Goal: Information Seeking & Learning: Learn about a topic

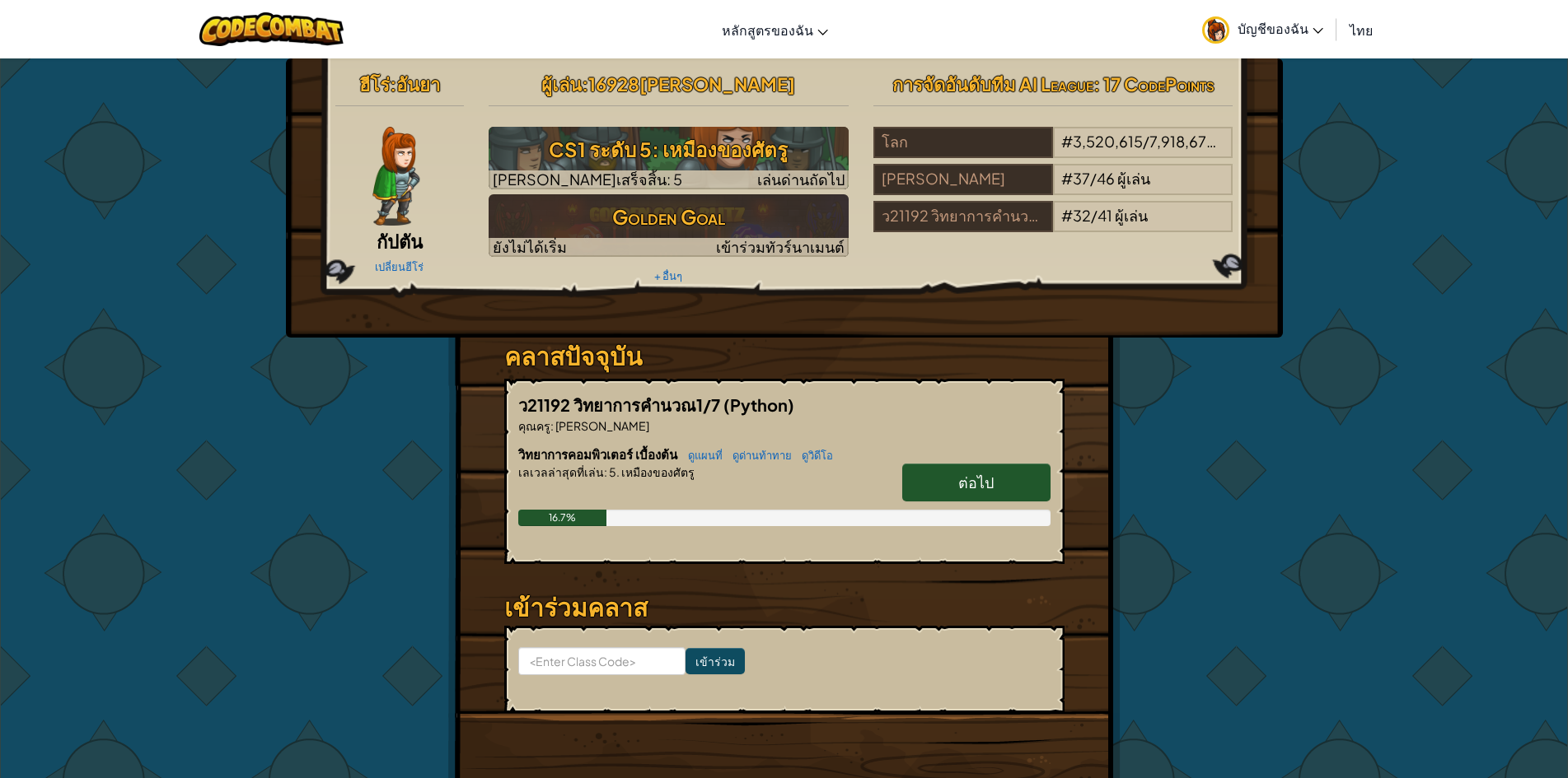
click at [979, 477] on span "ต่อไป" at bounding box center [975, 482] width 35 height 19
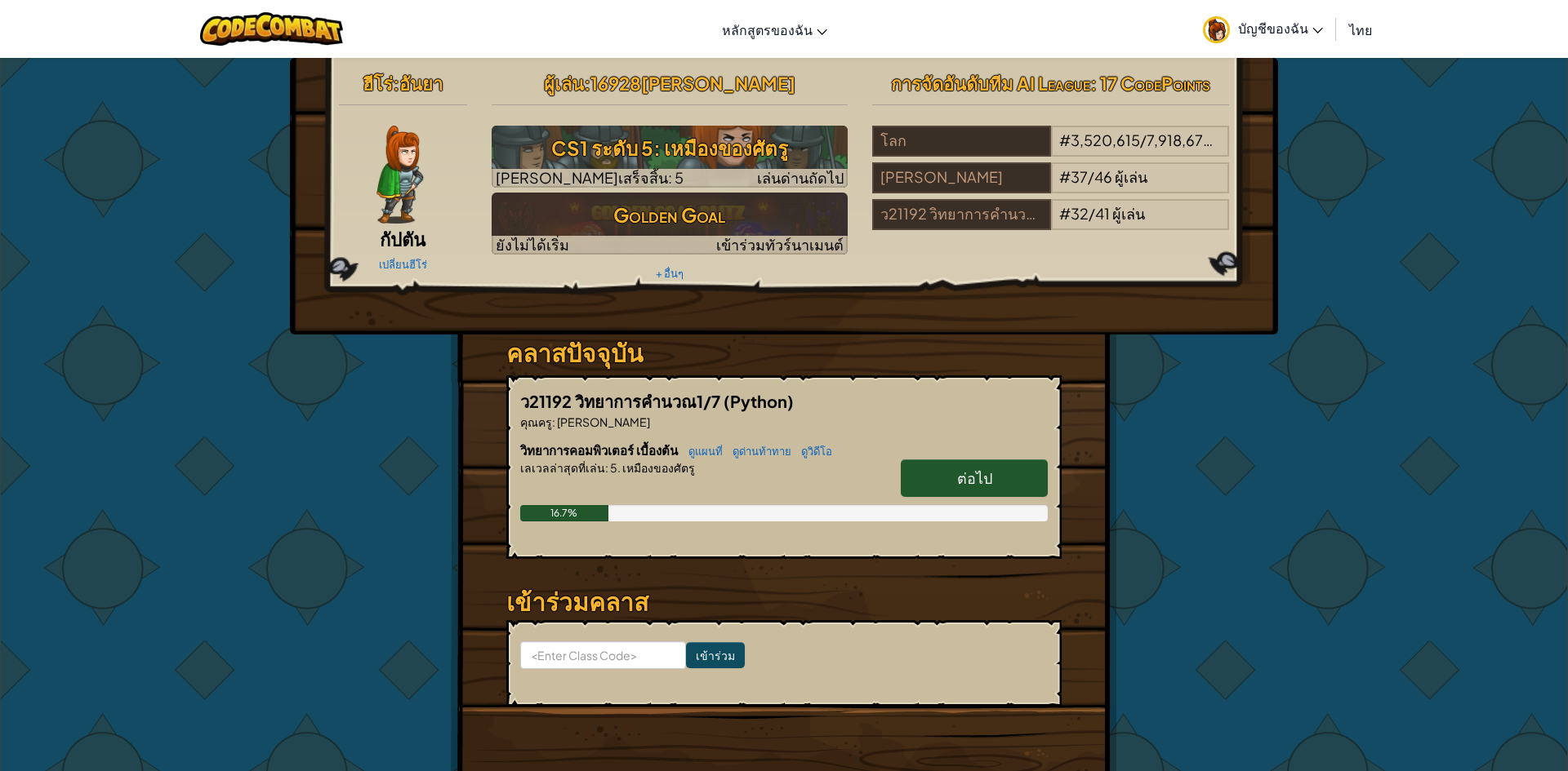
select select "th"
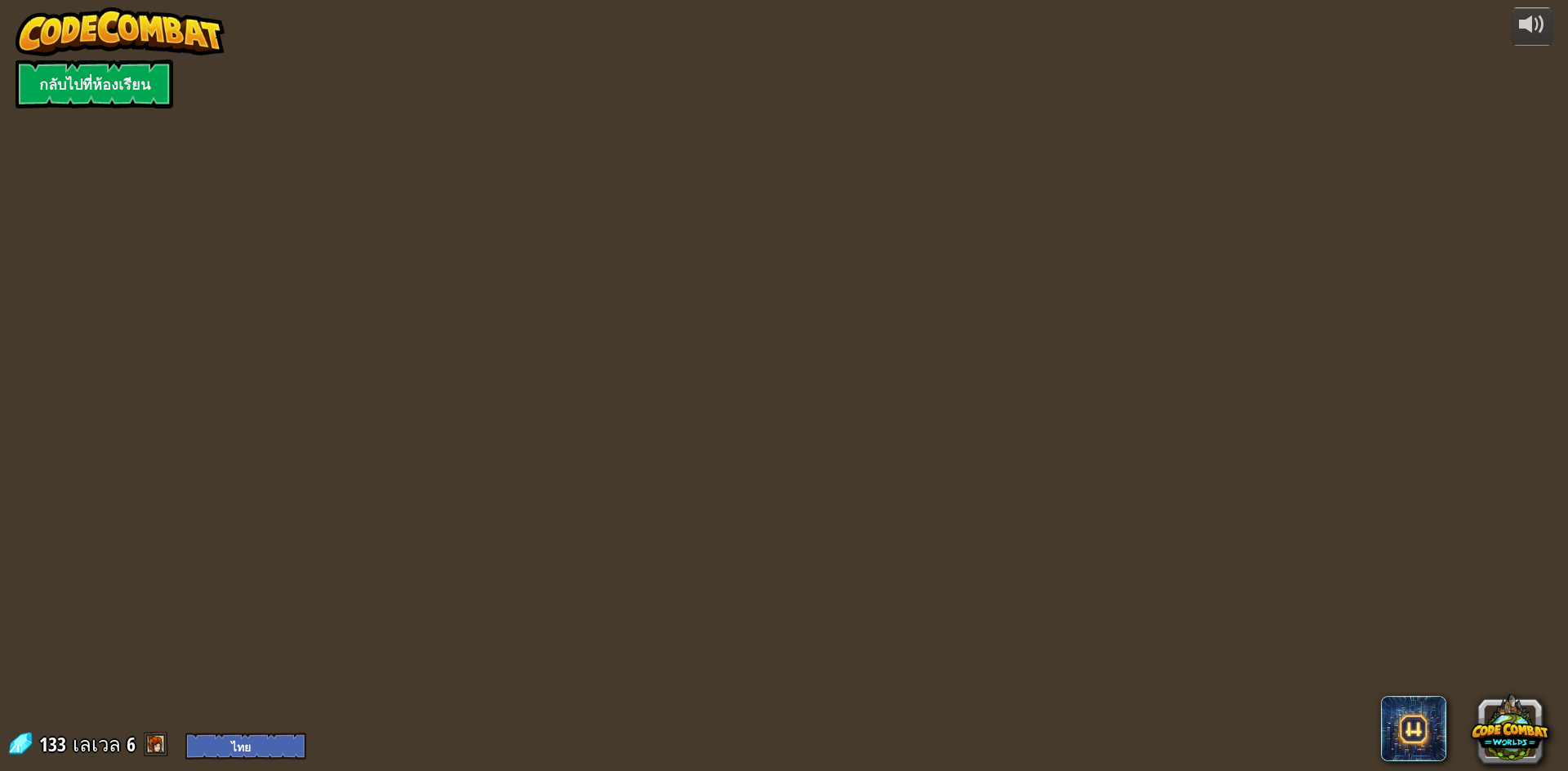
select select "th"
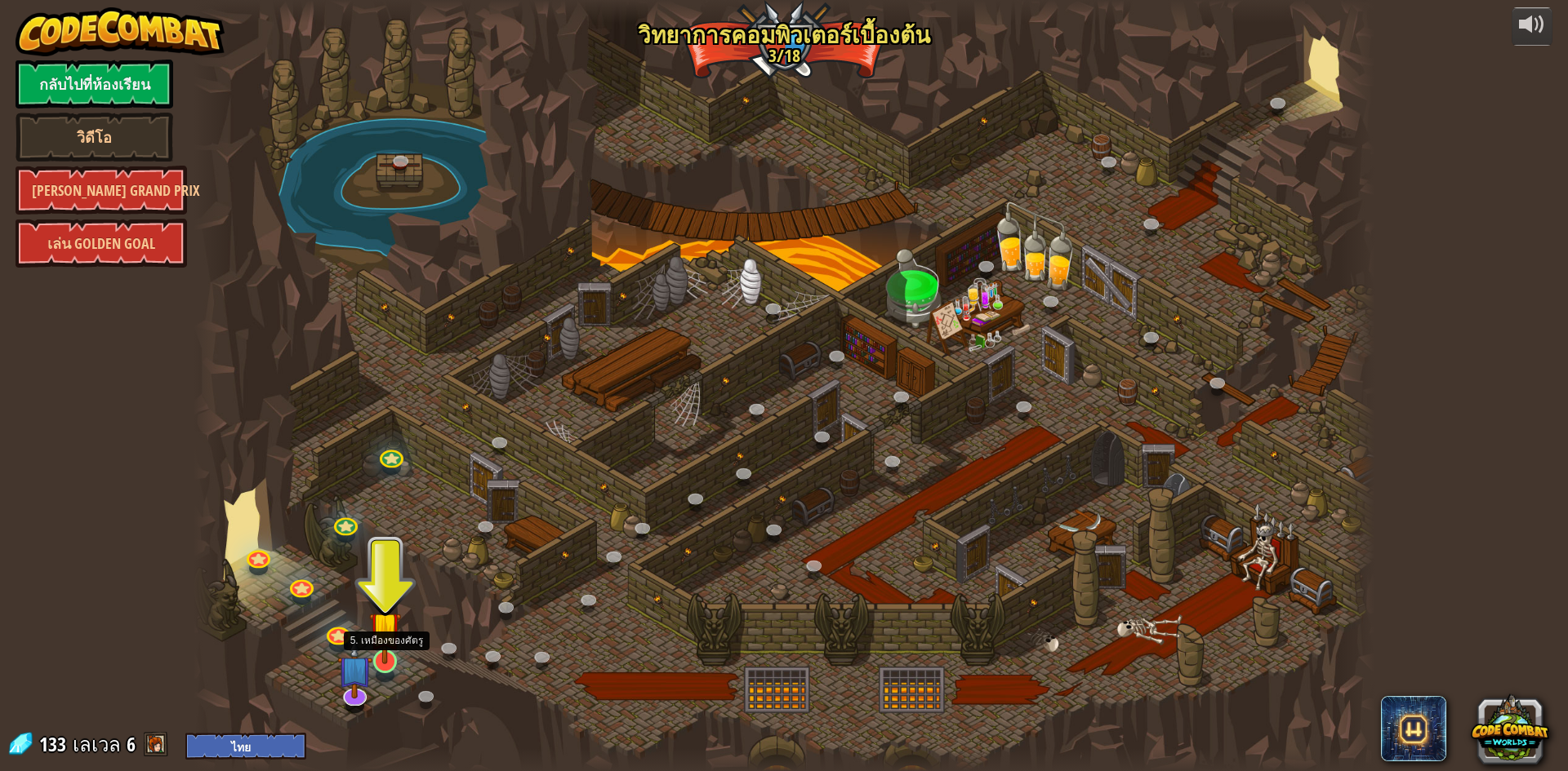
click at [400, 637] on img at bounding box center [385, 628] width 32 height 73
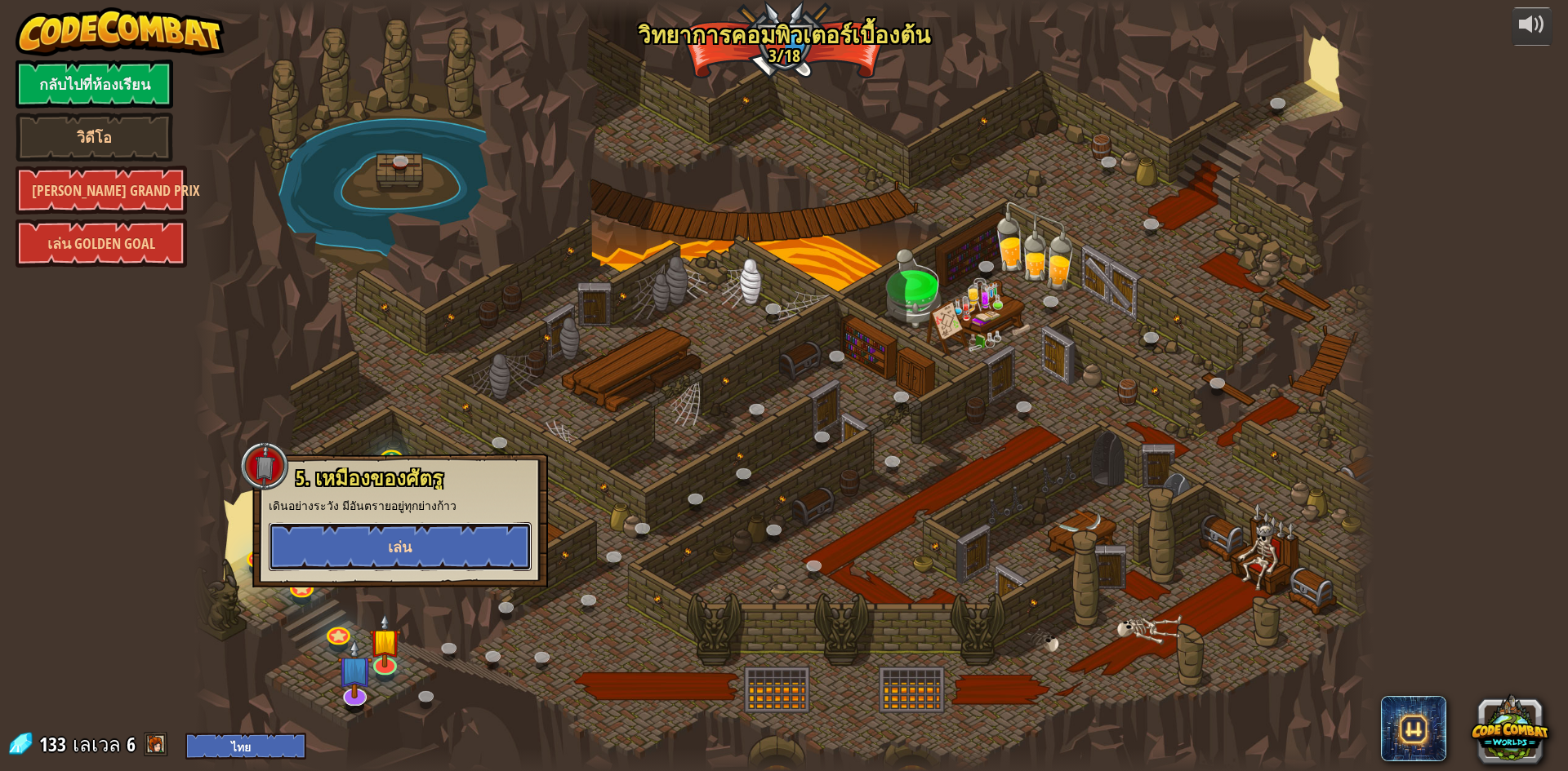
click at [421, 544] on button "เล่น" at bounding box center [400, 547] width 263 height 49
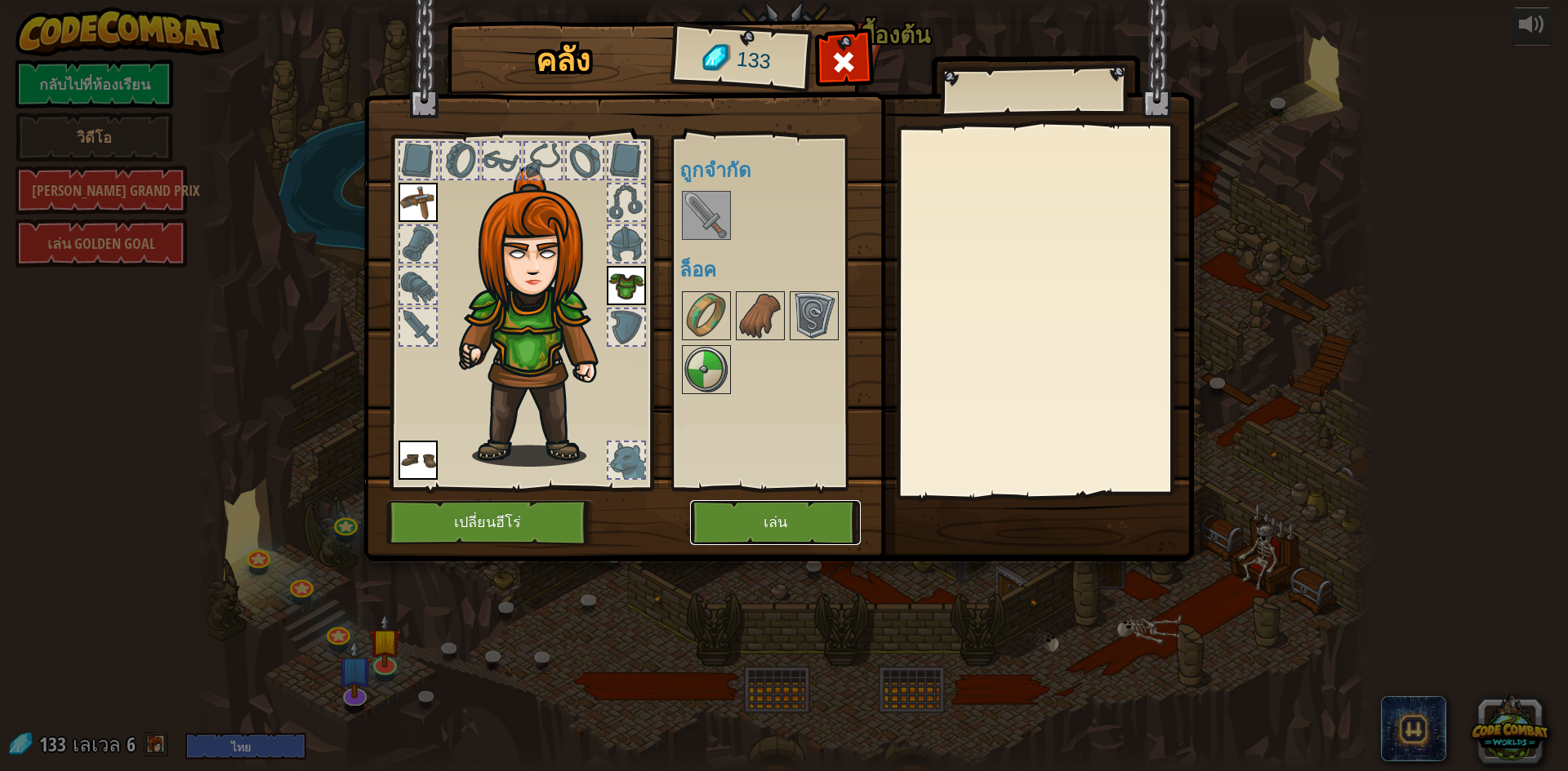
drag, startPoint x: 821, startPoint y: 519, endPoint x: 829, endPoint y: 498, distance: 22.5
click at [828, 498] on div "คลัง 133 พร้อมใช้งาน ใช้งาน ใช้งาน ใช้งาน (ดับเบิลคลิ๊ก..เพื่อใช้งาน) ถูกจำกัด …" at bounding box center [784, 294] width 831 height 539
click at [825, 512] on button "เล่น" at bounding box center [775, 523] width 171 height 45
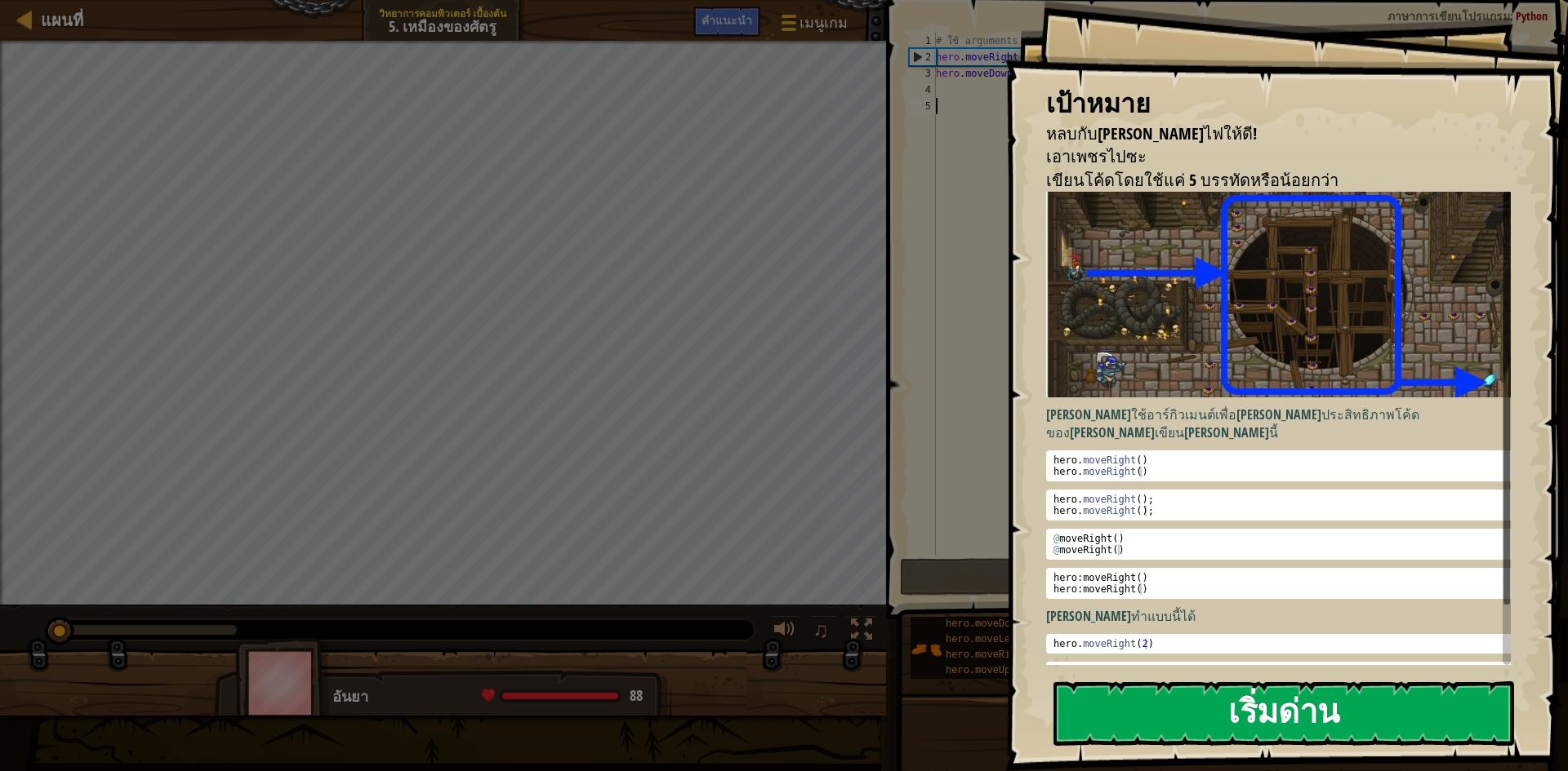
click at [1272, 705] on button "เริ่มด่าน" at bounding box center [1284, 713] width 461 height 65
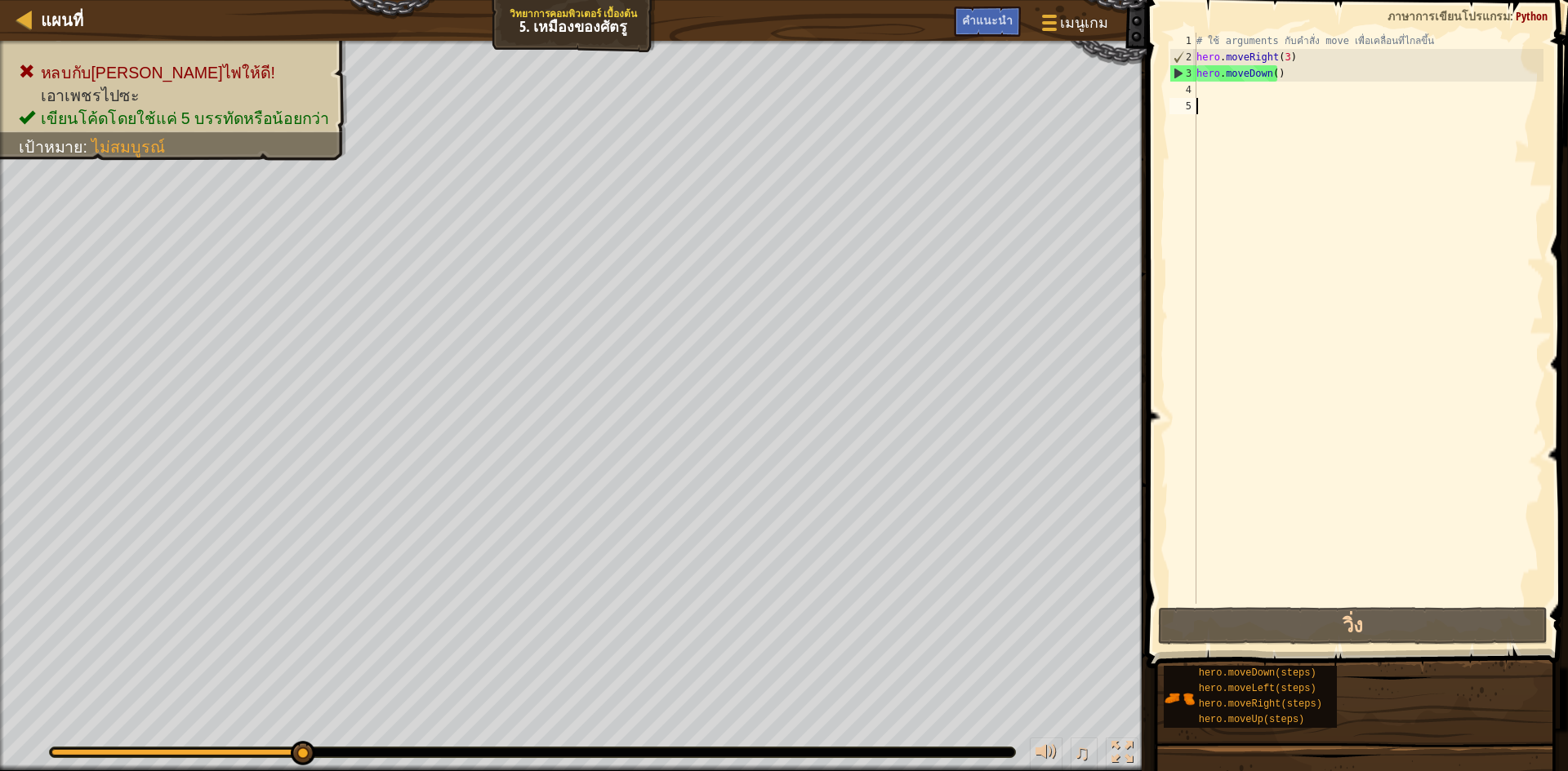
type textarea "h"
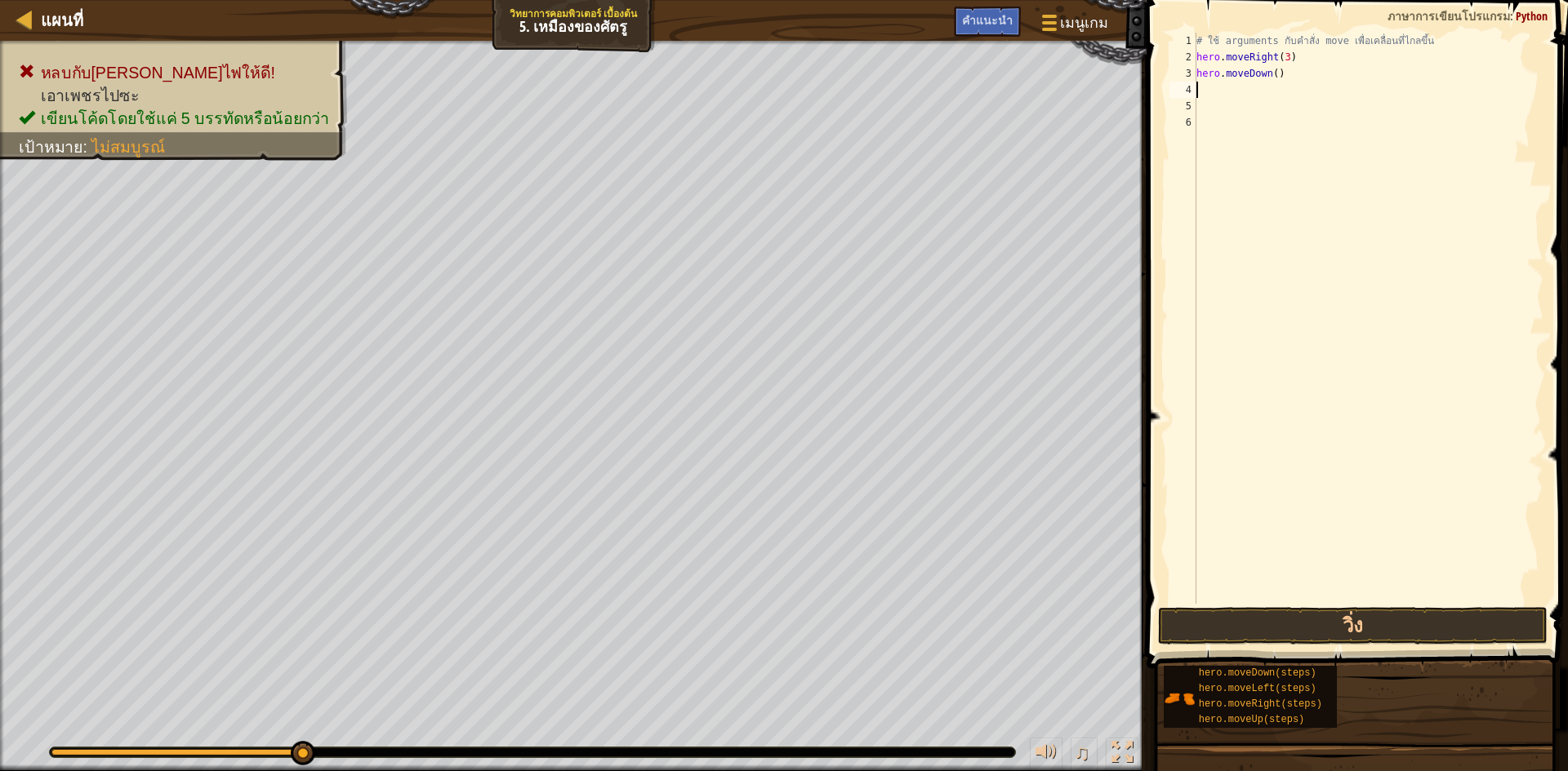
click at [1230, 89] on div "# ใช้ arguments กับคำสั่ง move เพื่อเคลื่อนที่ไกลขึ้น hero . moveRight ( 3 ) he…" at bounding box center [1368, 334] width 350 height 604
type textarea "h"
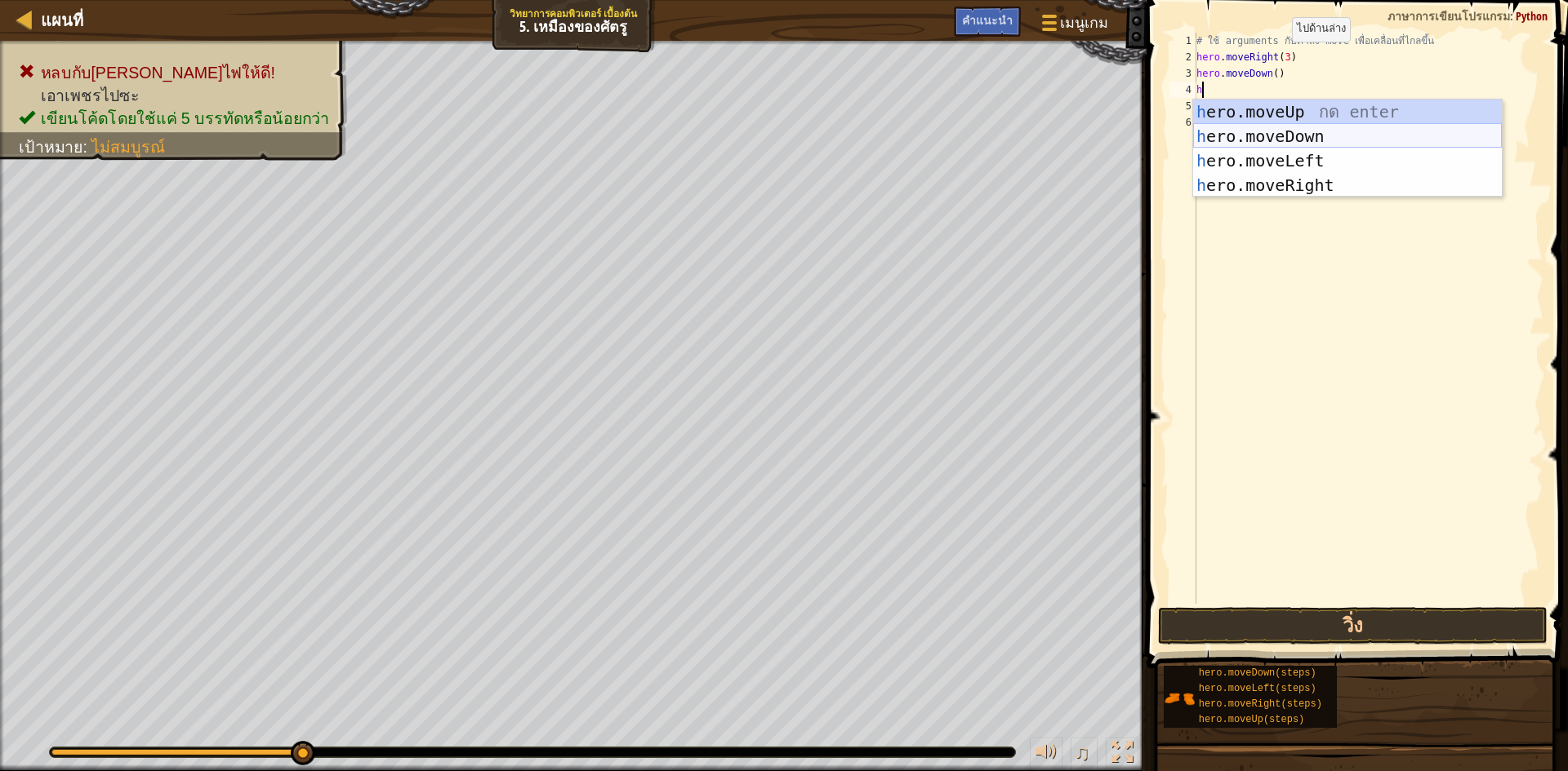
click at [1215, 132] on div "h ero.moveUp กด enter h ero.moveDown กด enter h ero.moveLeft กด enter h ero.mov…" at bounding box center [1348, 173] width 309 height 147
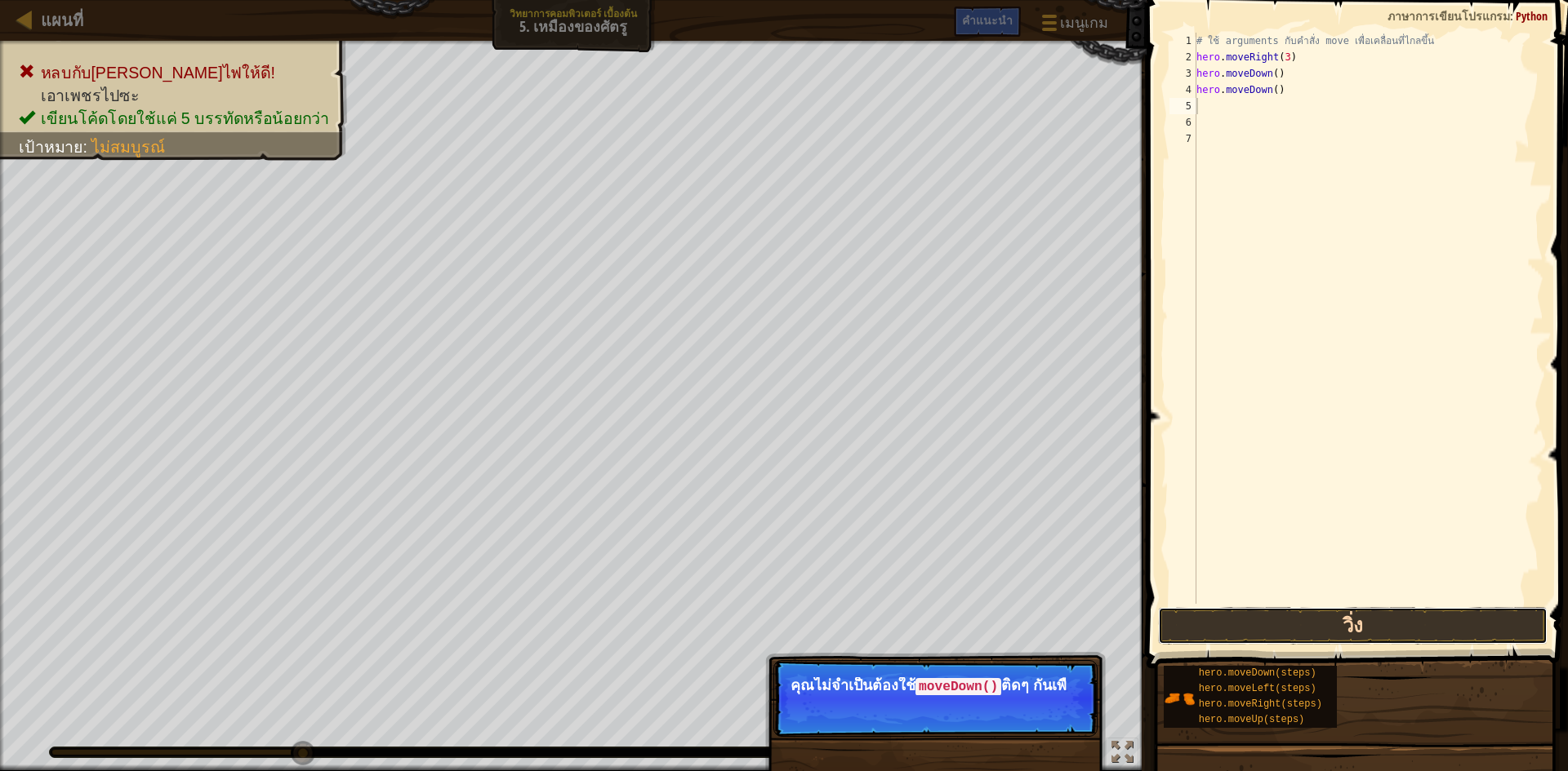
drag, startPoint x: 1396, startPoint y: 627, endPoint x: 1407, endPoint y: 626, distance: 11.0
click at [1398, 626] on button "วิ่ง" at bounding box center [1352, 626] width 389 height 37
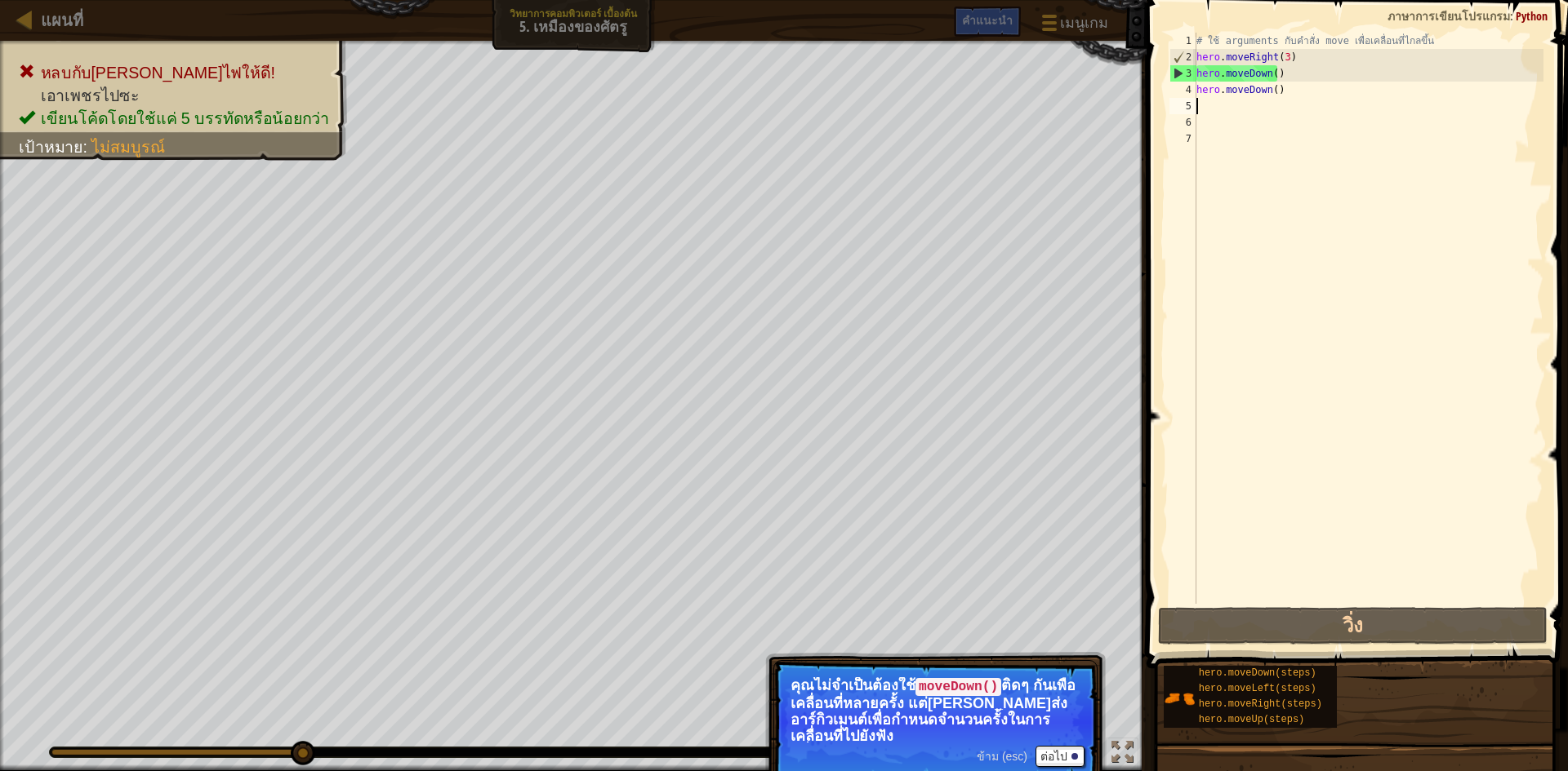
type textarea "h"
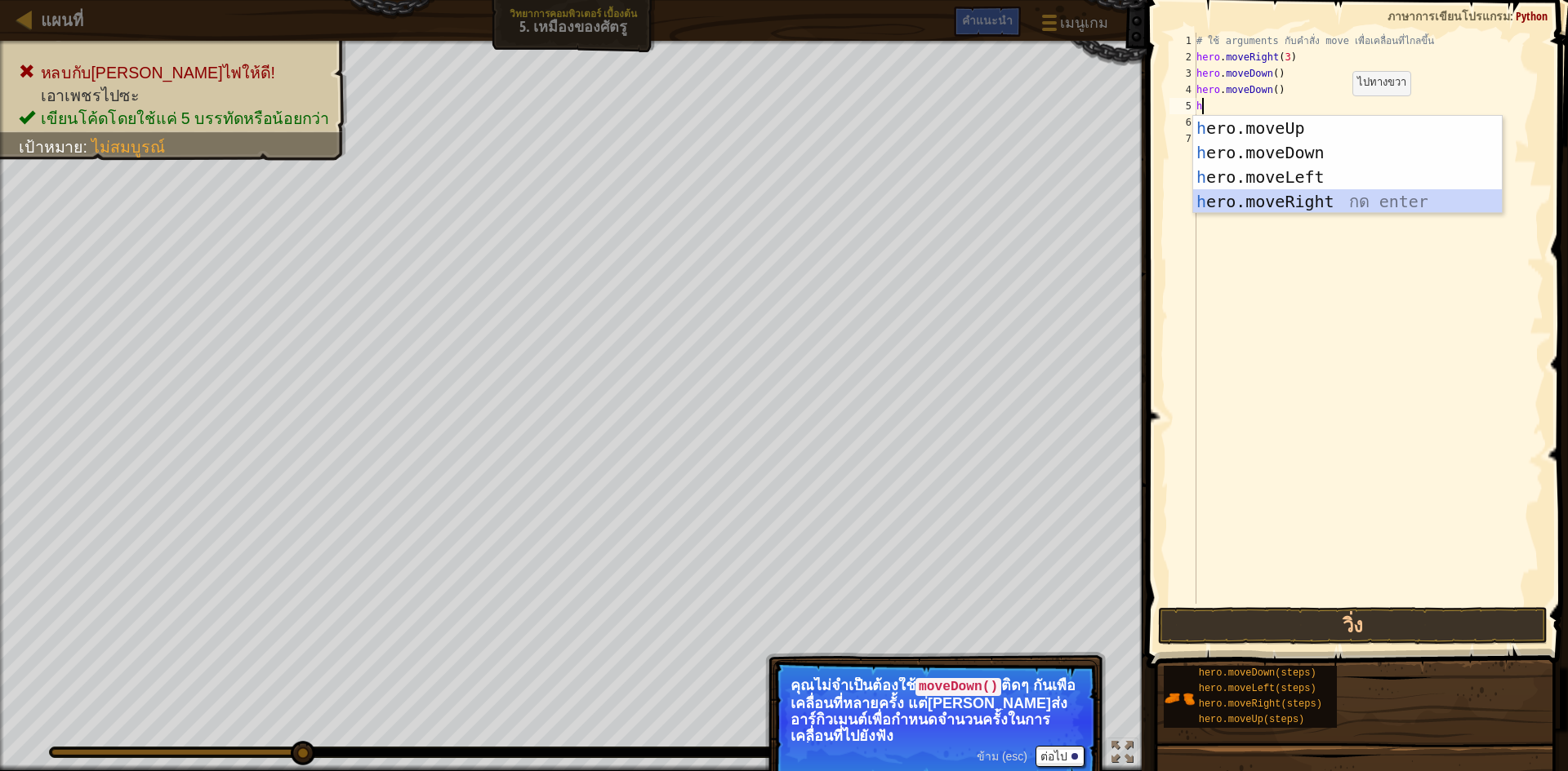
click at [1343, 195] on div "h ero.moveUp กด enter h ero.moveDown กด enter h ero.moveLeft กด enter h ero.mov…" at bounding box center [1348, 189] width 309 height 147
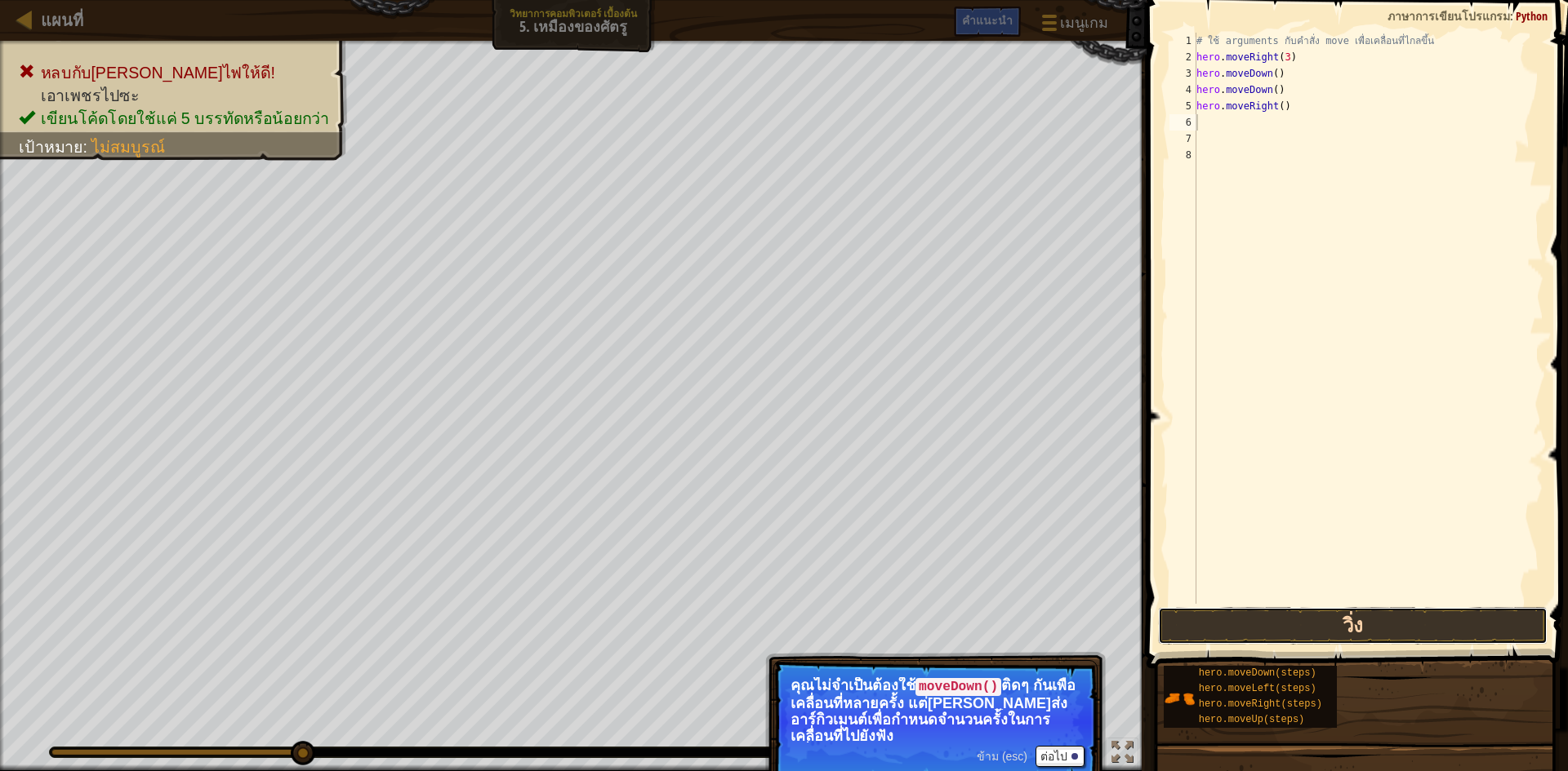
drag, startPoint x: 1459, startPoint y: 629, endPoint x: 1465, endPoint y: 609, distance: 20.9
click at [1463, 614] on button "วิ่ง" at bounding box center [1352, 626] width 389 height 37
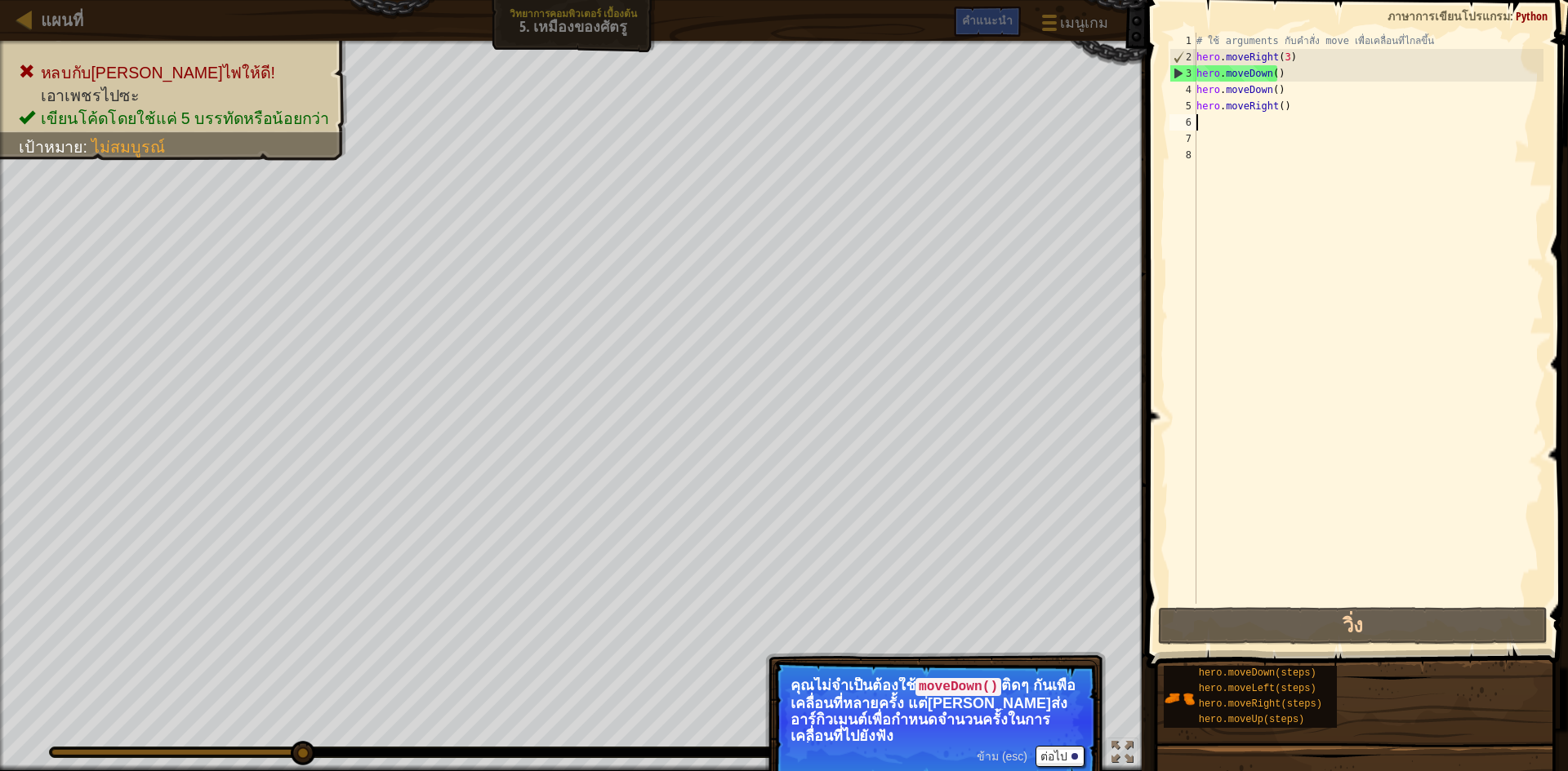
type textarea "h"
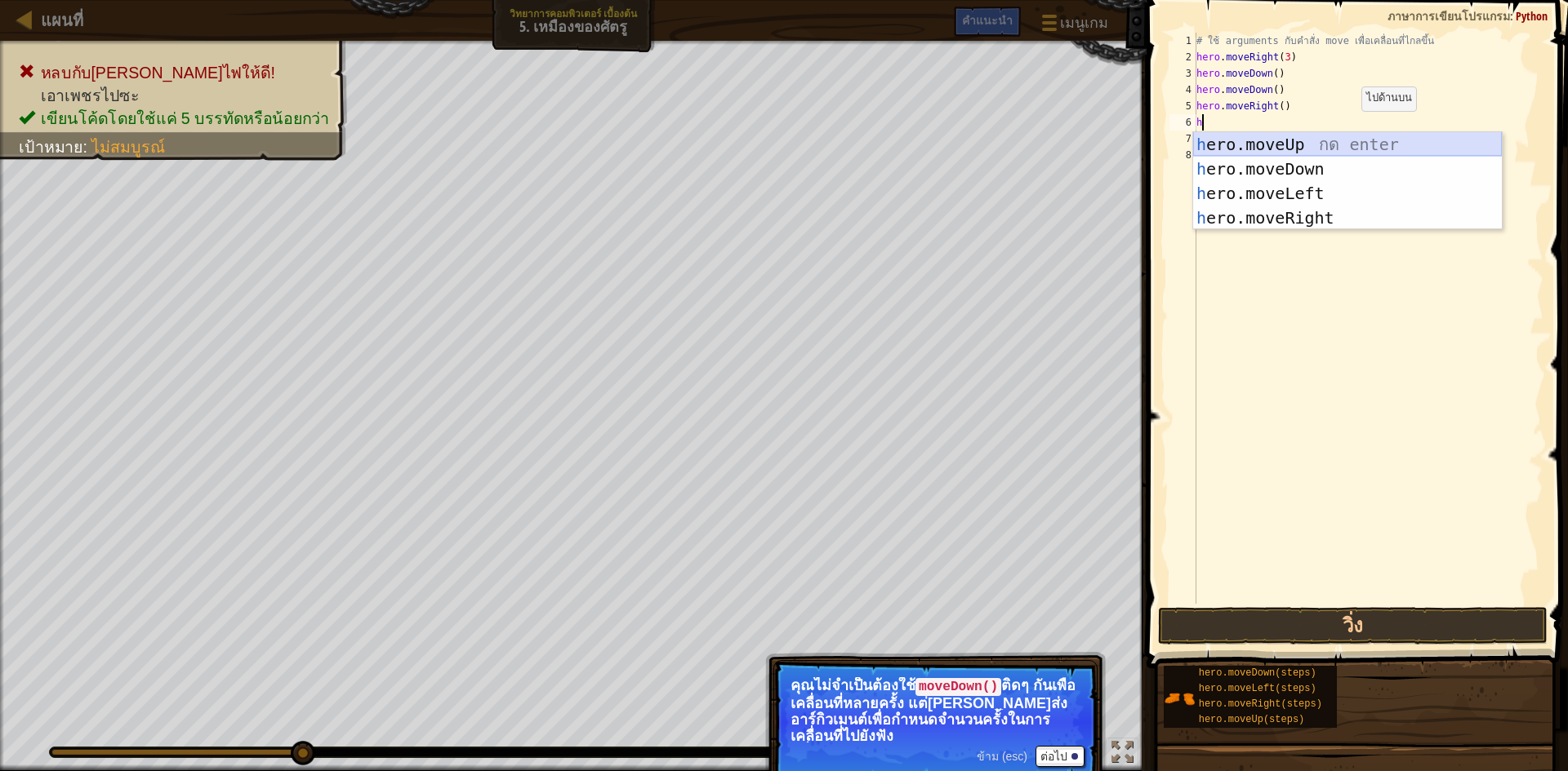
click at [1310, 140] on div "h ero.moveUp กด enter h ero.moveDown กด enter h ero.moveLeft กด enter h ero.mov…" at bounding box center [1348, 206] width 309 height 147
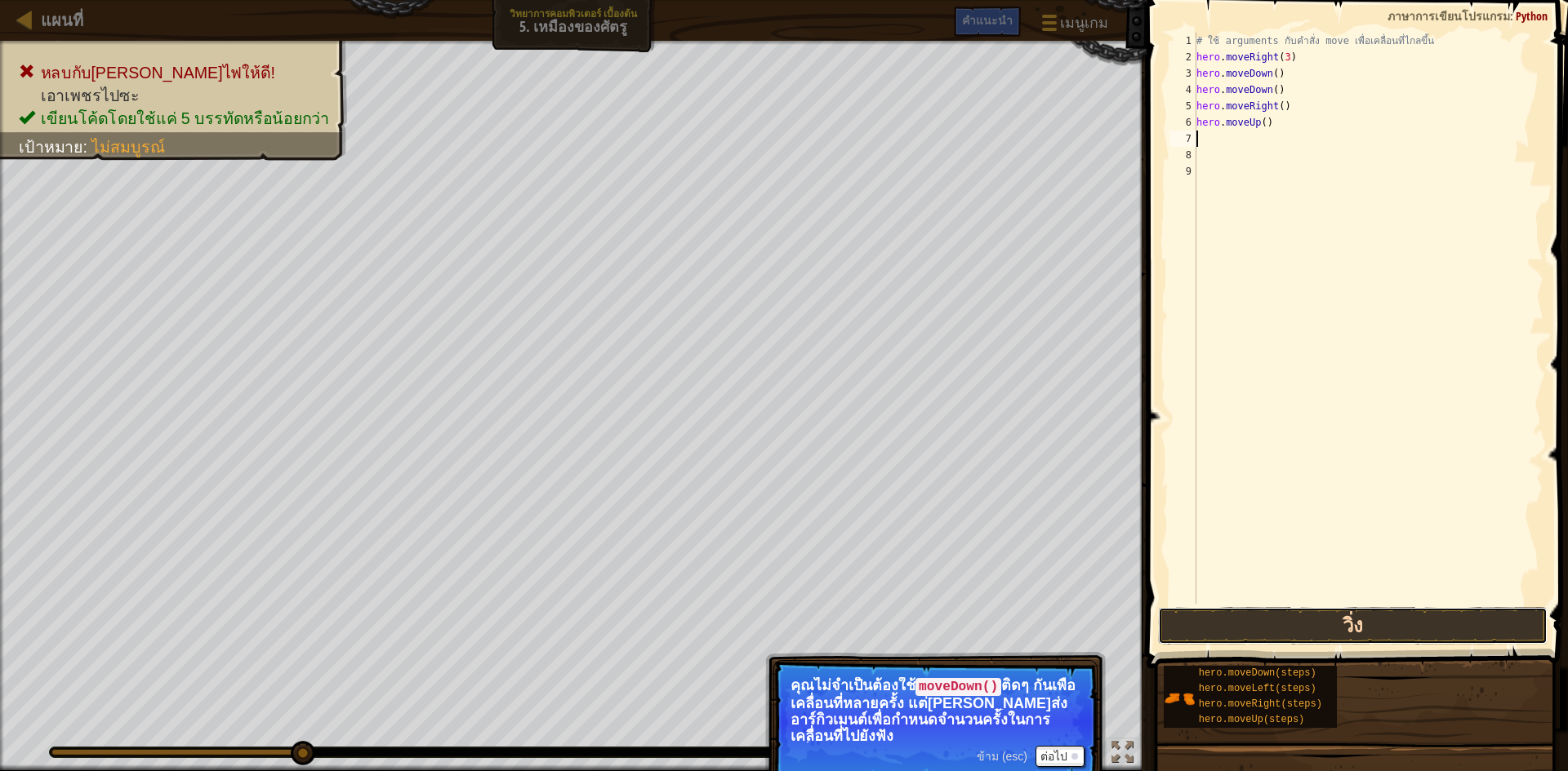
click at [1408, 614] on button "วิ่ง" at bounding box center [1352, 626] width 389 height 37
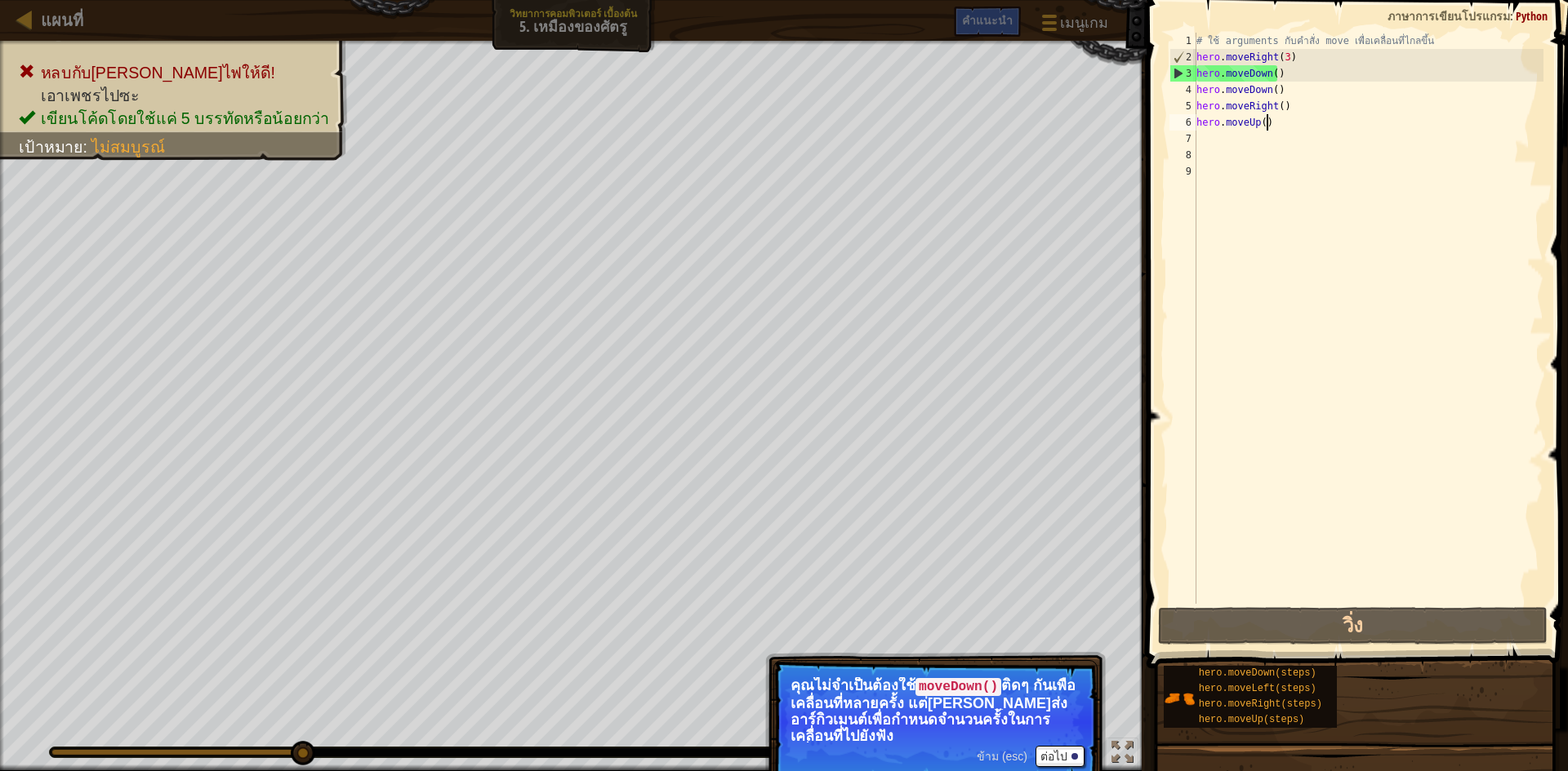
drag, startPoint x: 1274, startPoint y: 125, endPoint x: 1260, endPoint y: 87, distance: 40.5
click at [1274, 123] on div "# ใช้ arguments กับคำสั่ง move เพื่อเคลื่อนที่ไกลขึ้น hero . moveRight ( 3 ) he…" at bounding box center [1368, 334] width 350 height 604
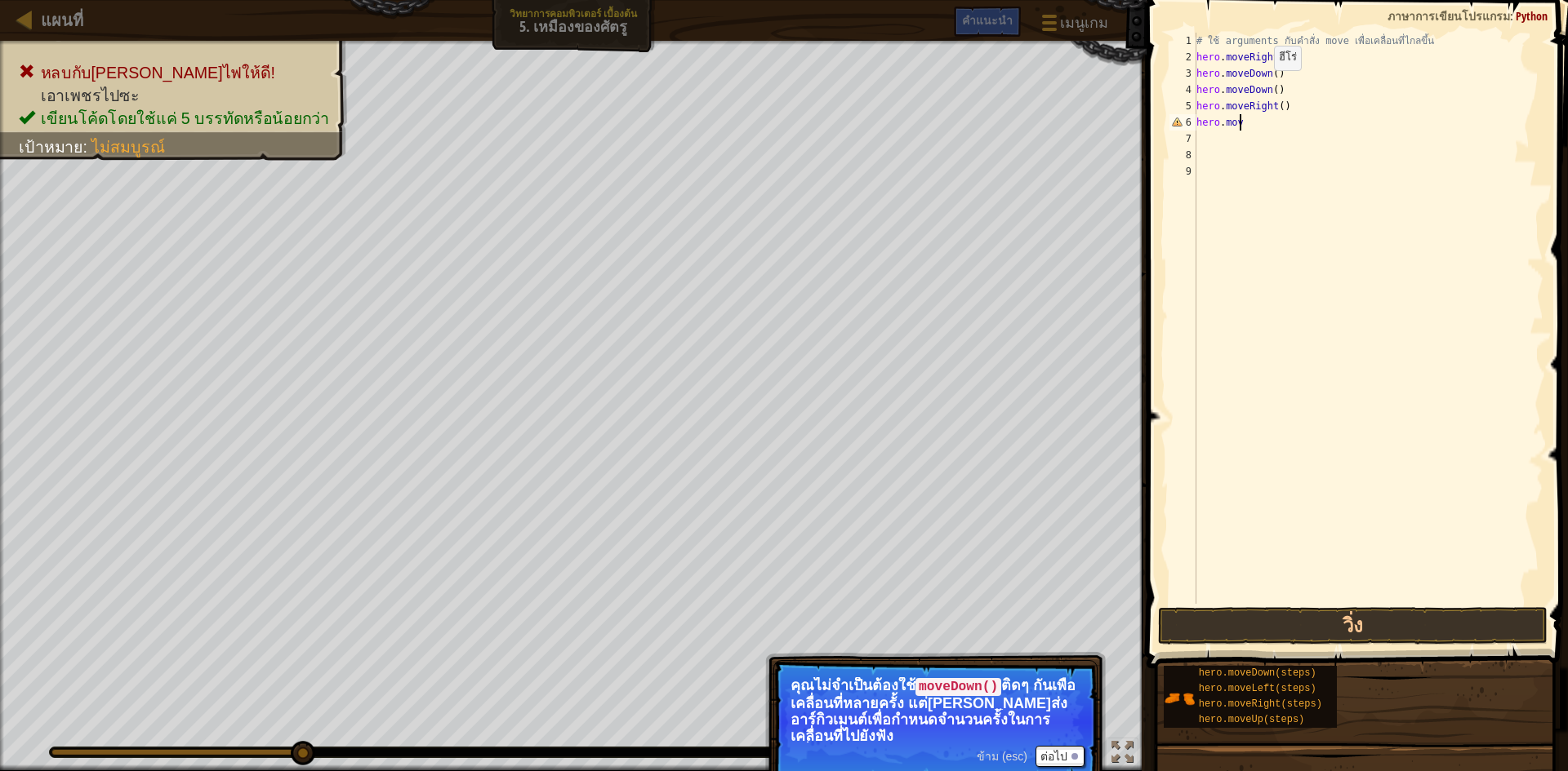
type textarea "h"
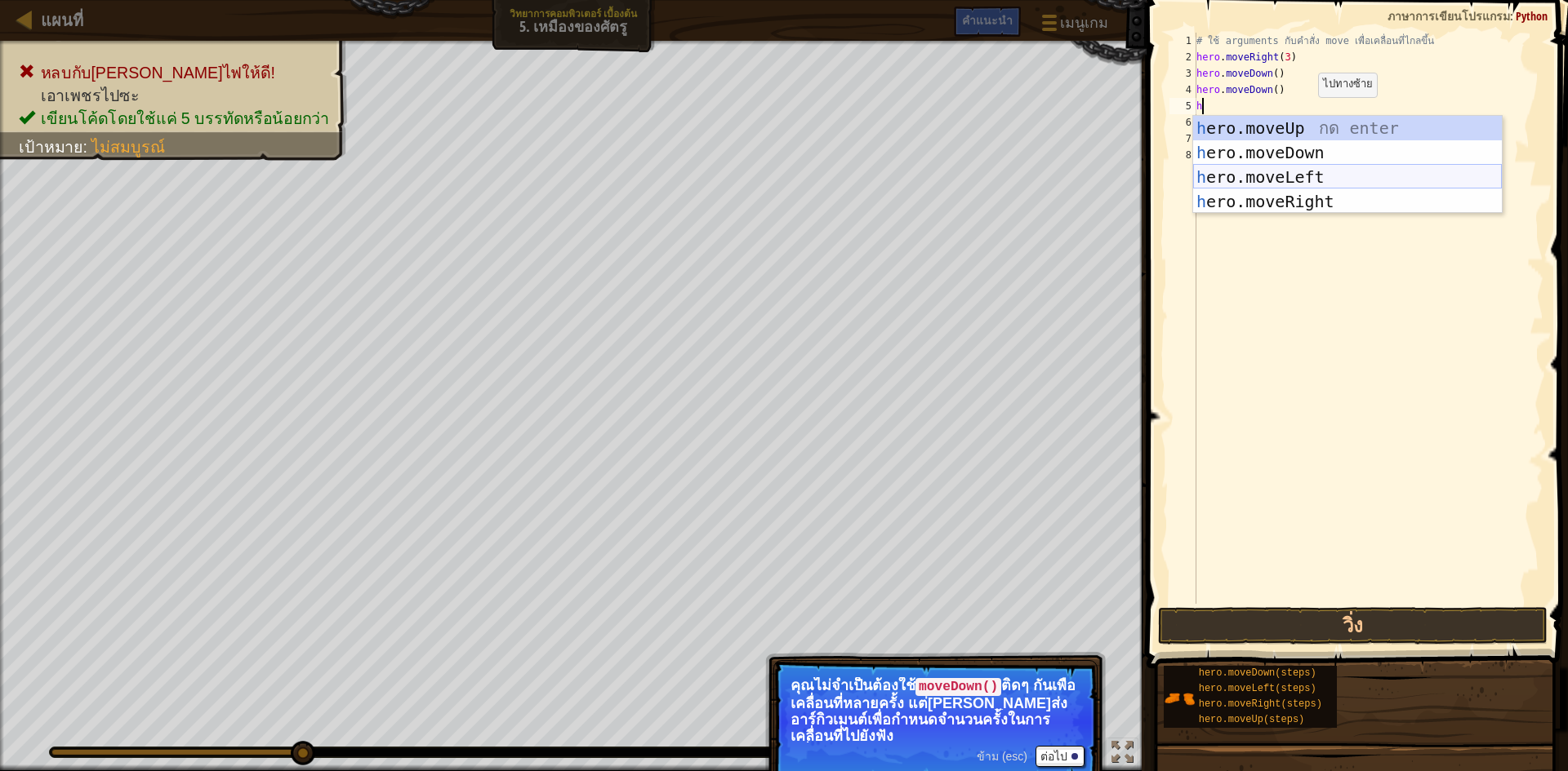
click at [1287, 169] on div "h ero.moveUp กด enter h ero.moveDown กด enter h ero.moveLeft กด enter h ero.mov…" at bounding box center [1348, 189] width 309 height 147
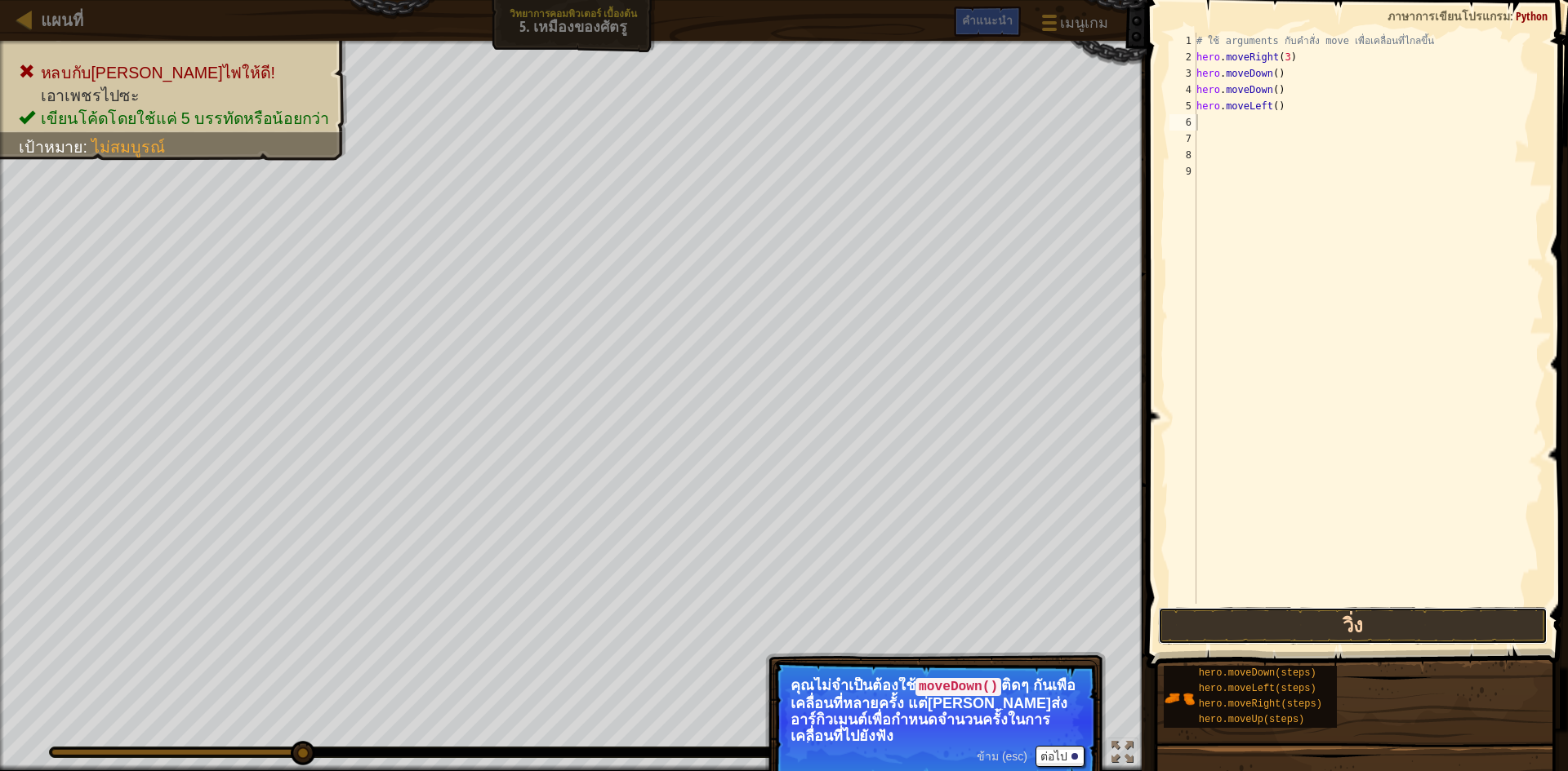
click at [1289, 627] on button "วิ่ง" at bounding box center [1352, 626] width 389 height 37
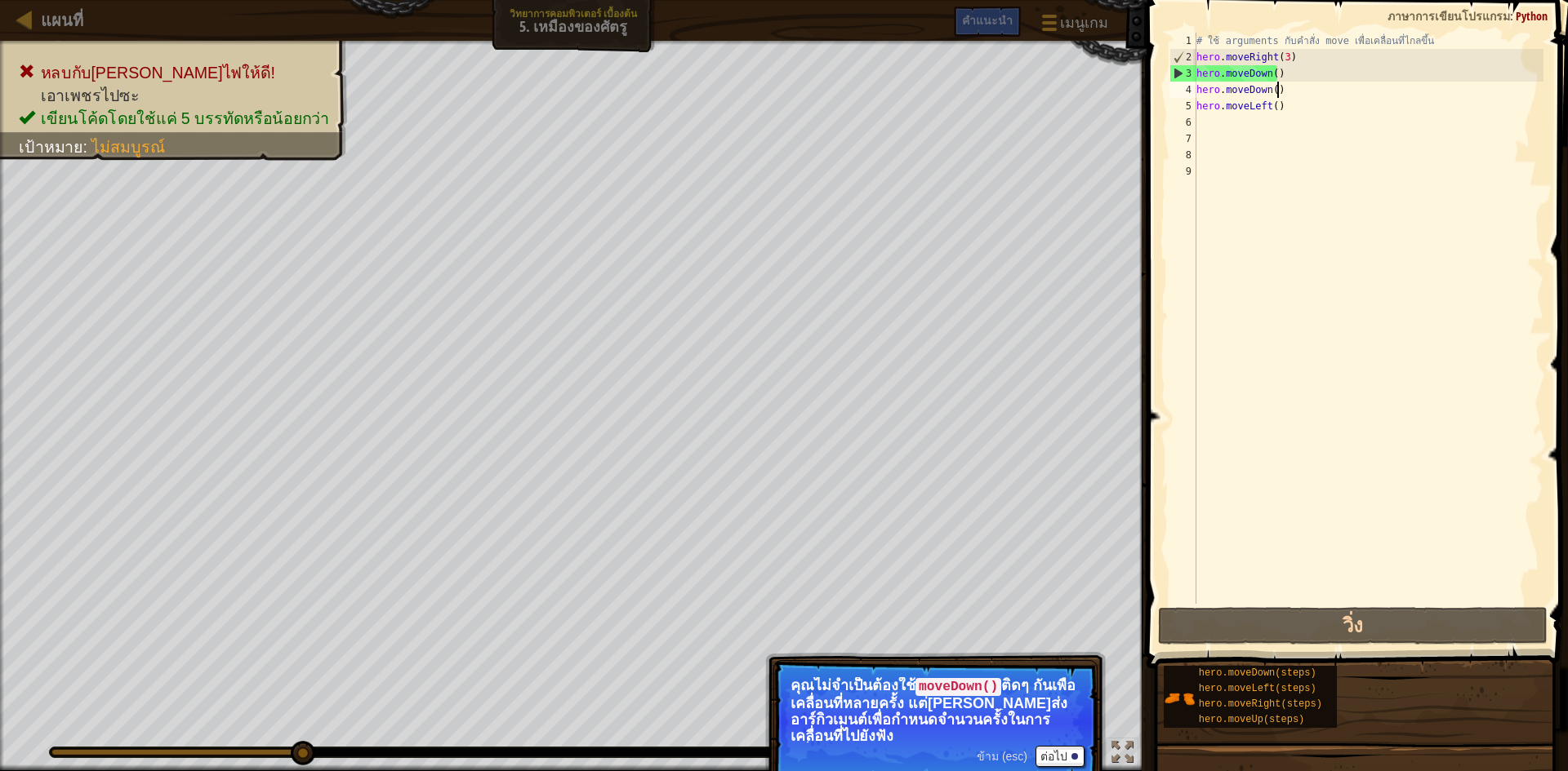
click at [1301, 97] on div "# ใช้ arguments กับคำสั่ง move เพื่อเคลื่อนที่ไกลขึ้น hero . moveRight ( 3 ) he…" at bounding box center [1368, 334] width 350 height 604
click at [1297, 103] on div "# ใช้ arguments กับคำสั่ง move เพื่อเคลื่อนที่ไกลขึ้น hero . moveRight ( 3 ) he…" at bounding box center [1368, 334] width 350 height 604
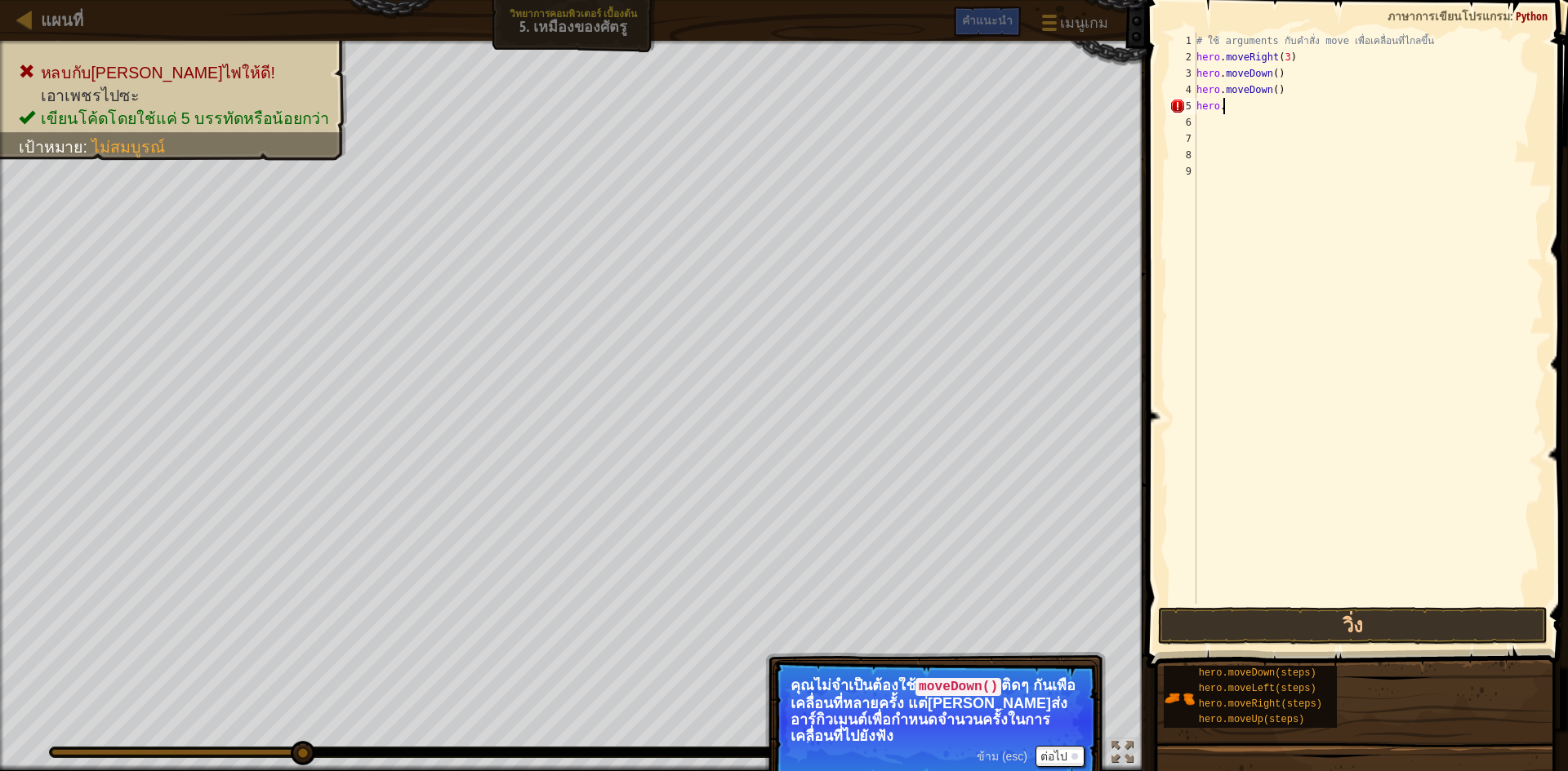
type textarea "h"
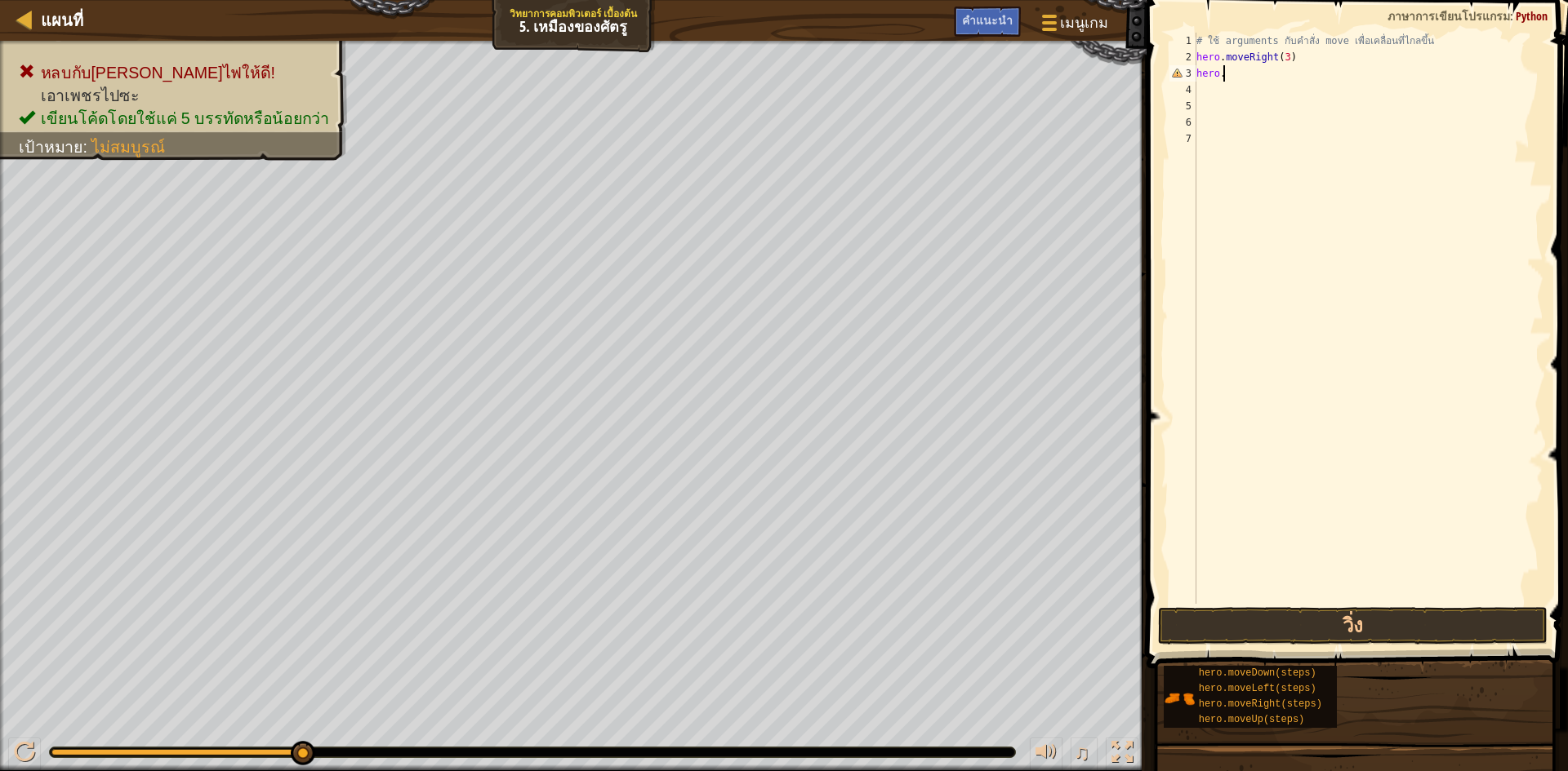
type textarea "h"
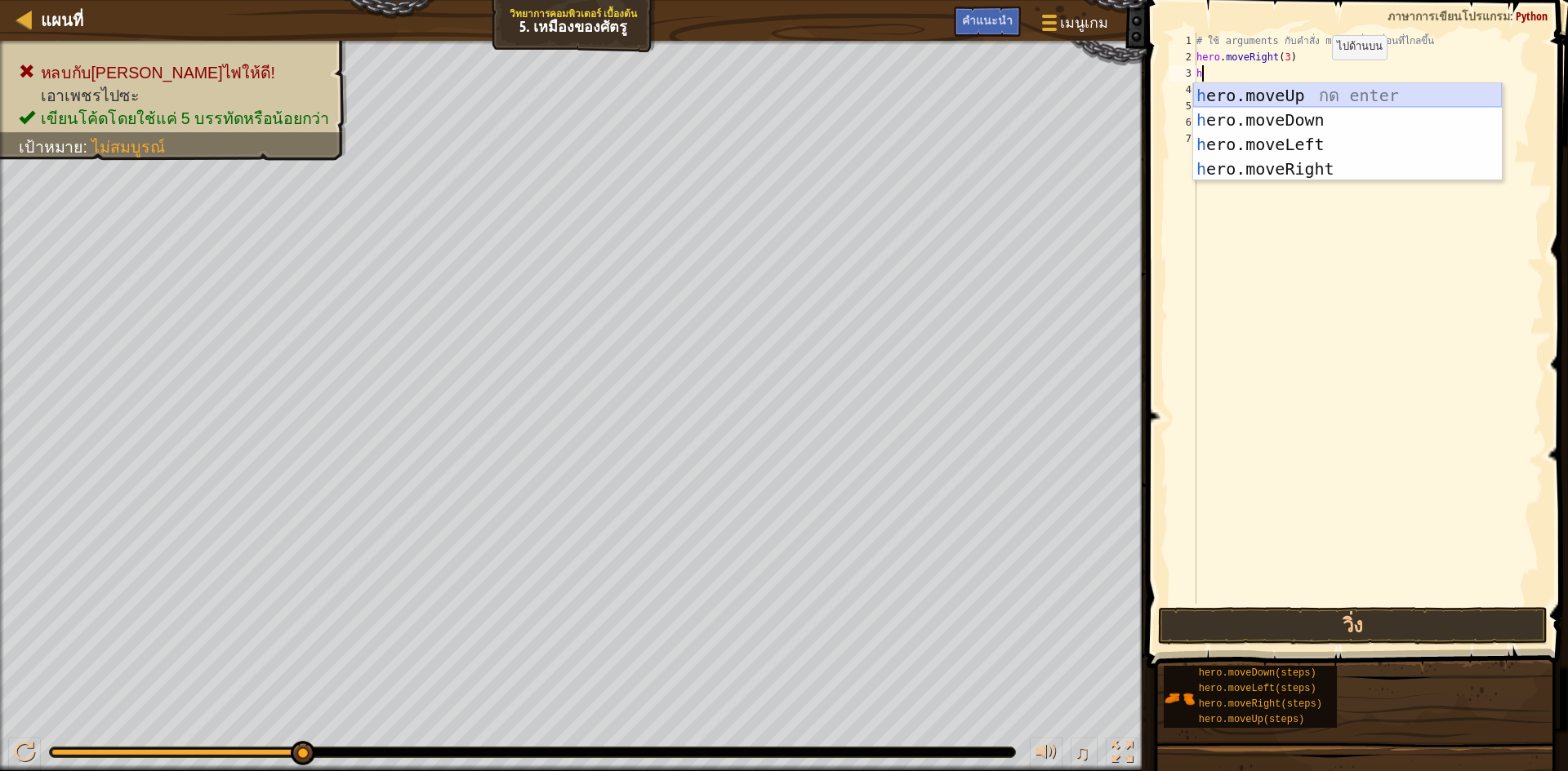
click at [1286, 90] on div "h ero.moveUp กด enter h ero.moveDown กด enter h ero.moveLeft กด enter h ero.mov…" at bounding box center [1348, 156] width 309 height 147
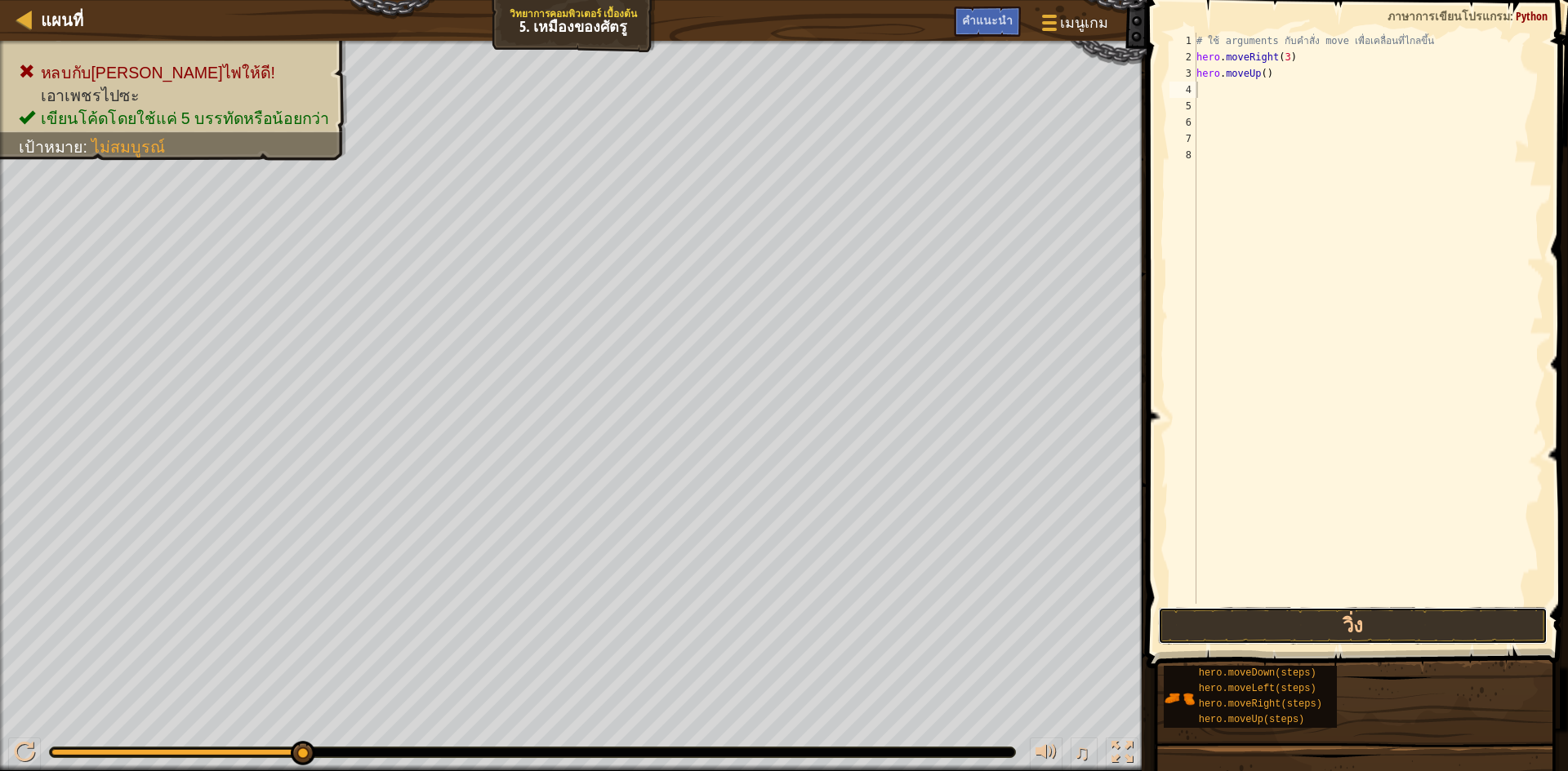
drag, startPoint x: 1359, startPoint y: 619, endPoint x: 1362, endPoint y: 605, distance: 14.3
click at [1359, 617] on button "วิ่ง" at bounding box center [1352, 626] width 389 height 37
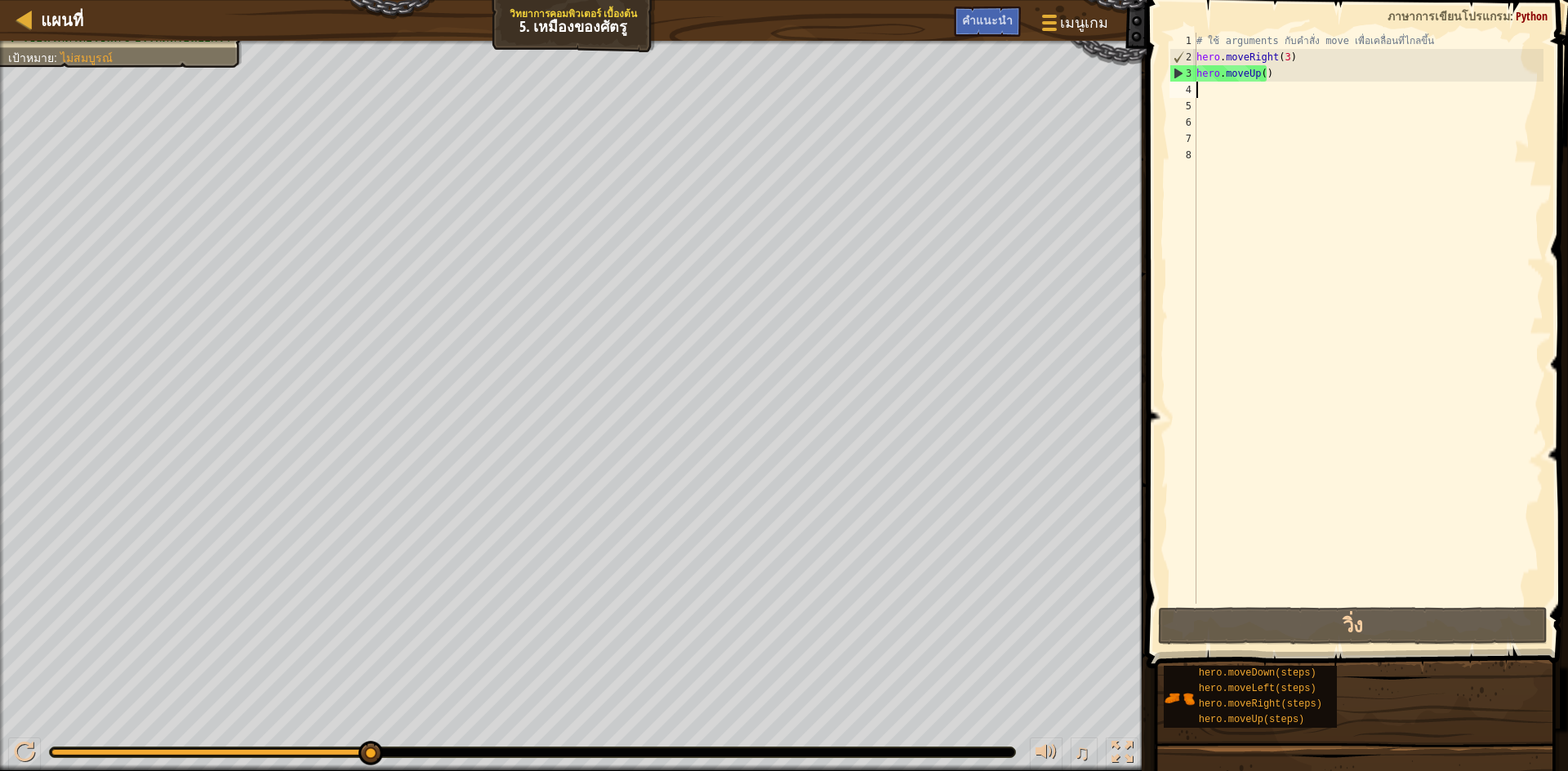
type textarea "h"
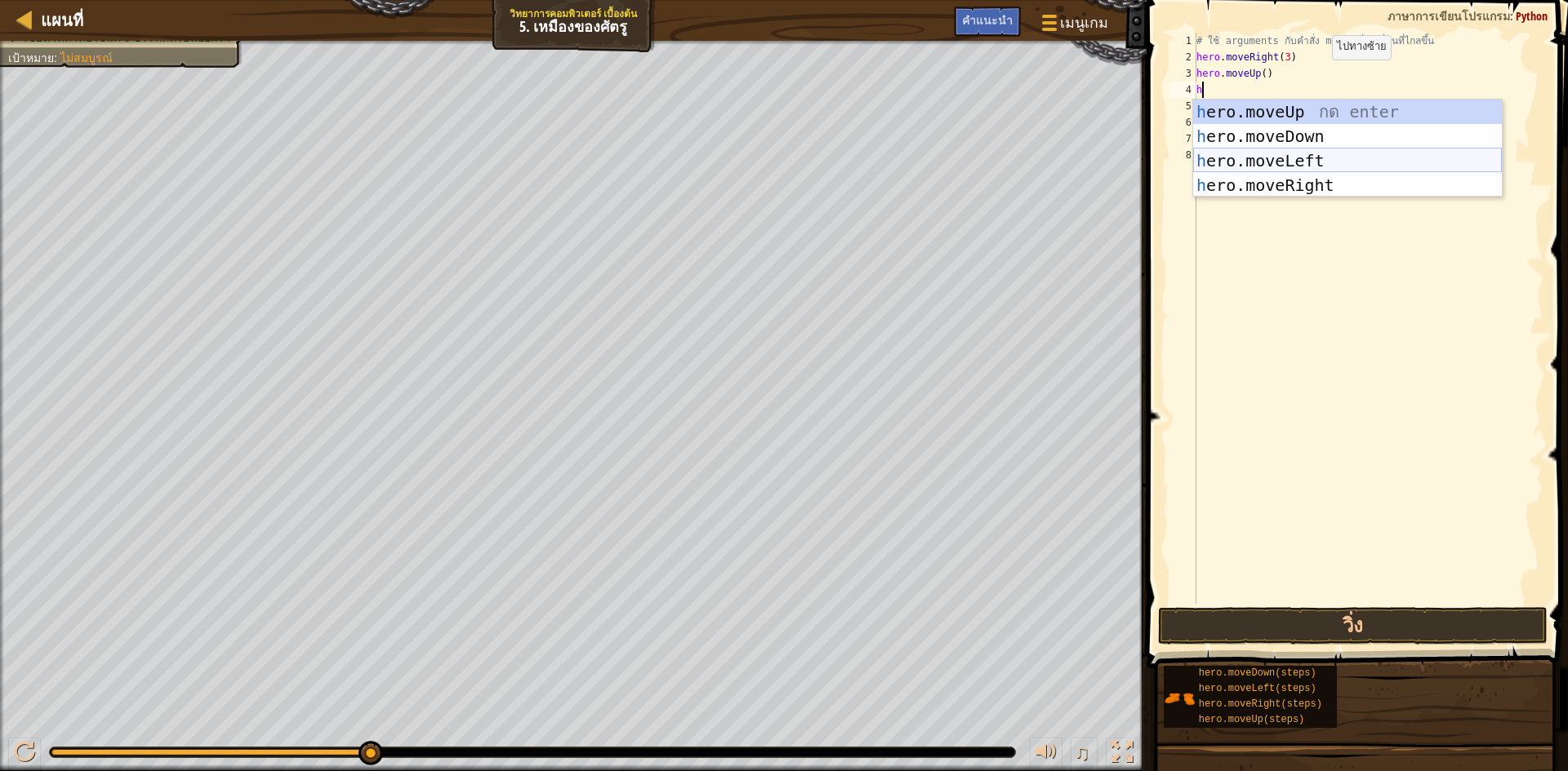
click at [1280, 160] on div "h ero.moveUp กด enter h ero.moveDown กด enter h ero.moveLeft กด enter h ero.mov…" at bounding box center [1348, 173] width 309 height 147
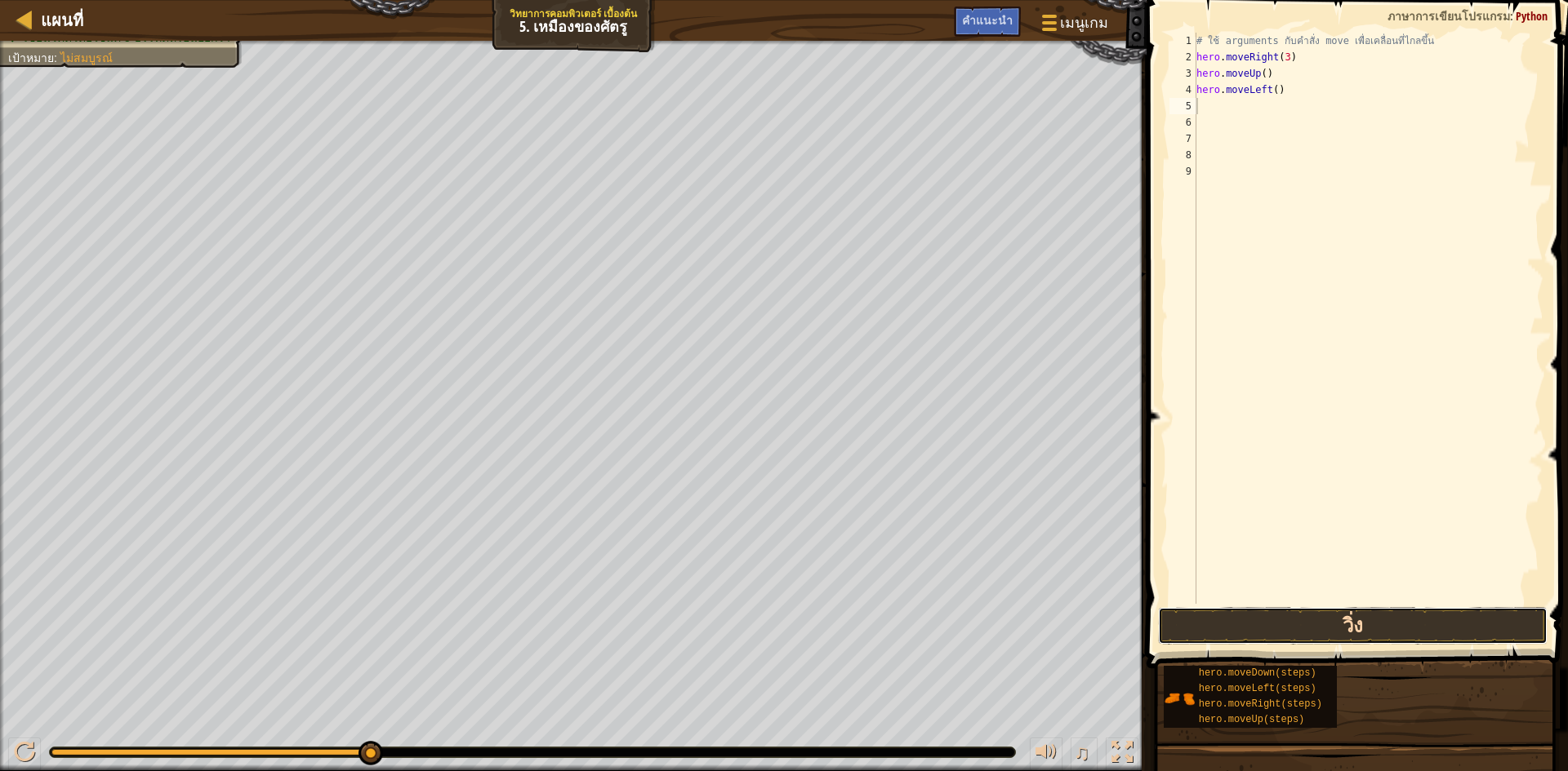
click at [1350, 619] on button "วิ่ง" at bounding box center [1352, 626] width 389 height 37
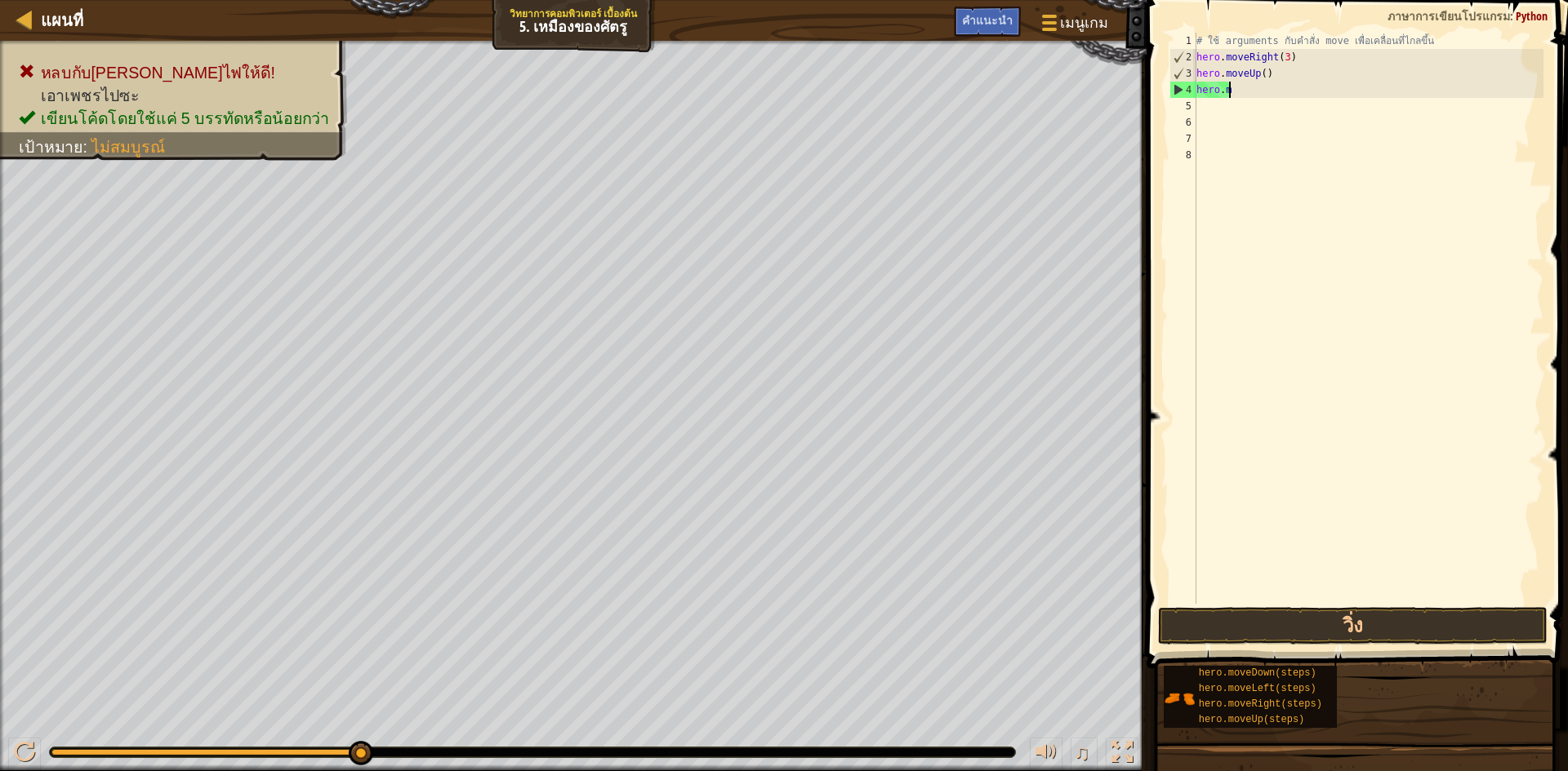
type textarea "h"
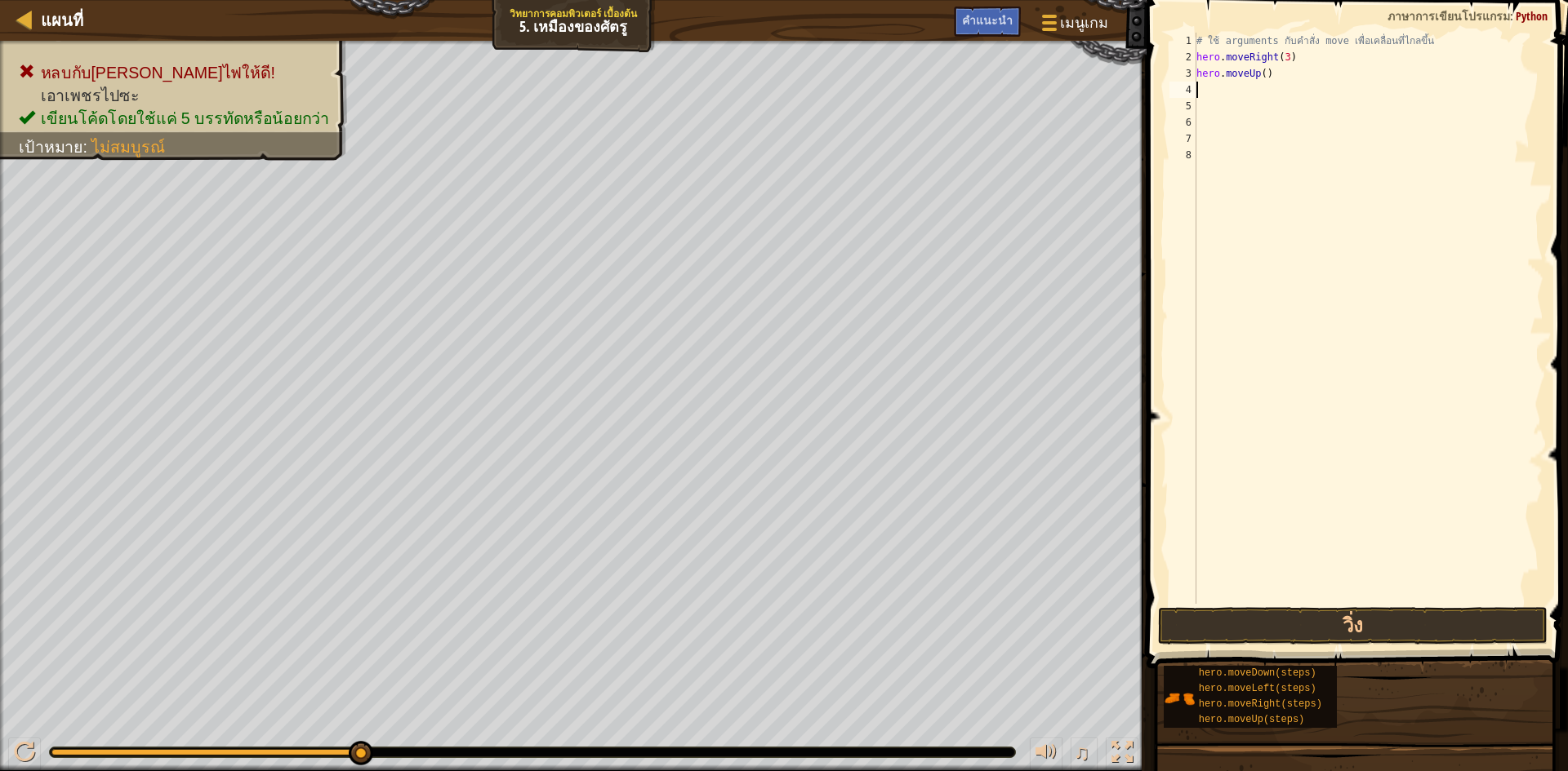
type textarea "h"
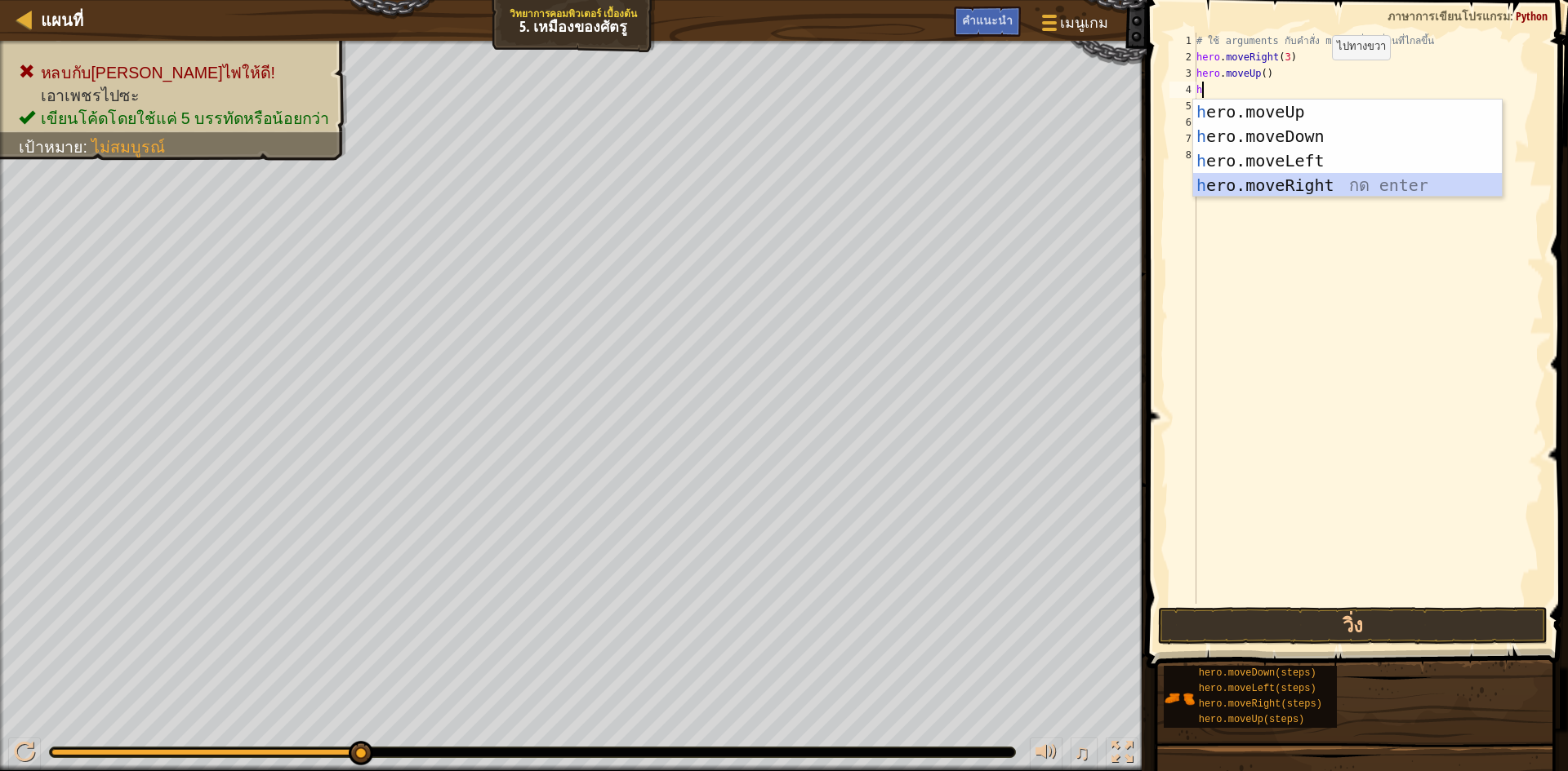
click at [1295, 184] on div "h ero.moveUp กด enter h ero.moveDown กด enter h ero.moveLeft กด enter h ero.mov…" at bounding box center [1348, 173] width 309 height 147
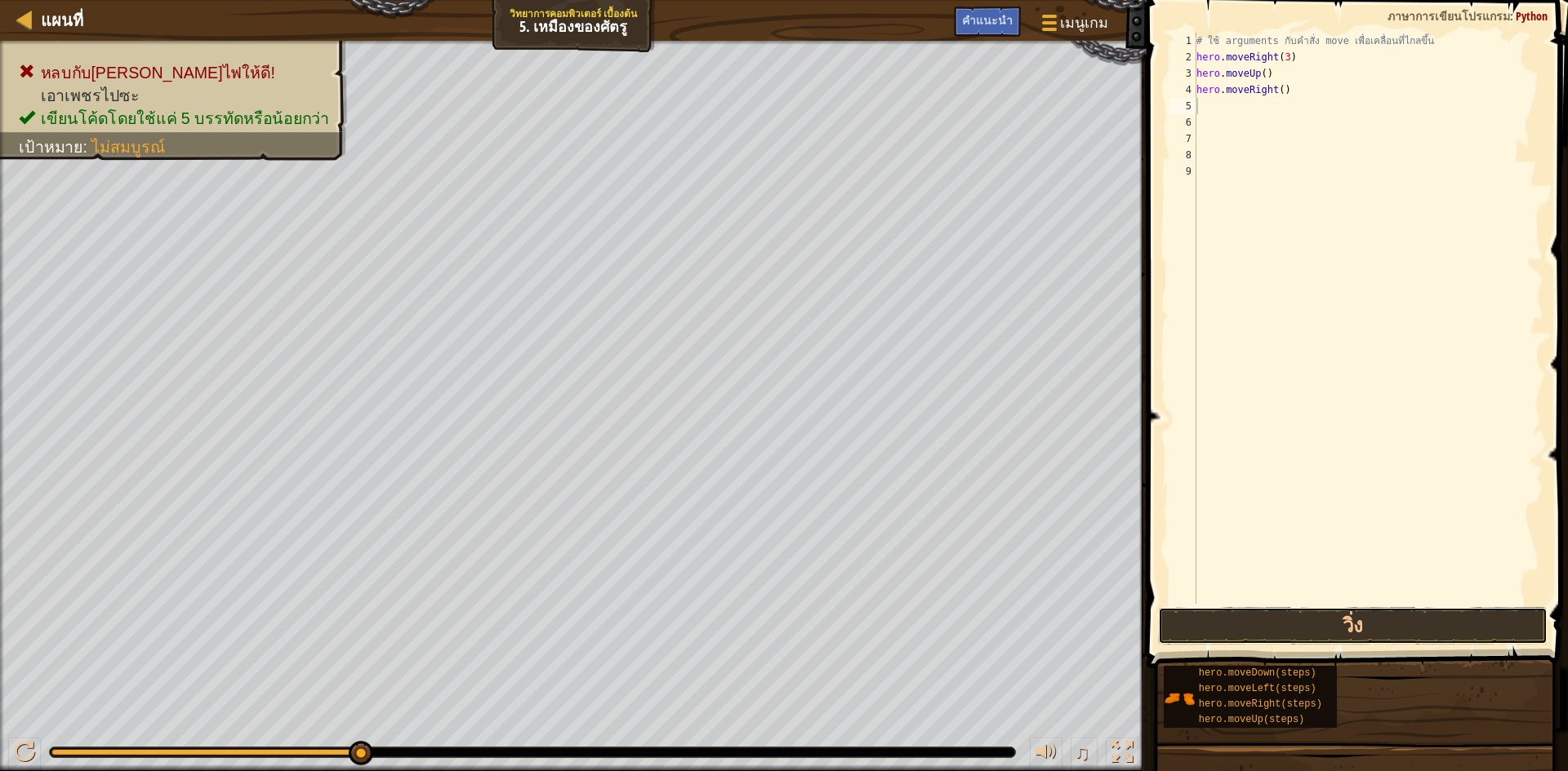
drag, startPoint x: 1372, startPoint y: 620, endPoint x: 1401, endPoint y: 553, distance: 73.0
click at [1378, 610] on button "วิ่ง" at bounding box center [1352, 626] width 389 height 37
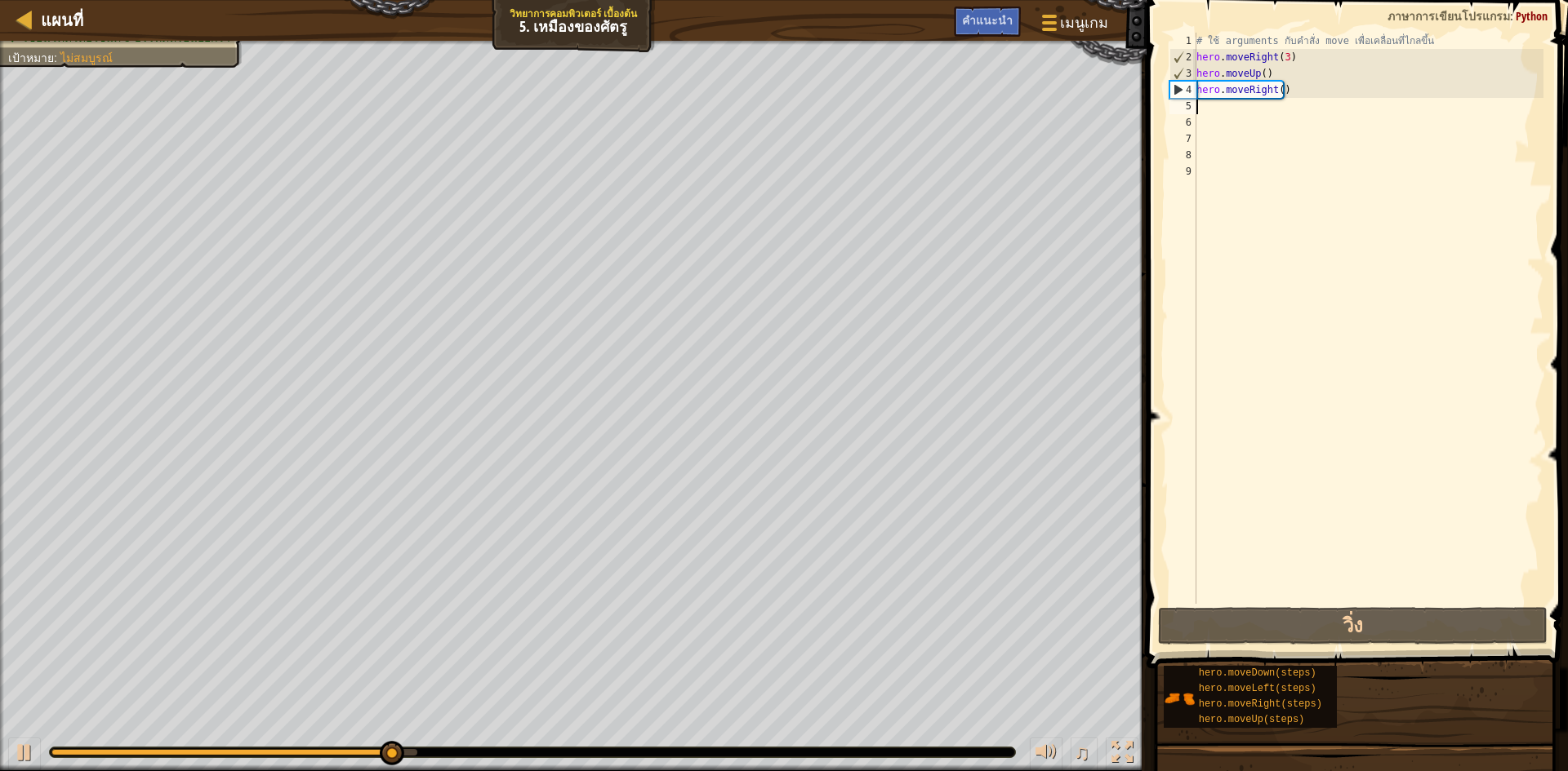
type textarea "h"
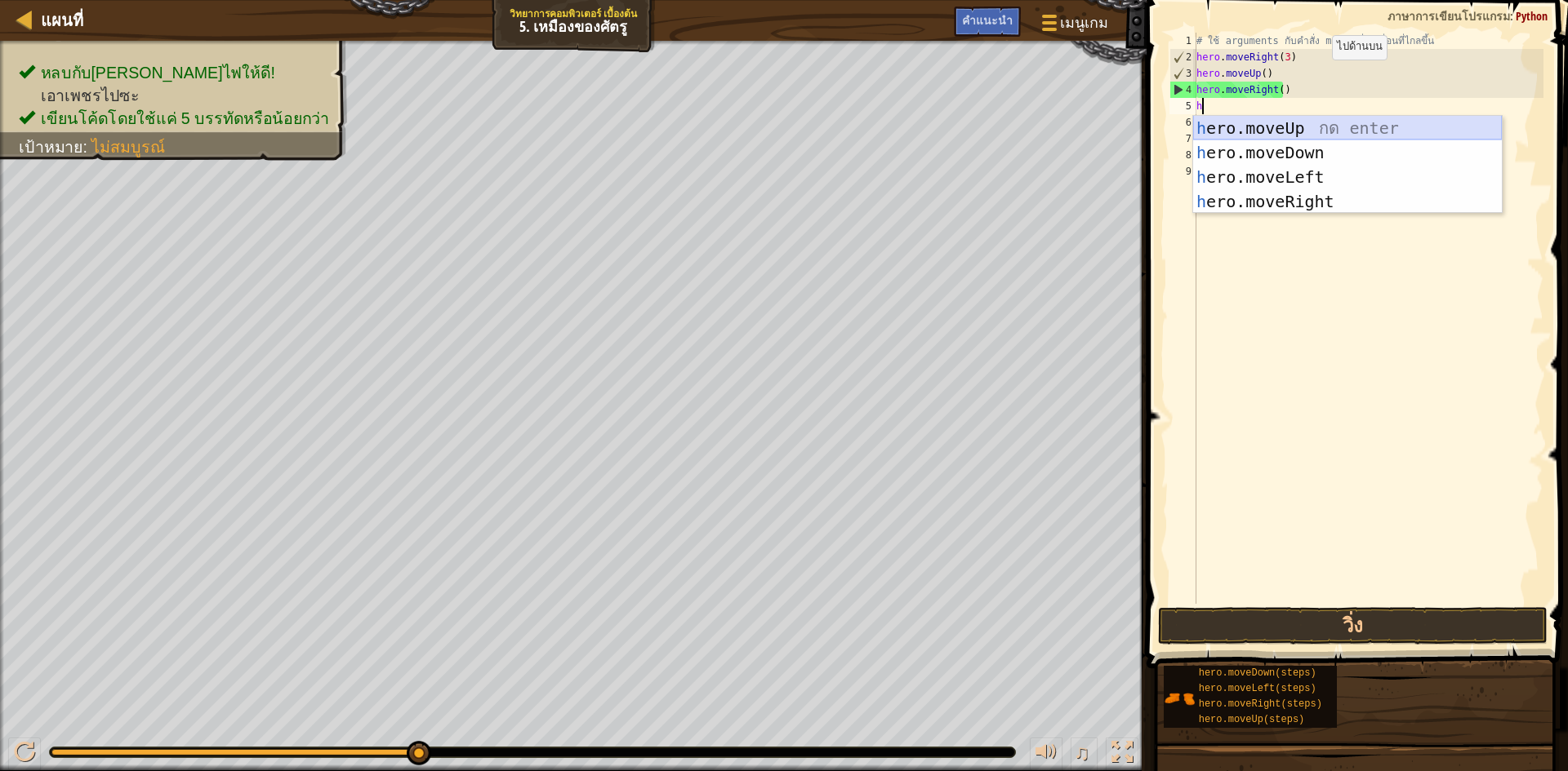
click at [1251, 121] on div "h ero.moveUp กด enter h ero.moveDown กด enter h ero.moveLeft กด enter h ero.mov…" at bounding box center [1348, 189] width 309 height 147
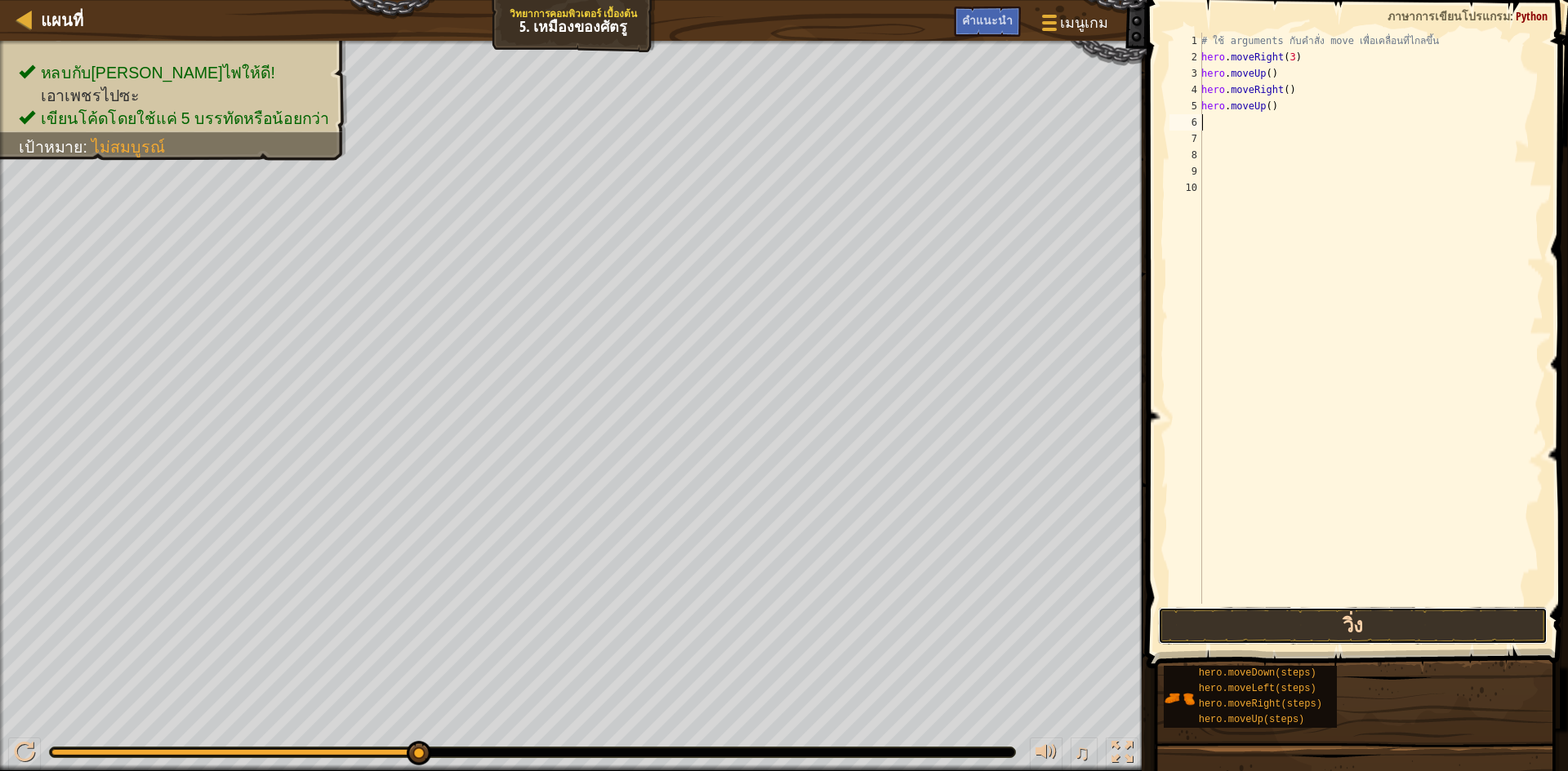
click at [1308, 626] on button "วิ่ง" at bounding box center [1352, 626] width 389 height 37
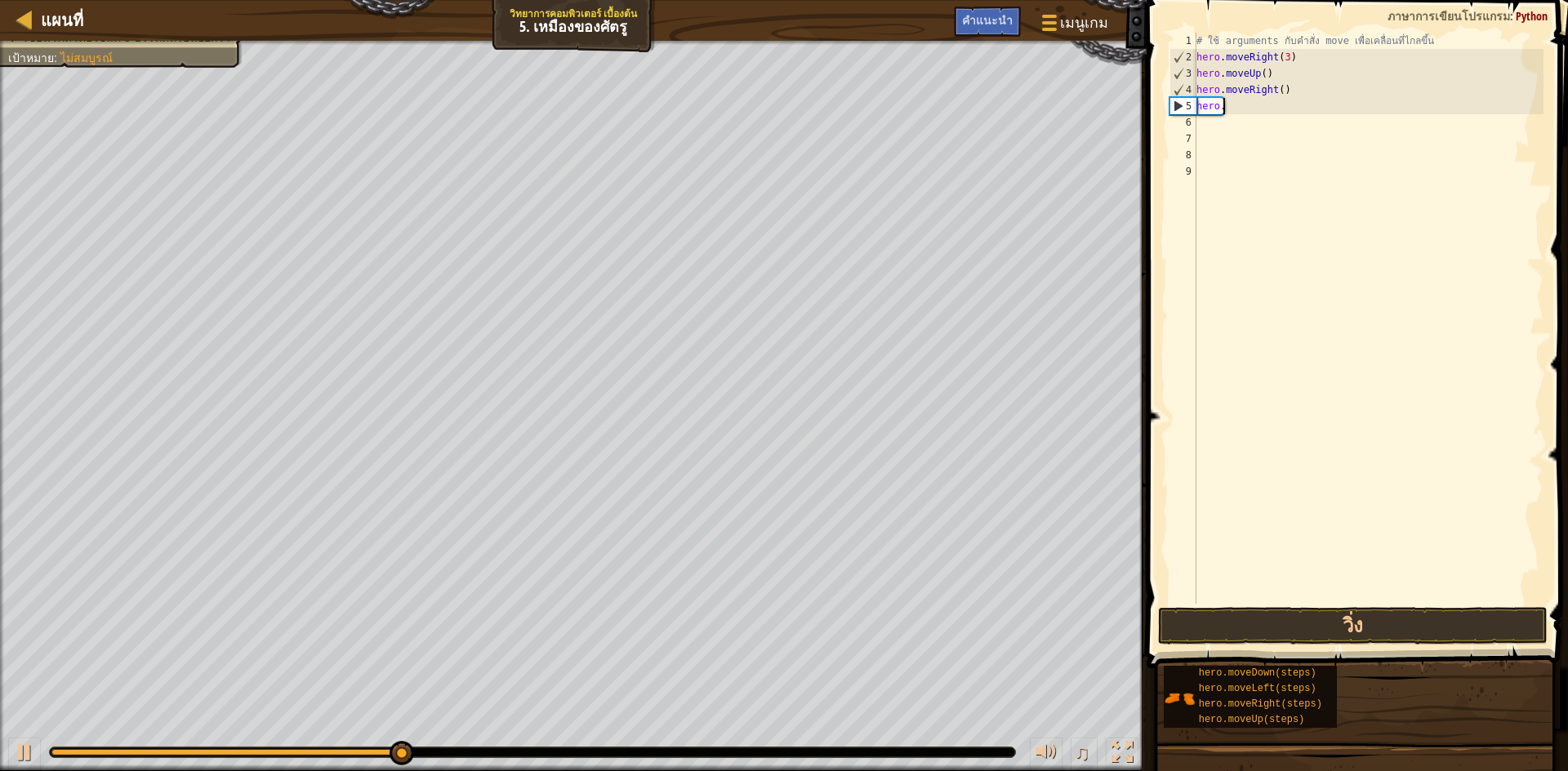
type textarea "h"
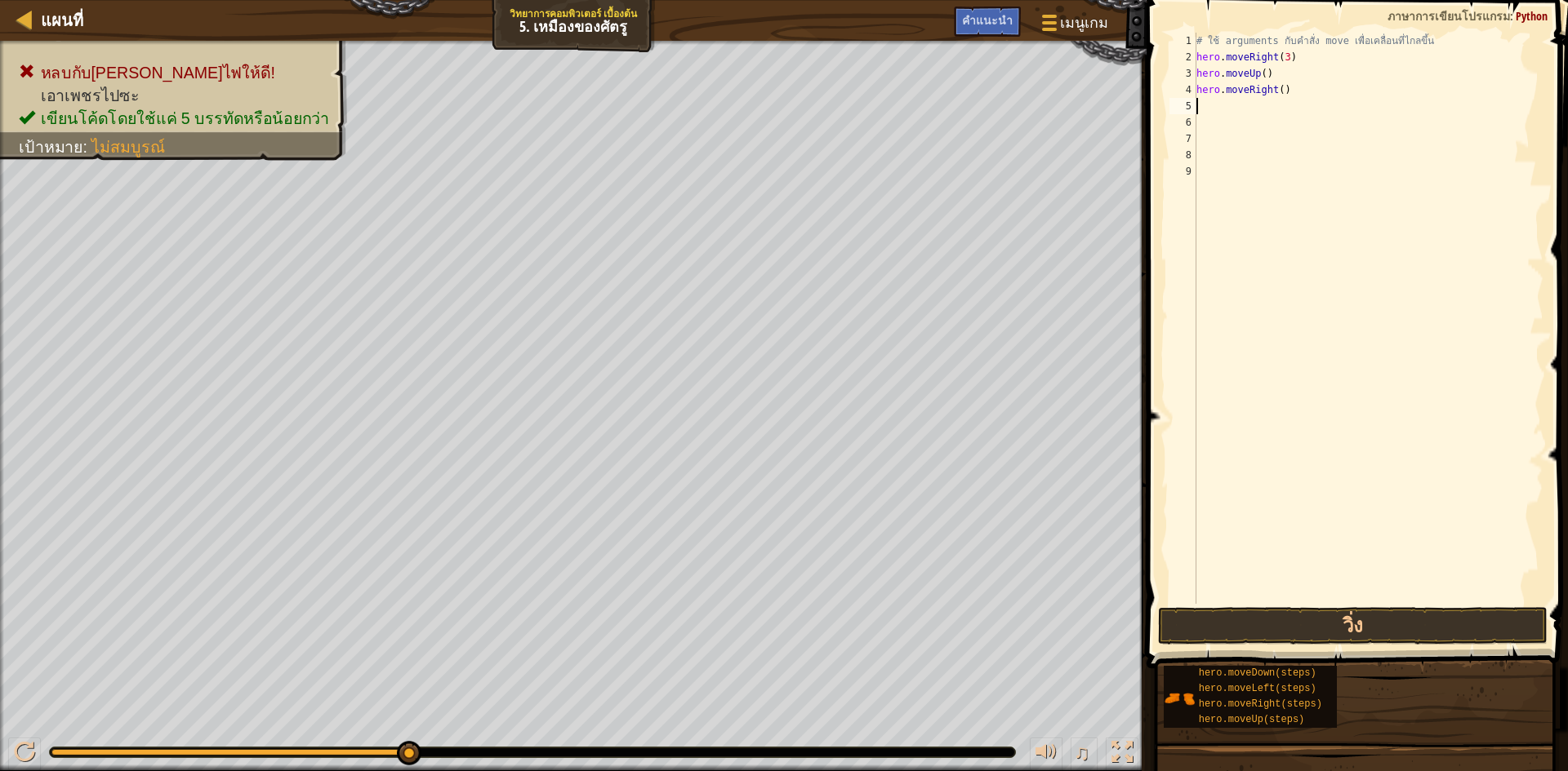
type textarea "h"
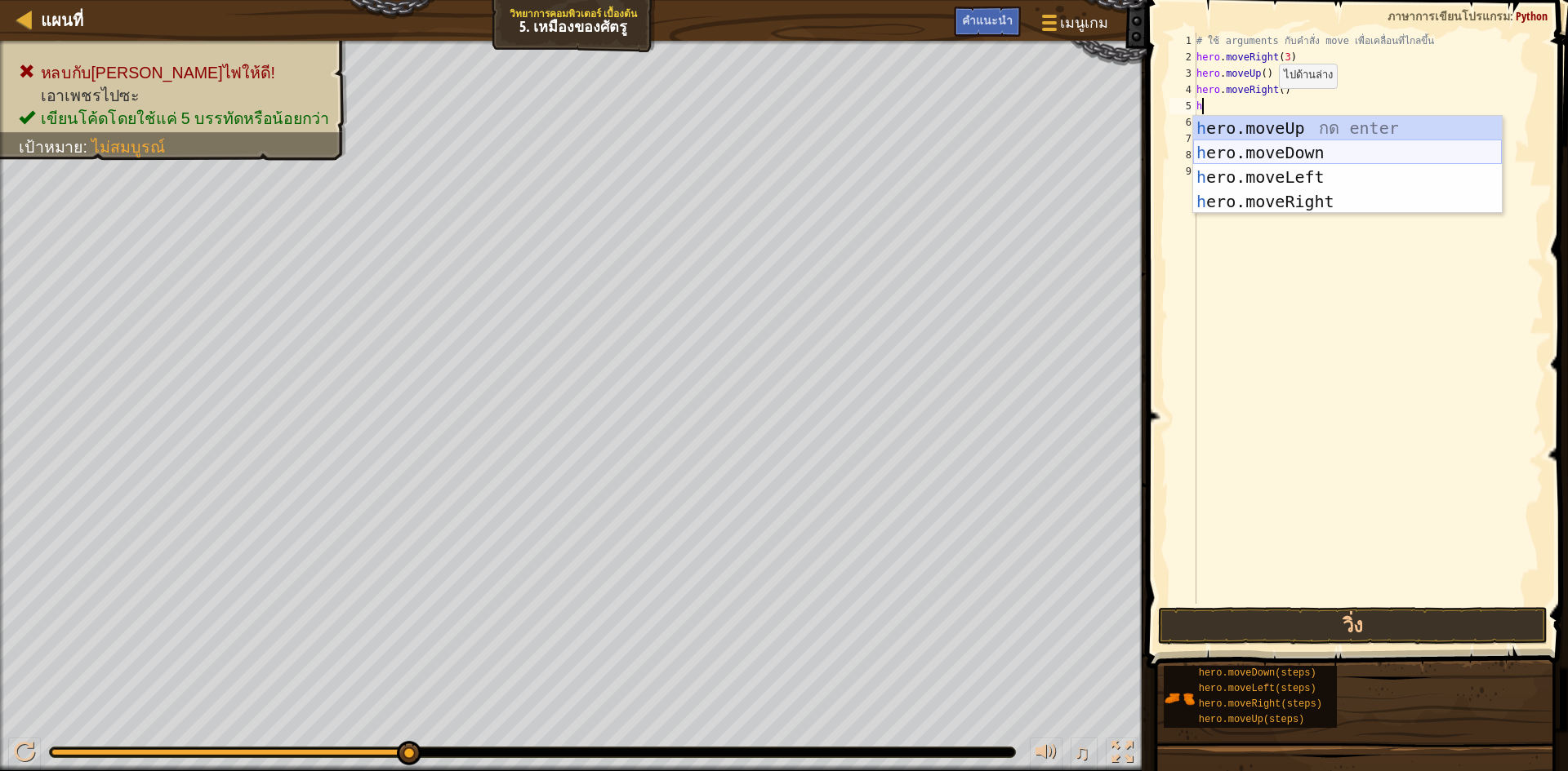
click at [1311, 147] on div "h ero.moveUp กด enter h ero.moveDown กด enter h ero.moveLeft กด enter h ero.mov…" at bounding box center [1348, 189] width 309 height 147
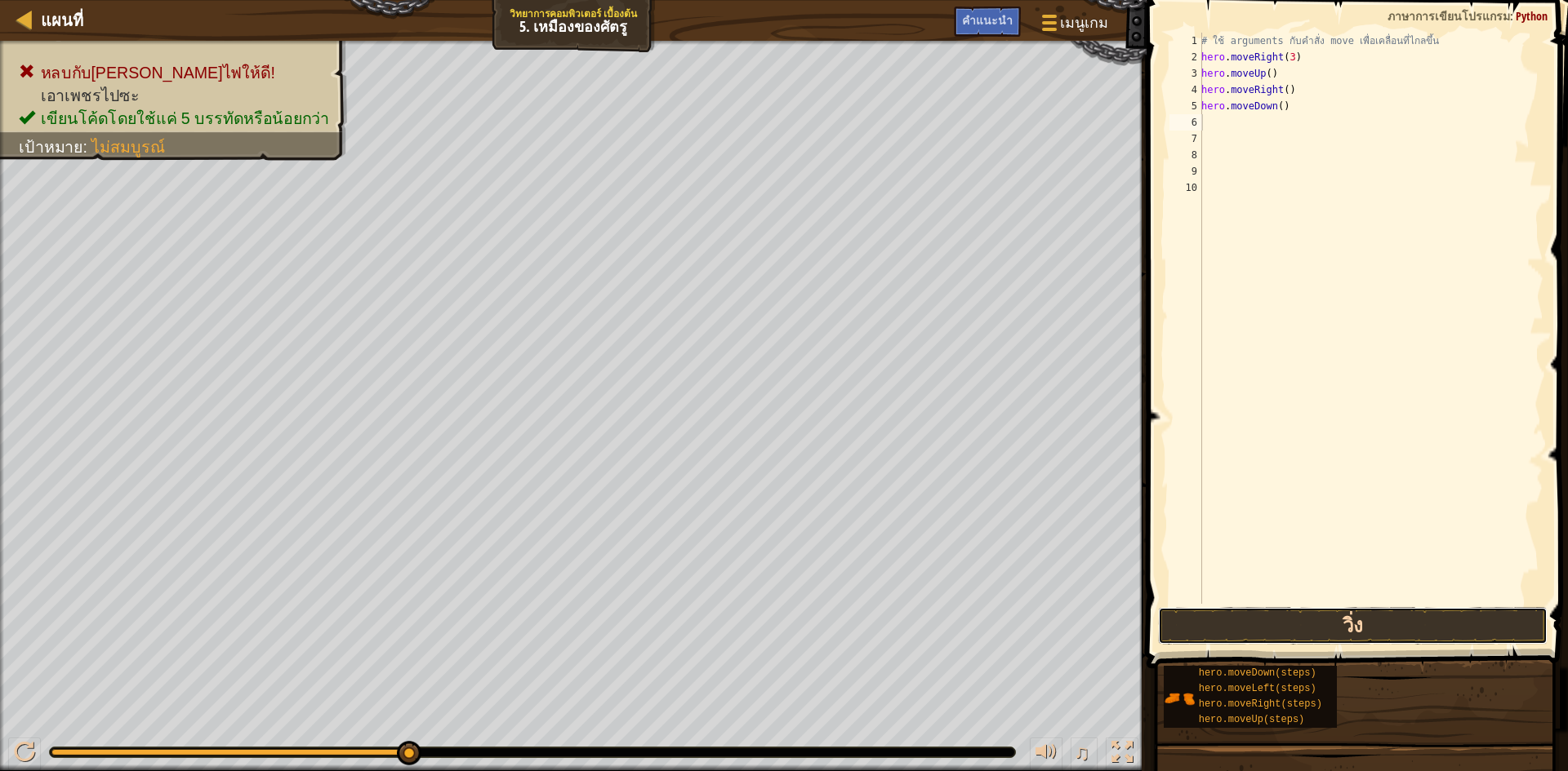
click at [1490, 625] on button "วิ่ง" at bounding box center [1352, 626] width 389 height 37
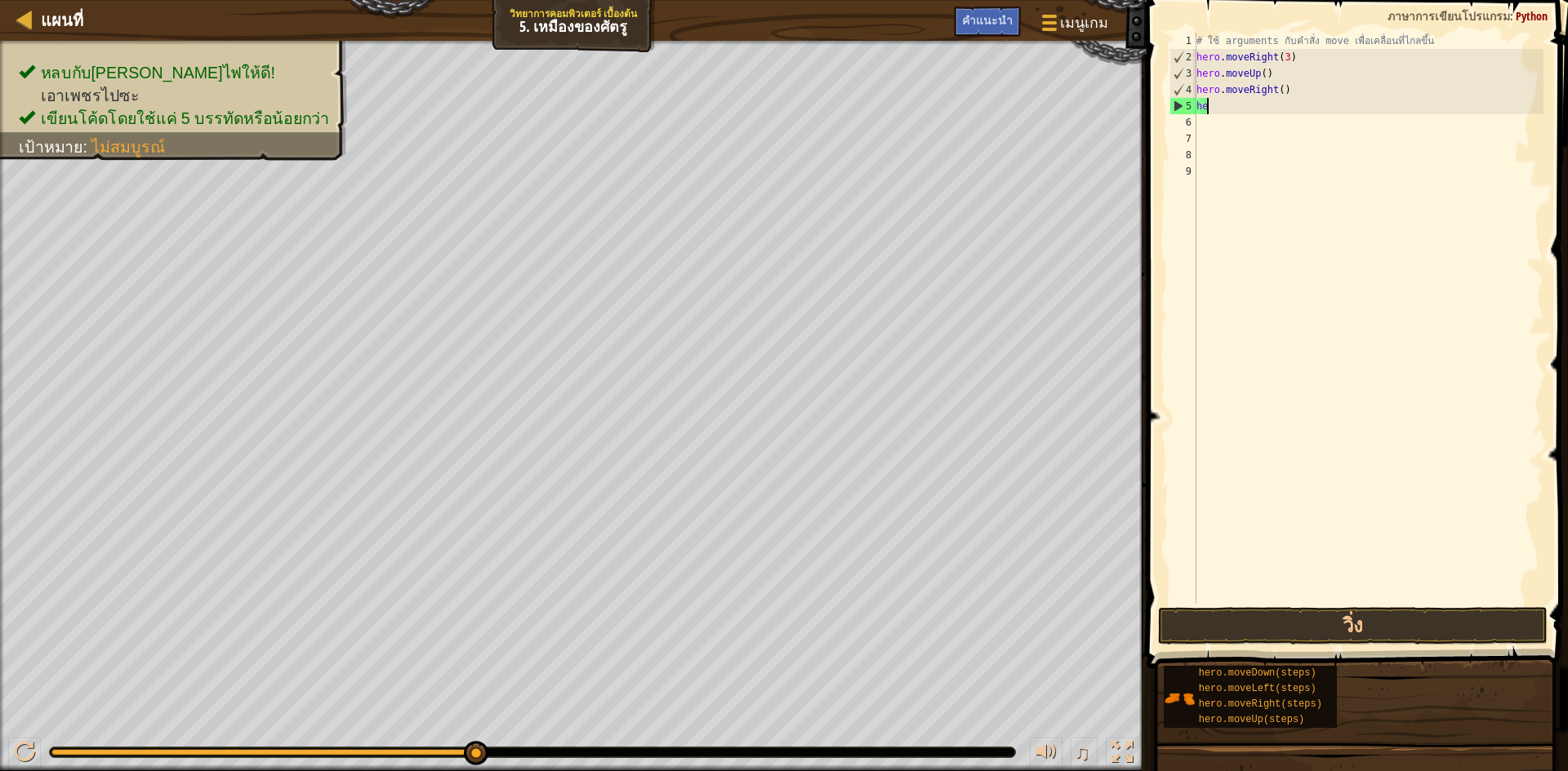
type textarea "h"
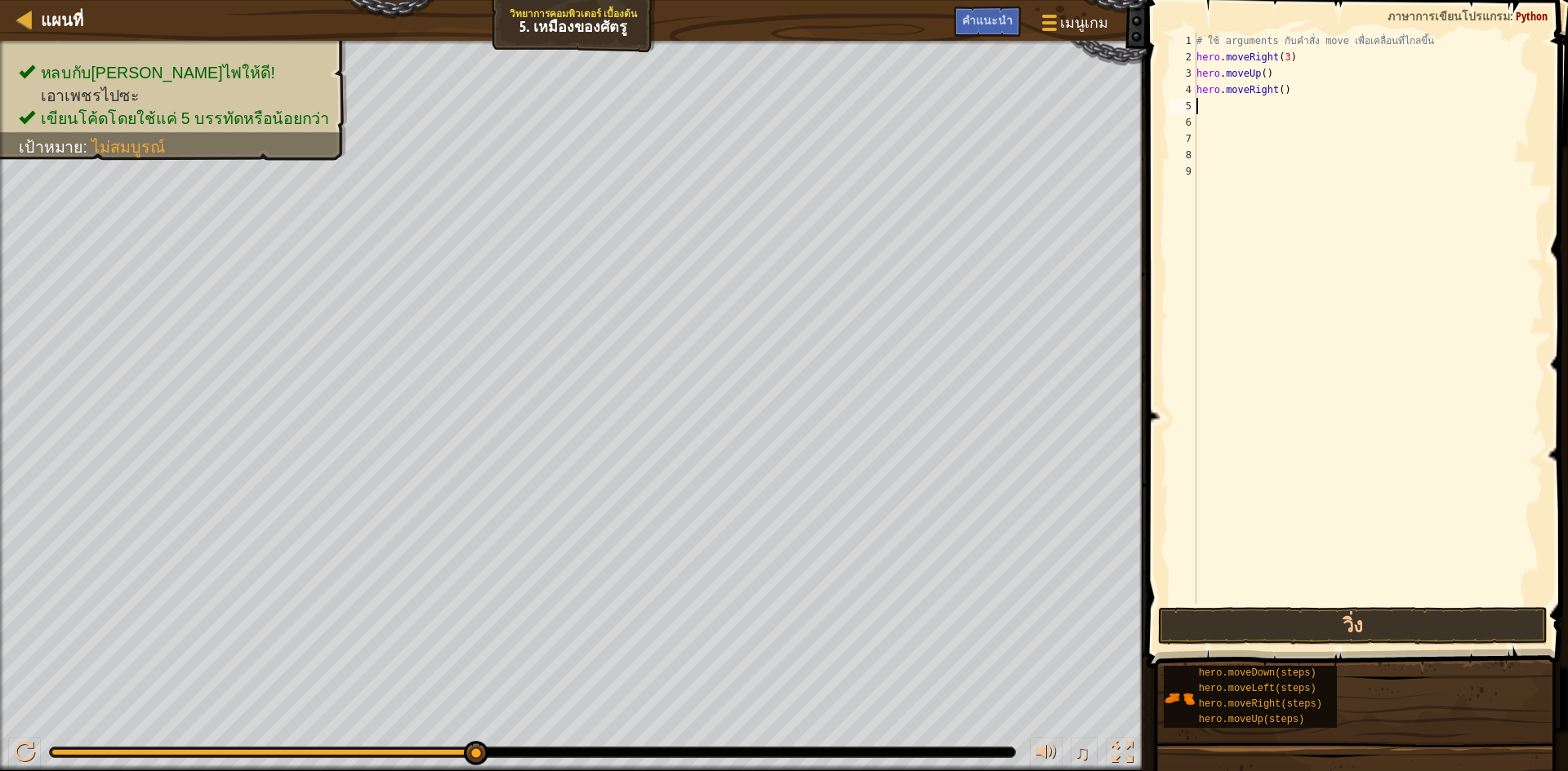
type textarea "h"
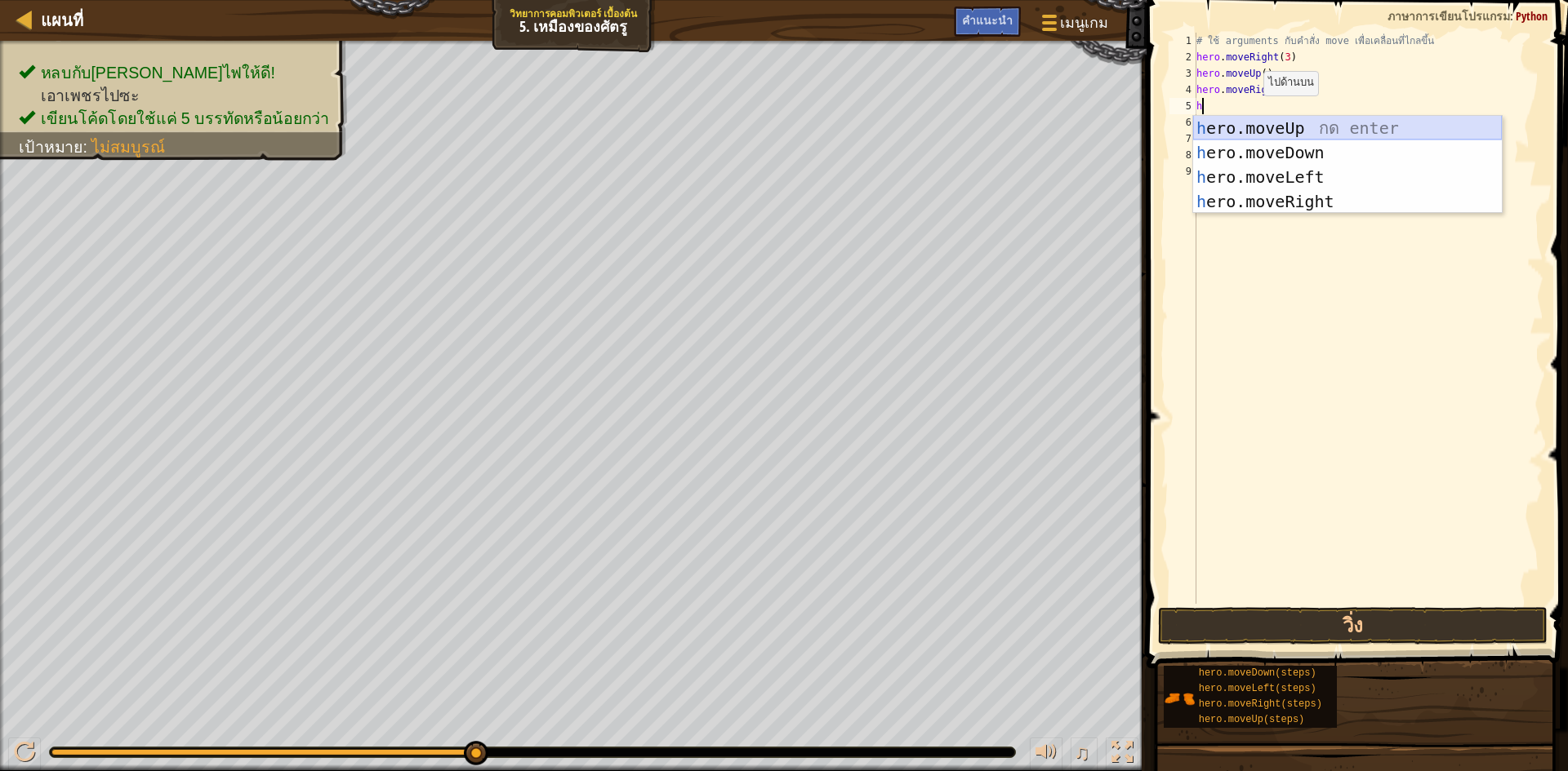
click at [1267, 125] on div "h ero.moveUp กด enter h ero.moveDown กด enter h ero.moveLeft กด enter h ero.mov…" at bounding box center [1348, 189] width 309 height 147
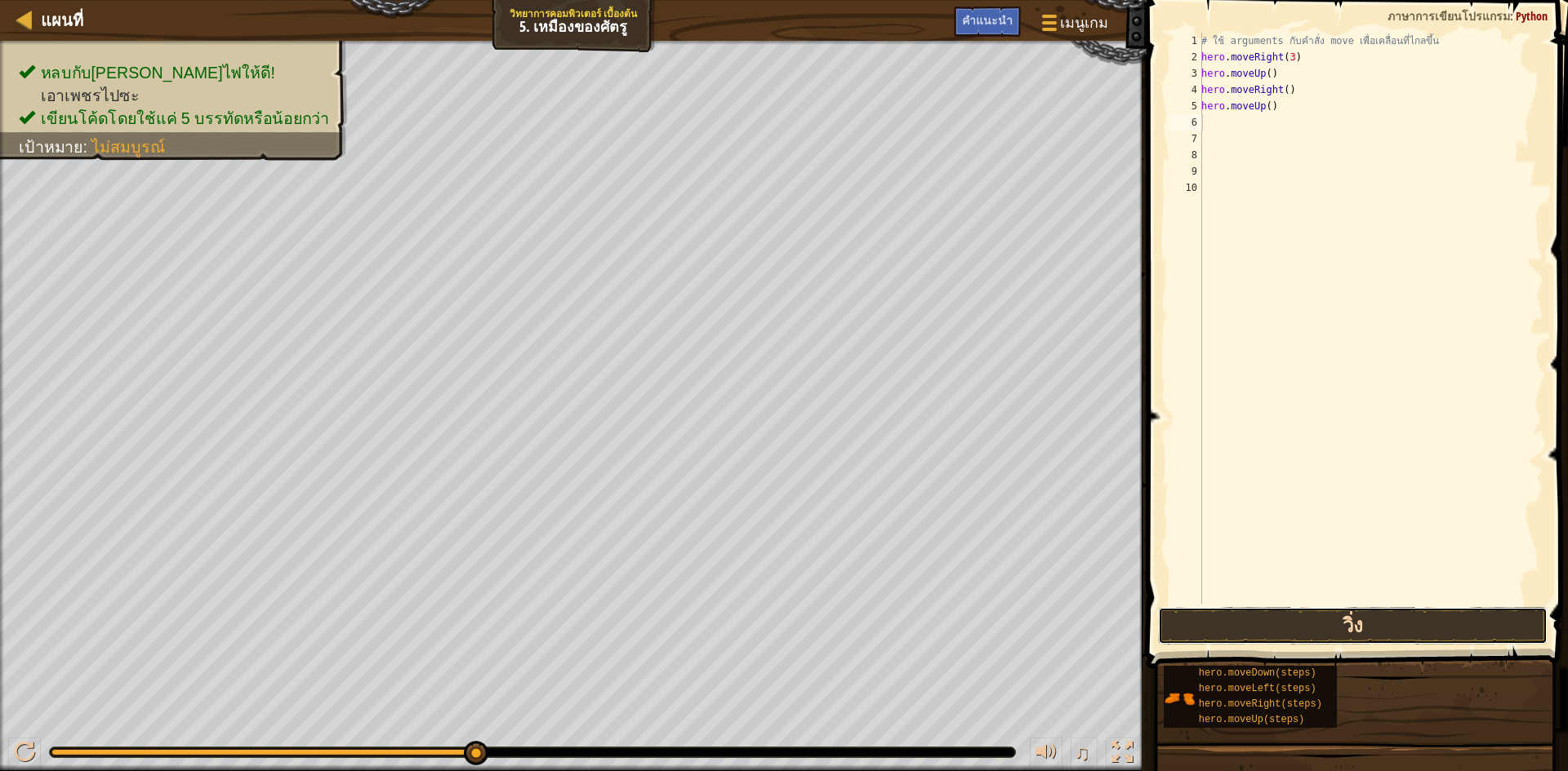
click at [1424, 620] on button "วิ่ง" at bounding box center [1352, 626] width 389 height 37
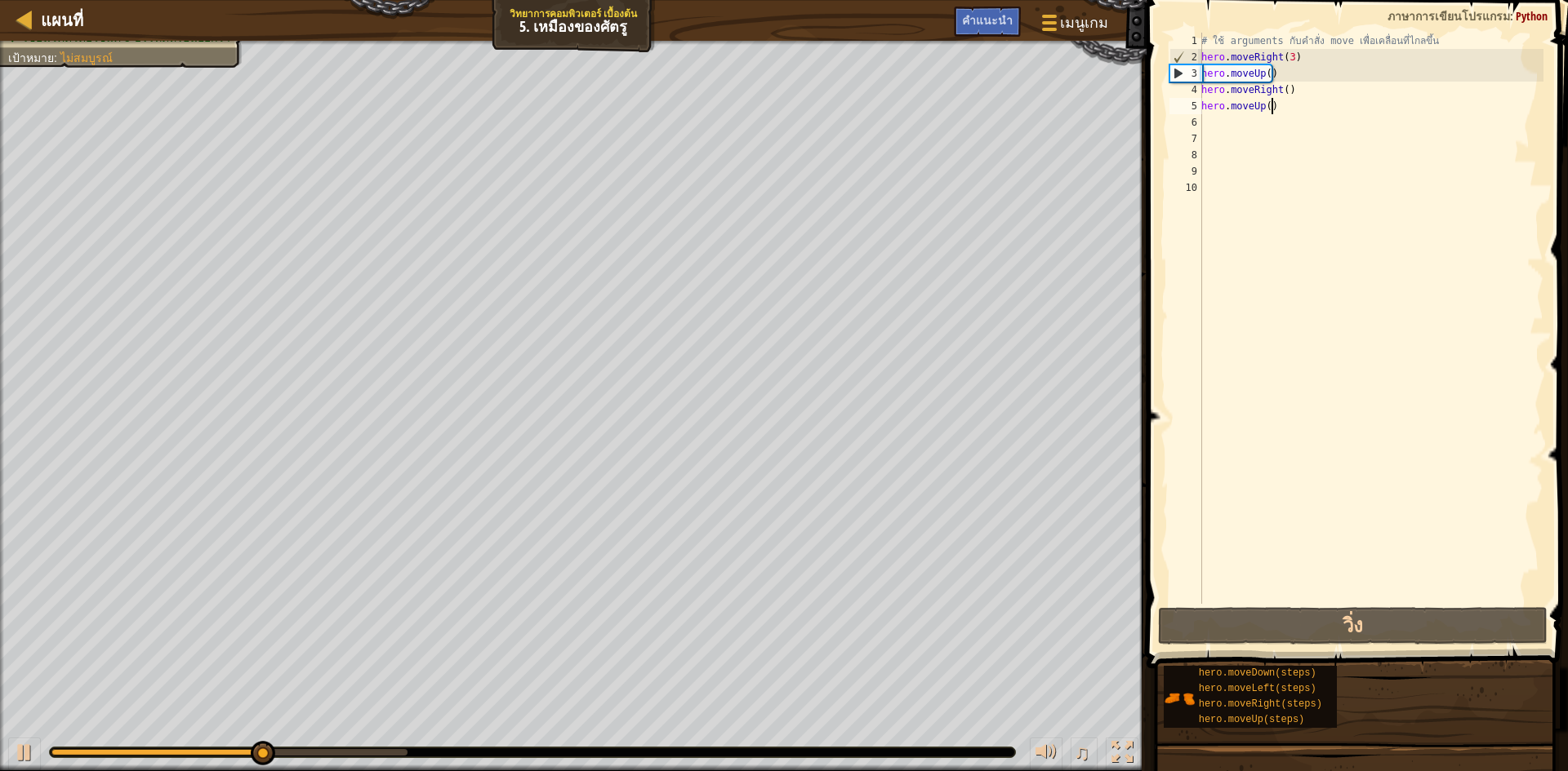
click at [1288, 99] on div "# ใช้ arguments กับคำสั่ง move เพื่อเคลื่อนที่ไกลขึ้น hero . moveRight ( 3 ) he…" at bounding box center [1371, 334] width 345 height 604
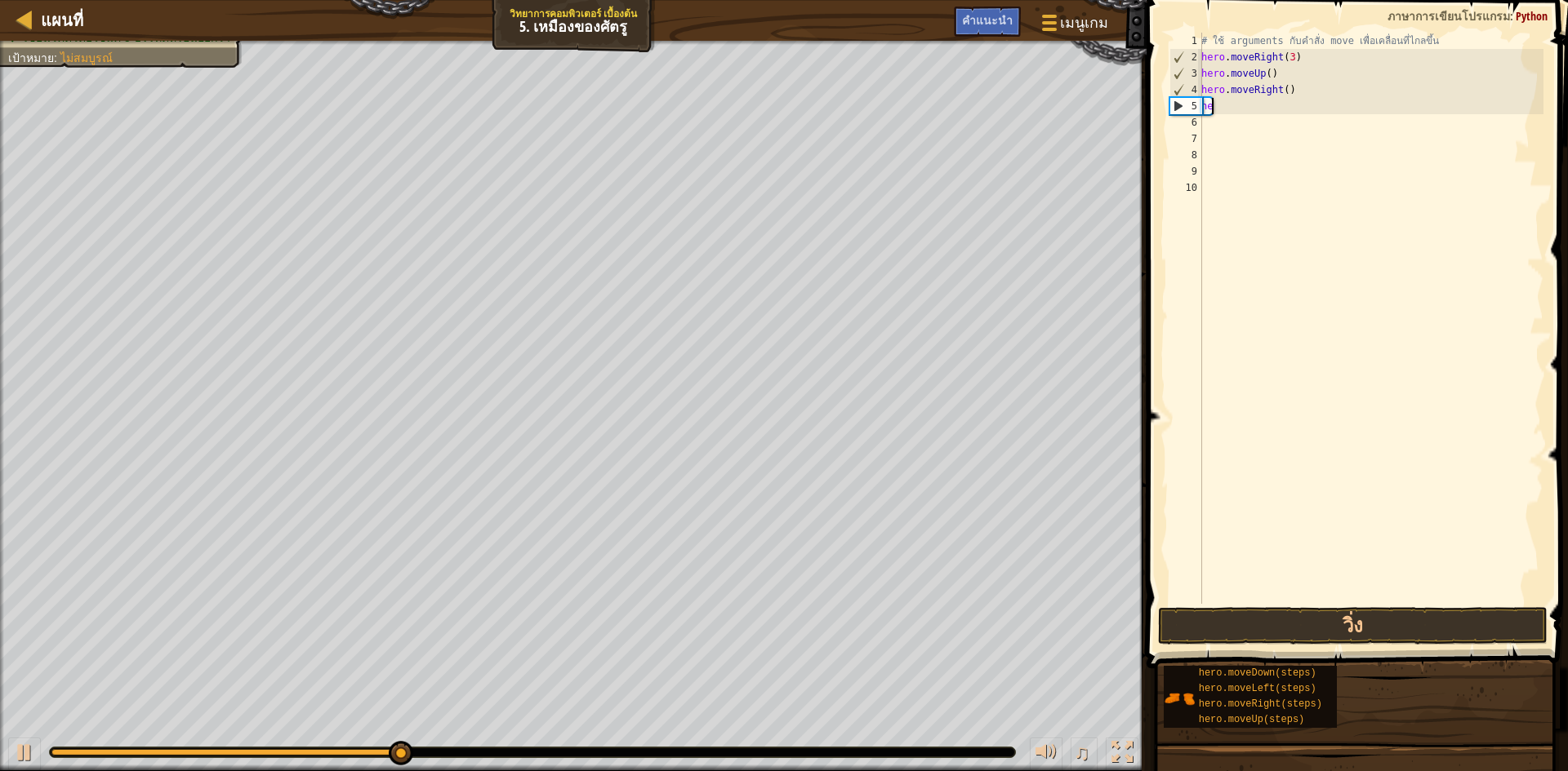
type textarea "h"
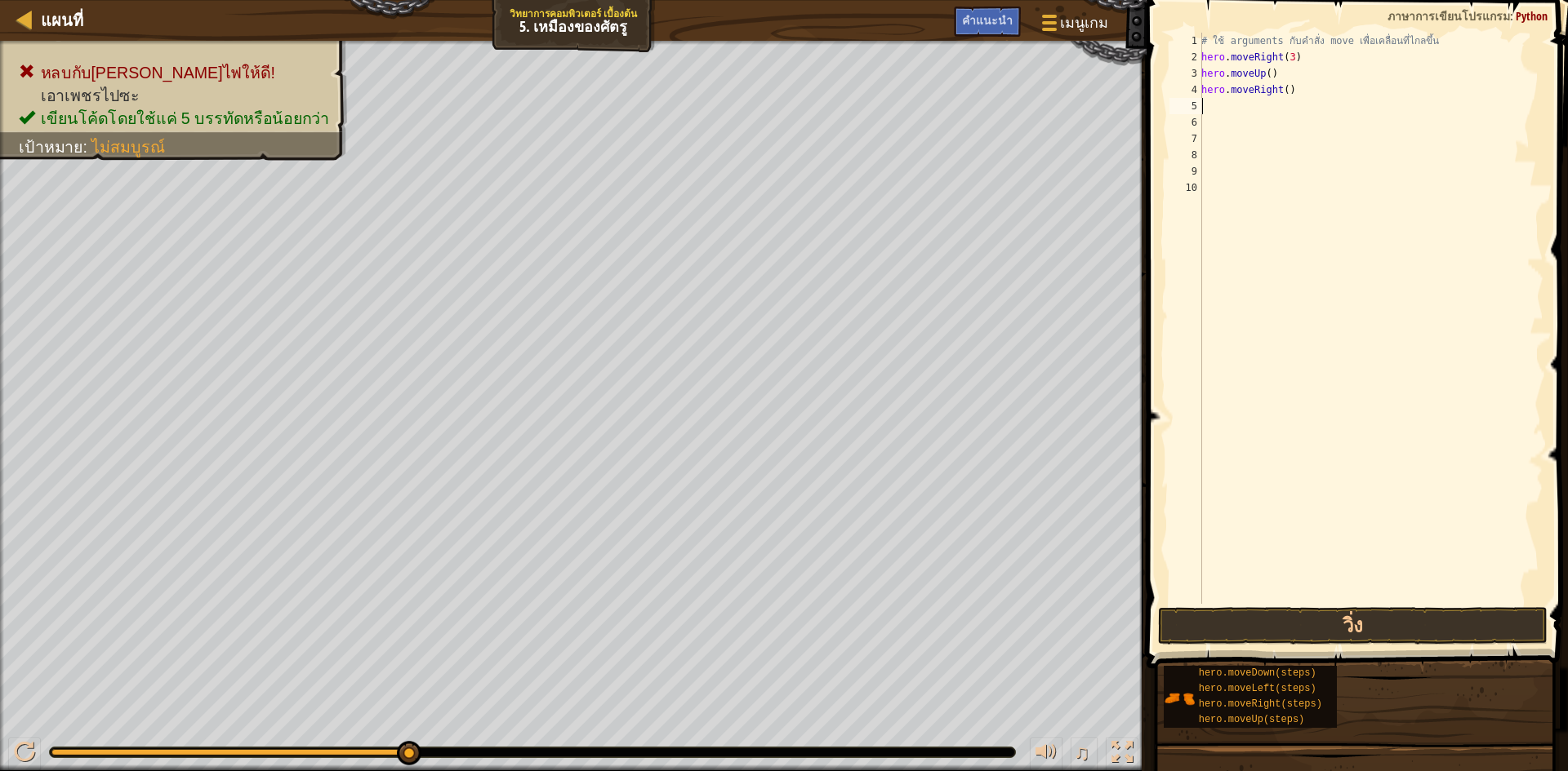
type textarea "h"
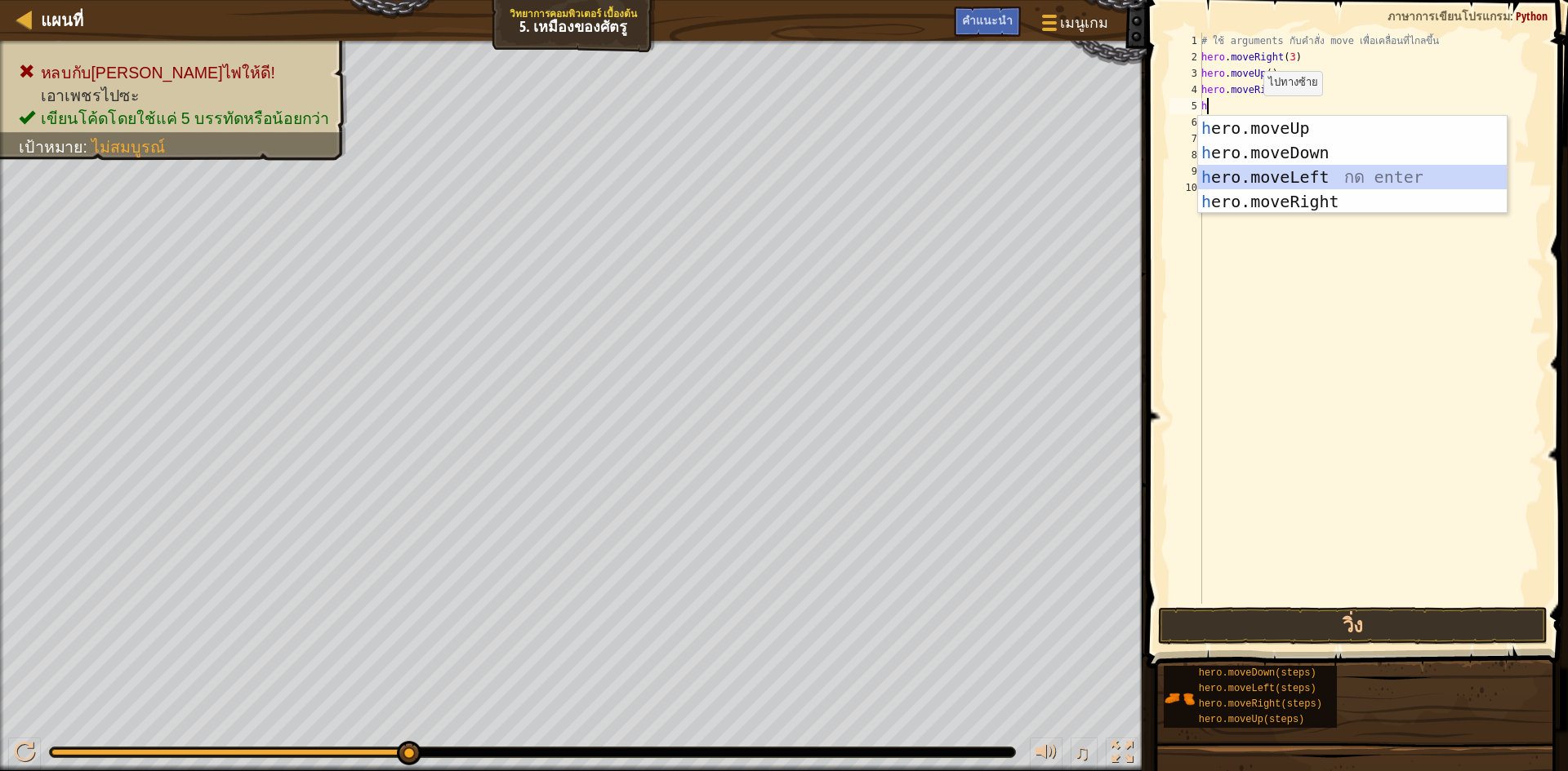
click at [1275, 170] on div "h ero.moveUp กด enter h ero.moveDown กด enter h ero.moveLeft กด enter h ero.mov…" at bounding box center [1352, 189] width 309 height 147
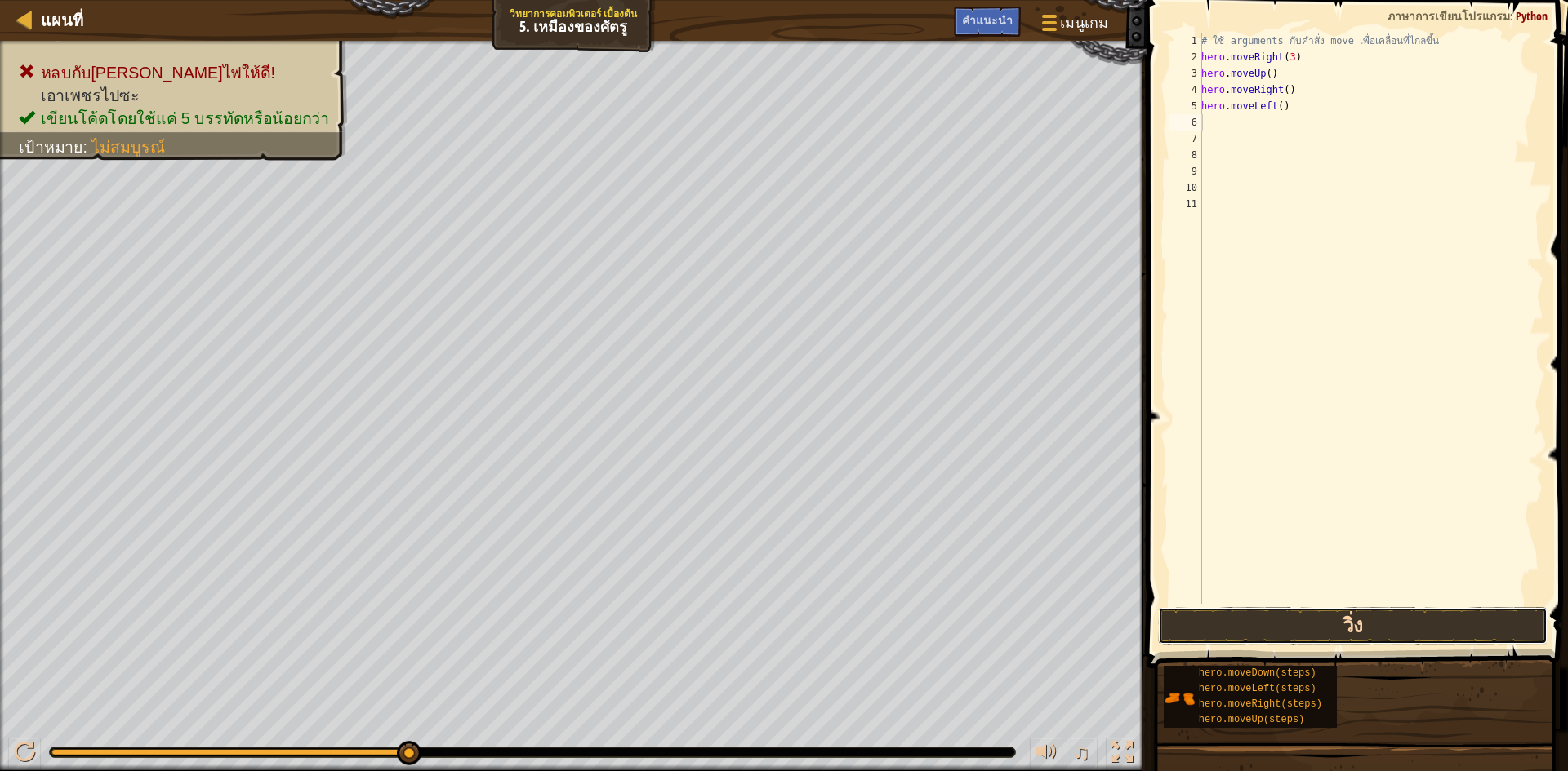
click at [1313, 618] on button "วิ่ง" at bounding box center [1352, 626] width 389 height 37
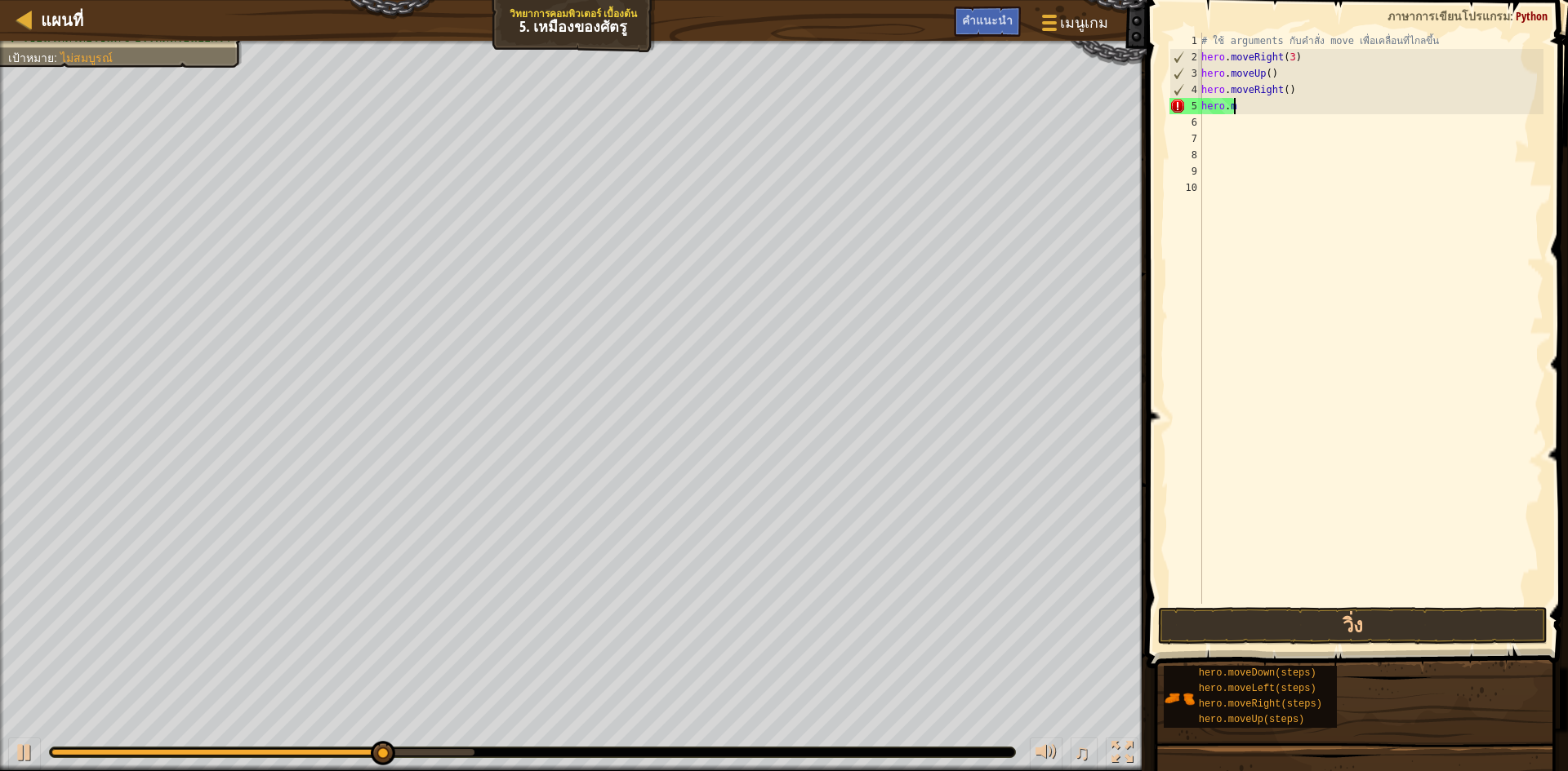
type textarea "h"
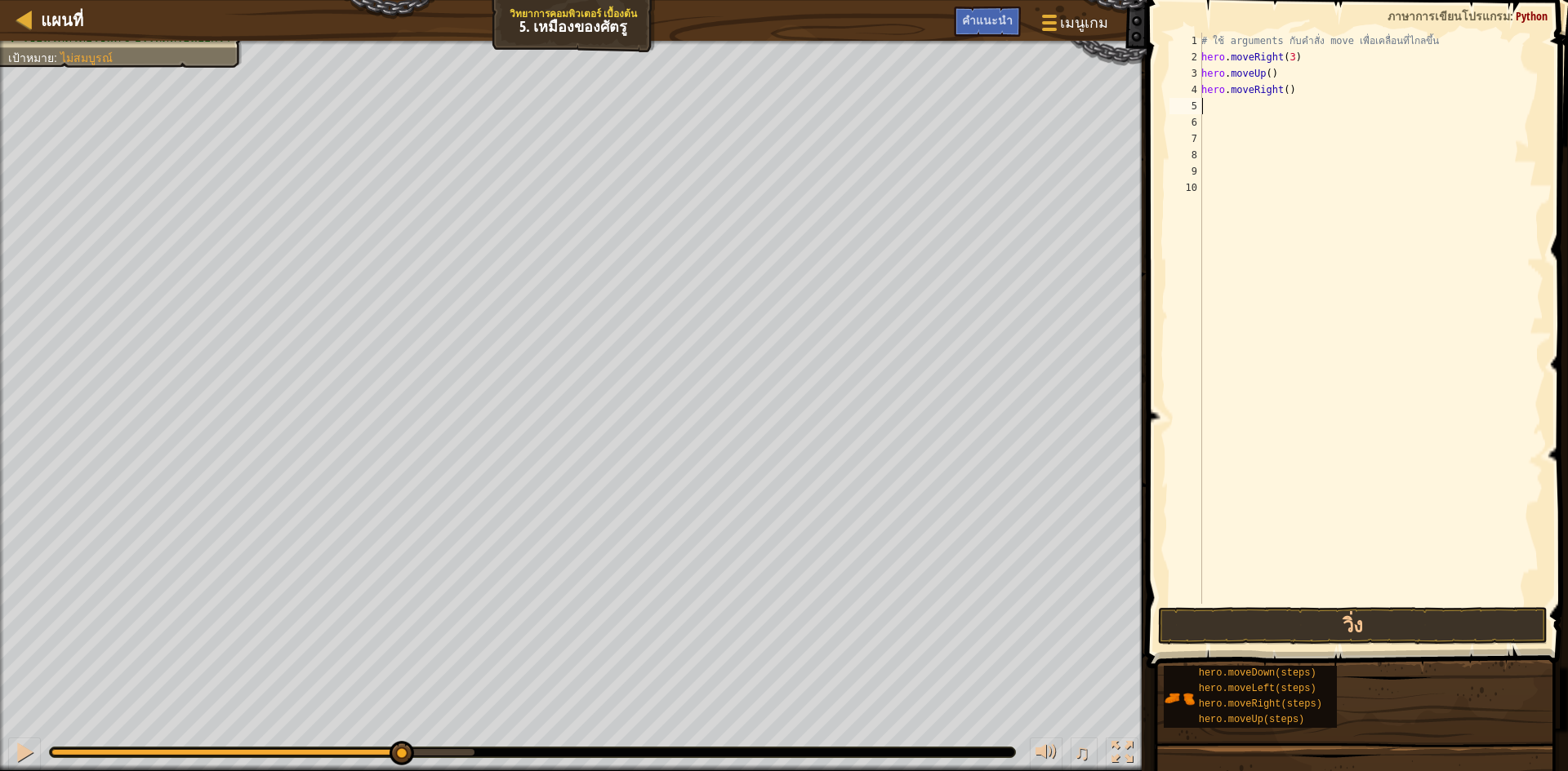
type textarea "h"
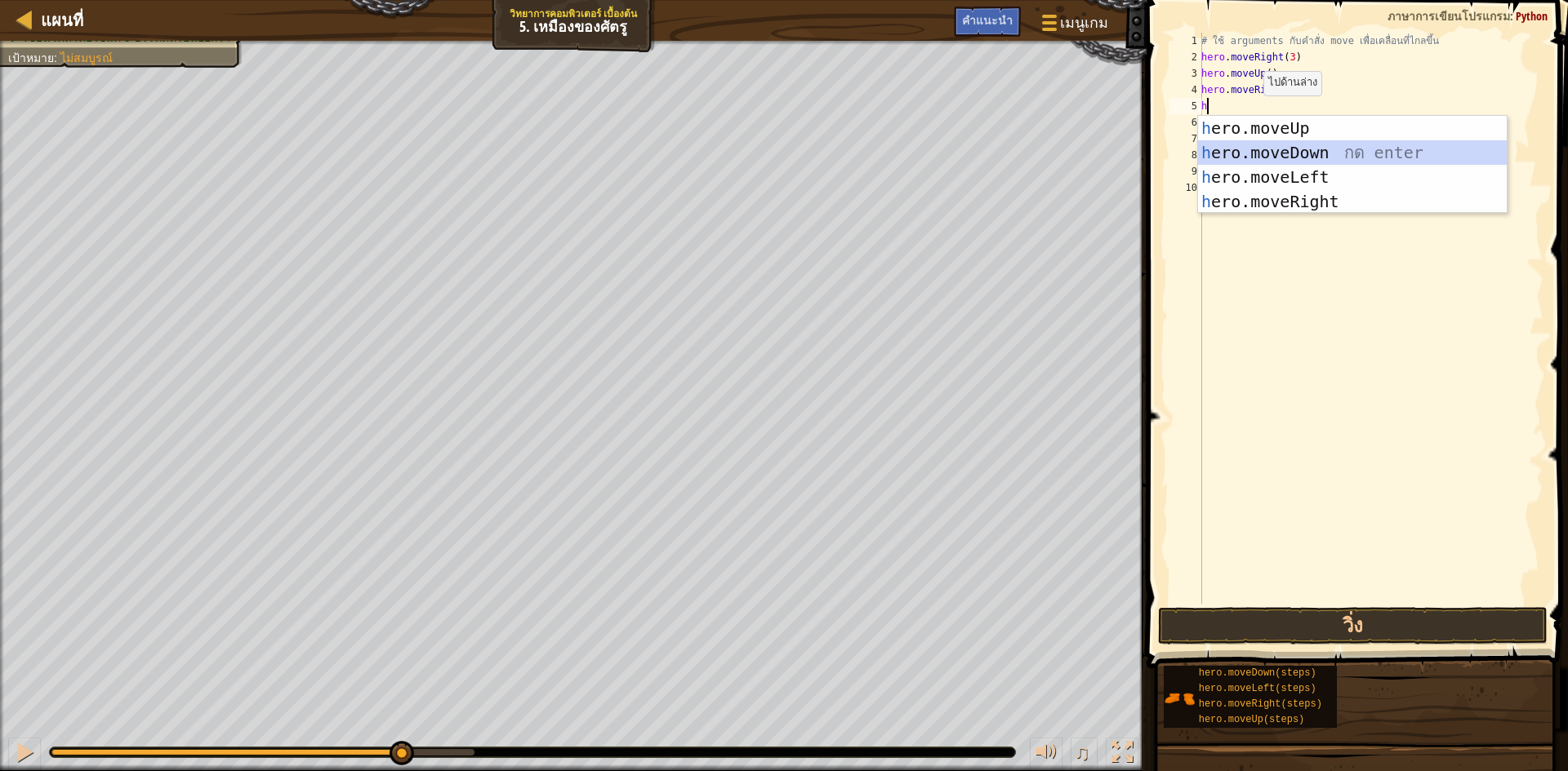
click at [1320, 154] on div "h ero.moveUp กด enter h ero.moveDown กด enter h ero.moveLeft กด enter h ero.mov…" at bounding box center [1352, 189] width 309 height 147
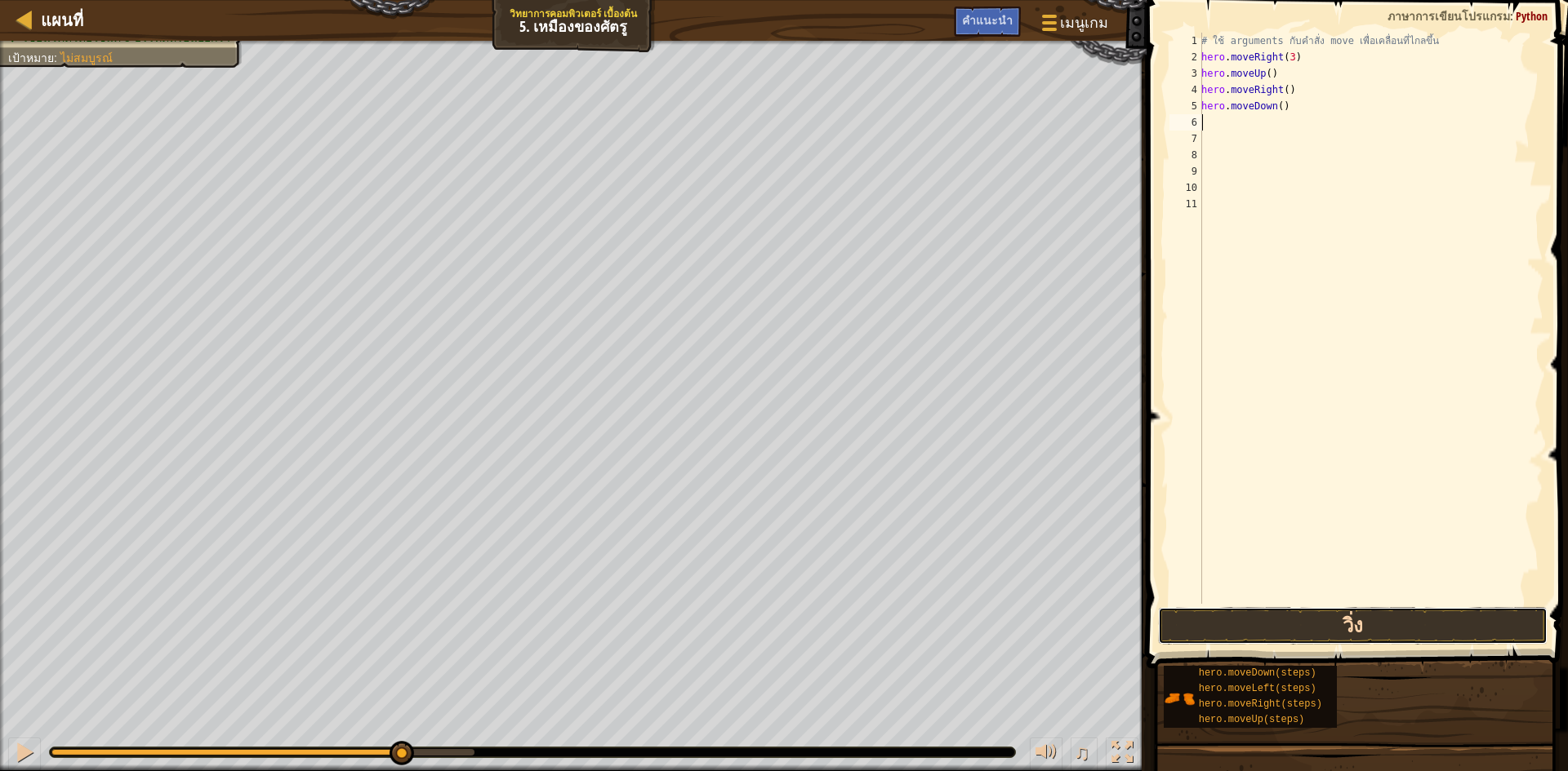
click at [1369, 619] on button "วิ่ง" at bounding box center [1352, 626] width 389 height 37
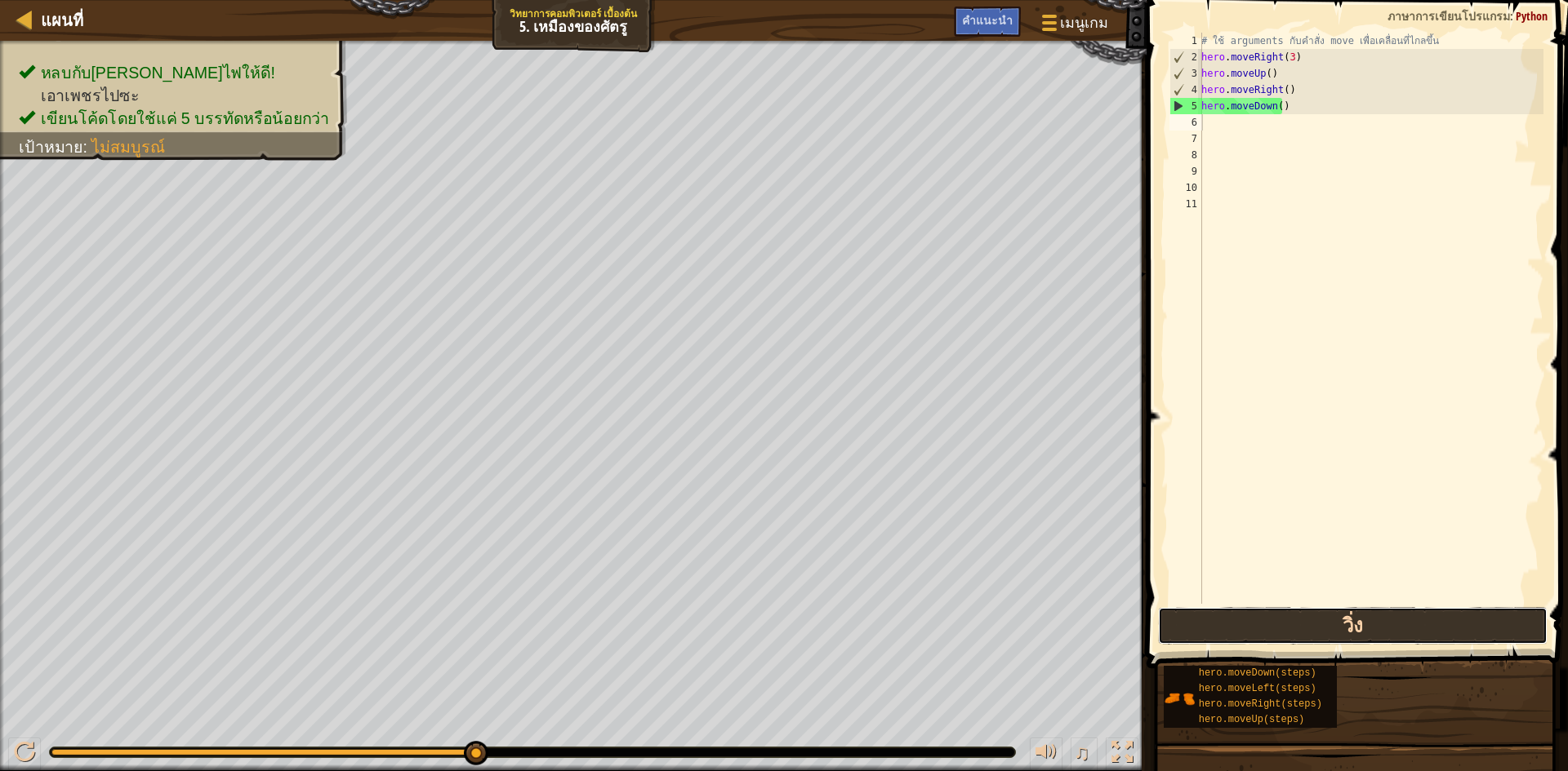
drag, startPoint x: 1347, startPoint y: 632, endPoint x: 1351, endPoint y: 566, distance: 66.1
click at [1347, 630] on button "วิ่ง" at bounding box center [1352, 626] width 389 height 37
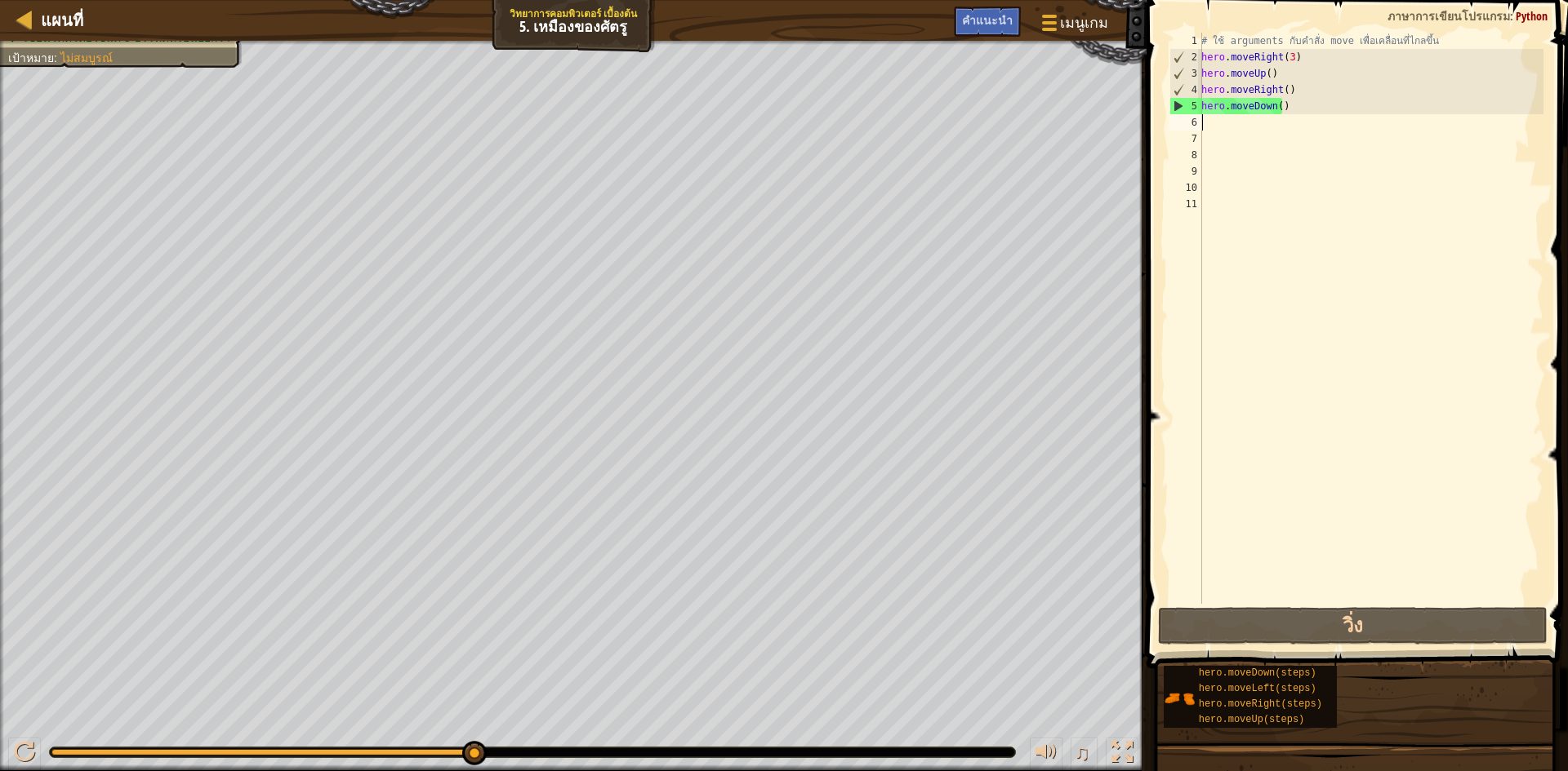
click at [1217, 130] on div "# ใช้ arguments กับคำสั่ง move เพื่อเคลื่อนที่ไกลขึ้น hero . moveRight ( 3 ) he…" at bounding box center [1371, 334] width 345 height 604
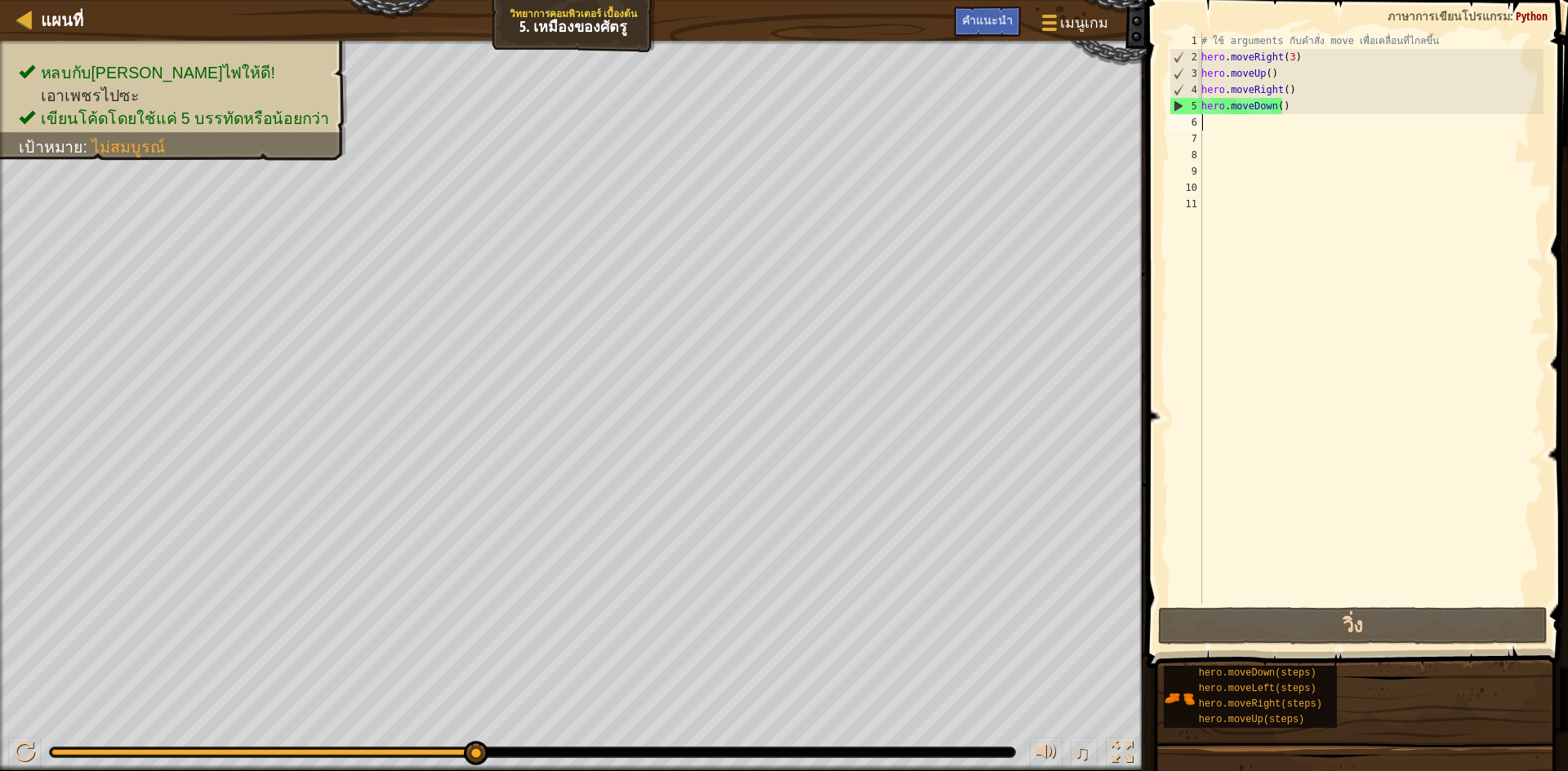
type textarea "h"
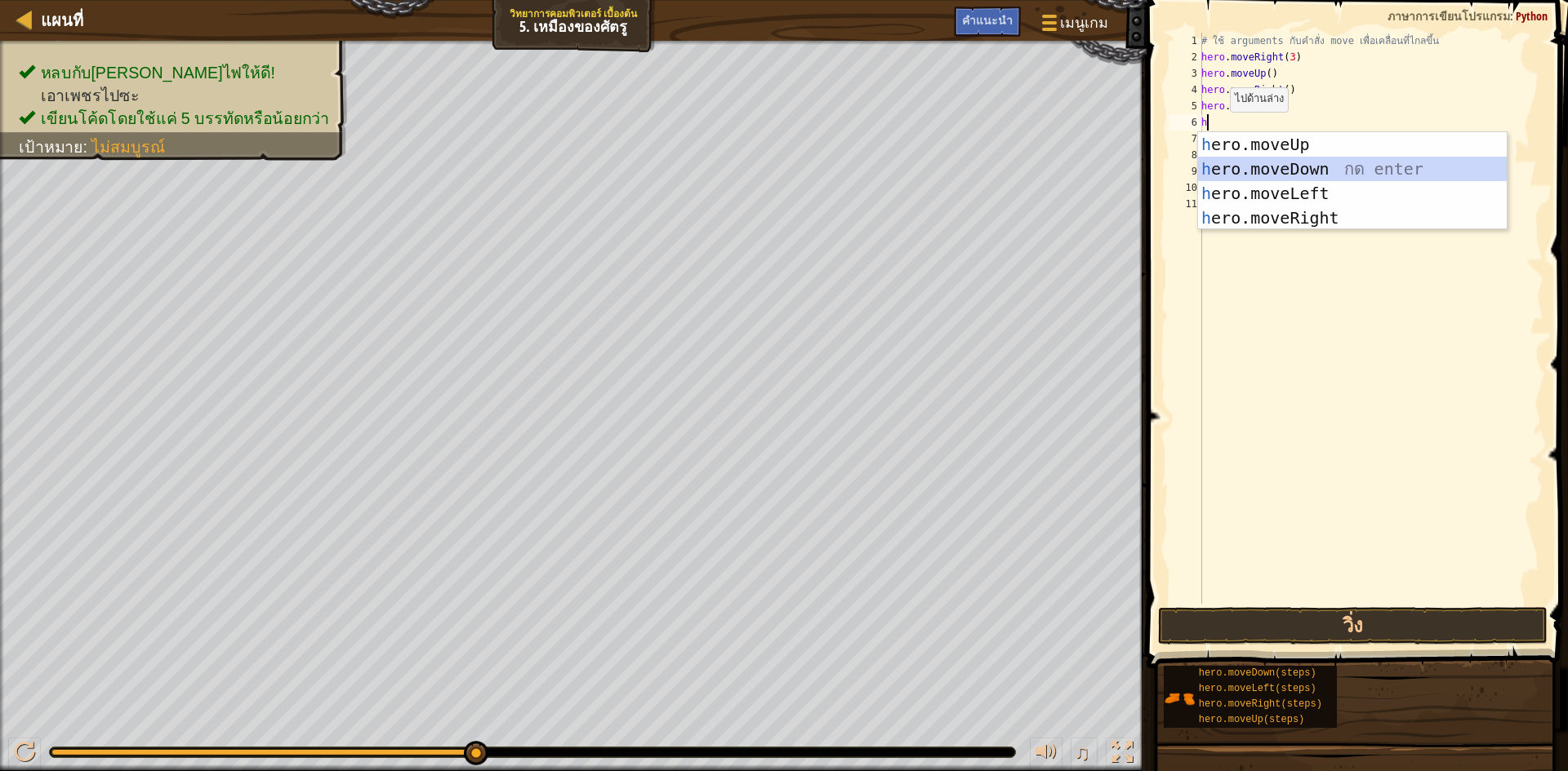
click at [1270, 157] on div "h ero.moveUp กด enter h ero.moveDown กด enter h ero.moveLeft กด enter h ero.mov…" at bounding box center [1352, 206] width 309 height 147
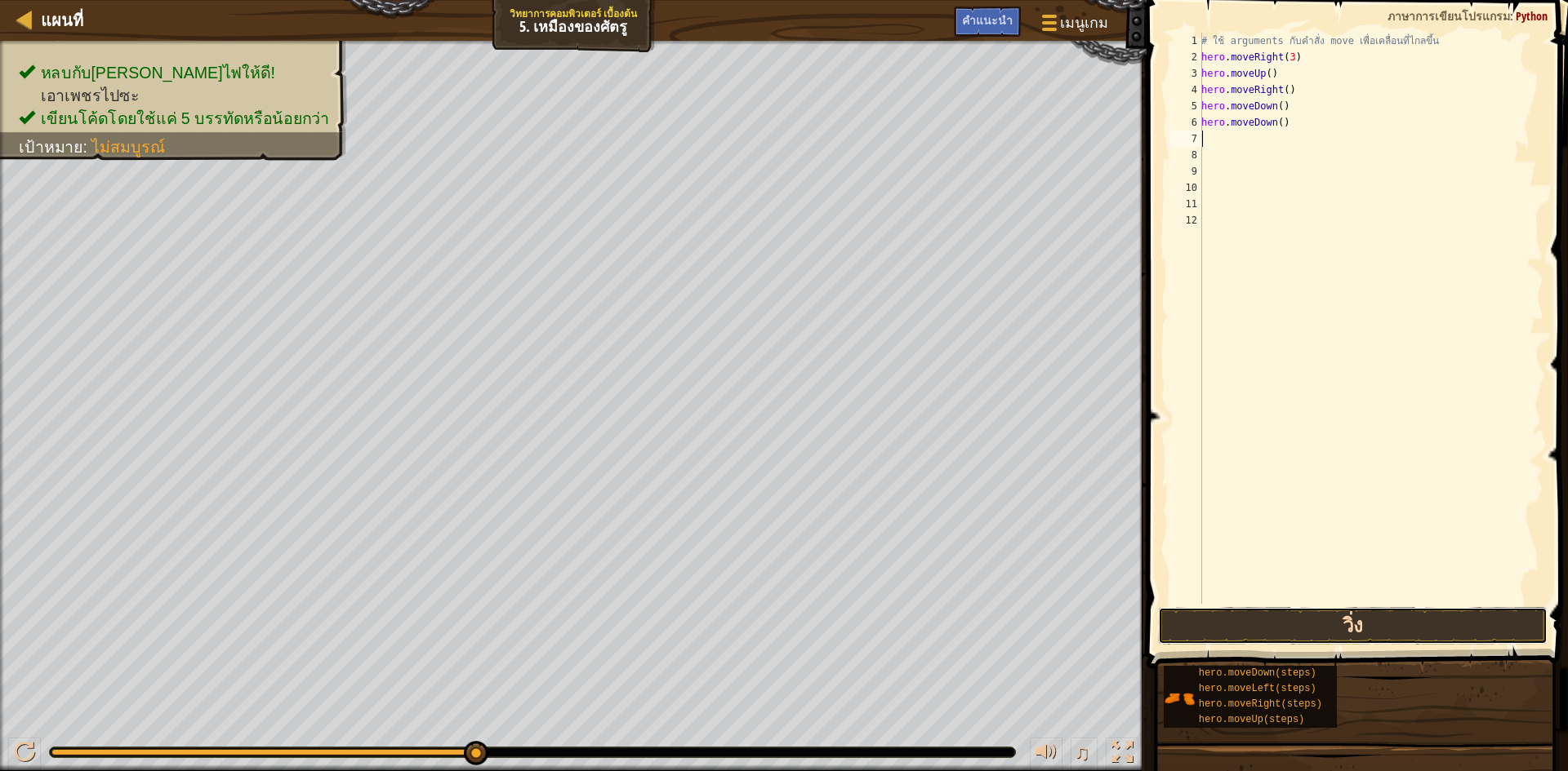
click at [1354, 622] on button "วิ่ง" at bounding box center [1352, 626] width 389 height 37
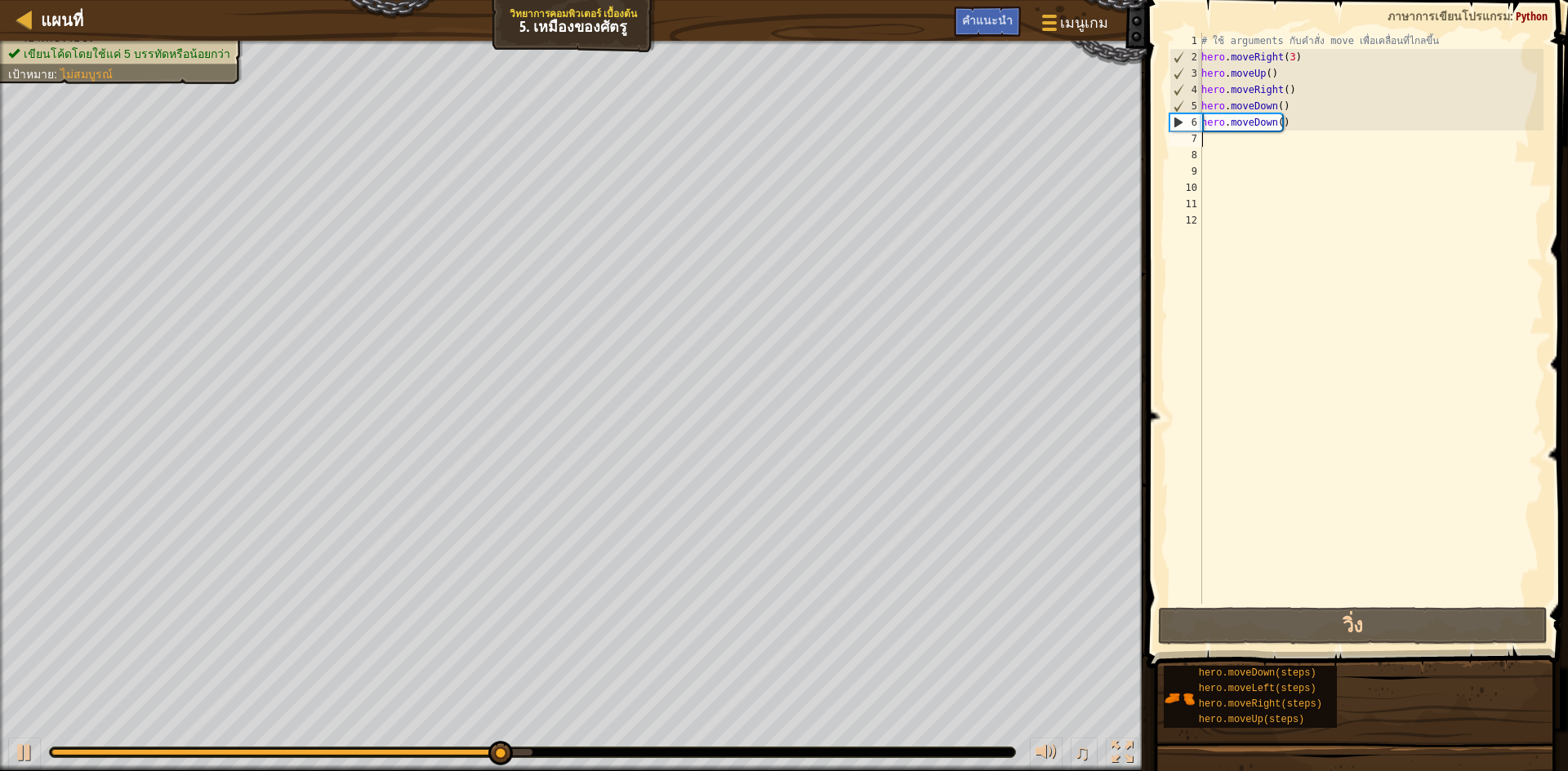
type textarea "h"
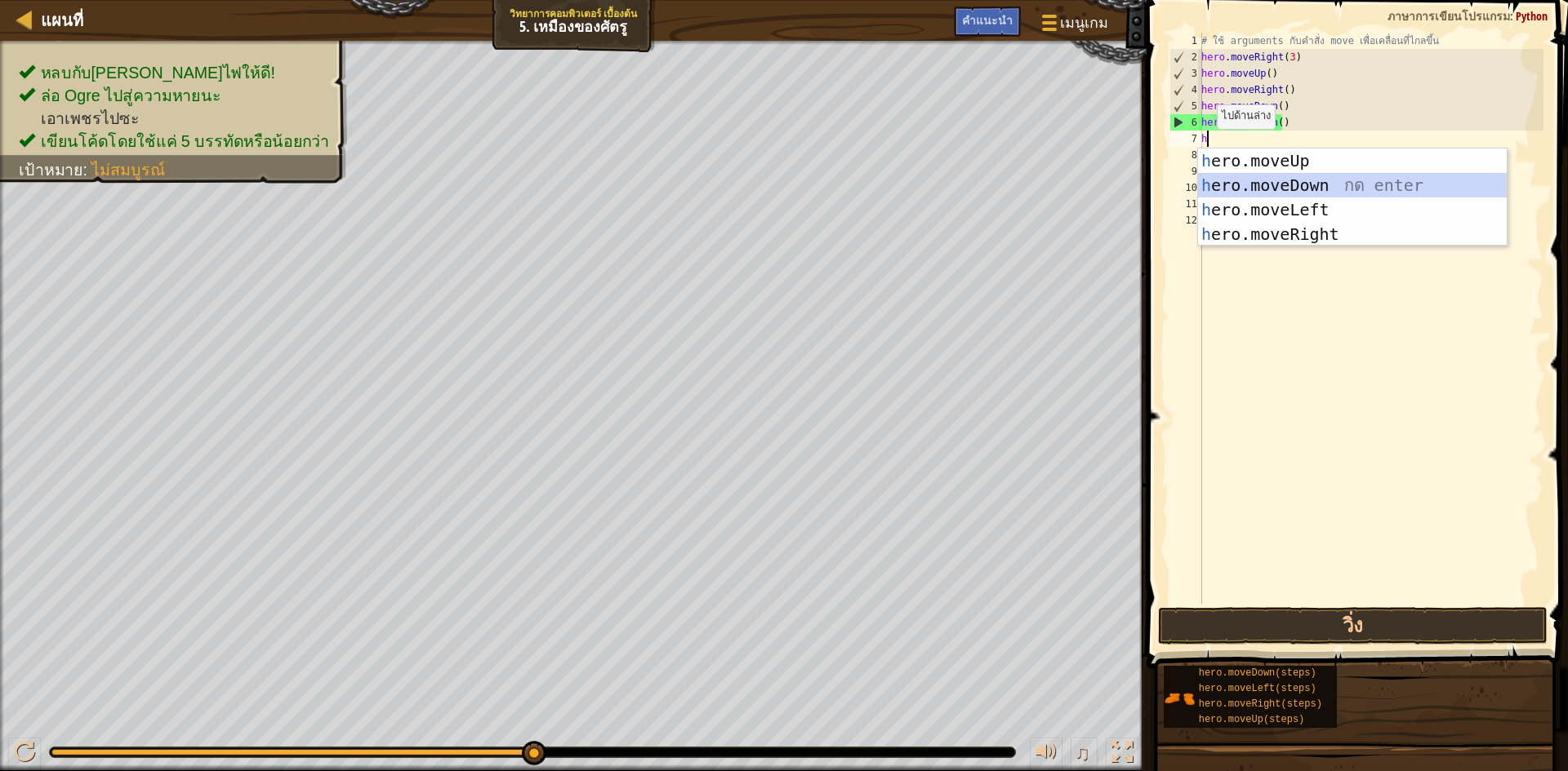
click at [1301, 185] on div "h ero.moveUp กด enter h ero.moveDown กด enter h ero.moveLeft กด enter h ero.mov…" at bounding box center [1352, 222] width 309 height 147
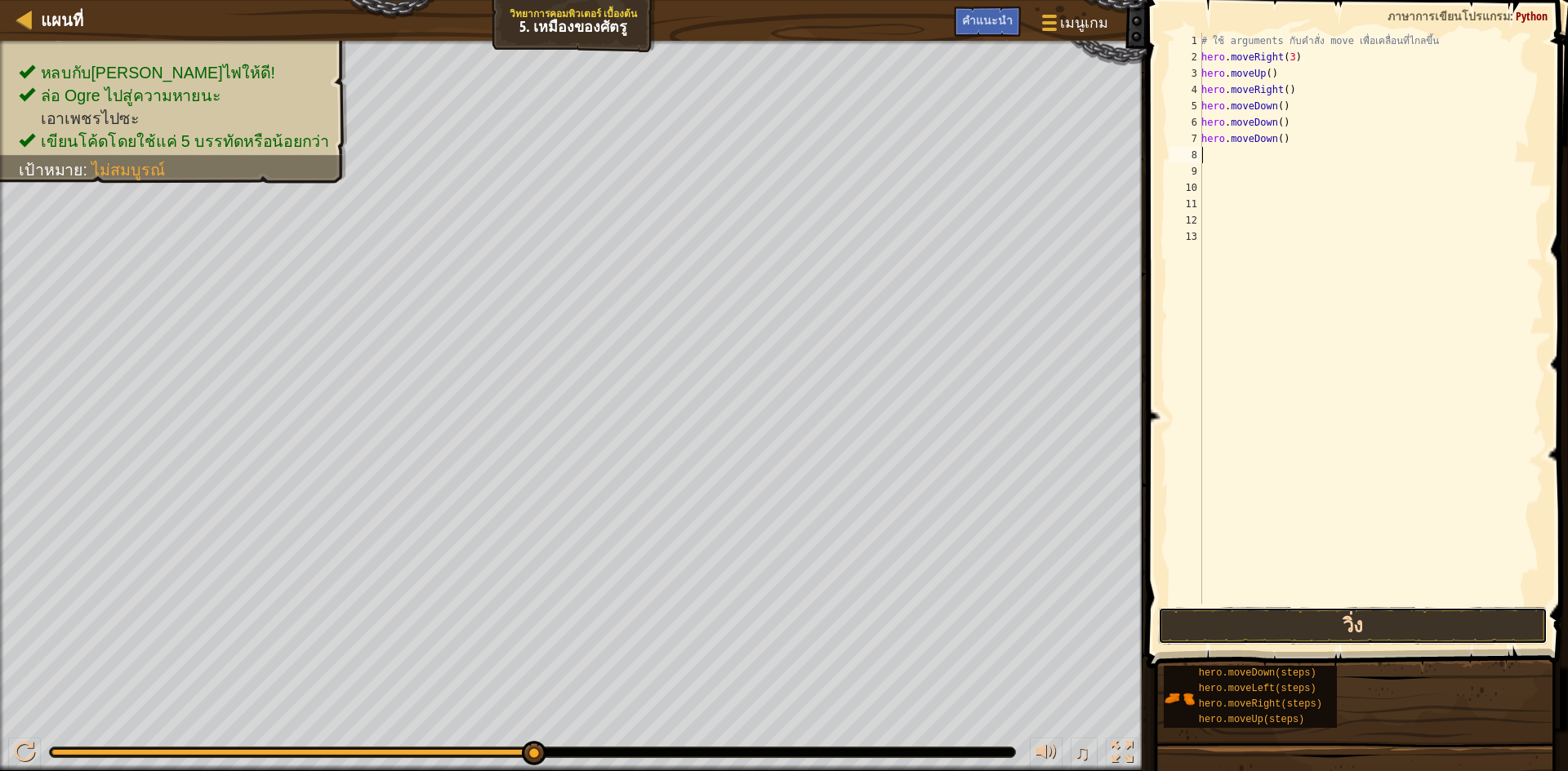
click at [1287, 633] on button "วิ่ง" at bounding box center [1352, 626] width 389 height 37
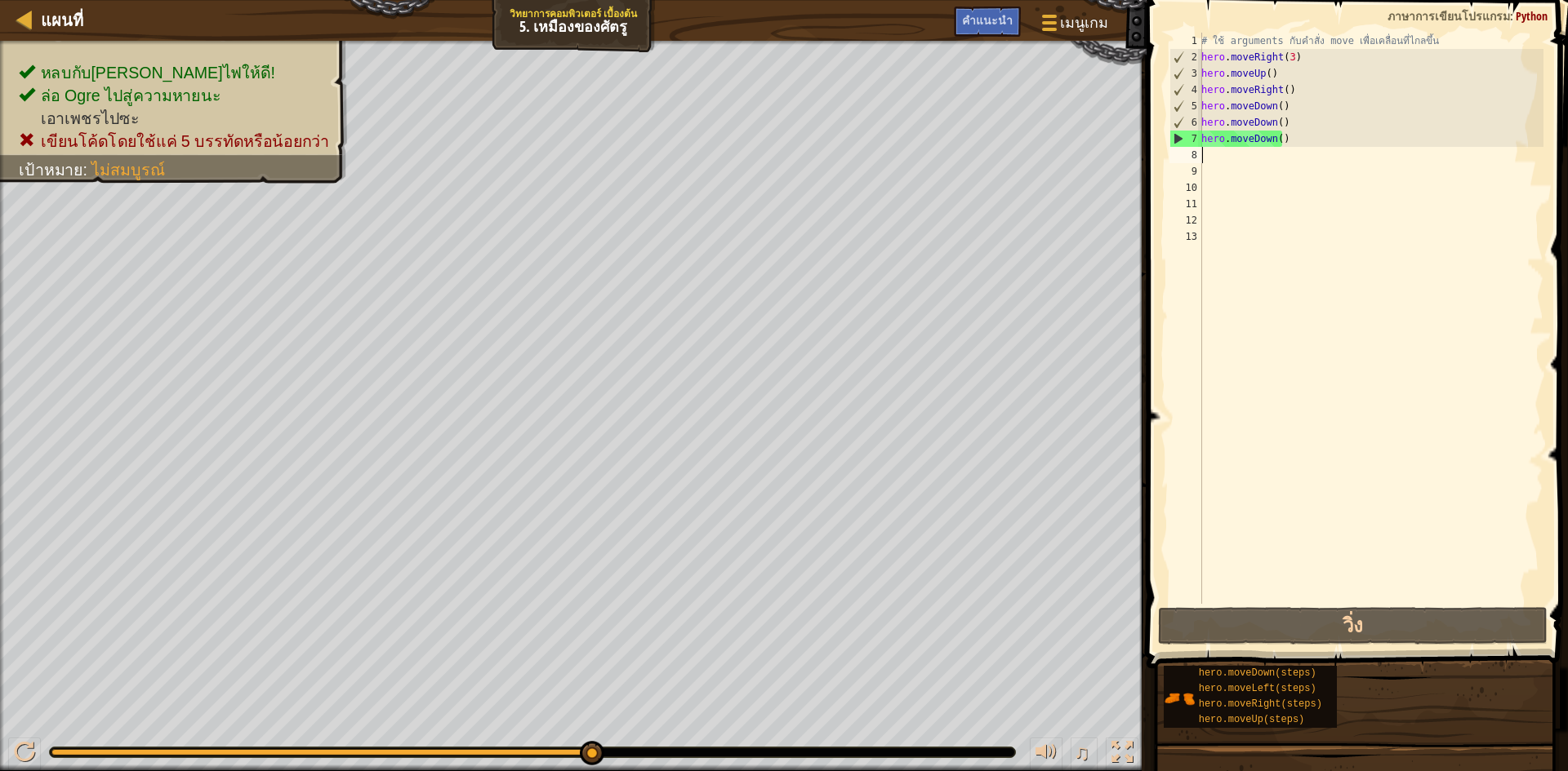
type textarea "h"
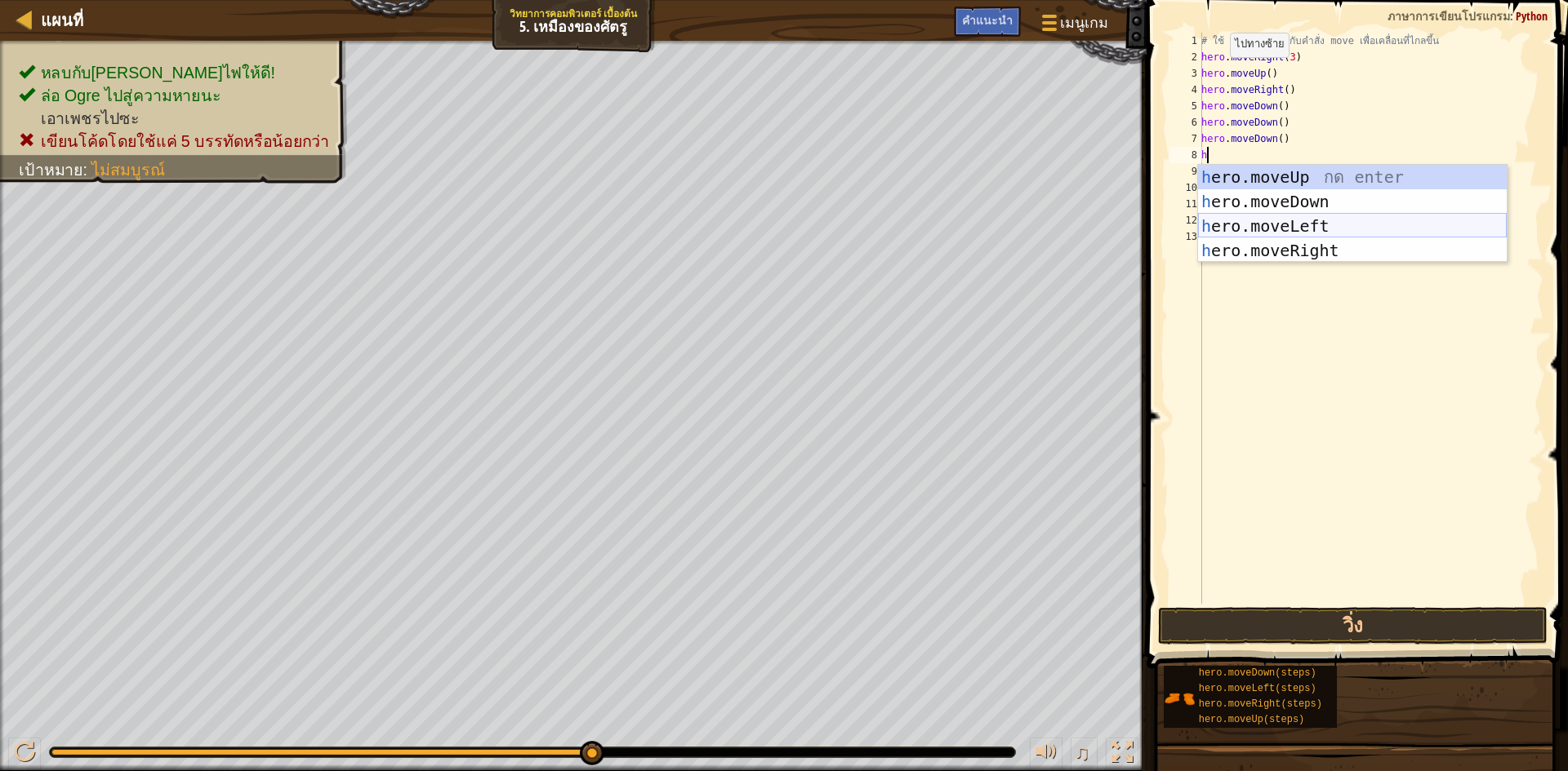
click at [1320, 221] on div "h ero.moveUp กด enter h ero.moveDown กด enter h ero.moveLeft กด enter h ero.mov…" at bounding box center [1352, 238] width 309 height 147
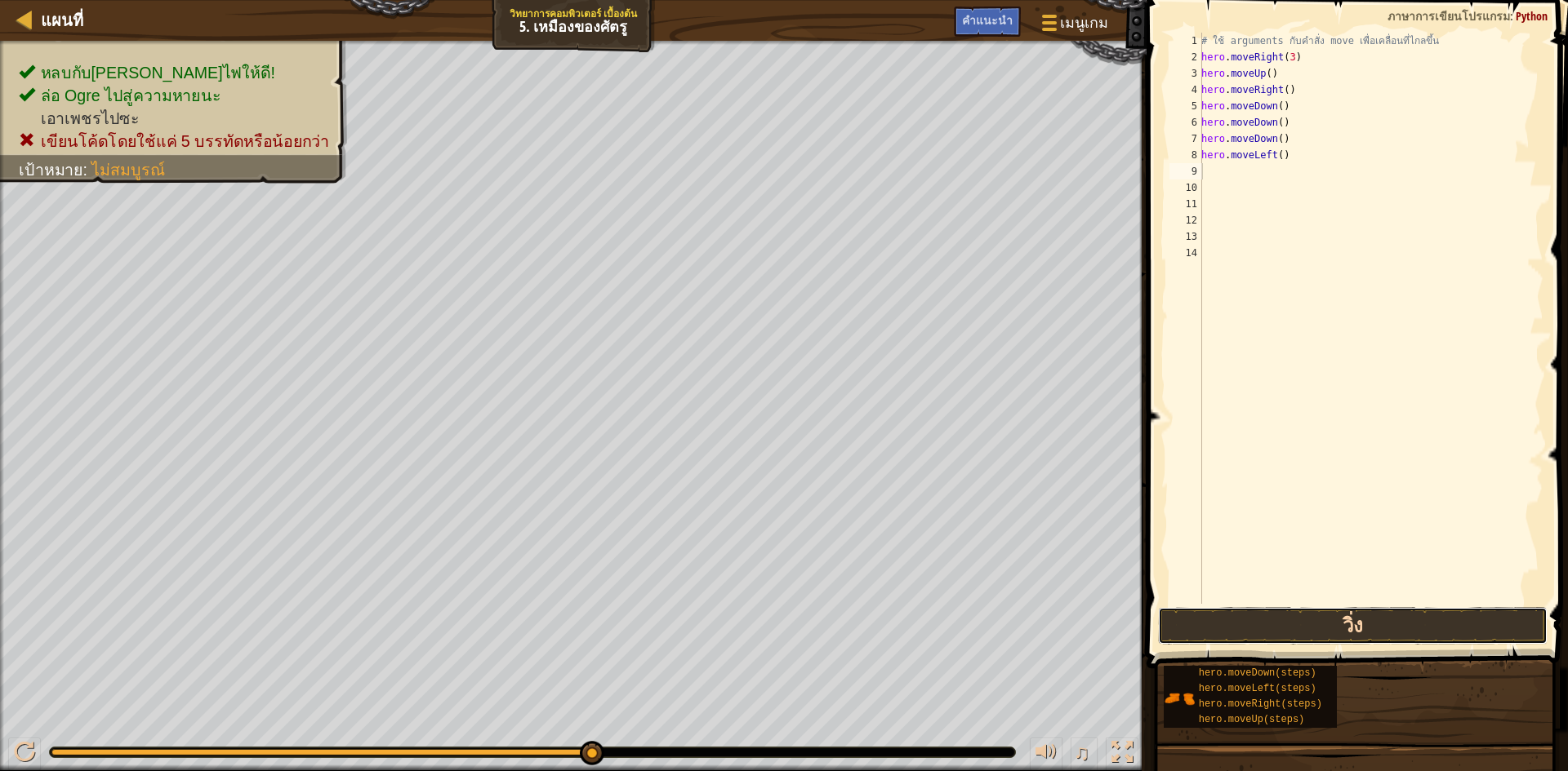
click at [1340, 623] on button "วิ่ง" at bounding box center [1352, 626] width 389 height 37
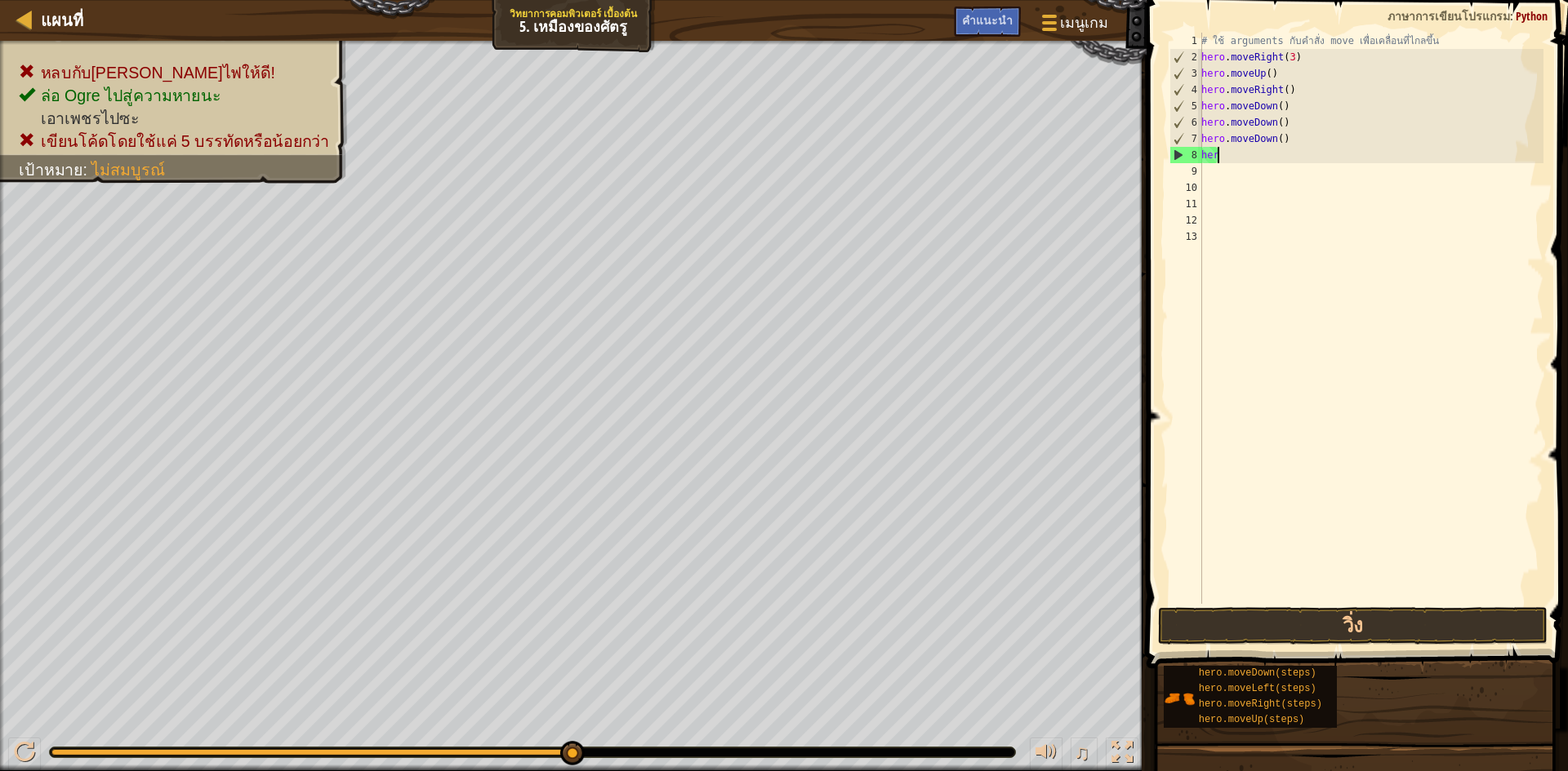
type textarea "h"
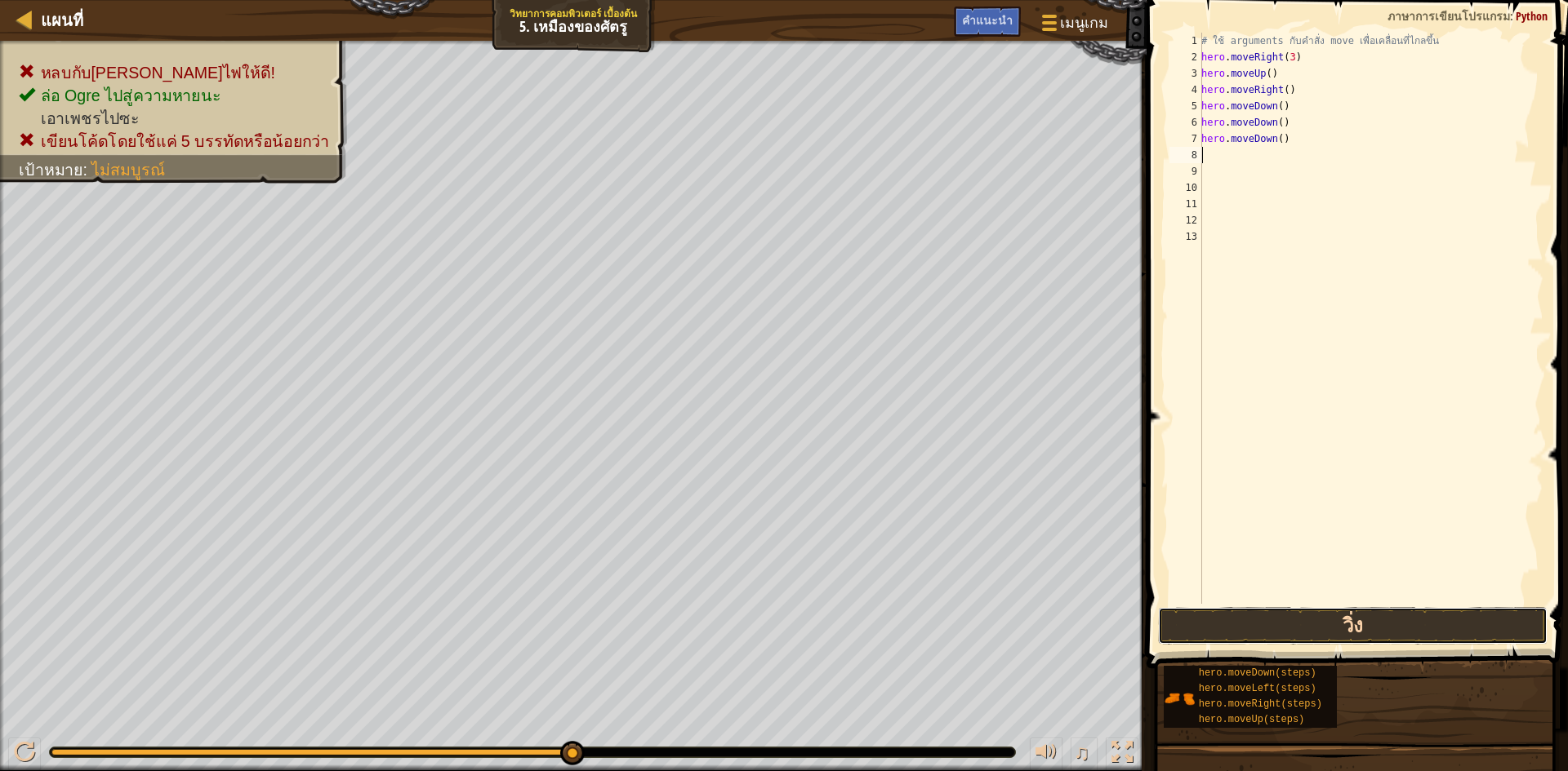
click at [1363, 627] on button "วิ่ง" at bounding box center [1352, 626] width 389 height 37
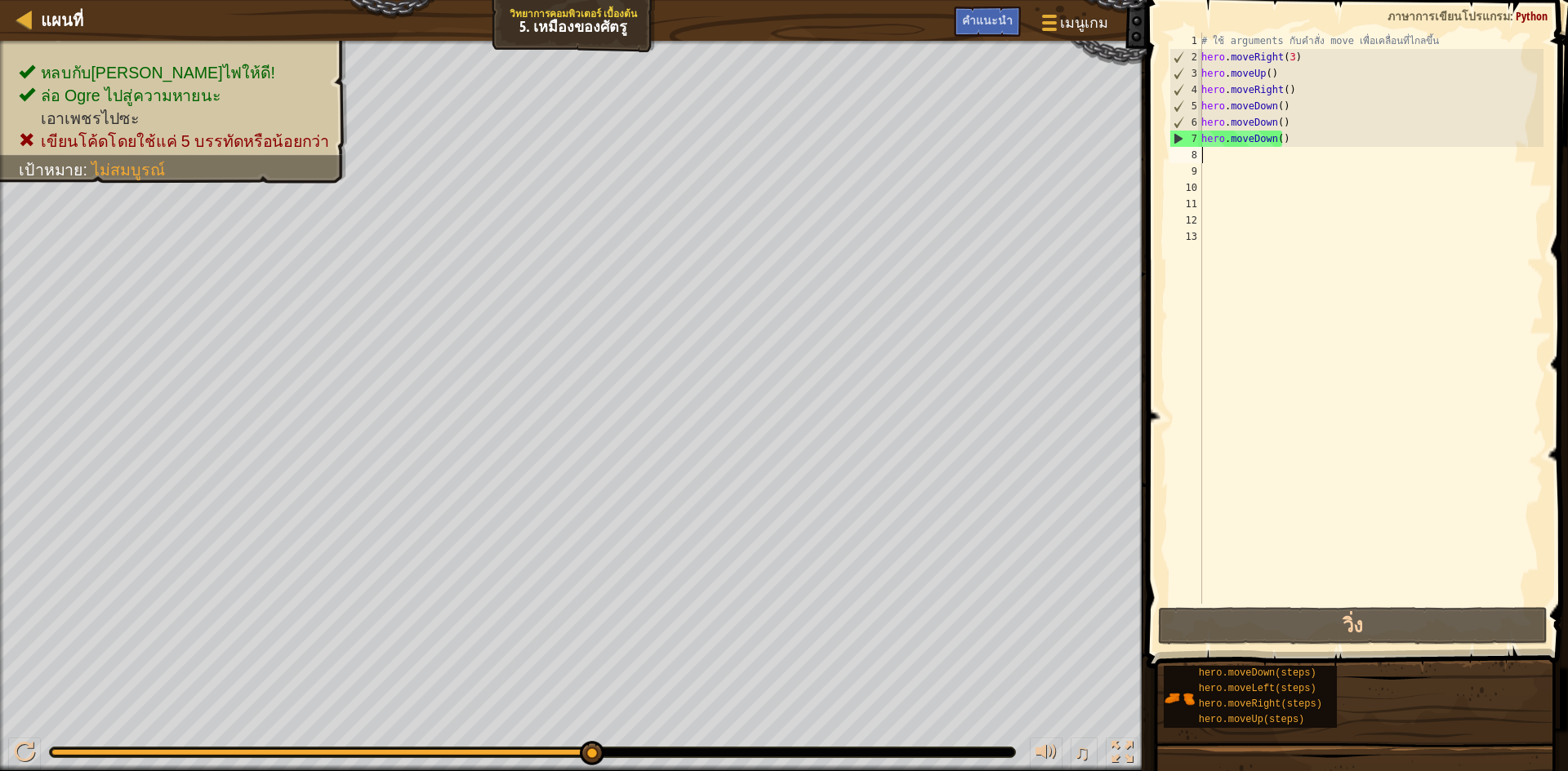
type textarea "h"
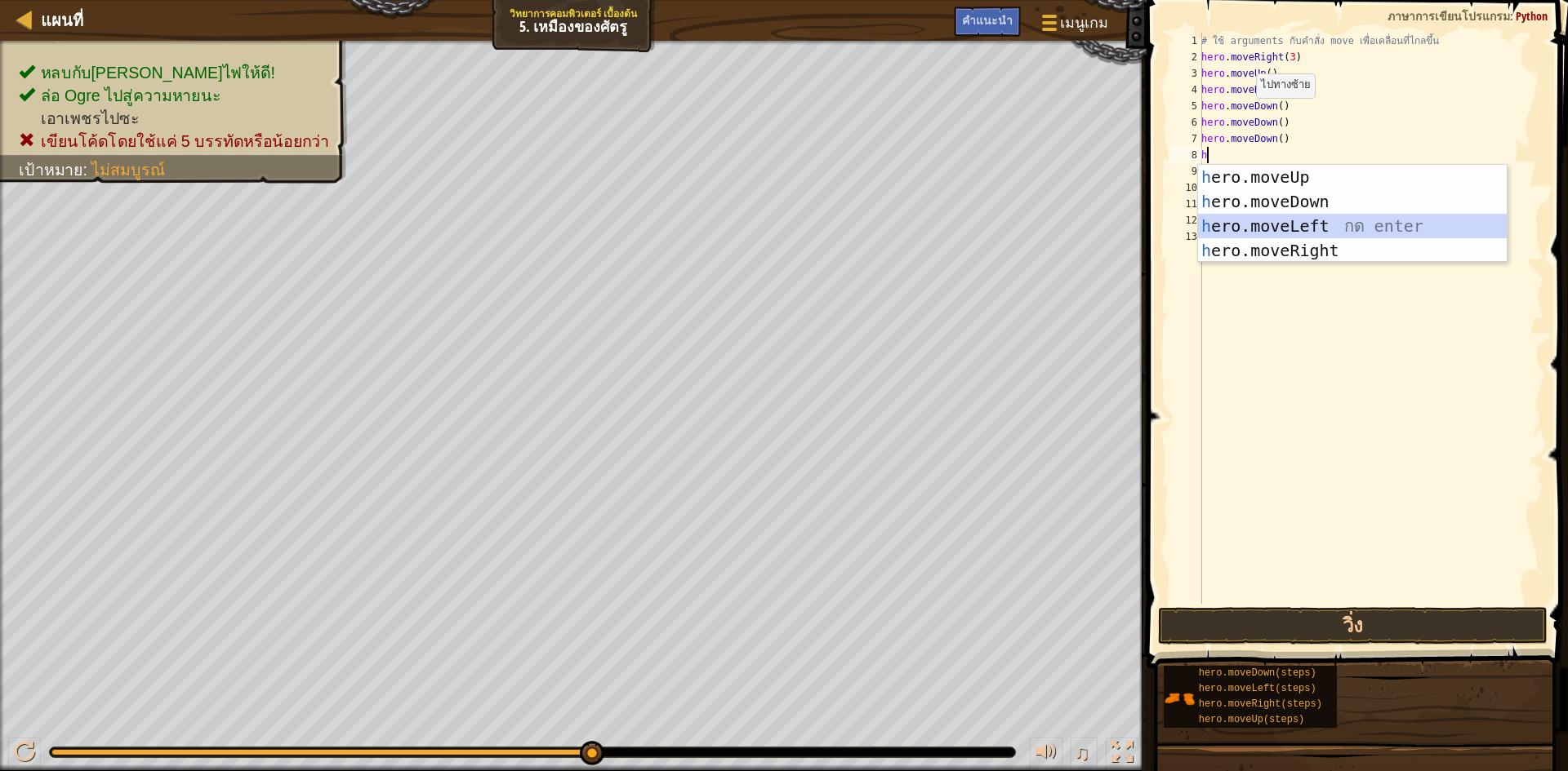
click at [1305, 221] on div "h ero.moveUp กด enter h ero.moveDown กด enter h ero.moveLeft กด enter h ero.mov…" at bounding box center [1352, 238] width 309 height 147
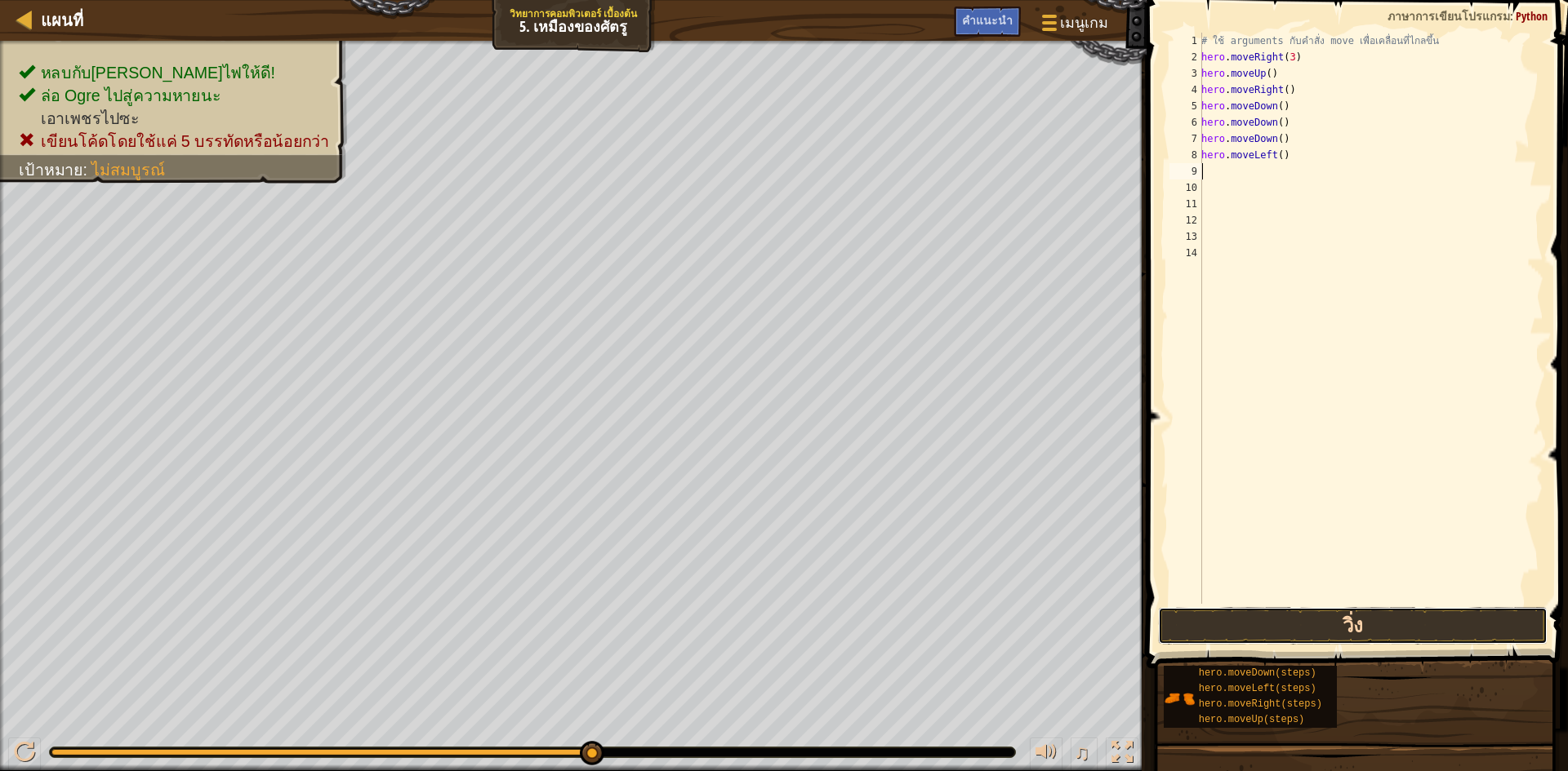
click at [1303, 617] on button "วิ่ง" at bounding box center [1352, 626] width 389 height 37
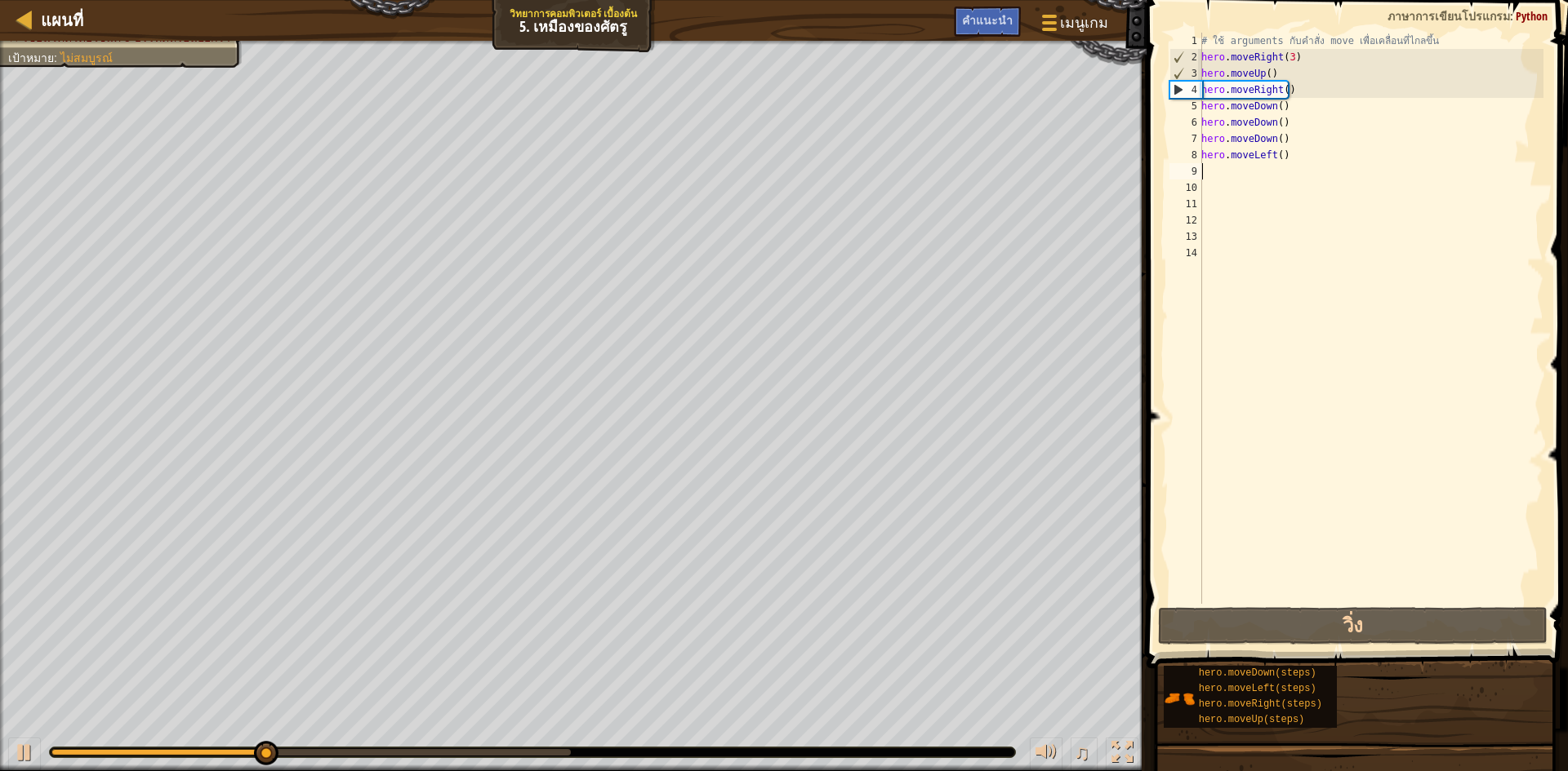
click at [1295, 154] on div "# ใช้ arguments กับคำสั่ง move เพื่อเคลื่อนที่ไกลขึ้น hero . moveRight ( 3 ) he…" at bounding box center [1371, 334] width 345 height 604
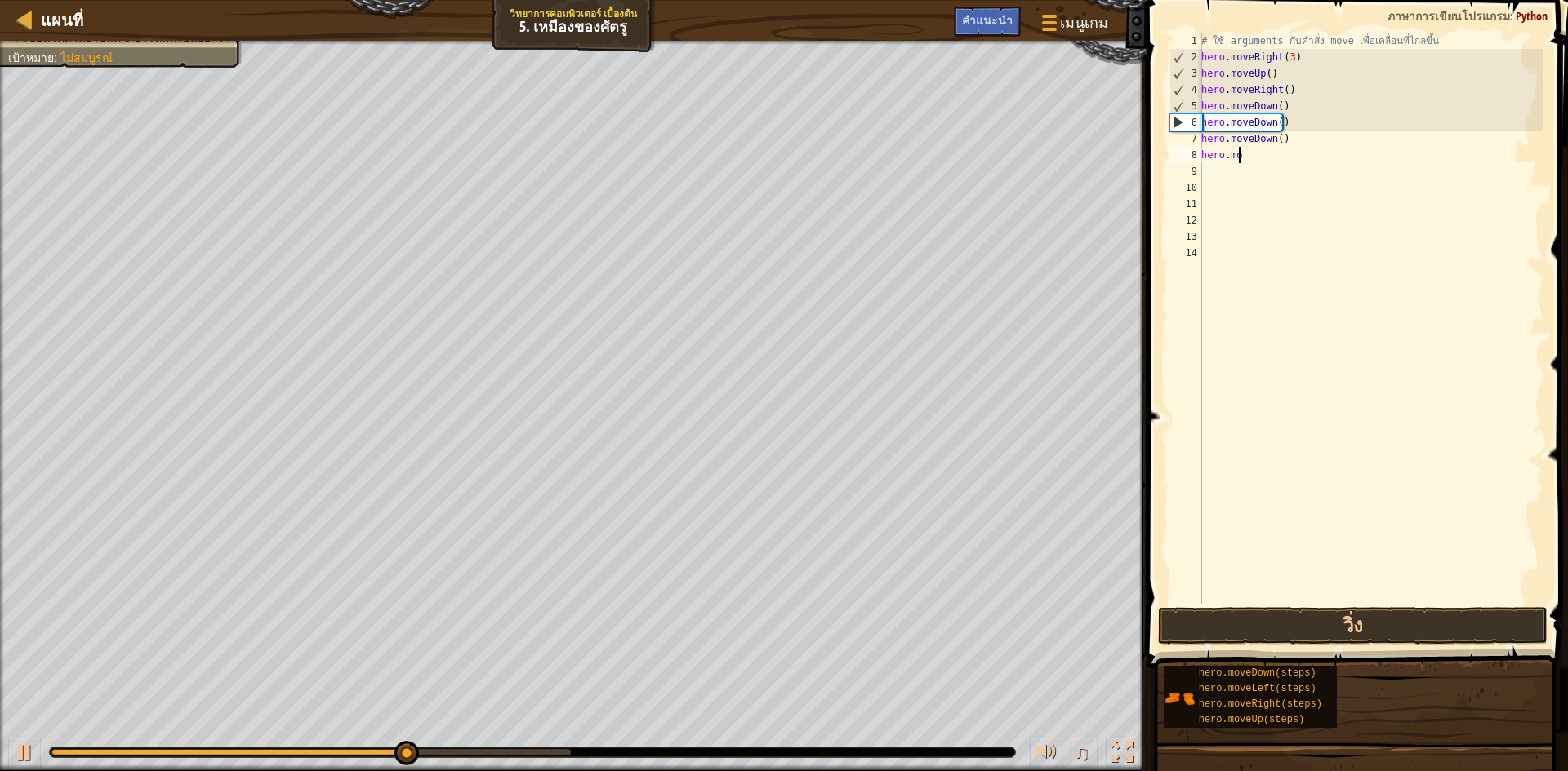
type textarea "h"
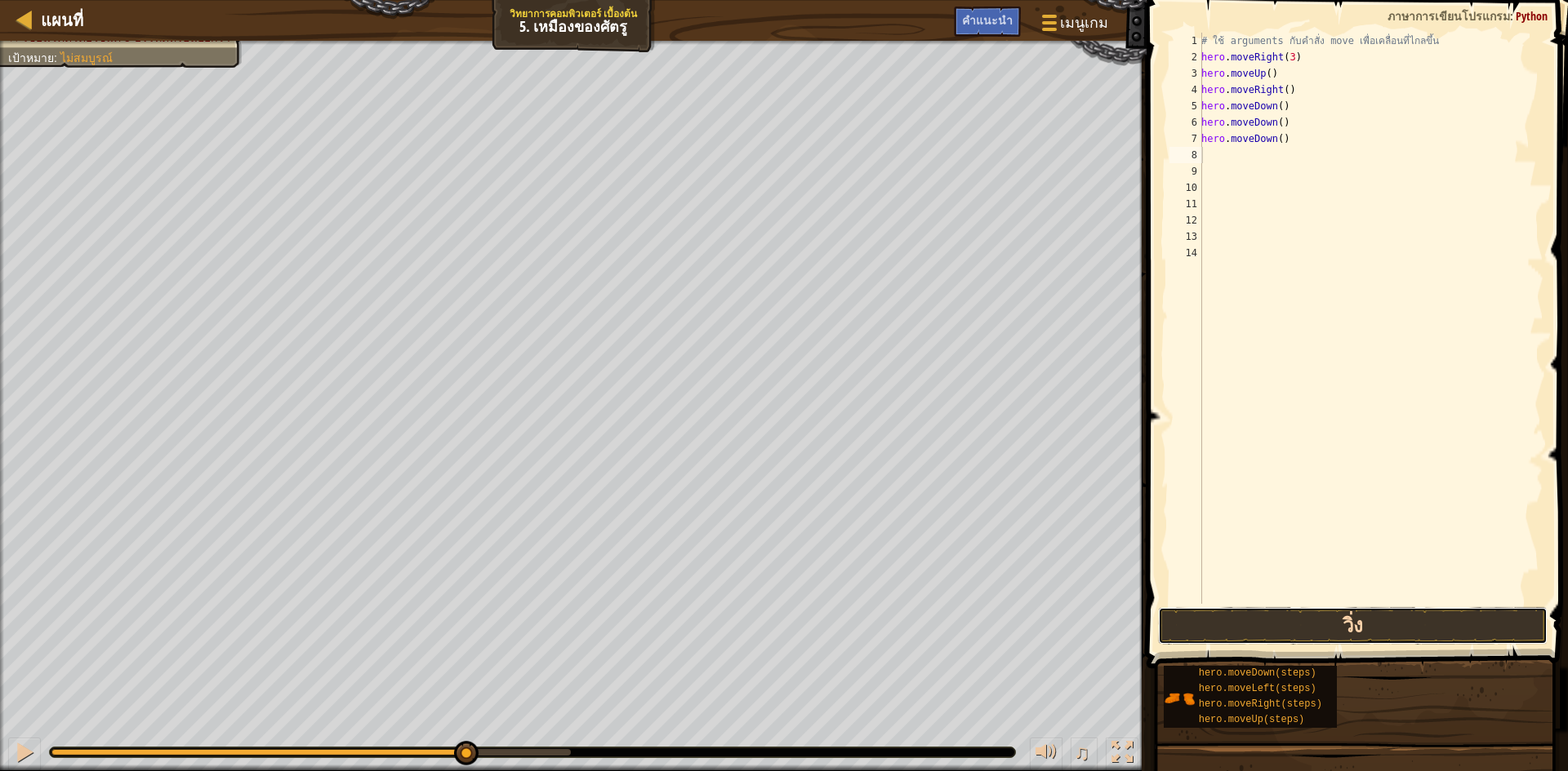
click at [1362, 625] on button "วิ่ง" at bounding box center [1352, 626] width 389 height 37
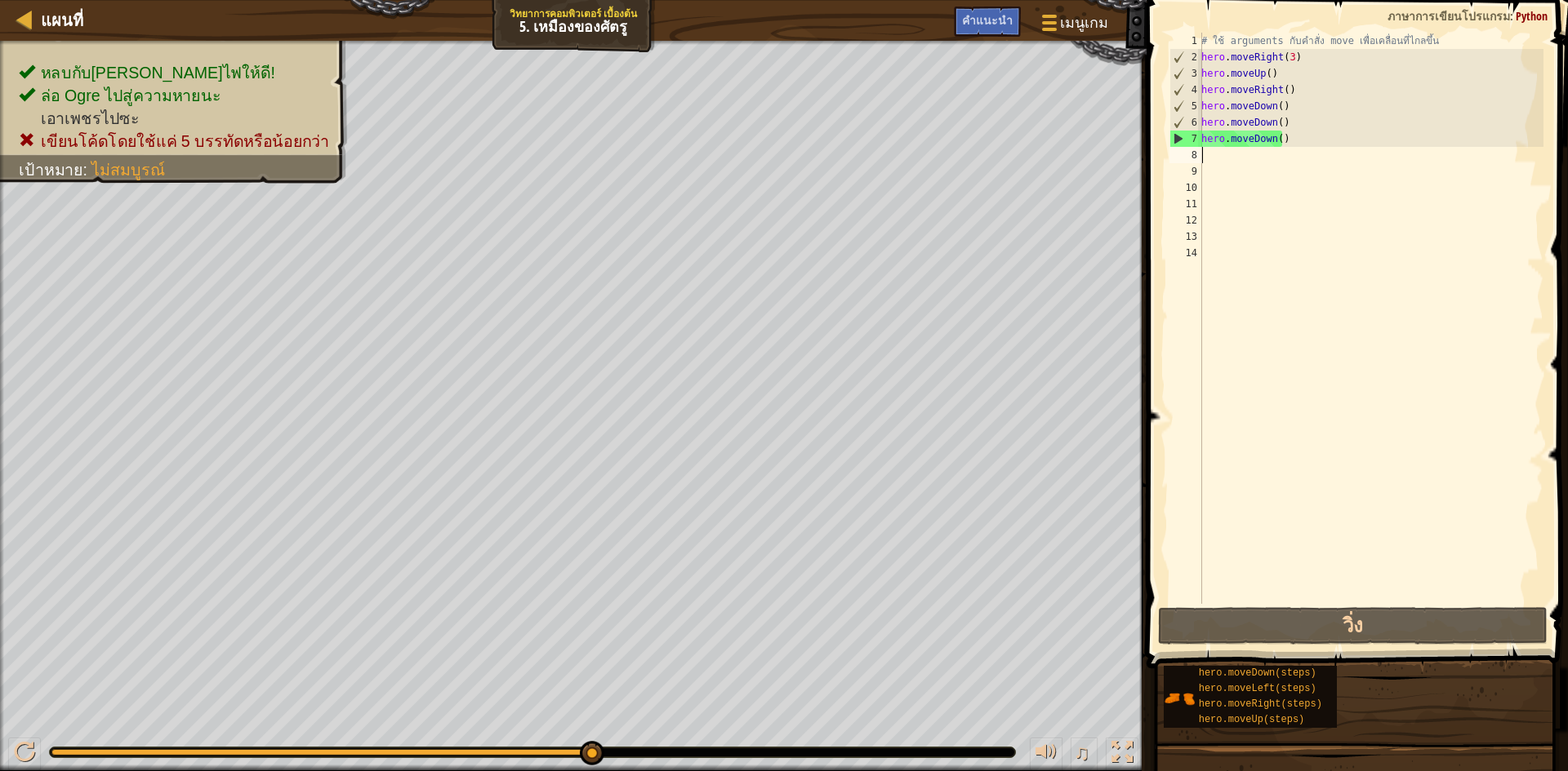
type textarea "h"
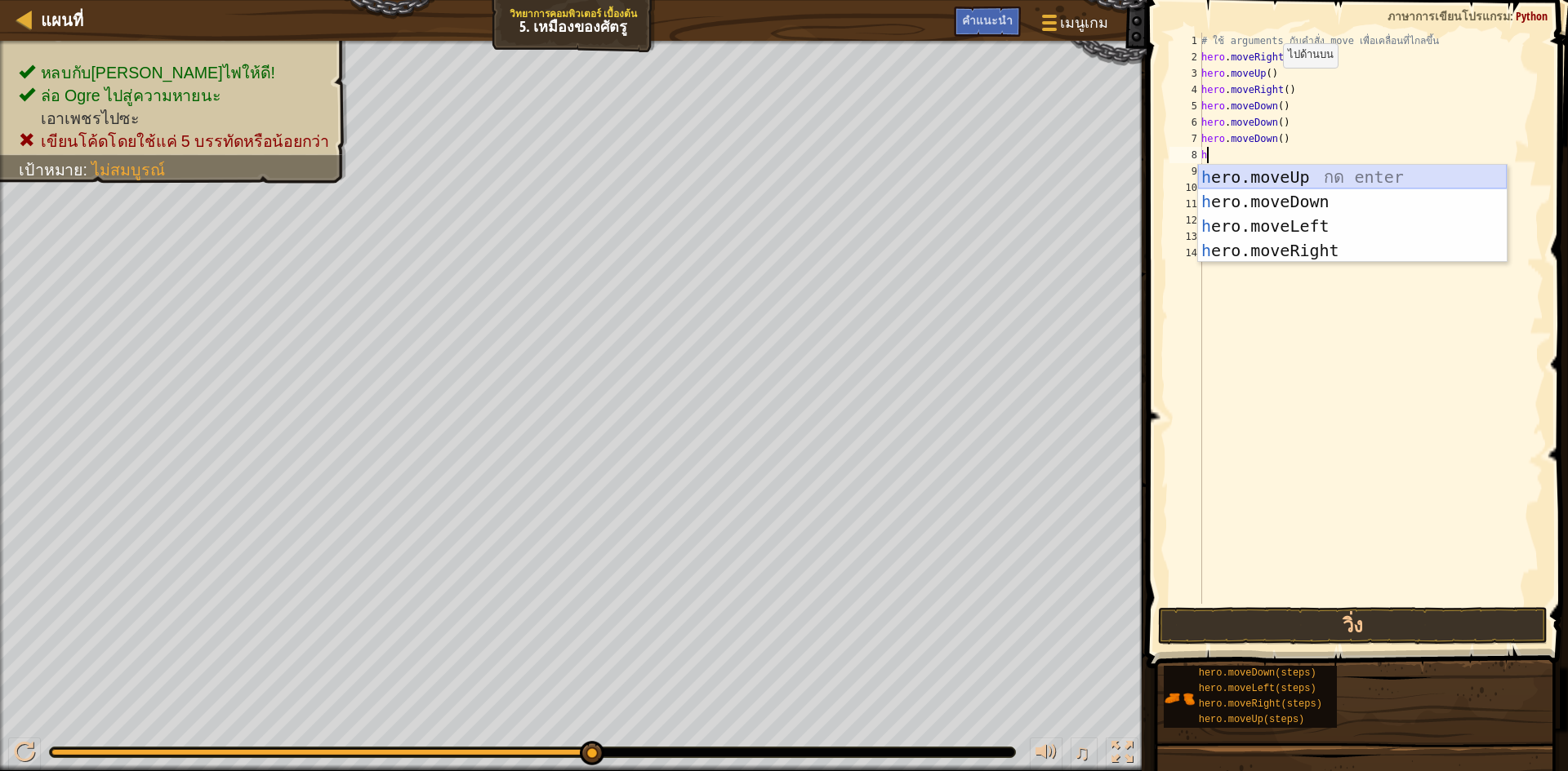
click at [1290, 173] on div "h ero.moveUp กด enter h ero.moveDown กด enter h ero.moveLeft กด enter h ero.mov…" at bounding box center [1352, 238] width 309 height 147
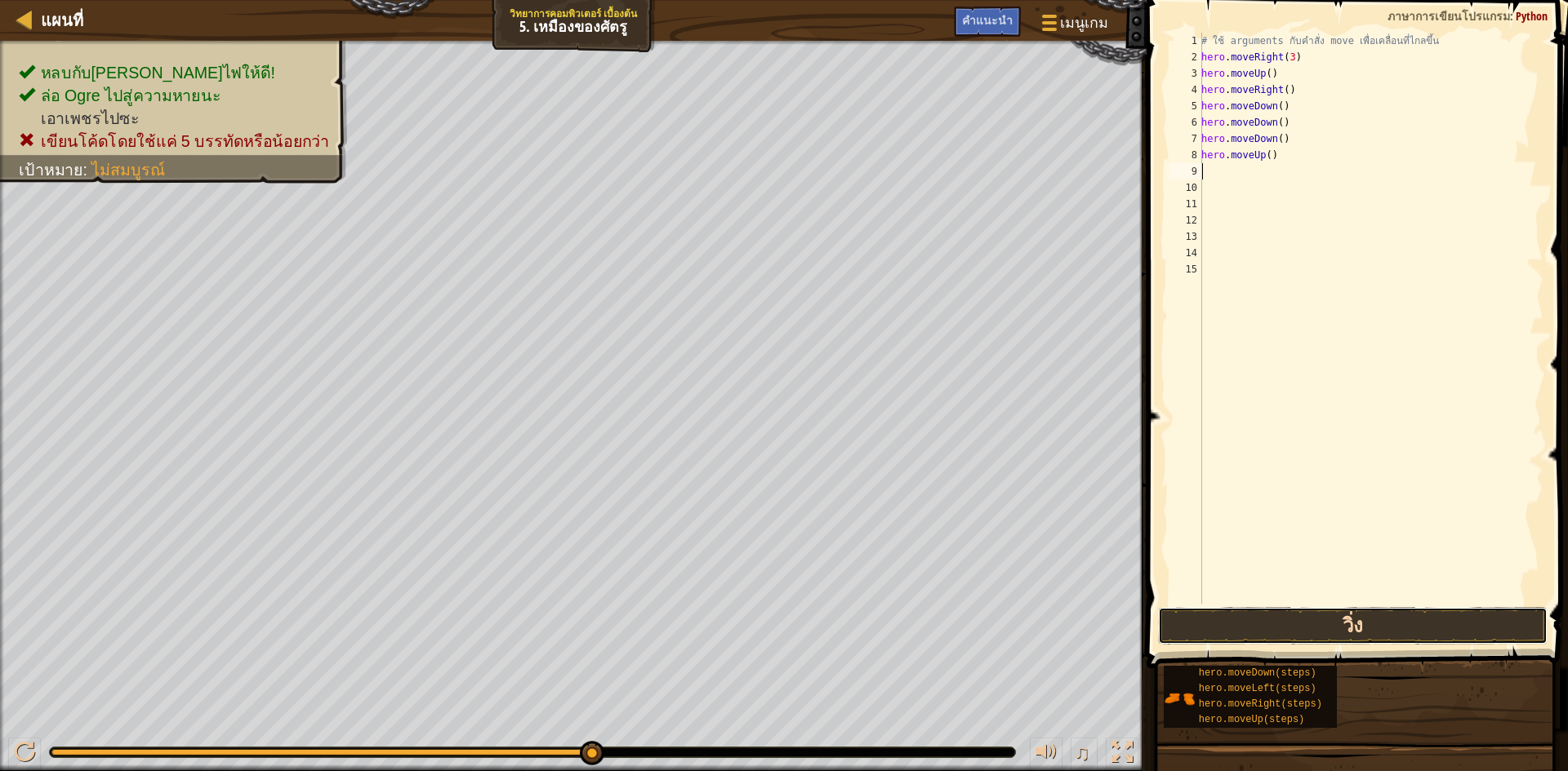
click at [1270, 632] on button "วิ่ง" at bounding box center [1352, 626] width 389 height 37
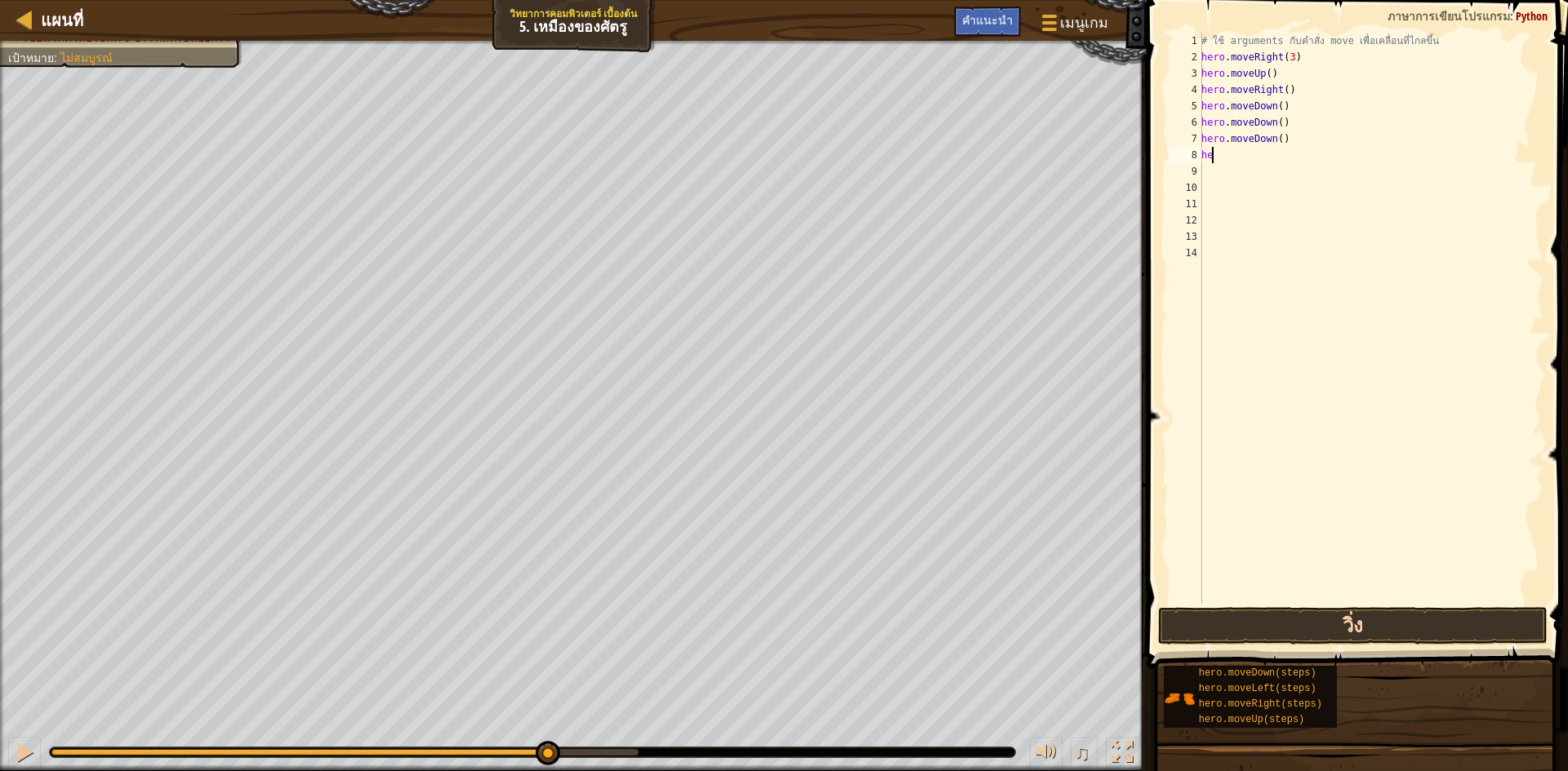
type textarea "h"
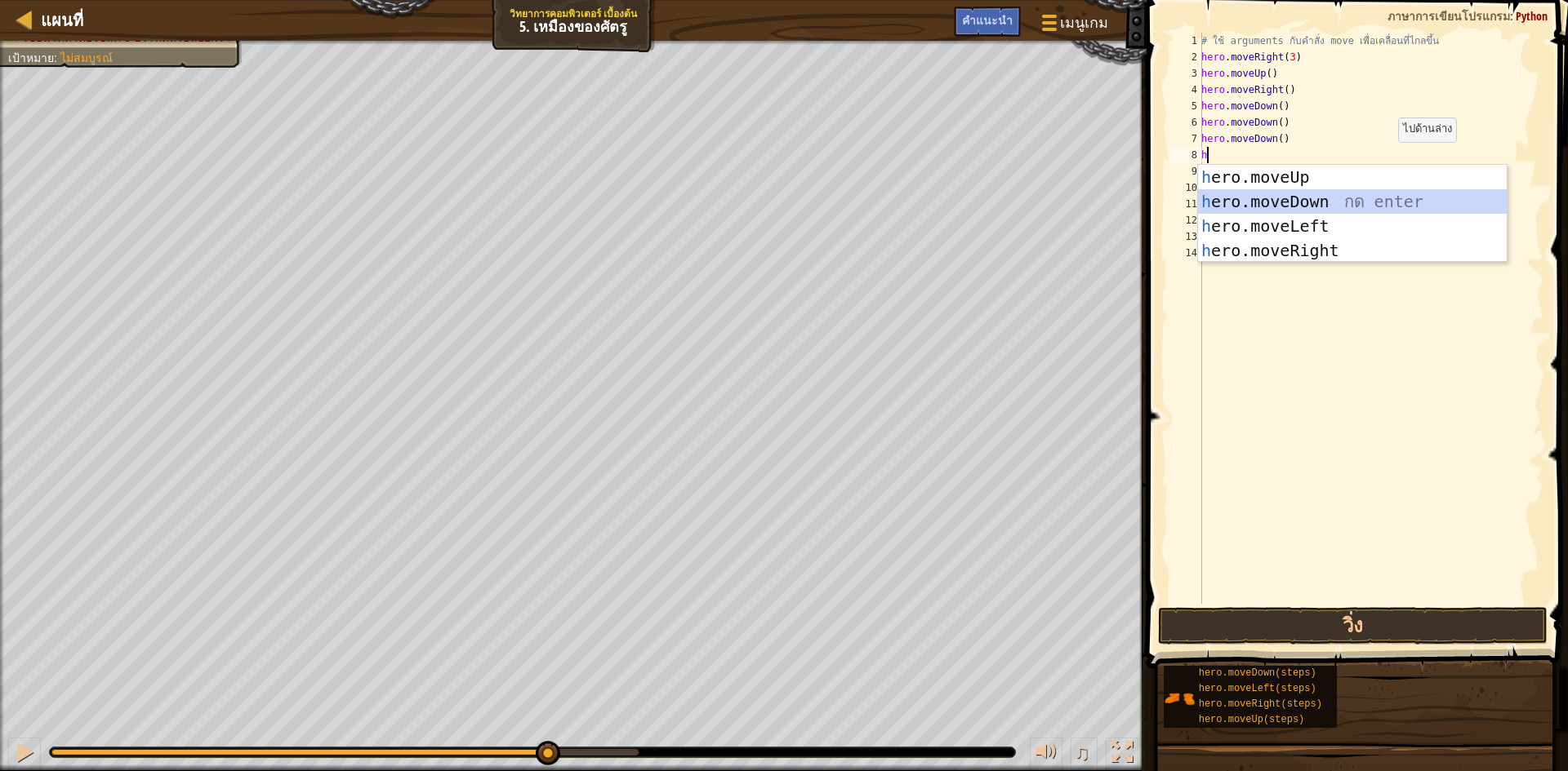
click at [1368, 204] on div "h ero.moveUp กด enter h ero.moveDown กด enter h ero.moveLeft กด enter h ero.mov…" at bounding box center [1352, 238] width 309 height 147
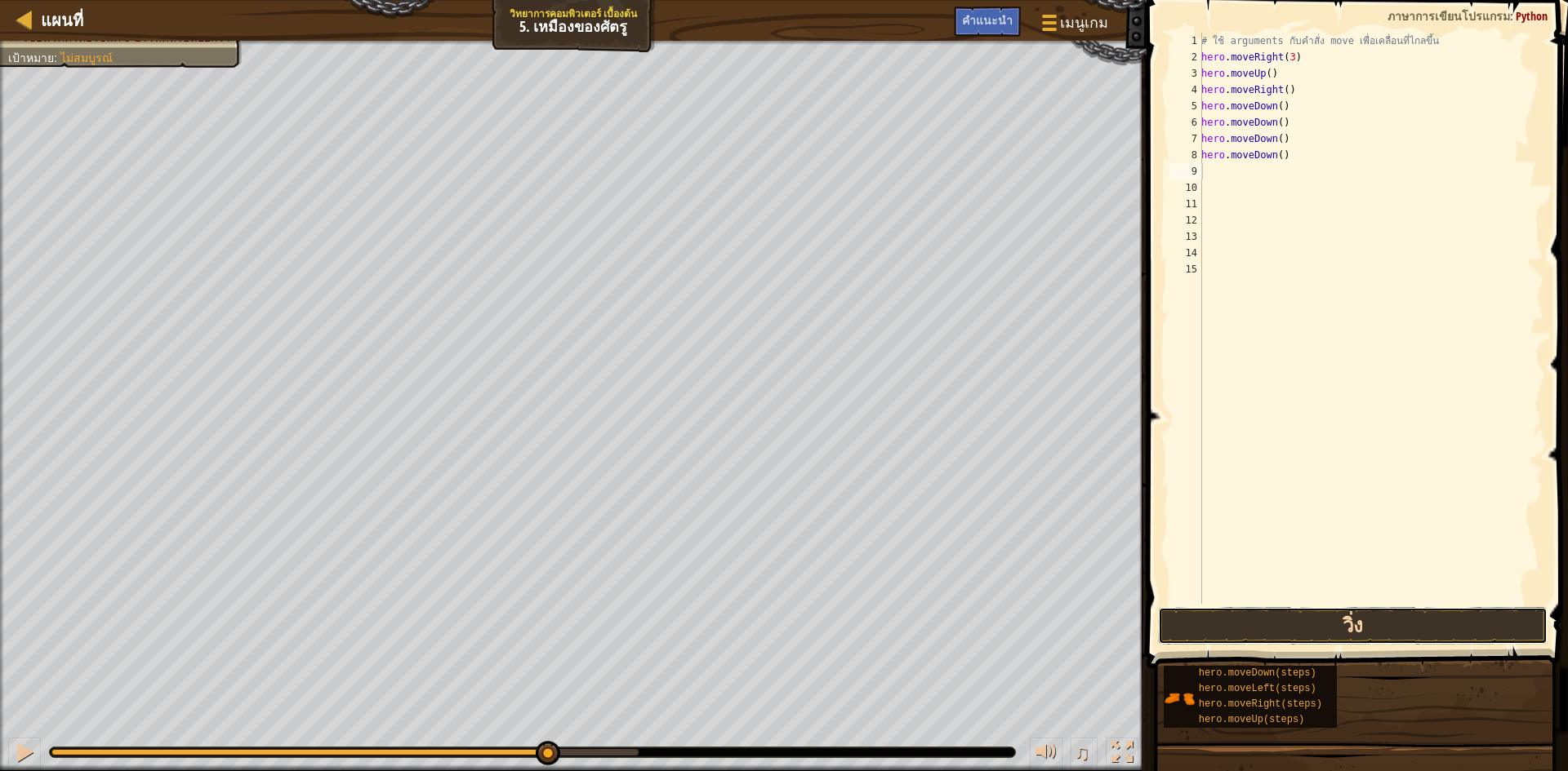
click at [1340, 613] on button "วิ่ง" at bounding box center [1352, 626] width 389 height 37
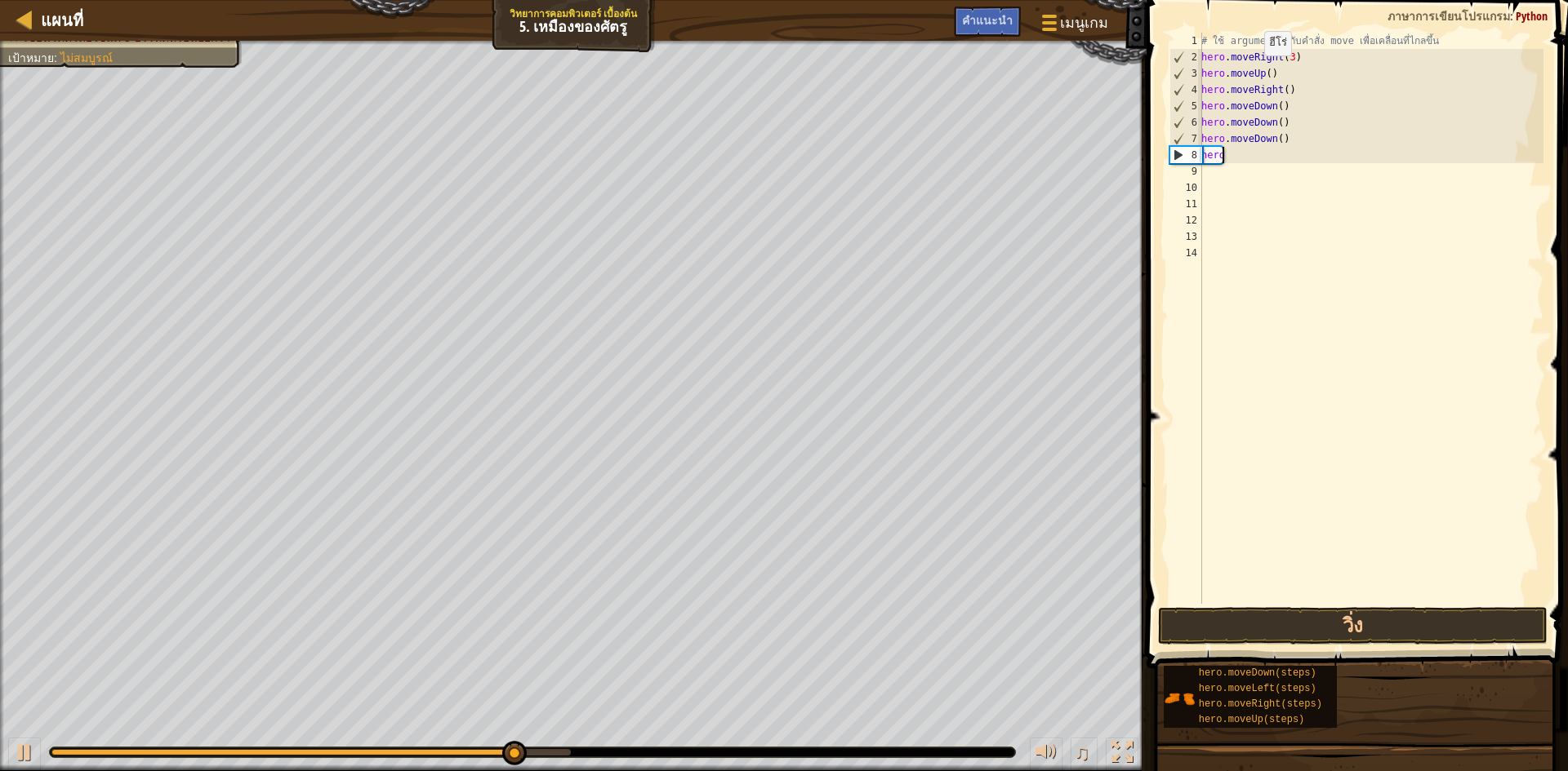
type textarea "h"
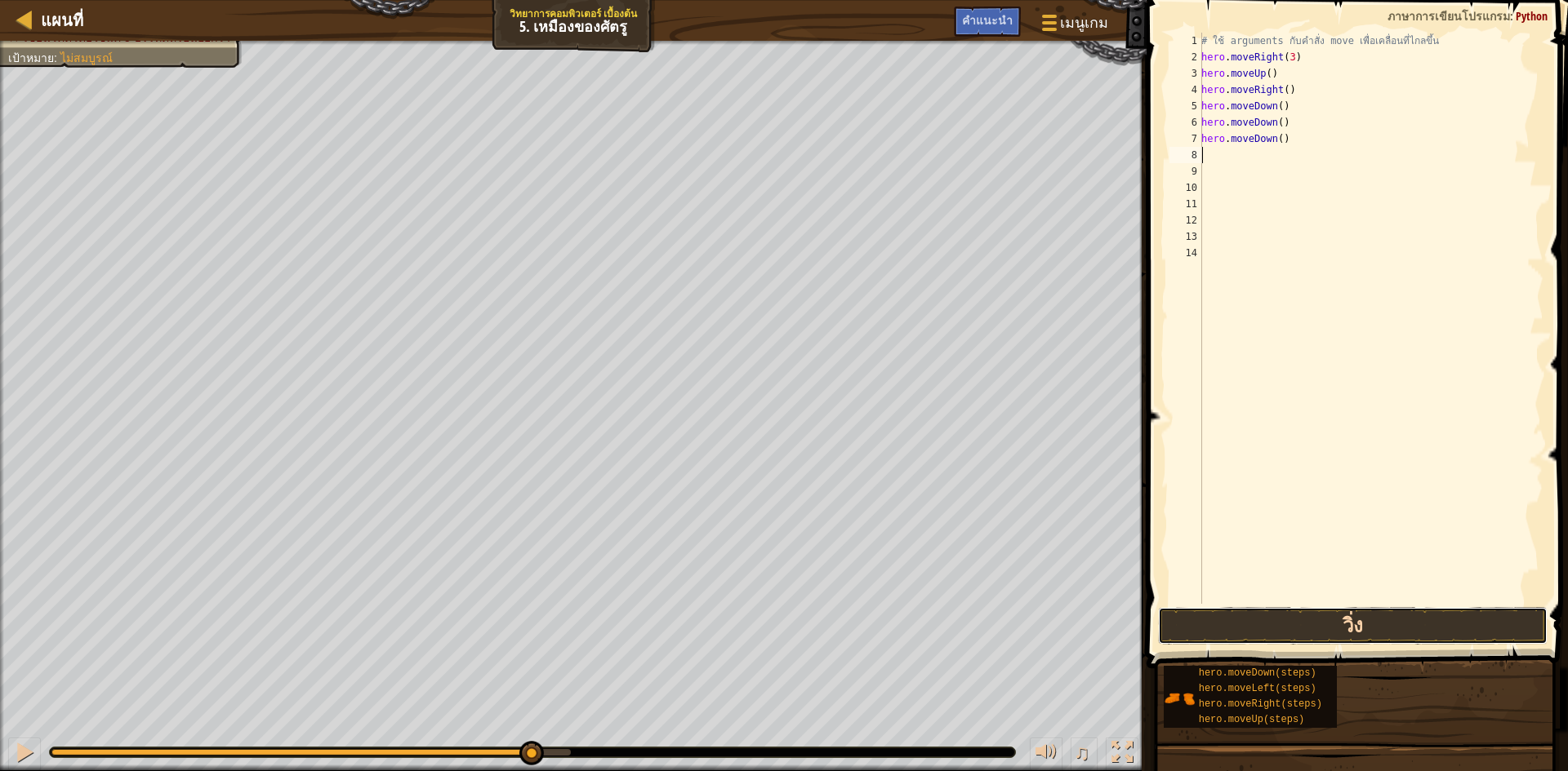
click at [1261, 623] on button "วิ่ง" at bounding box center [1352, 626] width 389 height 37
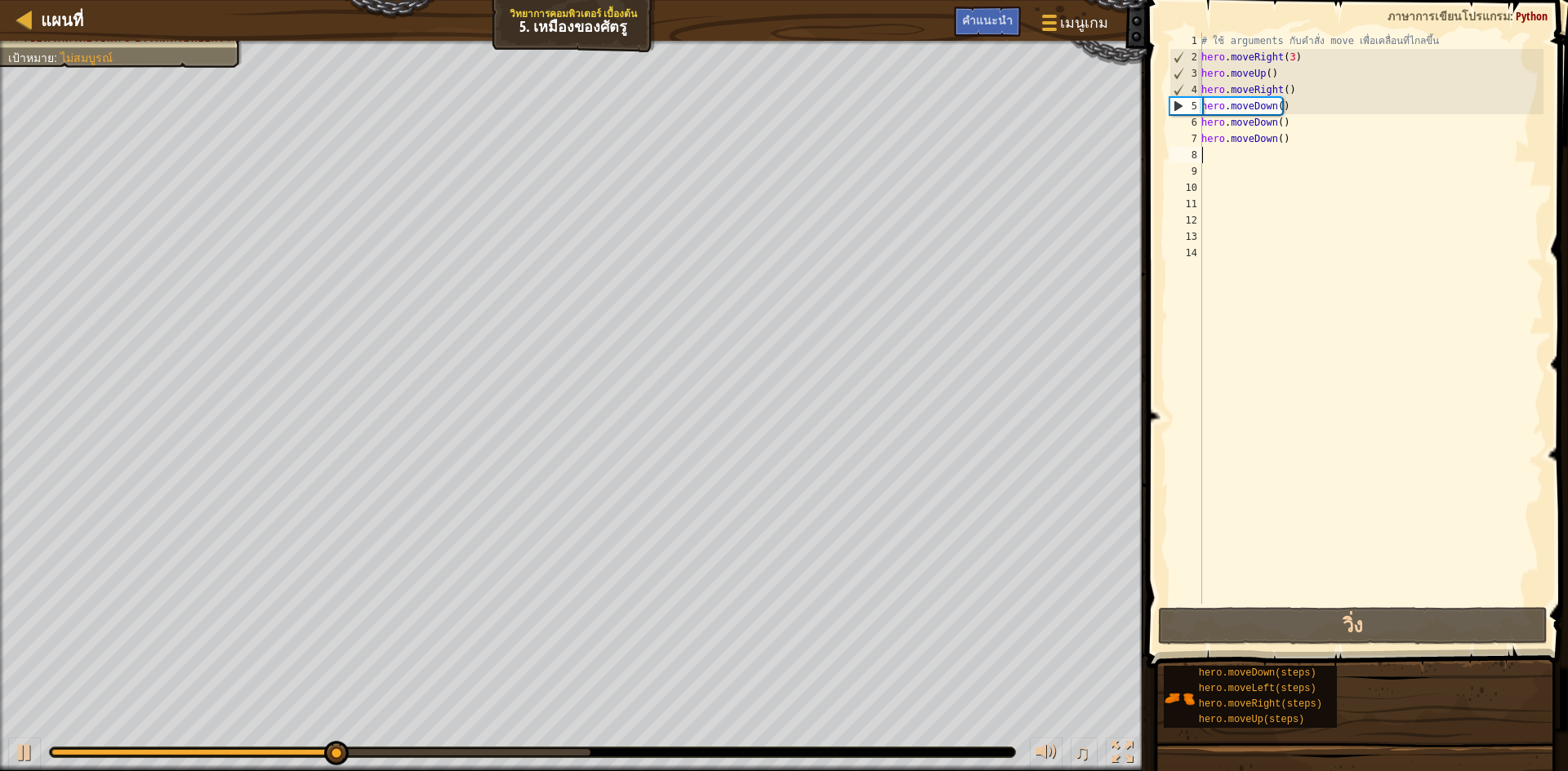
type textarea "h"
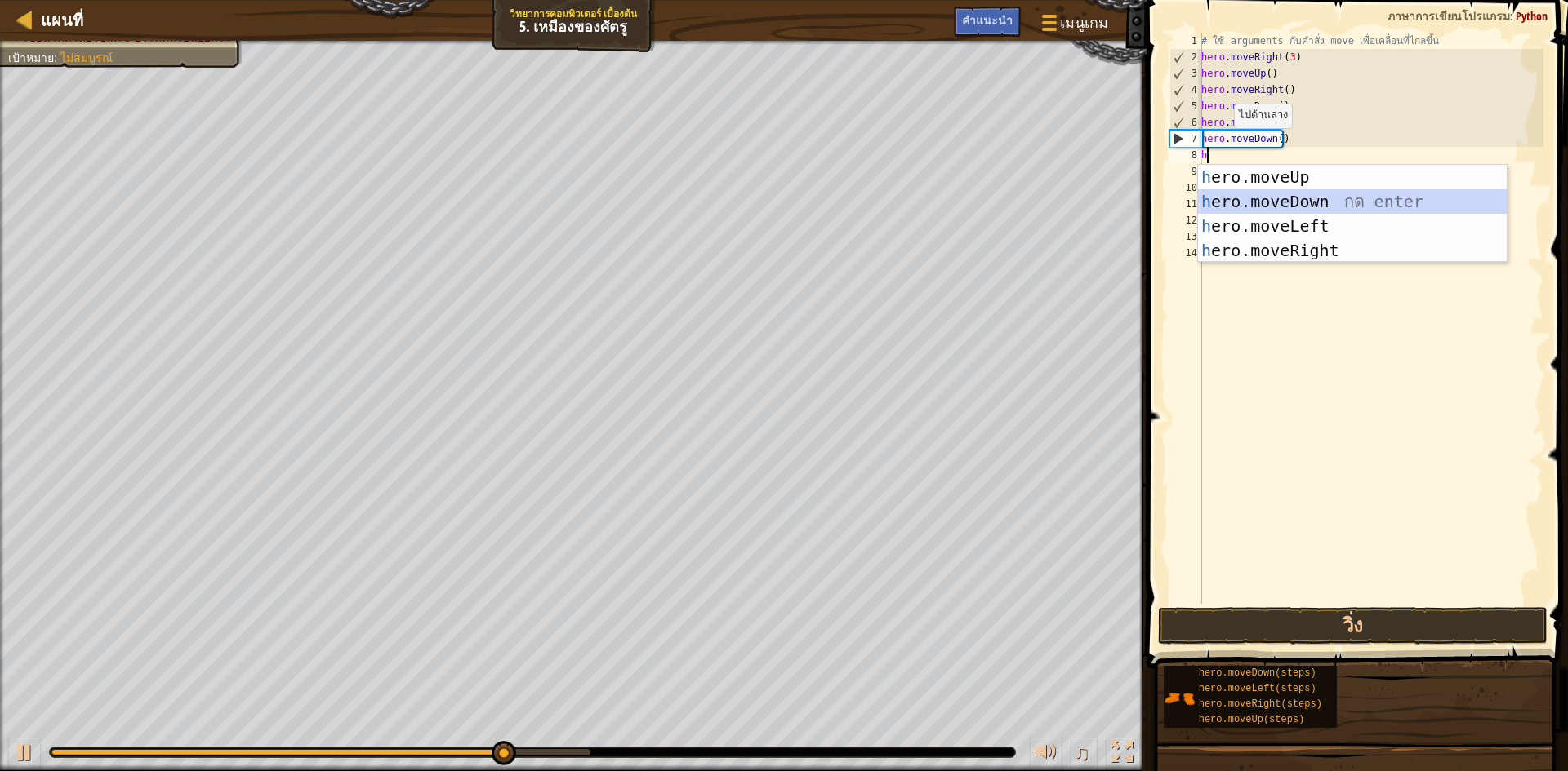
click at [1301, 198] on div "h ero.moveUp กด enter h ero.moveDown กด enter h ero.moveLeft กด enter h ero.mov…" at bounding box center [1352, 238] width 309 height 147
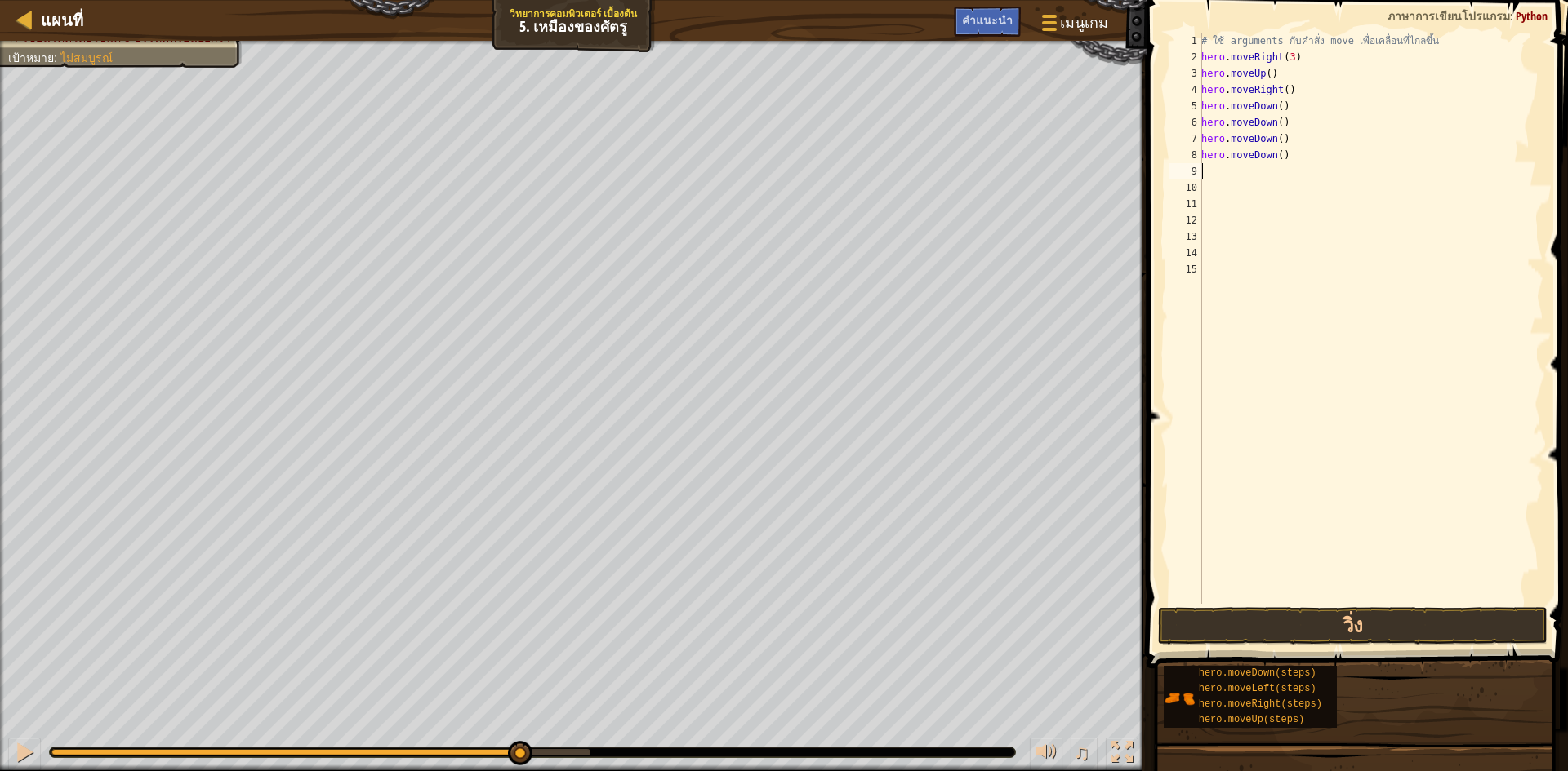
type textarea "h"
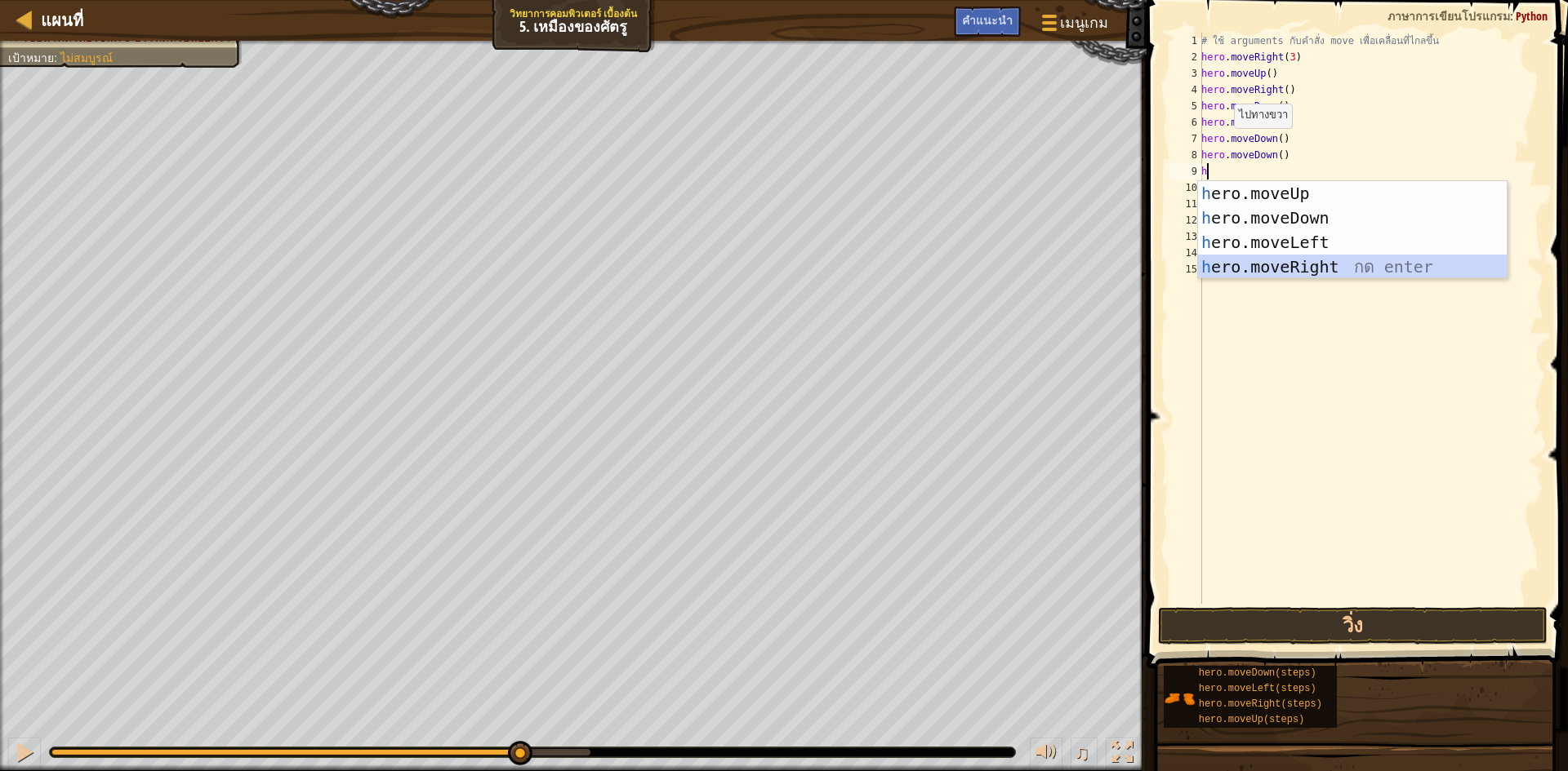
click at [1332, 270] on div "h ero.moveUp กด enter h ero.moveDown กด enter h ero.moveLeft กด enter h ero.mov…" at bounding box center [1352, 254] width 309 height 147
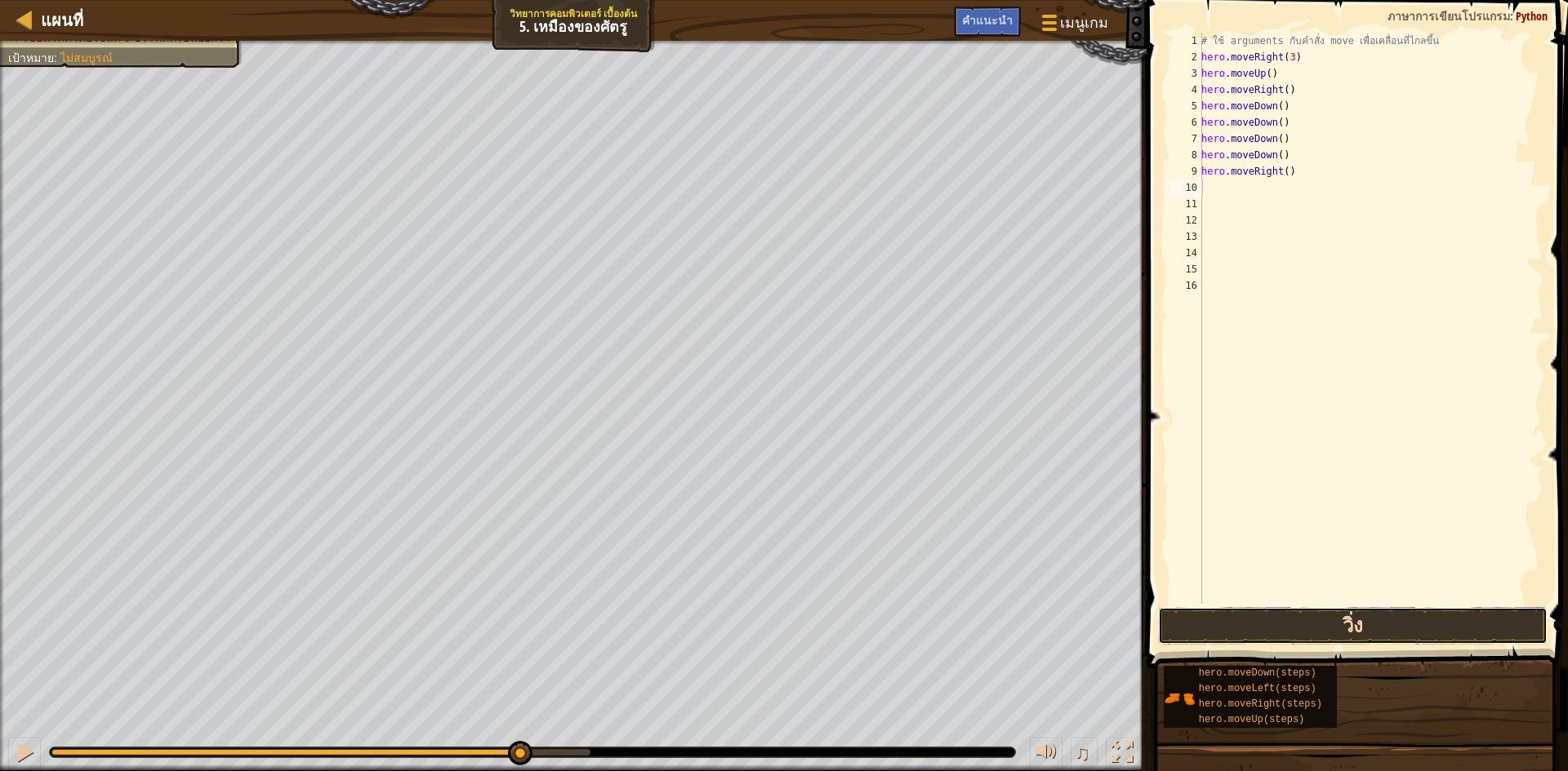
click at [1229, 616] on button "วิ่ง" at bounding box center [1352, 626] width 389 height 37
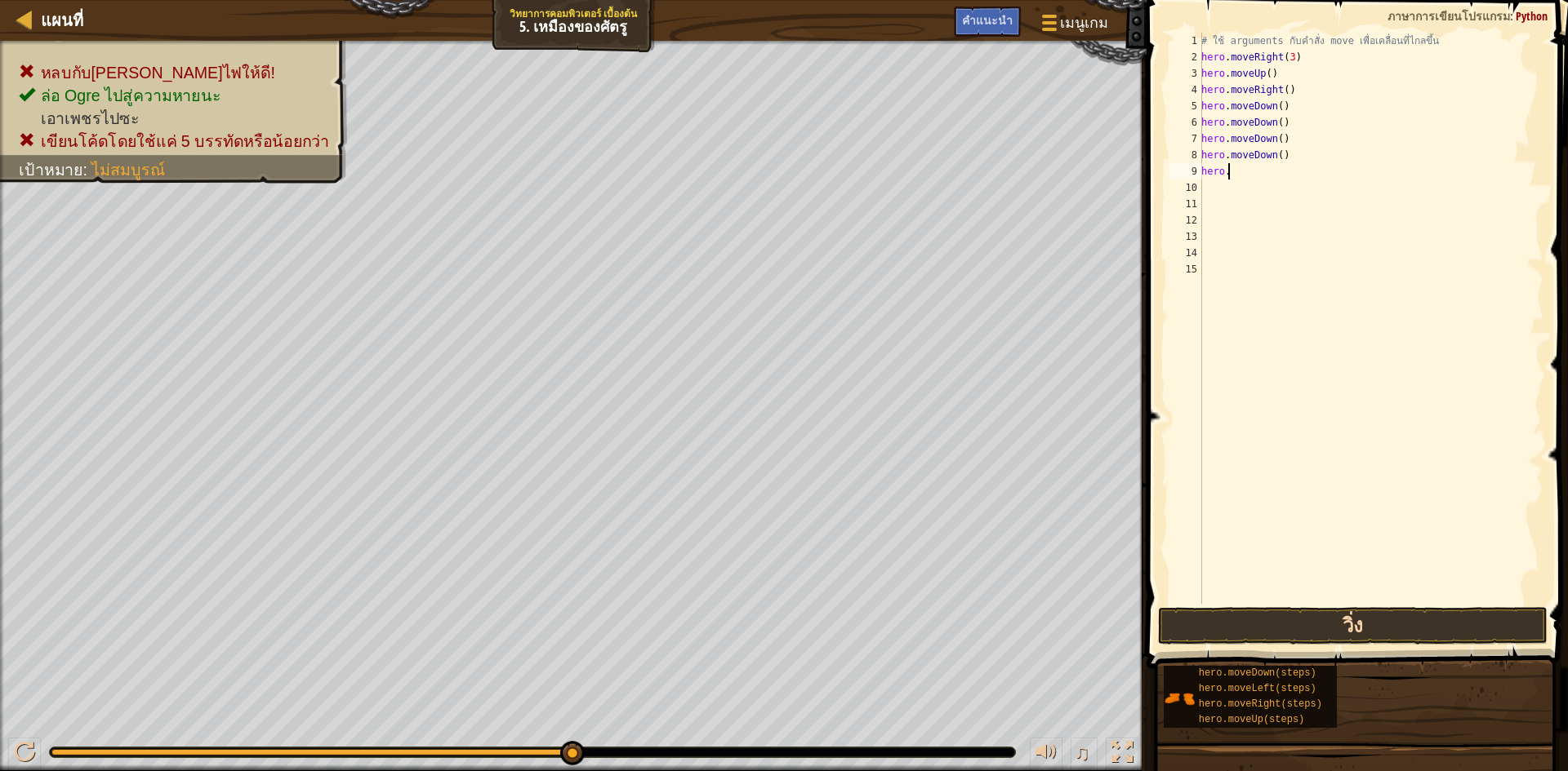
type textarea "h"
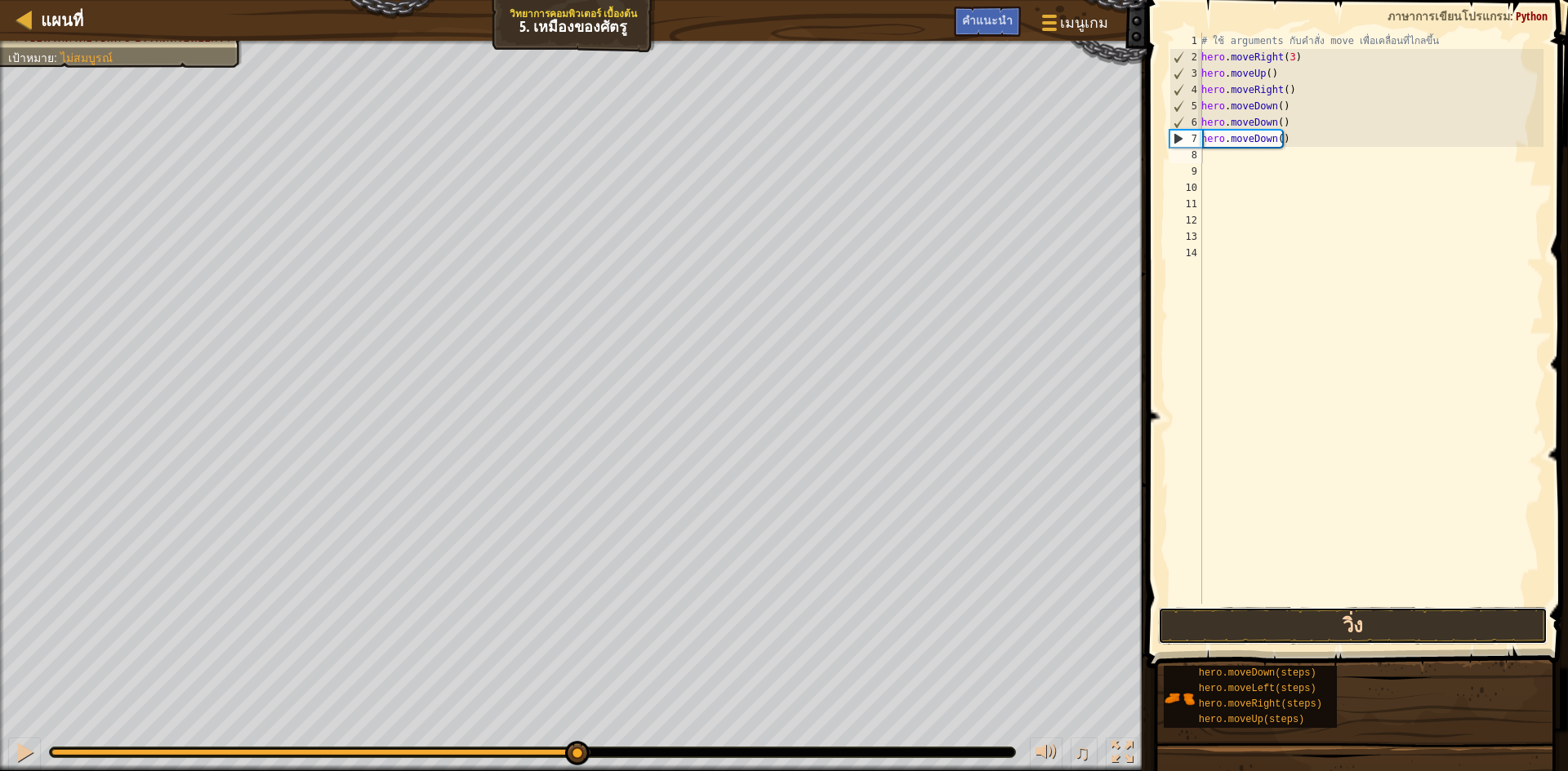
click at [1182, 618] on button "วิ่ง" at bounding box center [1352, 626] width 389 height 37
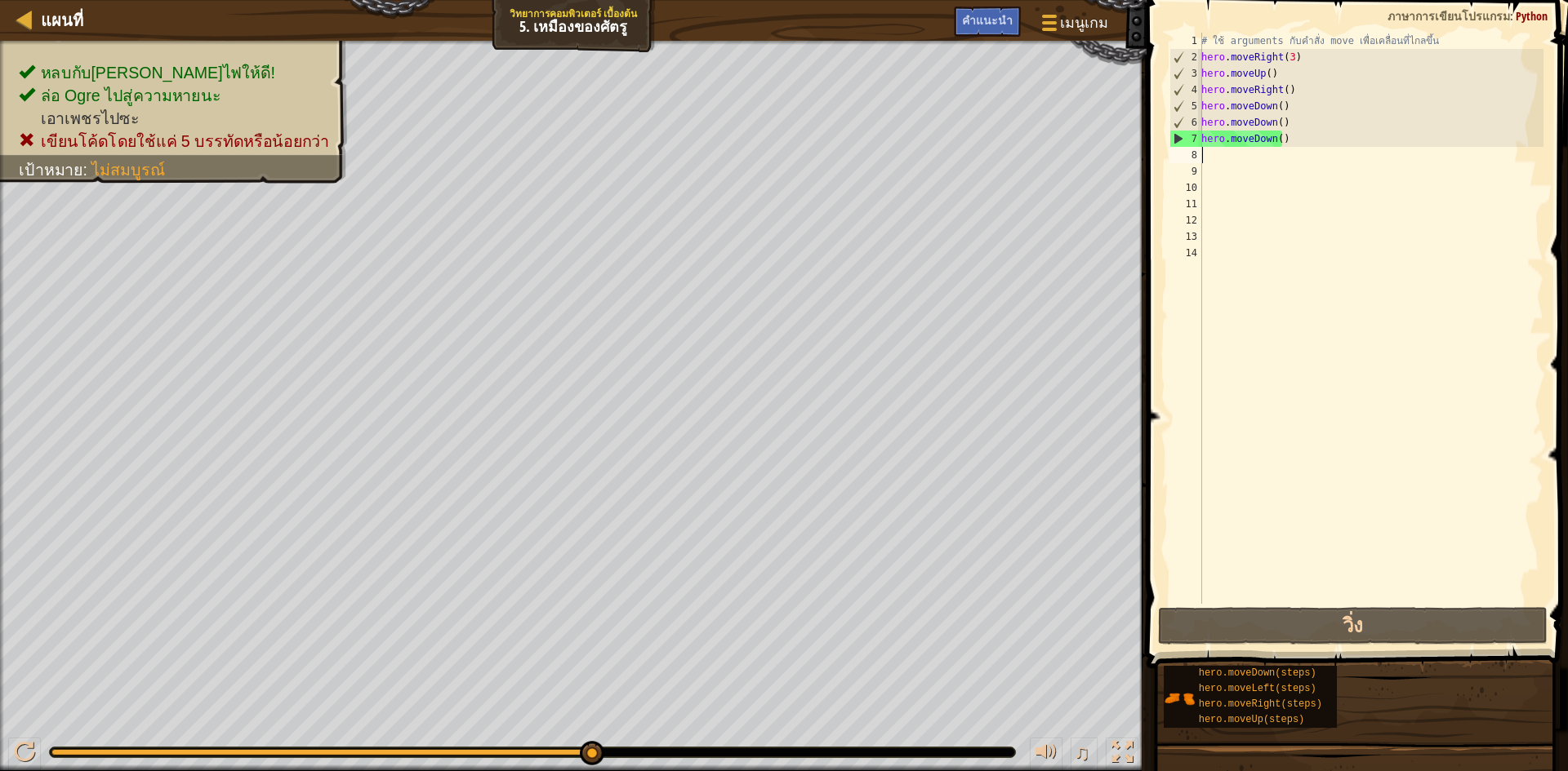
type textarea "h"
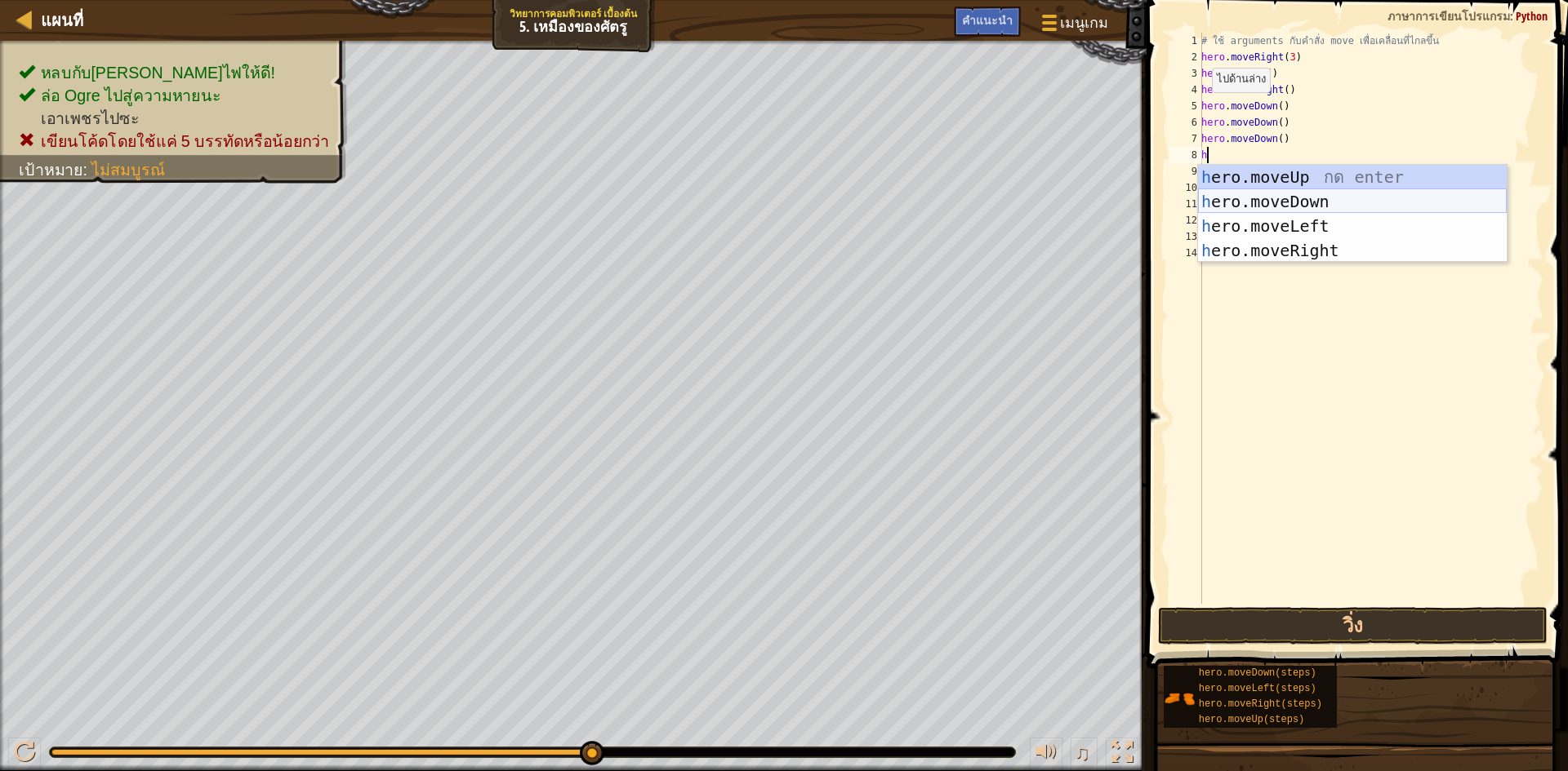
click at [1451, 205] on div "h ero.moveUp กด enter h ero.moveDown กด enter h ero.moveLeft กด enter h ero.mov…" at bounding box center [1352, 238] width 309 height 147
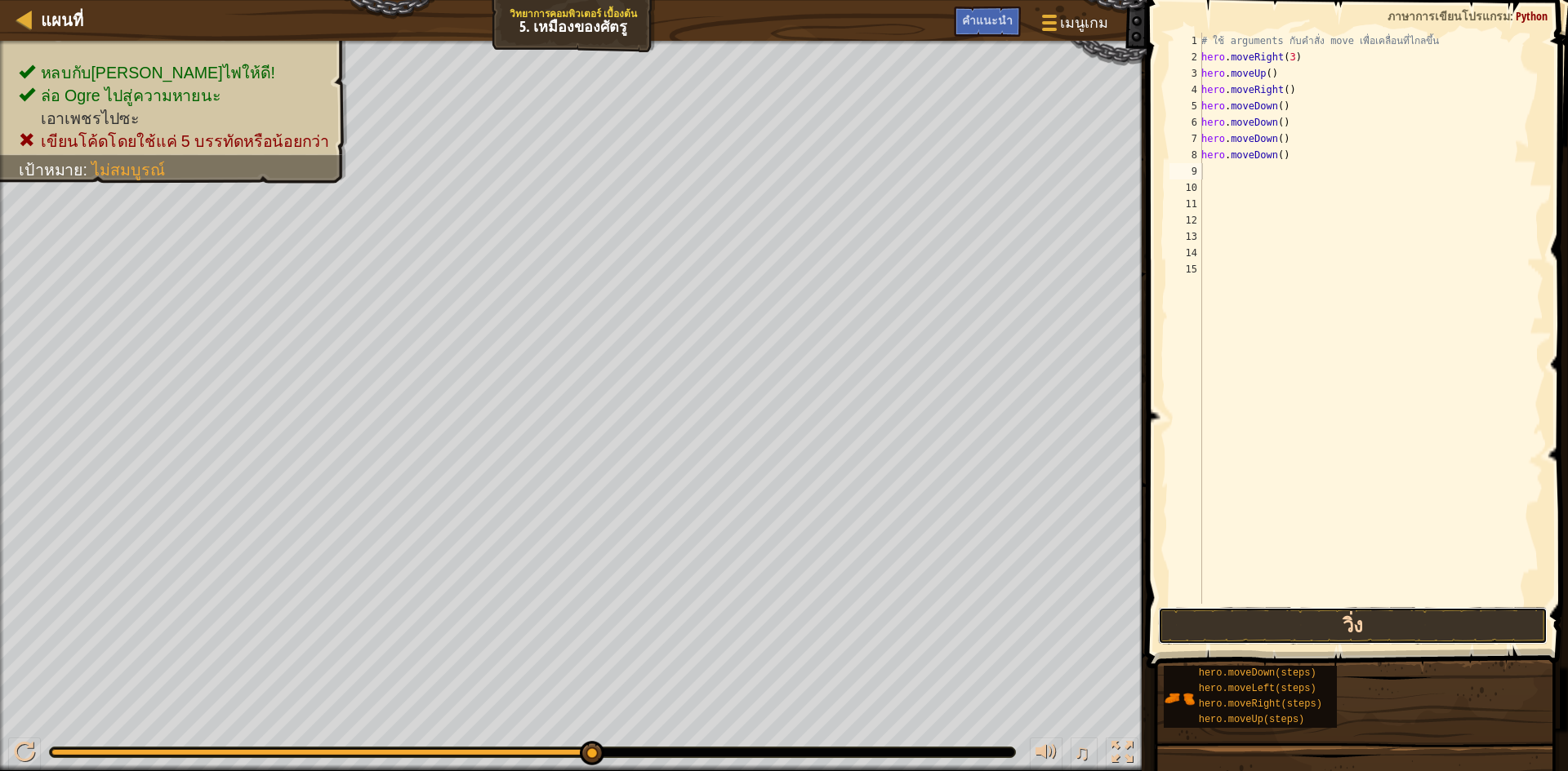
click at [1401, 612] on button "วิ่ง" at bounding box center [1352, 626] width 389 height 37
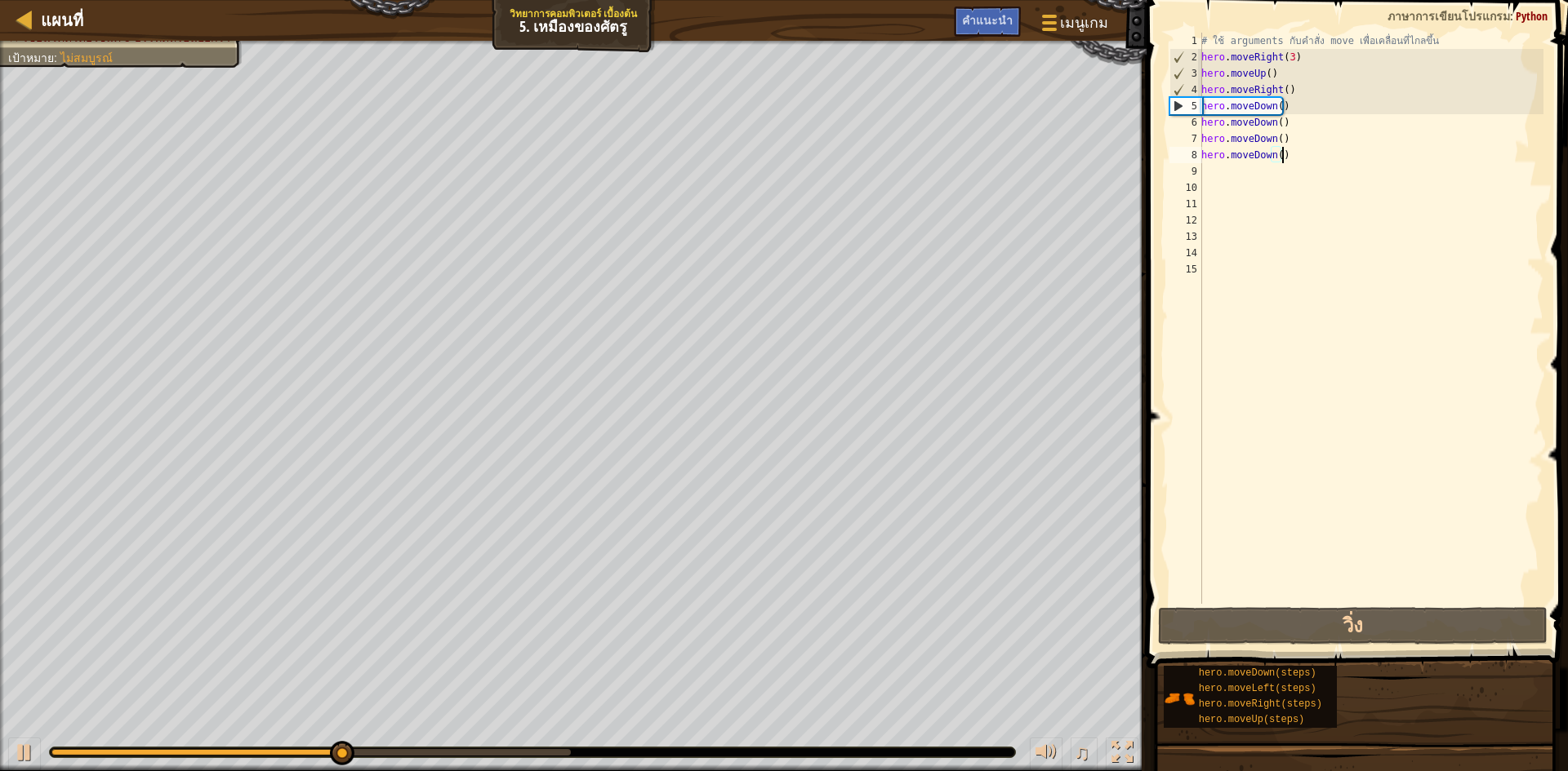
click at [1301, 149] on div "# ใช้ arguments กับคำสั่ง move เพื่อเคลื่อนที่ไกลขึ้น hero . moveRight ( 3 ) he…" at bounding box center [1371, 334] width 345 height 604
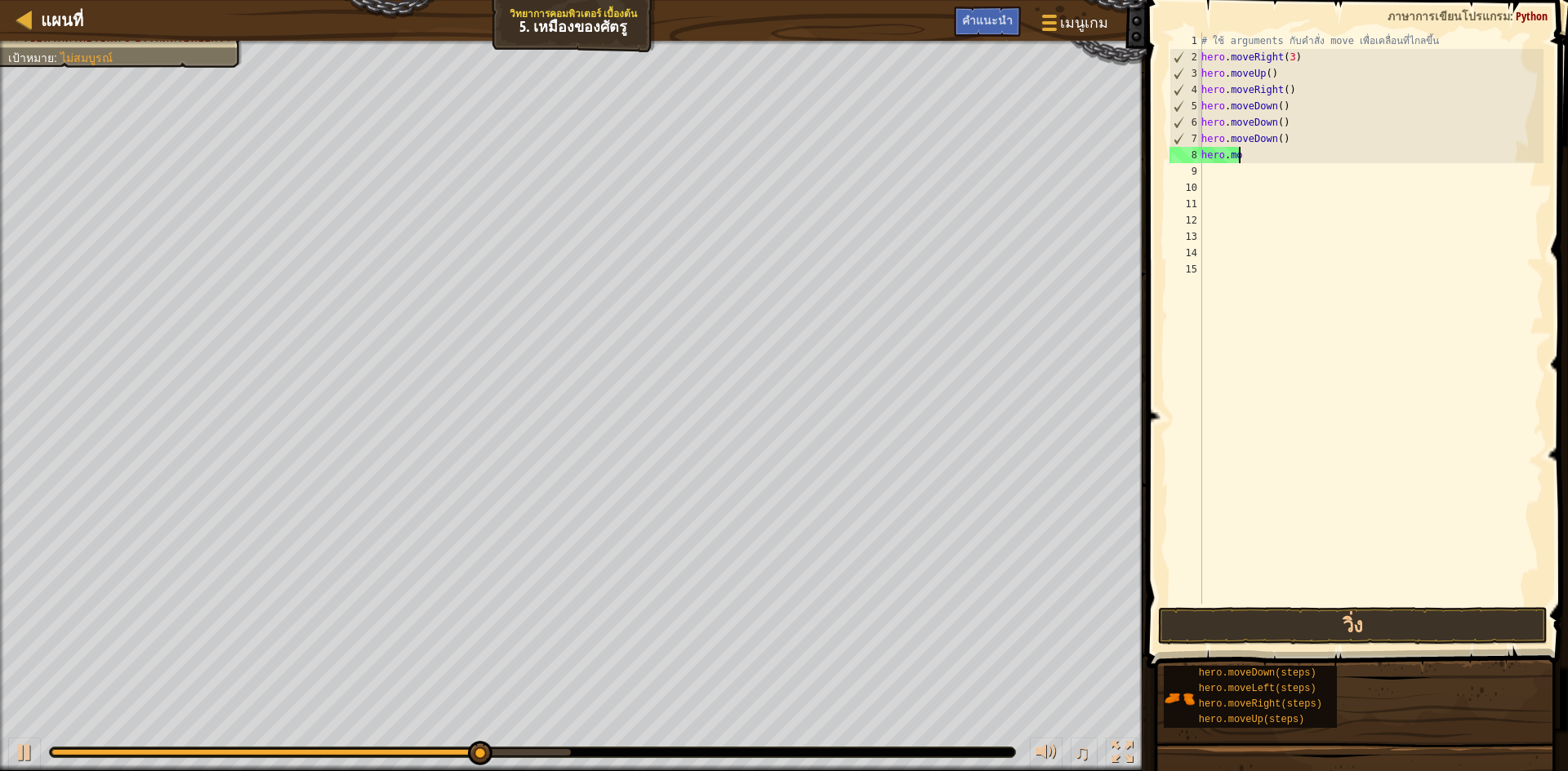
type textarea "h"
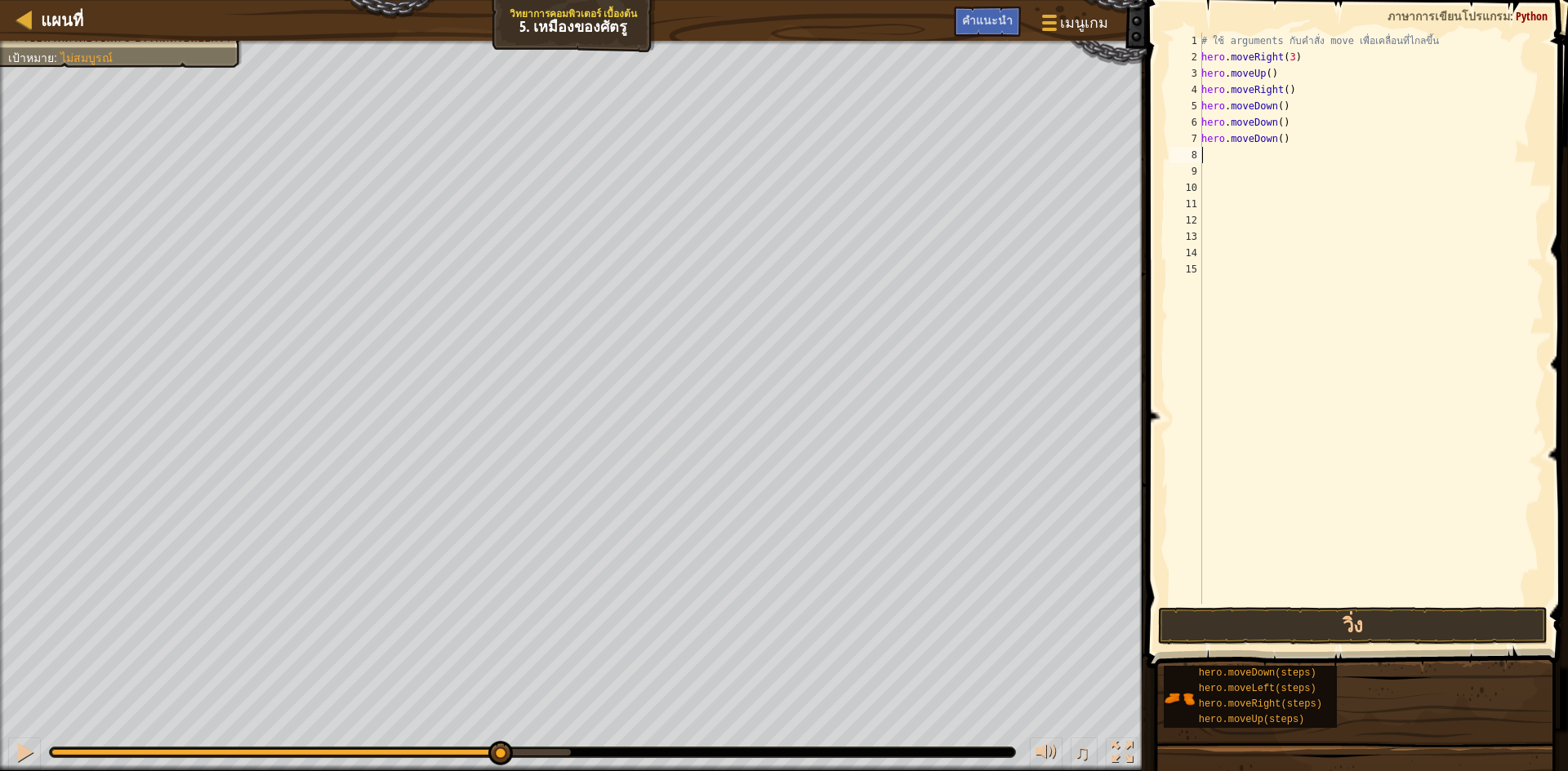
type textarea "h"
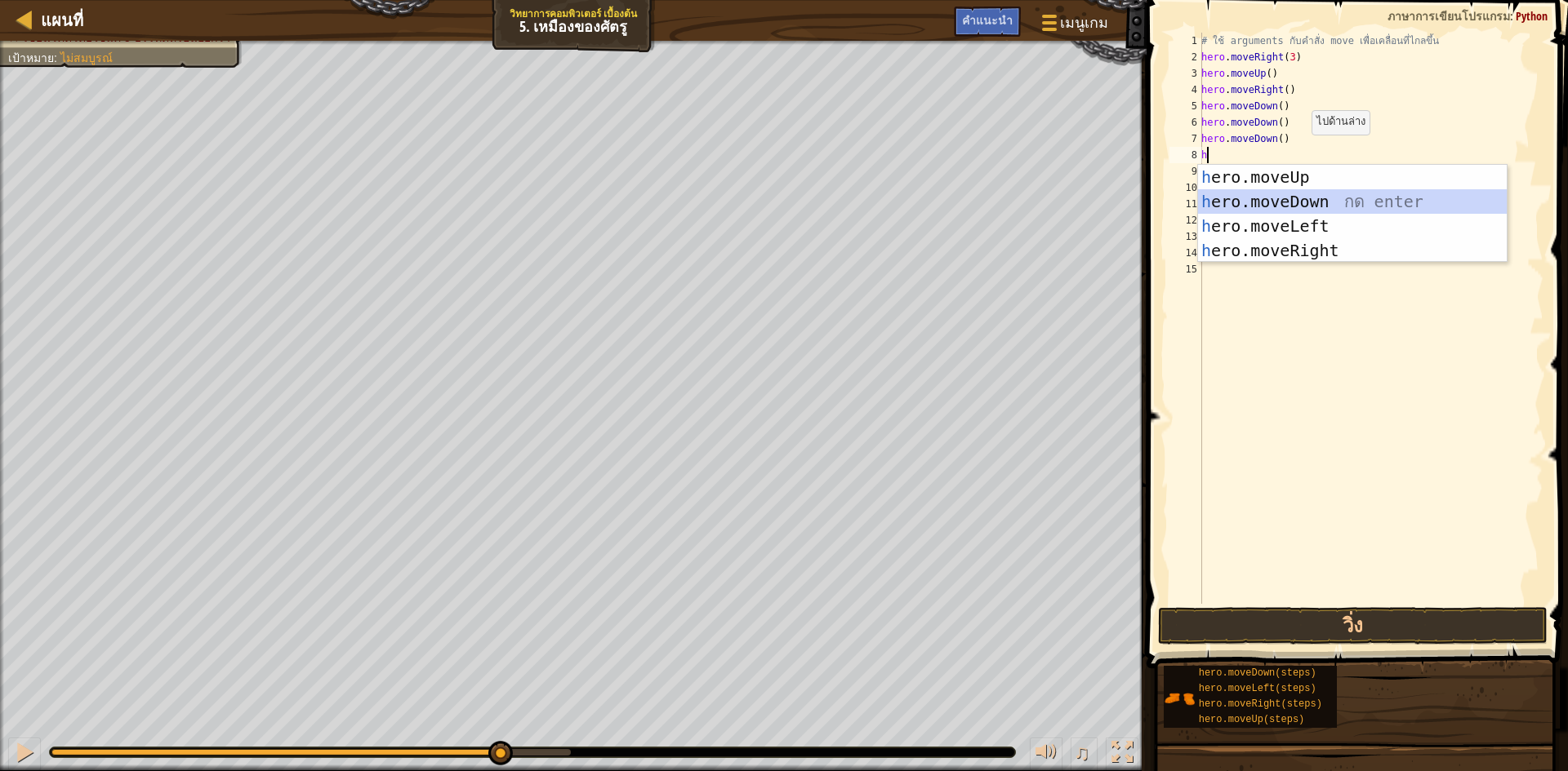
click at [1439, 192] on div "h ero.moveUp กด enter h ero.moveDown กด enter h ero.moveLeft กด enter h ero.mov…" at bounding box center [1352, 238] width 309 height 147
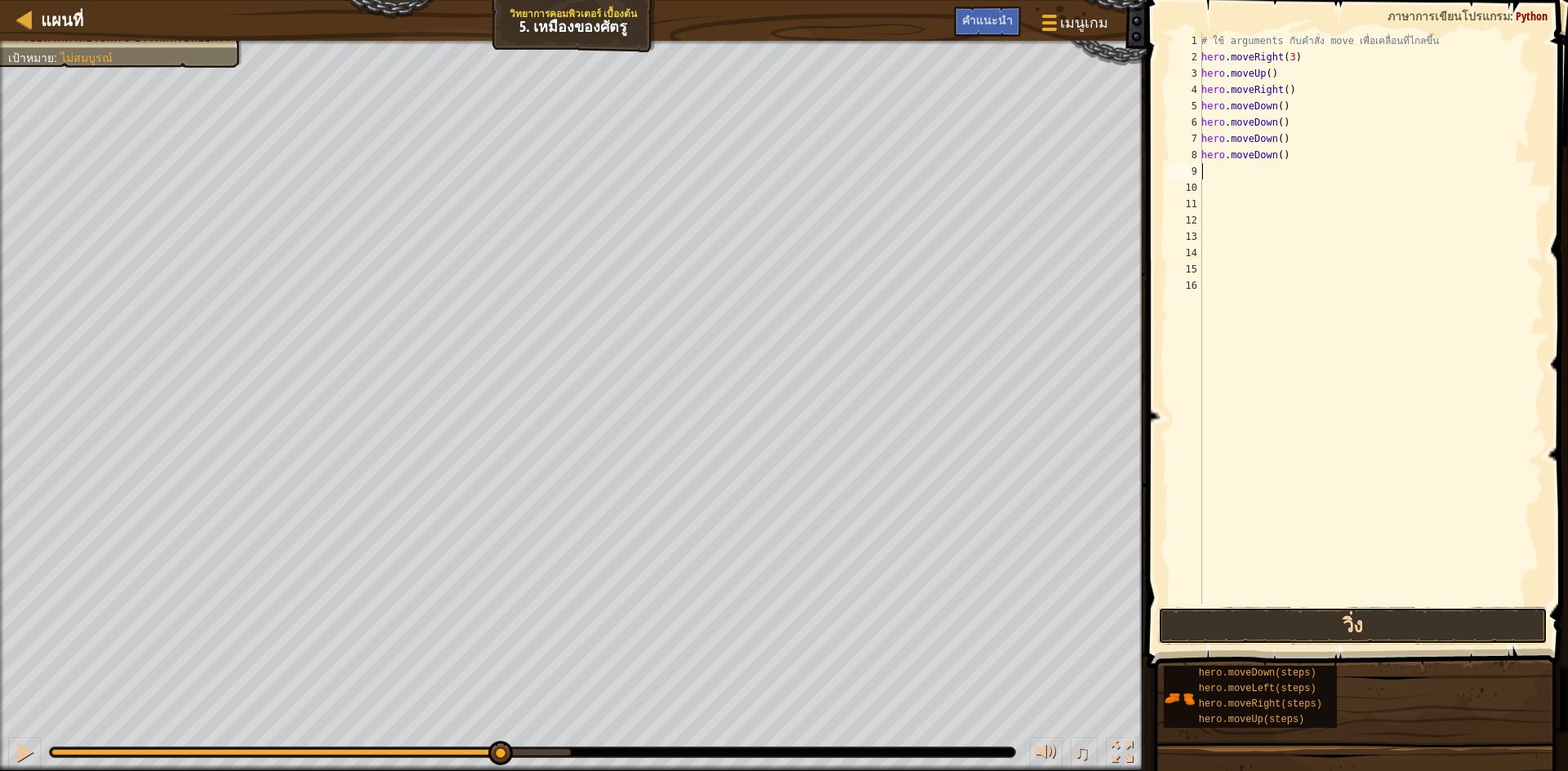
click at [1381, 628] on button "วิ่ง" at bounding box center [1352, 626] width 389 height 37
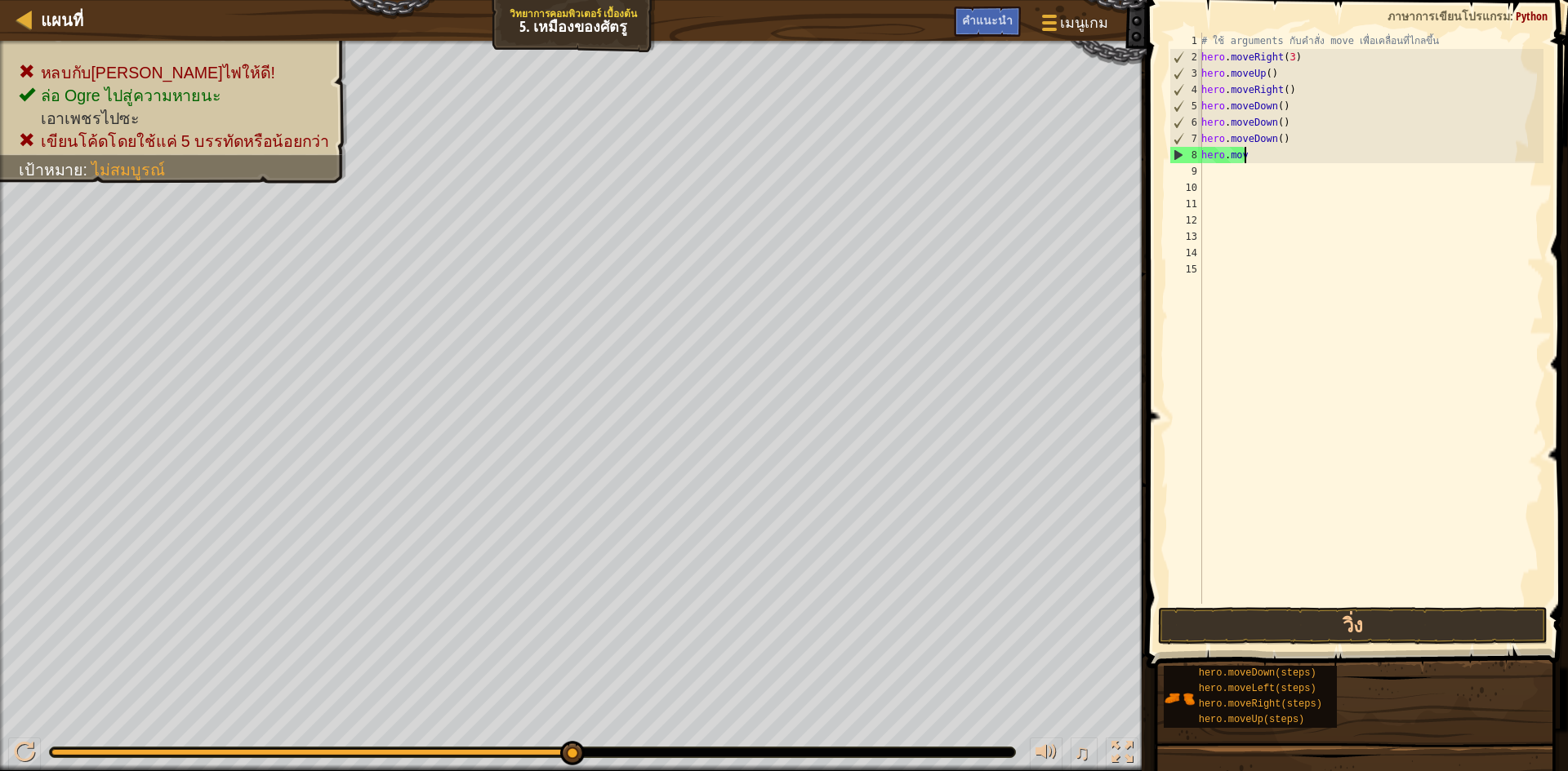
type textarea "h"
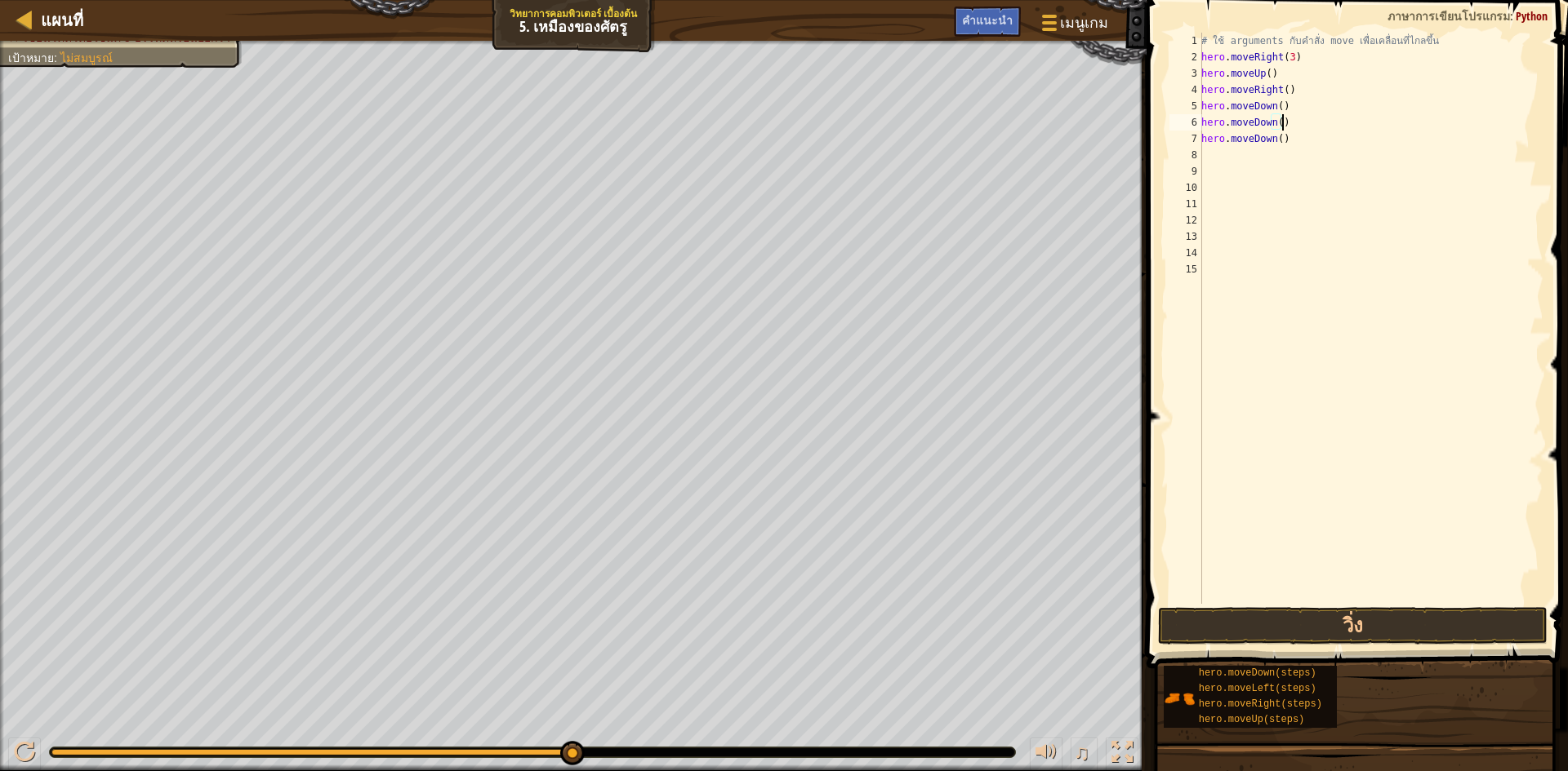
click at [1297, 127] on div "# ใช้ arguments กับคำสั่ง move เพื่อเคลื่อนที่ไกลขึ้น hero . moveRight ( 3 ) he…" at bounding box center [1371, 334] width 345 height 604
click at [1289, 144] on div "# ใช้ arguments กับคำสั่ง move เพื่อเคลื่อนที่ไกลขึ้น hero . moveRight ( 3 ) he…" at bounding box center [1371, 334] width 345 height 604
type textarea "h"
click at [1462, 611] on button "วิ่ง" at bounding box center [1352, 626] width 389 height 37
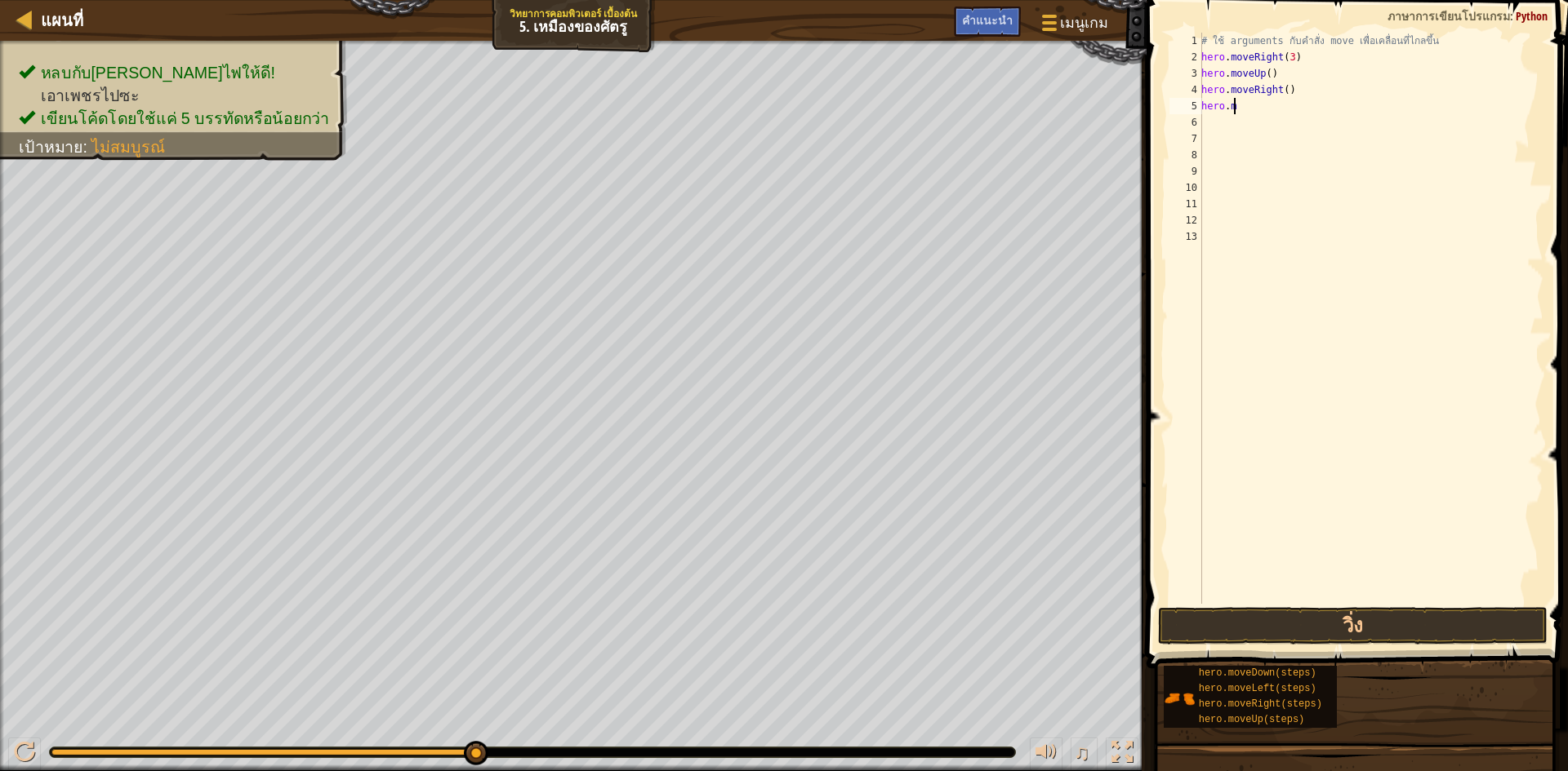
type textarea "h"
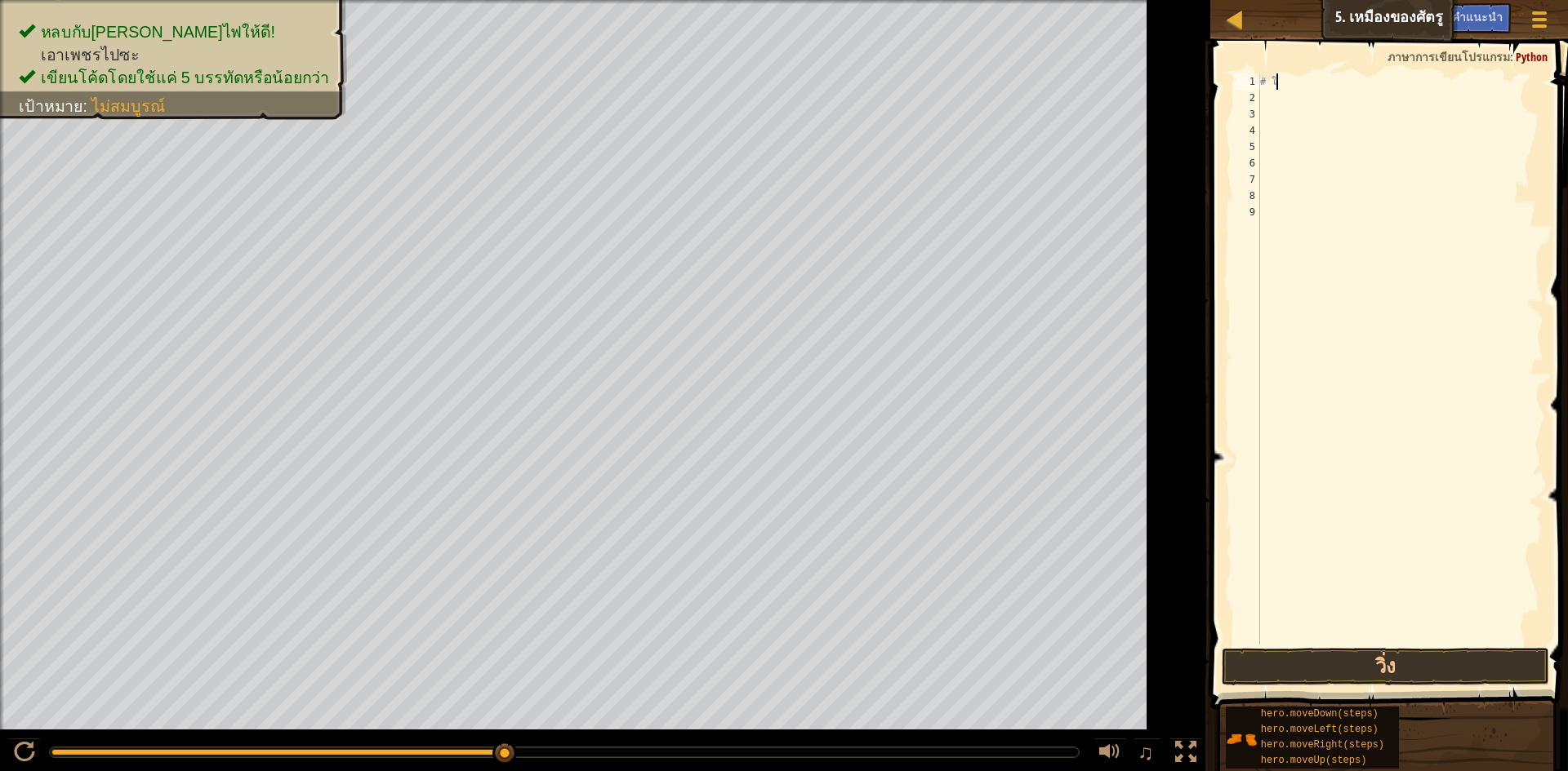
type textarea "#"
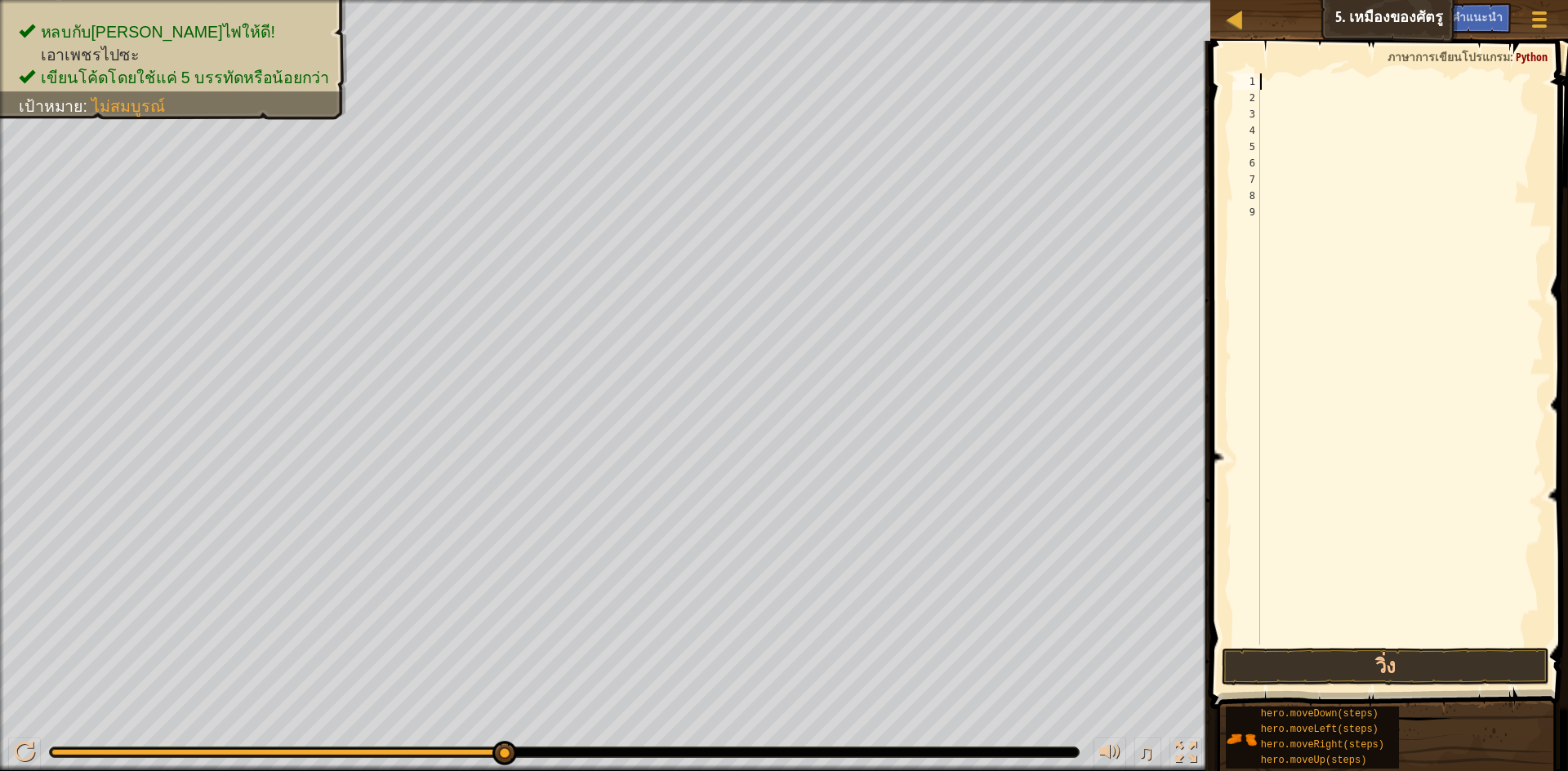
type textarea "h"
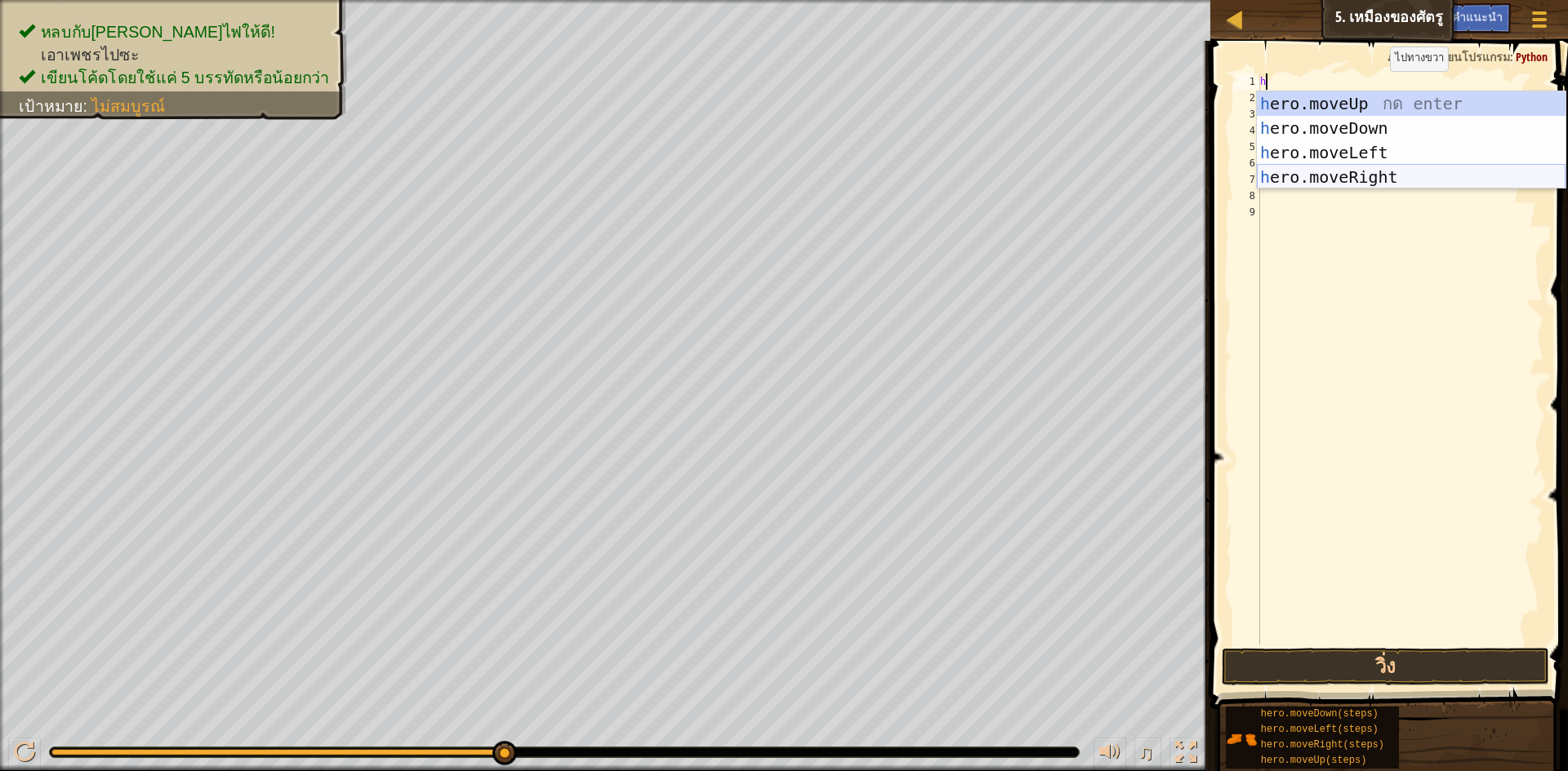
click at [1420, 182] on div "h ero.moveUp กด enter h ero.moveDown กด enter h ero.moveLeft กด enter h ero.mov…" at bounding box center [1411, 164] width 309 height 147
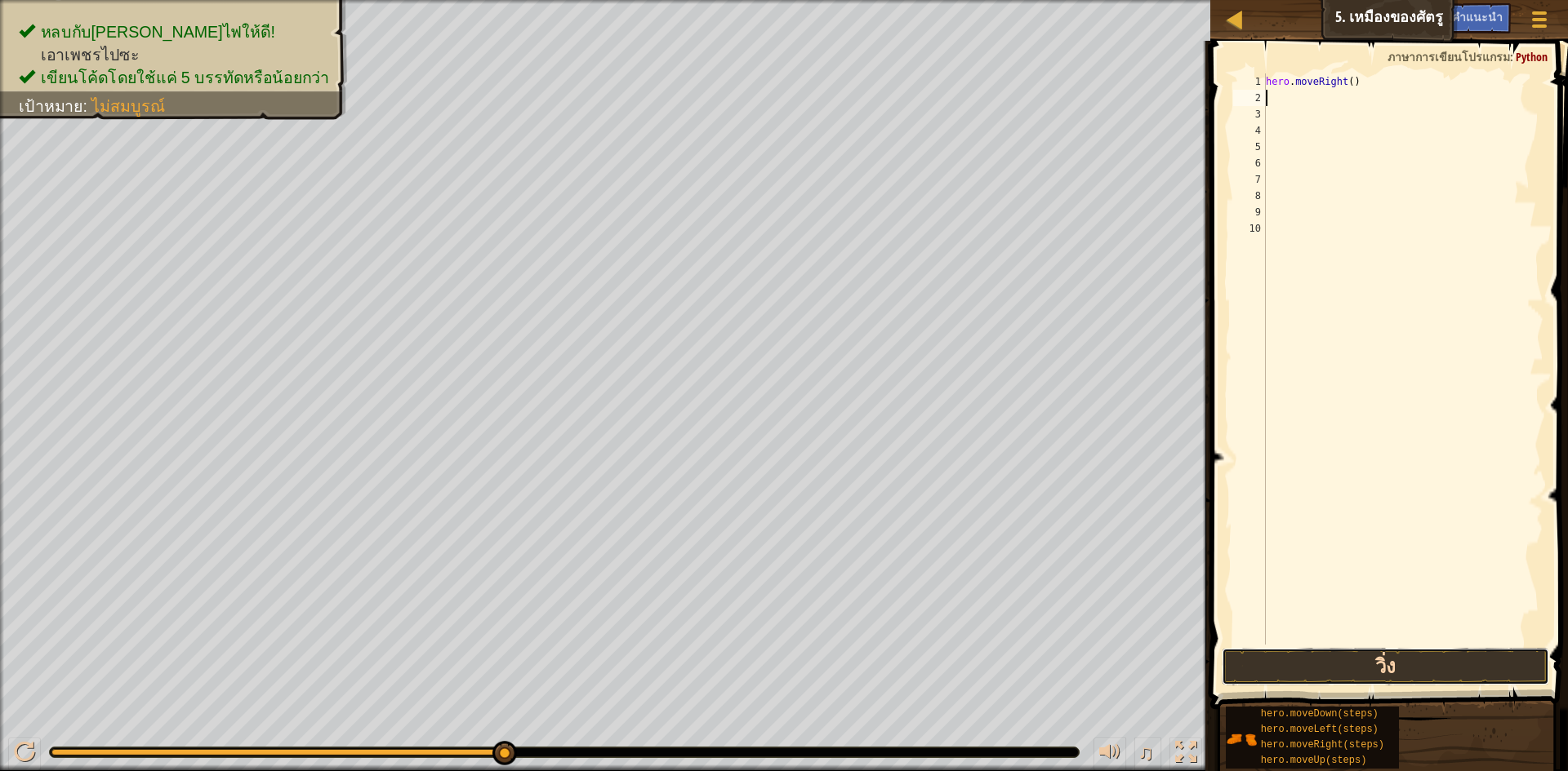
drag, startPoint x: 1424, startPoint y: 663, endPoint x: 1431, endPoint y: 654, distance: 11.4
click at [1431, 655] on button "วิ่ง" at bounding box center [1385, 667] width 327 height 37
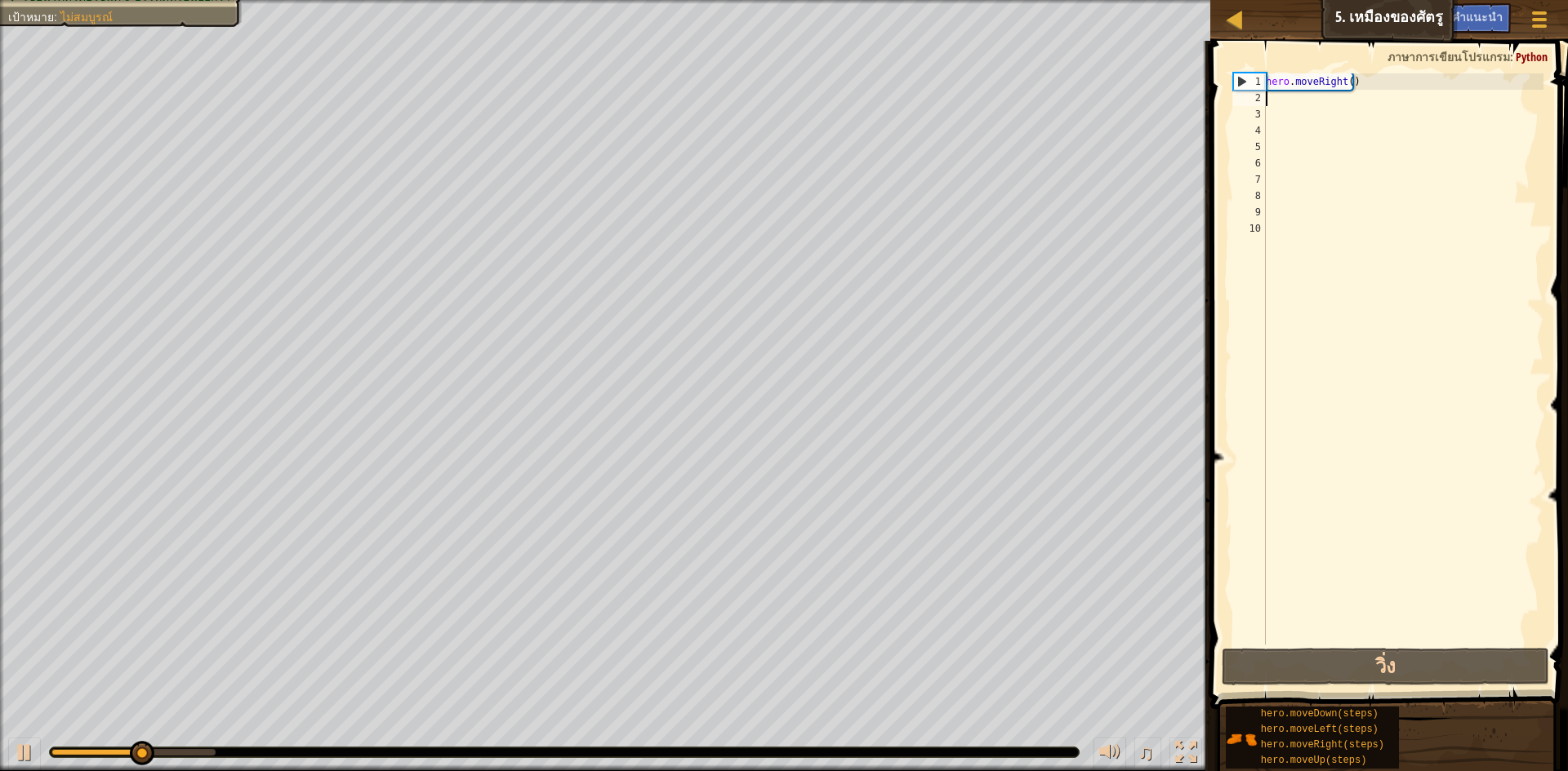
type textarea "h"
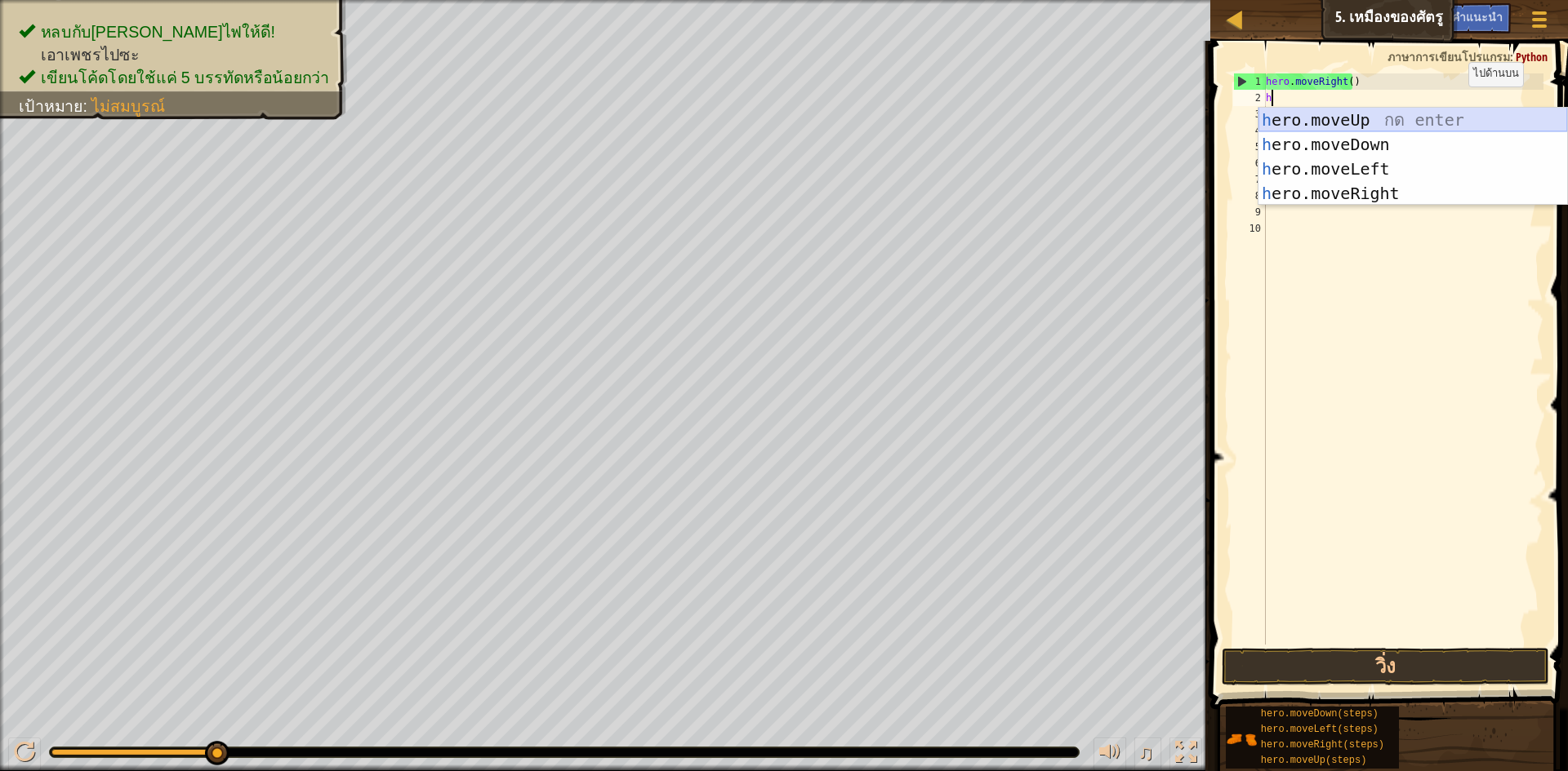
drag, startPoint x: 1459, startPoint y: 115, endPoint x: 1487, endPoint y: 172, distance: 63.5
click at [1459, 116] on div "h ero.moveUp กด enter h ero.moveDown กด enter h ero.moveLeft กด enter h ero.mov…" at bounding box center [1413, 181] width 309 height 147
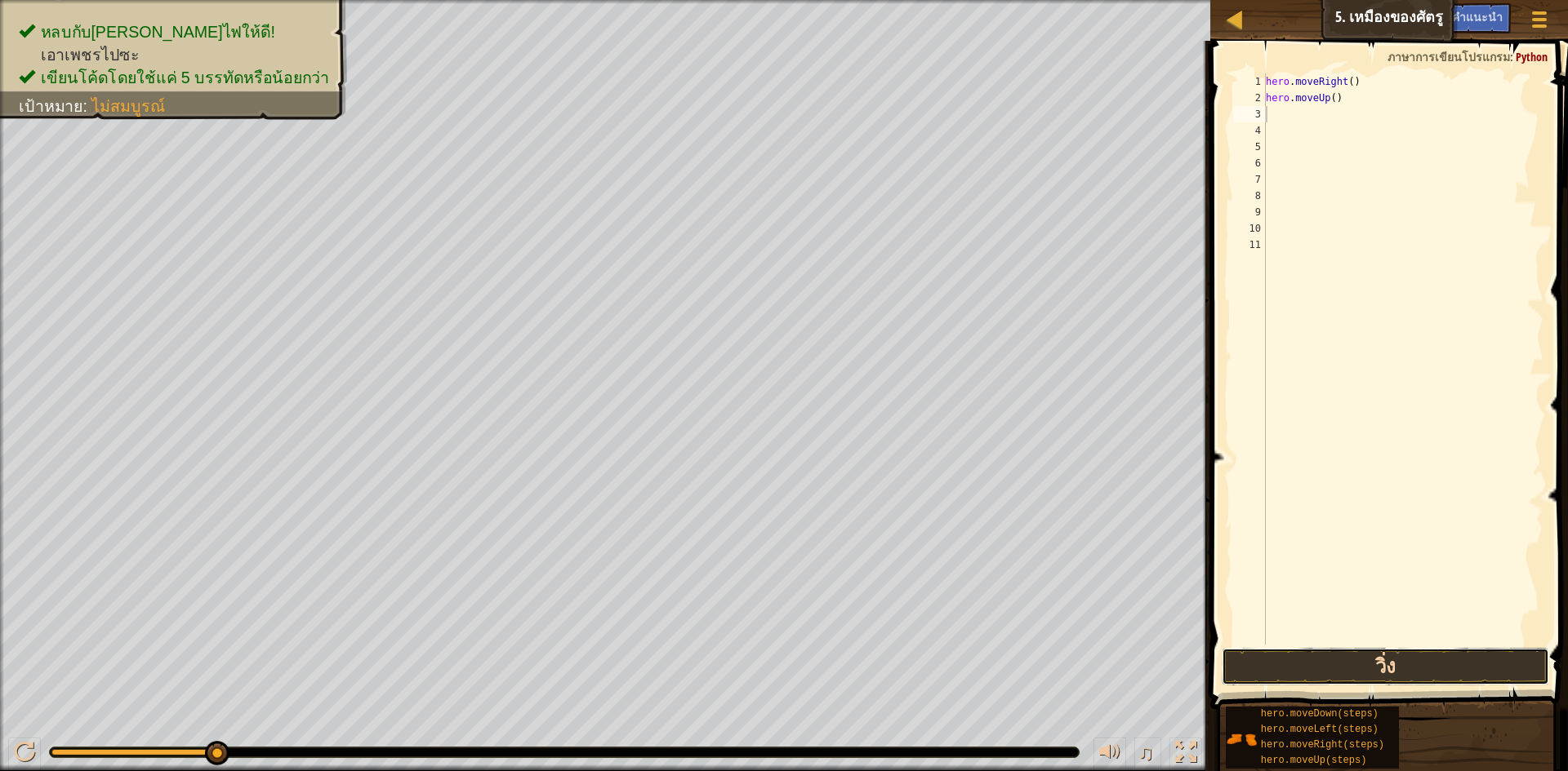
click at [1405, 659] on button "วิ่ง" at bounding box center [1385, 667] width 327 height 37
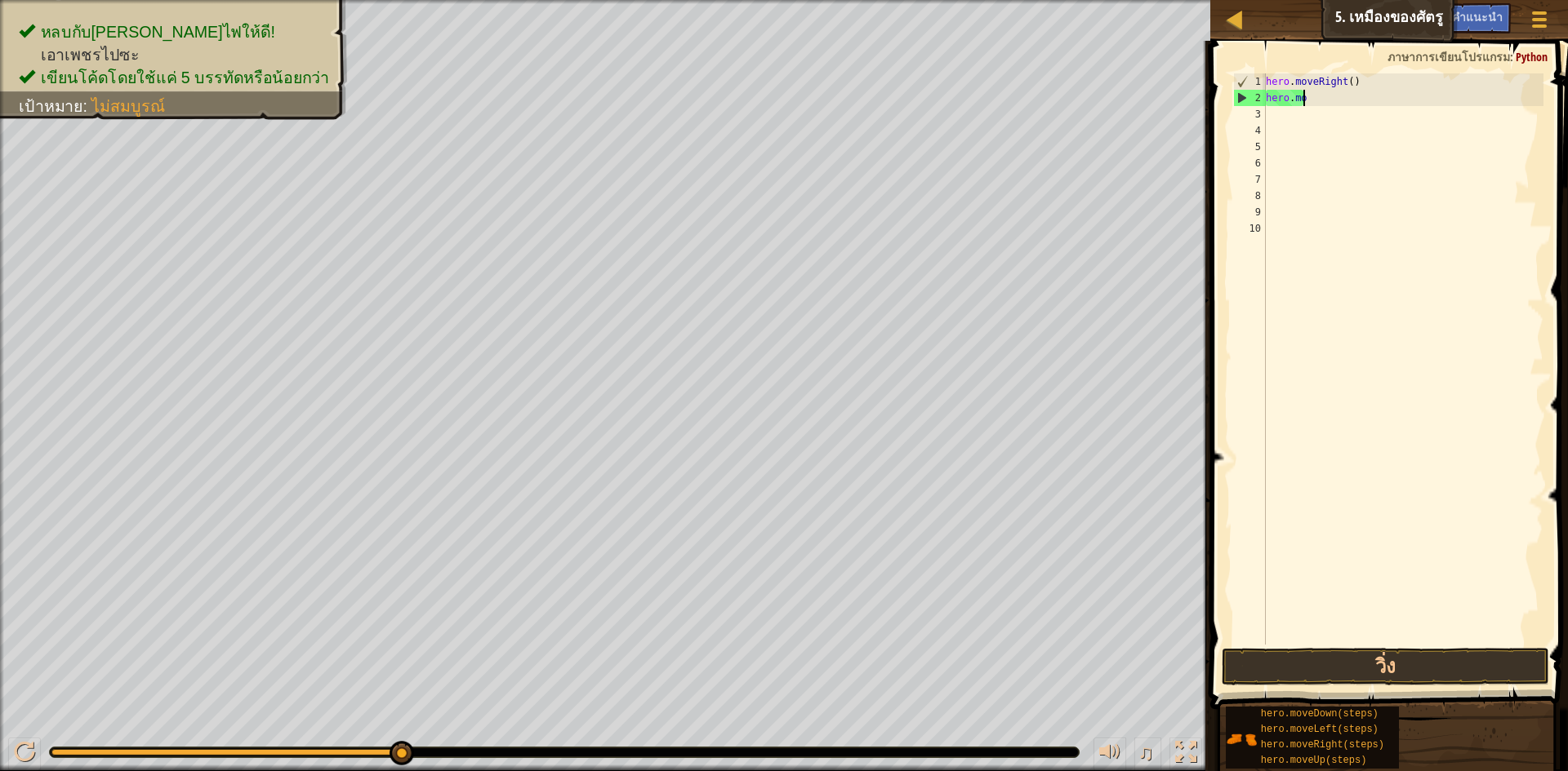
type textarea "h"
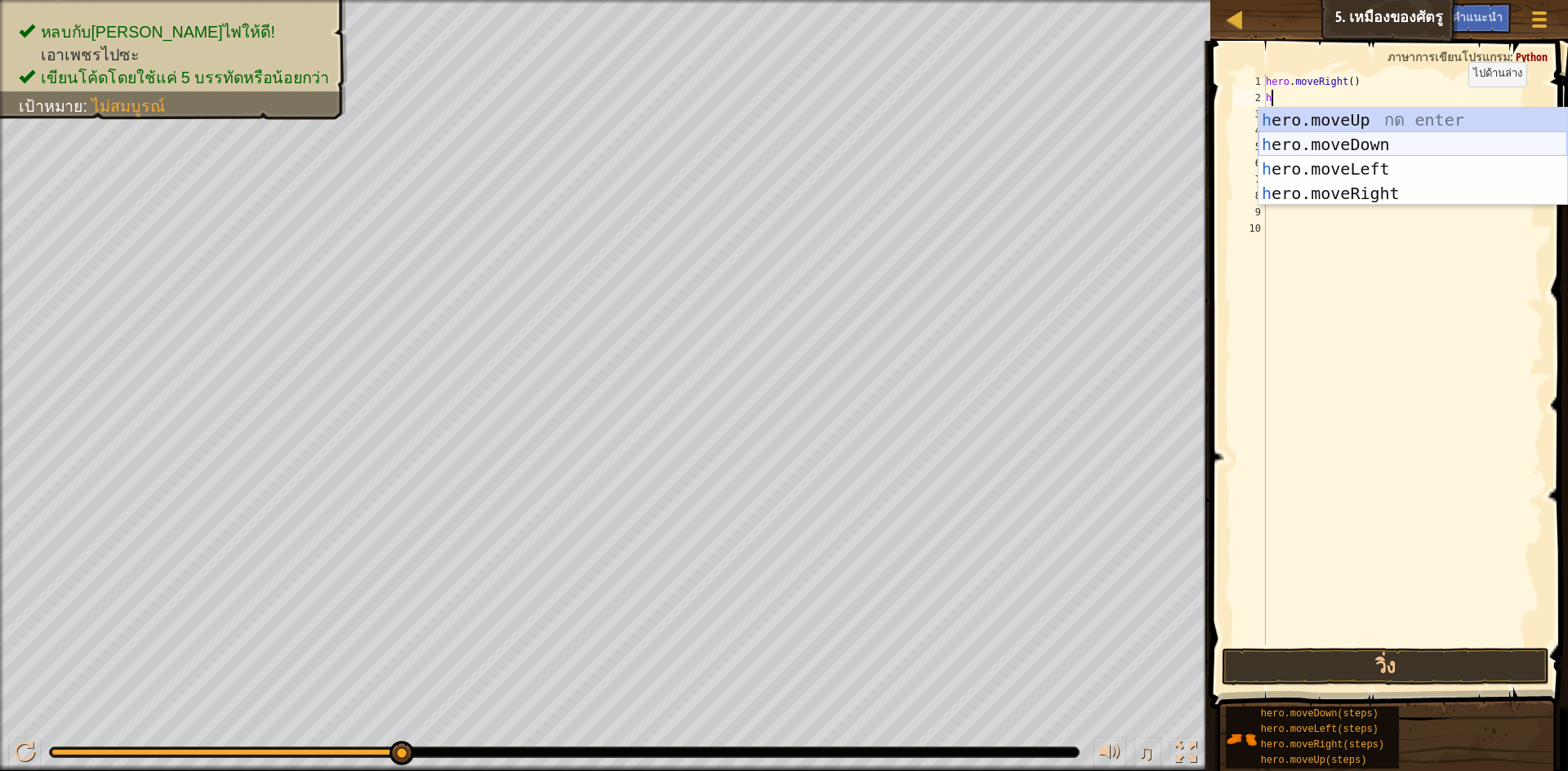
drag, startPoint x: 1425, startPoint y: 136, endPoint x: 1430, endPoint y: 144, distance: 9.4
click at [1426, 137] on div "h ero.moveUp กด enter h ero.moveDown กด enter h ero.moveLeft กด enter h ero.mov…" at bounding box center [1413, 181] width 309 height 147
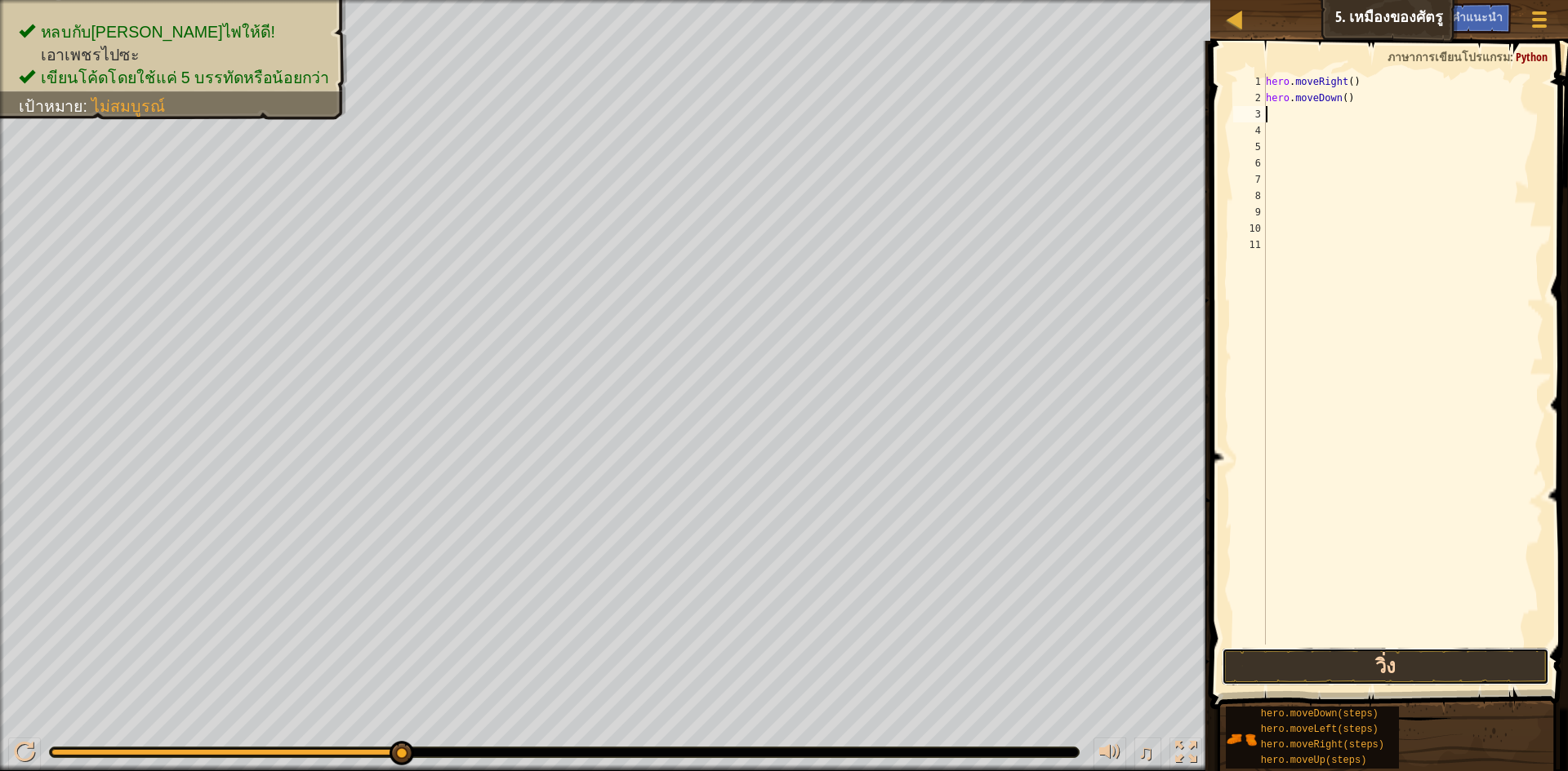
click at [1475, 665] on button "วิ่ง" at bounding box center [1385, 667] width 327 height 37
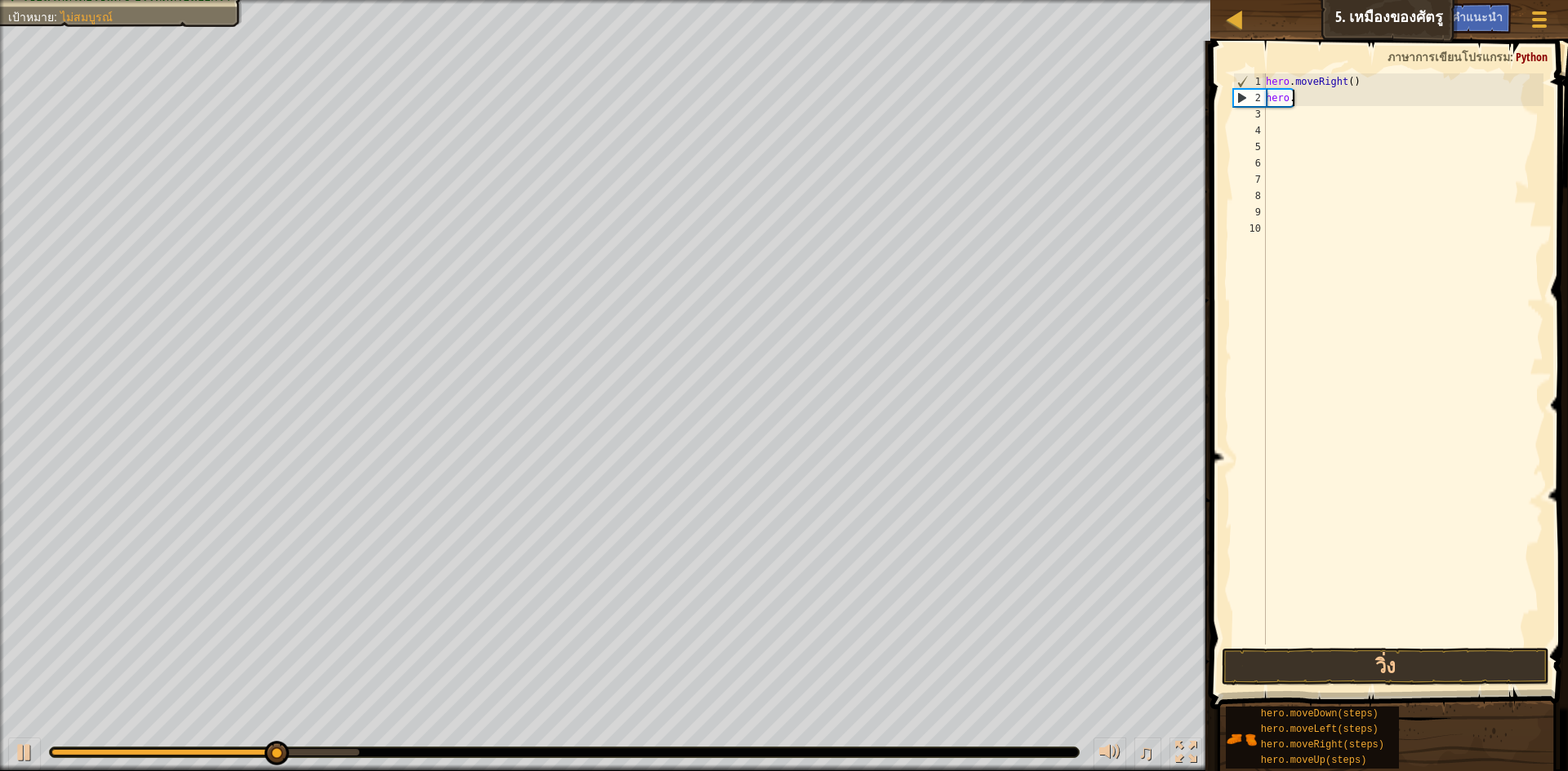
type textarea "h"
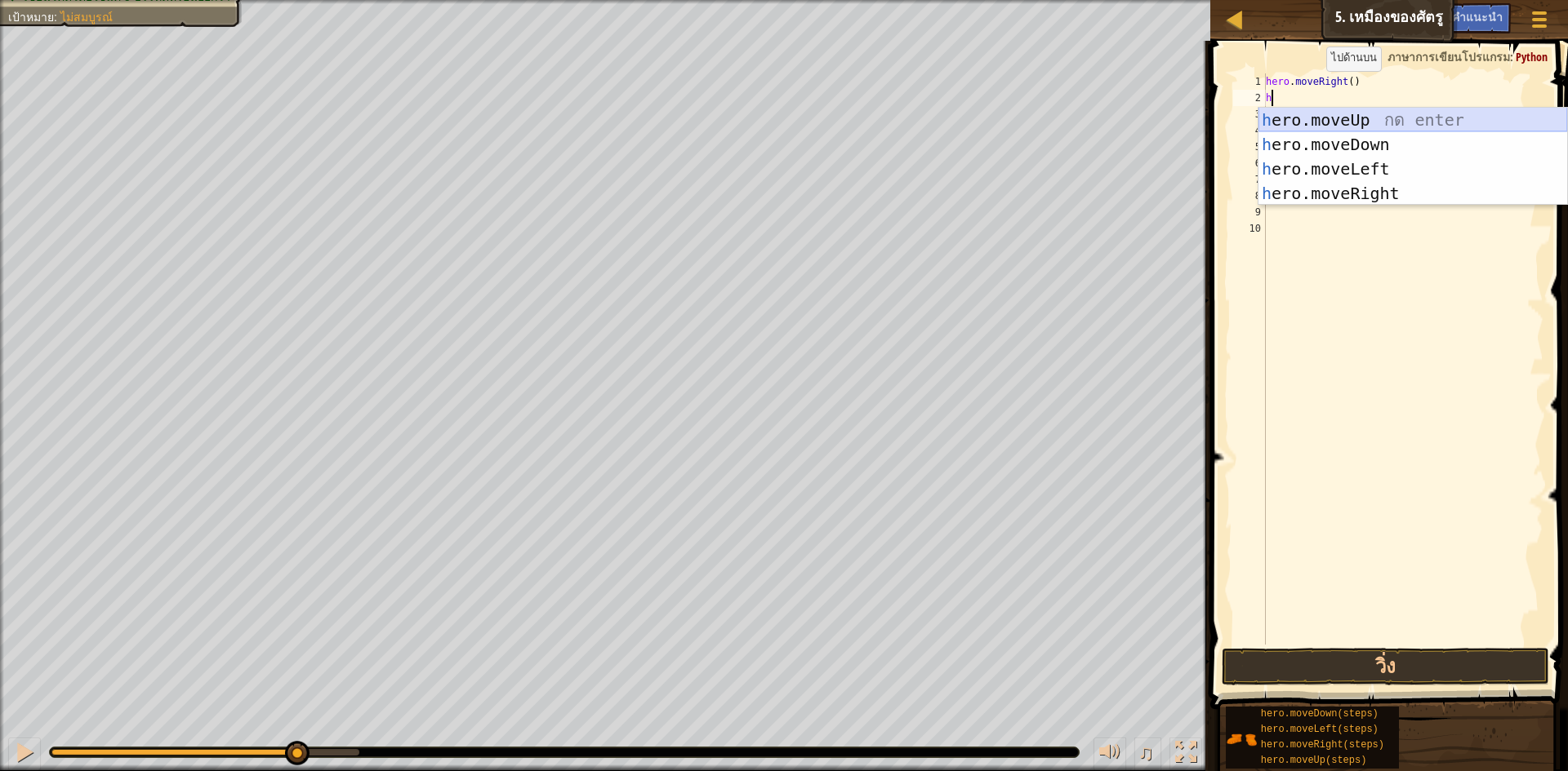
click at [1387, 111] on div "h ero.moveUp กด enter h ero.moveDown กด enter h ero.moveLeft กด enter h ero.mov…" at bounding box center [1413, 181] width 309 height 147
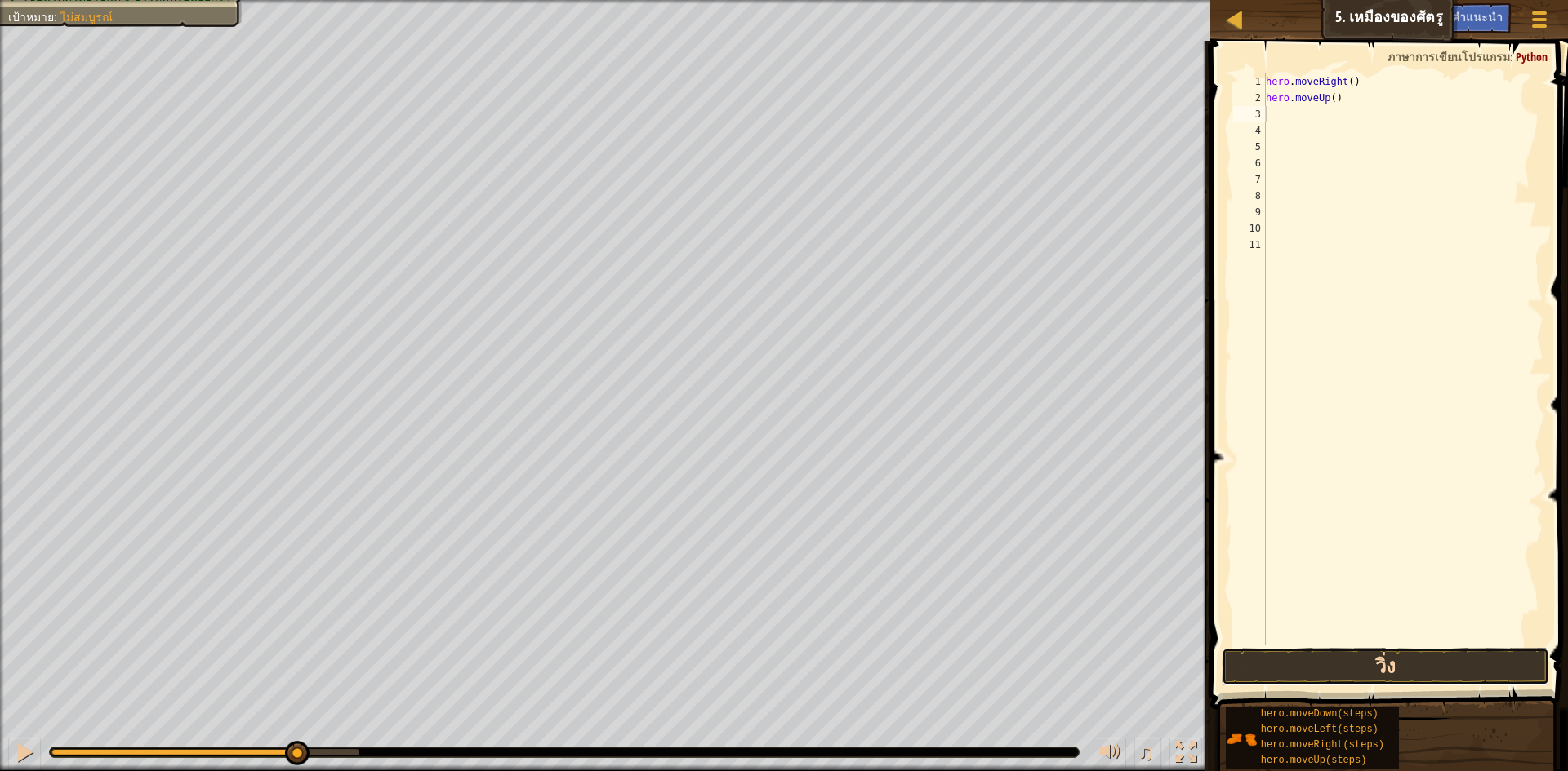
click at [1408, 659] on button "วิ่ง" at bounding box center [1385, 667] width 327 height 37
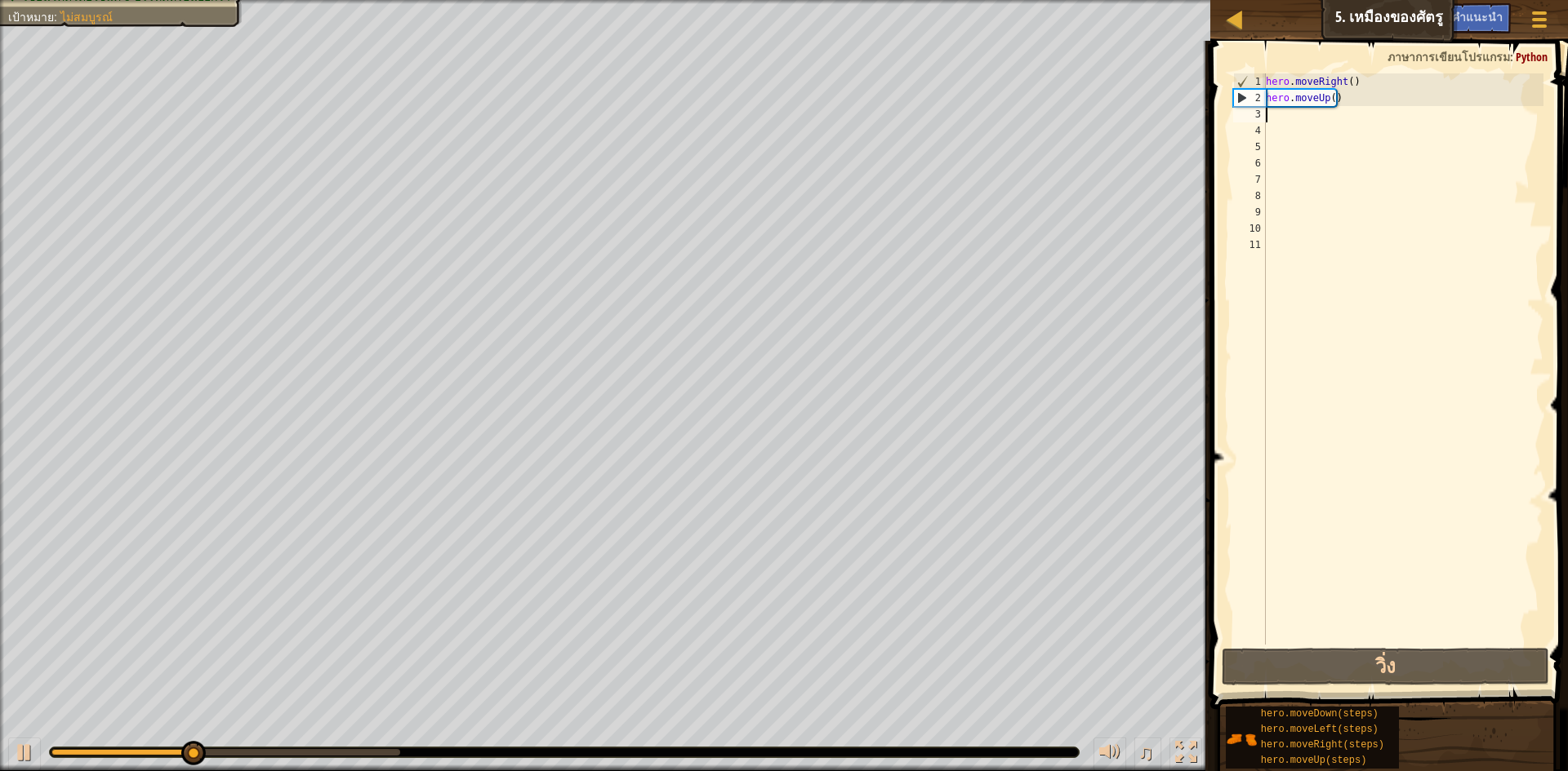
click at [1377, 107] on div "hero . moveRight ( ) hero . moveUp ( )" at bounding box center [1404, 375] width 281 height 604
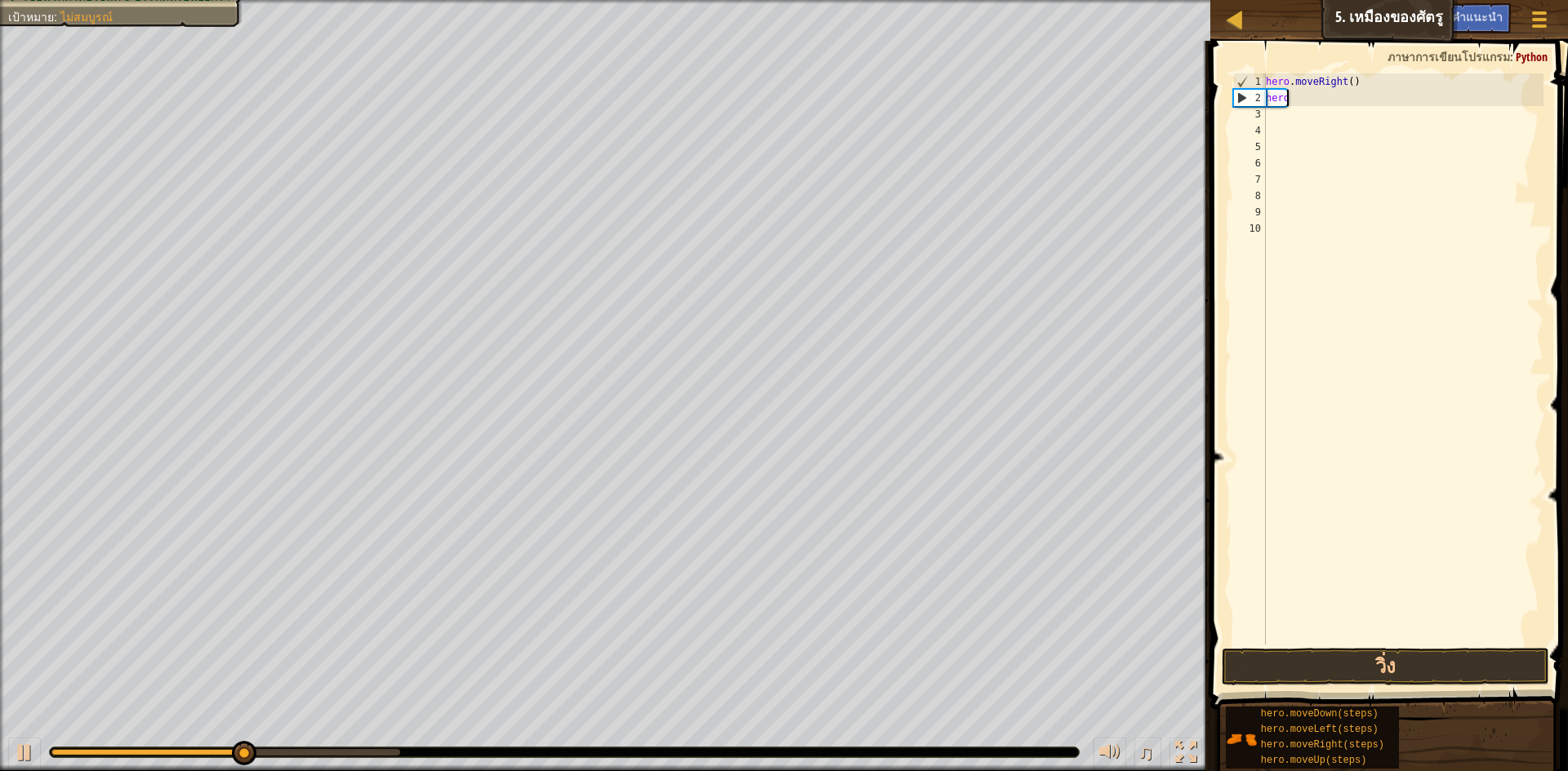
type textarea "h"
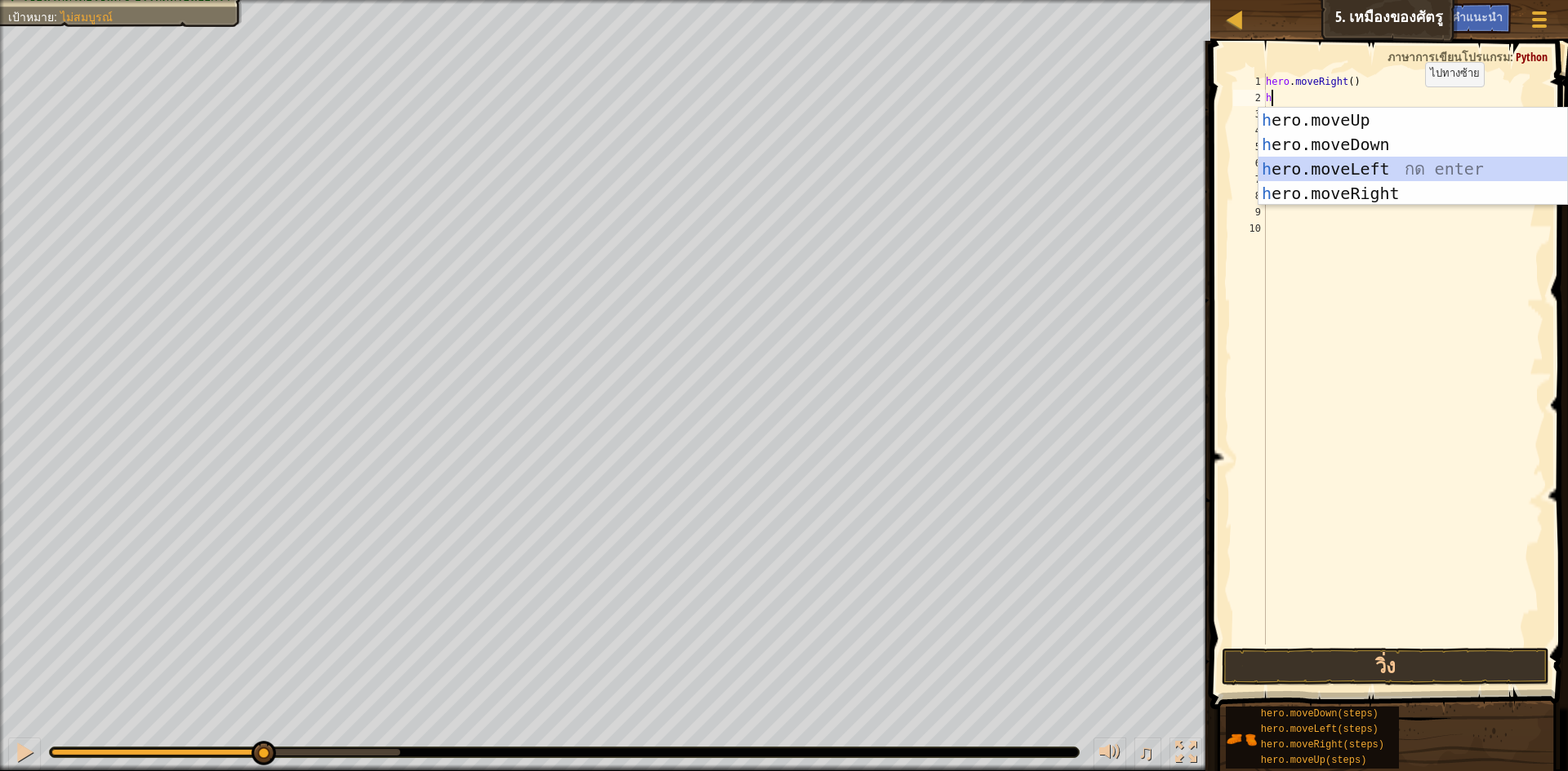
click at [1383, 161] on div "h ero.moveUp กด enter h ero.moveDown กด enter h ero.moveLeft กด enter h ero.mov…" at bounding box center [1413, 181] width 309 height 147
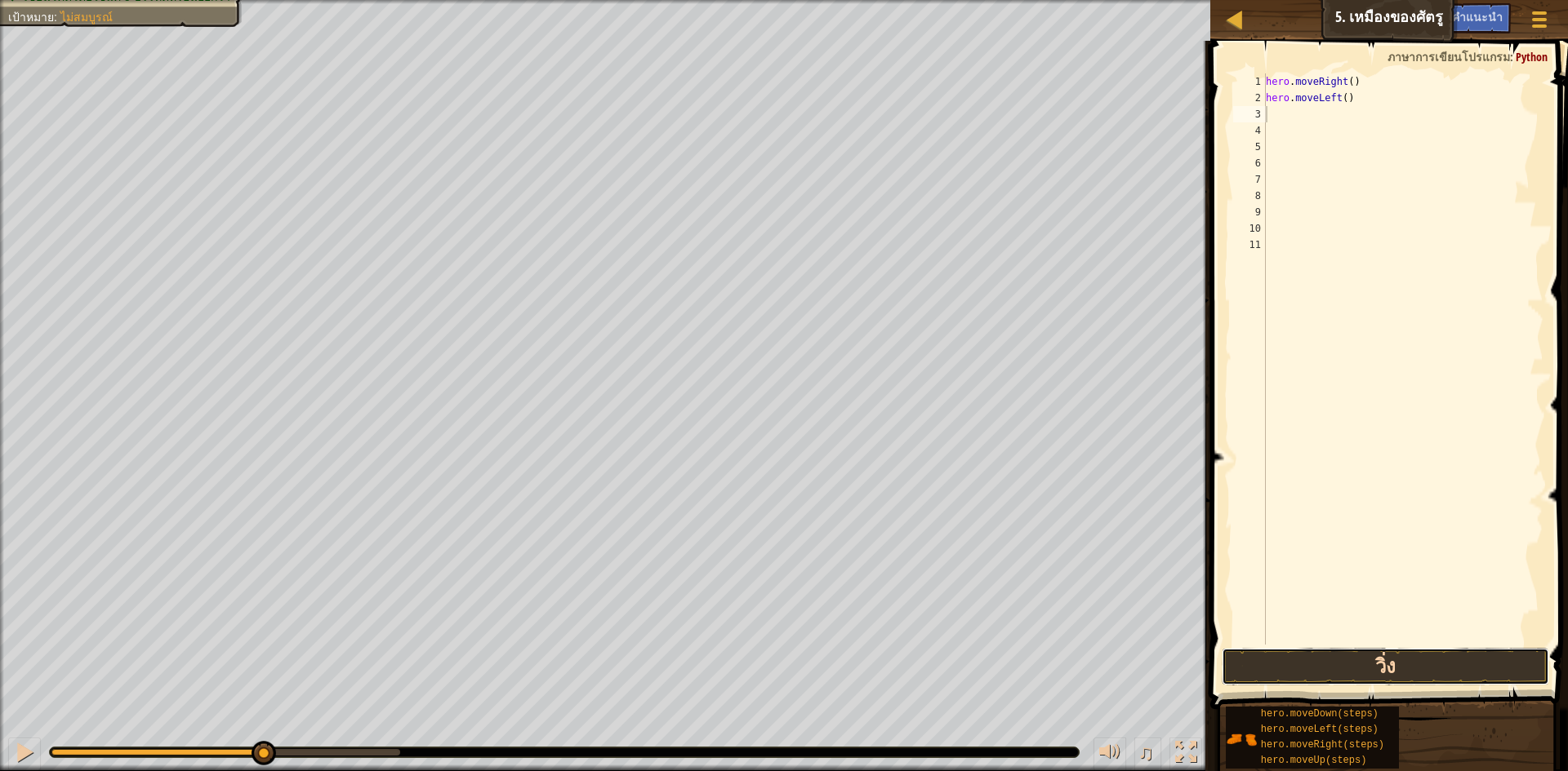
click at [1463, 660] on button "วิ่ง" at bounding box center [1385, 667] width 327 height 37
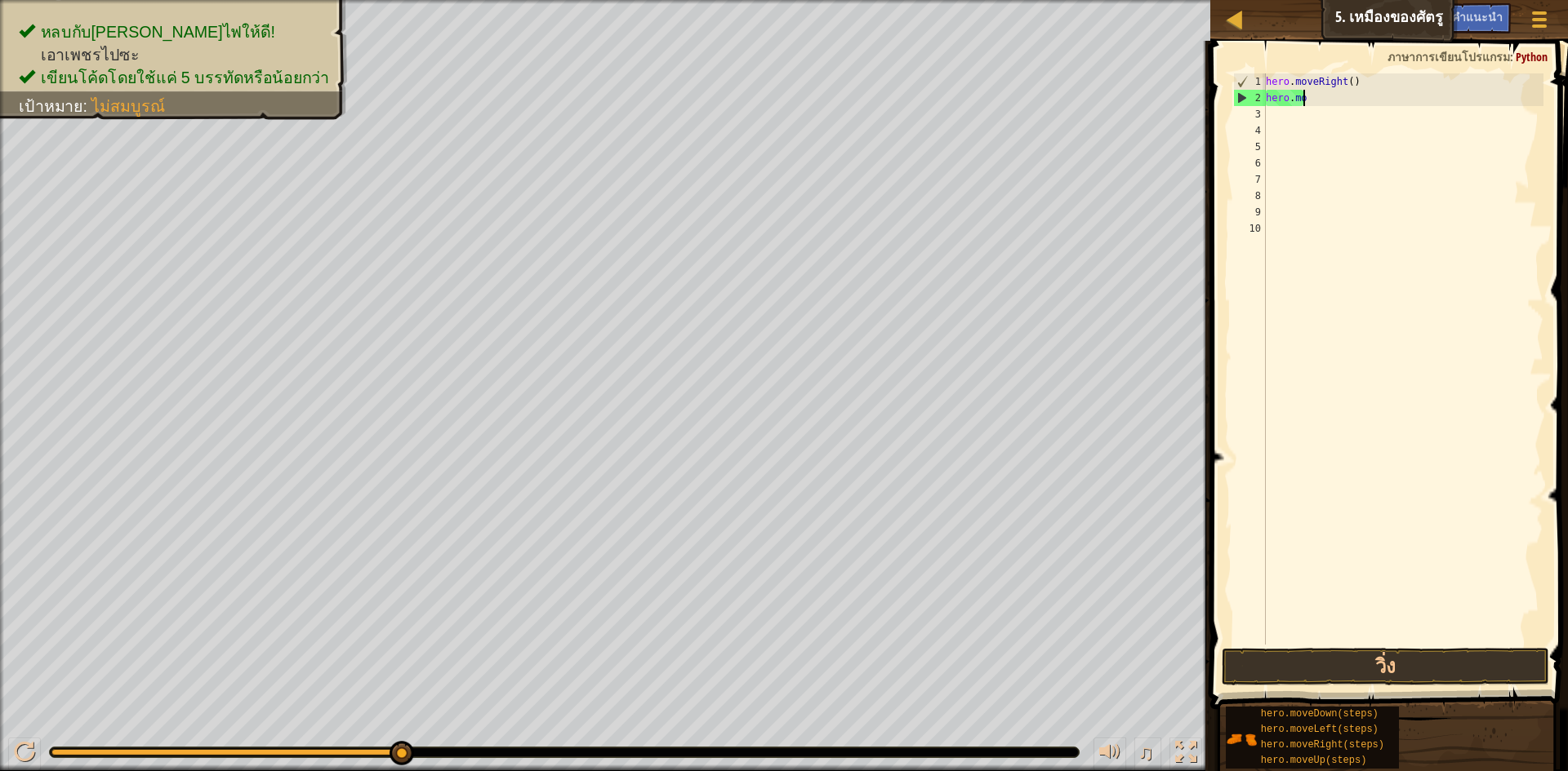
type textarea "h"
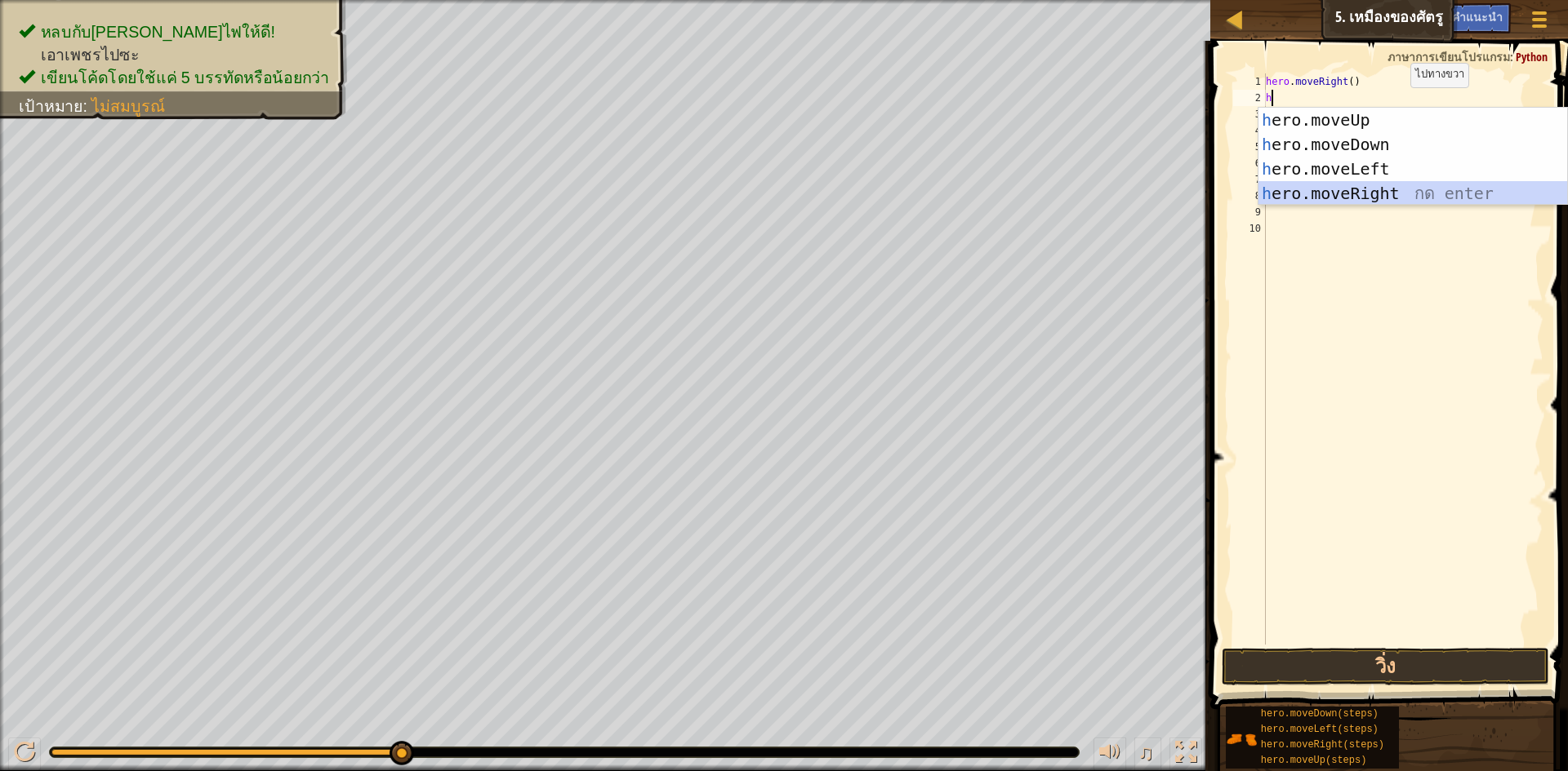
click at [1404, 193] on div "h ero.moveUp กด enter h ero.moveDown กด enter h ero.moveLeft กด enter h ero.mov…" at bounding box center [1413, 181] width 309 height 147
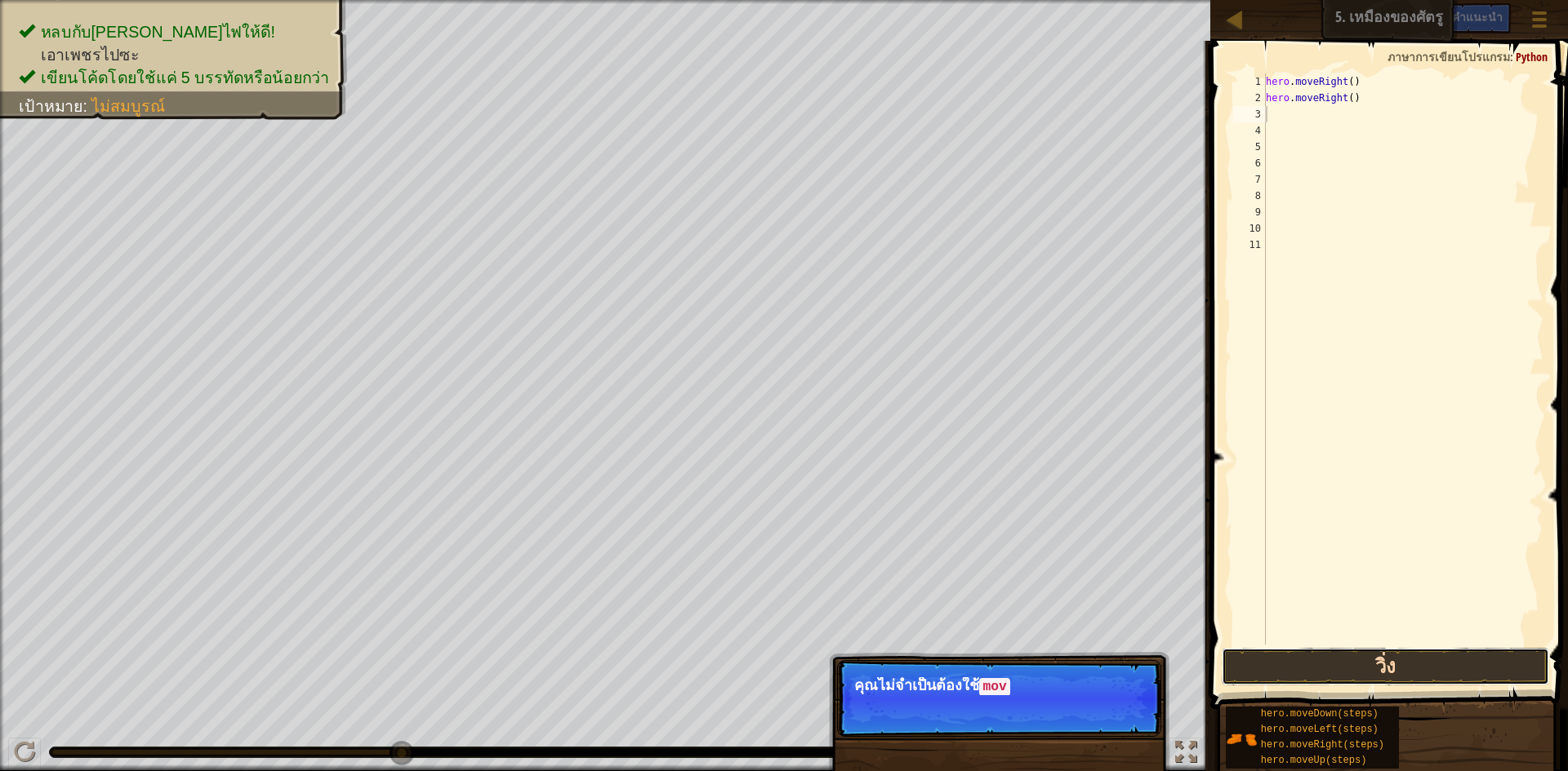
click at [1466, 668] on button "วิ่ง" at bounding box center [1385, 667] width 327 height 37
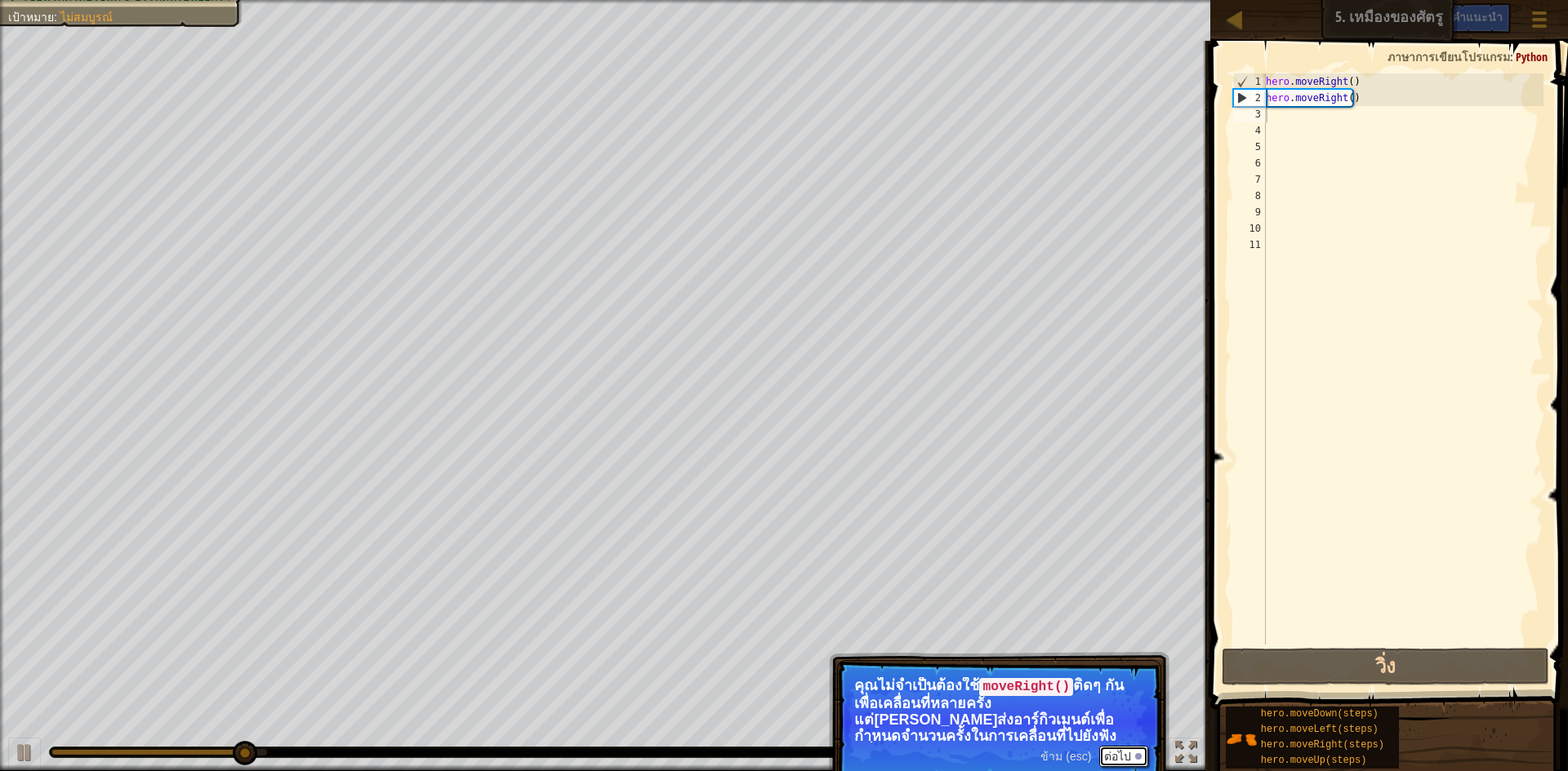
click at [1124, 756] on button "ต่อไป" at bounding box center [1124, 756] width 49 height 21
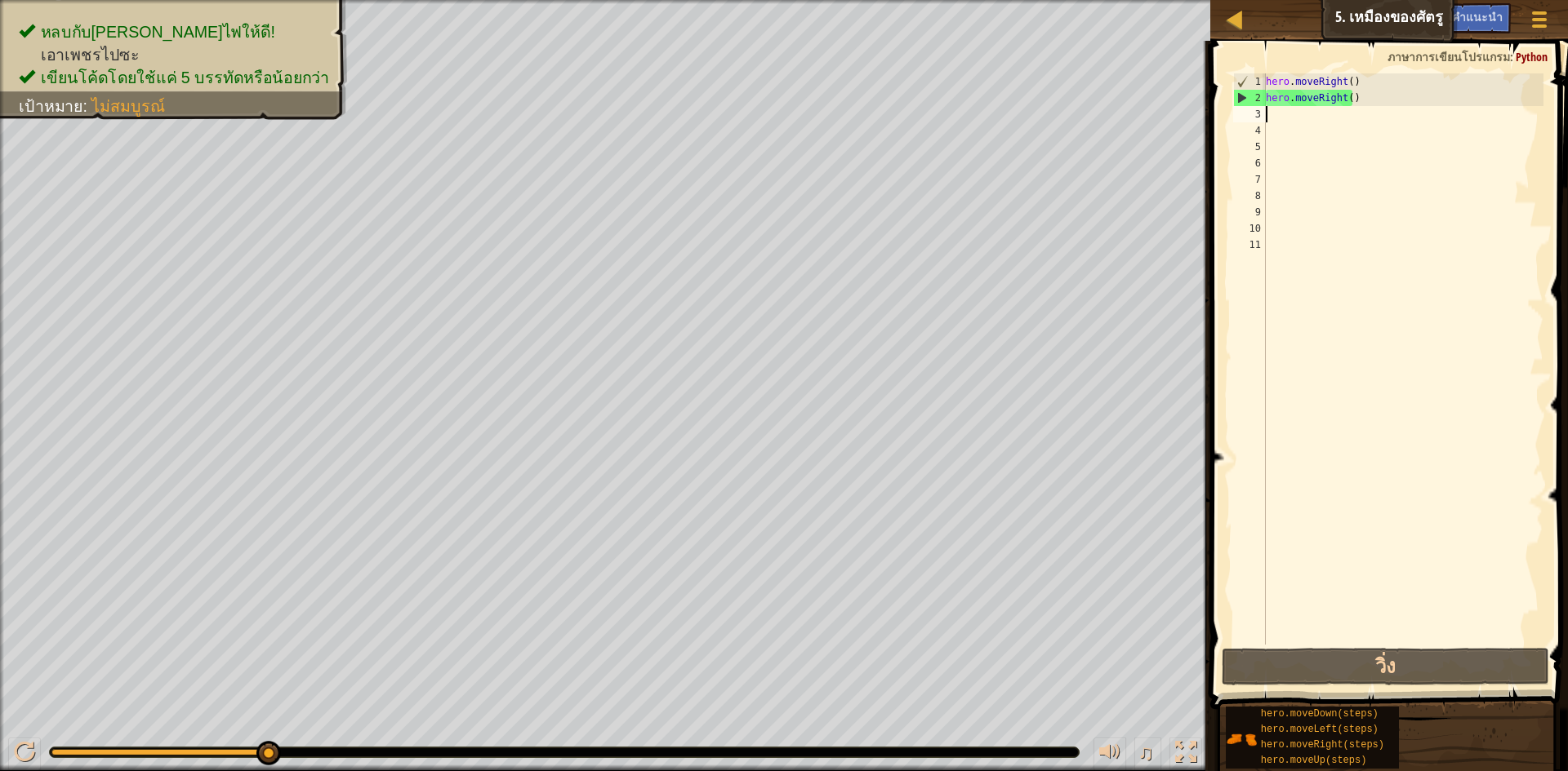
type textarea "h"
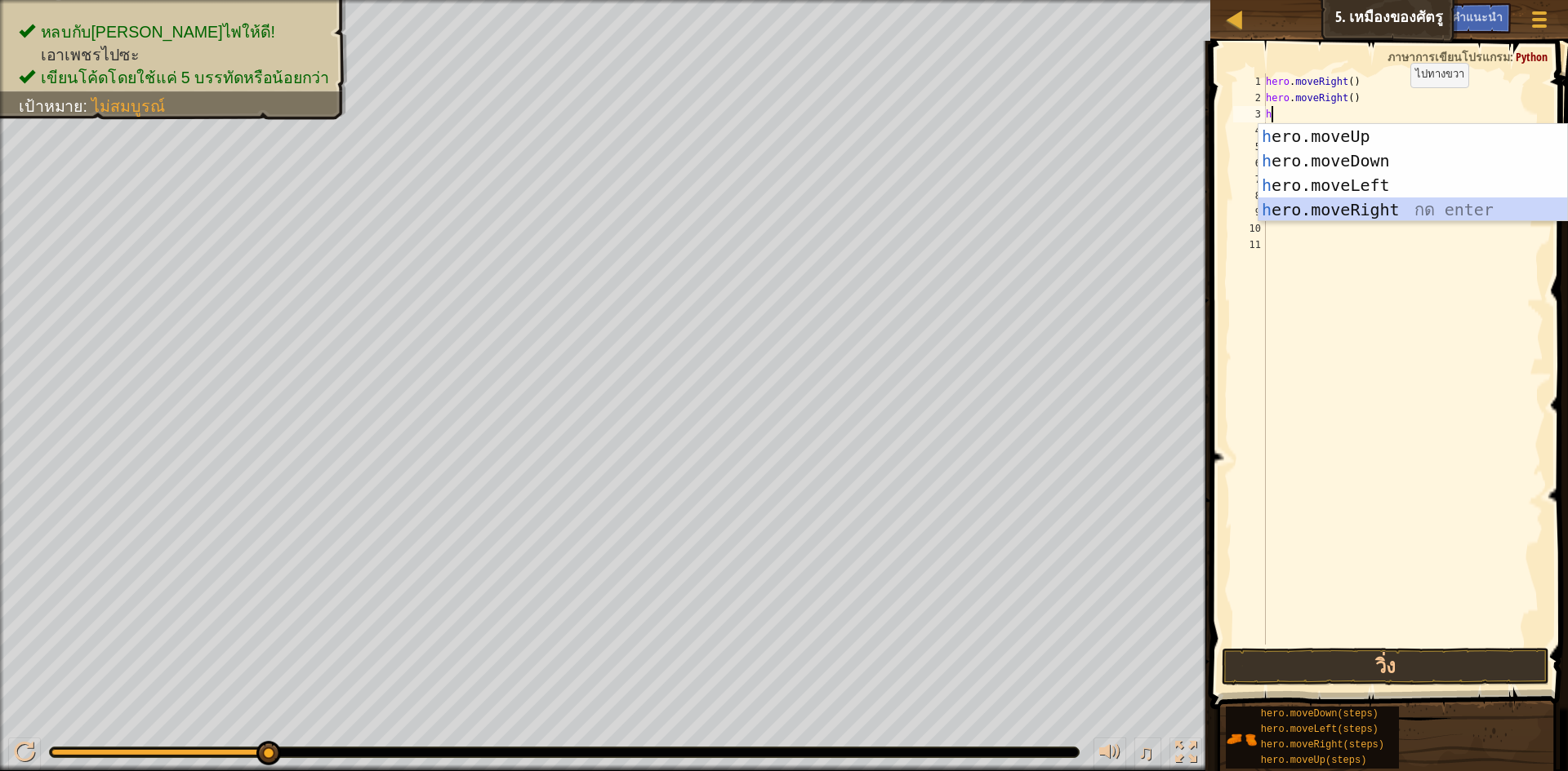
drag, startPoint x: 1293, startPoint y: 208, endPoint x: 1286, endPoint y: 319, distance: 111.2
click at [1290, 210] on div "h ero.moveUp กด enter h ero.moveDown กด enter h ero.moveLeft กด enter h ero.mov…" at bounding box center [1413, 197] width 309 height 147
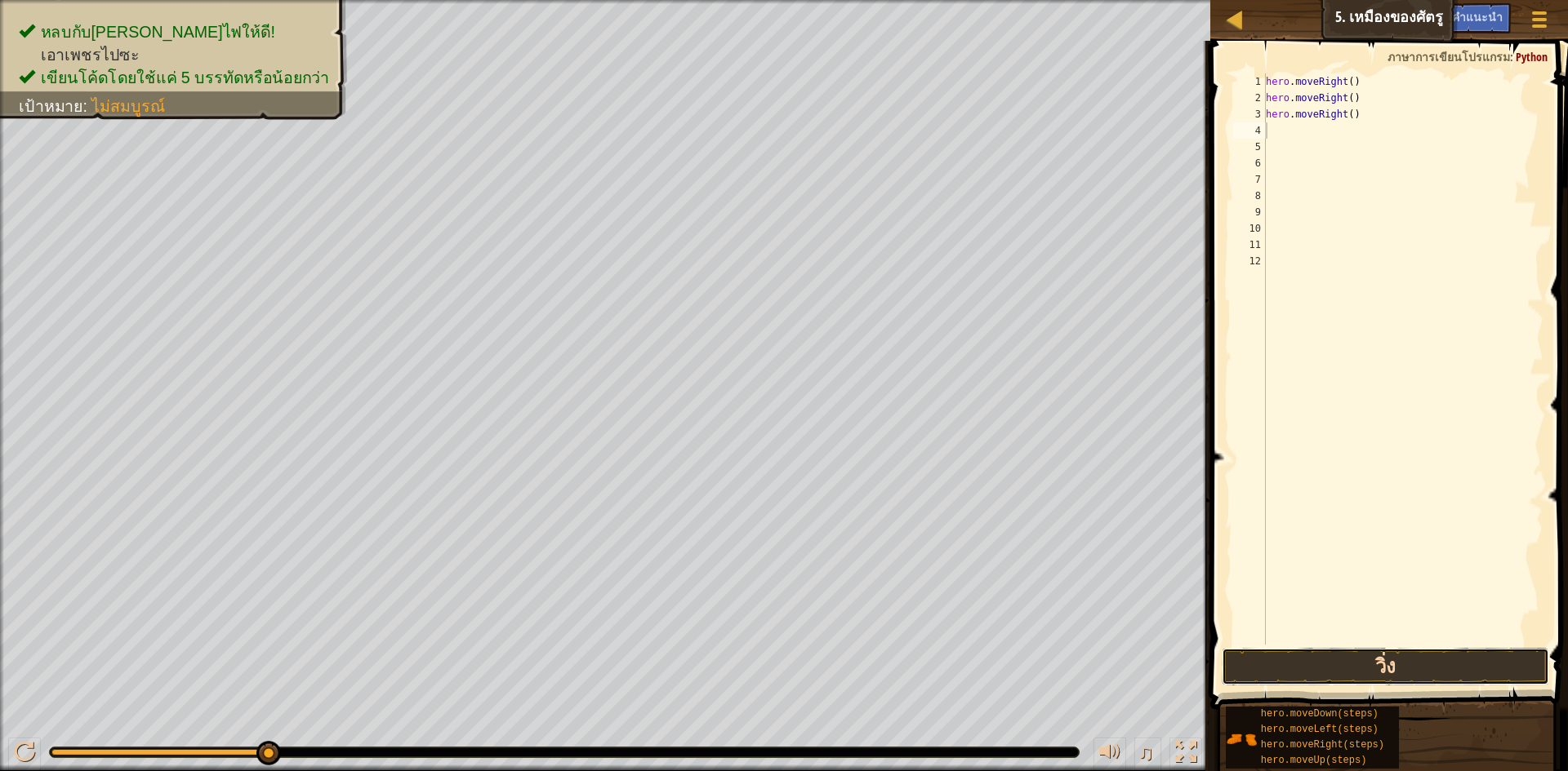
click at [1425, 677] on button "วิ่ง" at bounding box center [1385, 667] width 327 height 37
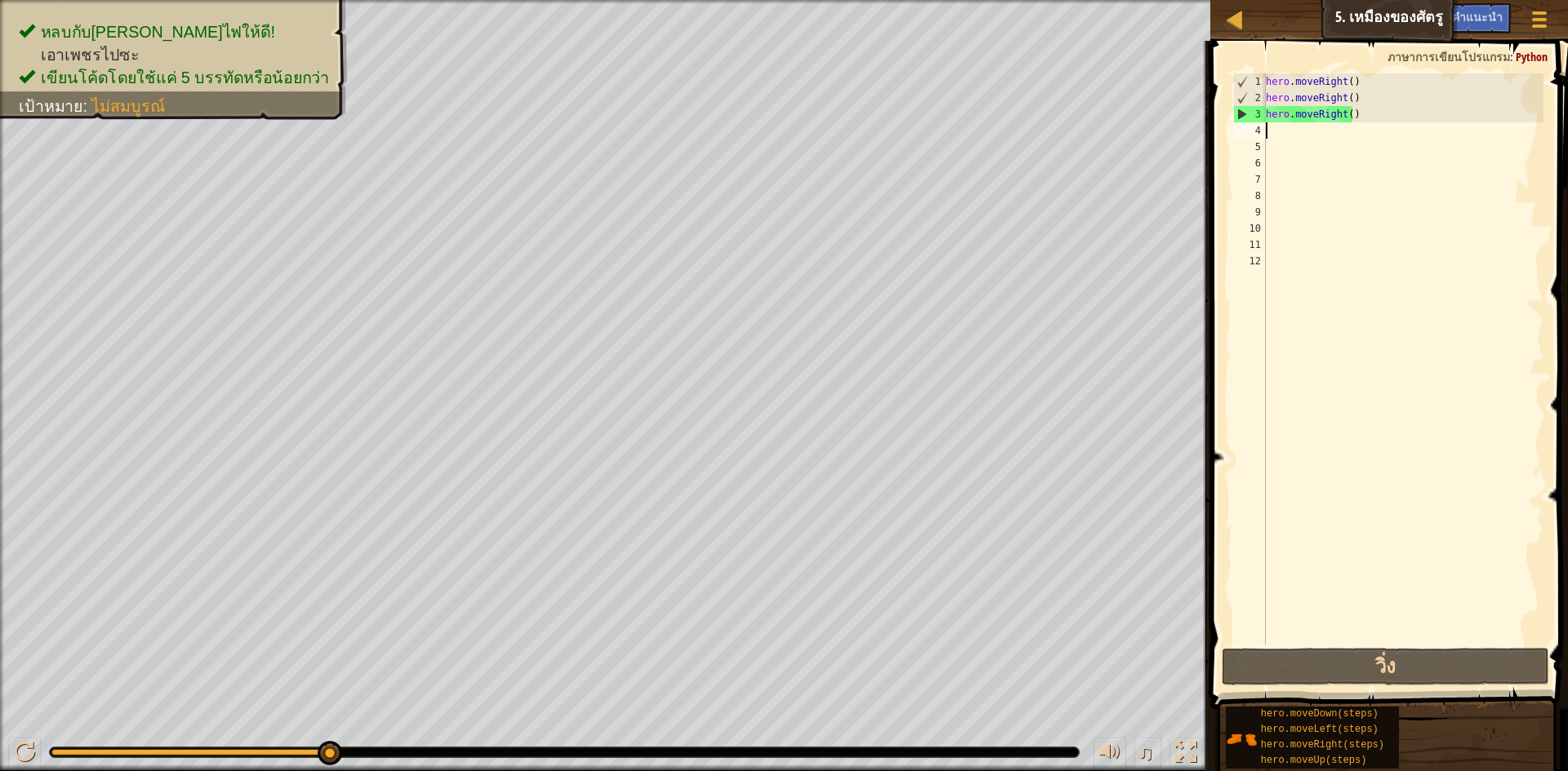
type textarea "h"
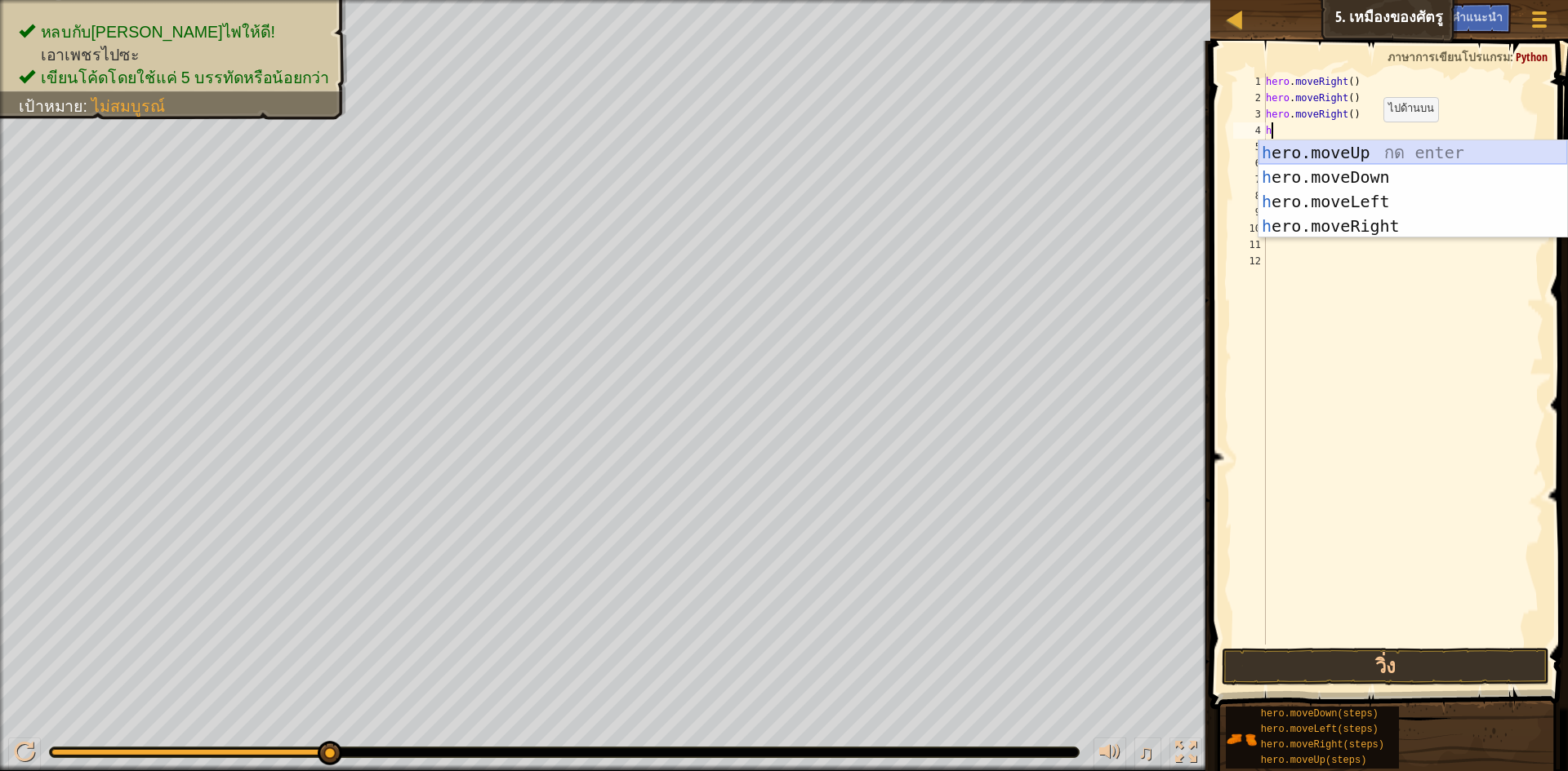
click at [1377, 150] on div "h ero.moveUp กด enter h ero.moveDown กด enter h ero.moveLeft กด enter h ero.mov…" at bounding box center [1413, 214] width 309 height 147
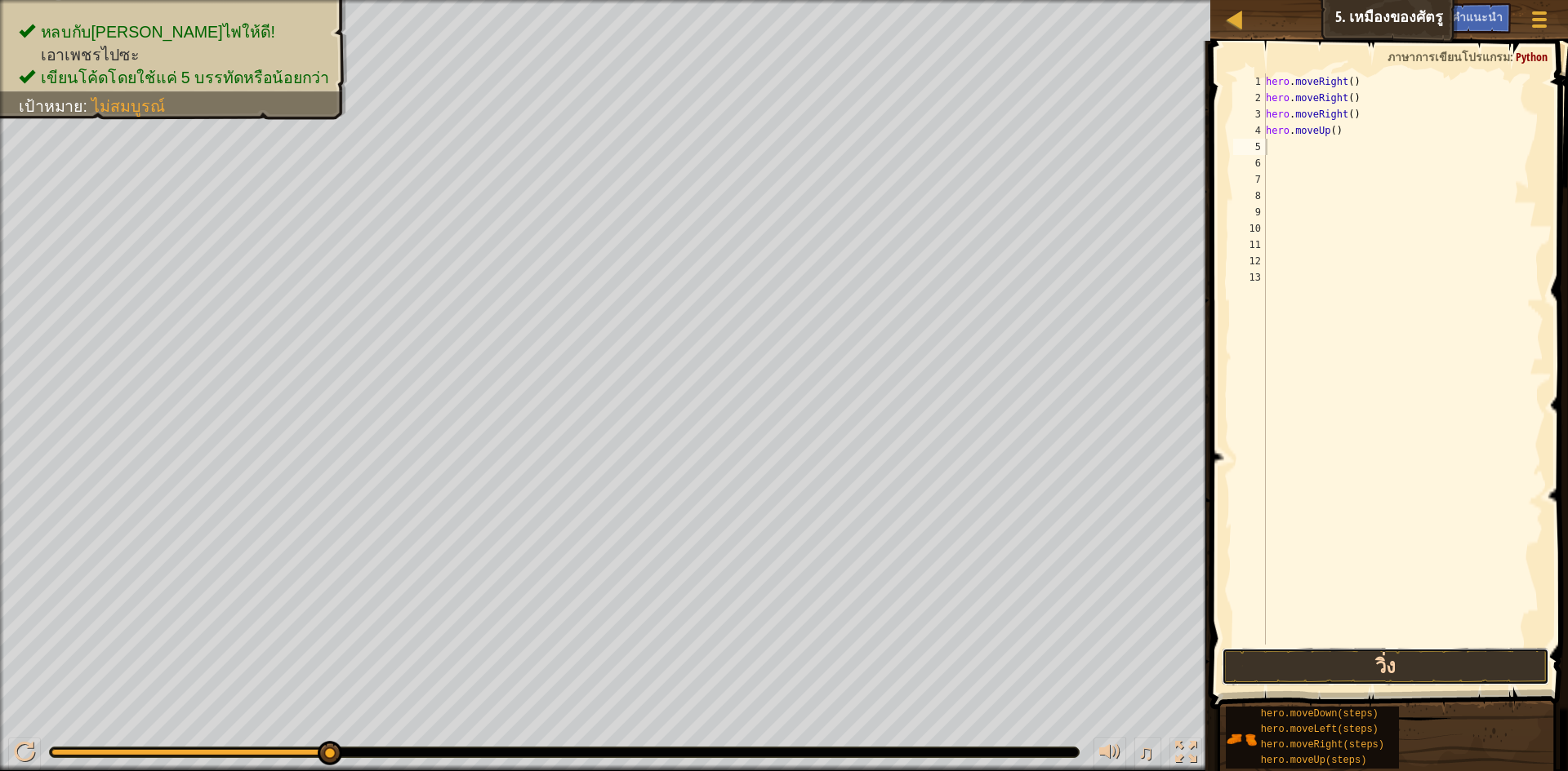
click at [1384, 660] on button "วิ่ง" at bounding box center [1385, 667] width 327 height 37
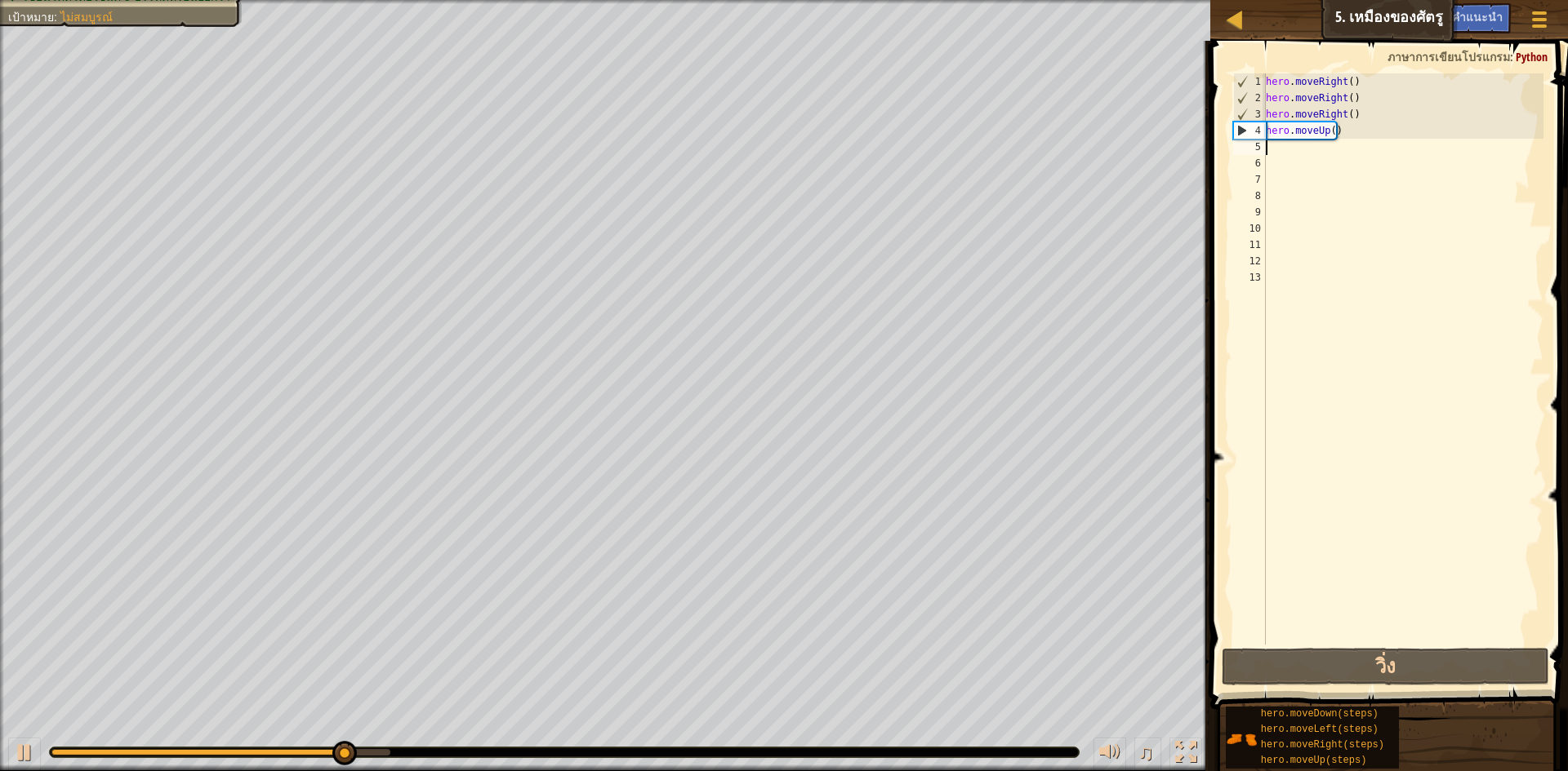
type textarea "h"
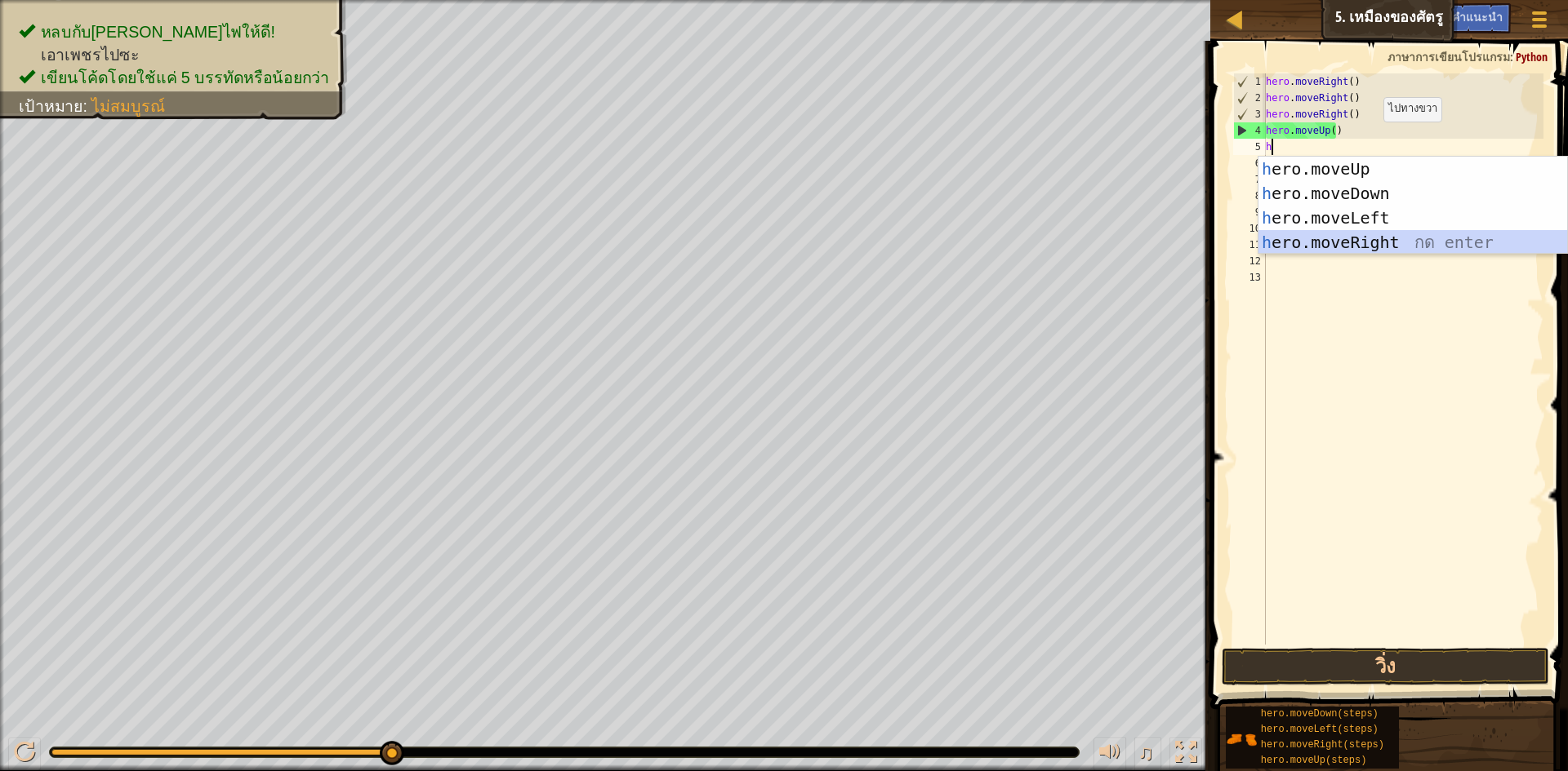
click at [1372, 235] on div "h ero.moveUp กด enter h ero.moveDown กด enter h ero.moveLeft กด enter h ero.mov…" at bounding box center [1413, 230] width 309 height 147
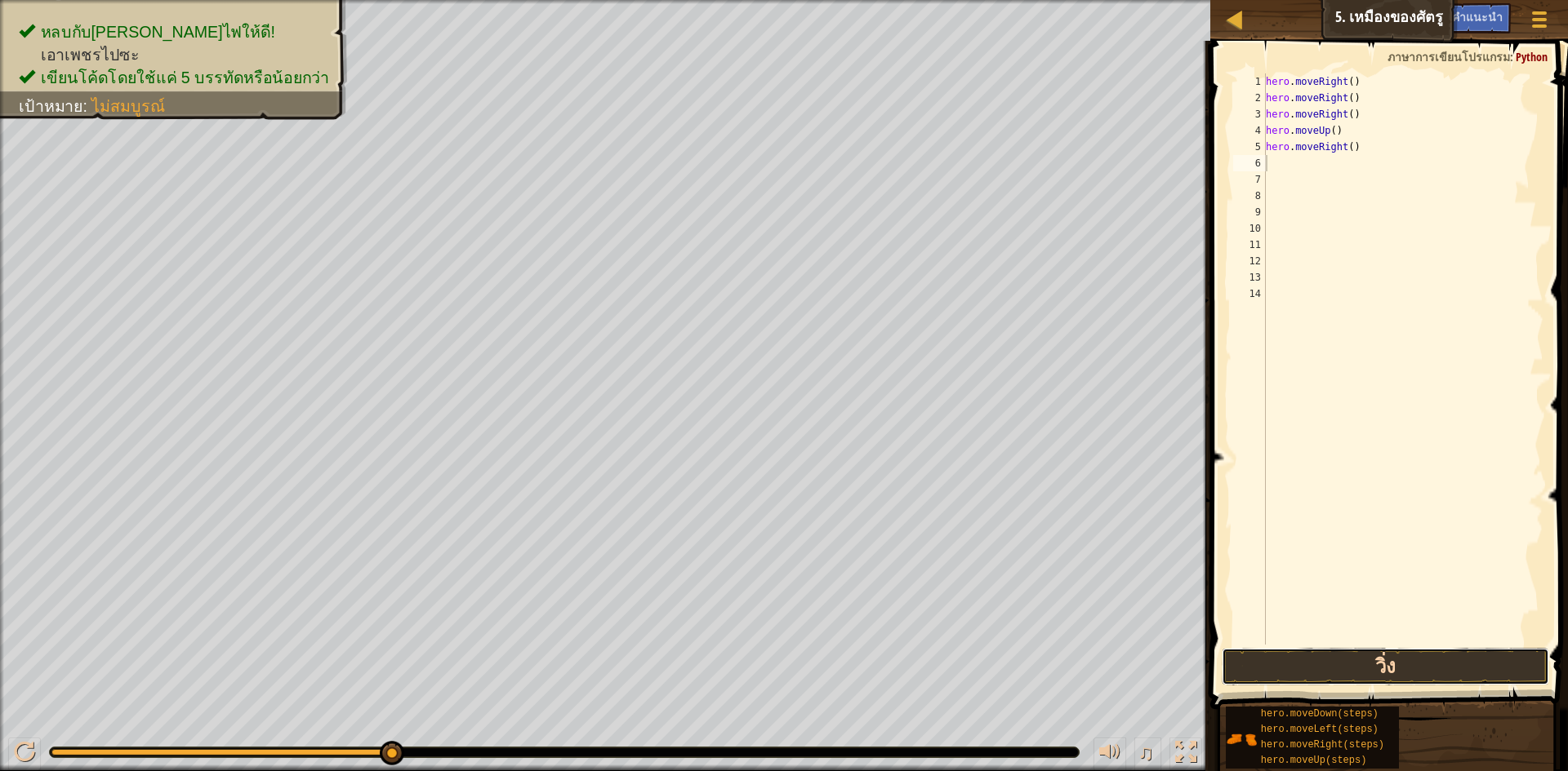
click at [1346, 671] on button "วิ่ง" at bounding box center [1385, 667] width 327 height 37
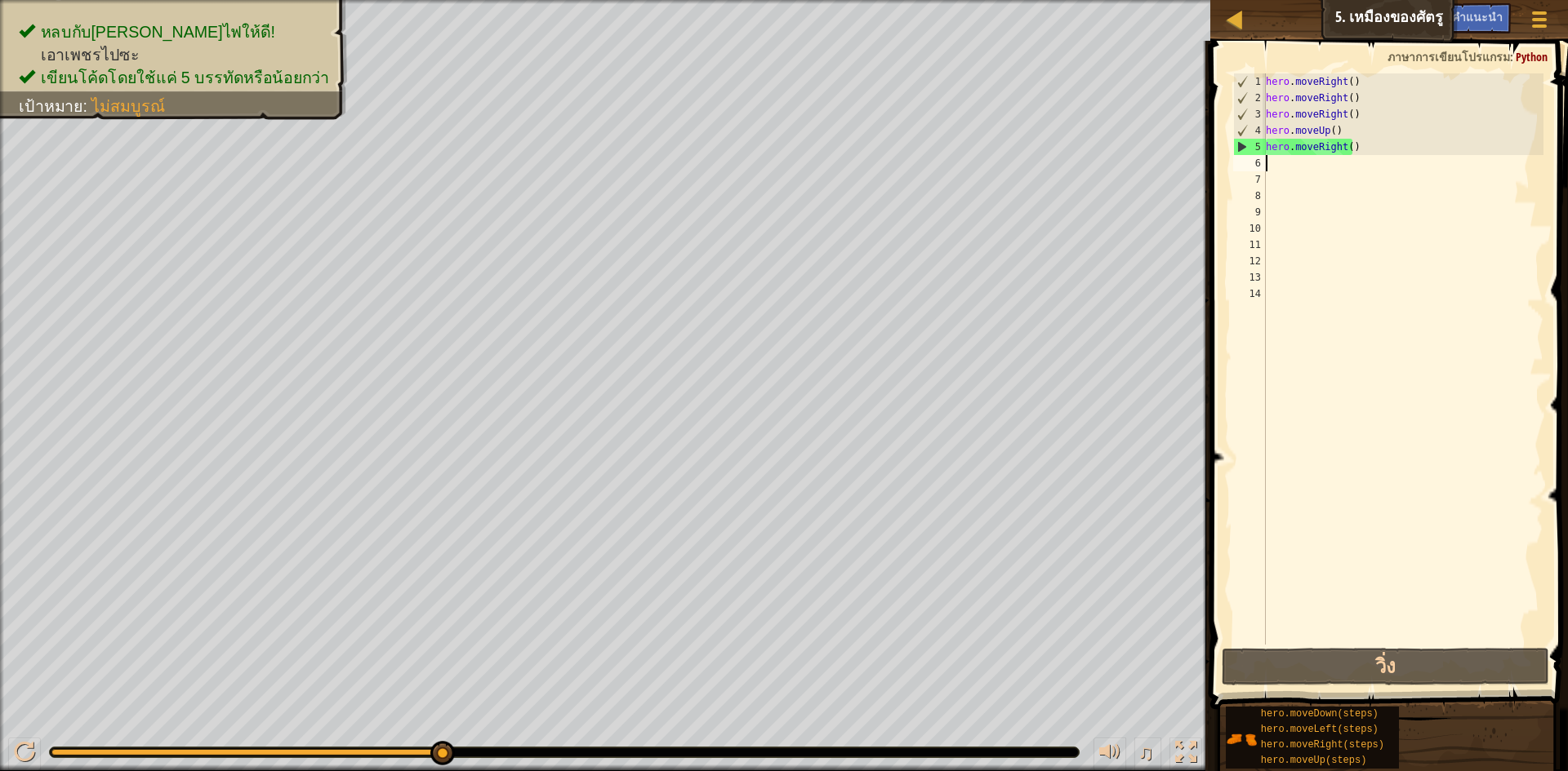
type textarea "h"
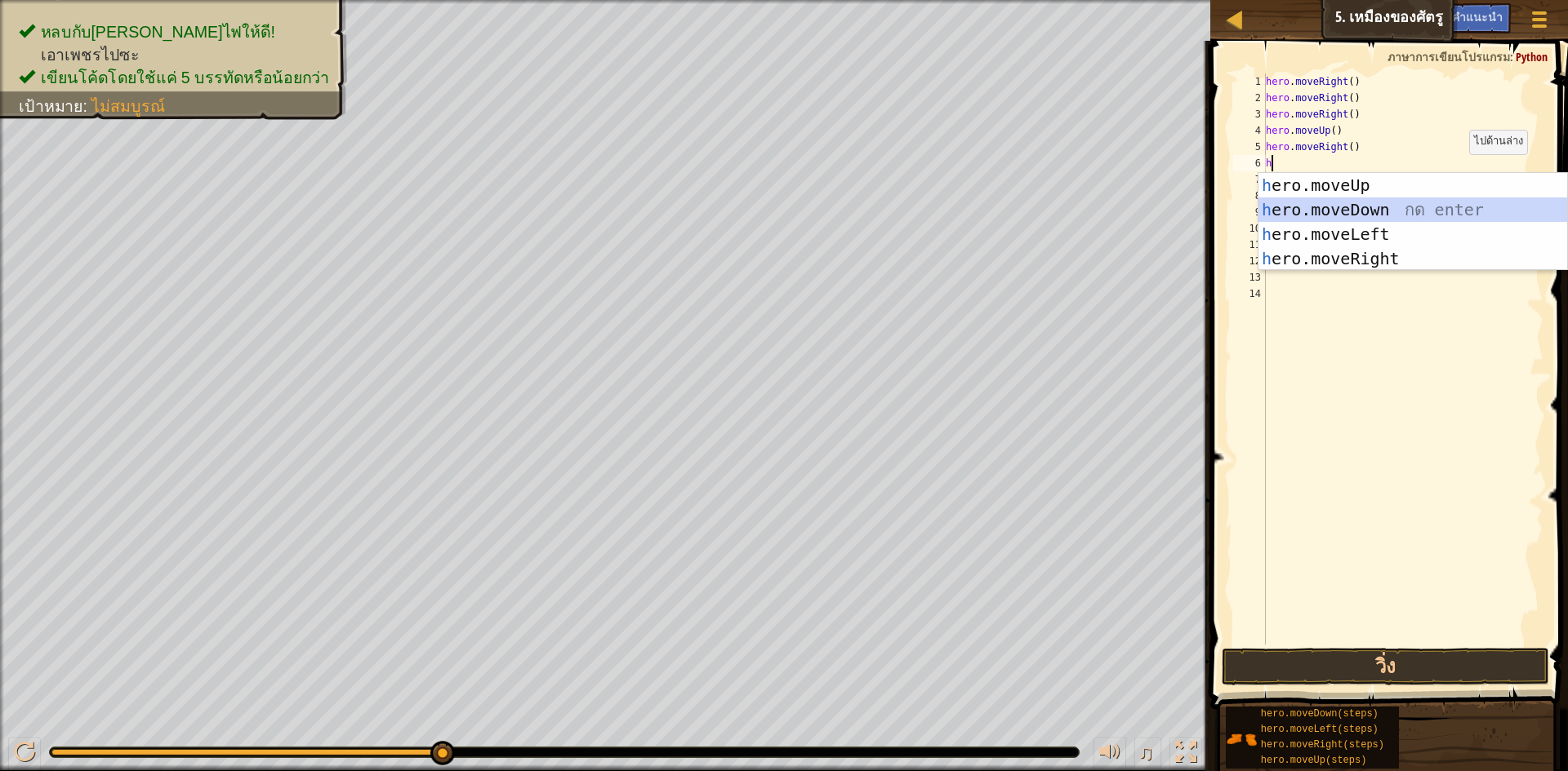
click at [1430, 203] on div "h ero.moveUp กด enter h ero.moveDown กด enter h ero.moveLeft กด enter h ero.mov…" at bounding box center [1413, 246] width 309 height 147
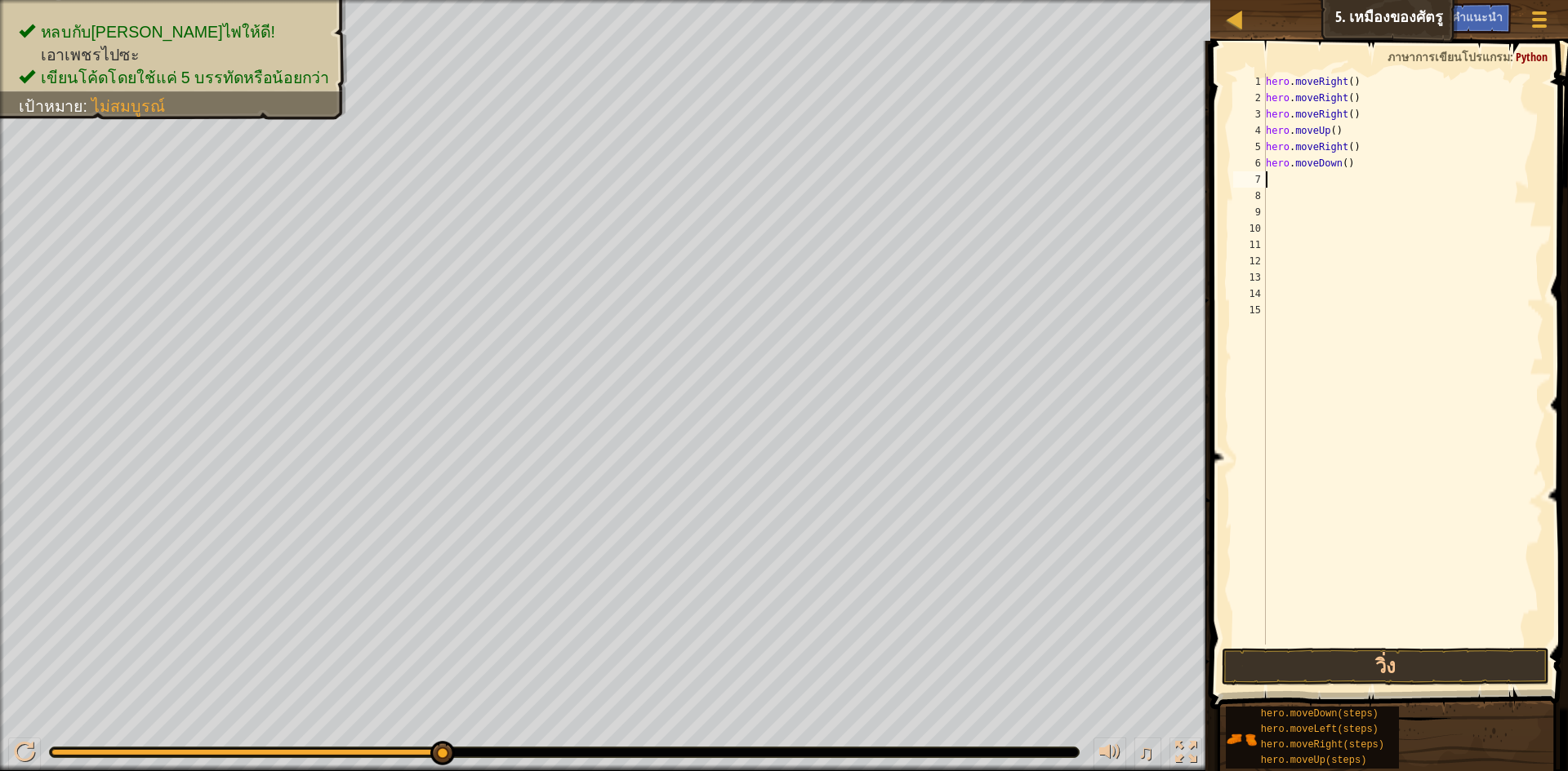
click at [1346, 167] on div "hero . moveRight ( ) hero . moveRight ( ) hero . moveRight ( ) hero . moveUp ( …" at bounding box center [1404, 375] width 281 height 604
click at [1343, 164] on div "hero . moveRight ( ) hero . moveRight ( ) hero . moveRight ( ) hero . moveUp ( …" at bounding box center [1404, 375] width 281 height 604
click at [1340, 664] on button "วิ่ง" at bounding box center [1385, 667] width 327 height 37
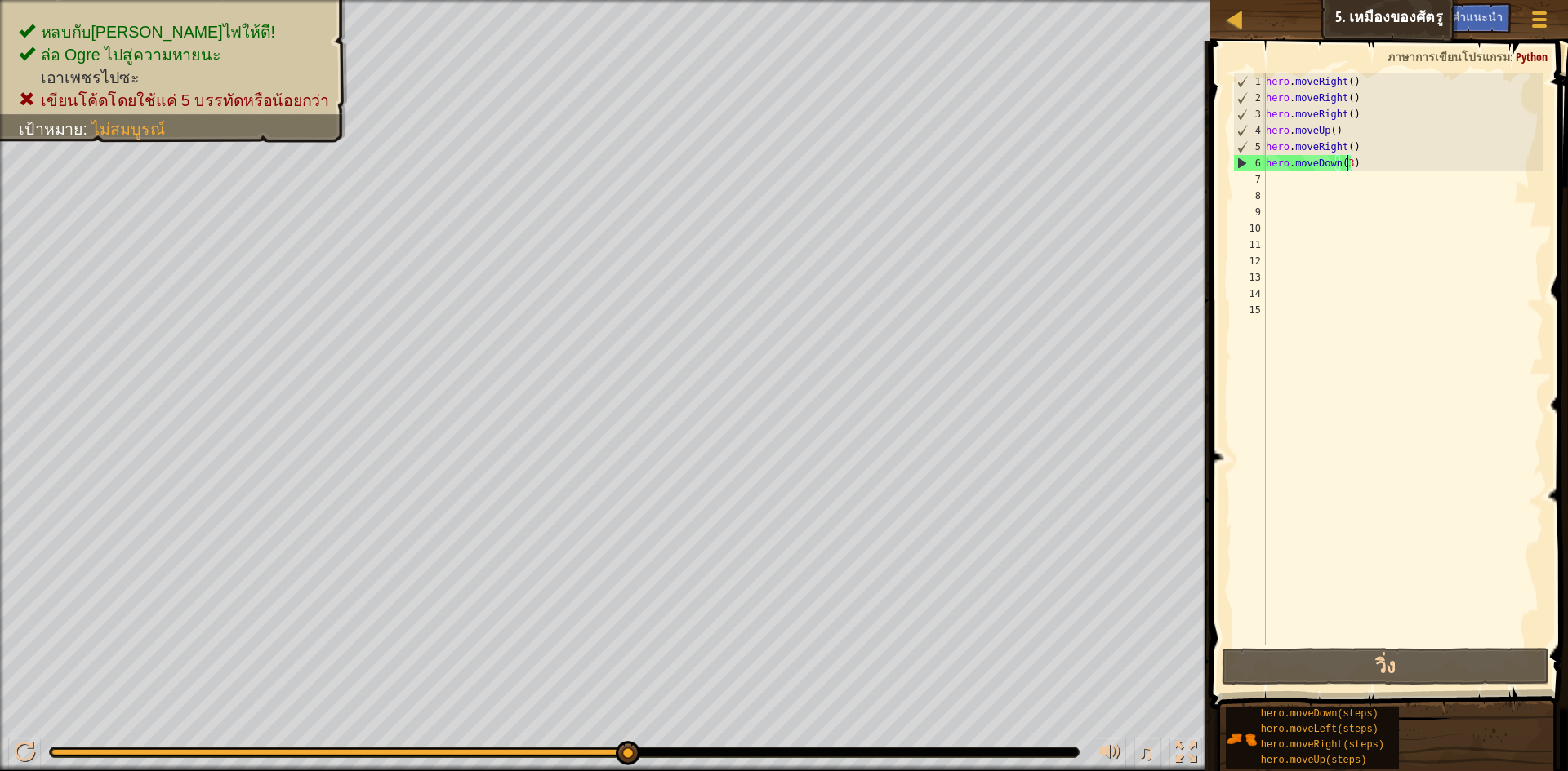
click at [1385, 166] on div "hero . moveRight ( ) hero . moveRight ( ) hero . moveRight ( ) hero . moveUp ( …" at bounding box center [1404, 375] width 281 height 604
type textarea "h"
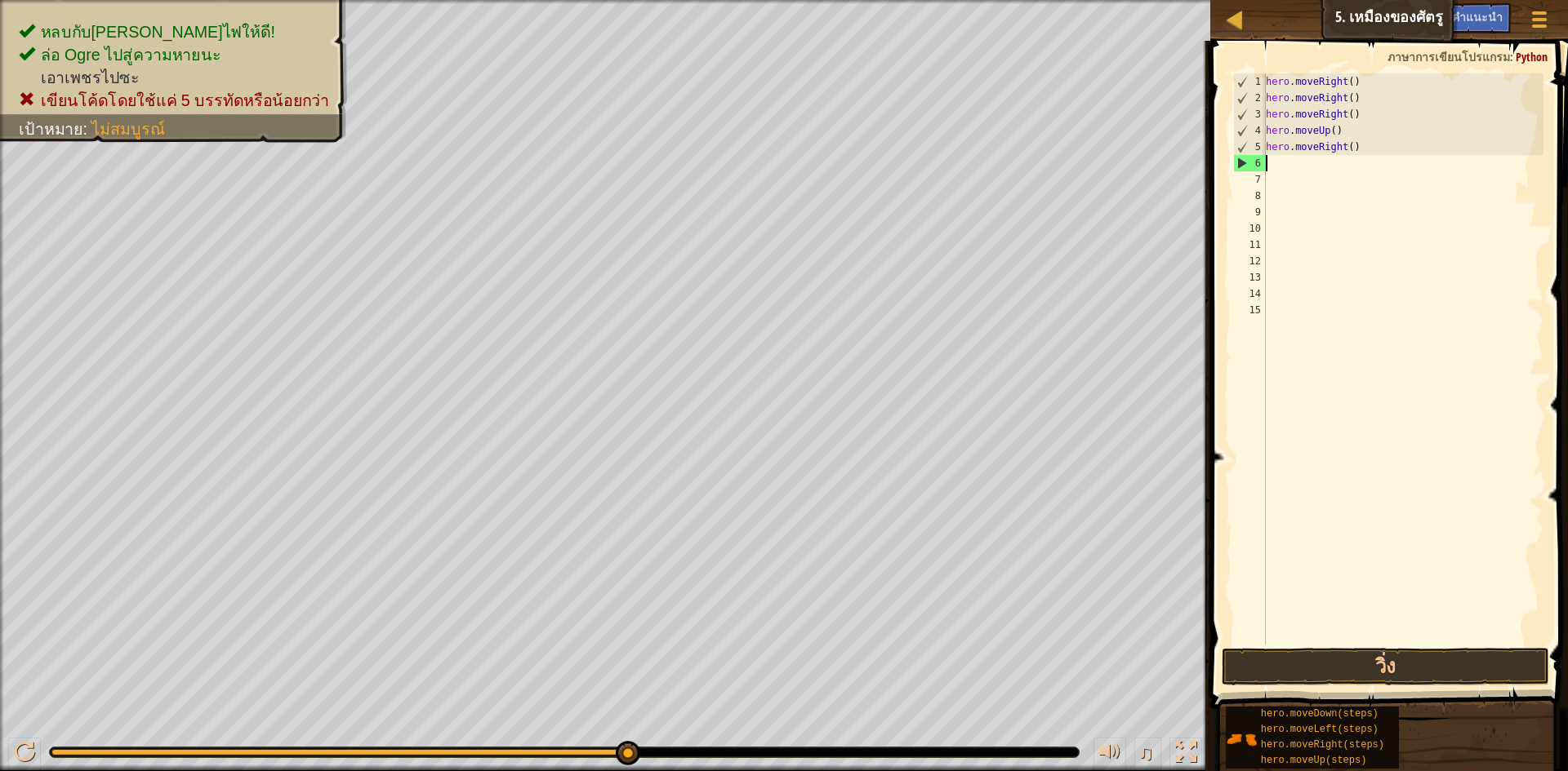
scroll to position [7, 0]
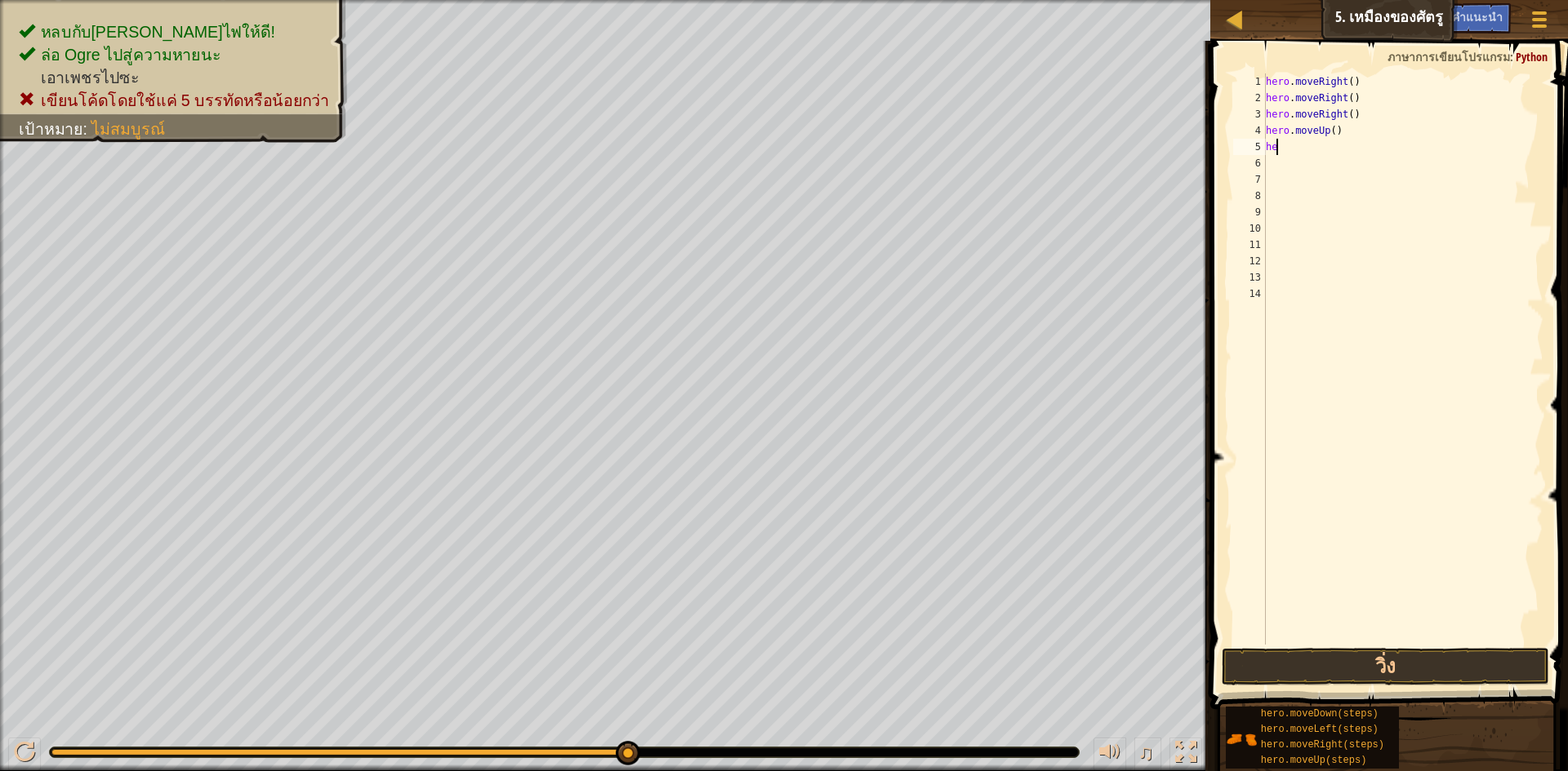
type textarea "h"
click at [1306, 656] on button "วิ่ง" at bounding box center [1385, 667] width 327 height 37
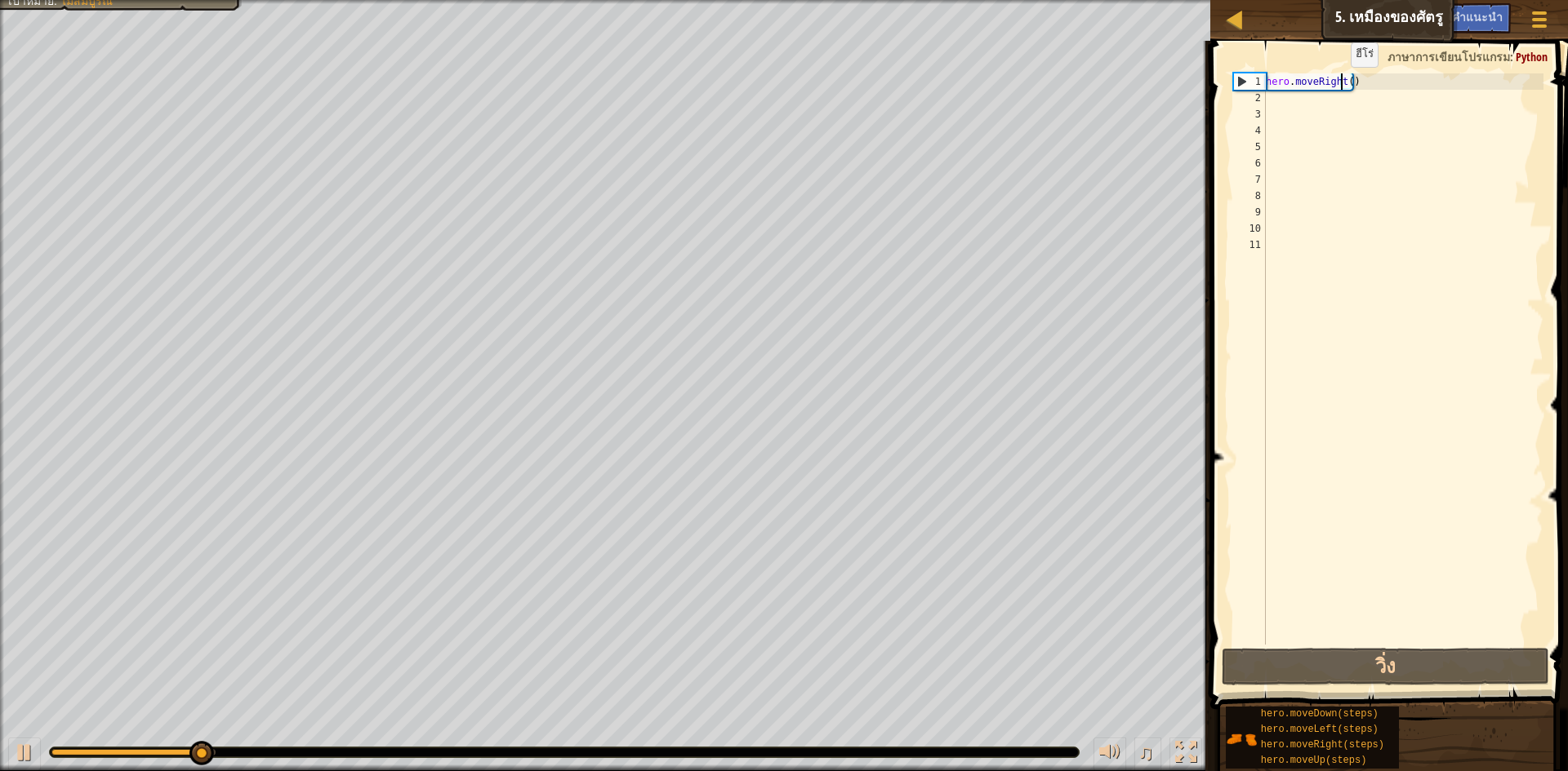
click at [1342, 83] on div "hero . moveRight ( )" at bounding box center [1404, 375] width 281 height 604
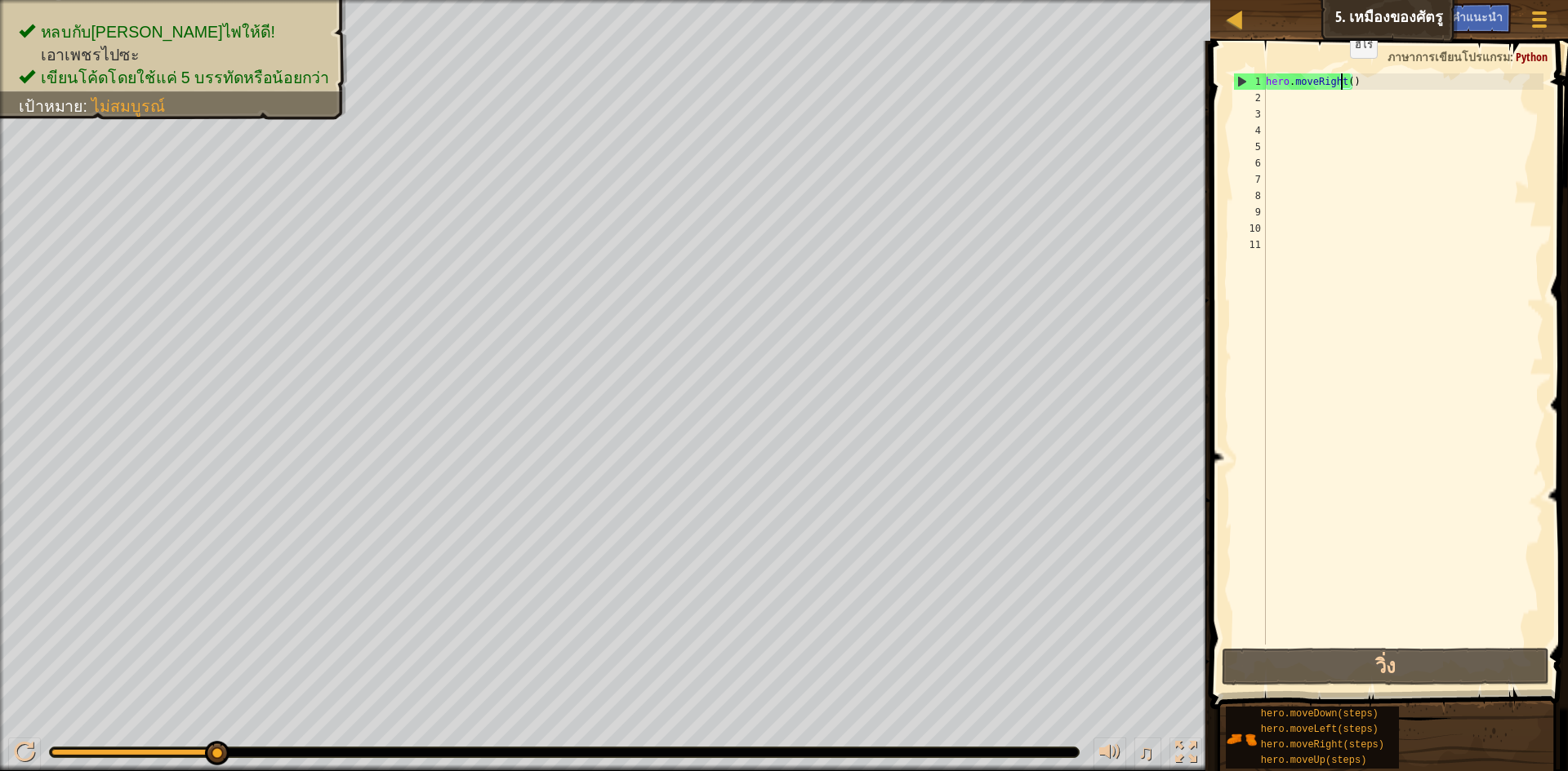
click at [1341, 74] on div "hero . moveRight ( )" at bounding box center [1404, 375] width 281 height 604
click at [1347, 88] on div "hero . moveRight ( )" at bounding box center [1404, 375] width 281 height 604
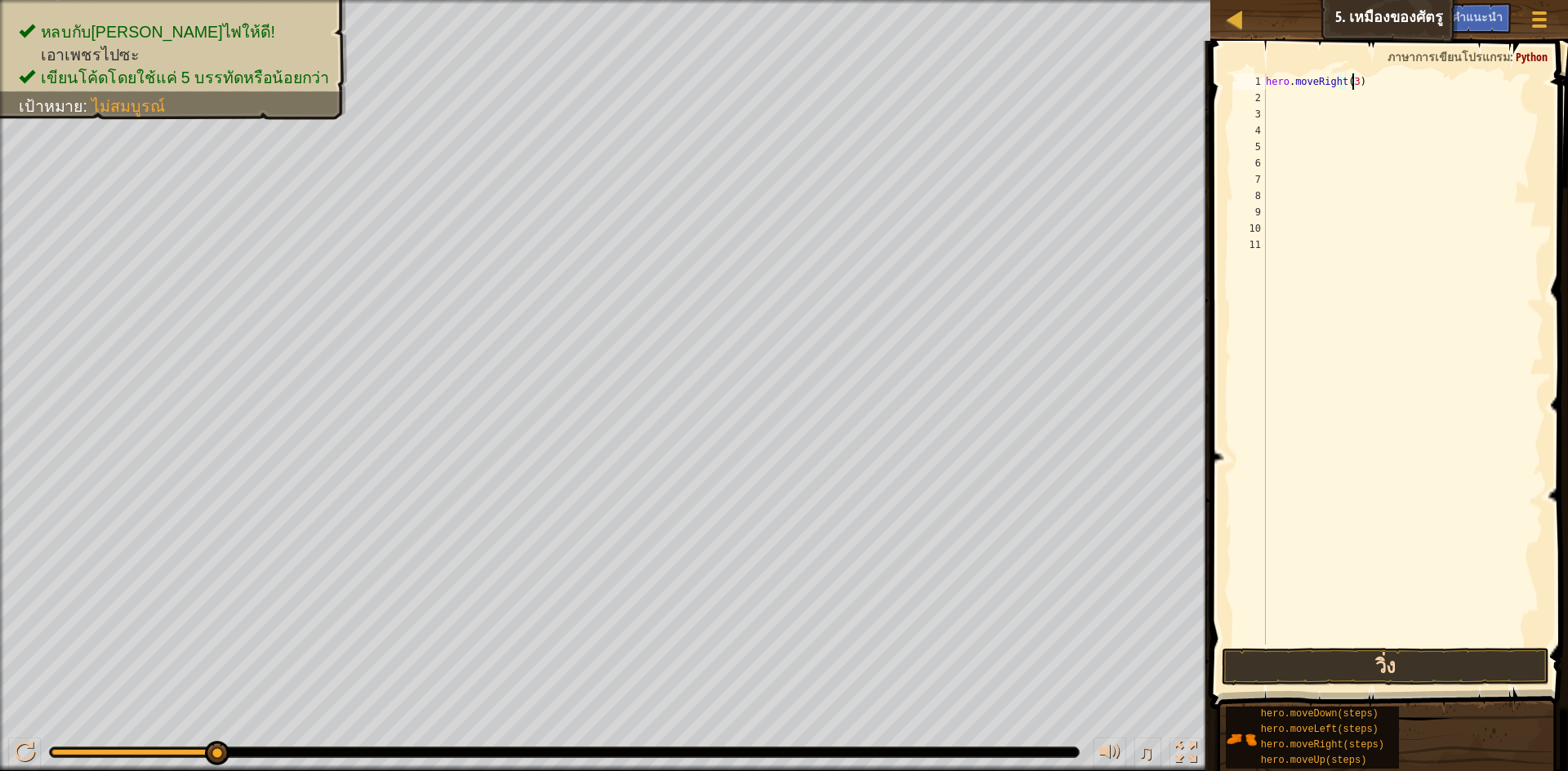
type textarea "hero.moveRight(3)"
click at [1372, 667] on button "วิ่ง" at bounding box center [1385, 667] width 327 height 37
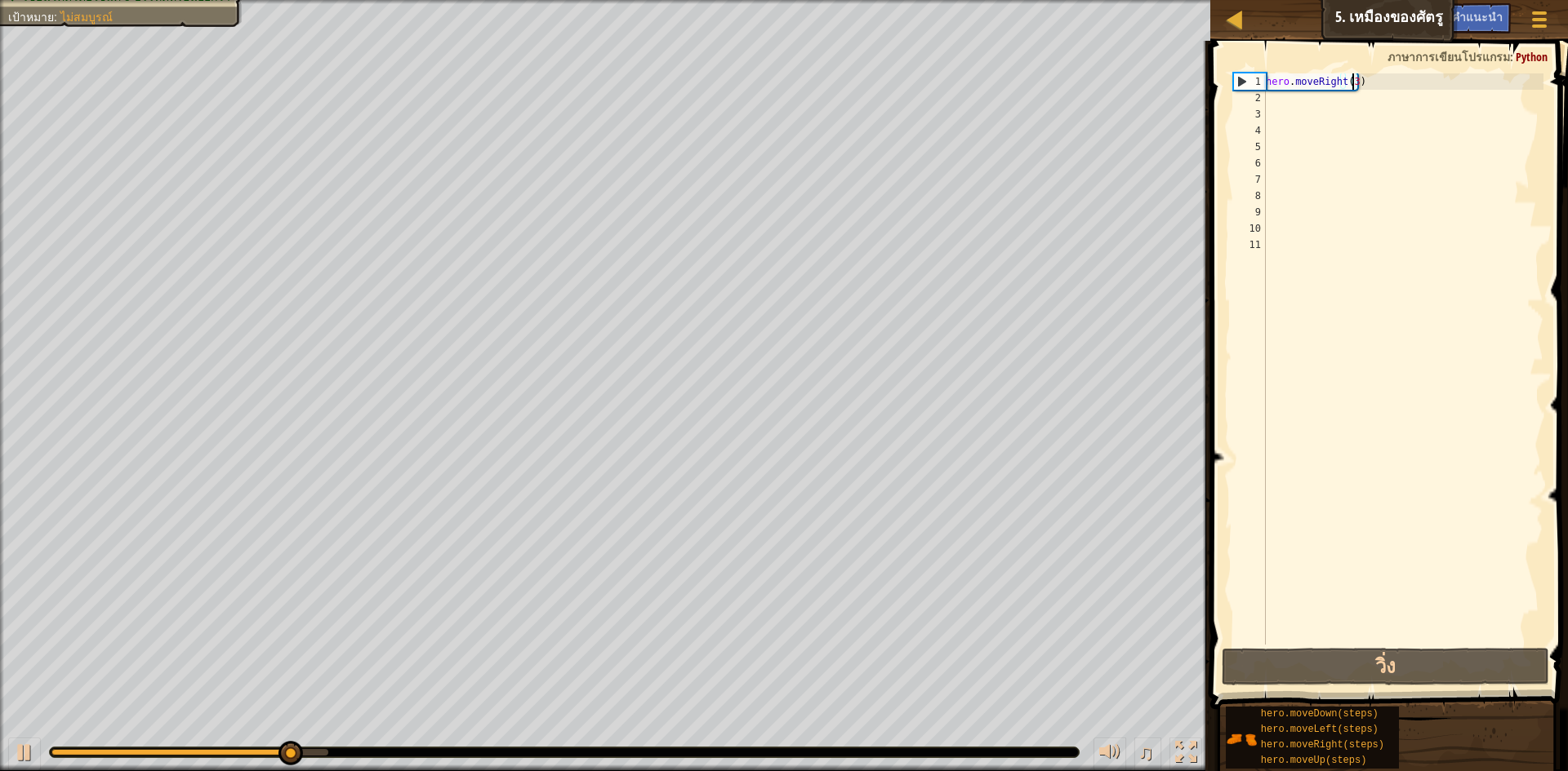
click at [1424, 87] on div "hero . moveRight ( 3 )" at bounding box center [1404, 375] width 281 height 604
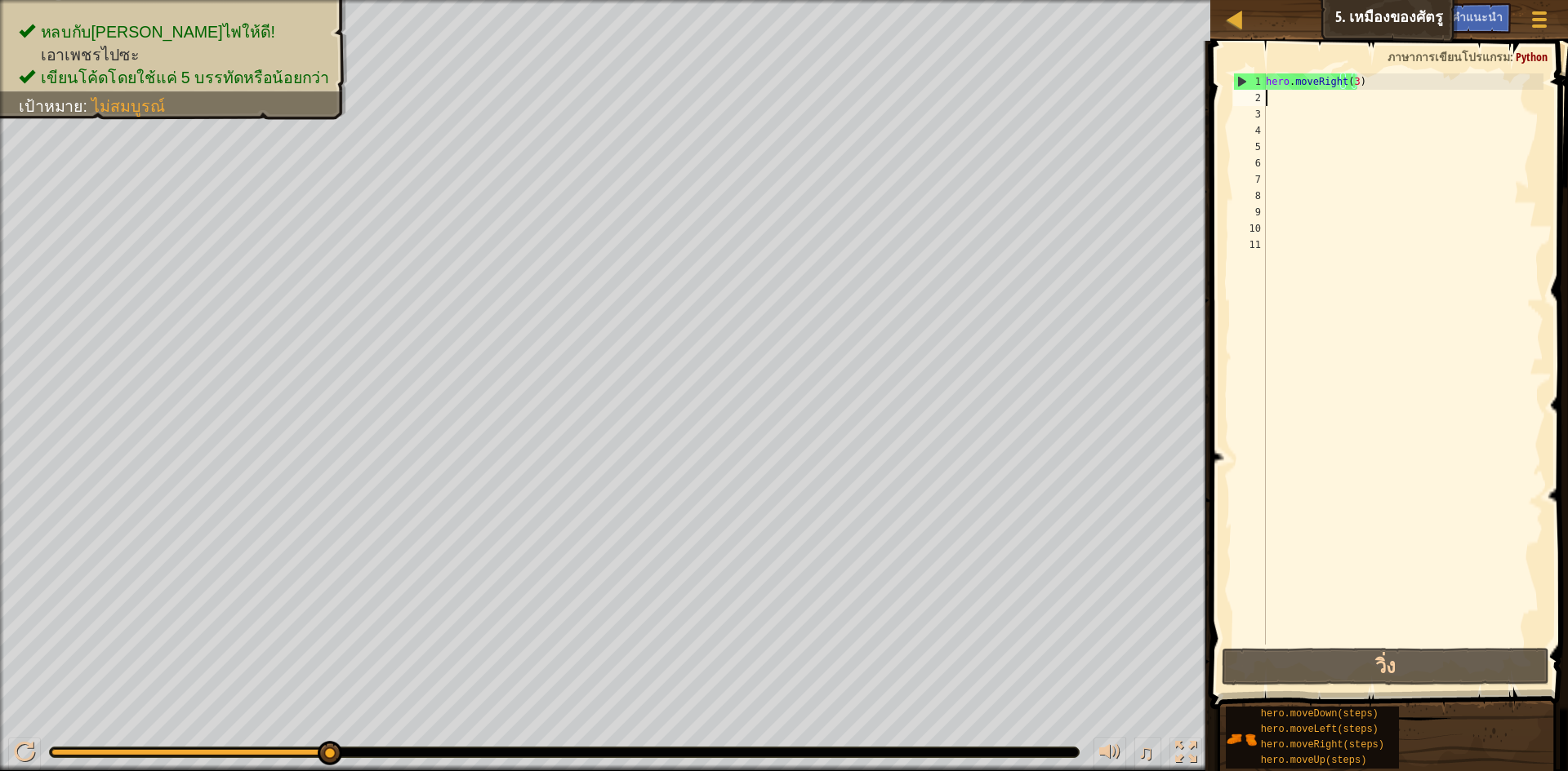
click at [1271, 98] on div "hero . moveRight ( 3 )" at bounding box center [1404, 375] width 281 height 604
type textarea "h"
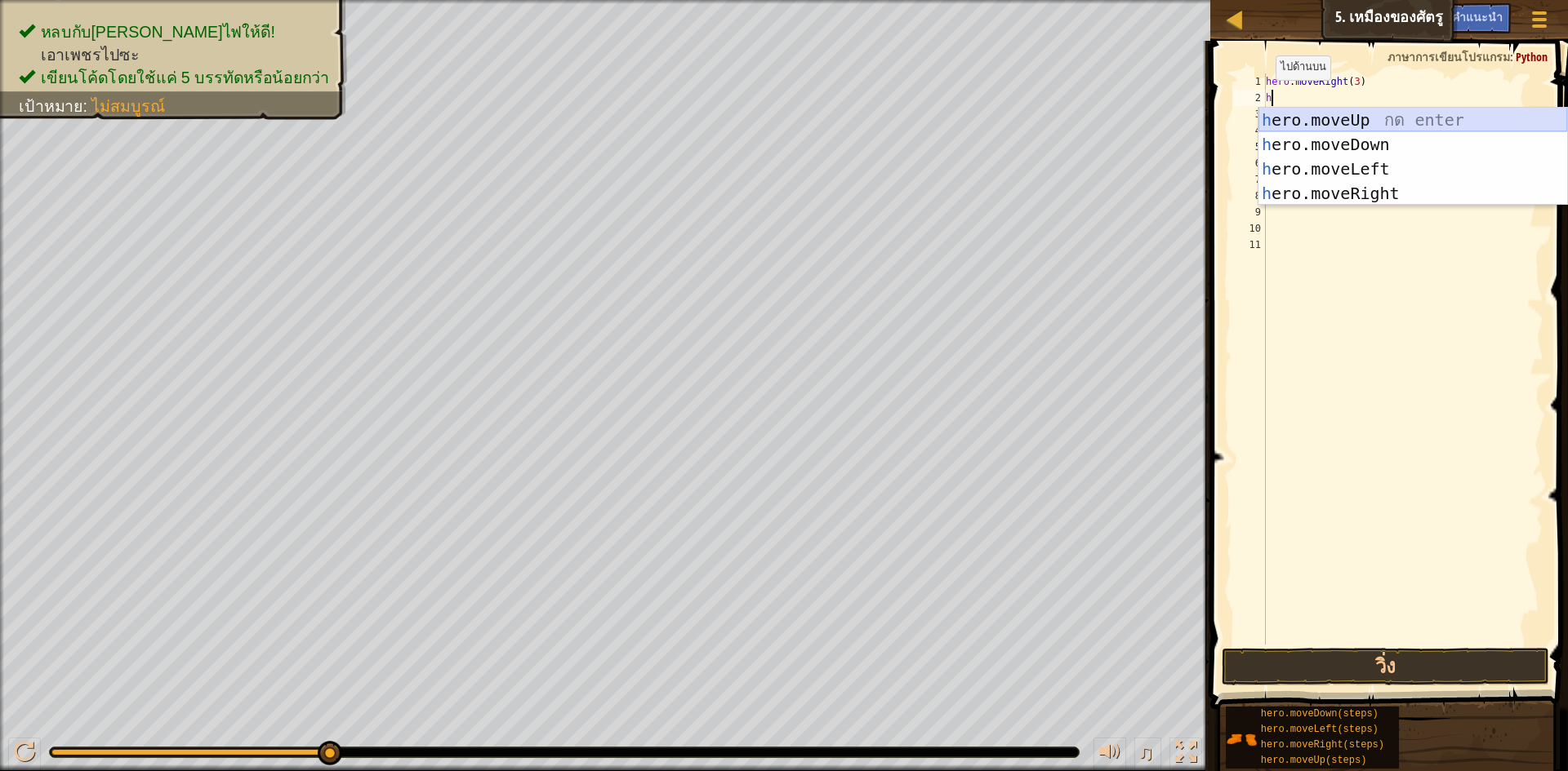
click at [1330, 110] on div "h ero.moveUp กด enter h ero.moveDown กด enter h ero.moveLeft กด enter h ero.mov…" at bounding box center [1413, 181] width 309 height 147
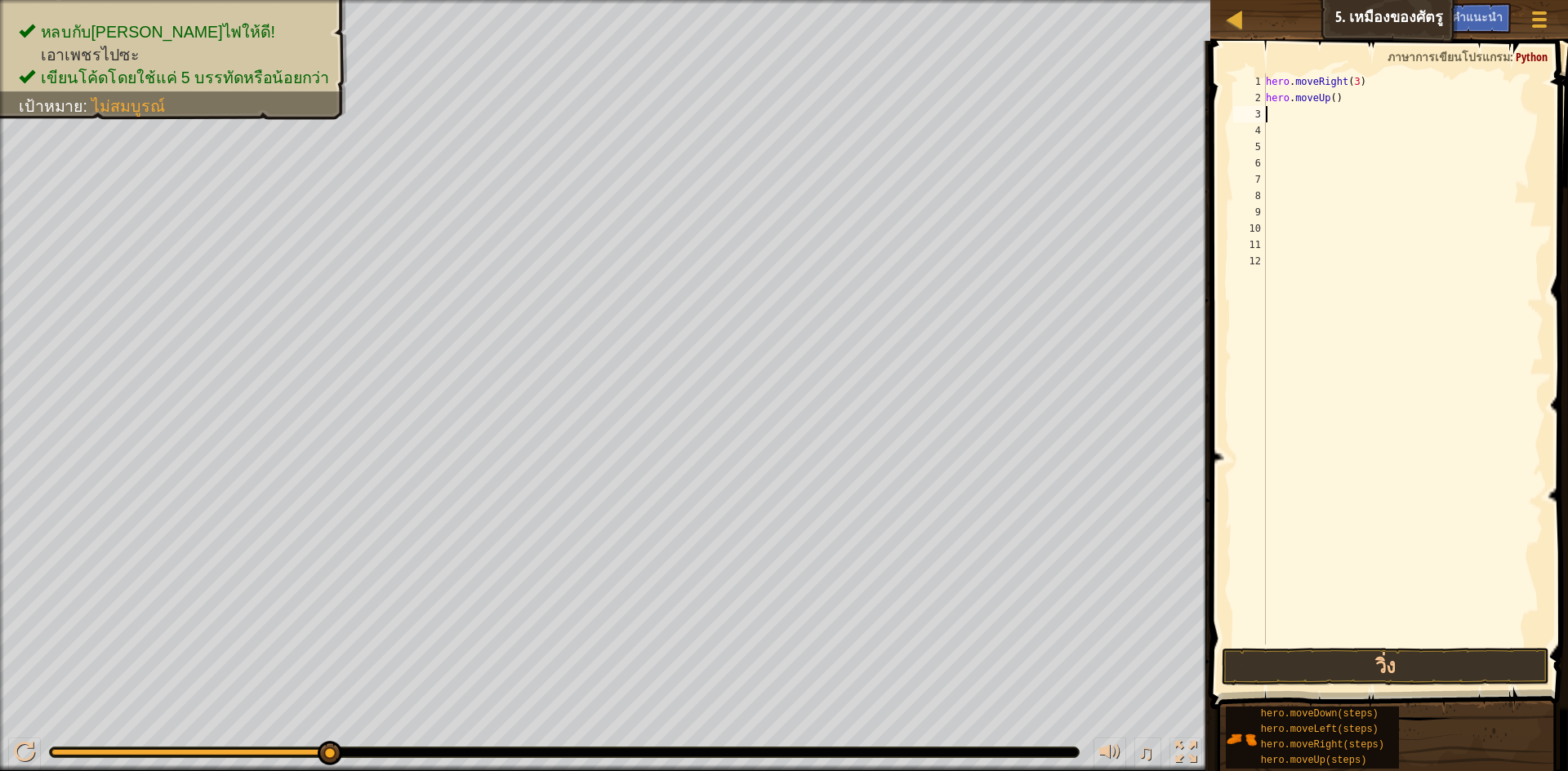
type textarea "h"
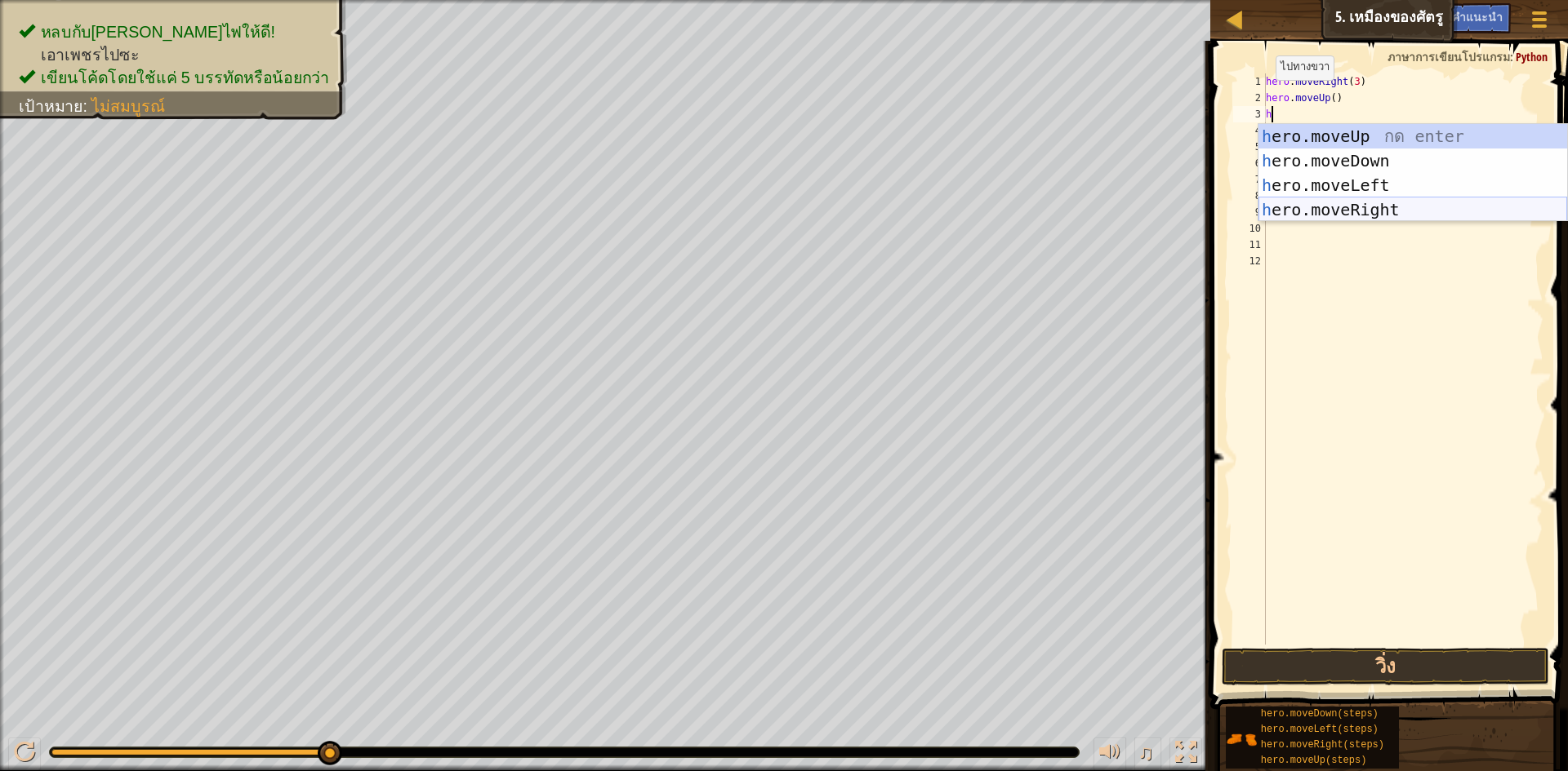
click at [1376, 212] on div "h ero.moveUp กด enter h ero.moveDown กด enter h ero.moveLeft กด enter h ero.mov…" at bounding box center [1413, 197] width 309 height 147
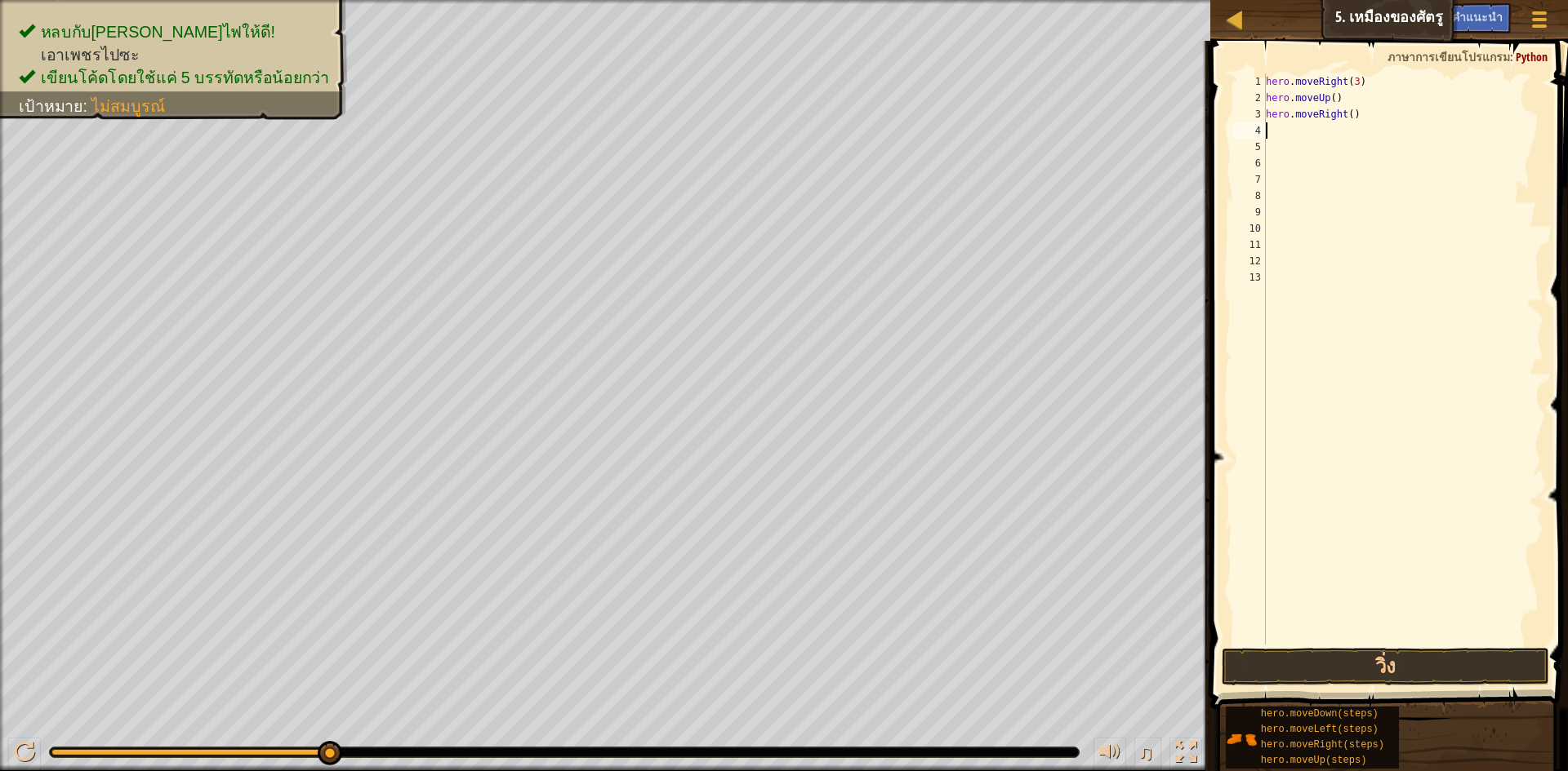
type textarea "h"
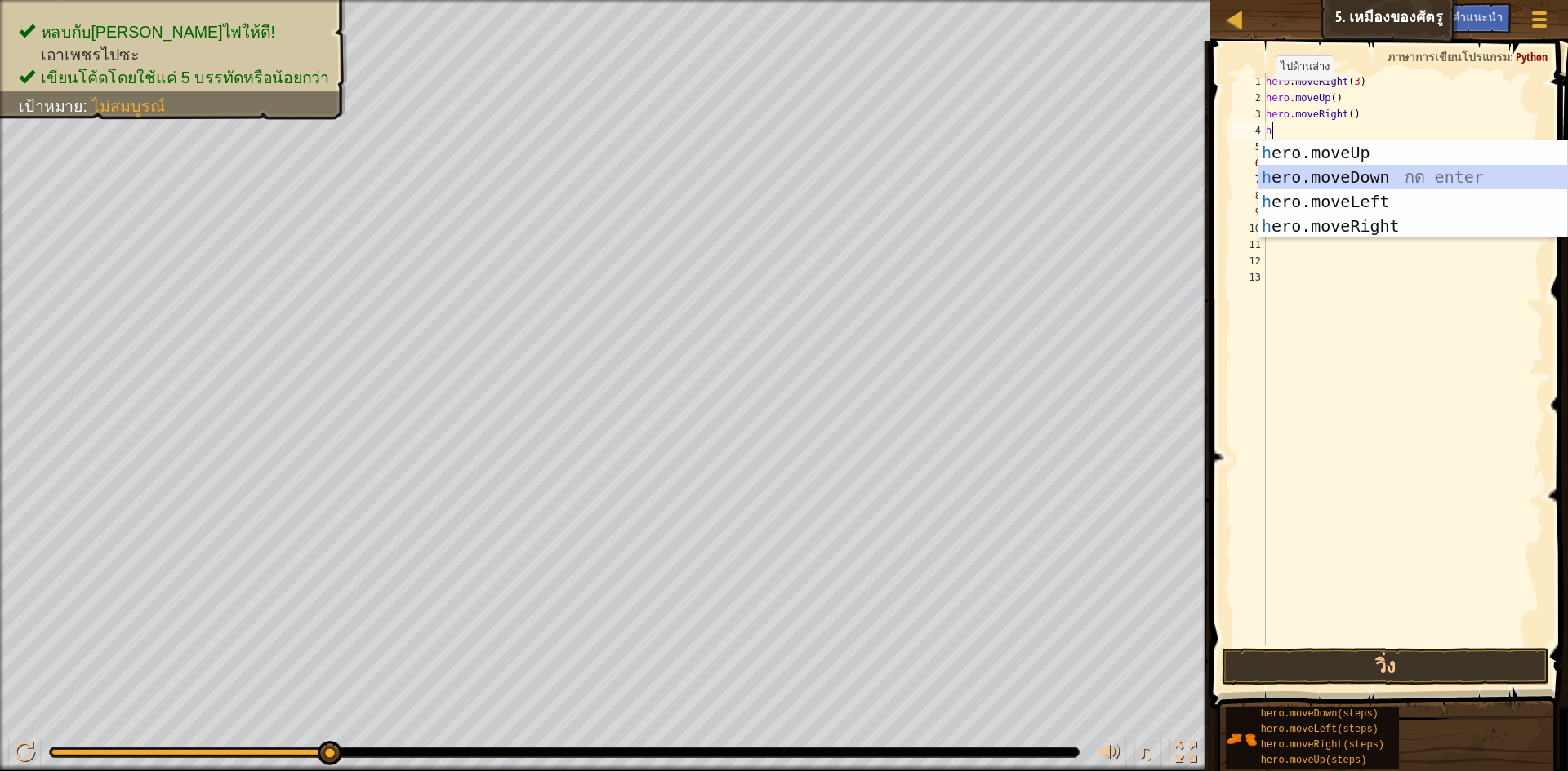
click at [1367, 170] on div "h ero.moveUp กด enter h ero.moveDown กด enter h ero.moveLeft กด enter h ero.mov…" at bounding box center [1413, 214] width 309 height 147
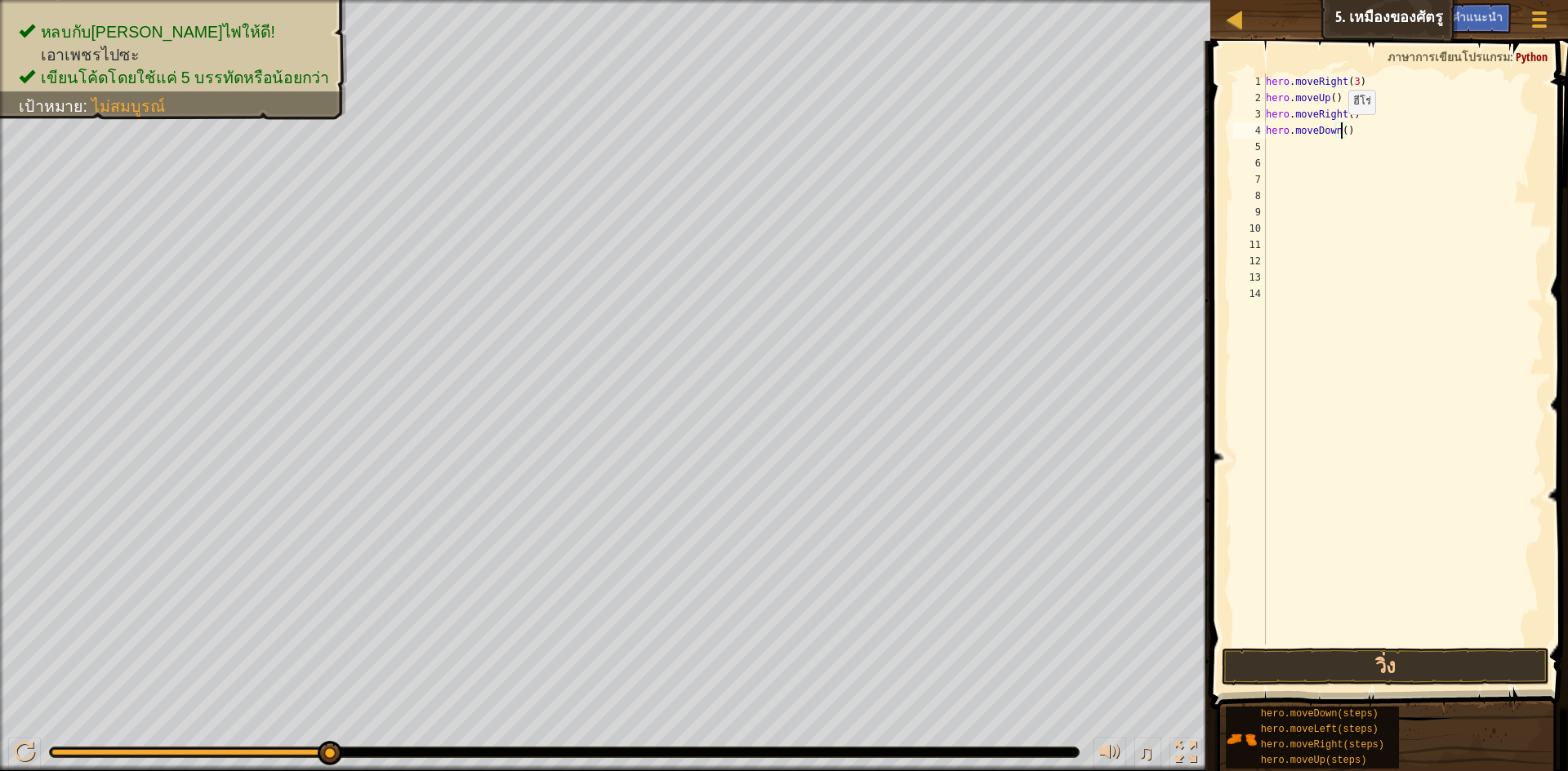
click at [1340, 131] on div "hero . moveRight ( 3 ) hero . moveUp ( ) hero . moveRight ( ) hero . moveDown (…" at bounding box center [1404, 375] width 281 height 604
click at [1296, 657] on button "วิ่ง" at bounding box center [1385, 667] width 327 height 37
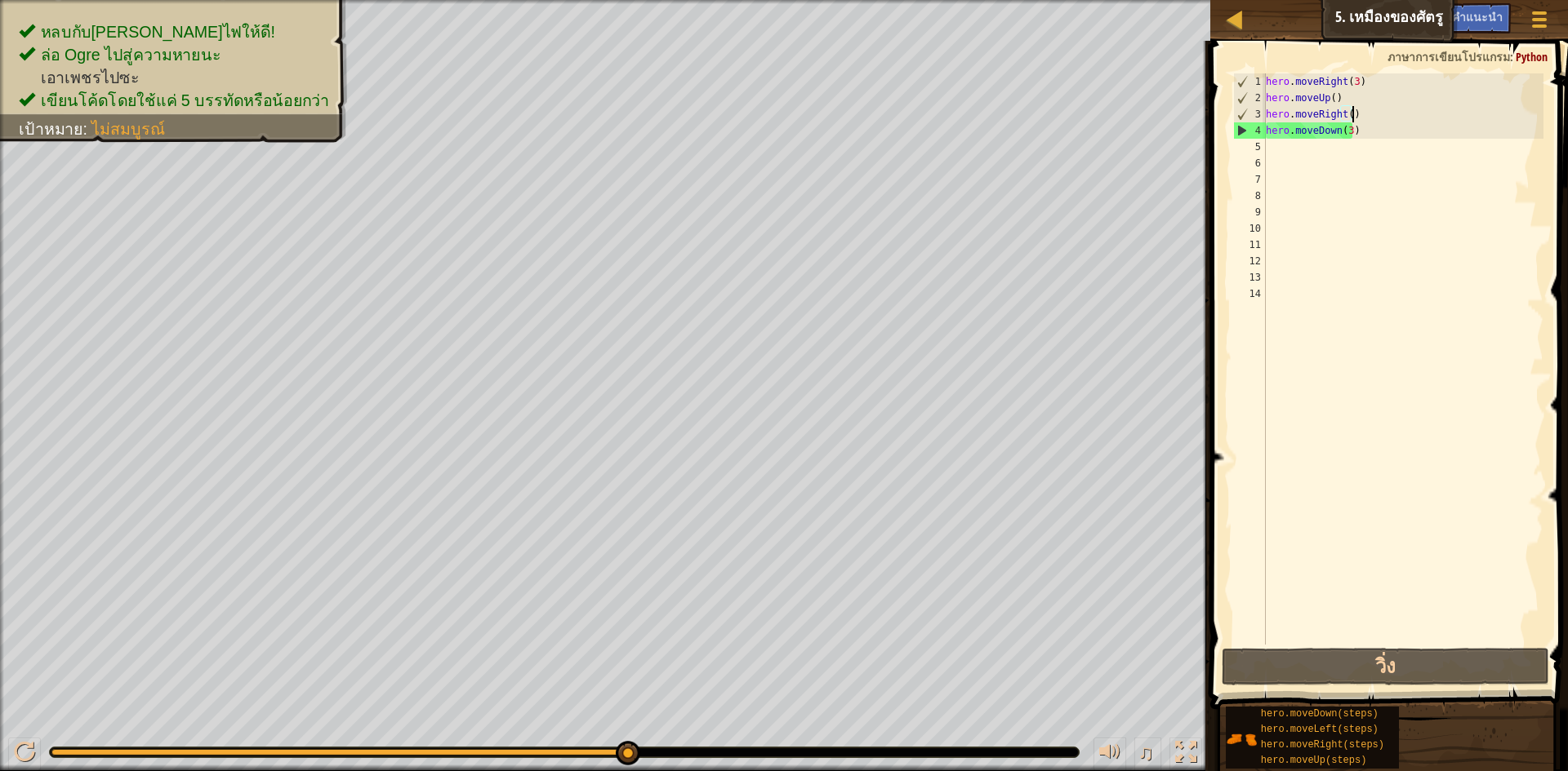
drag, startPoint x: 1422, startPoint y: 114, endPoint x: 1406, endPoint y: 153, distance: 42.2
click at [1421, 117] on div "hero . moveRight ( 3 ) hero . moveUp ( ) hero . moveRight ( ) hero . moveDown (…" at bounding box center [1404, 375] width 281 height 604
click at [1398, 131] on div "hero . moveRight ( 3 ) hero . moveUp ( ) hero . moveRight ( ) hero . moveDown (…" at bounding box center [1404, 375] width 281 height 604
type textarea "hero.moveDown(3)"
click at [1280, 145] on div "hero . moveRight ( 3 ) hero . moveUp ( ) hero . moveRight ( ) hero . moveDown (…" at bounding box center [1404, 375] width 281 height 604
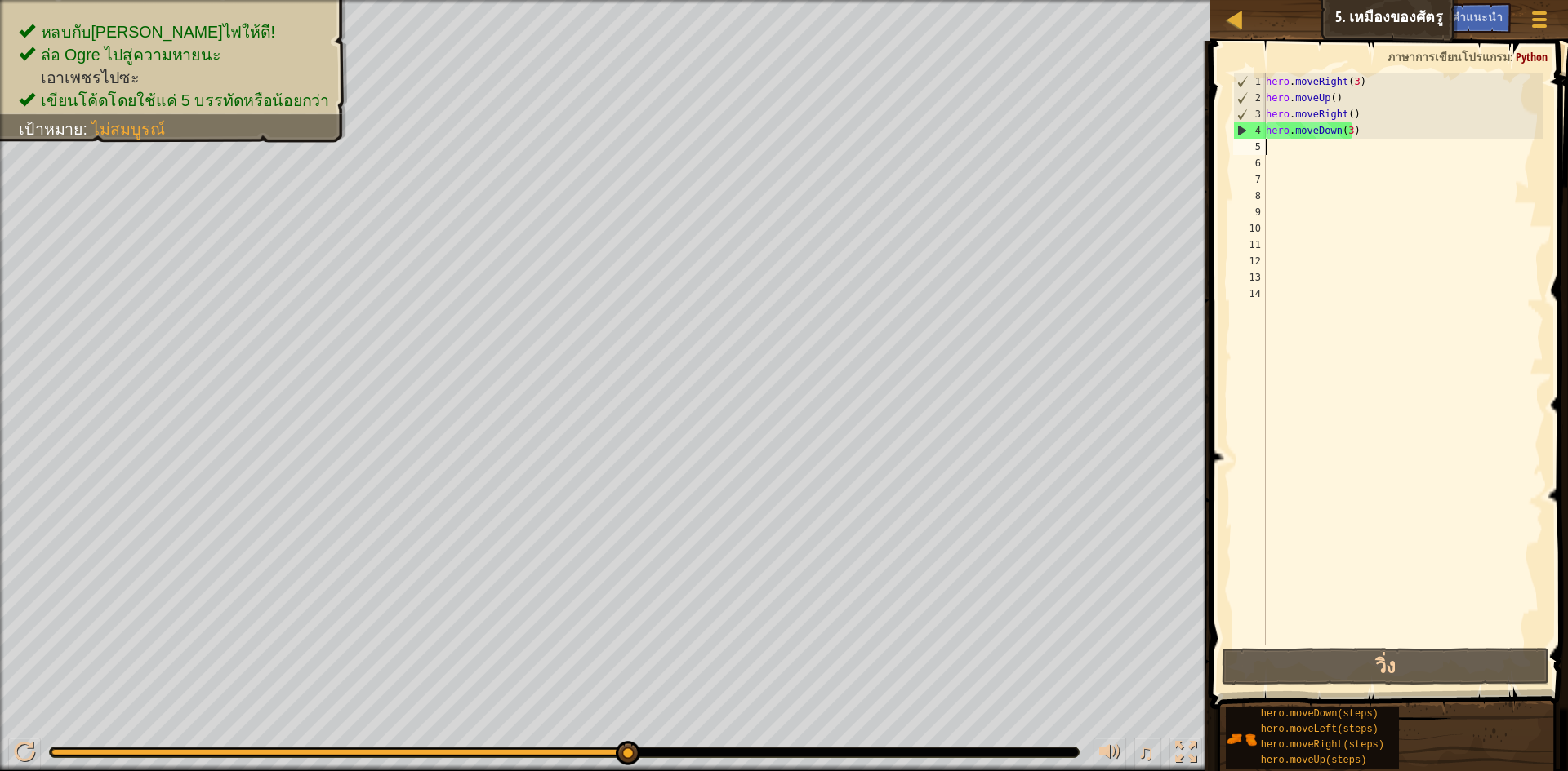
scroll to position [7, 0]
type textarea "h"
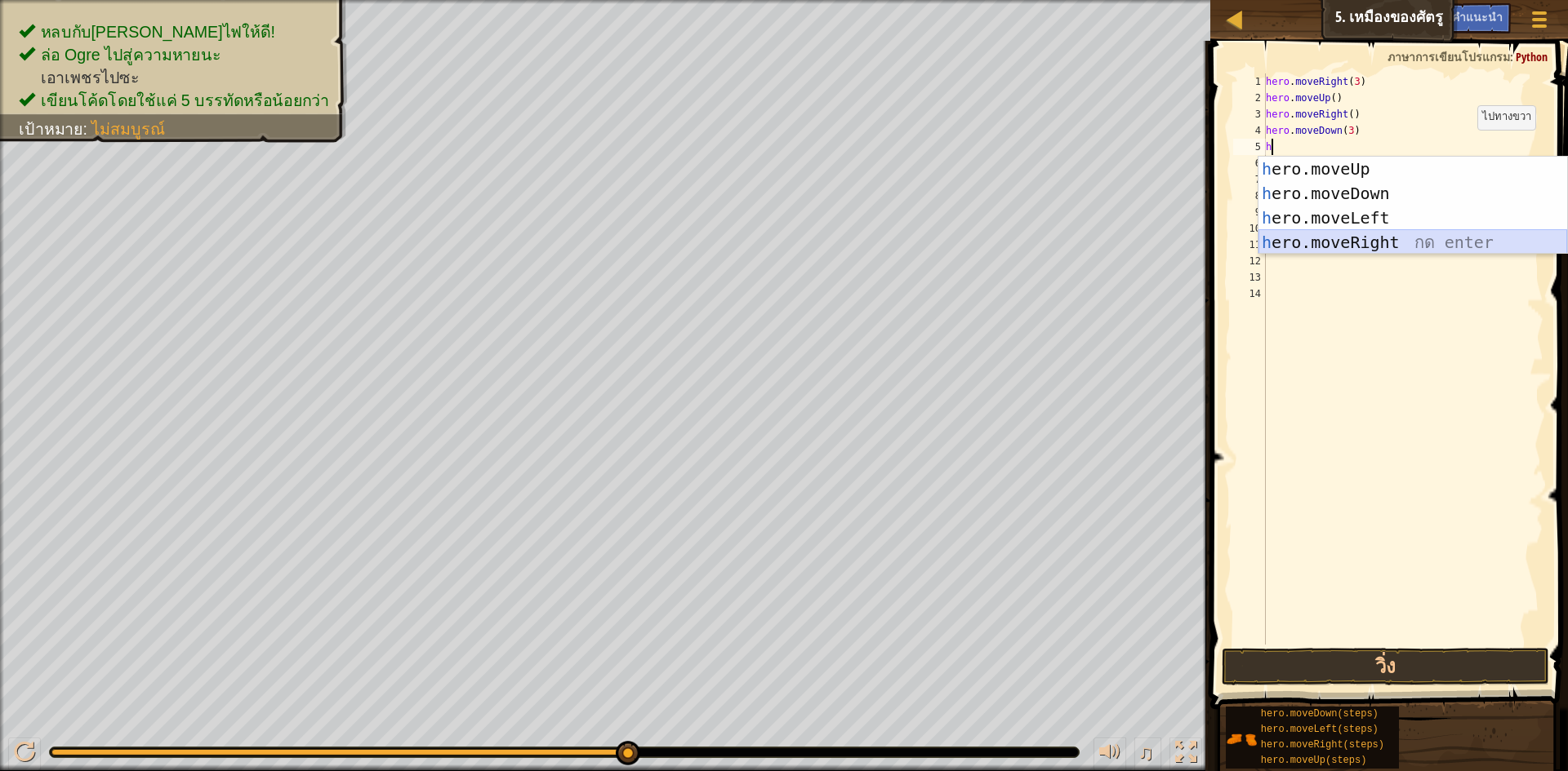
drag, startPoint x: 1434, startPoint y: 234, endPoint x: 1439, endPoint y: 227, distance: 8.6
click at [1439, 227] on div "h ero.moveUp กด enter h ero.moveDown กด enter h ero.moveLeft กด enter h ero.mov…" at bounding box center [1413, 230] width 309 height 147
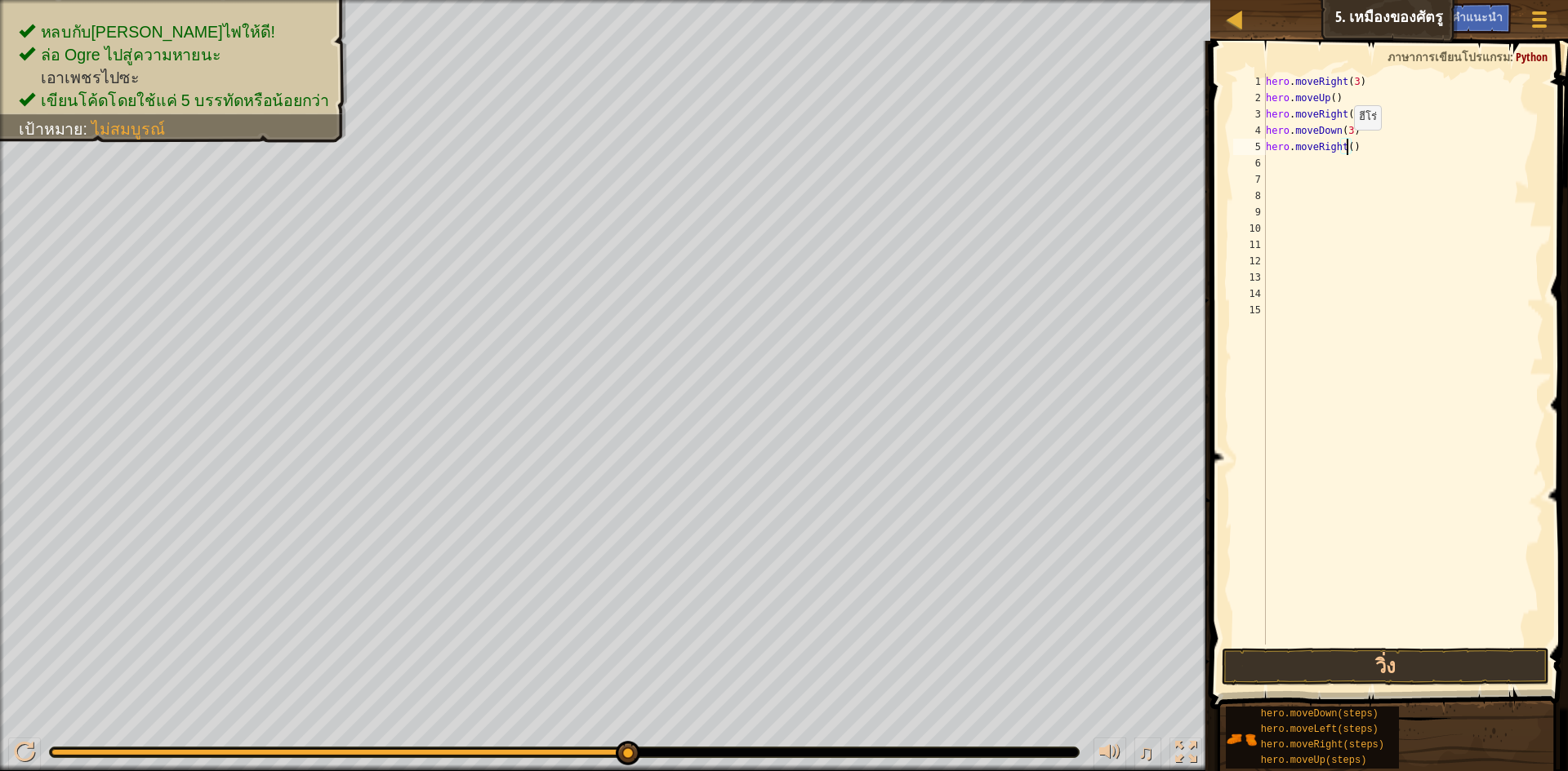
click at [1346, 146] on div "hero . moveRight ( 3 ) hero . moveUp ( ) hero . moveRight ( ) hero . moveDown (…" at bounding box center [1404, 375] width 281 height 604
type textarea "hero.moveRight(2)"
click at [1346, 675] on button "วิ่ง" at bounding box center [1385, 667] width 327 height 37
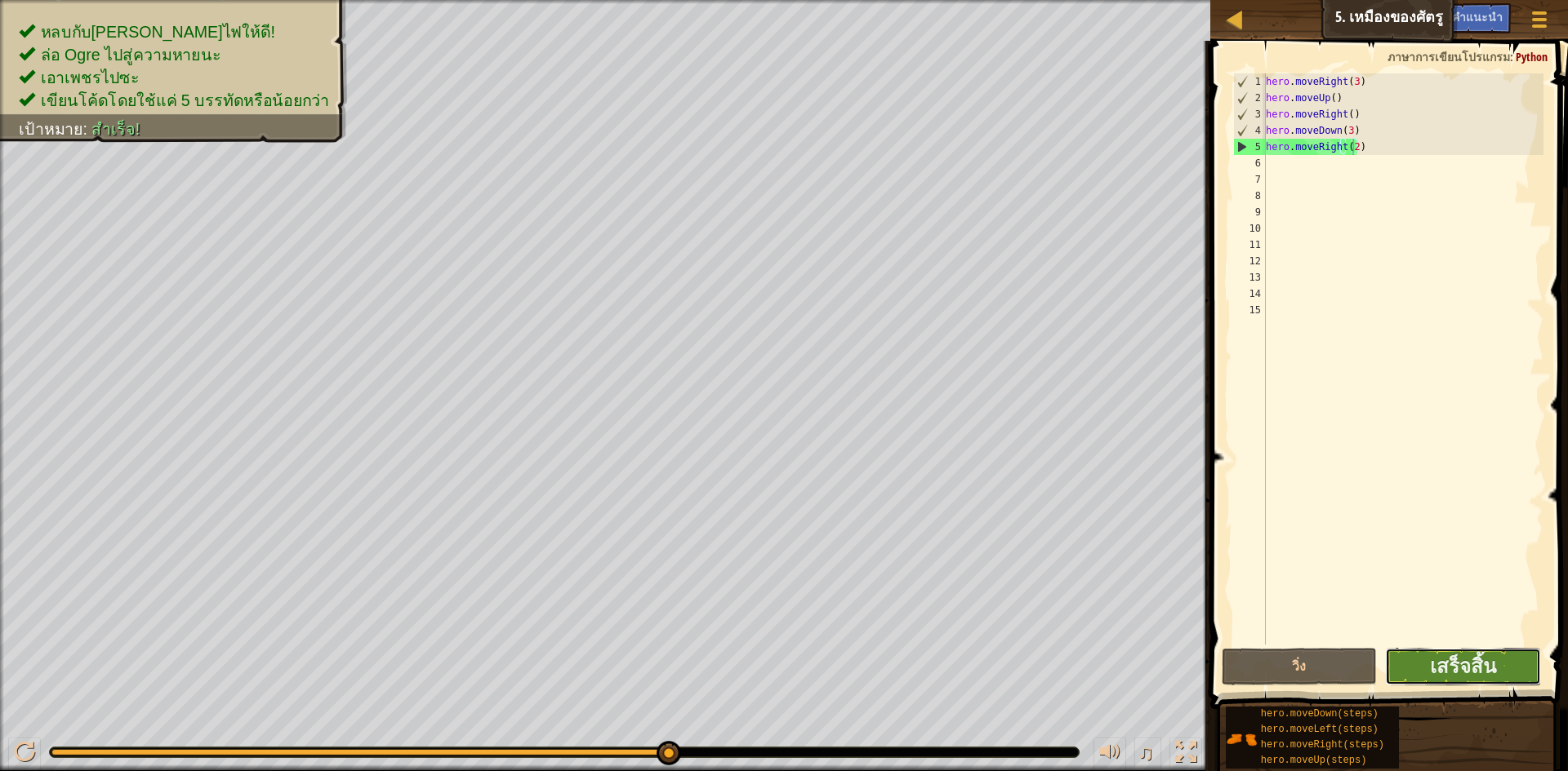
click at [1516, 673] on button "เสร็จสิ้น" at bounding box center [1463, 667] width 156 height 37
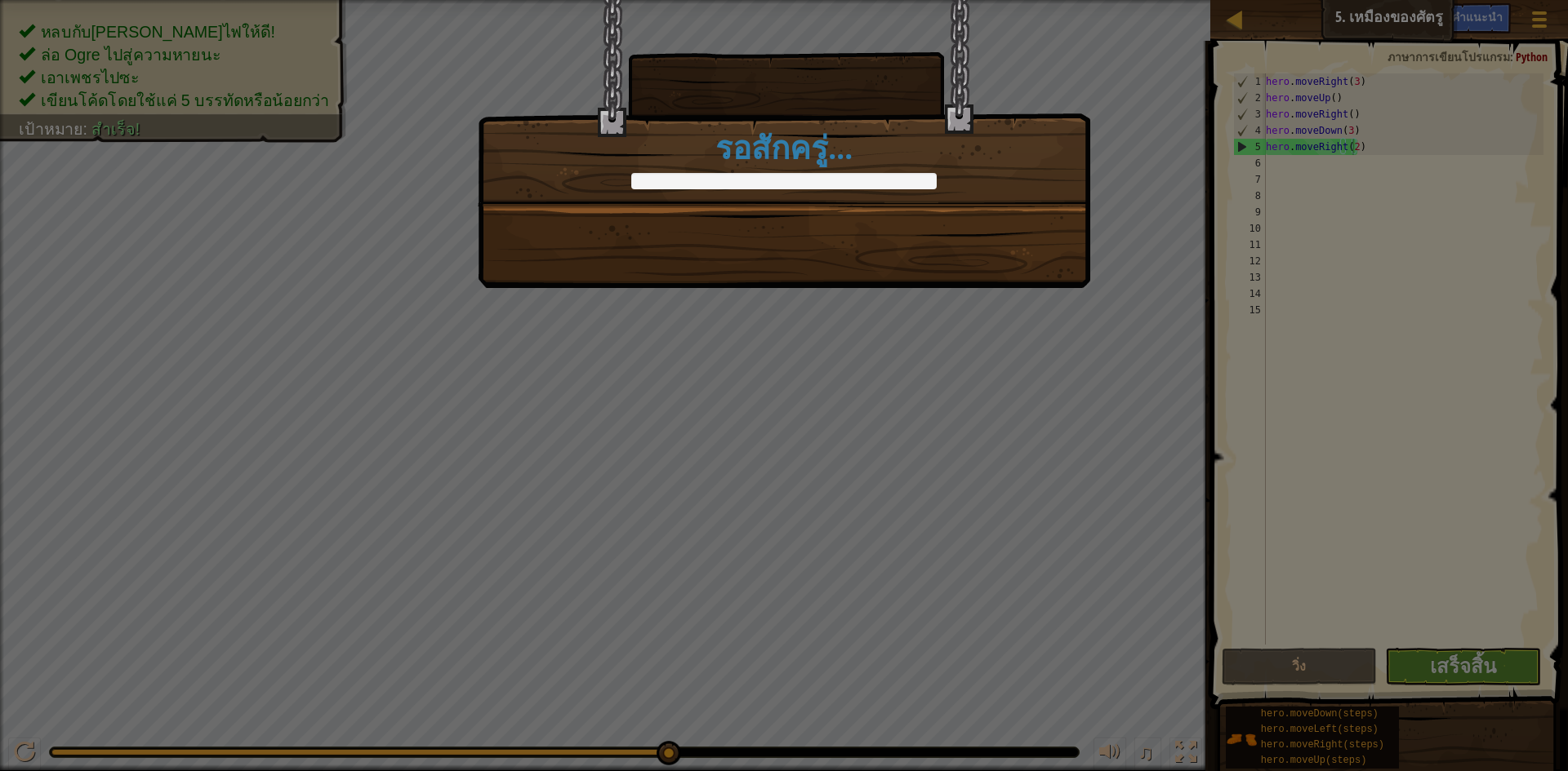
click at [807, 175] on div at bounding box center [784, 181] width 305 height 16
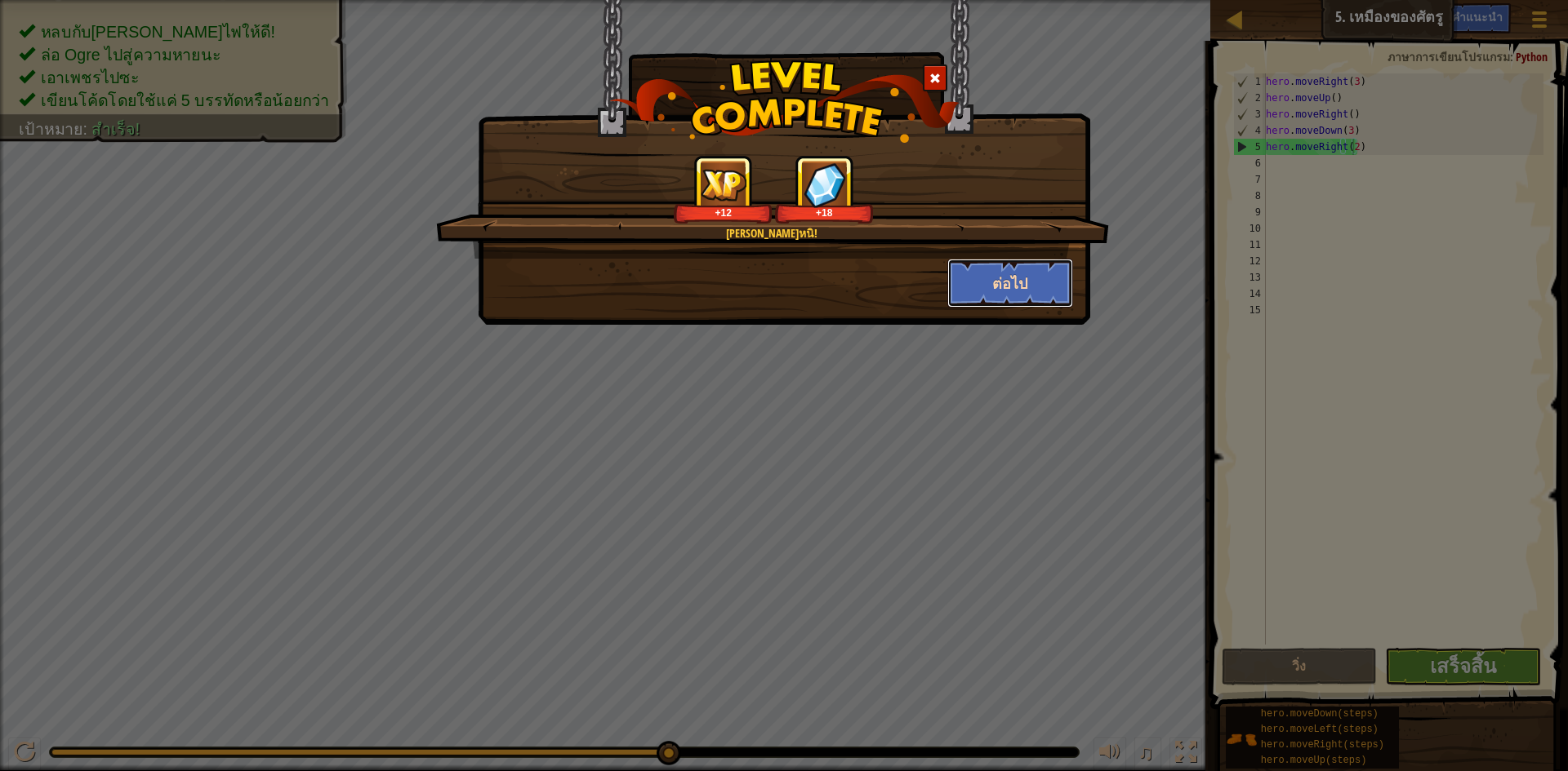
click at [1011, 280] on button "ต่อไป" at bounding box center [1011, 283] width 127 height 49
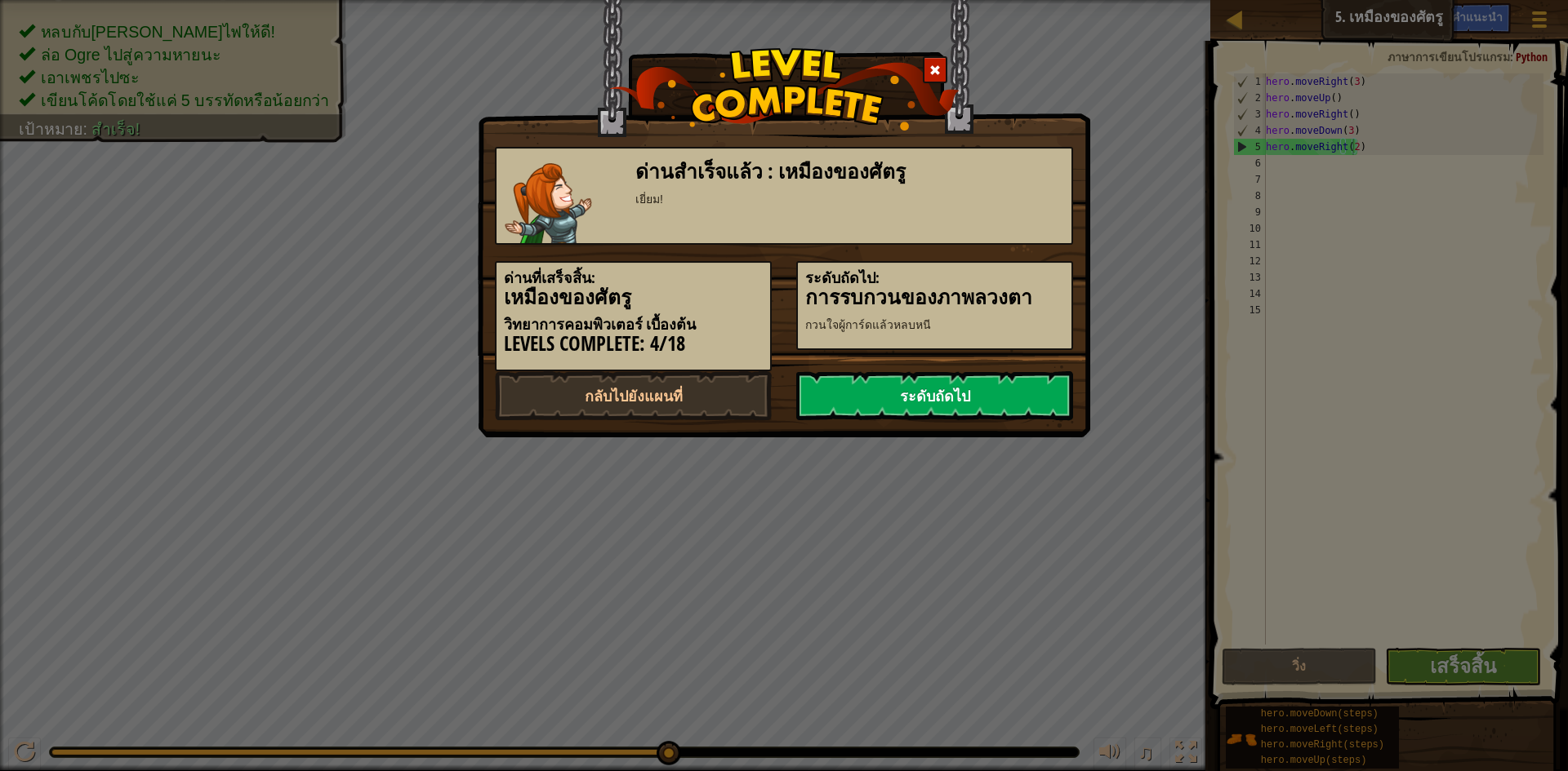
click at [1035, 382] on link "ระดับถัดไป" at bounding box center [934, 396] width 277 height 49
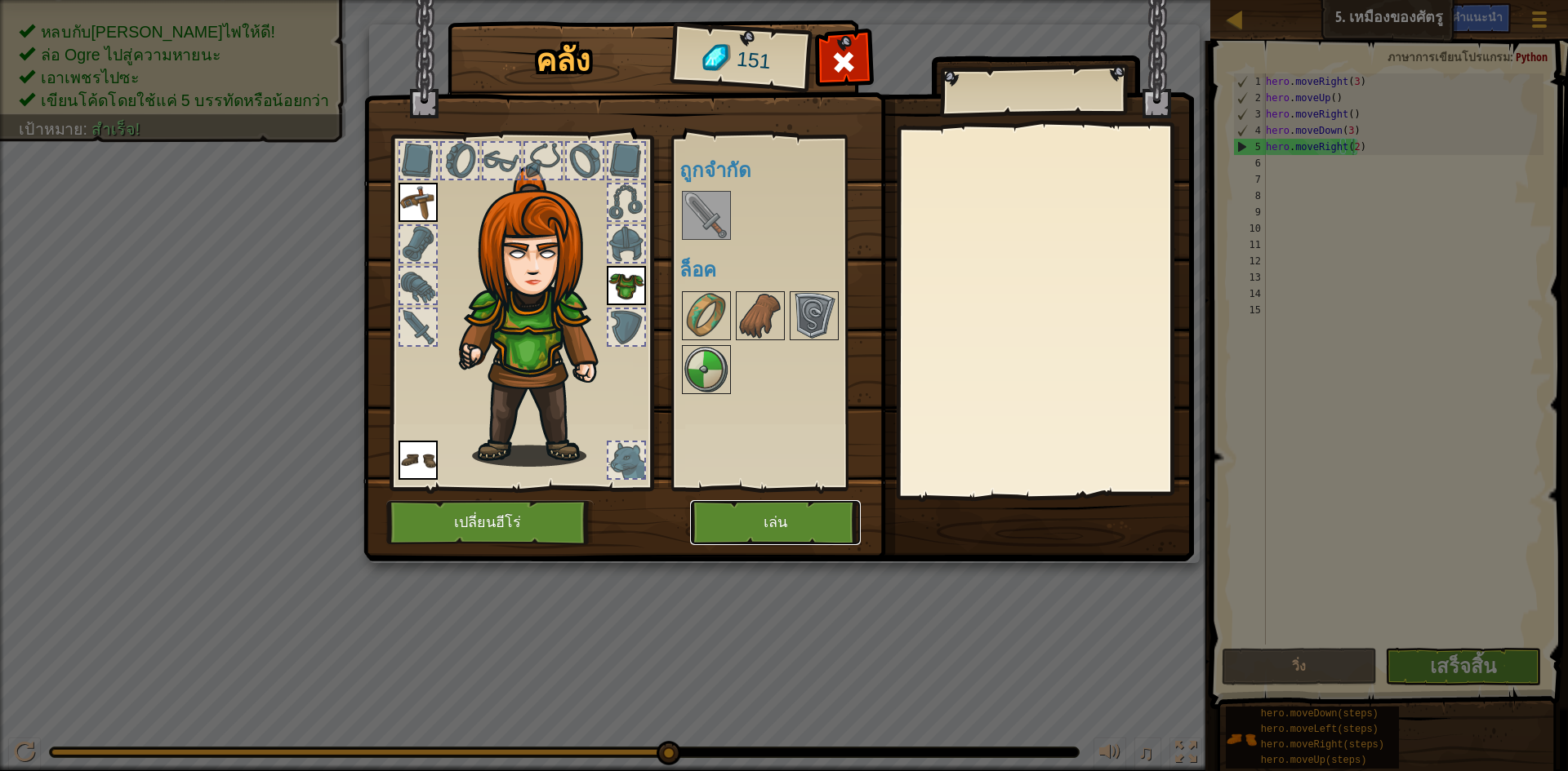
click at [779, 513] on button "เล่น" at bounding box center [775, 523] width 171 height 45
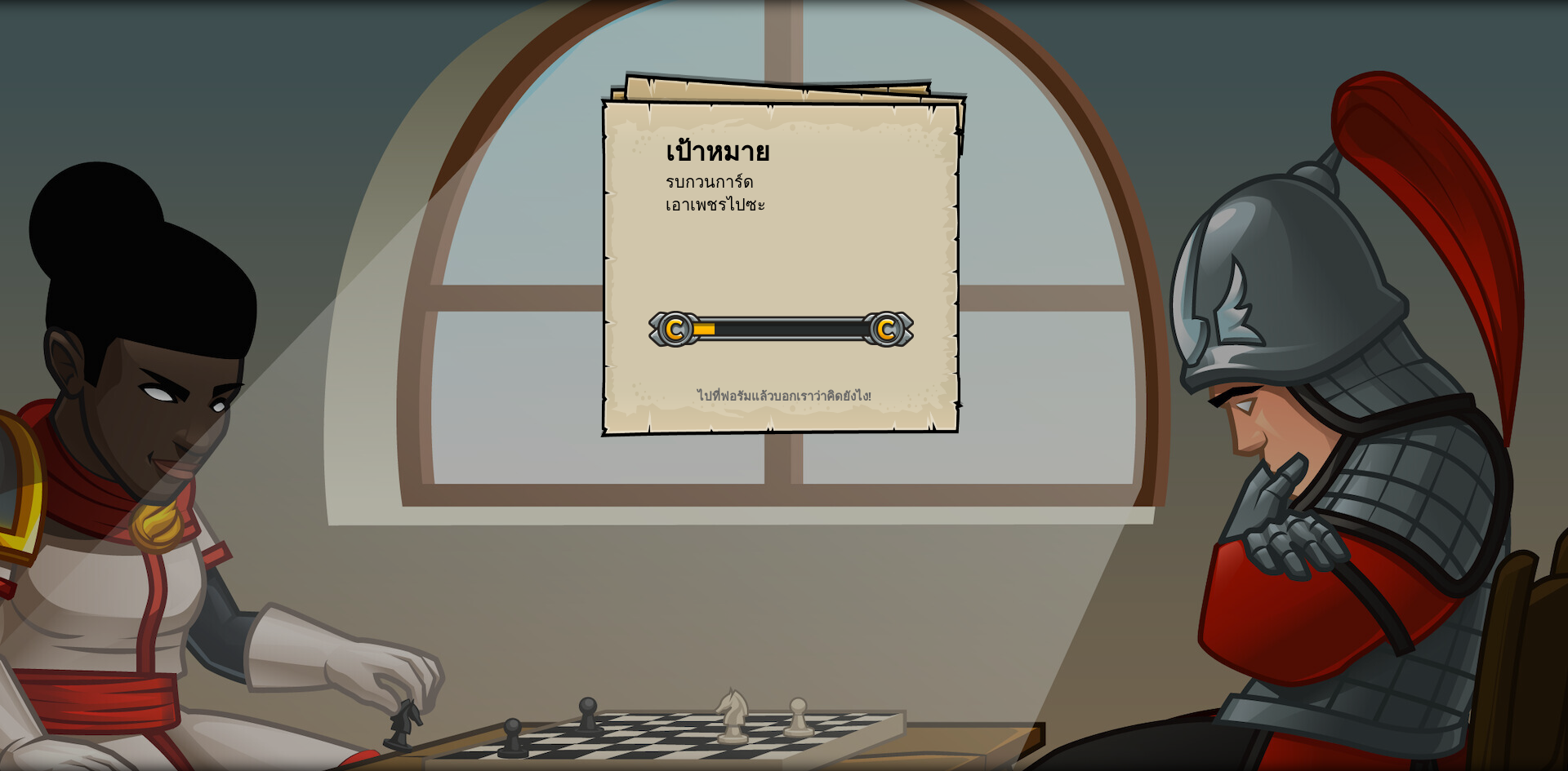
click at [820, 373] on div "เป้าหมาย รบกวนการ์ด เอาเพชรไปซะ เริ่มด่าน เกิดข้อผิดพลาดในการโหลดจากเซิร์ฟเวอร์…" at bounding box center [784, 254] width 367 height 367
click at [1012, 442] on div "เป้าหมาย รบกวนการ์ด เอาเพชรไปซะ เริ่มด่าน เกิดข้อผิดพลาดในการโหลดจากเซิร์ฟเวอร์…" at bounding box center [784, 386] width 1568 height 771
click at [1000, 460] on div "เป้าหมาย รบกวนการ์ด เอาเพชรไปซะ เริ่มด่าน เกิดข้อผิดพลาดในการโหลดจากเซิร์ฟเวอร์…" at bounding box center [784, 386] width 1568 height 771
click at [983, 508] on div "เป้าหมาย รบกวนการ์ด เอาเพชรไปซะ เริ่มด่าน เกิดข้อผิดพลาดในการโหลดจากเซิร์ฟเวอร์…" at bounding box center [784, 386] width 1568 height 771
click at [974, 542] on div "เป้าหมาย รบกวนการ์ด เอาเพชรไปซะ เริ่มด่าน เกิดข้อผิดพลาดในการโหลดจากเซิร์ฟเวอร์…" at bounding box center [784, 386] width 1568 height 771
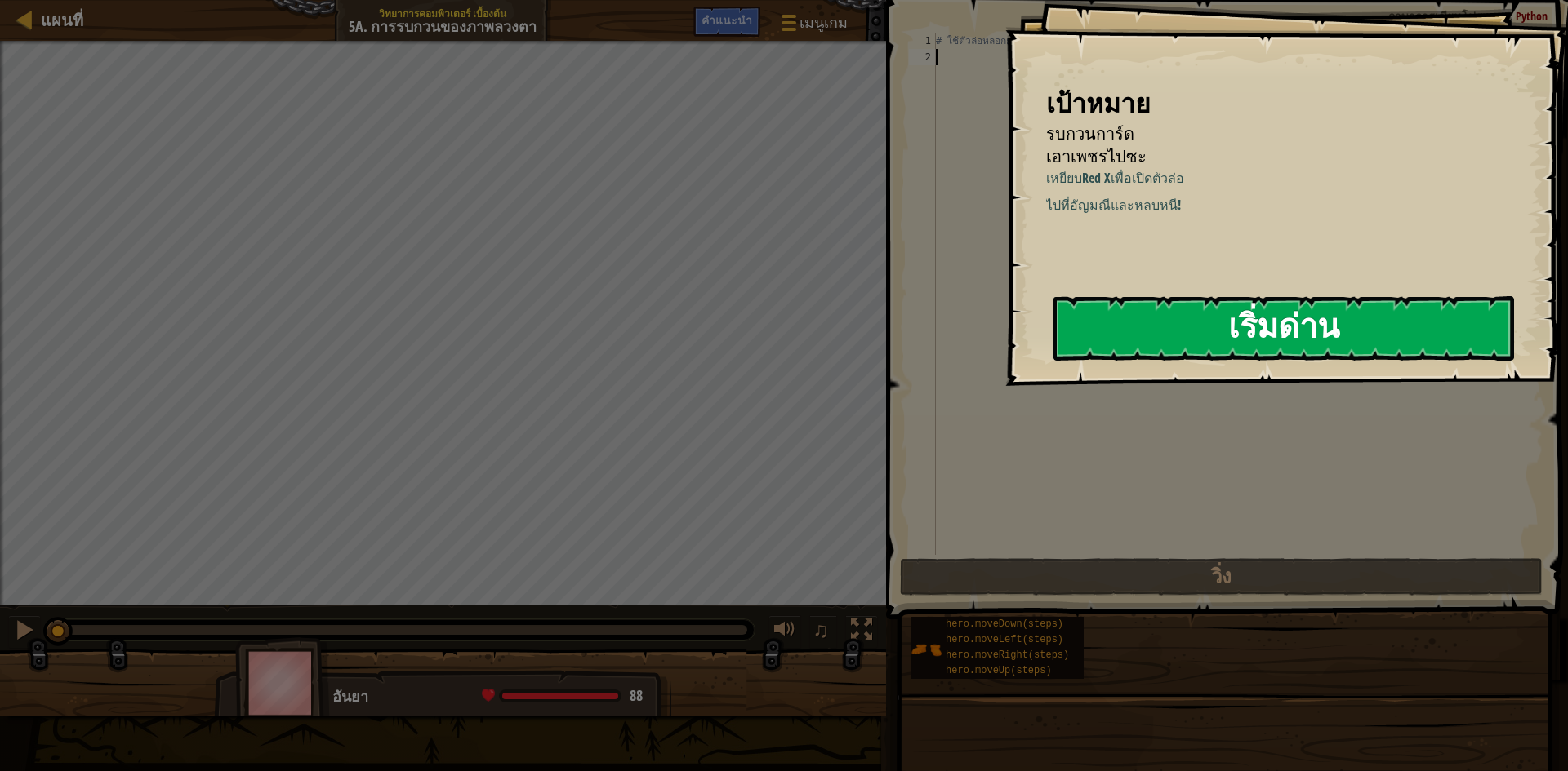
drag, startPoint x: 1431, startPoint y: 336, endPoint x: 1459, endPoint y: 331, distance: 28.4
click at [1441, 333] on button "เริ่มด่าน" at bounding box center [1284, 328] width 461 height 65
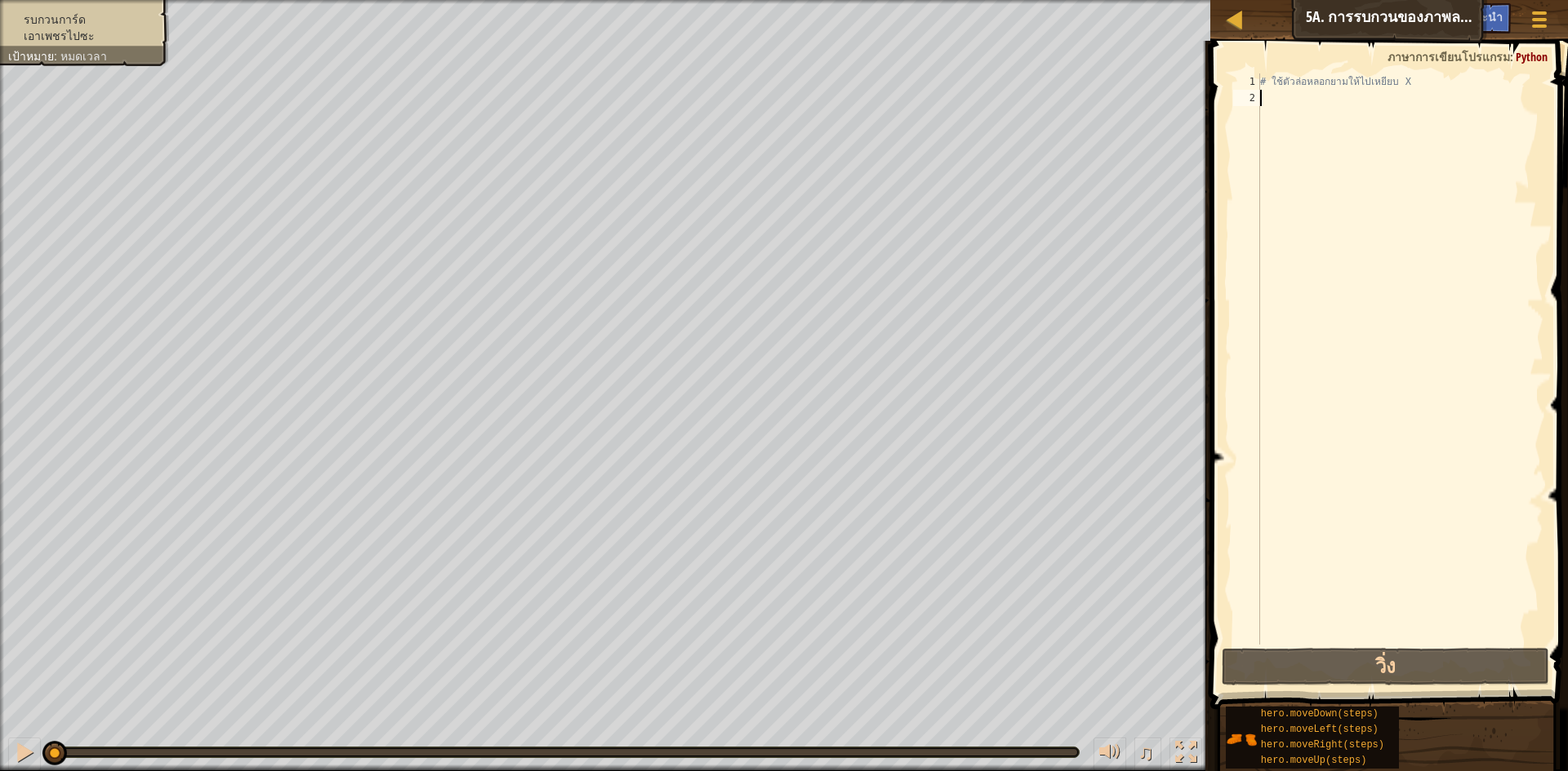
click at [1454, 73] on span at bounding box center [1391, 352] width 371 height 717
click at [1417, 73] on span at bounding box center [1391, 352] width 371 height 717
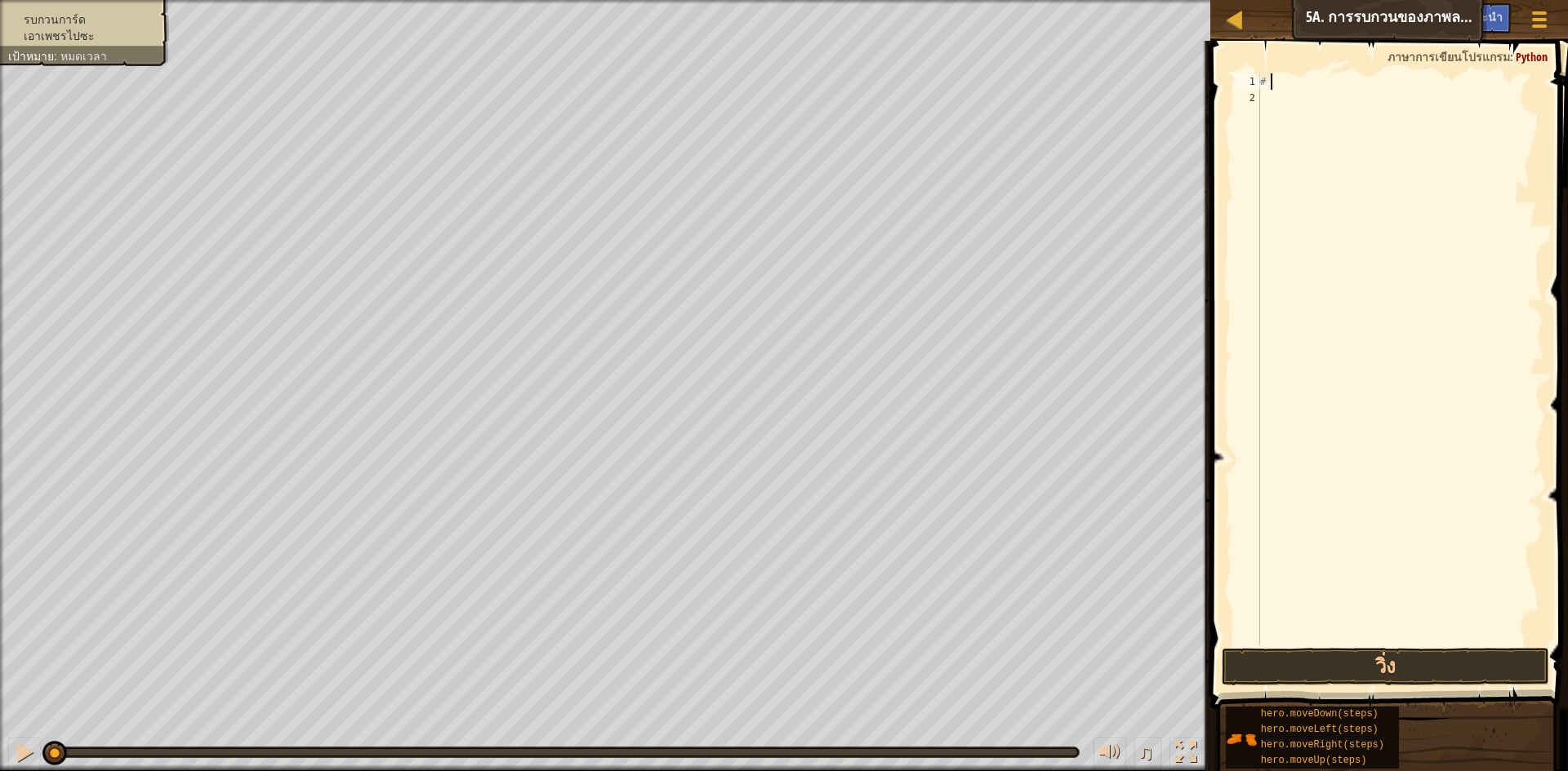
type textarea "#"
type textarea "h"
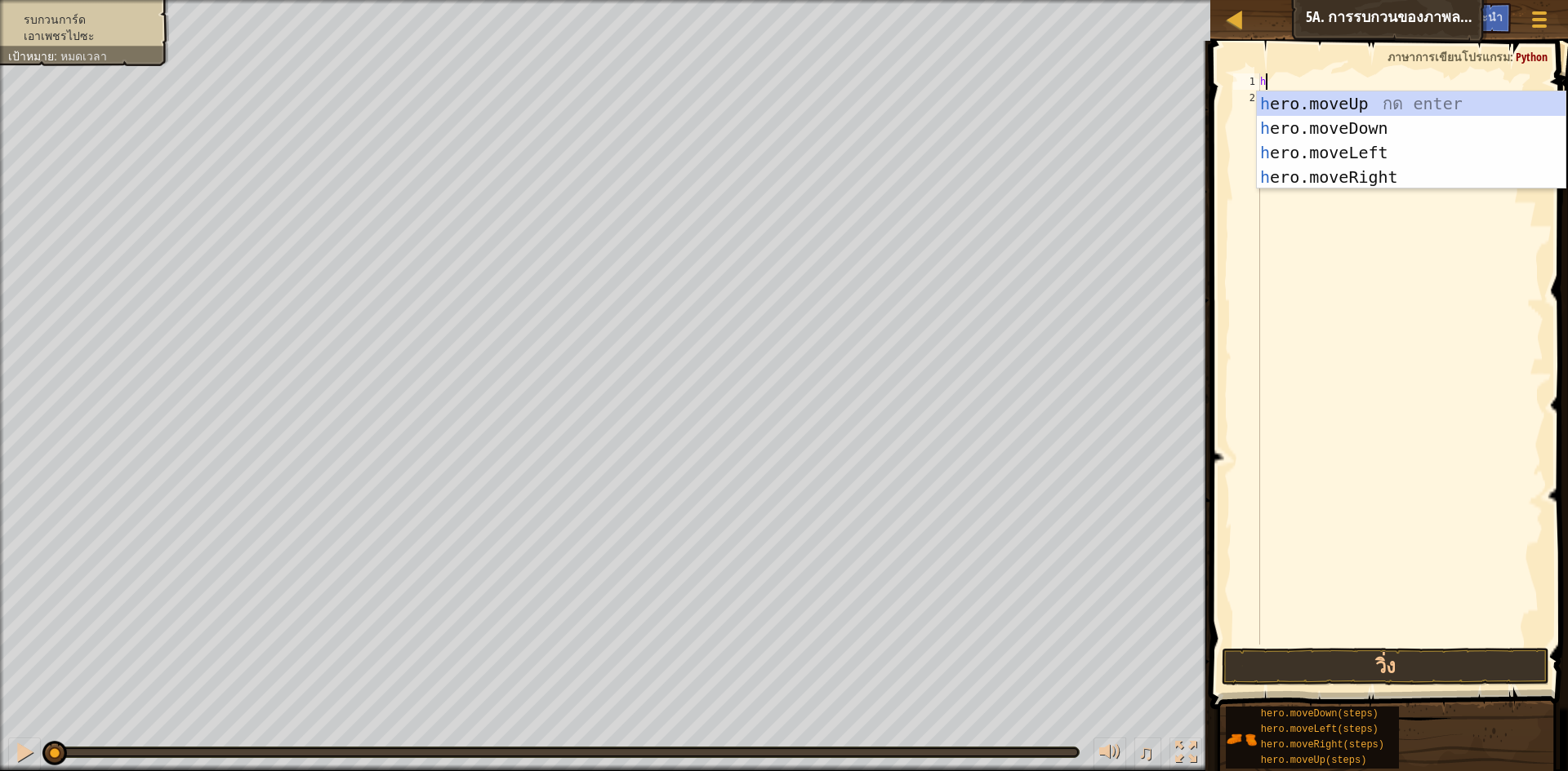
scroll to position [7, 0]
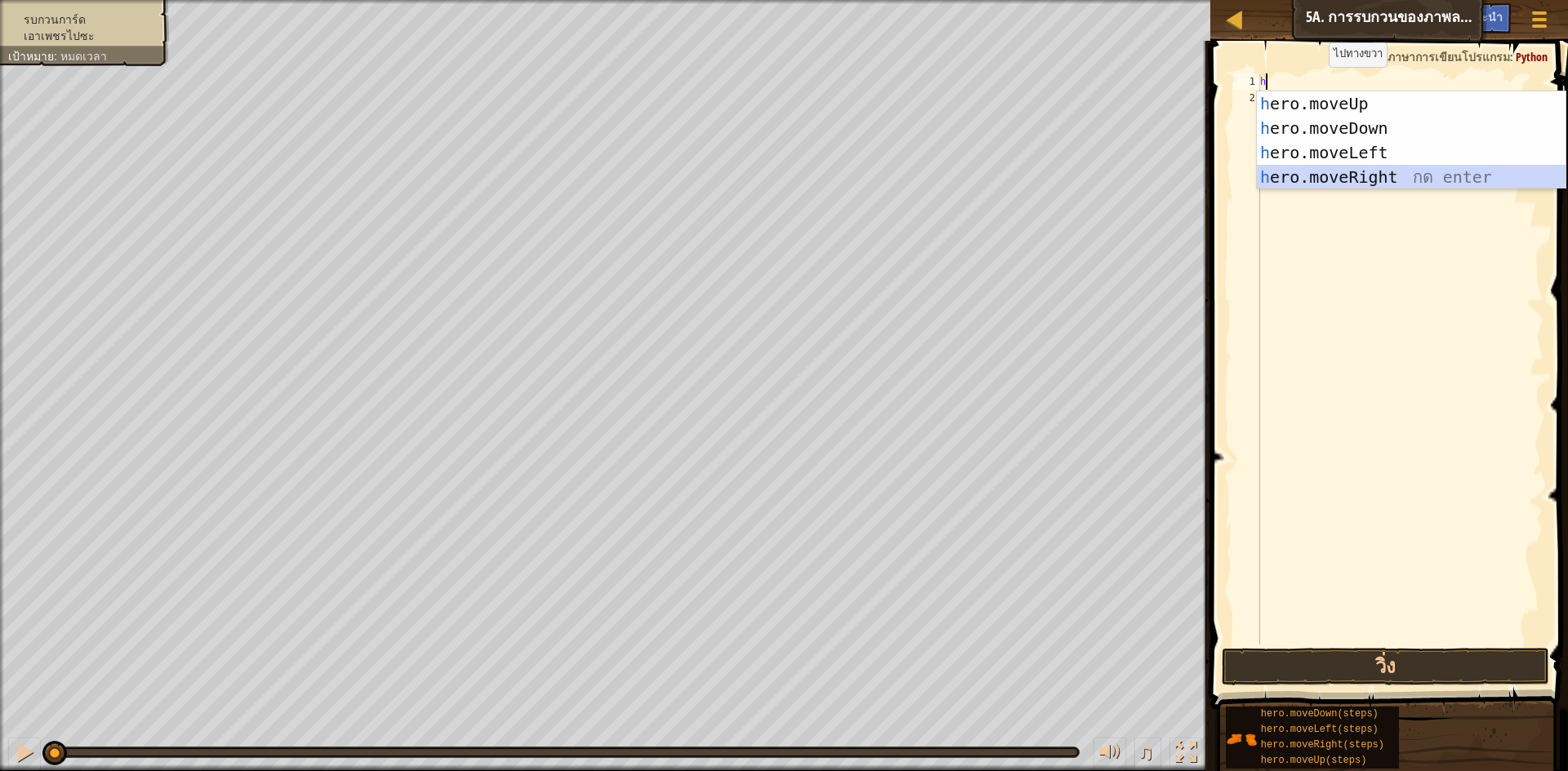
click at [1478, 185] on div "h ero.moveUp กด enter h ero.moveDown กด enter h ero.moveLeft กด enter h ero.mov…" at bounding box center [1411, 164] width 309 height 147
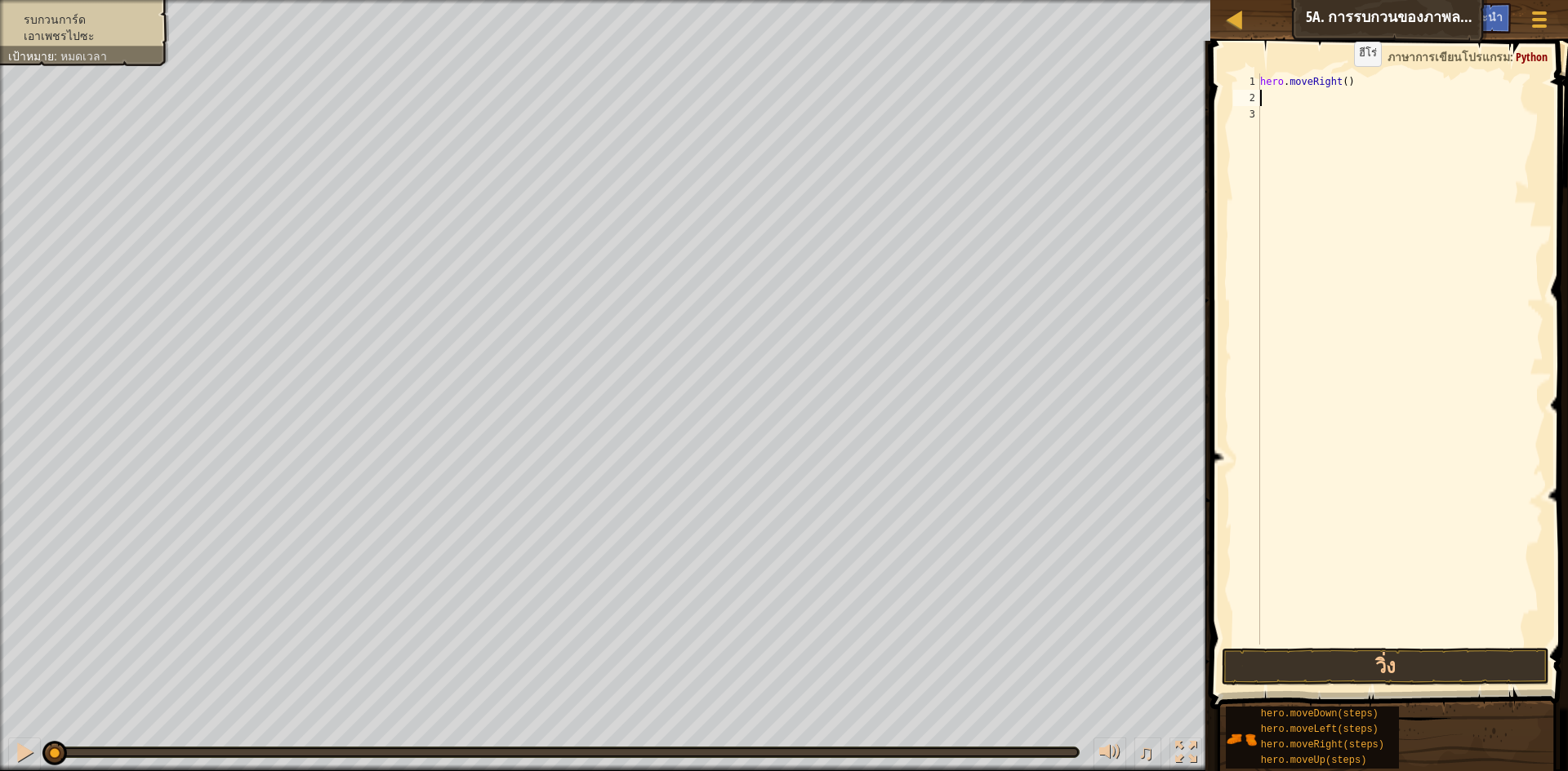
click at [1340, 82] on div "hero . moveRight ( )" at bounding box center [1400, 375] width 287 height 604
type textarea "hero.moveRight(1)"
click at [1316, 661] on button "วิ่ง" at bounding box center [1385, 667] width 327 height 37
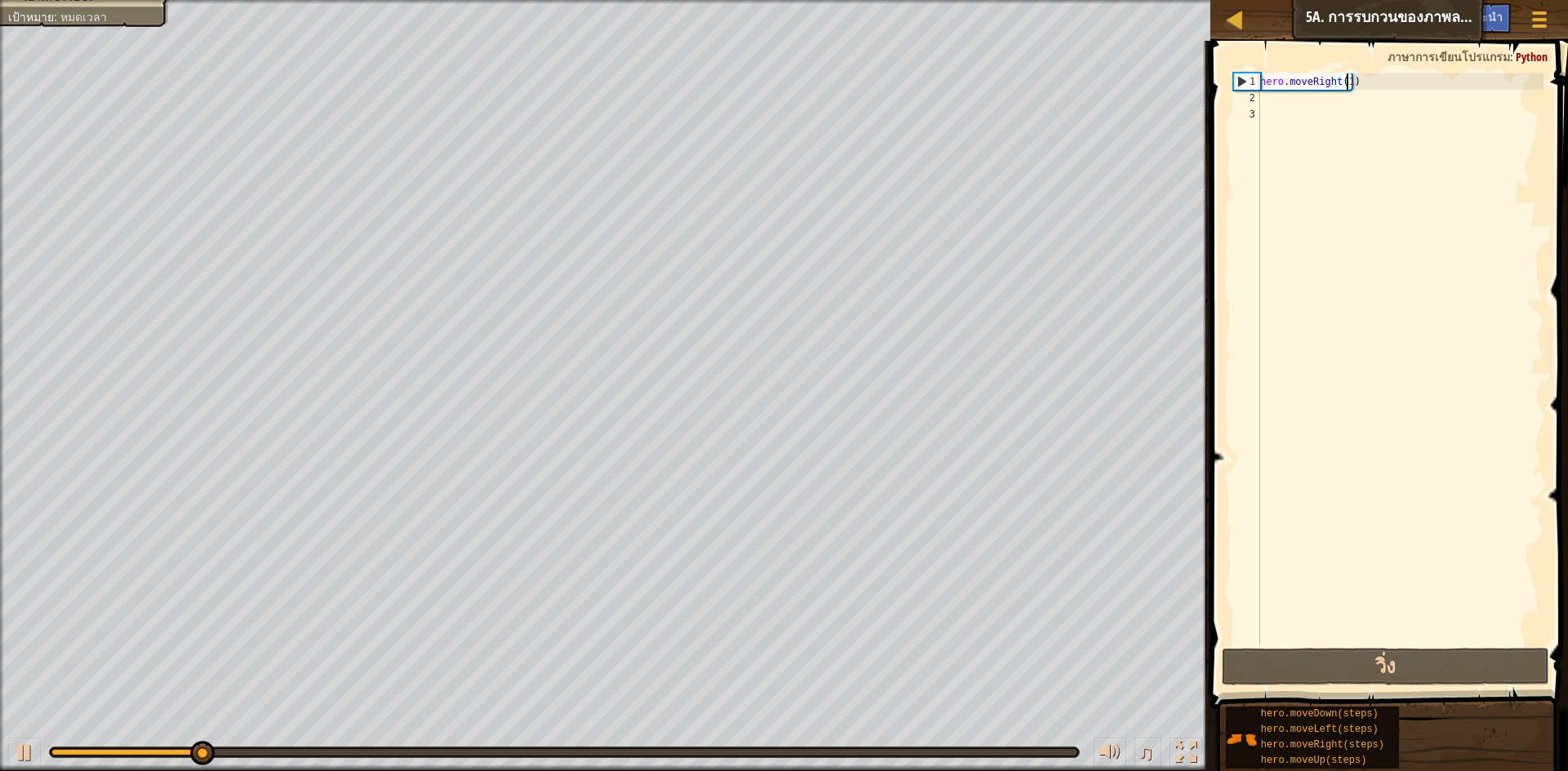
click at [1392, 100] on div "hero . moveRight ( 1 )" at bounding box center [1400, 375] width 287 height 604
type textarea "h"
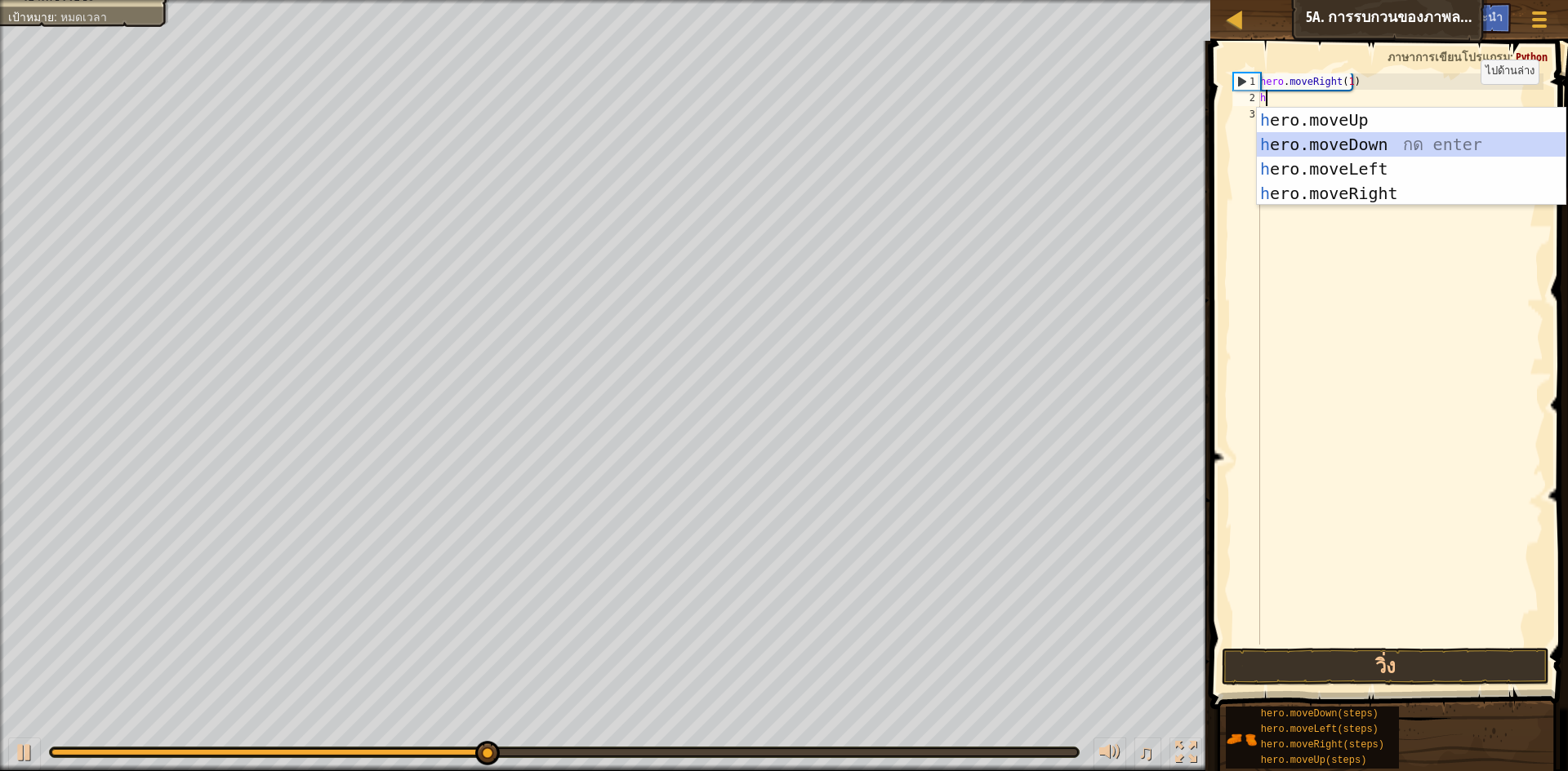
click at [1376, 146] on div "h ero.moveUp กด enter h ero.moveDown กด enter h ero.moveLeft กด enter h ero.mov…" at bounding box center [1411, 181] width 309 height 147
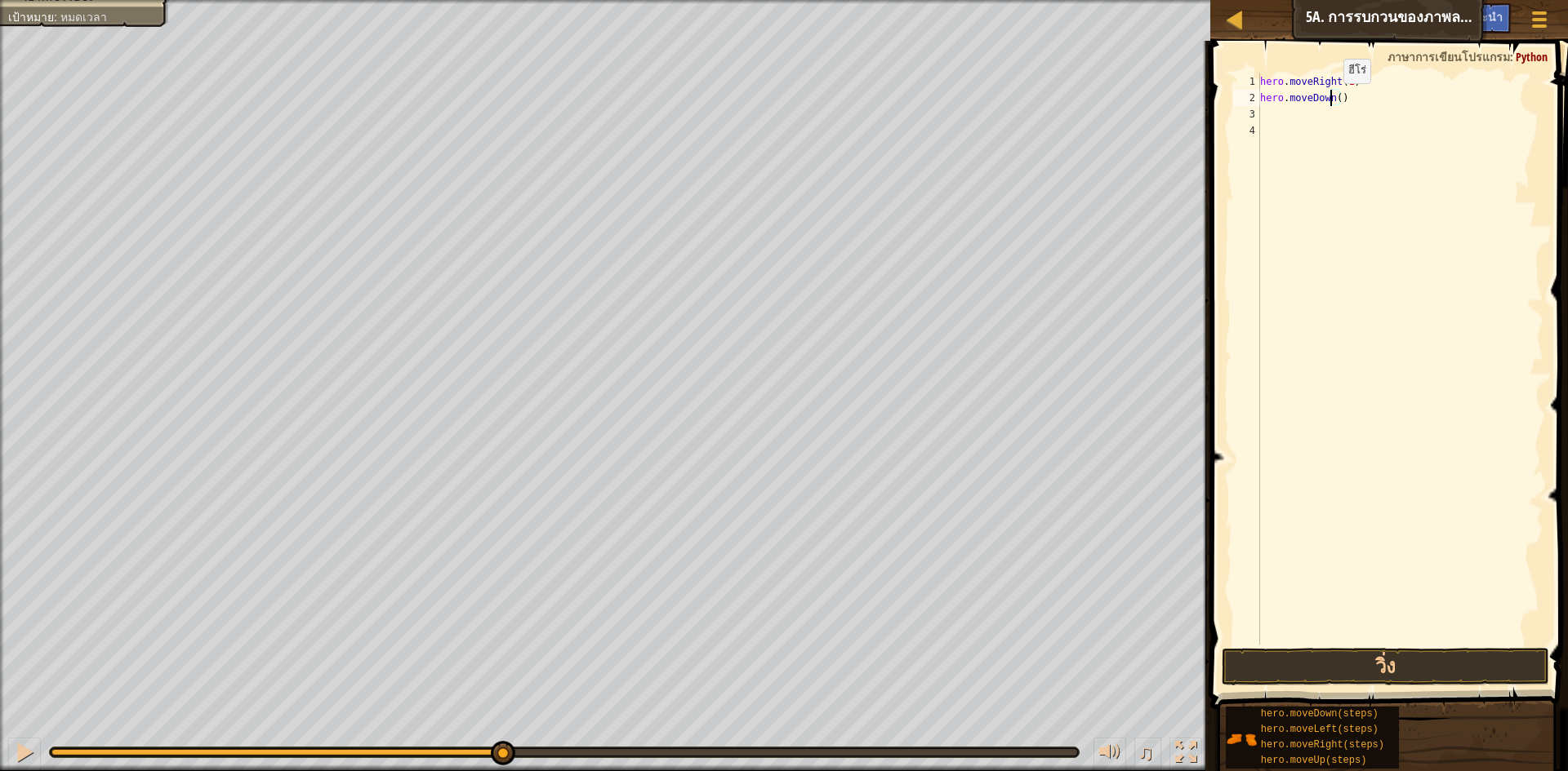
click at [1330, 100] on div "hero . moveRight ( 1 ) hero . moveDown ( )" at bounding box center [1400, 375] width 287 height 604
click at [1334, 99] on div "hero . moveRight ( 1 ) hero . moveDown ( )" at bounding box center [1400, 375] width 287 height 604
type textarea "hero.moveDown(2)"
click at [1436, 671] on button "วิ่ง" at bounding box center [1385, 667] width 327 height 37
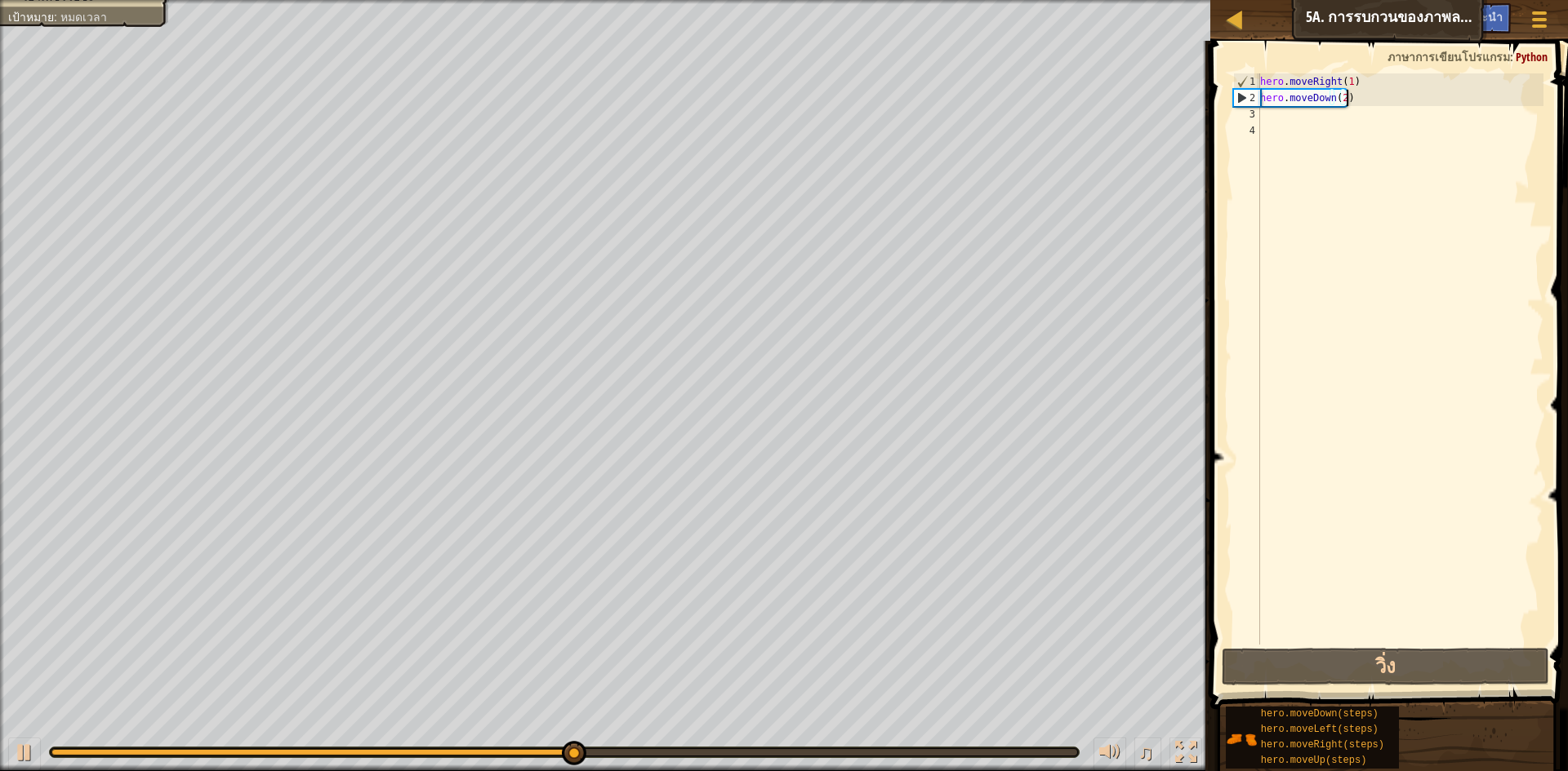
click at [1373, 94] on div "hero . moveRight ( 1 ) hero . moveDown ( 2 )" at bounding box center [1400, 375] width 287 height 604
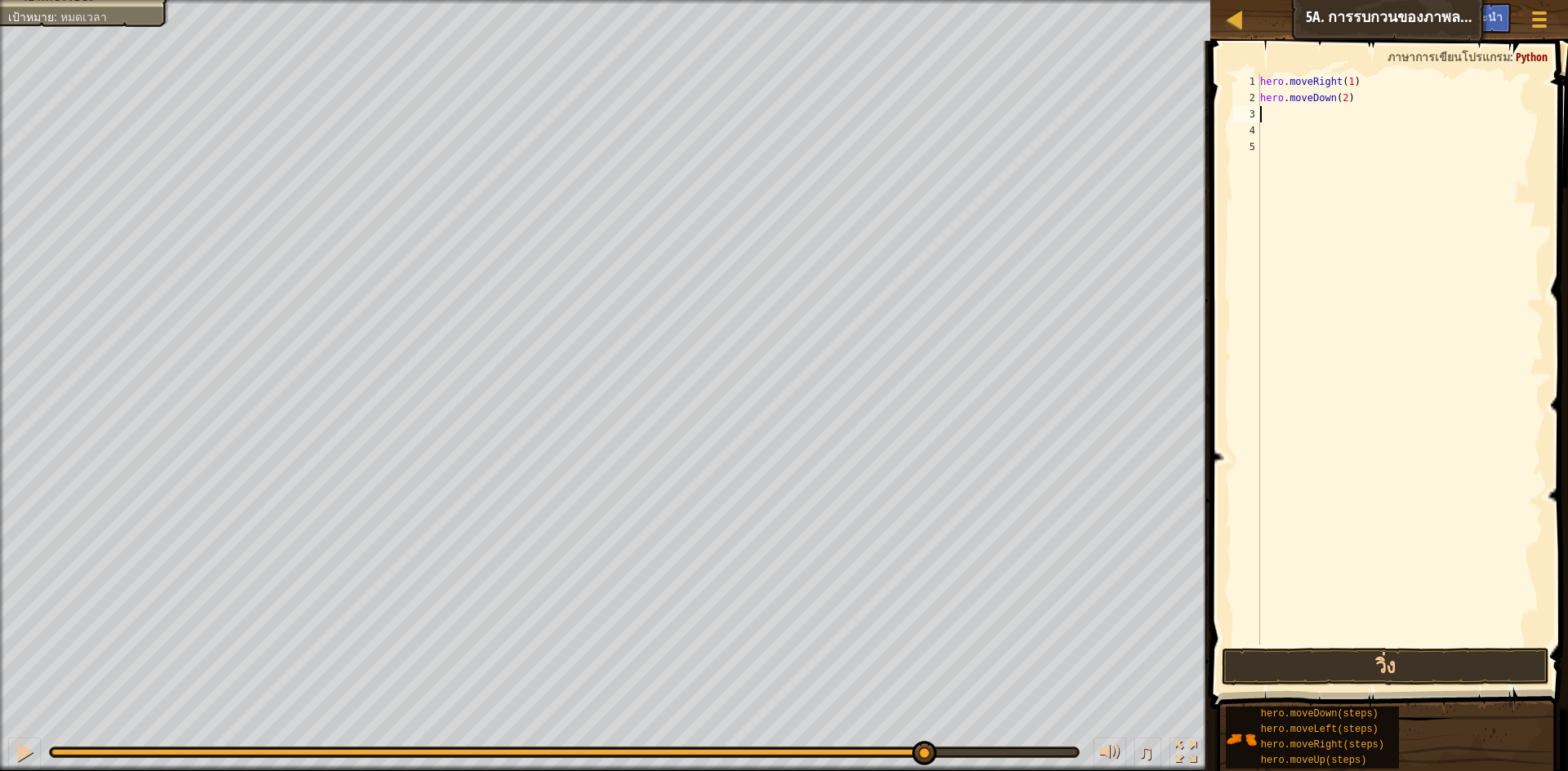
click at [1278, 108] on div "hero . moveRight ( 1 ) hero . moveDown ( 2 )" at bounding box center [1400, 375] width 287 height 604
type textarea "h"
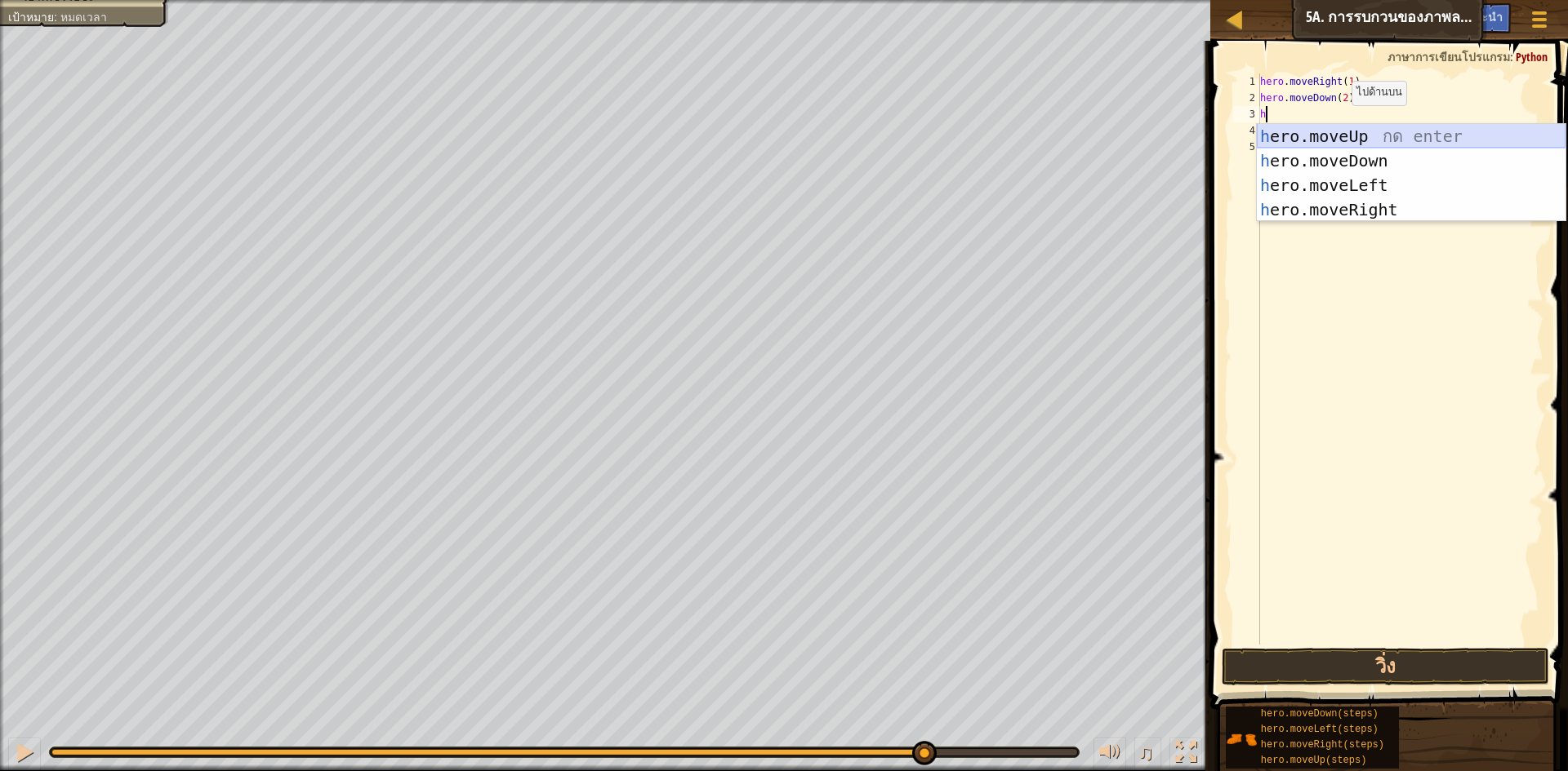
click at [1363, 134] on div "h ero.moveUp กด enter h ero.moveDown กด enter h ero.moveLeft กด enter h ero.mov…" at bounding box center [1411, 197] width 309 height 147
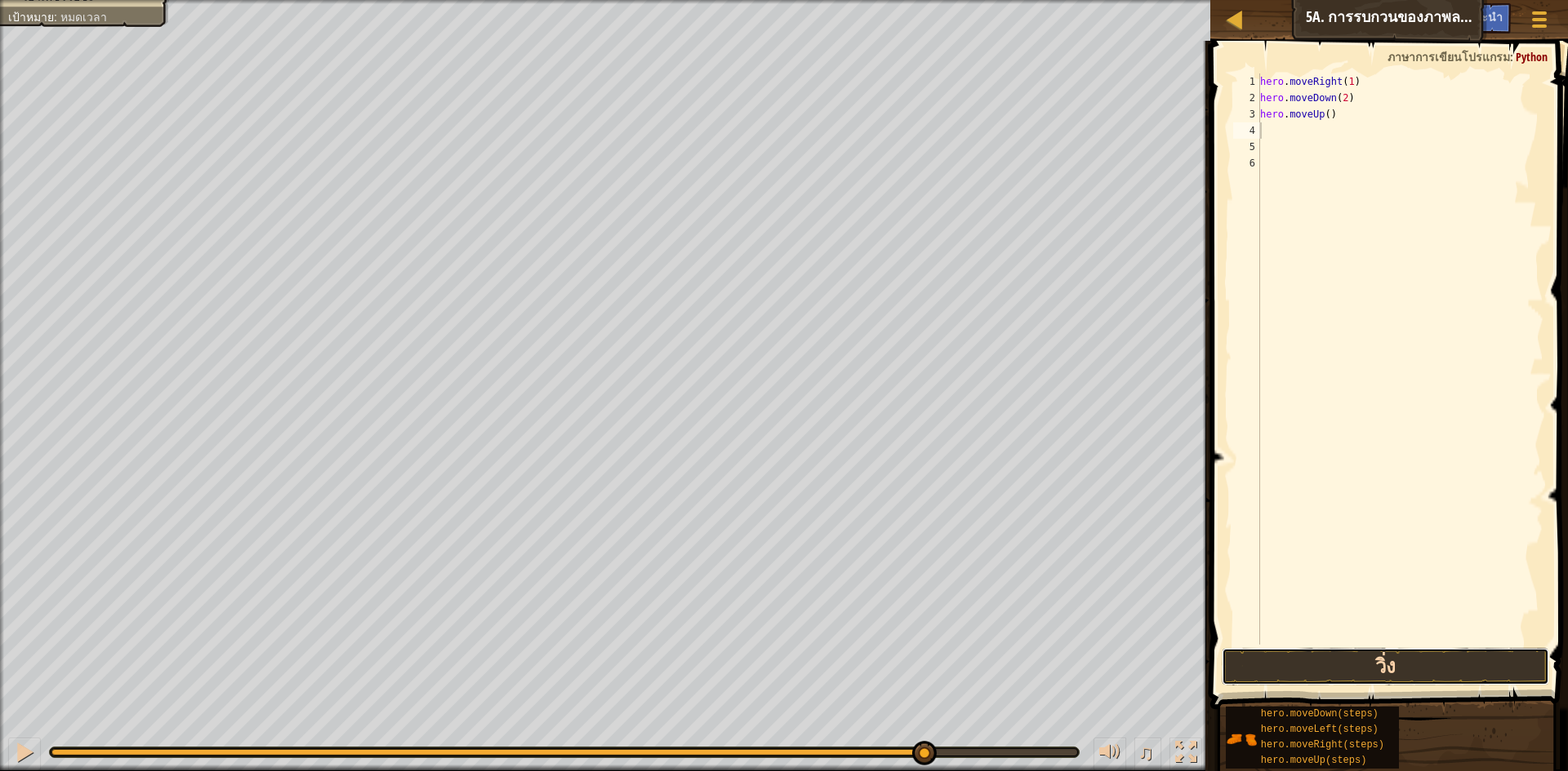
drag, startPoint x: 1330, startPoint y: 669, endPoint x: 1340, endPoint y: 673, distance: 10.8
click at [1331, 671] on button "วิ่ง" at bounding box center [1385, 667] width 327 height 37
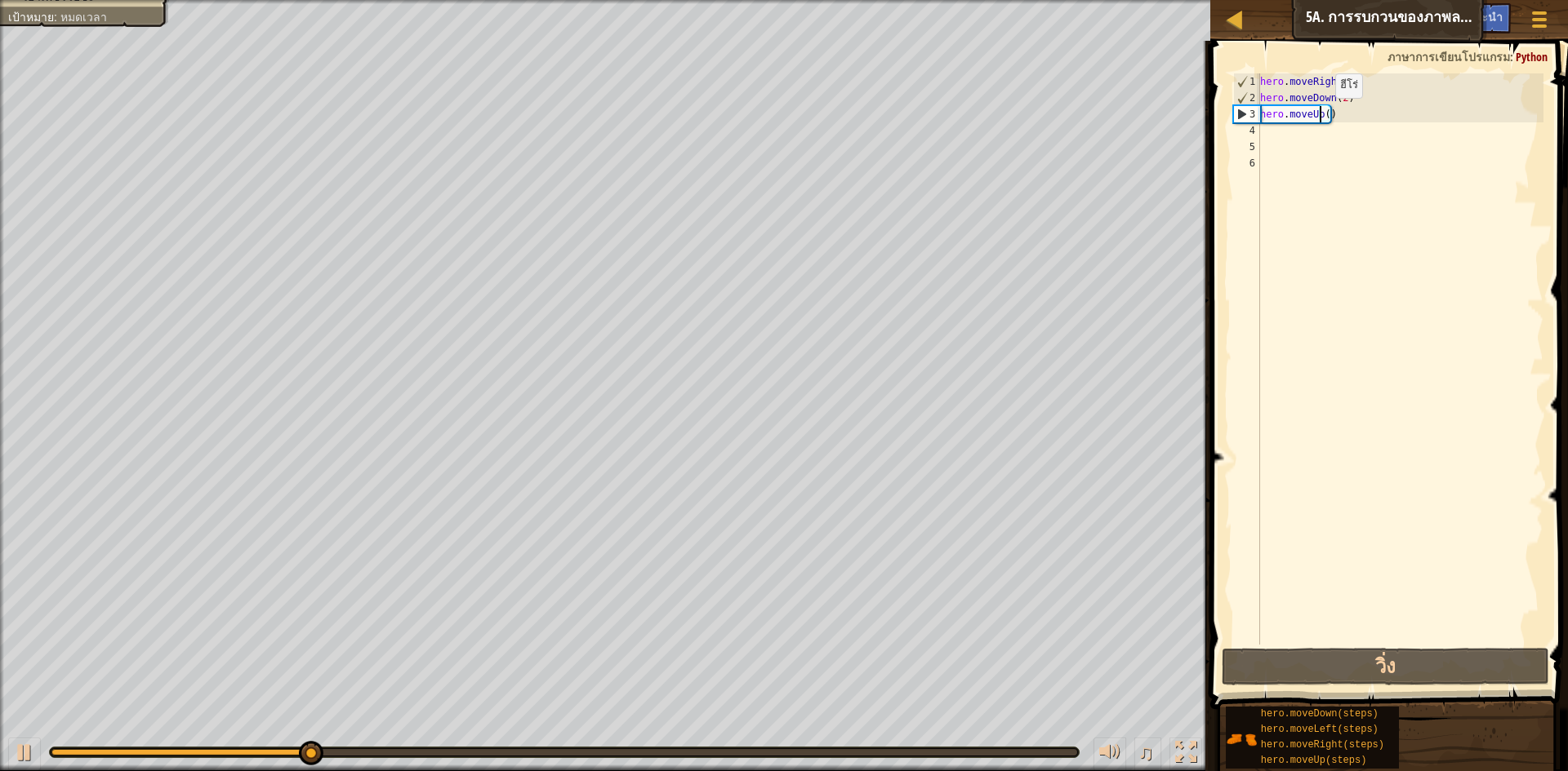
click at [1321, 114] on div "hero . moveRight ( 1 ) hero . moveDown ( 2 ) hero . moveUp ( )" at bounding box center [1400, 375] width 287 height 604
click at [1326, 114] on div "hero . moveRight ( 1 ) hero . moveDown ( 2 ) hero . moveUp ( )" at bounding box center [1400, 375] width 287 height 604
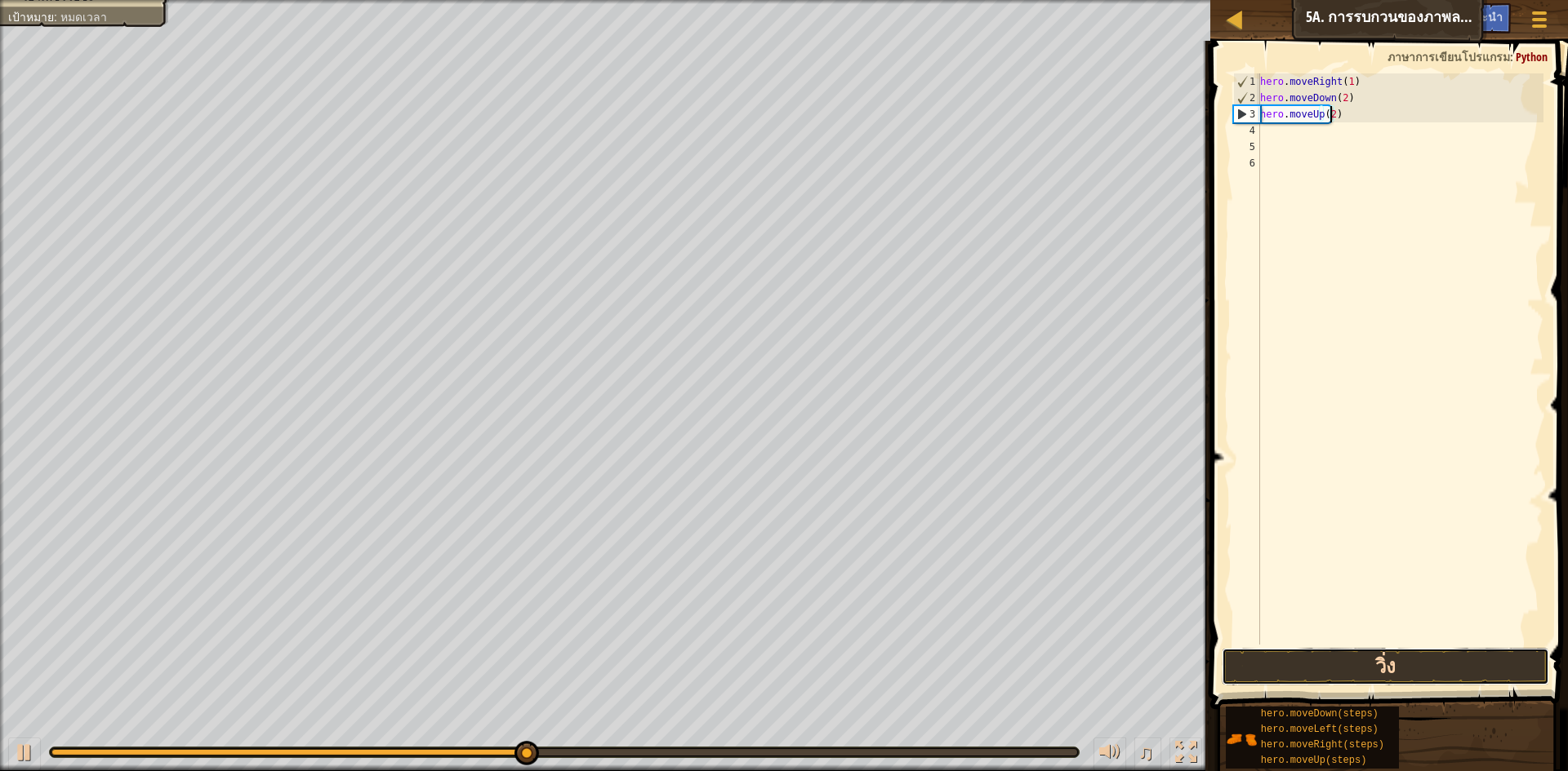
click at [1413, 661] on button "วิ่ง" at bounding box center [1385, 667] width 327 height 37
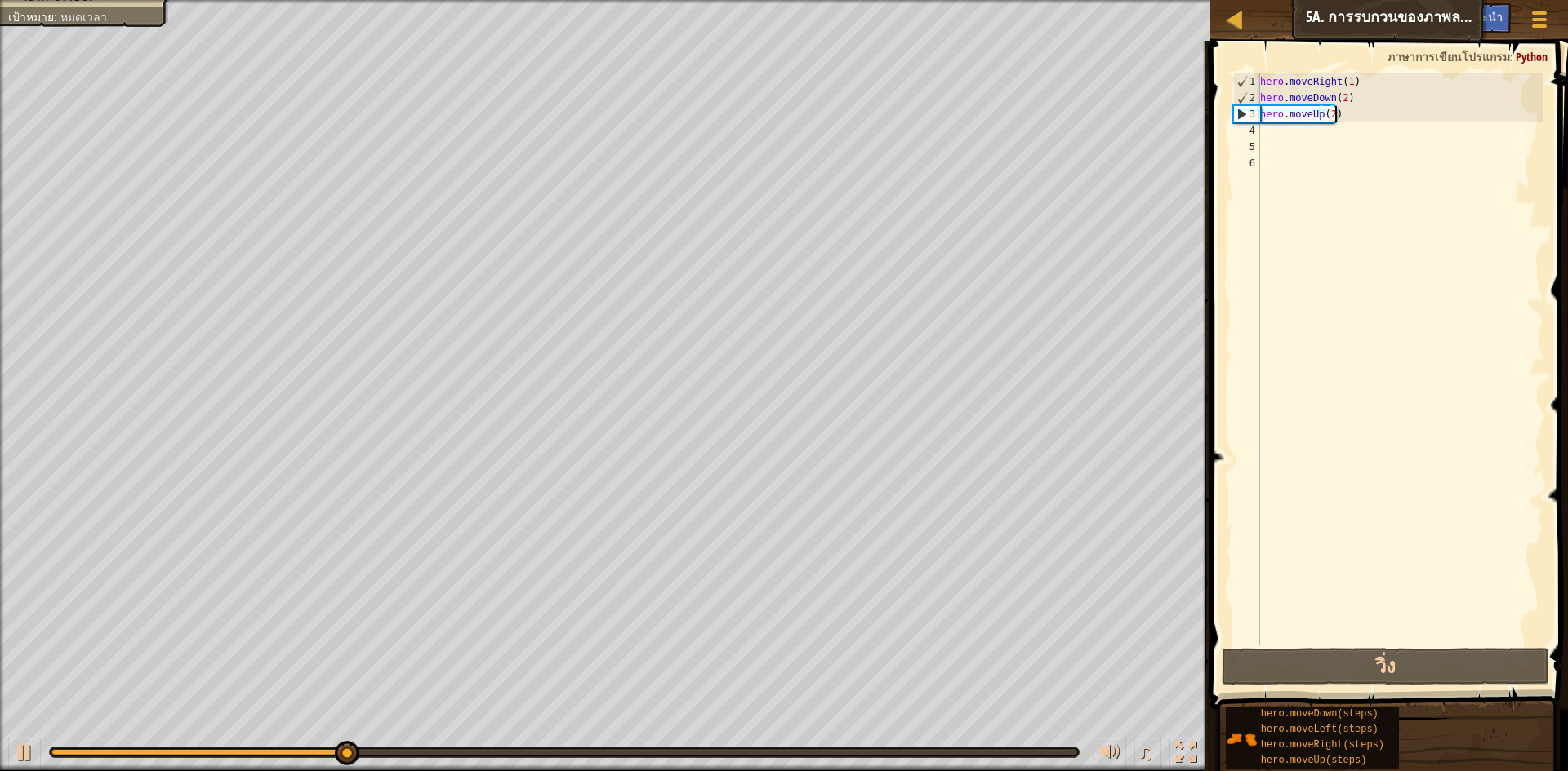
click at [1397, 109] on div "hero . moveRight ( 1 ) hero . moveDown ( 2 ) hero . moveUp ( 2 )" at bounding box center [1400, 375] width 287 height 604
click at [1358, 106] on div "hero . moveRight ( 1 ) hero . moveDown ( 2 ) hero . moveUp ( 2 )" at bounding box center [1400, 375] width 287 height 604
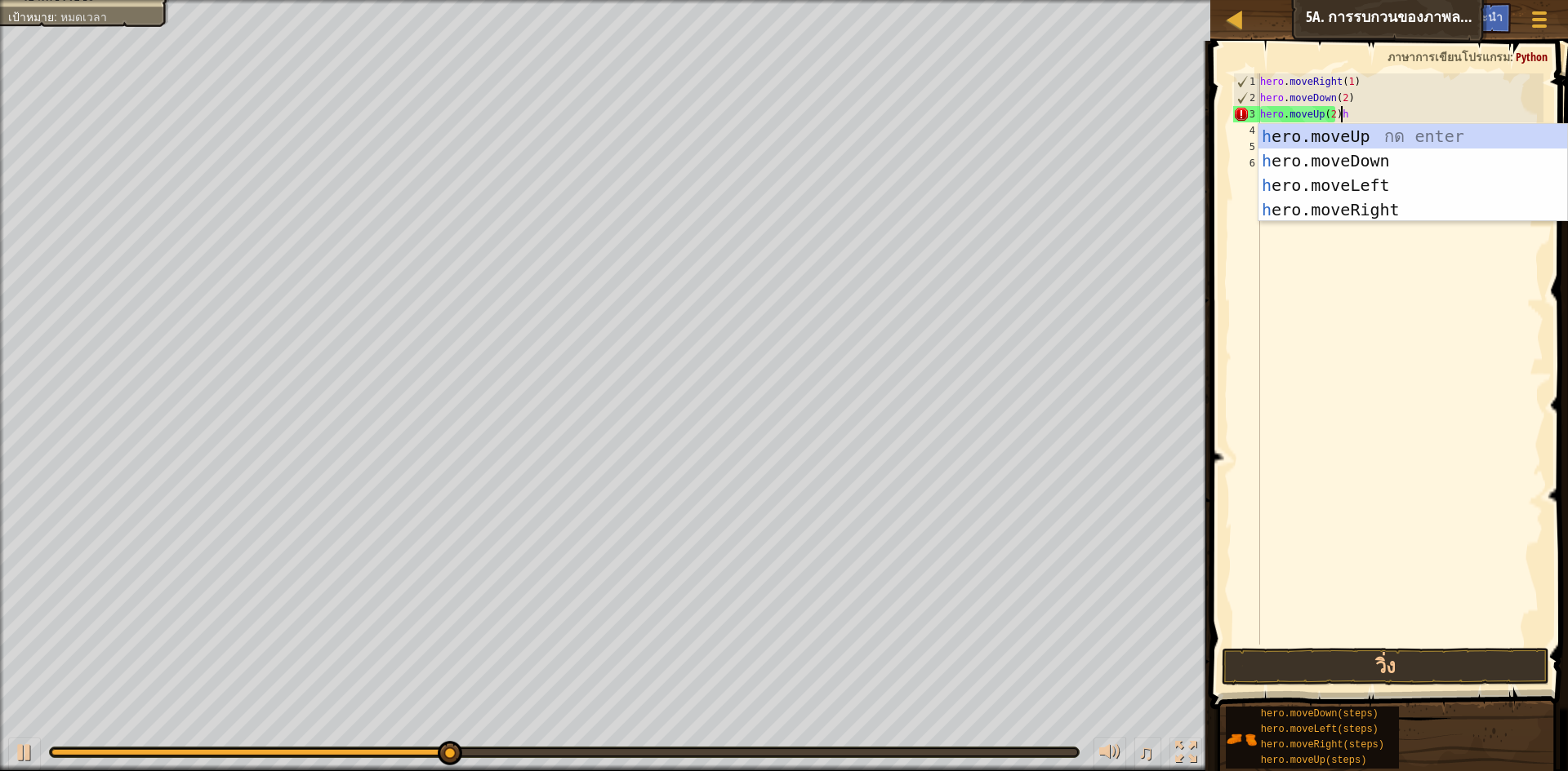
type textarea "hero.moveUp(2)"
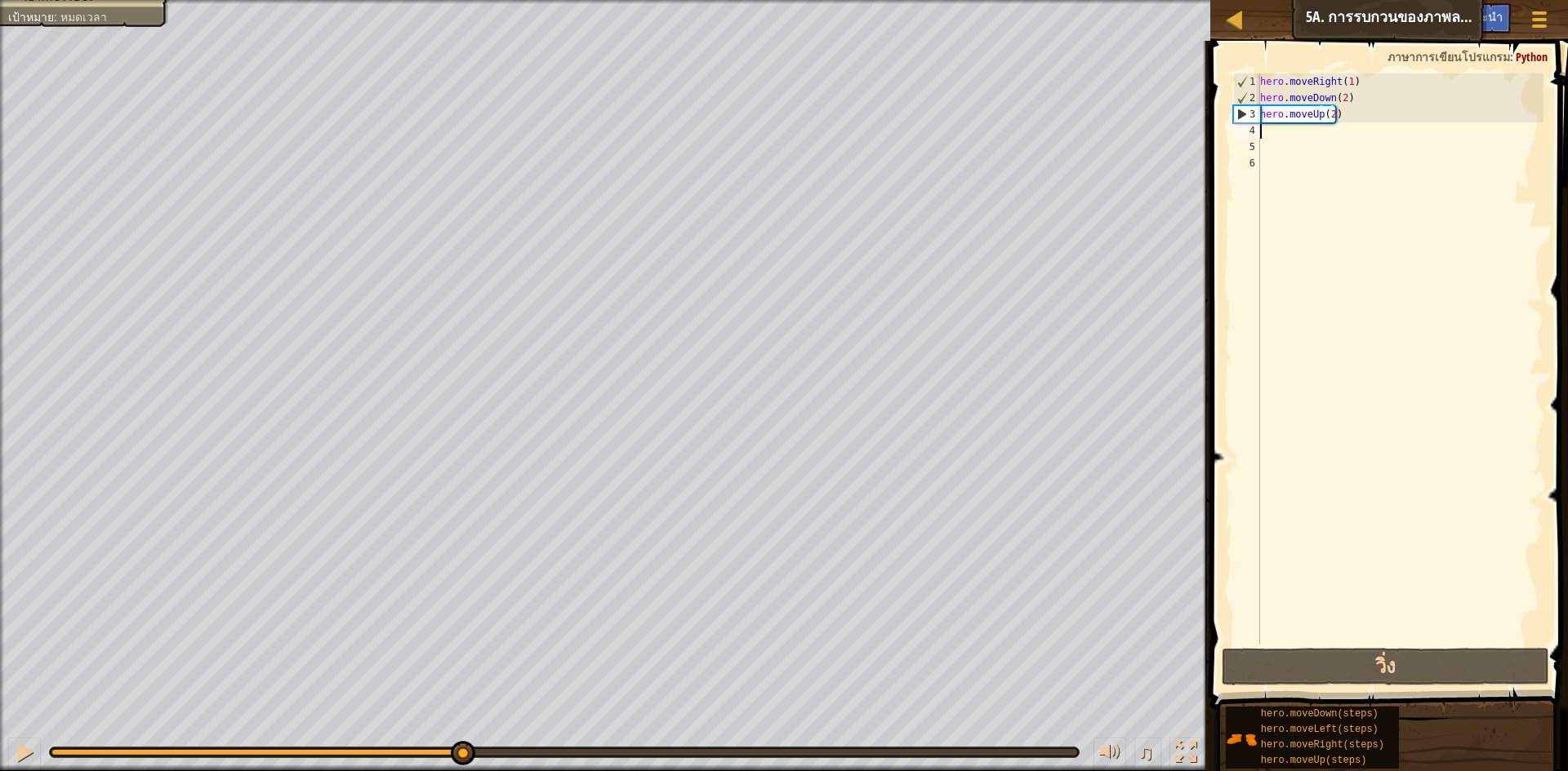
click at [1269, 138] on div "hero . moveRight ( 1 ) hero . moveDown ( 2 ) hero . moveUp ( 2 )" at bounding box center [1400, 375] width 287 height 604
type textarea "h"
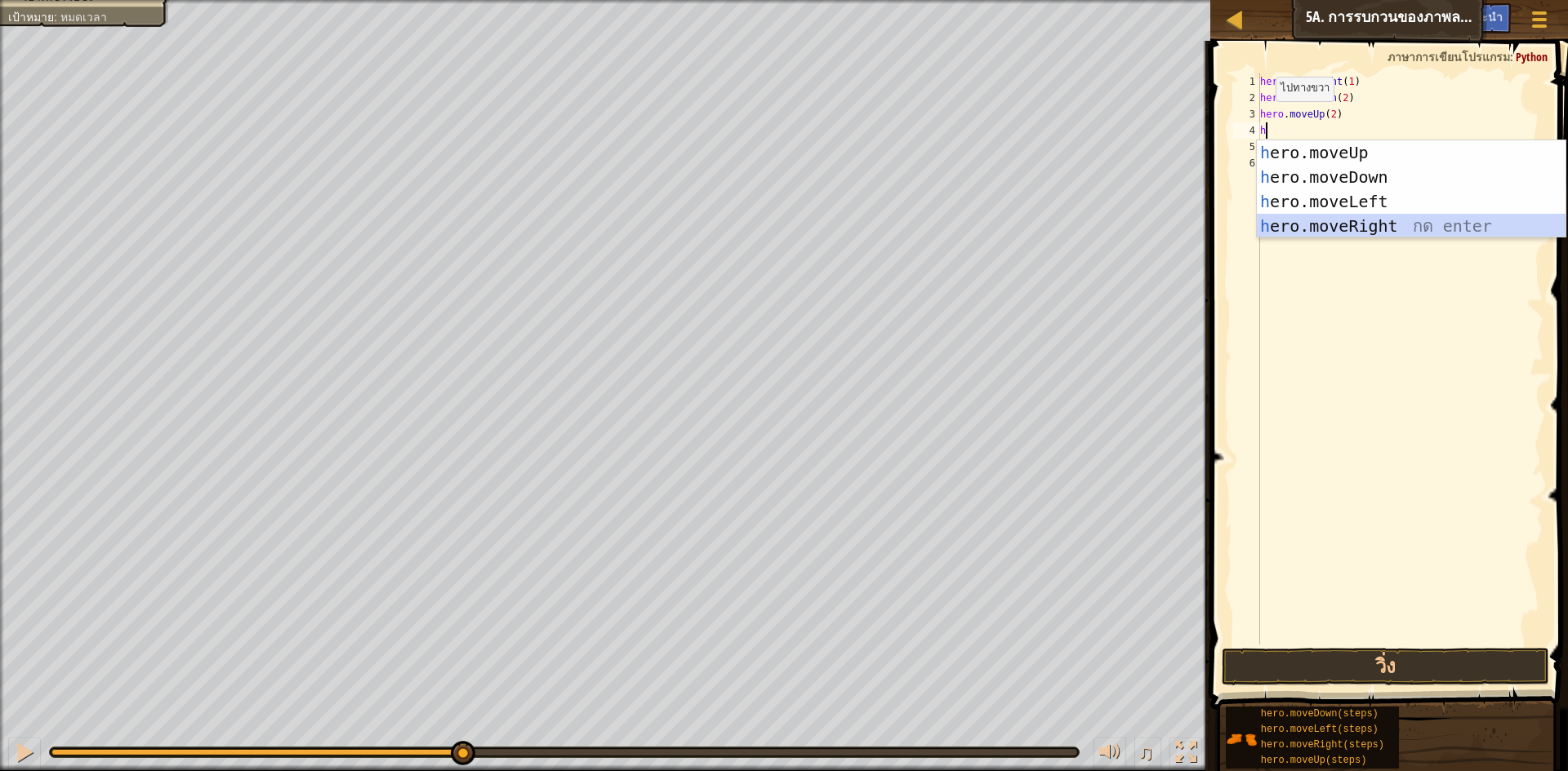
click at [1348, 227] on div "h ero.moveUp กด enter h ero.moveDown กด enter h ero.moveLeft กด enter h ero.mov…" at bounding box center [1411, 214] width 309 height 147
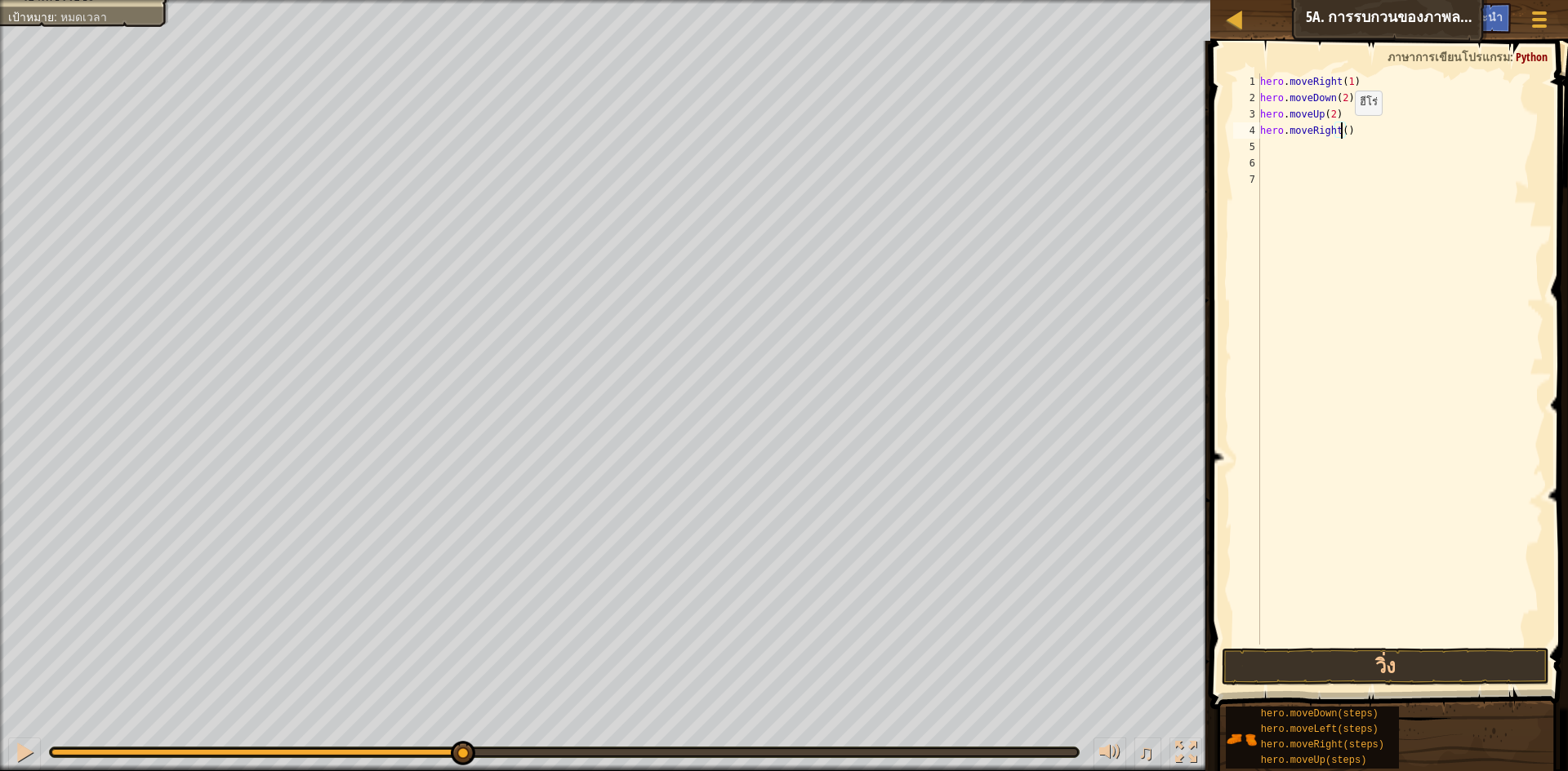
click at [1340, 132] on div "hero . moveRight ( 1 ) hero . moveDown ( 2 ) hero . moveUp ( 2 ) hero . moveRig…" at bounding box center [1400, 375] width 287 height 604
type textarea "hero.moveRight(3)"
click at [1360, 660] on button "วิ่ง" at bounding box center [1385, 667] width 327 height 37
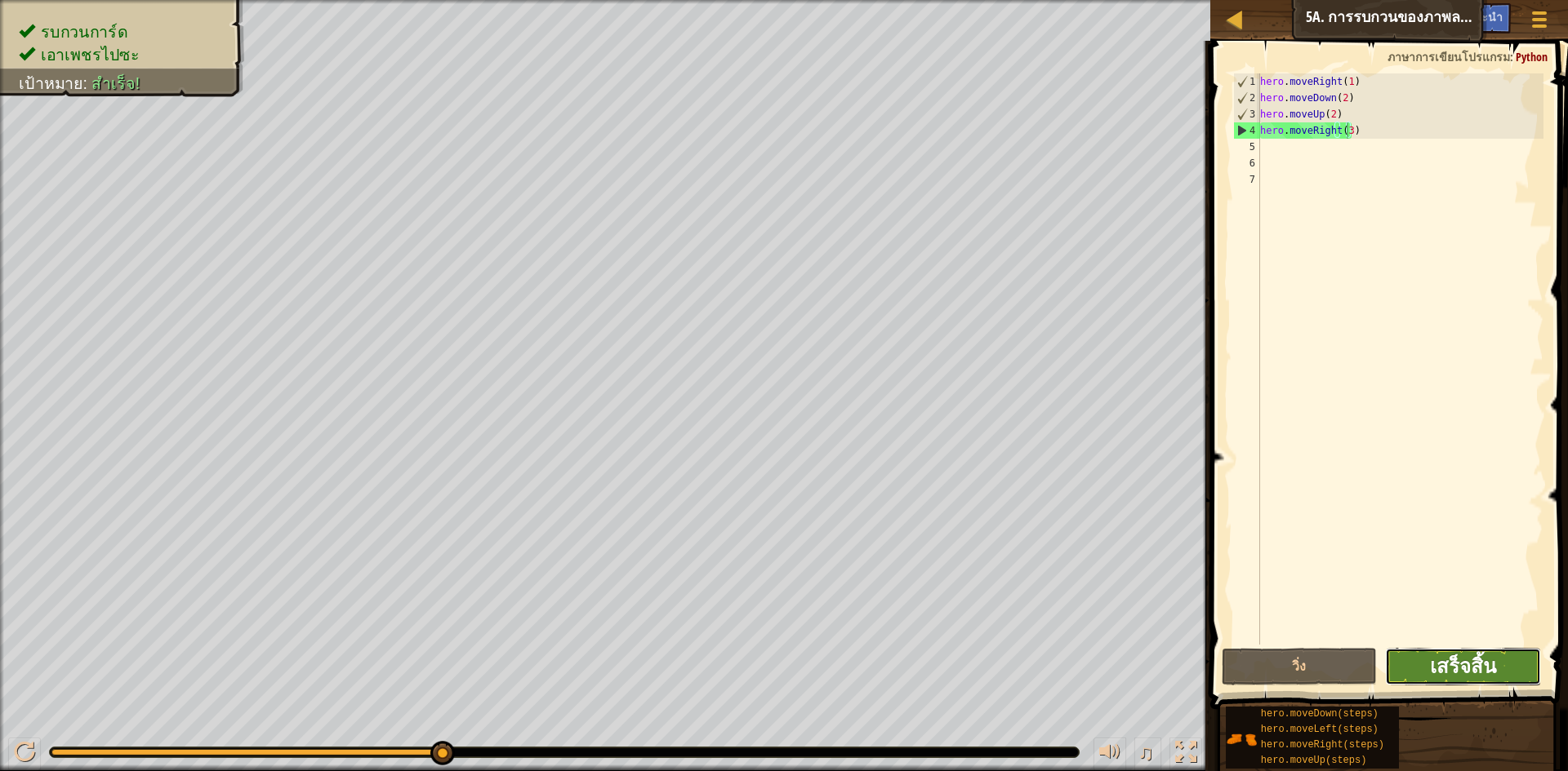
click at [1462, 667] on span "เสร็จสิ้น" at bounding box center [1463, 666] width 66 height 26
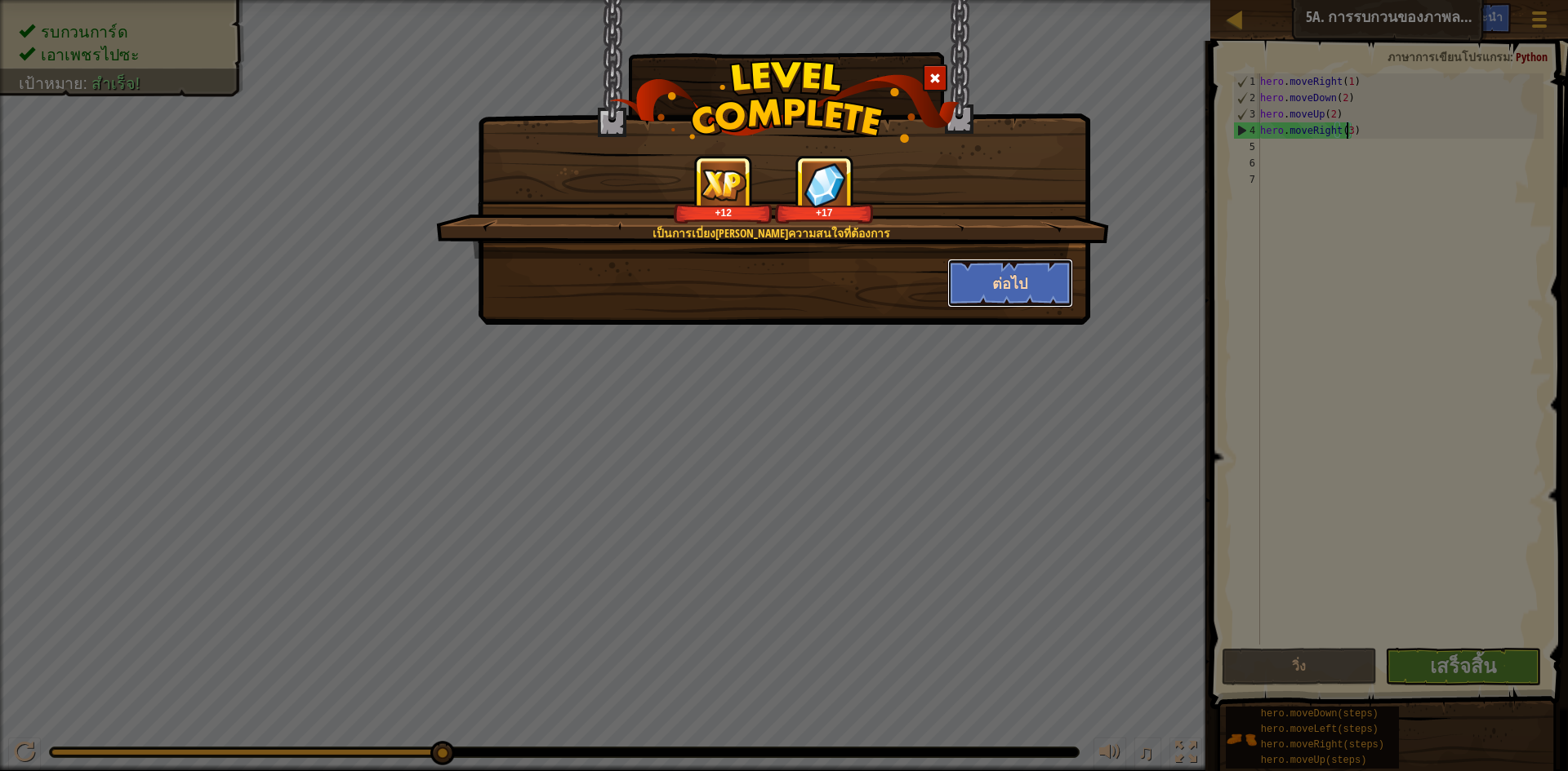
click at [1024, 277] on button "ต่อไป" at bounding box center [1011, 283] width 127 height 49
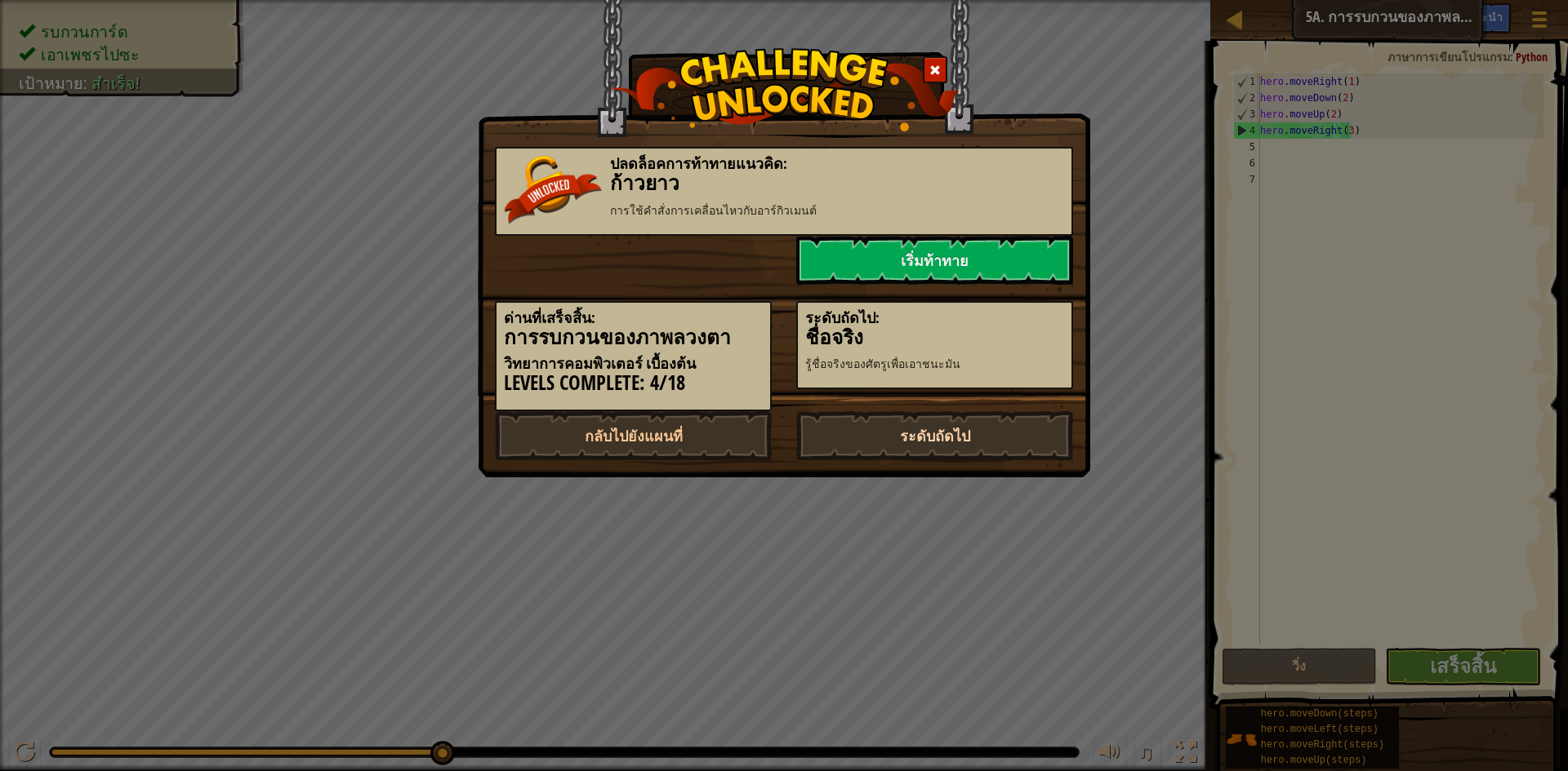
click at [991, 455] on link "ระดับถัดไป" at bounding box center [934, 436] width 277 height 49
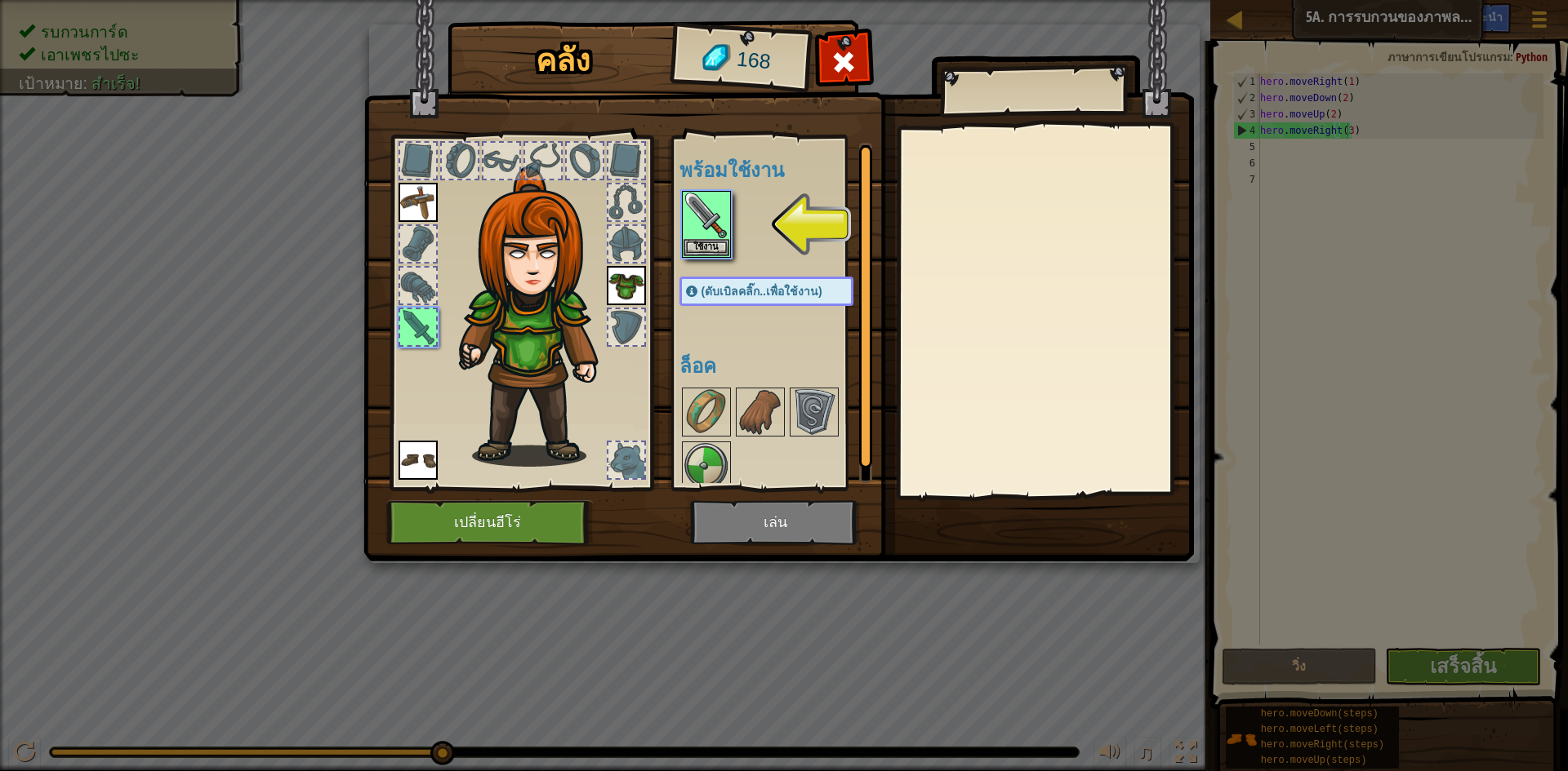
click at [795, 525] on img at bounding box center [779, 265] width 831 height 593
click at [717, 211] on img at bounding box center [706, 216] width 46 height 46
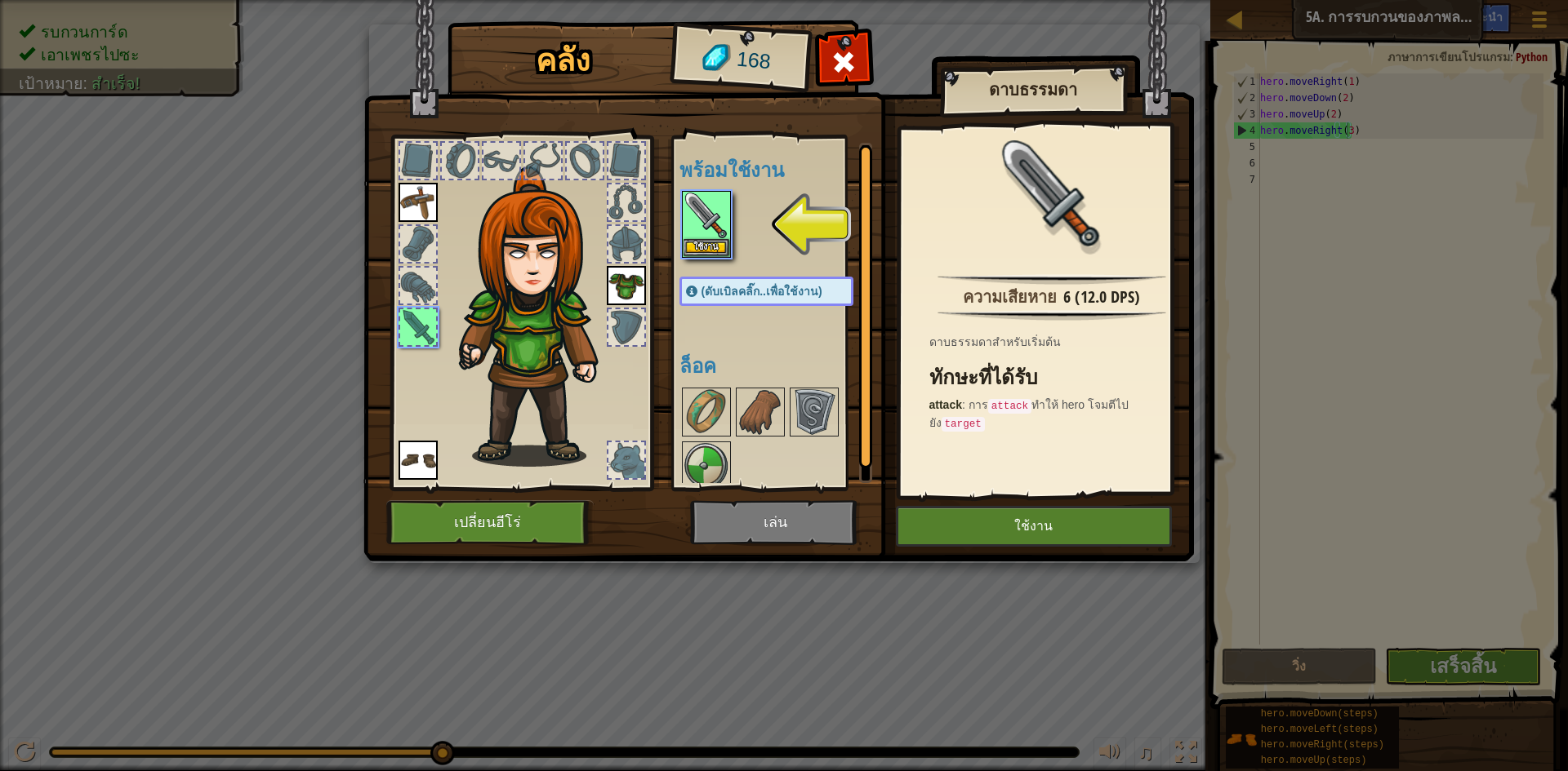
click at [740, 512] on img at bounding box center [779, 265] width 831 height 593
click at [534, 523] on button "เปลี่ยนฮีโร่" at bounding box center [490, 523] width 207 height 45
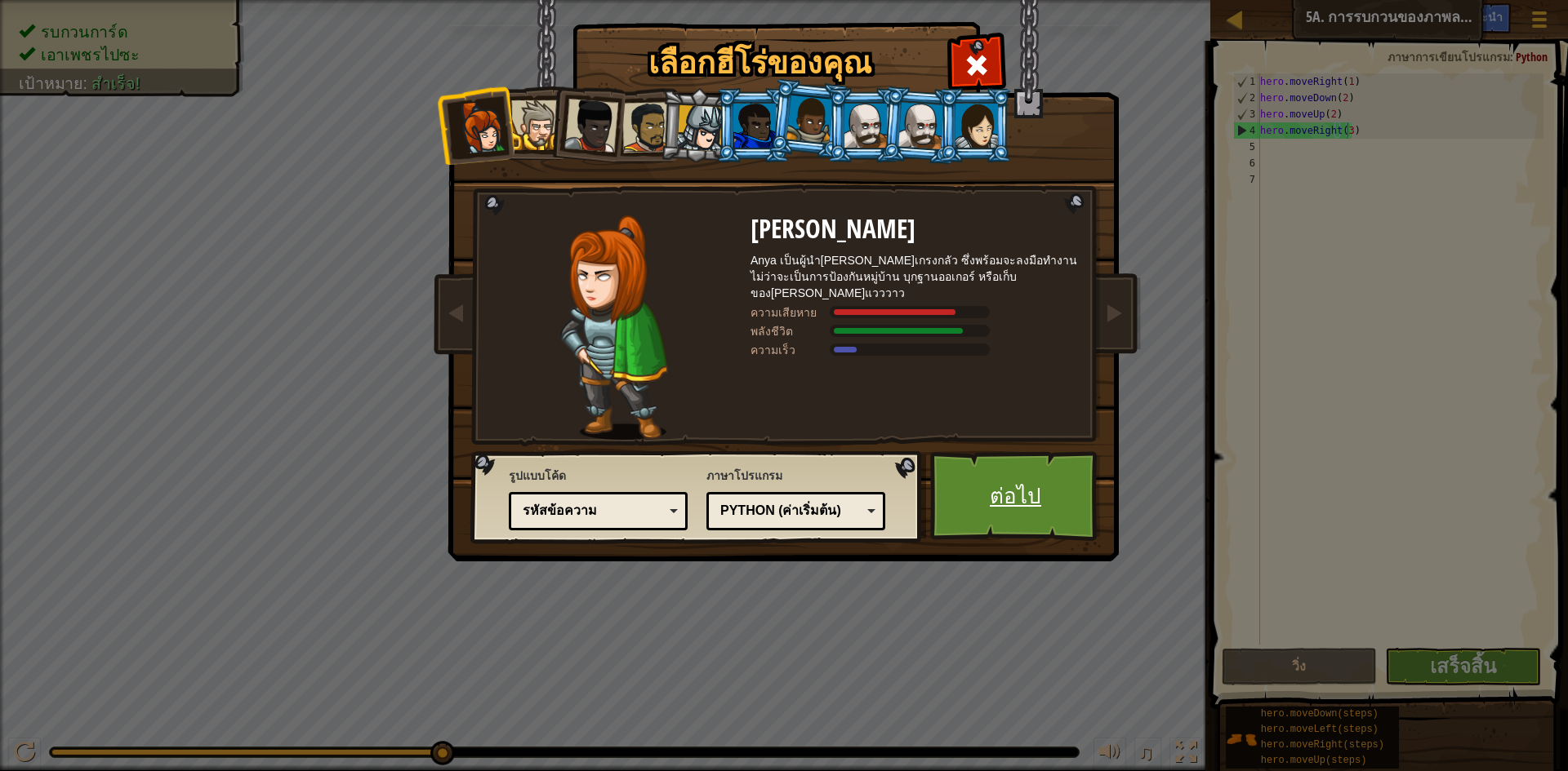
click at [1005, 518] on link "ต่อไป" at bounding box center [1015, 496] width 171 height 90
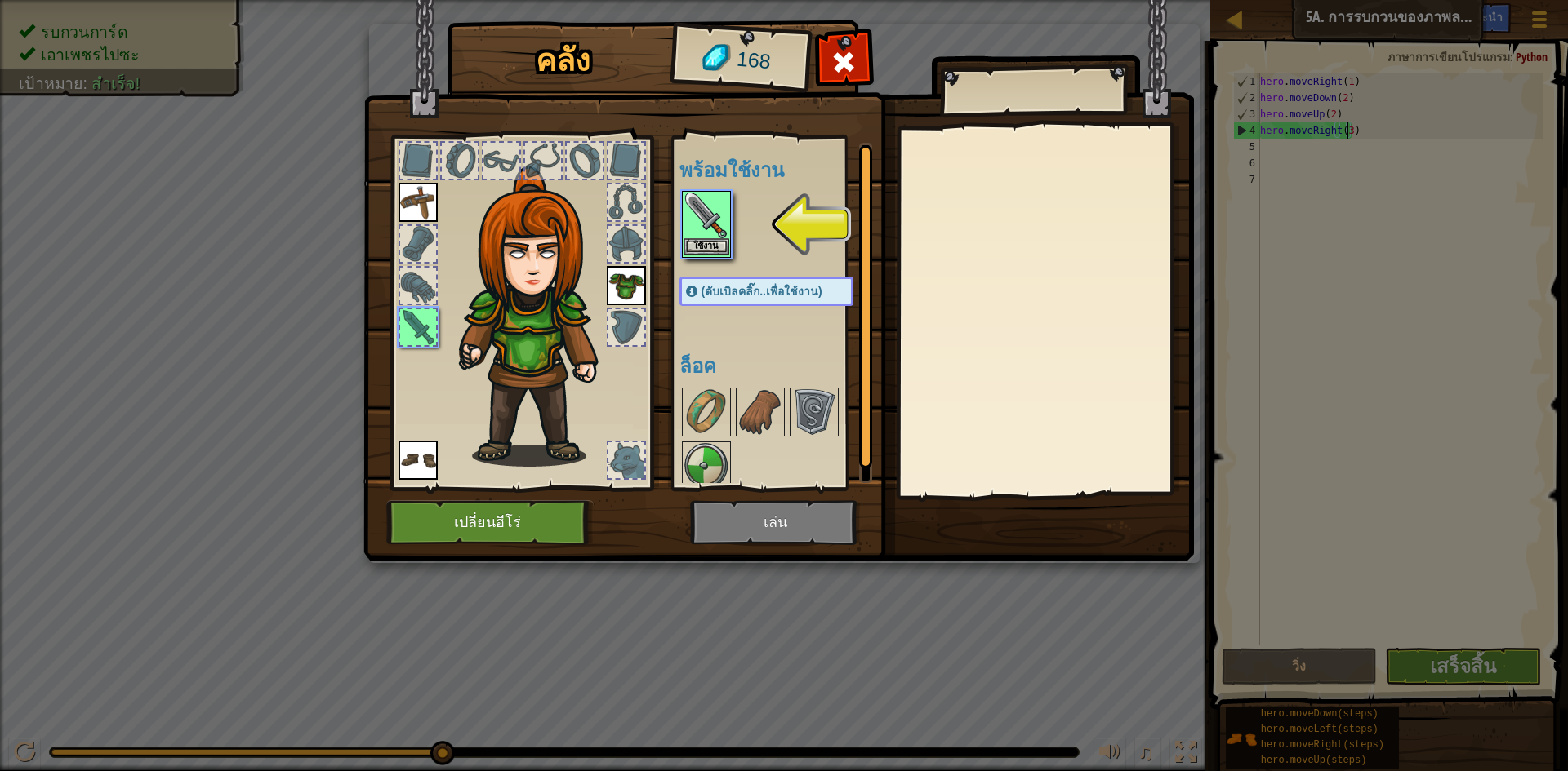
click at [703, 229] on img at bounding box center [706, 216] width 46 height 46
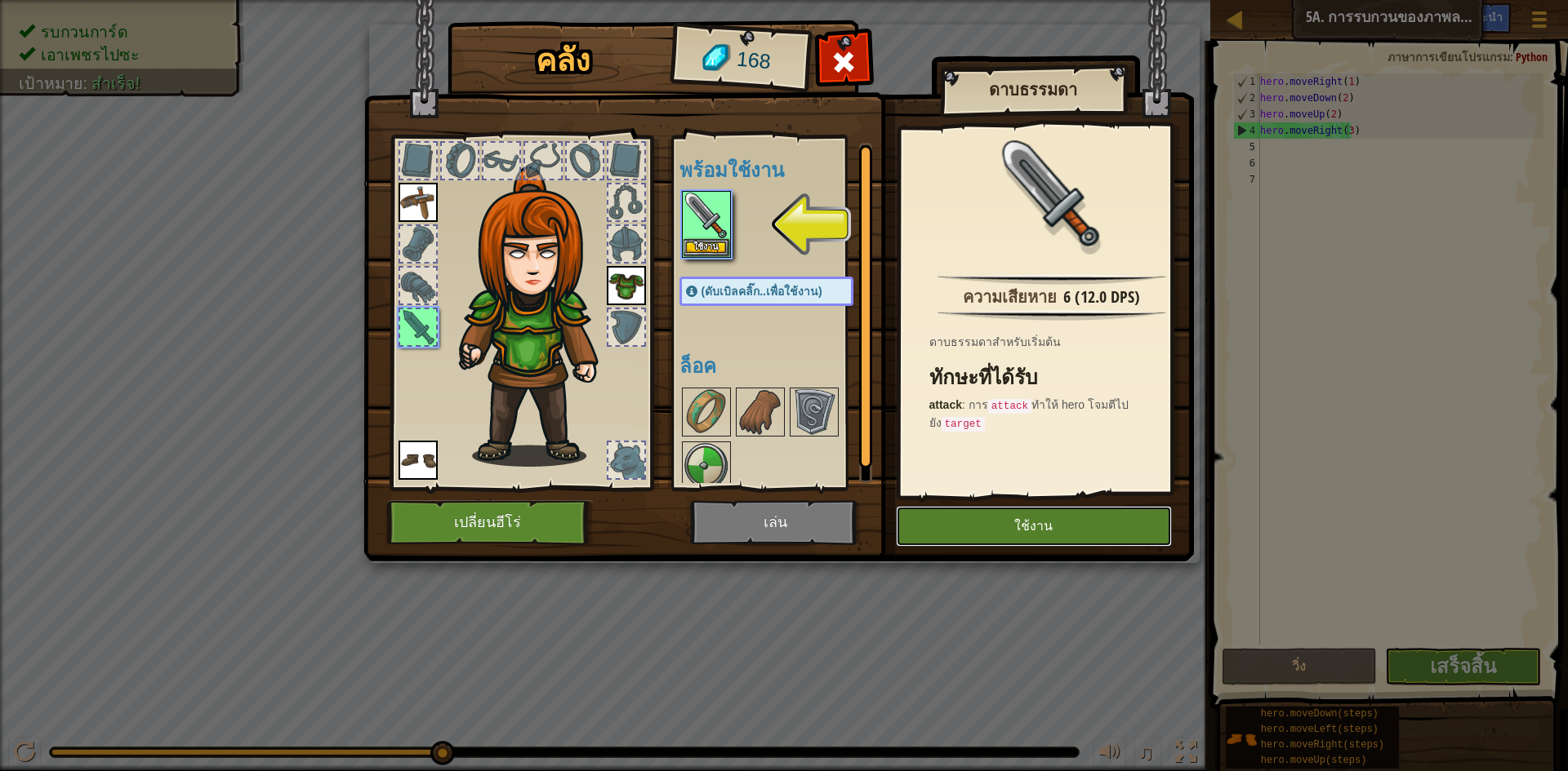
click at [1008, 523] on button "ใช้งาน" at bounding box center [1033, 526] width 276 height 41
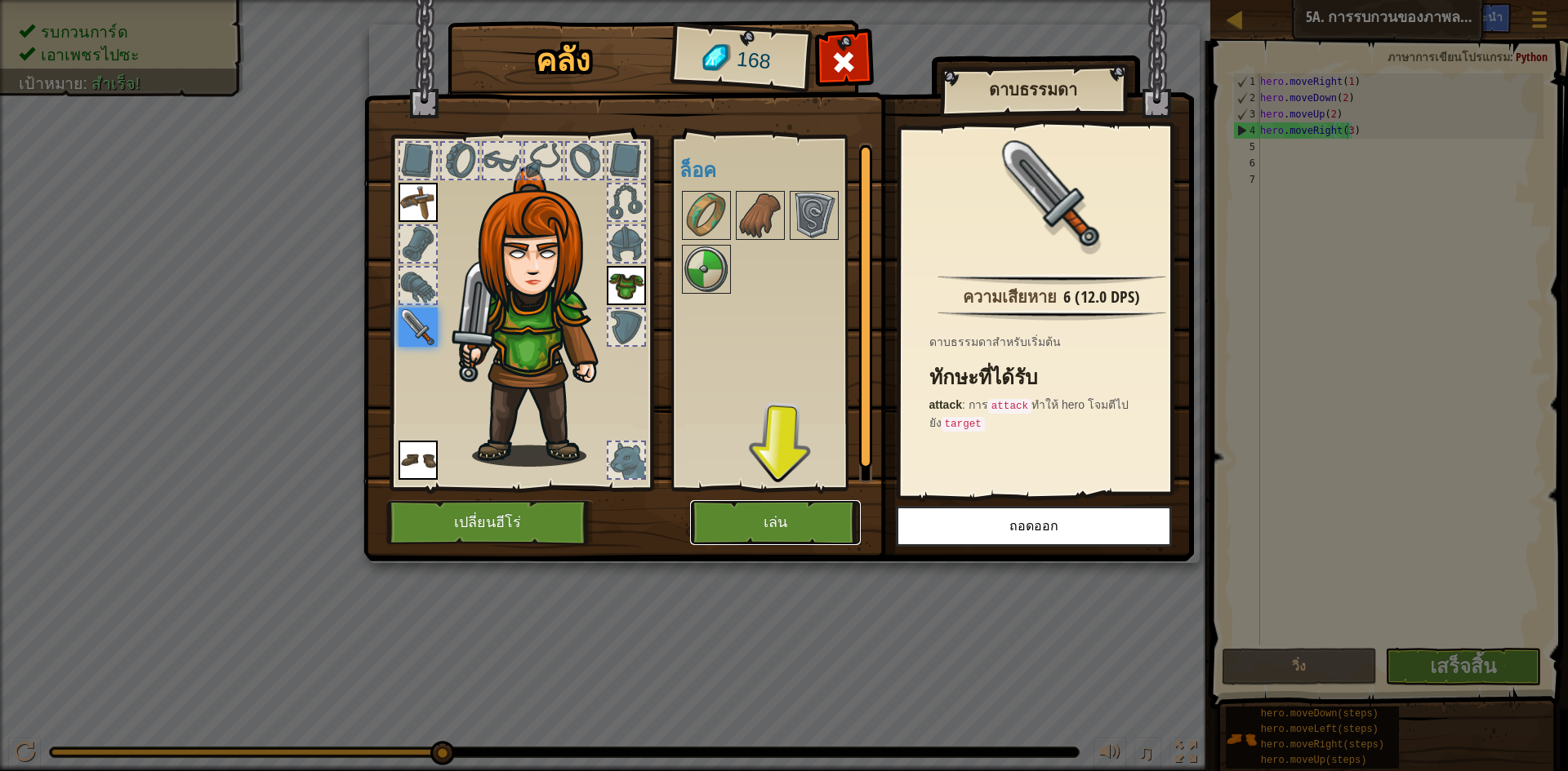
click at [819, 523] on button "เล่น" at bounding box center [775, 523] width 171 height 45
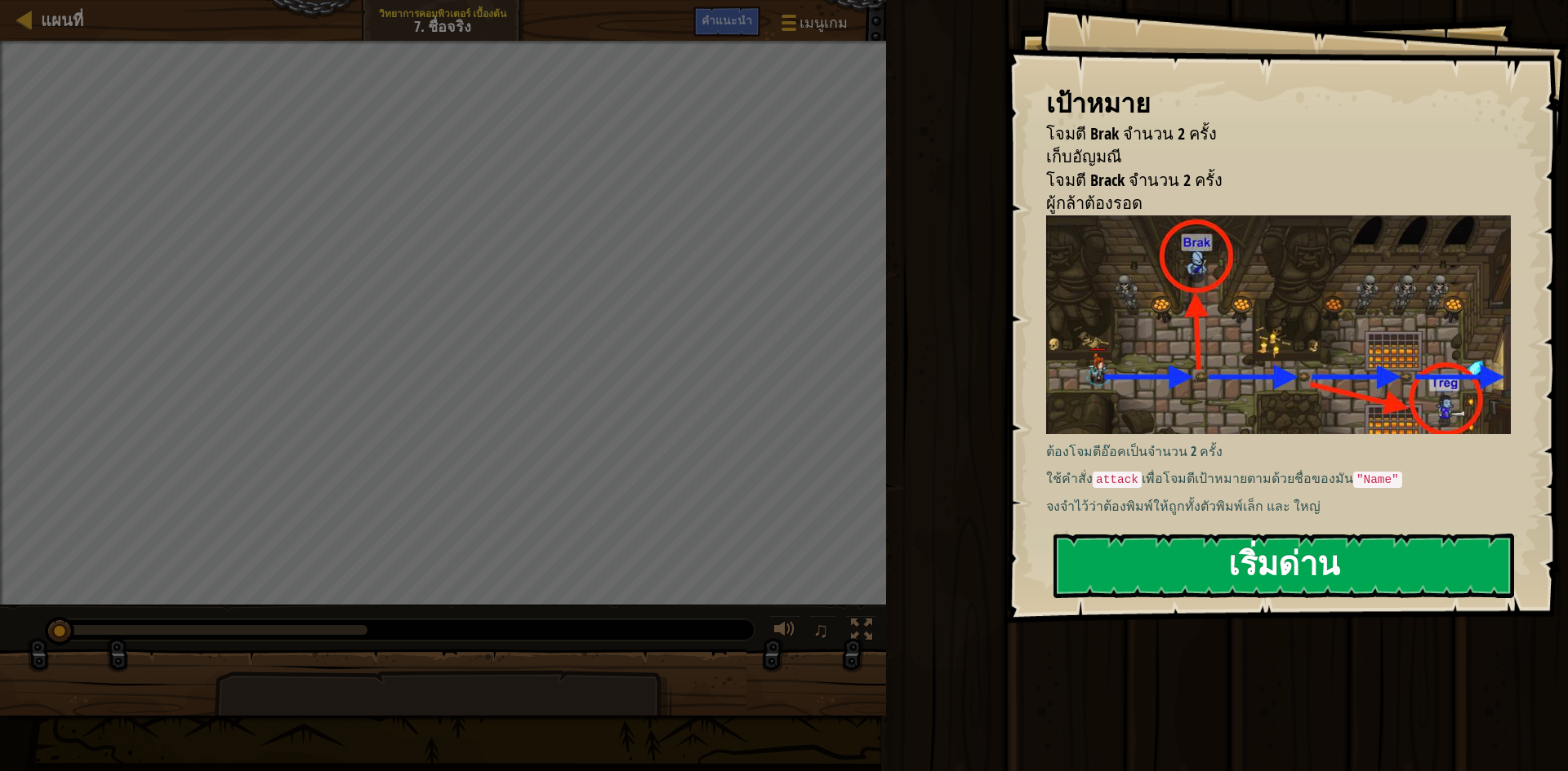
click at [1243, 572] on button "เริ่มด่าน" at bounding box center [1284, 565] width 461 height 65
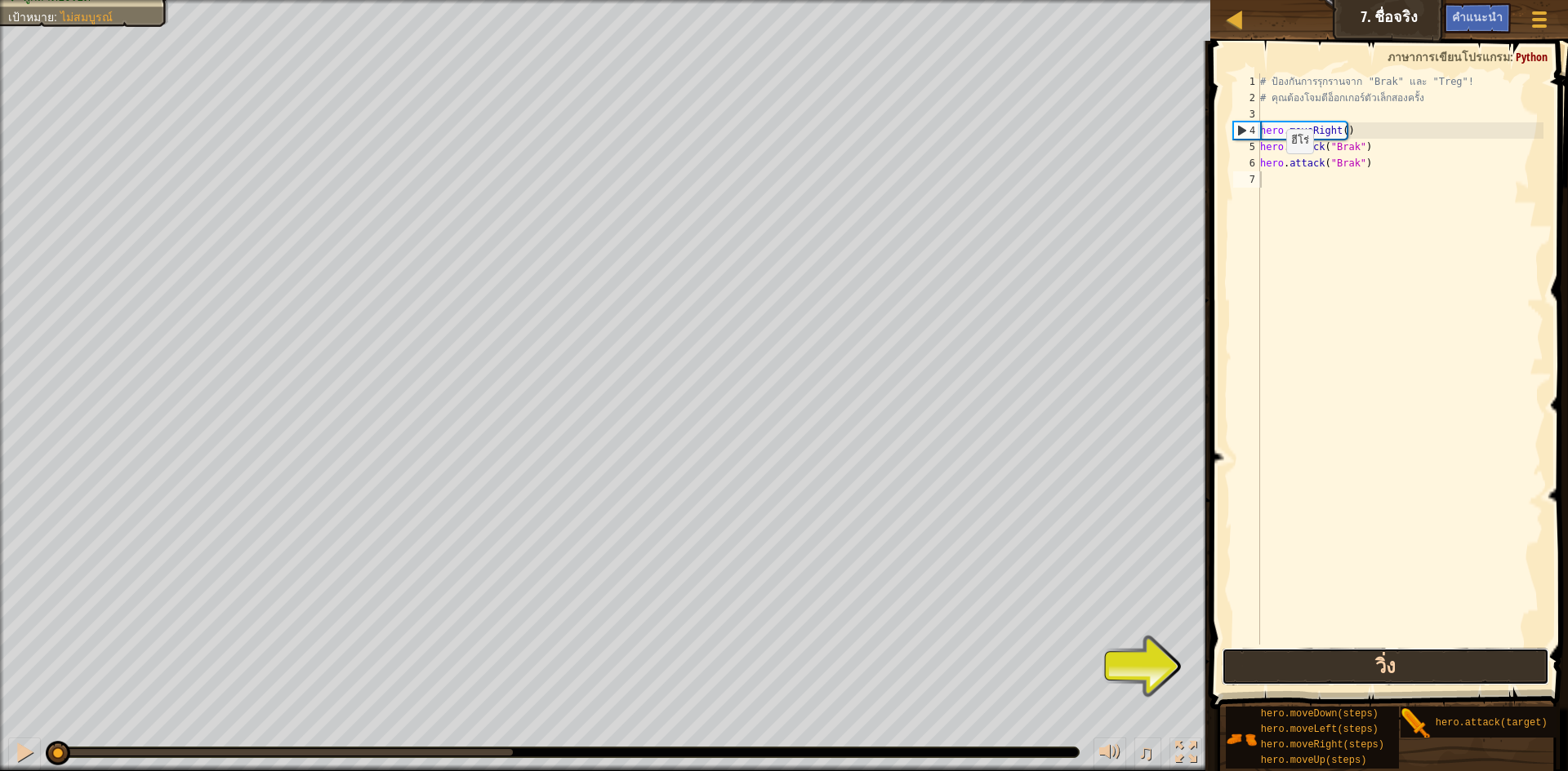
click at [1250, 656] on button "วิ่ง" at bounding box center [1385, 667] width 327 height 37
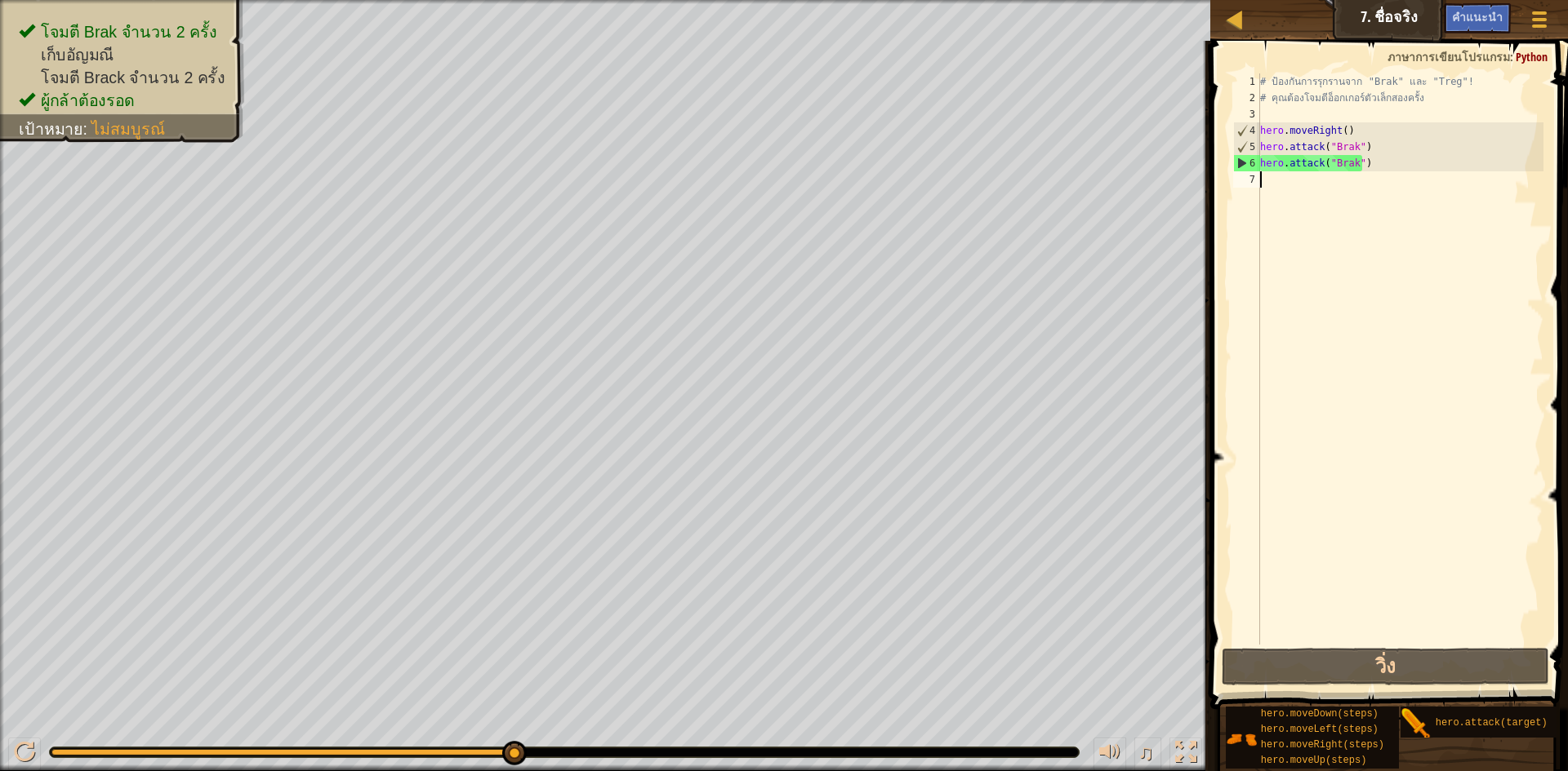
type textarea "5"
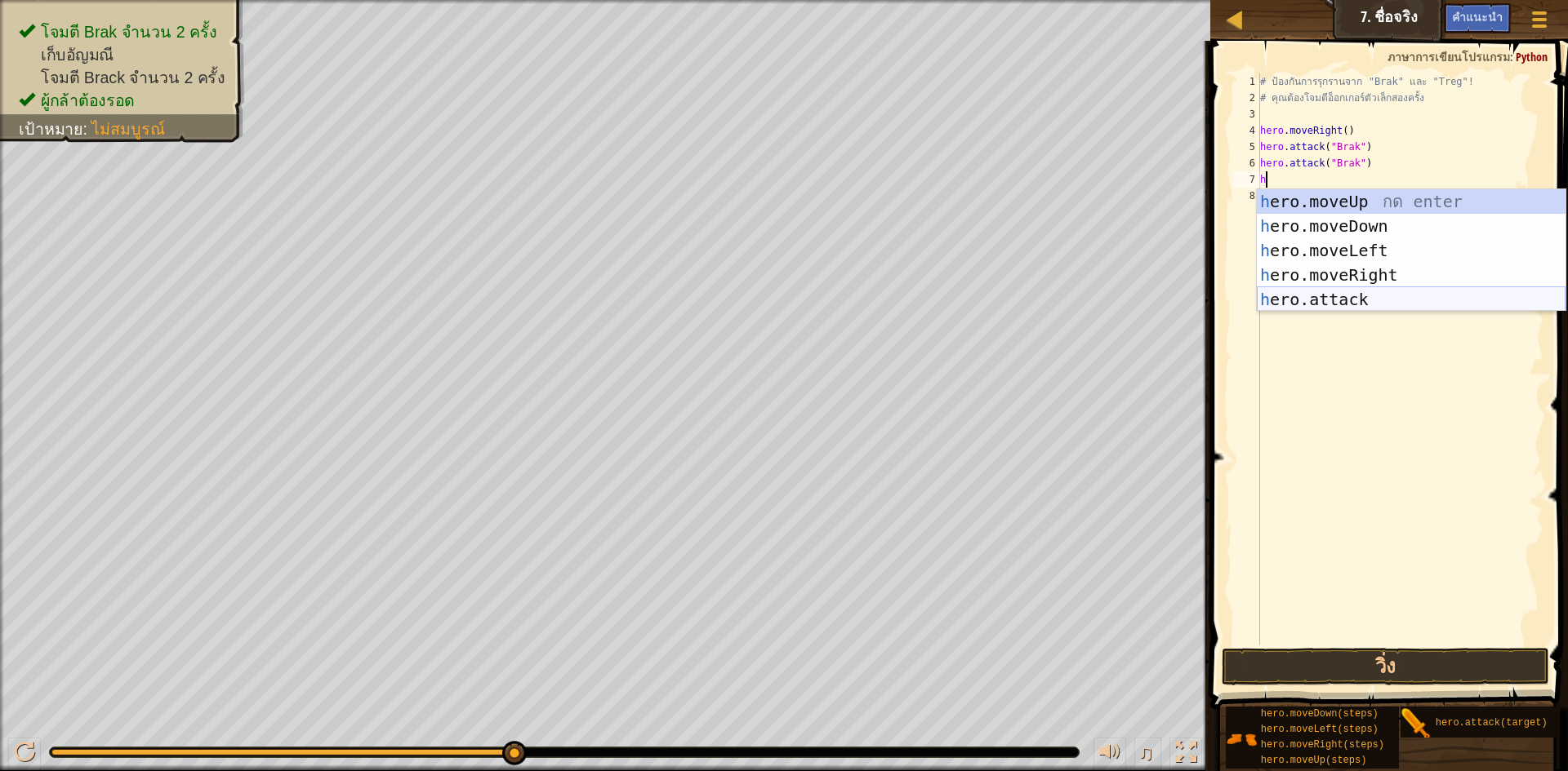
click at [1345, 290] on div "h ero.moveUp กด enter h ero.moveDown กด enter h ero.moveLeft กด enter h ero.mov…" at bounding box center [1411, 275] width 309 height 172
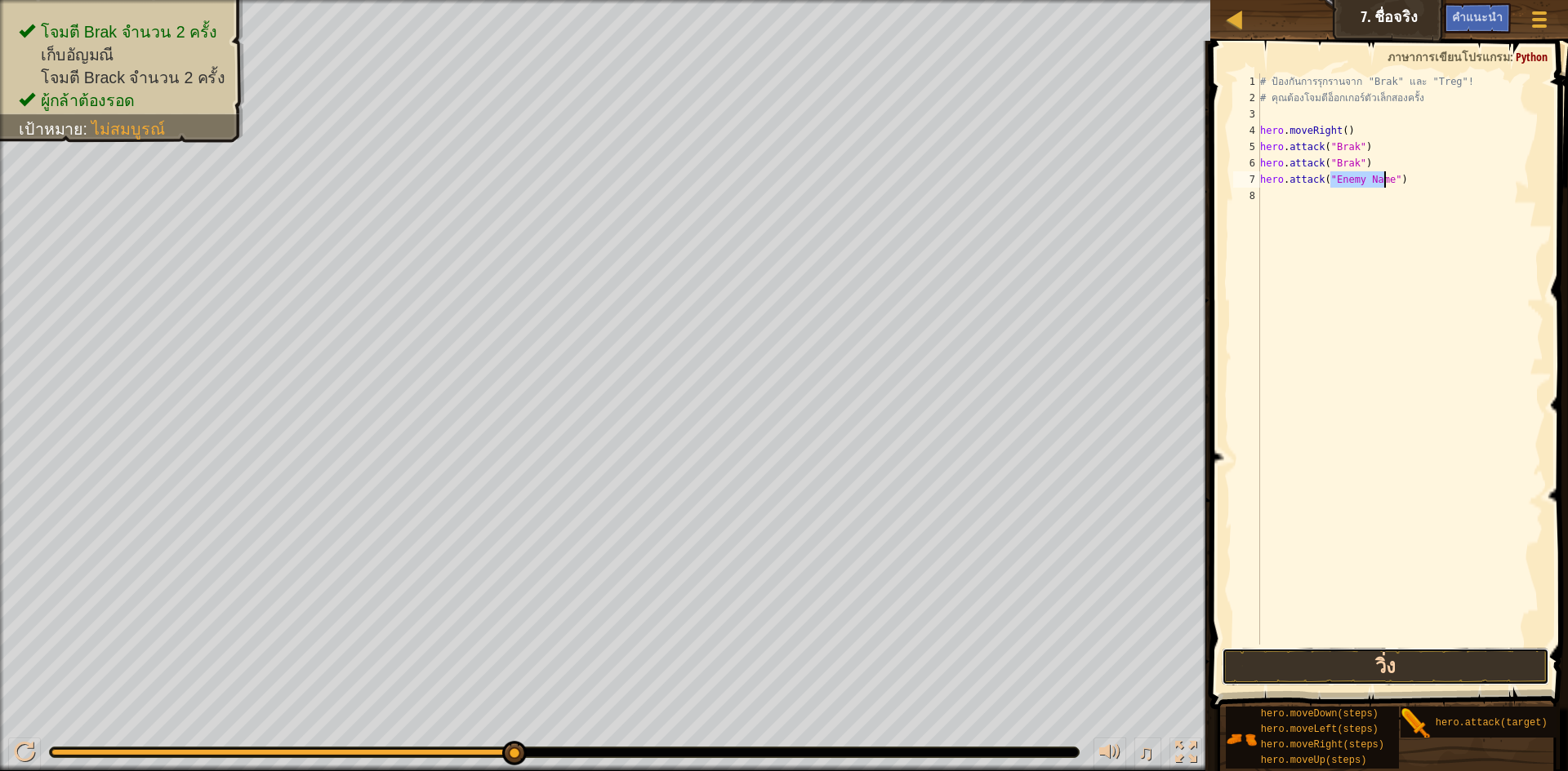
click at [1386, 664] on button "วิ่ง" at bounding box center [1385, 667] width 327 height 37
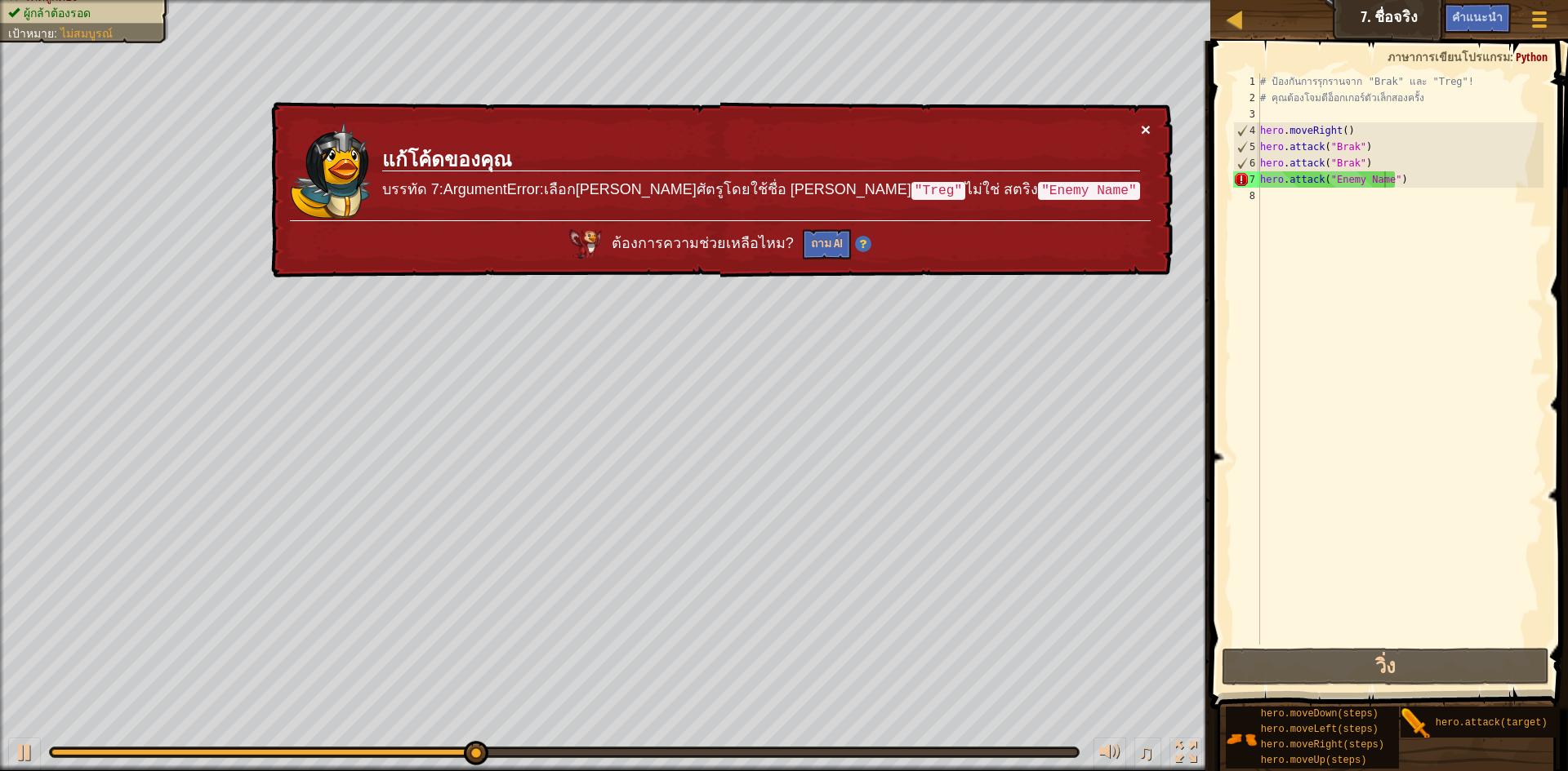
click at [1144, 124] on button "×" at bounding box center [1145, 129] width 10 height 17
click at [1146, 124] on button "×" at bounding box center [1145, 129] width 10 height 17
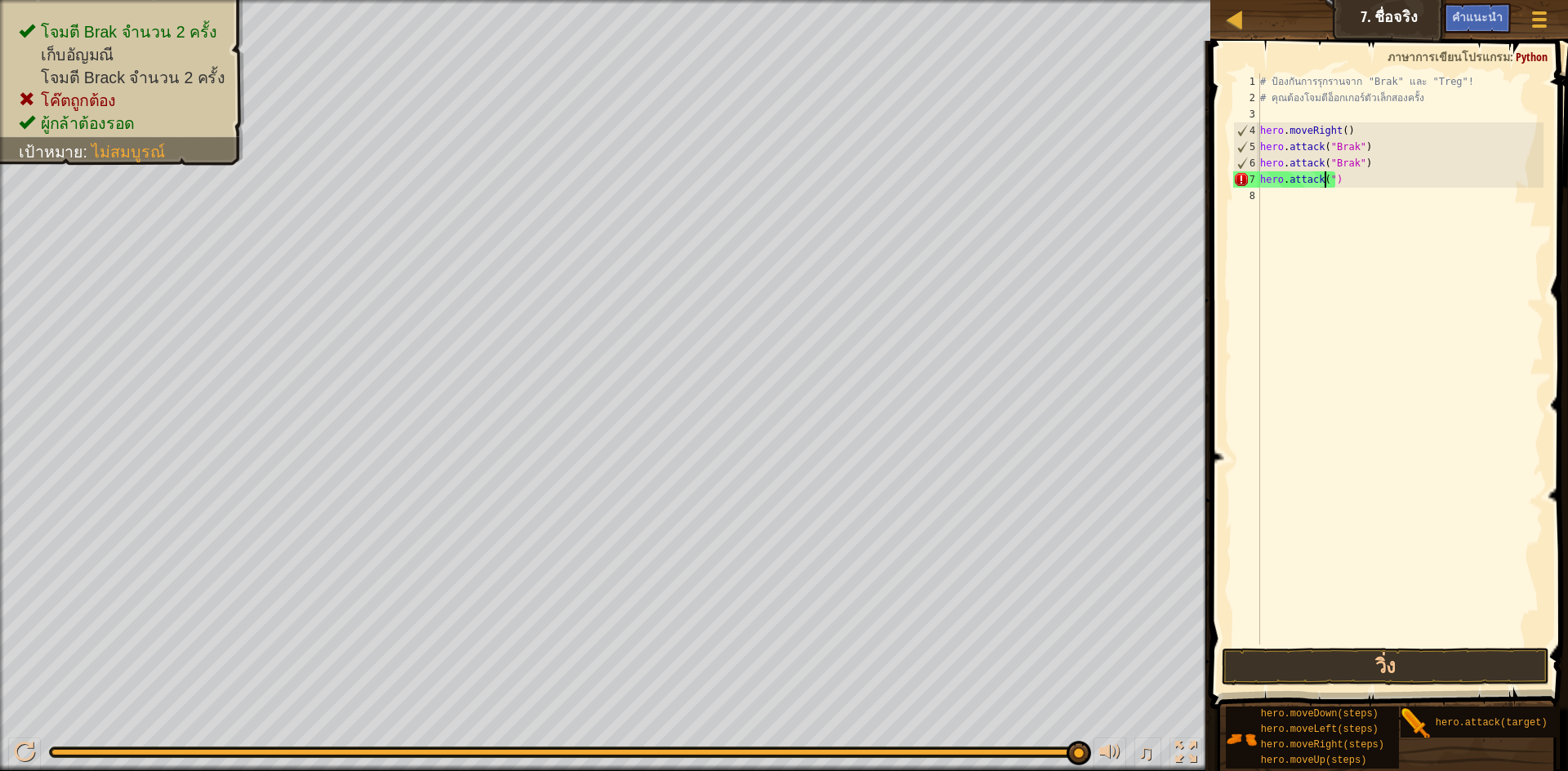
click at [1354, 176] on div "# ป้องกันการรุกรานจาก "Brak" และ "Treg"! # คุณต้องโจมตีอ็อกเกอร์ตัวเล็กสองครั้ง…" at bounding box center [1400, 375] width 287 height 604
type textarea "h"
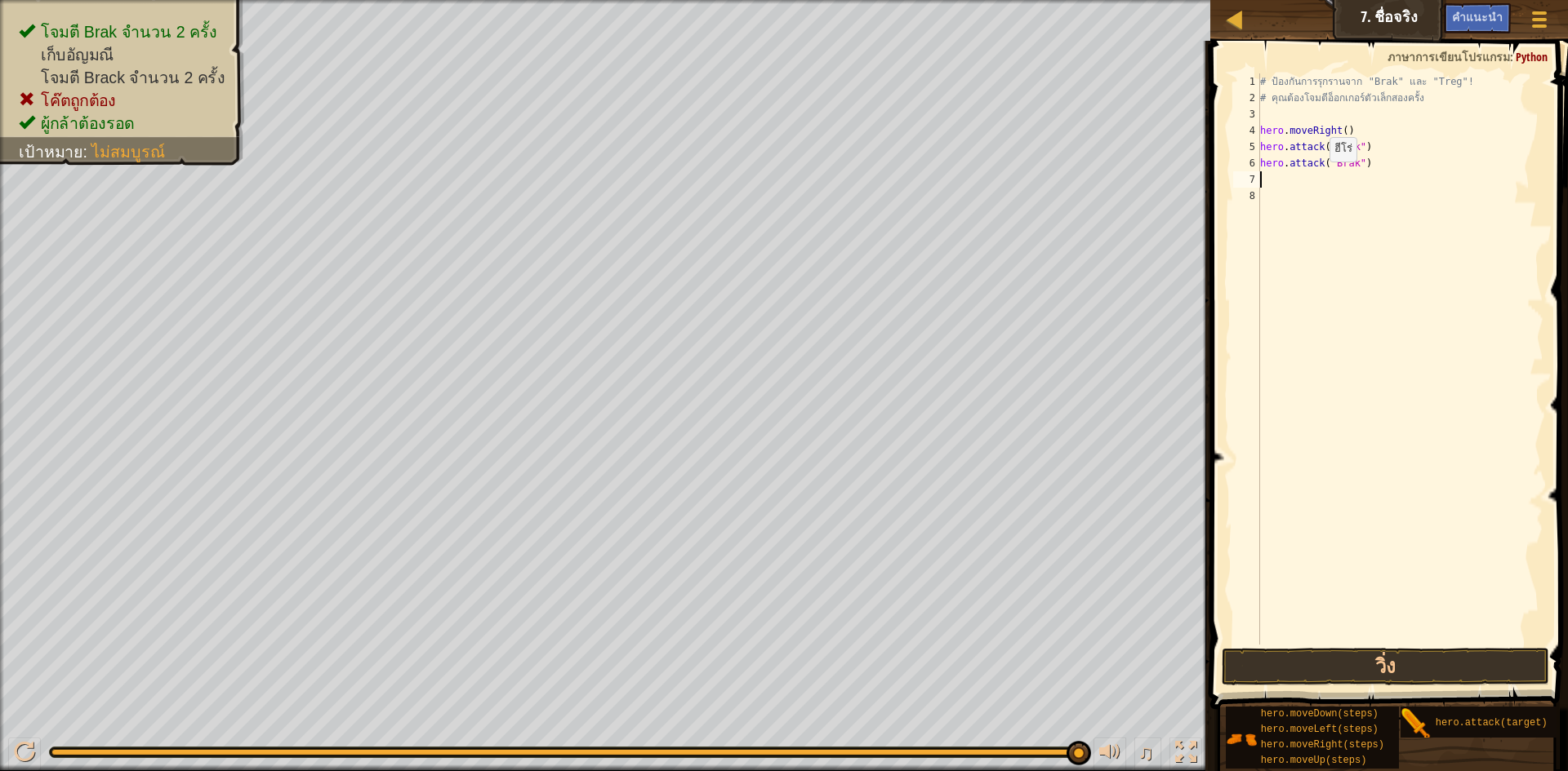
type textarea "h"
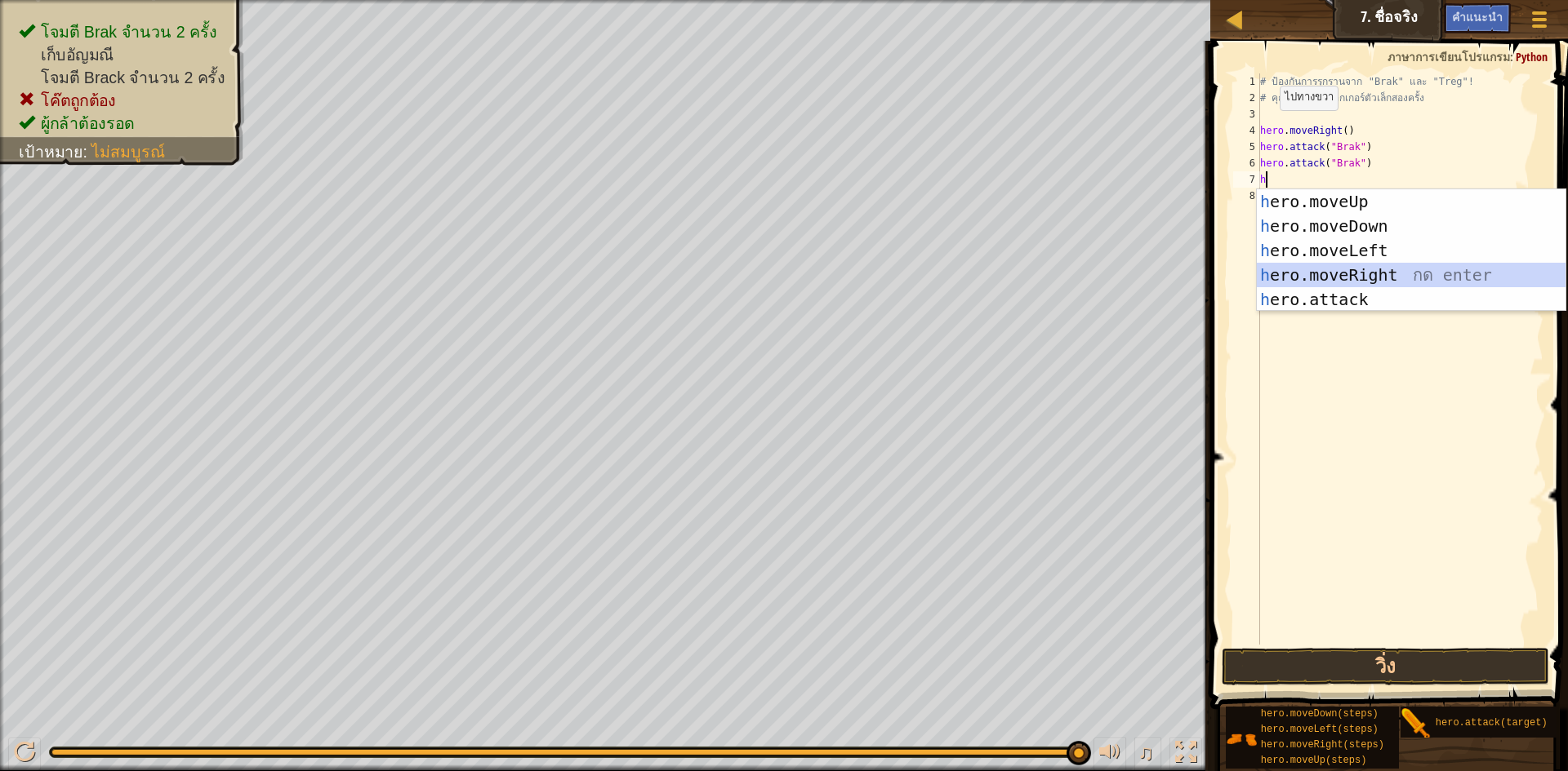
click at [1351, 270] on div "h ero.moveUp กด enter h ero.moveDown กด enter h ero.moveLeft กด enter h ero.mov…" at bounding box center [1411, 275] width 309 height 172
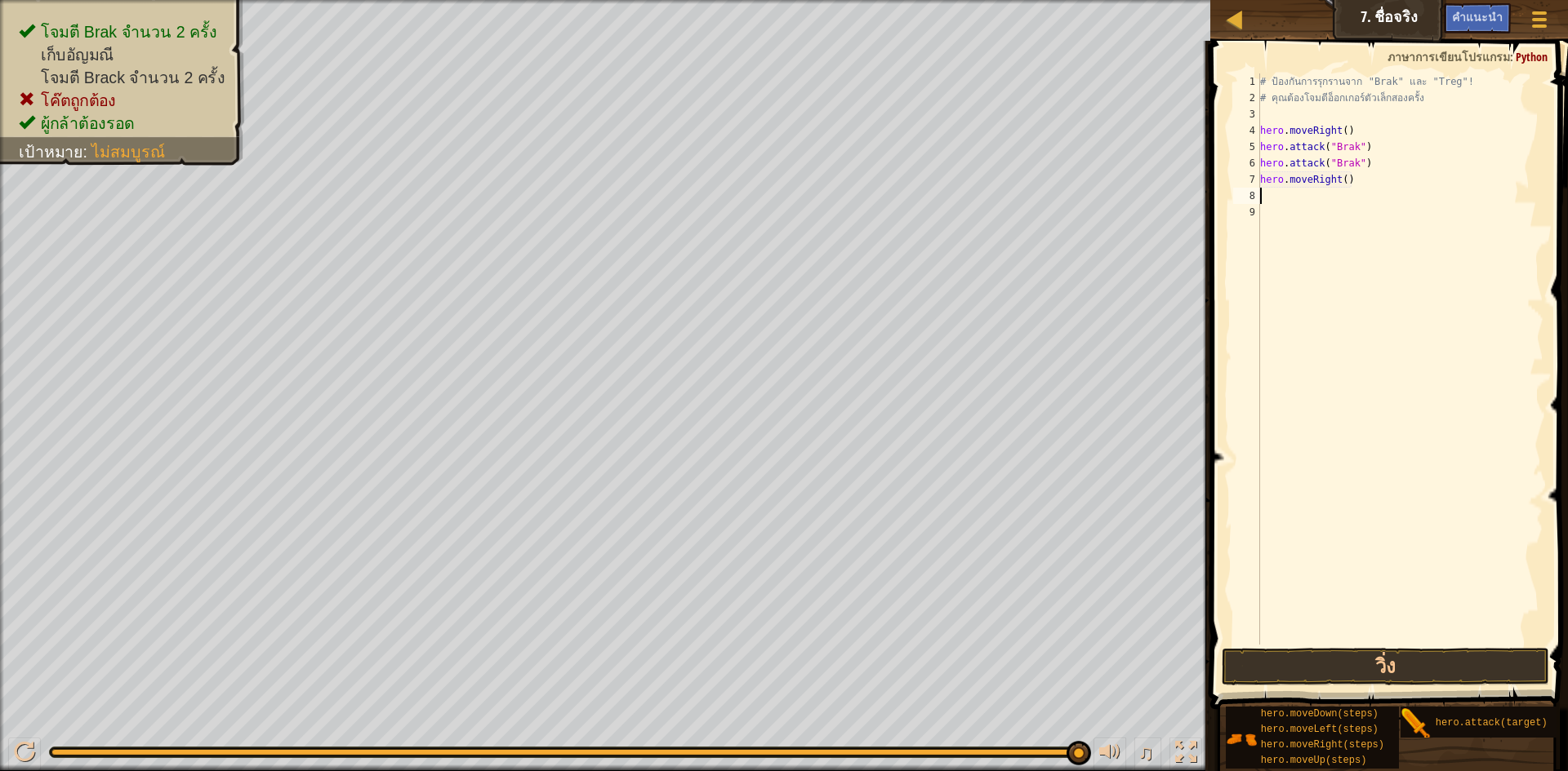
type textarea "h"
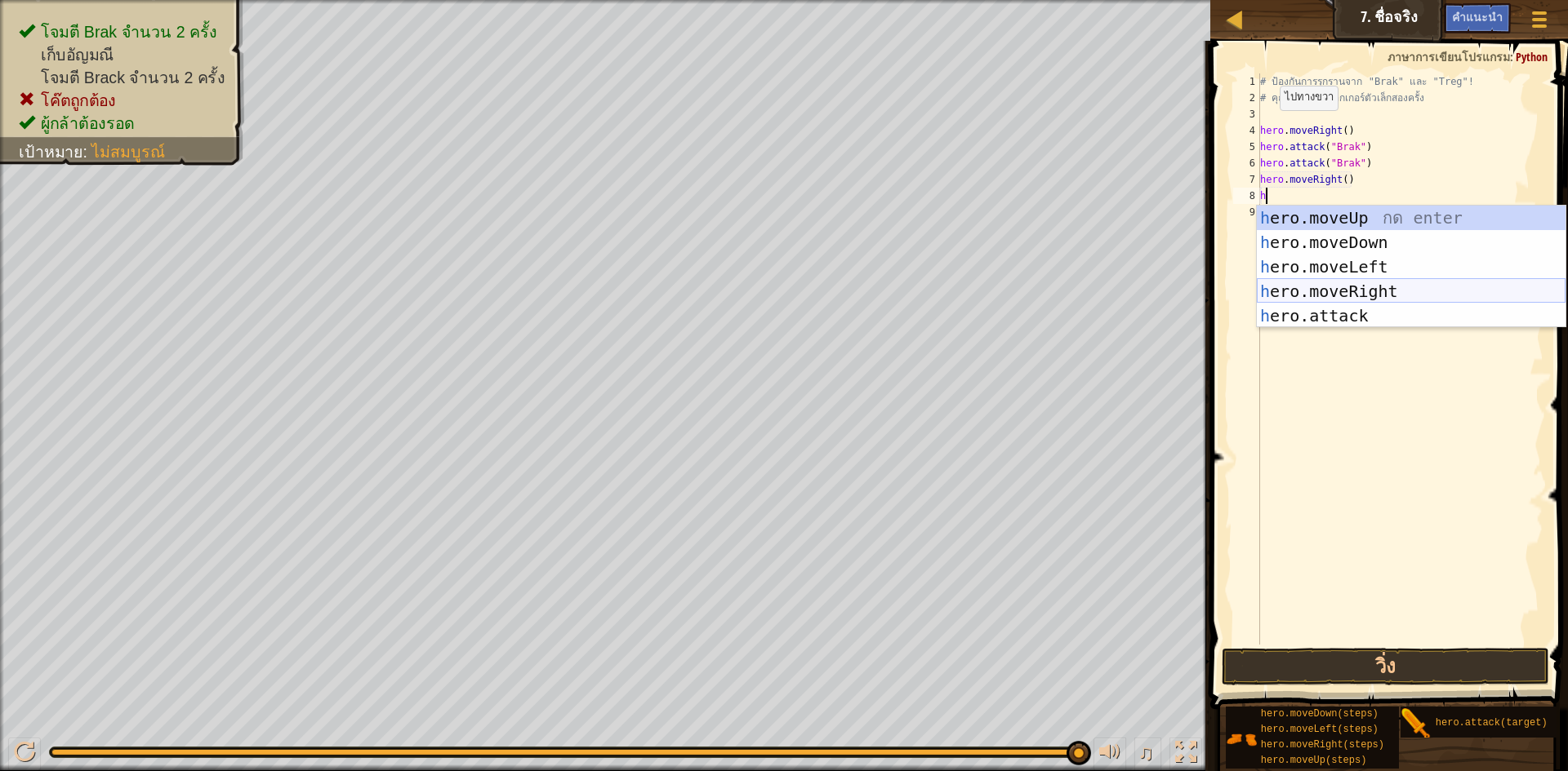
click at [1401, 280] on div "h ero.moveUp กด enter h ero.moveDown กด enter h ero.moveLeft กด enter h ero.mov…" at bounding box center [1411, 291] width 309 height 172
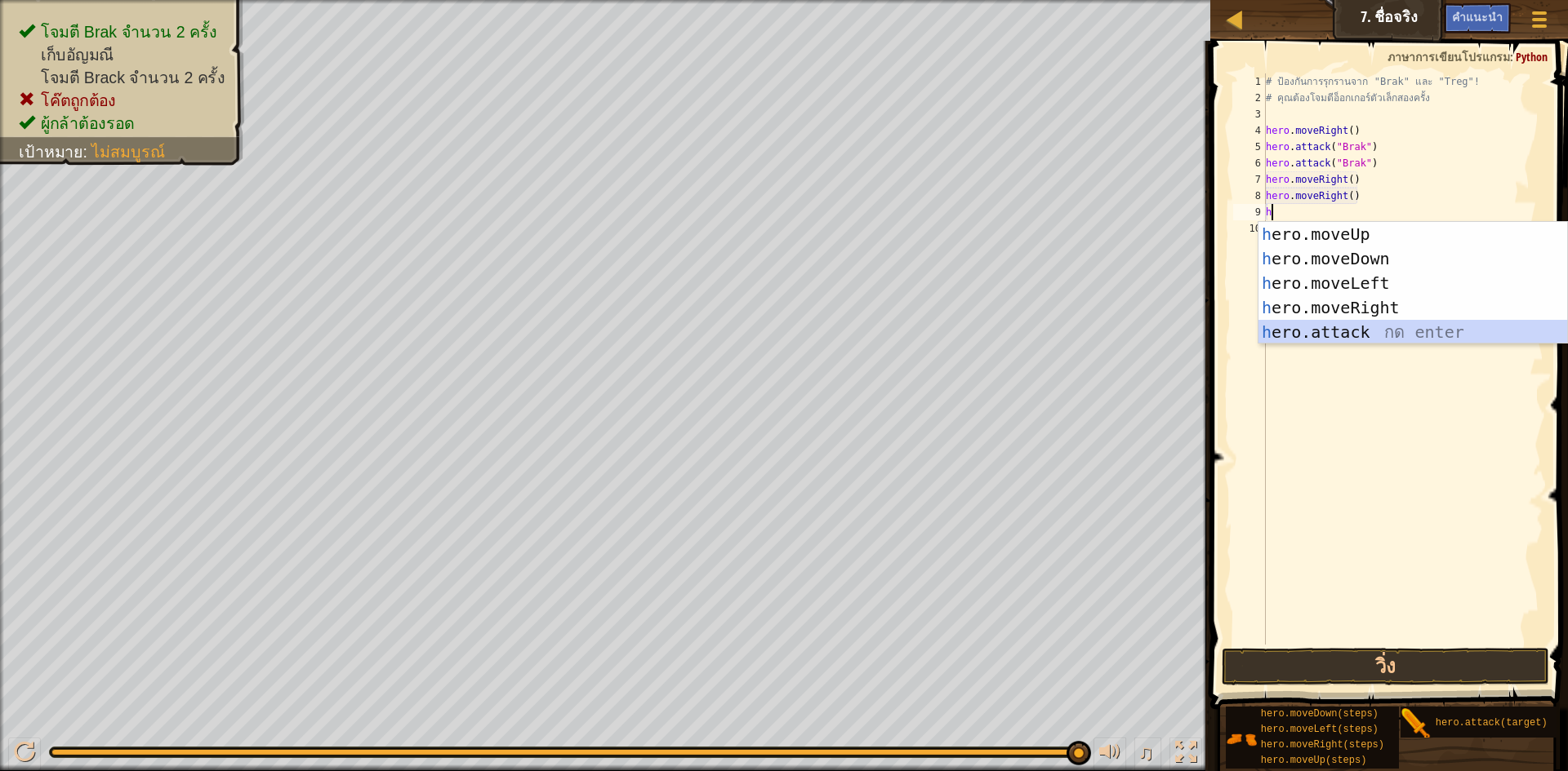
click at [1325, 333] on div "h ero.moveUp กด enter h ero.moveDown กด enter h ero.moveLeft กด enter h ero.mov…" at bounding box center [1413, 308] width 309 height 172
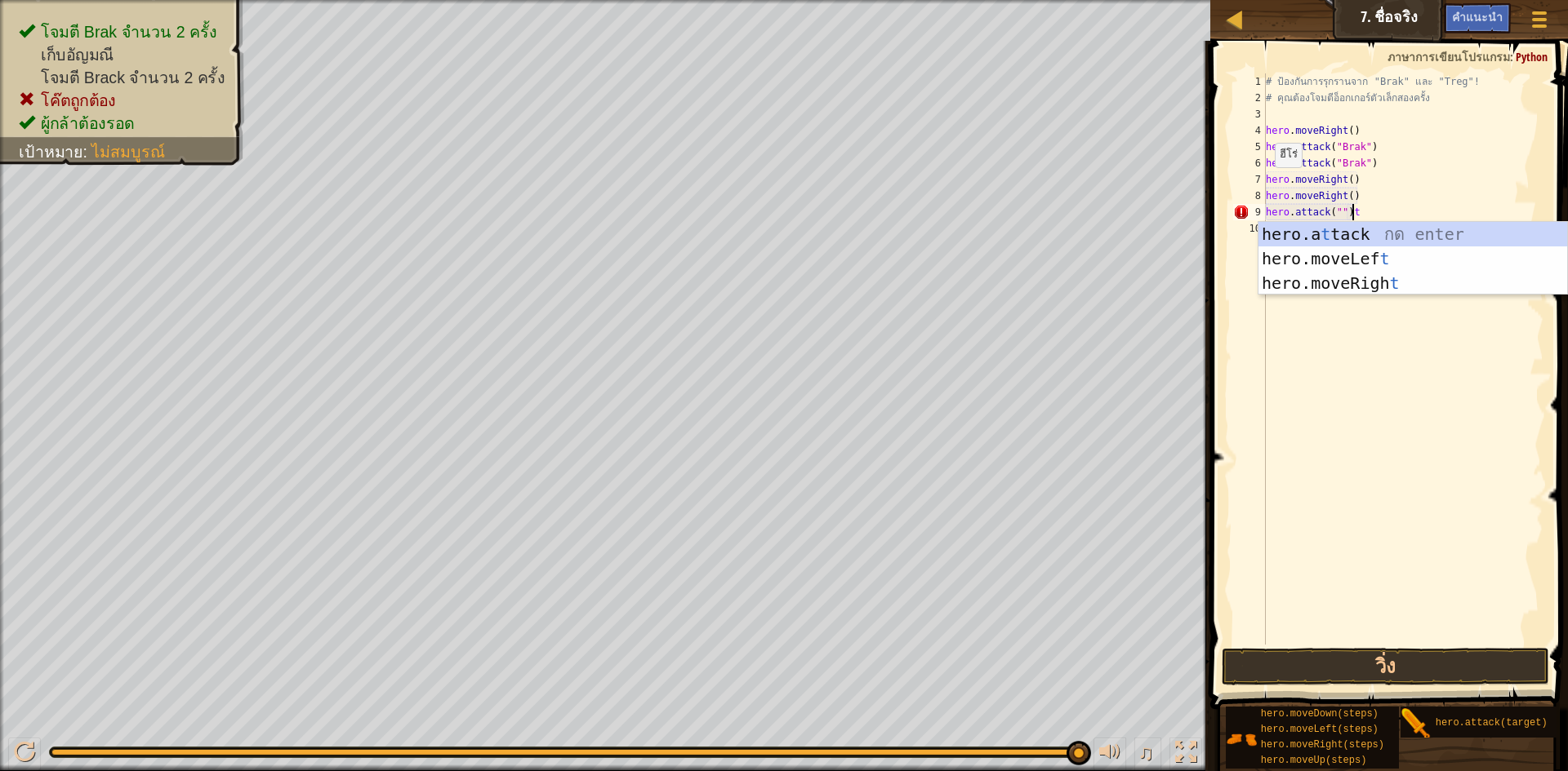
scroll to position [7, 5]
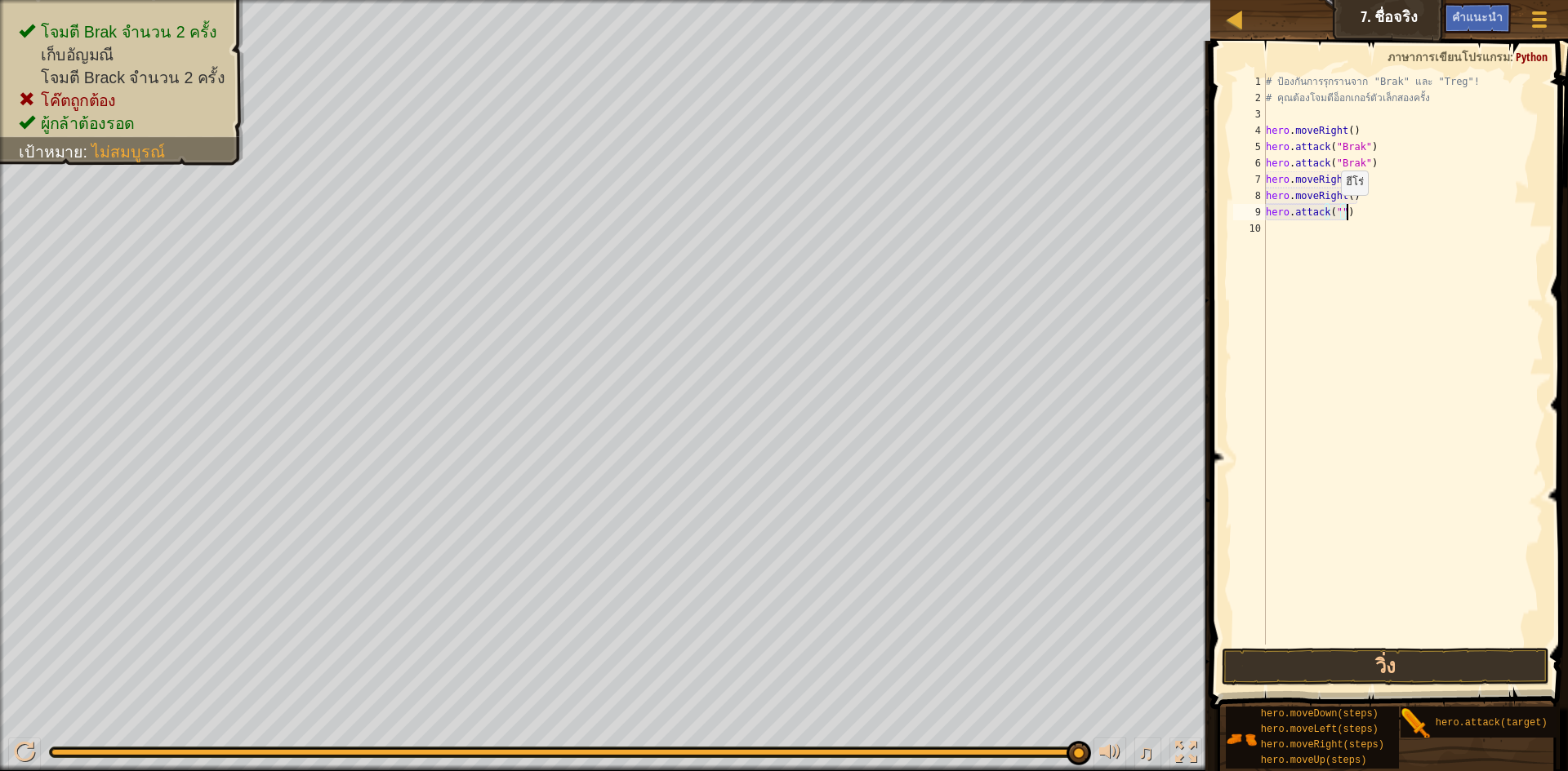
click at [1332, 211] on div "# ป้องกันการรุกรานจาก "Brak" และ "Treg"! # คุณต้องโจมตีอ็อกเกอร์ตัวเล็กสองครั้ง…" at bounding box center [1404, 375] width 281 height 604
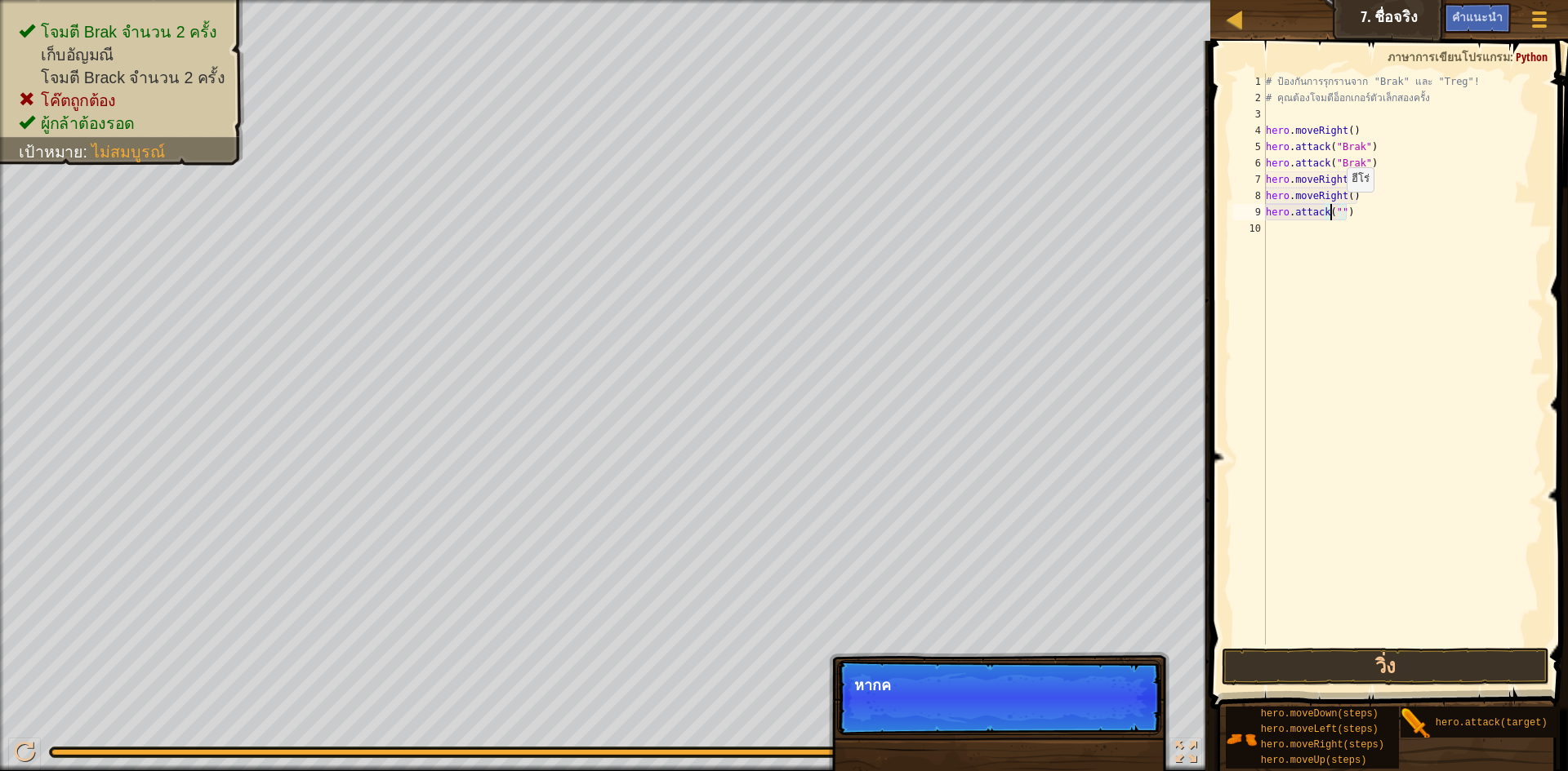
click at [1339, 208] on div "# ป้องกันการรุกรานจาก "Brak" และ "Treg"! # คุณต้องโจมตีอ็อกเกอร์ตัวเล็กสองครั้ง…" at bounding box center [1404, 375] width 281 height 604
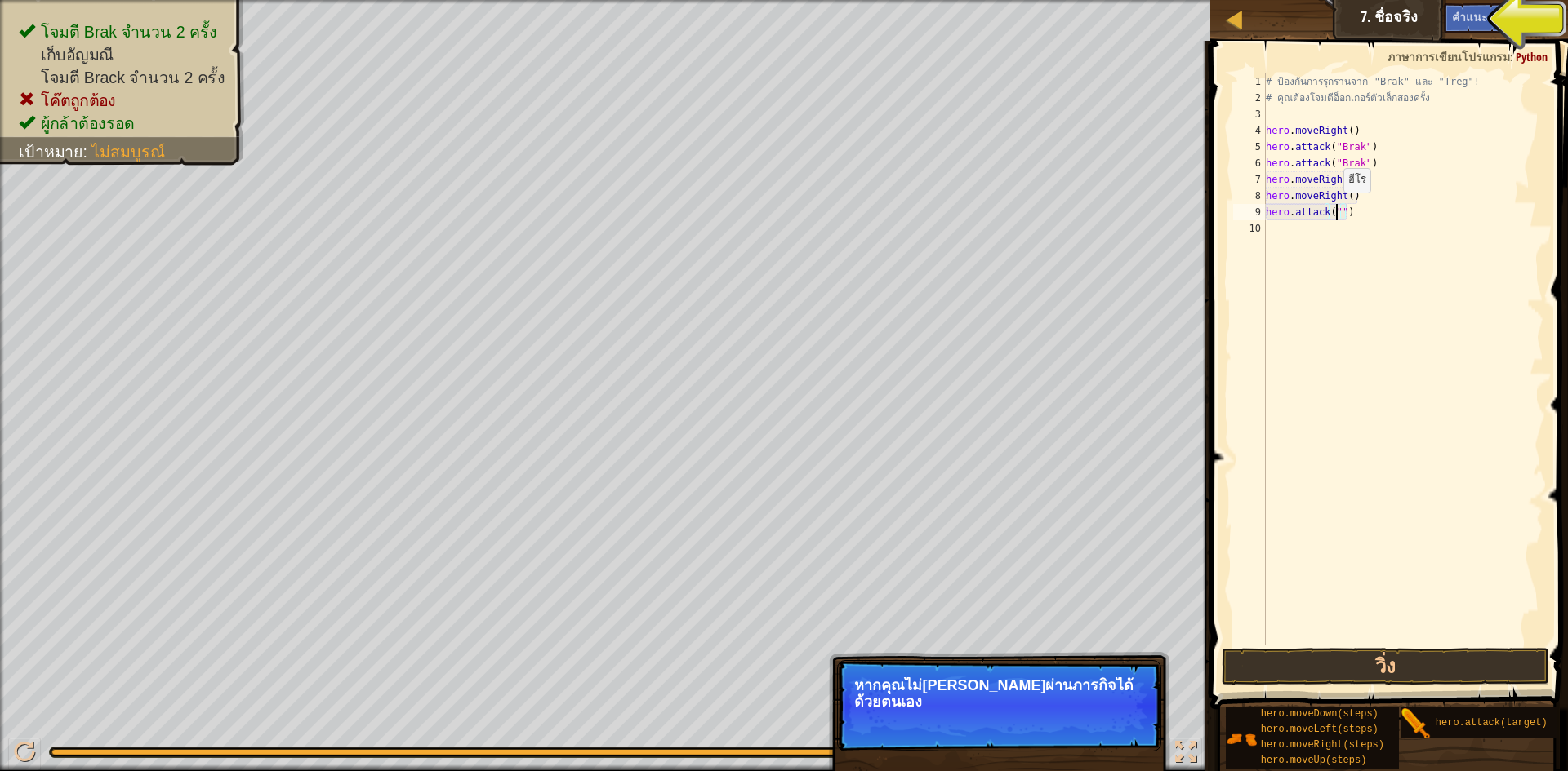
click at [1335, 209] on div "# ป้องกันการรุกรานจาก "Brak" และ "Treg"! # คุณต้องโจมตีอ็อกเกอร์ตัวเล็กสองครั้ง…" at bounding box center [1404, 375] width 281 height 604
click at [1407, 18] on div "แผนที่ วิทยาการคอมพิวเตอร์ เบื้องต้น 7. ชื่อจริง เมนูเกม เสร็จ[PERSON_NAME]แนะนำ" at bounding box center [1388, 20] width 357 height 41
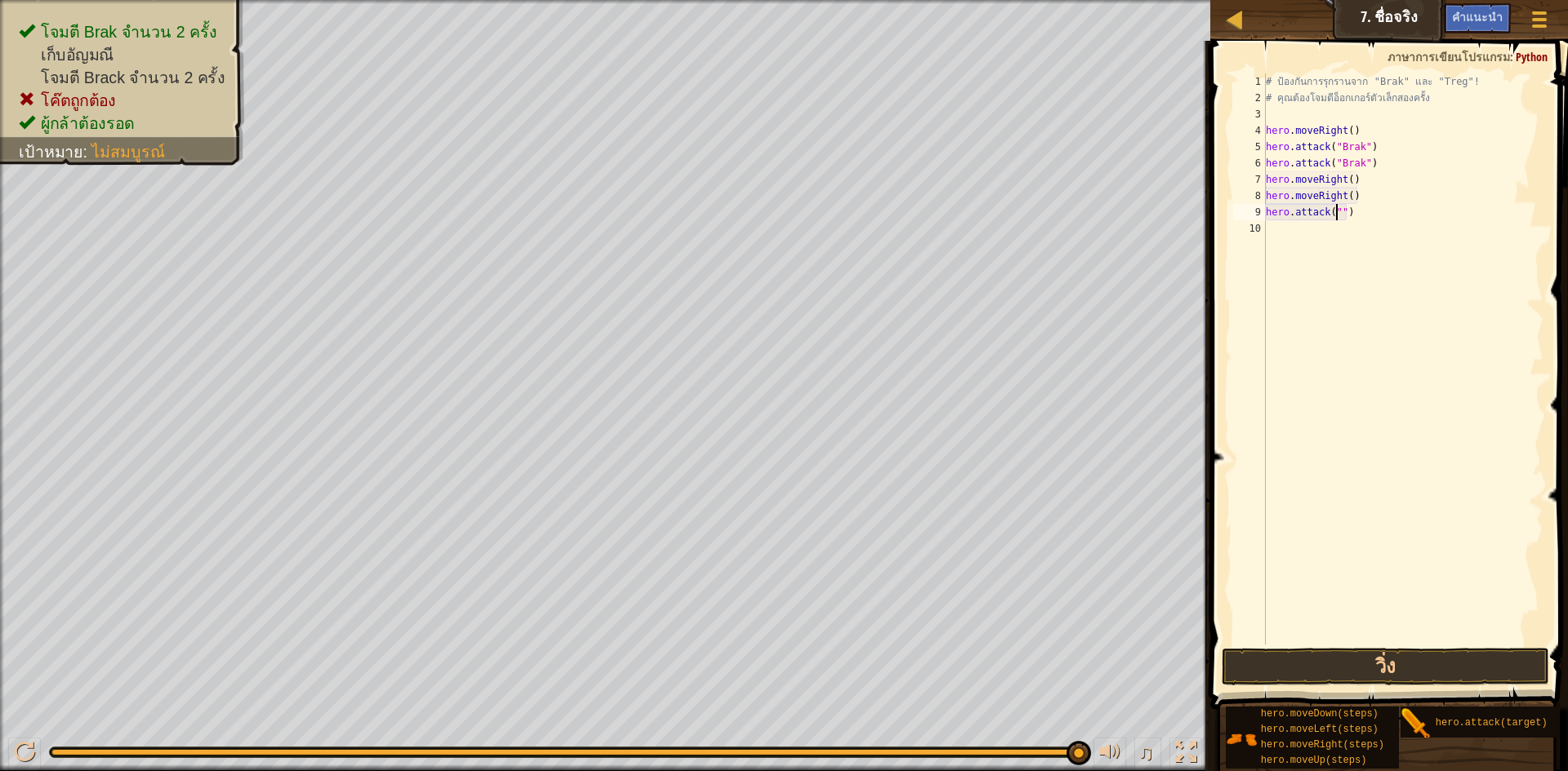
scroll to position [7, 6]
type textarea "hero.attack("")"
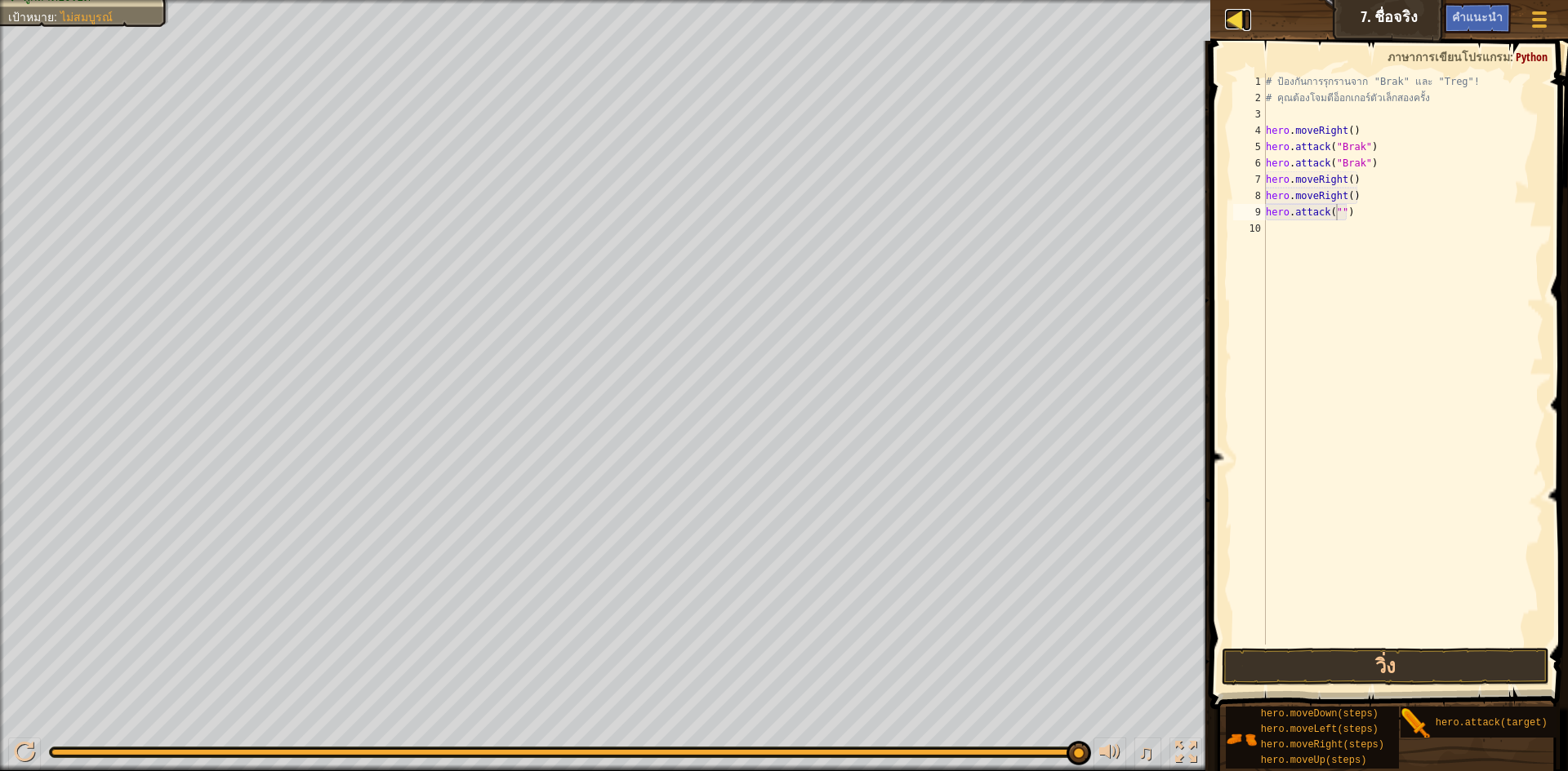
click at [1243, 23] on div at bounding box center [1234, 19] width 20 height 20
select select "th"
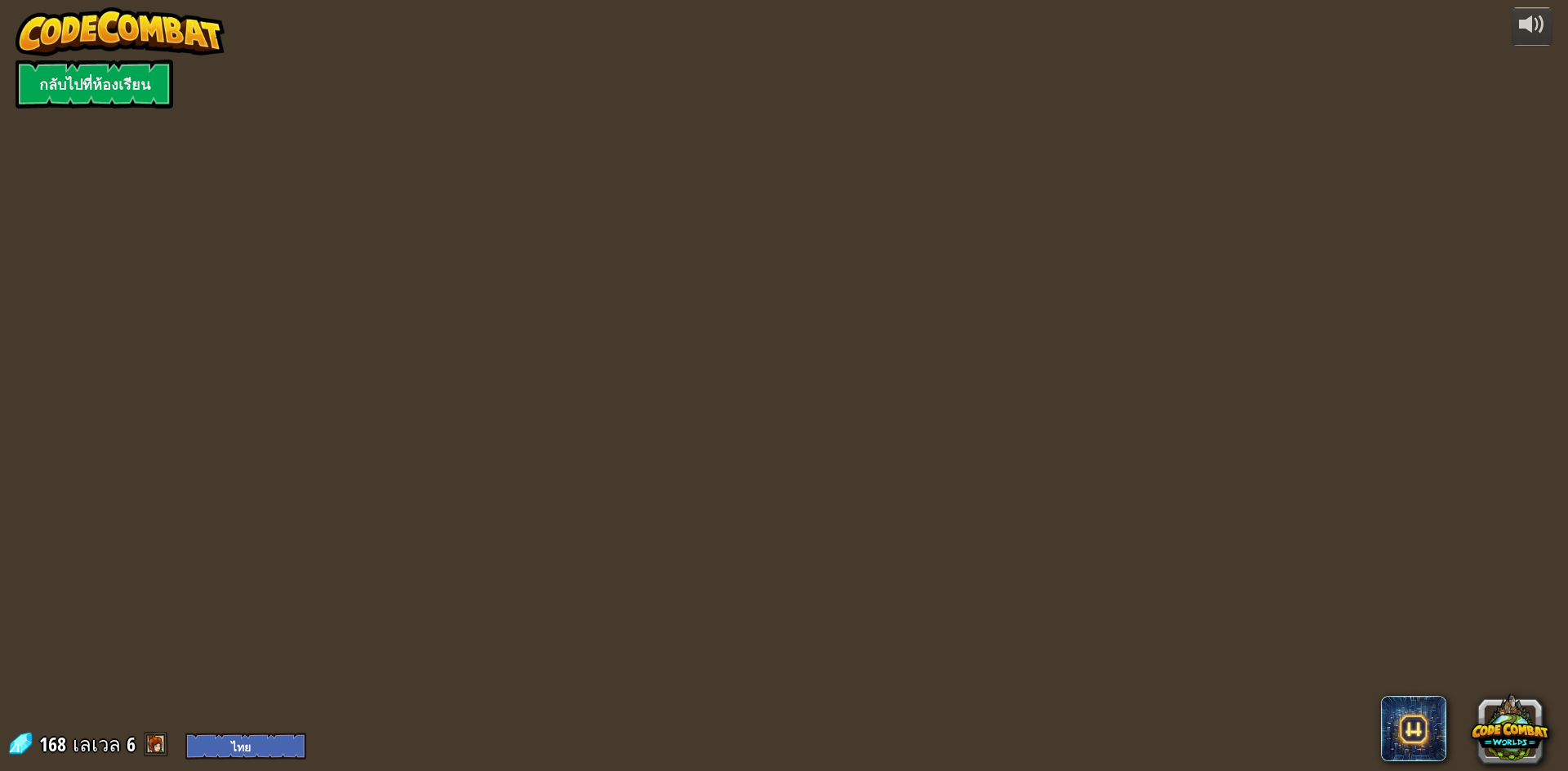
select select "th"
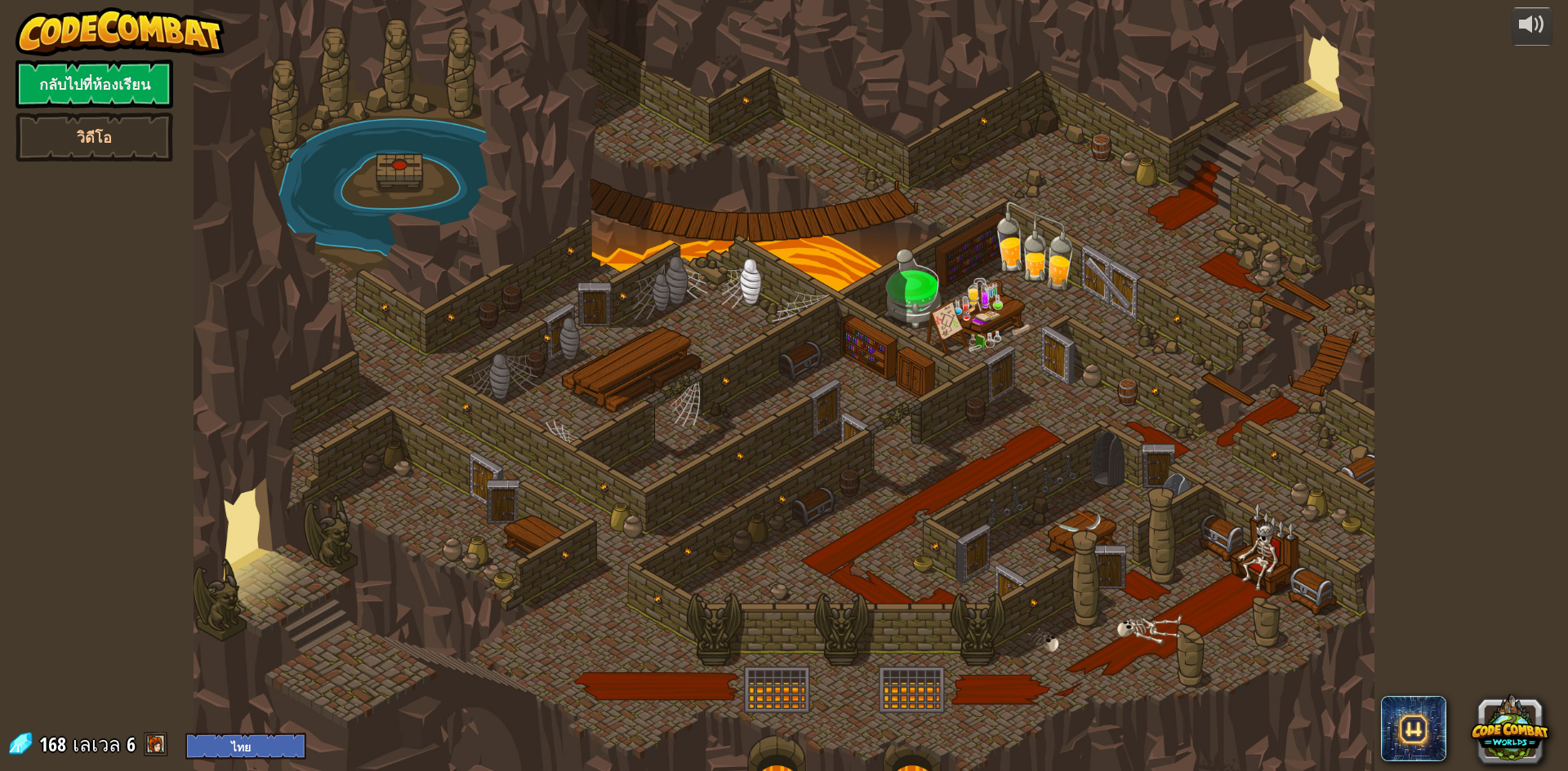
select select "th"
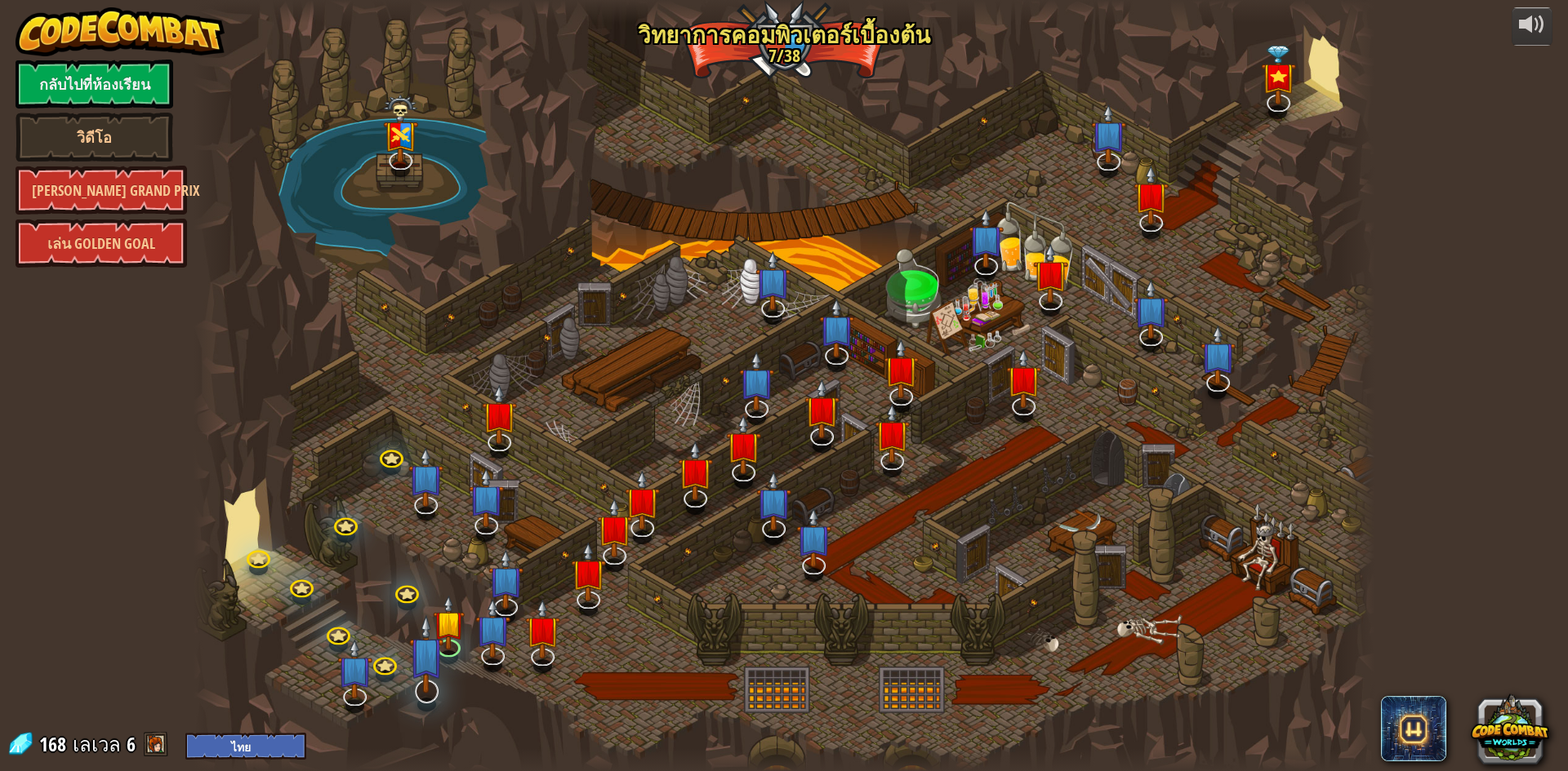
select select "th"
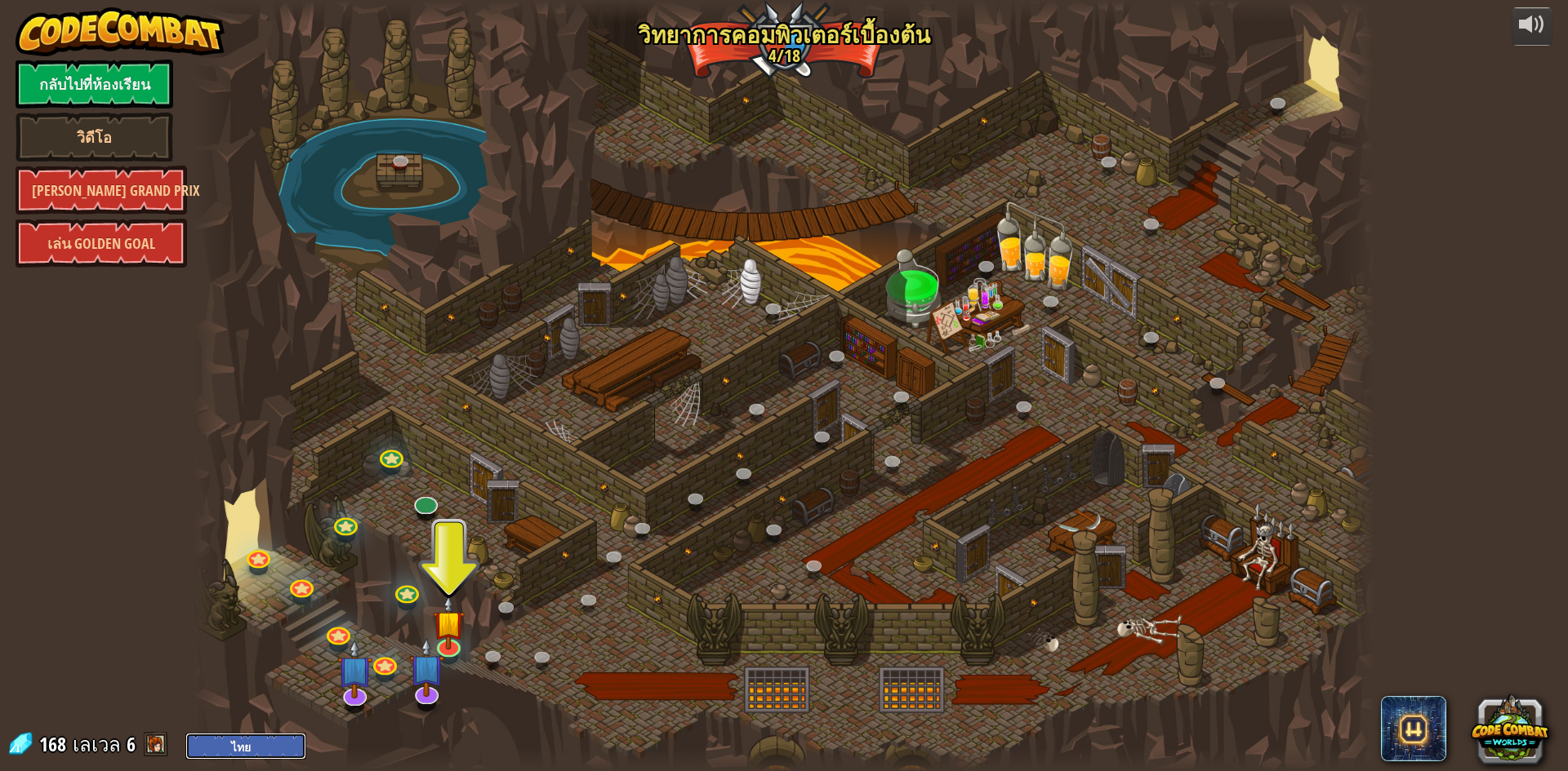
click at [255, 752] on select "English ([GEOGRAPHIC_DATA]) English ([GEOGRAPHIC_DATA]) 简体中文 繁體中文 русский españ…" at bounding box center [246, 745] width 121 height 26
click at [601, 360] on div at bounding box center [784, 386] width 1181 height 771
click at [456, 634] on img at bounding box center [449, 609] width 32 height 73
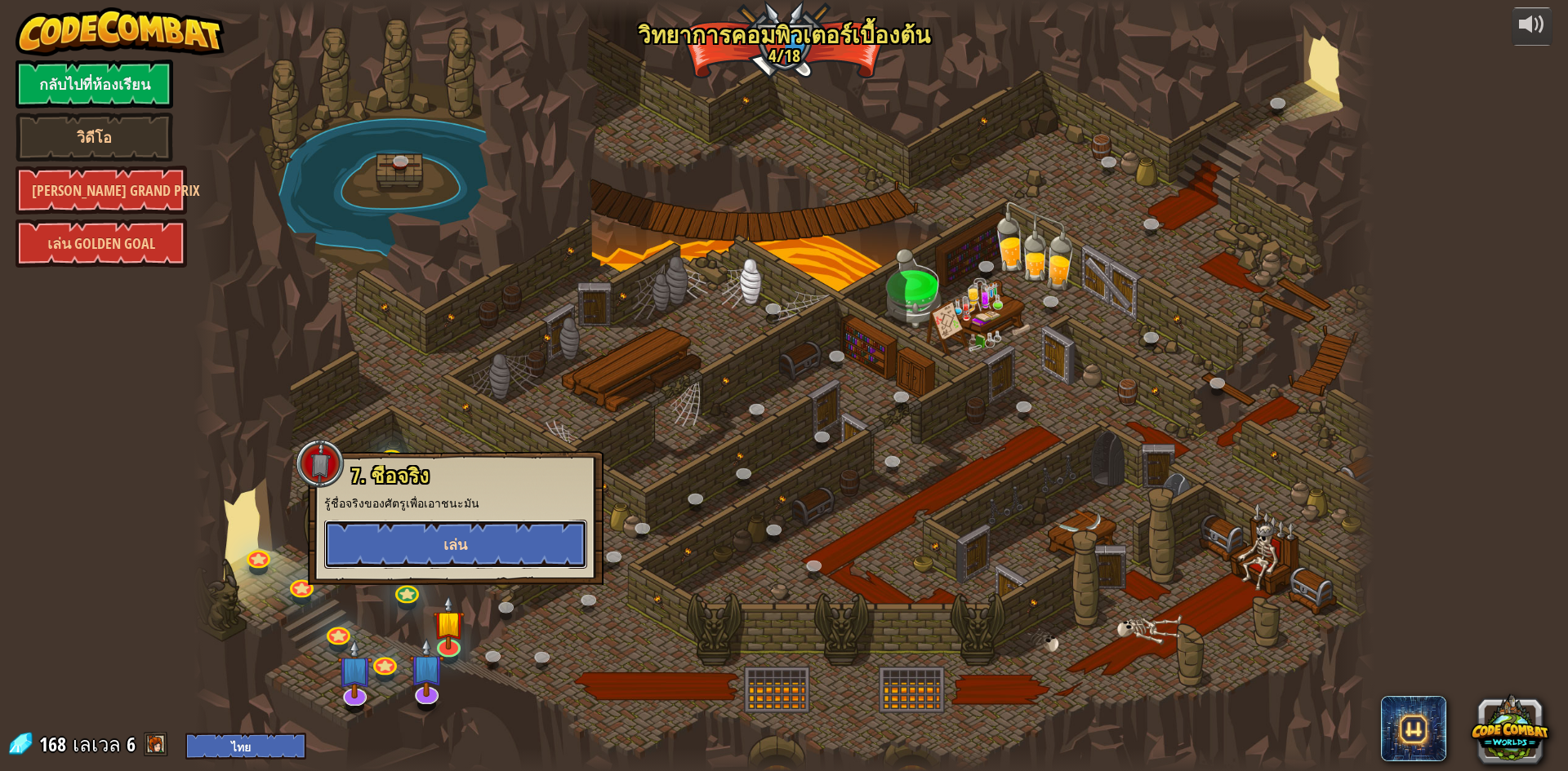
drag, startPoint x: 461, startPoint y: 523, endPoint x: 469, endPoint y: 541, distance: 19.7
click at [469, 541] on button "เล่น" at bounding box center [456, 544] width 263 height 49
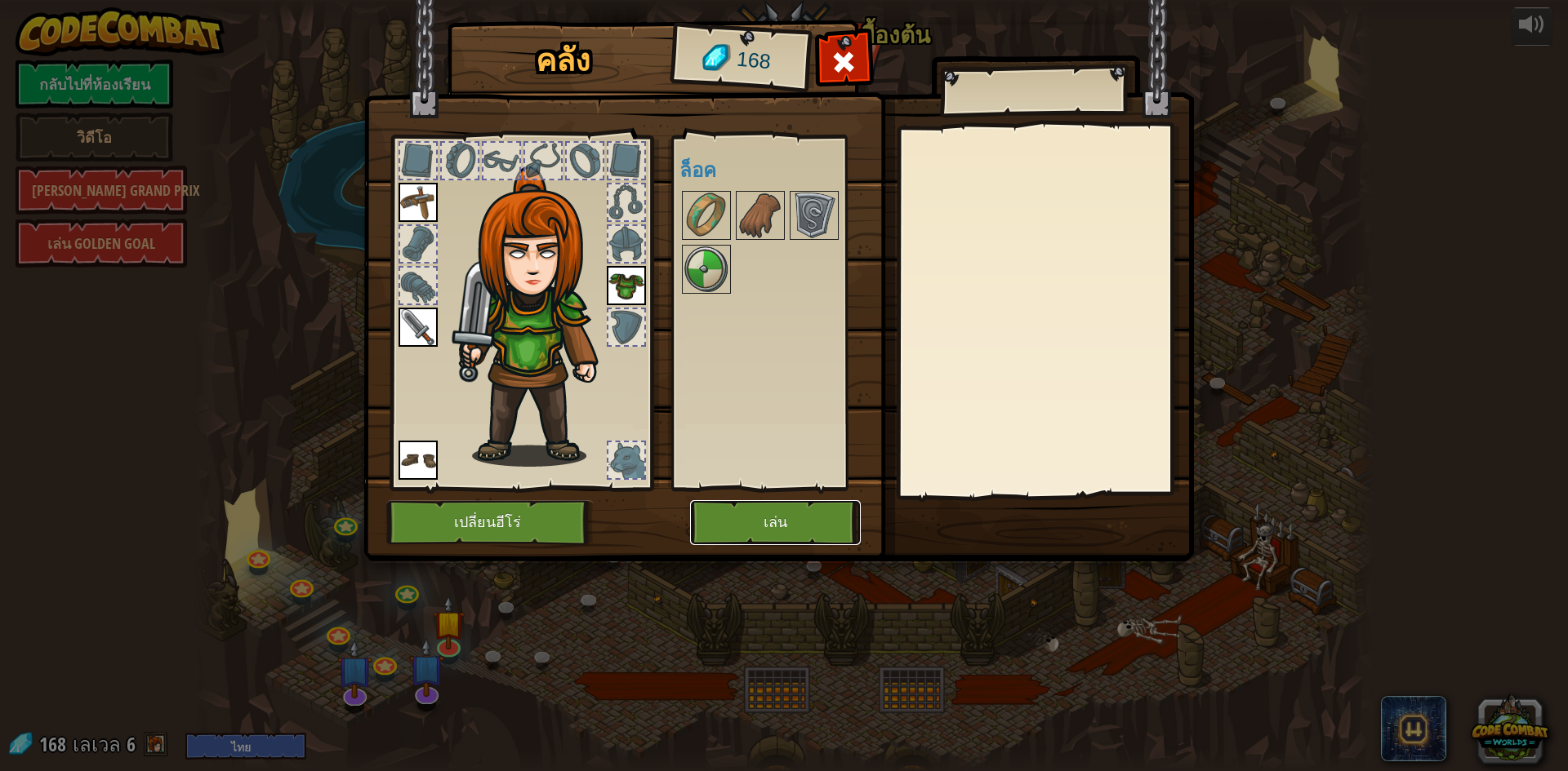
click at [760, 519] on button "เล่น" at bounding box center [775, 523] width 171 height 45
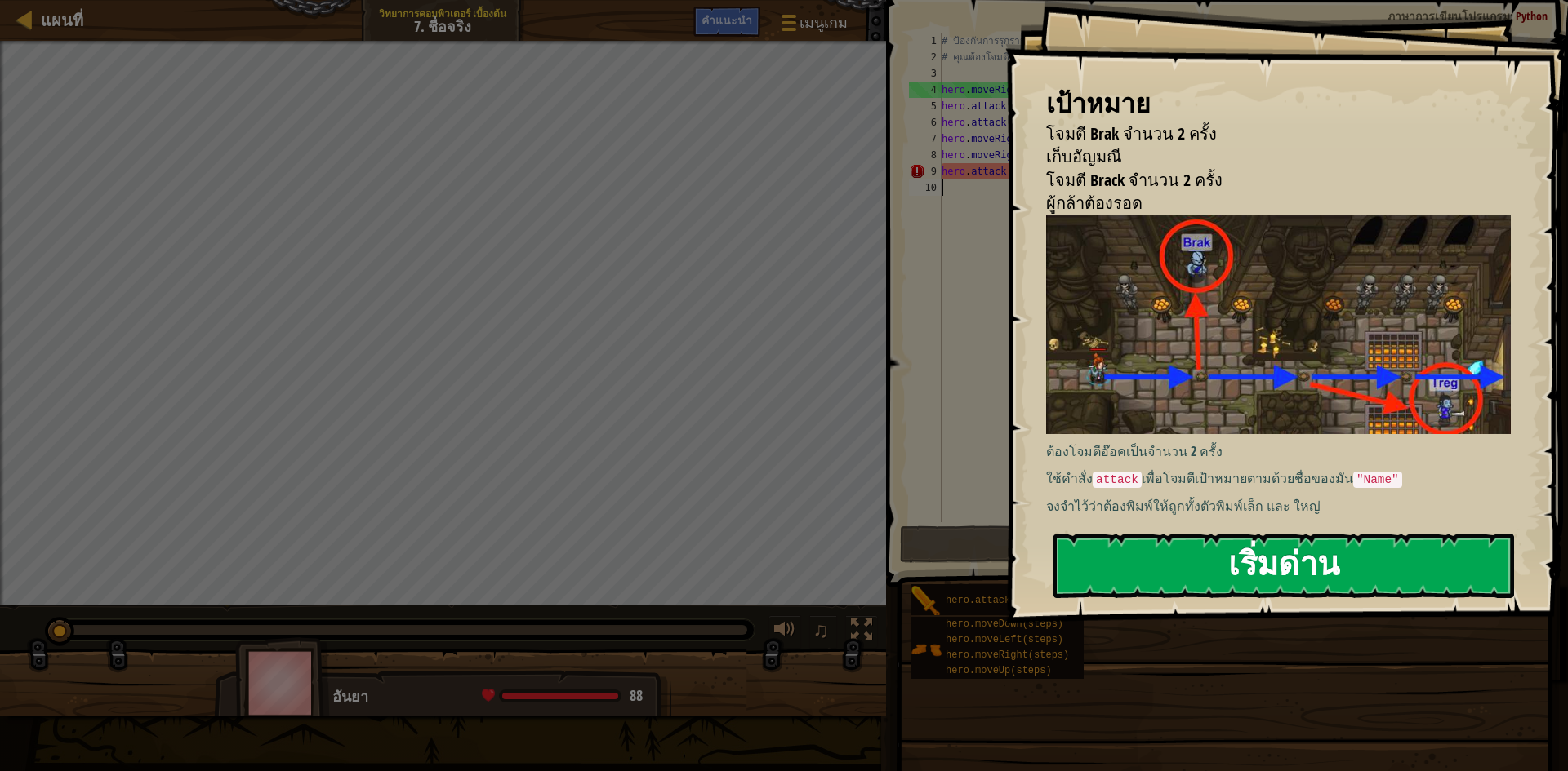
drag, startPoint x: 1358, startPoint y: 561, endPoint x: 1354, endPoint y: 570, distance: 9.8
click at [1356, 565] on button "เริ่มด่าน" at bounding box center [1284, 565] width 461 height 65
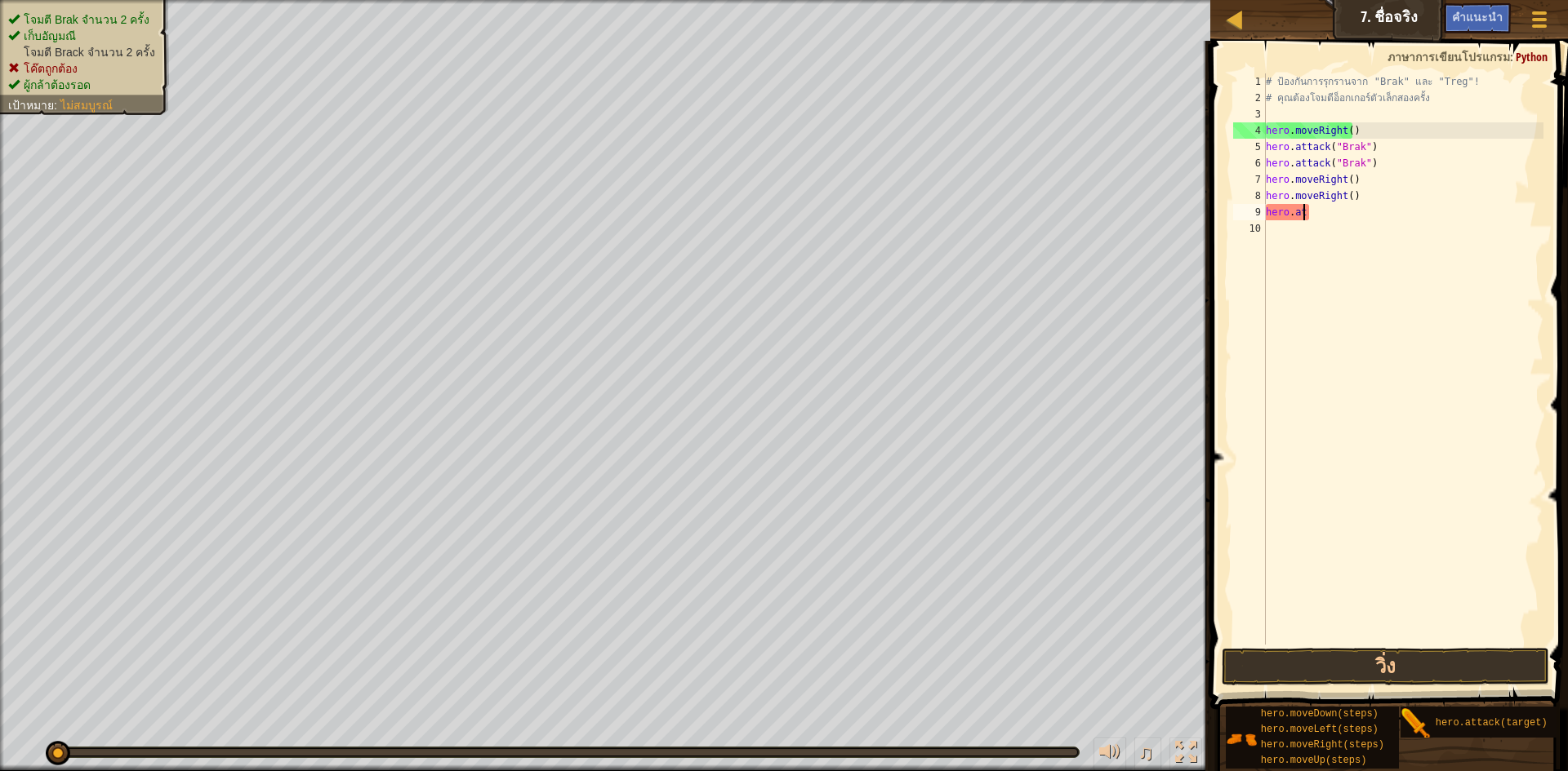
type textarea "h"
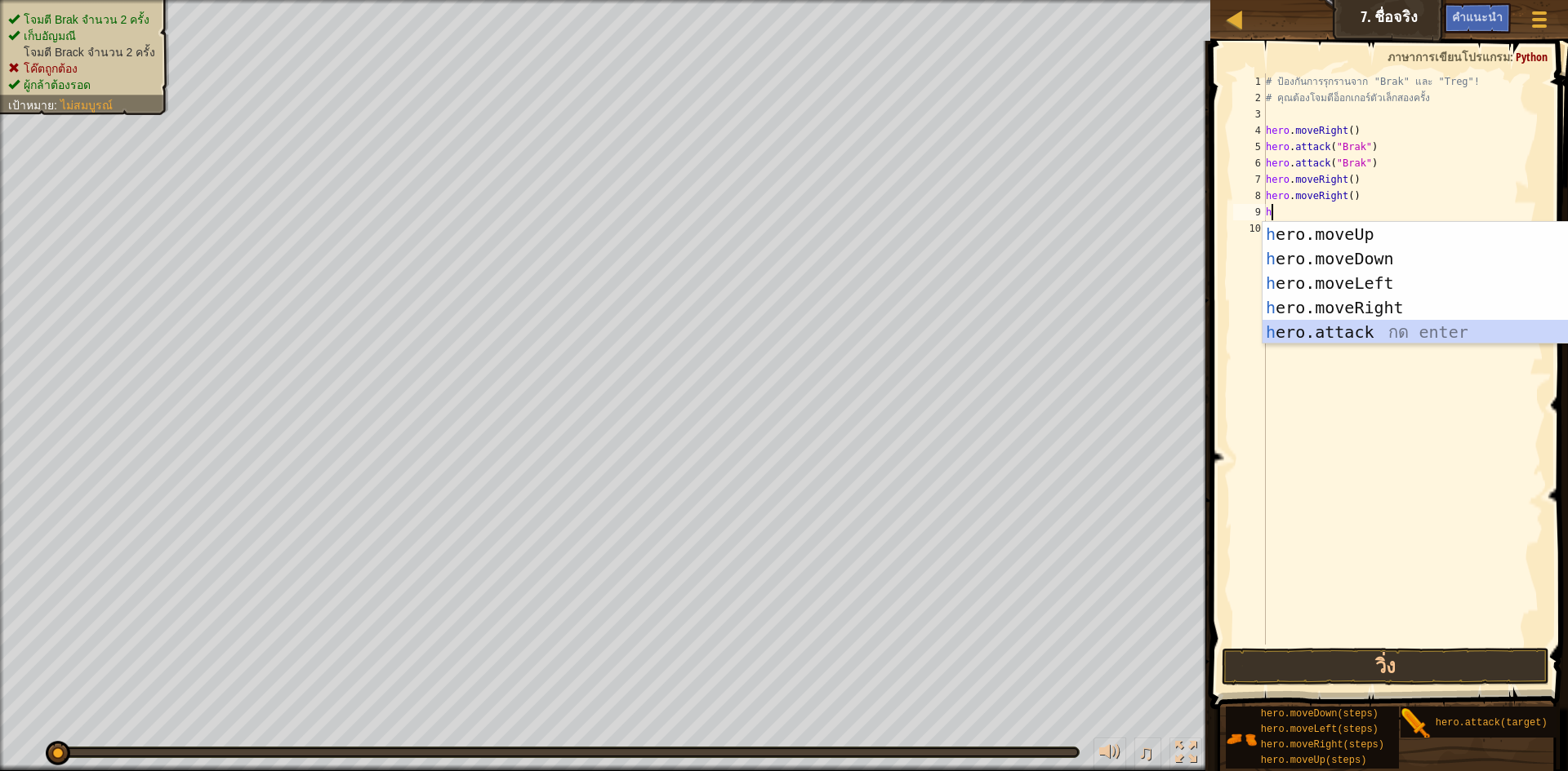
click at [1401, 336] on div "h ero.moveUp กด enter h ero.moveDown กด enter h ero.moveLeft กด enter h ero.mov…" at bounding box center [1417, 308] width 309 height 172
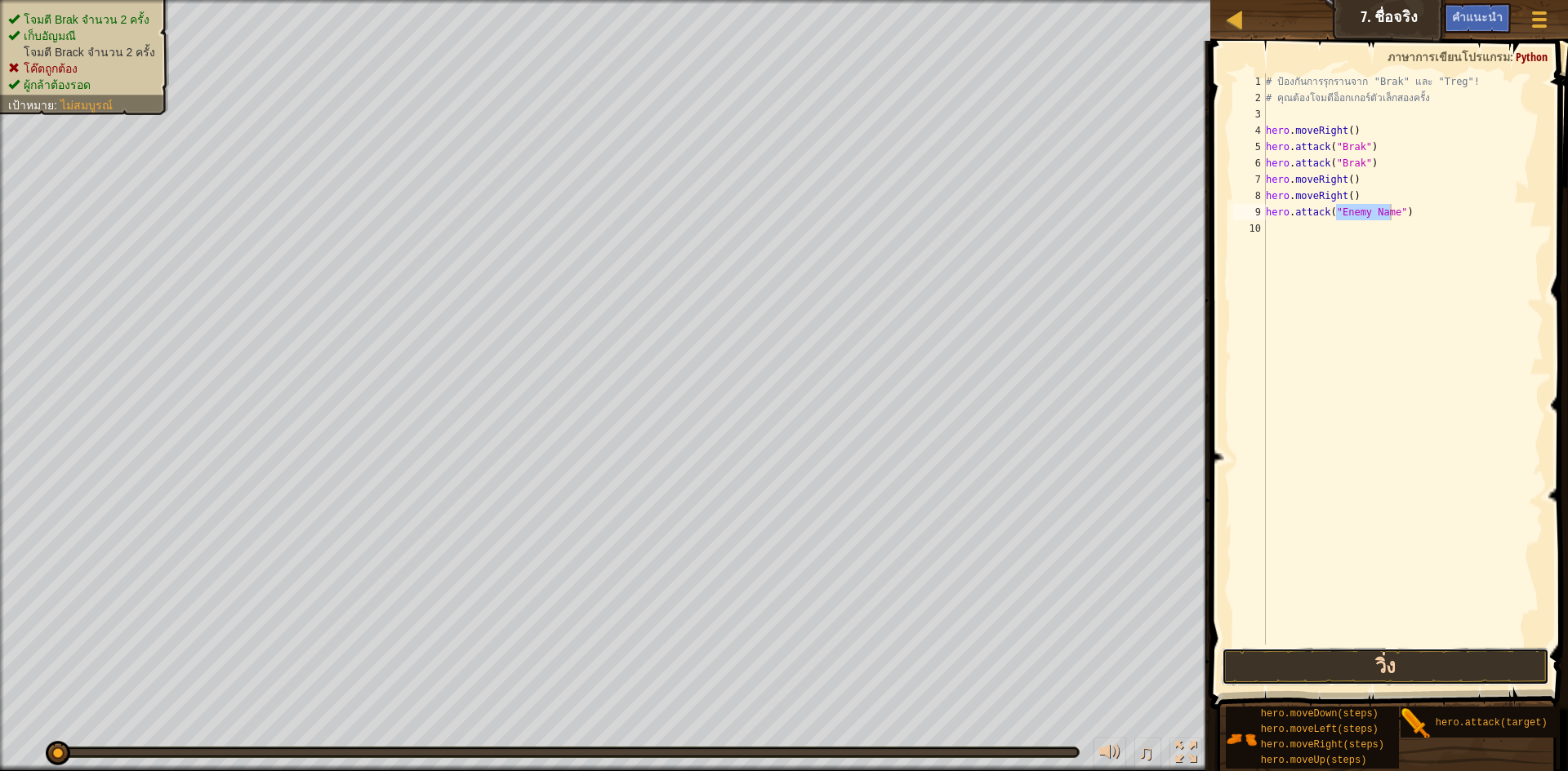
click at [1406, 667] on button "วิ่ง" at bounding box center [1385, 667] width 327 height 37
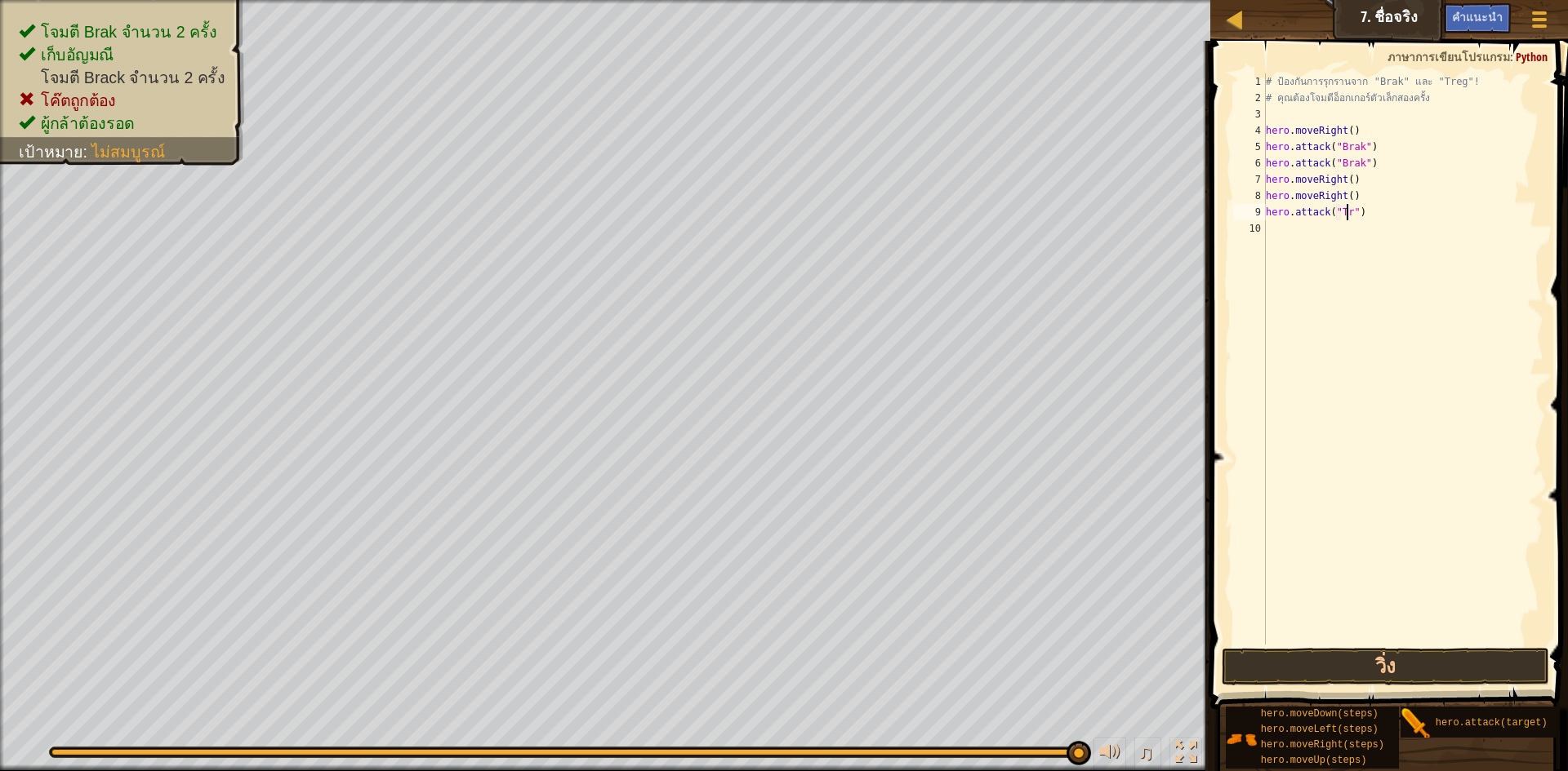
scroll to position [7, 7]
click at [1409, 204] on div "# ป้องกันการรุกรานจาก "Brak" และ "Treg"! # คุณต้องโจมตีอ็อกเกอร์ตัวเล็กสองครั้ง…" at bounding box center [1403, 375] width 281 height 604
click at [1412, 211] on div "# ป้องกันการรุกรานจาก "Brak" และ "Treg"! # คุณต้องโจมตีอ็อกเกอร์ตัวเล็กสองครั้ง…" at bounding box center [1403, 375] width 281 height 604
type textarea "hero.attack("Treg")"
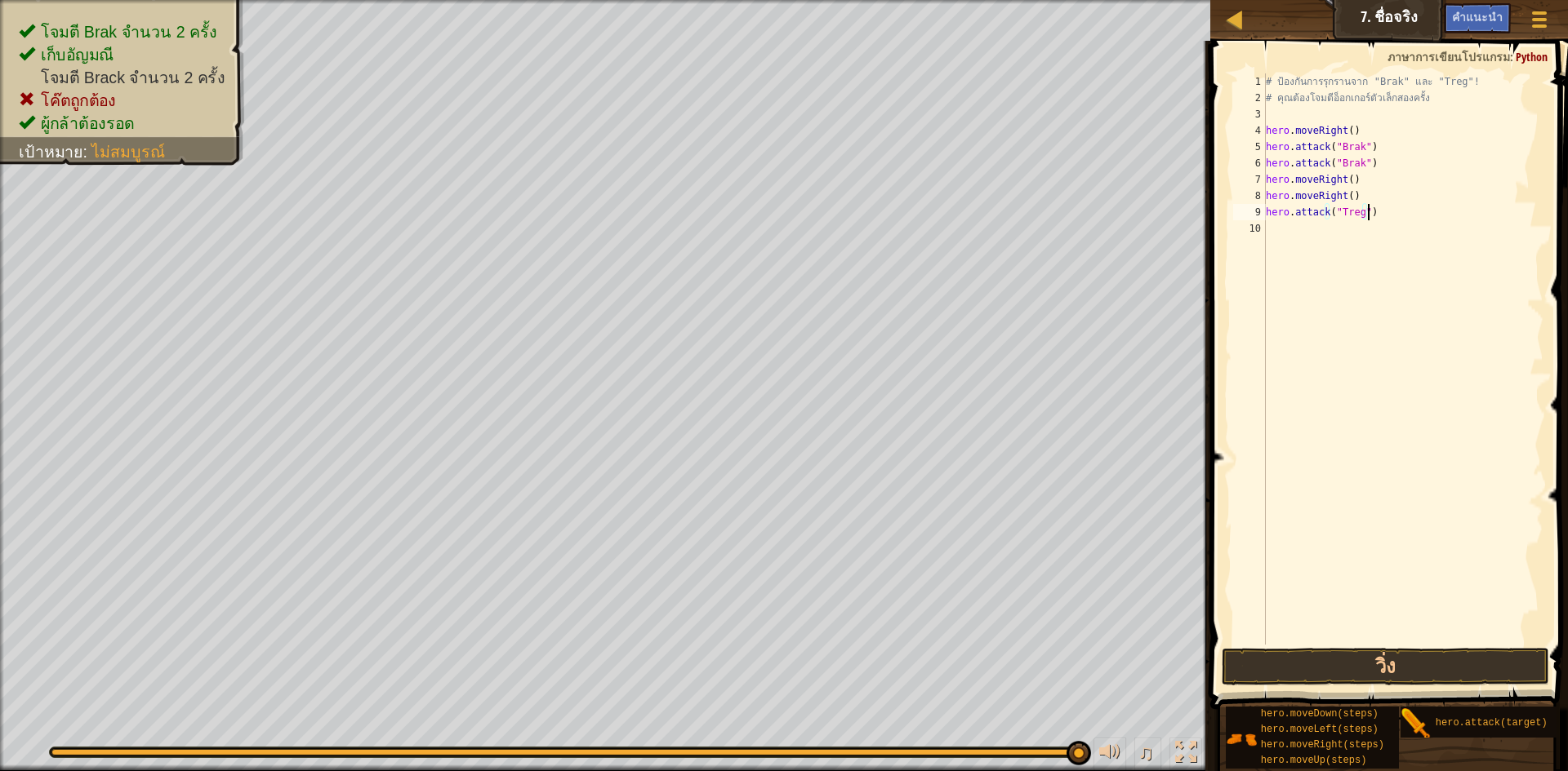
click at [1274, 226] on div "# ป้องกันการรุกรานจาก "Brak" และ "Treg"! # คุณต้องโจมตีอ็อกเกอร์ตัวเล็กสองครั้ง…" at bounding box center [1403, 375] width 281 height 604
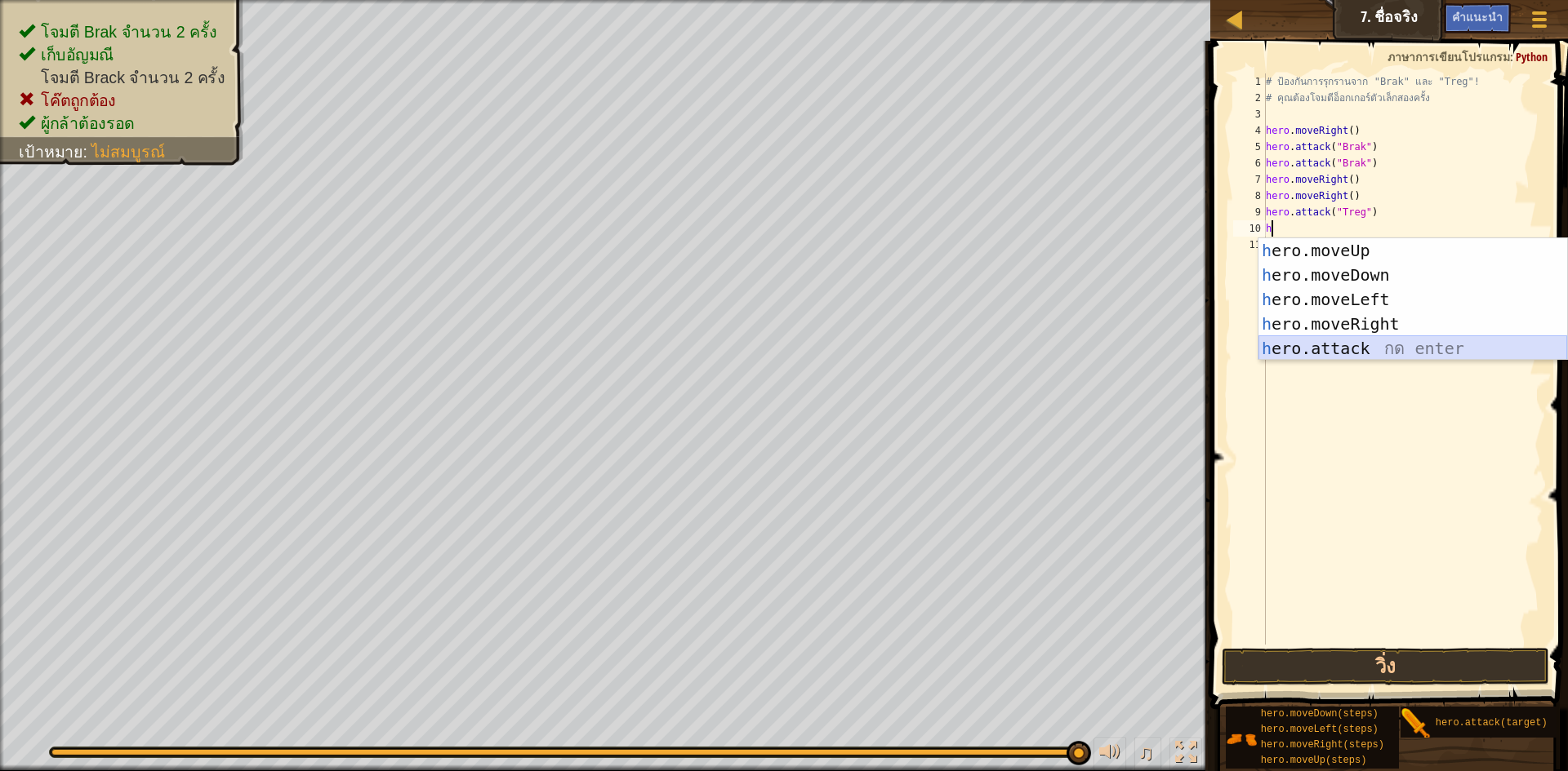
click at [1388, 358] on div "h ero.moveUp กด enter h ero.moveDown กด enter h ero.moveLeft กด enter h ero.mov…" at bounding box center [1413, 324] width 309 height 172
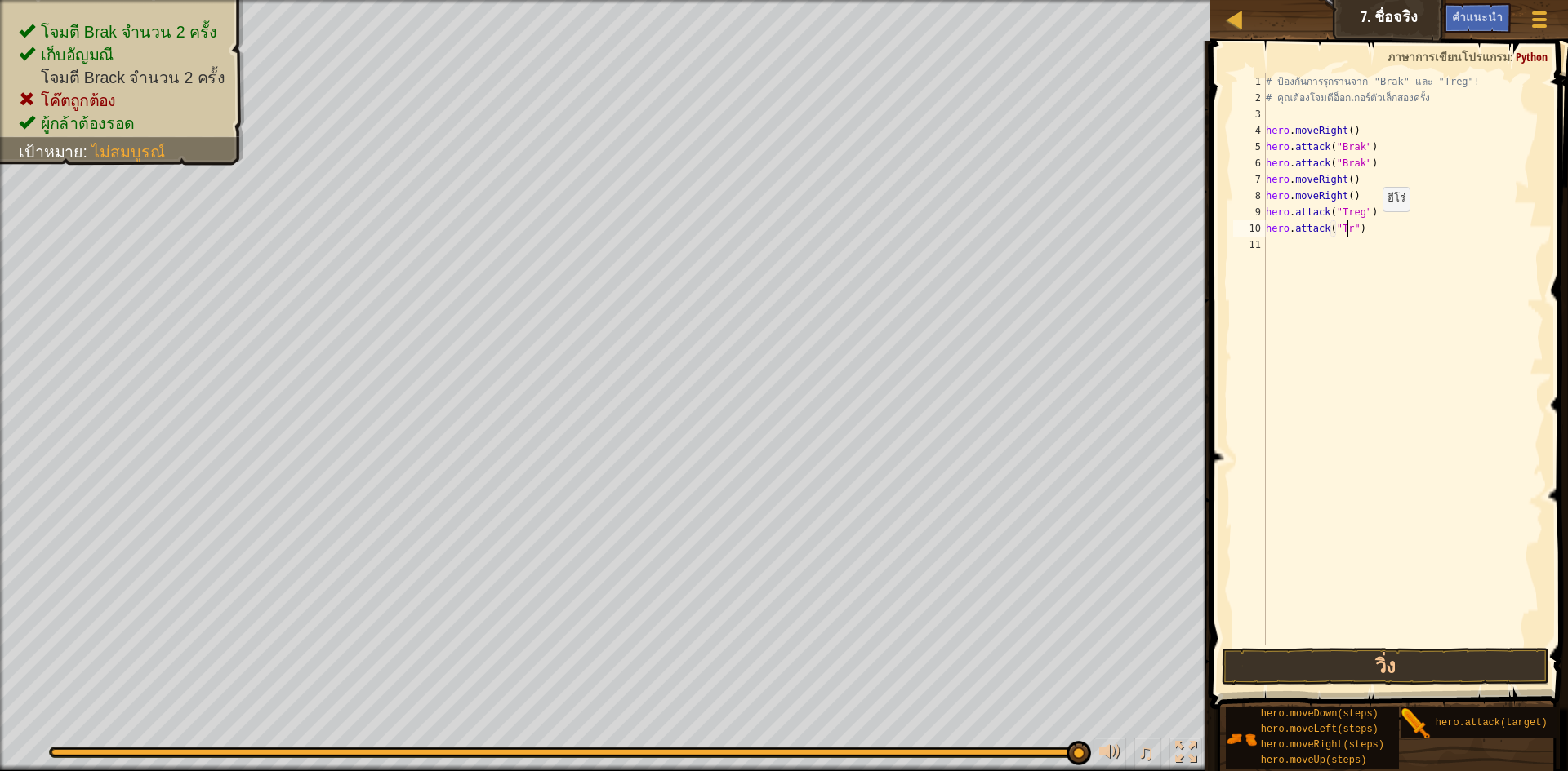
scroll to position [7, 7]
type textarea "hero.attack("Treg")"
drag, startPoint x: 1450, startPoint y: 665, endPoint x: 1458, endPoint y: 666, distance: 8.1
click at [1454, 665] on button "วิ่ง" at bounding box center [1385, 667] width 327 height 37
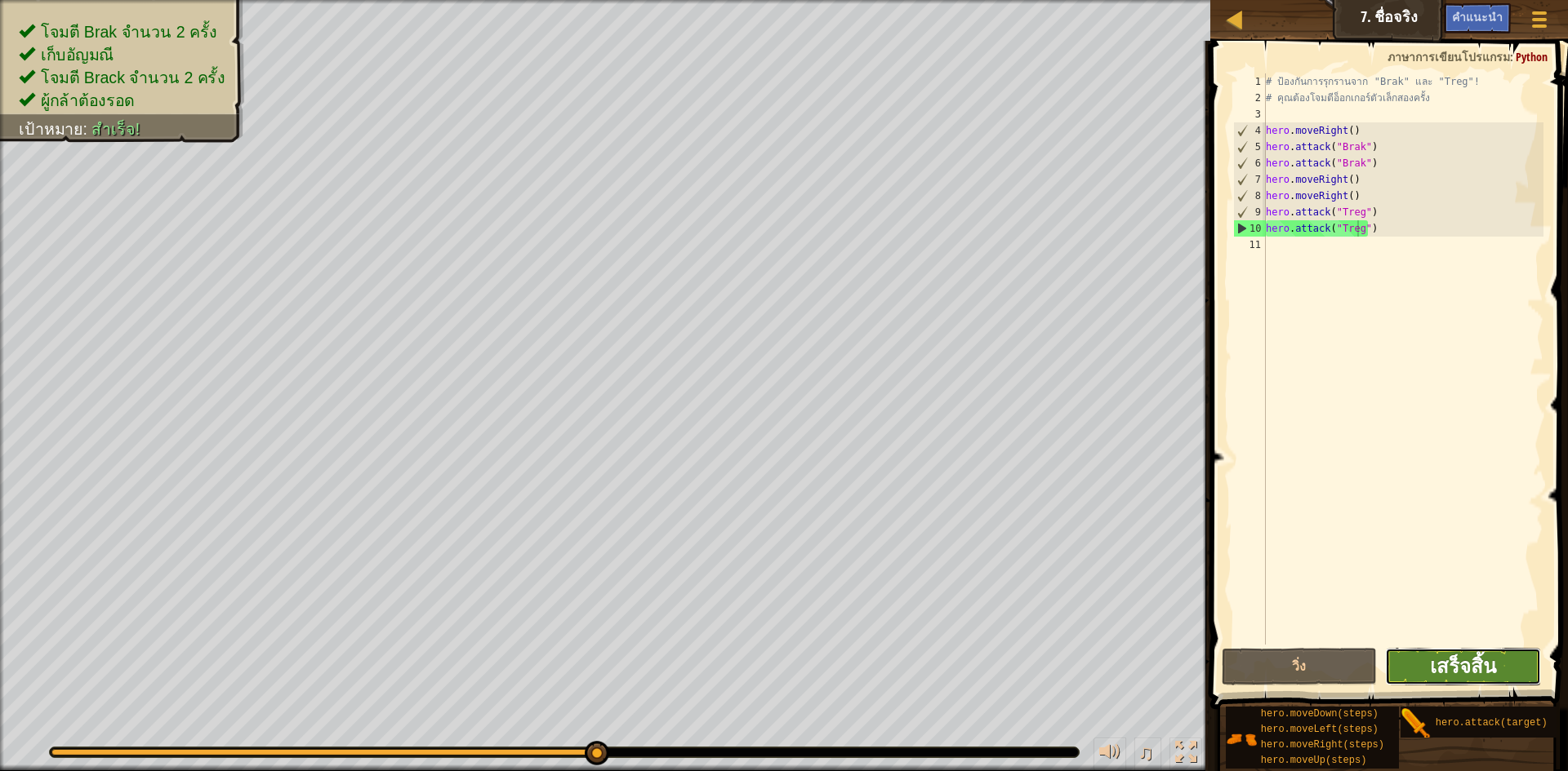
click at [1476, 669] on span "เสร็จสิ้น" at bounding box center [1463, 666] width 66 height 26
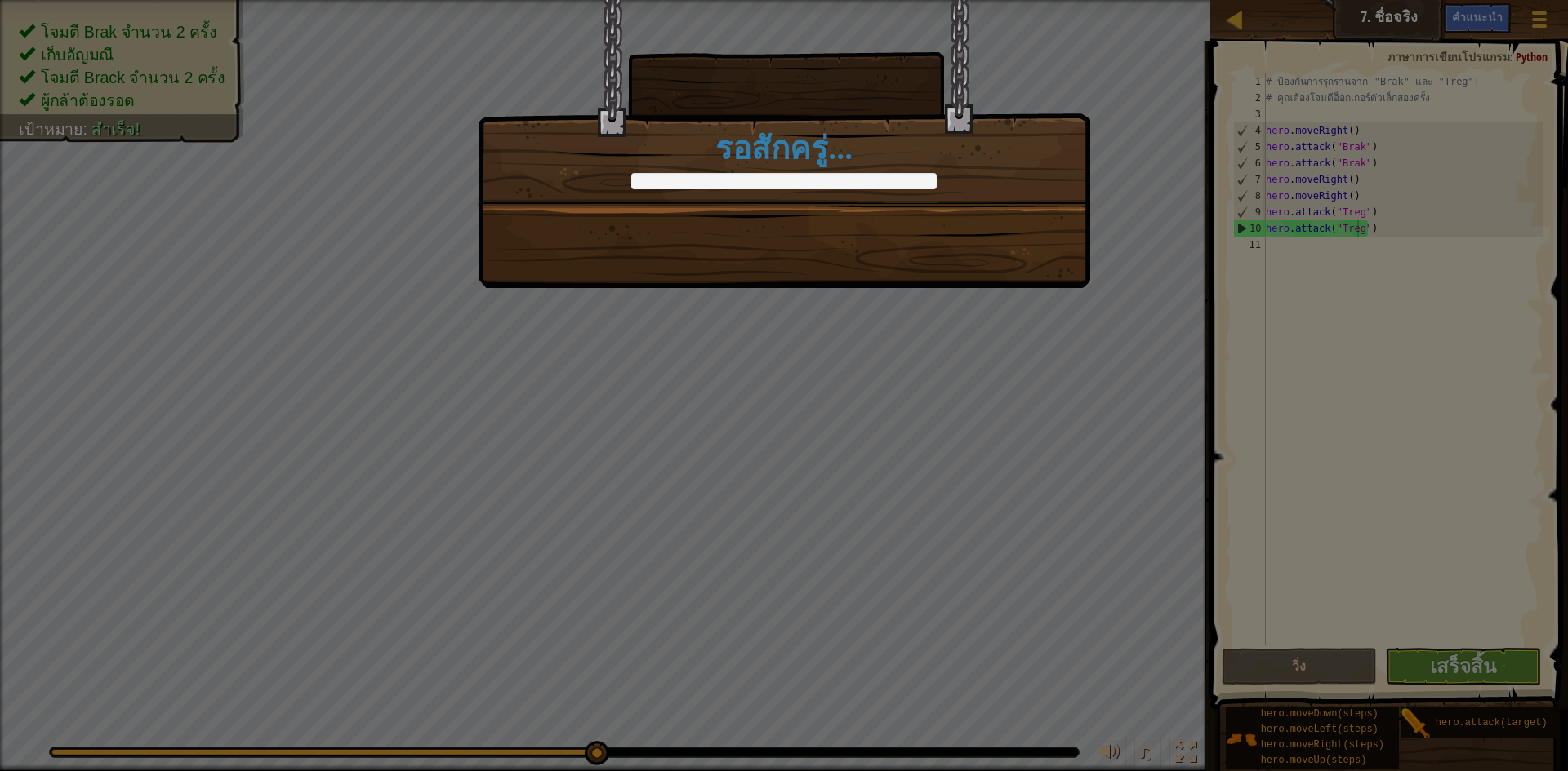
click at [949, 218] on div "คลีนโค้ด: ไม่มี[PERSON_NAME]หรือข้อผิดพลาดของโค้ด +5 +0 Brak กับ Treg รู้แล้วว่…" at bounding box center [784, 143] width 612 height 288
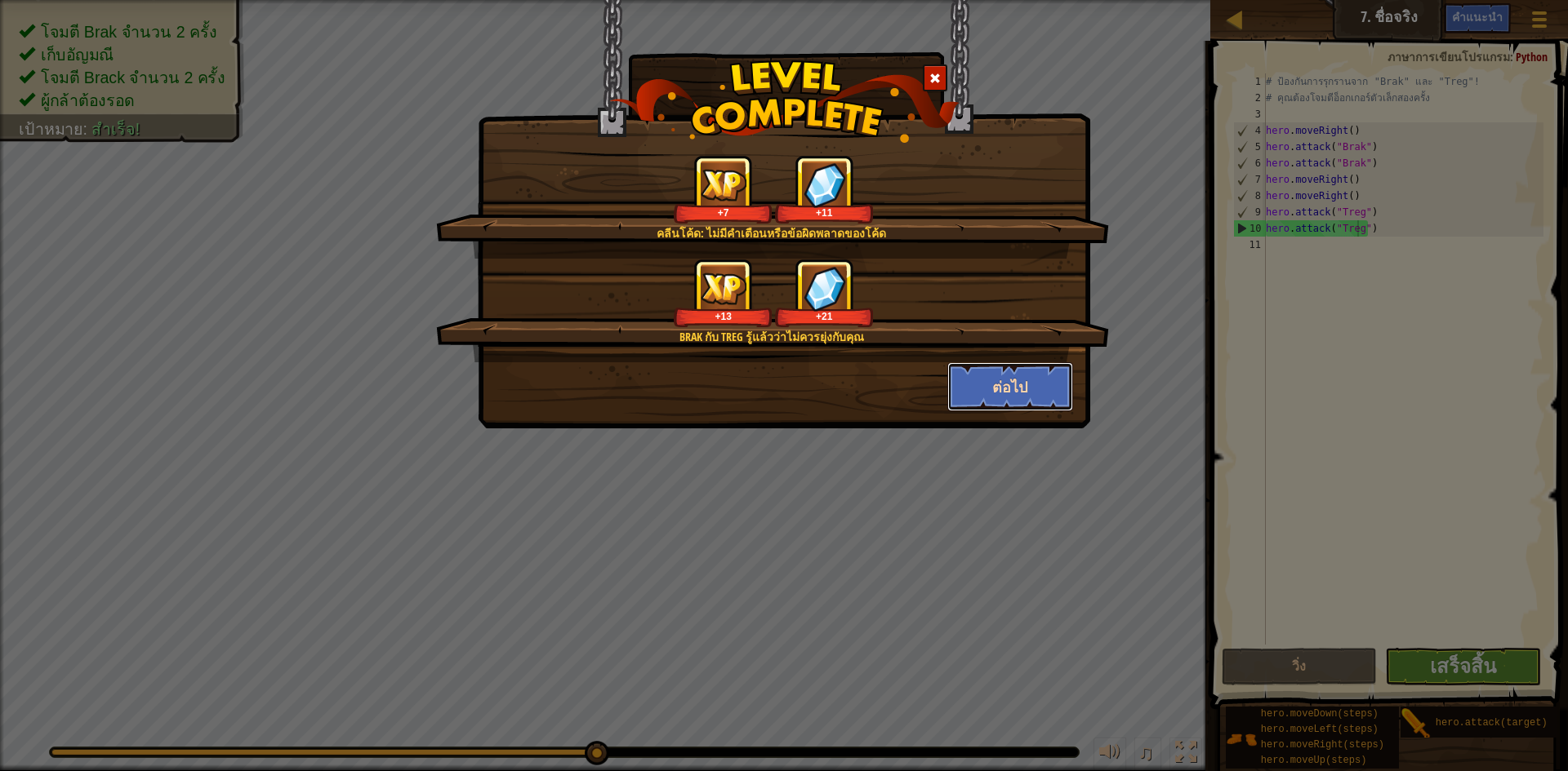
click at [1019, 374] on button "ต่อไป" at bounding box center [1011, 387] width 127 height 49
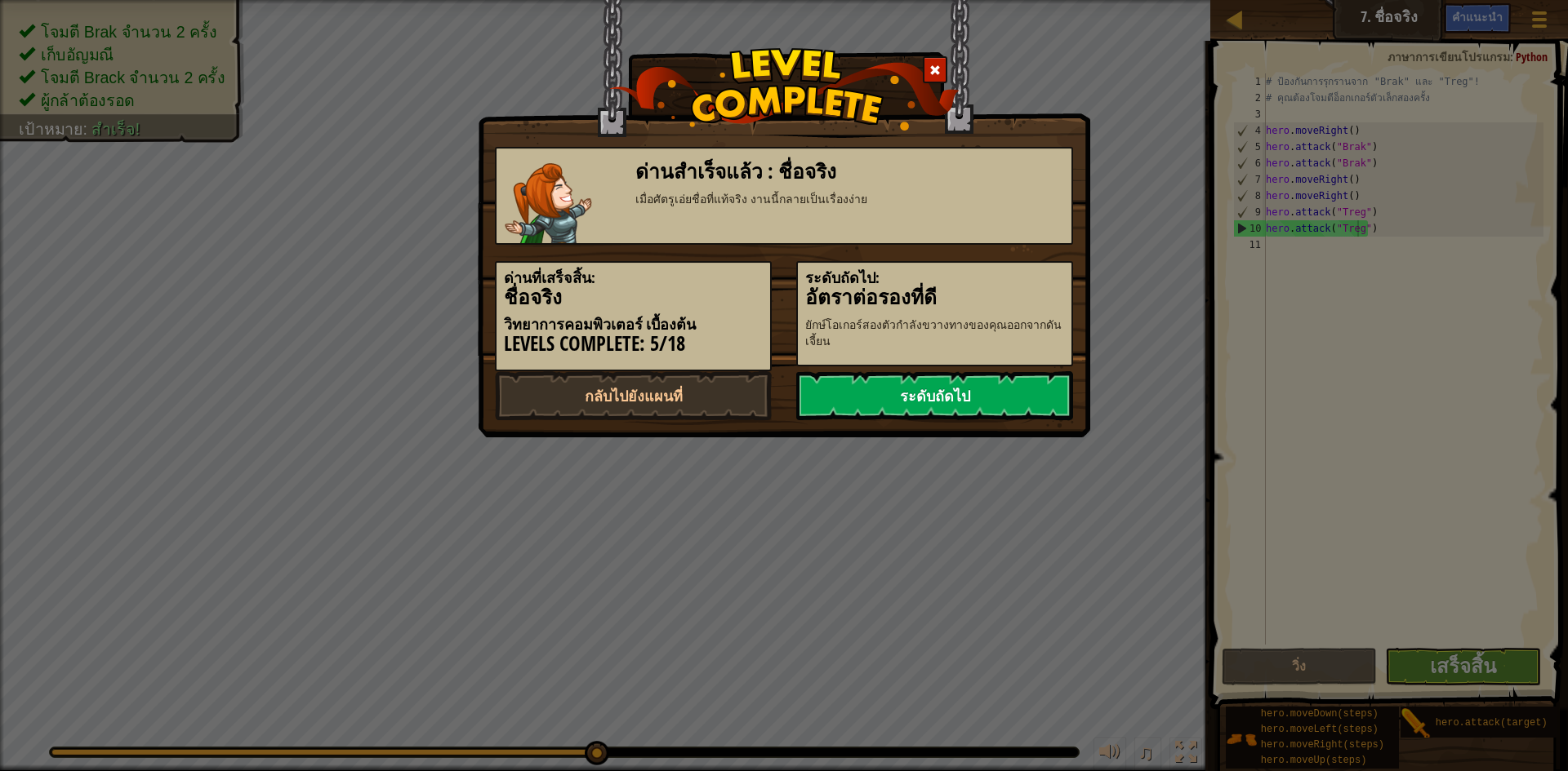
click at [1030, 392] on link "ระดับถัดไป" at bounding box center [934, 396] width 277 height 49
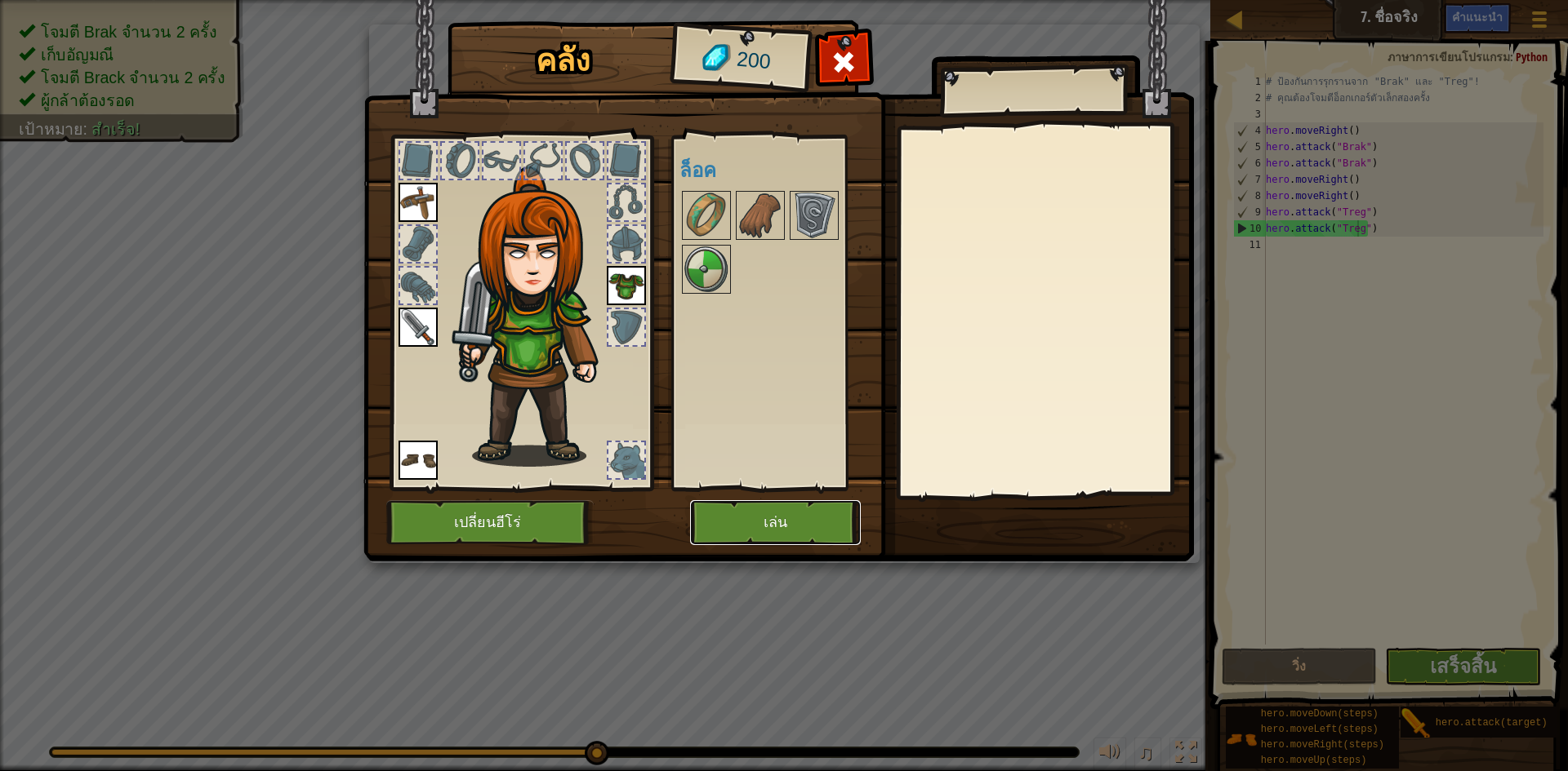
click at [802, 516] on button "เล่น" at bounding box center [775, 523] width 171 height 45
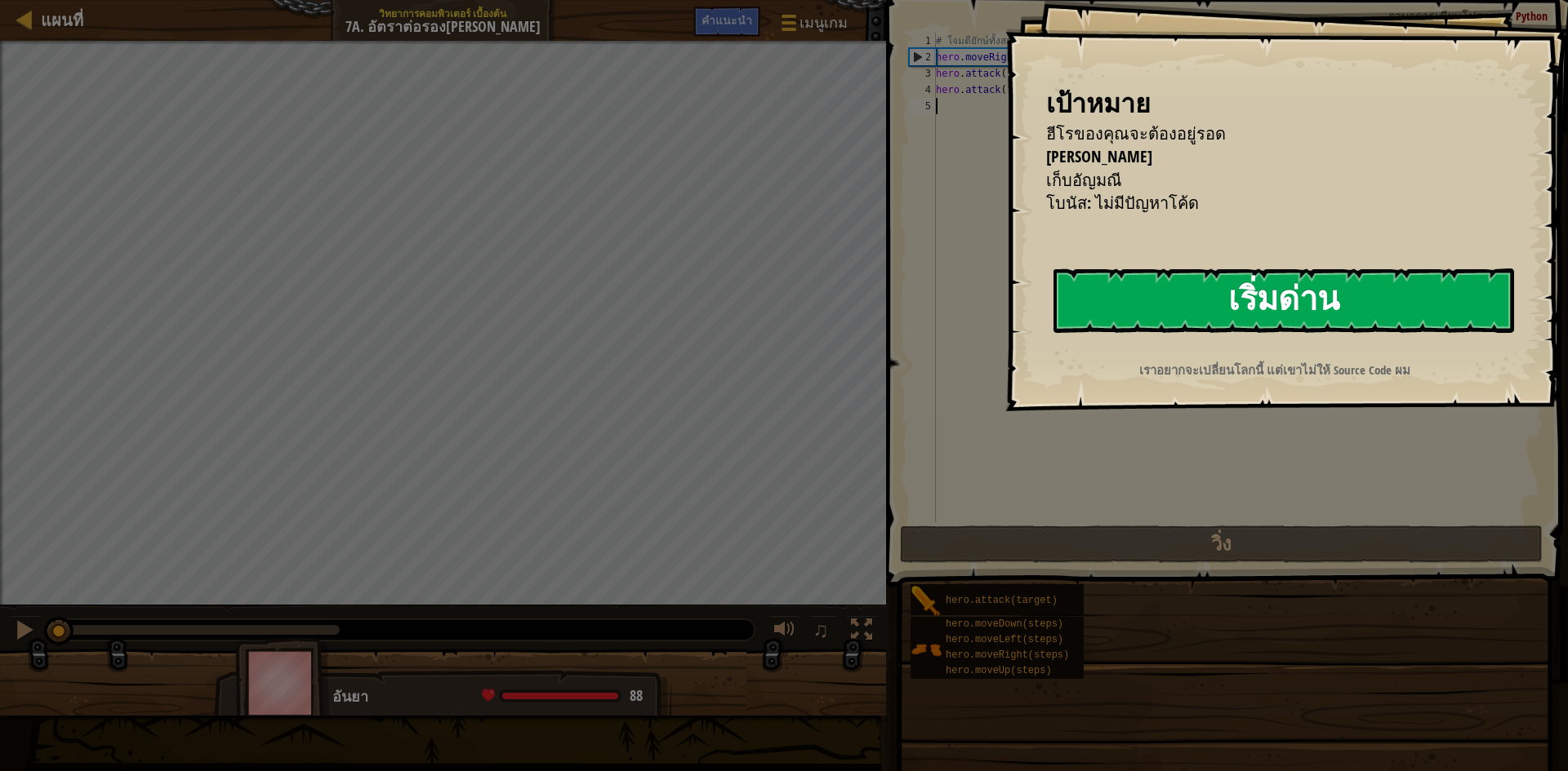
click at [1139, 305] on button "เริ่มด่าน" at bounding box center [1284, 301] width 461 height 65
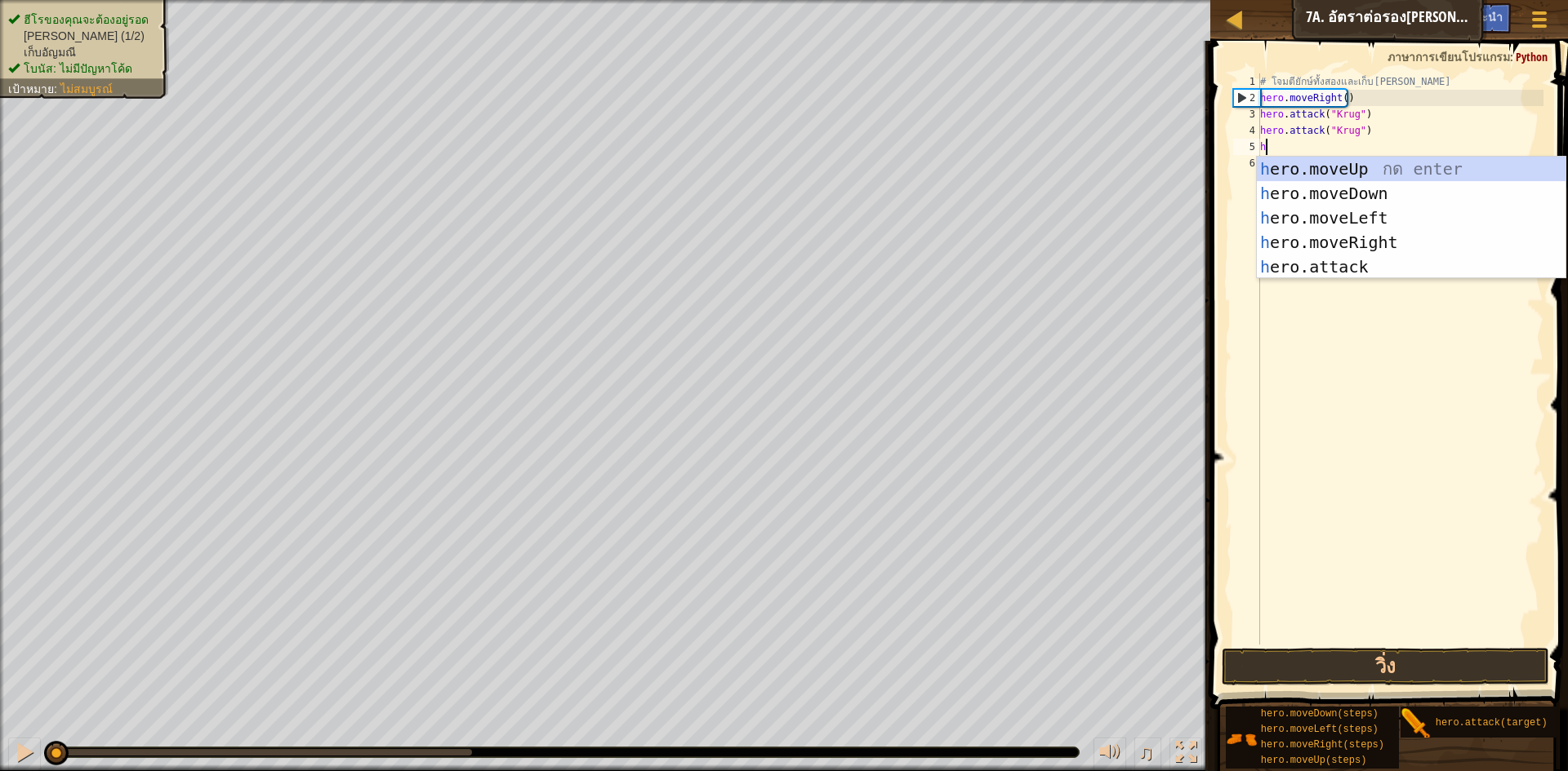
scroll to position [7, 0]
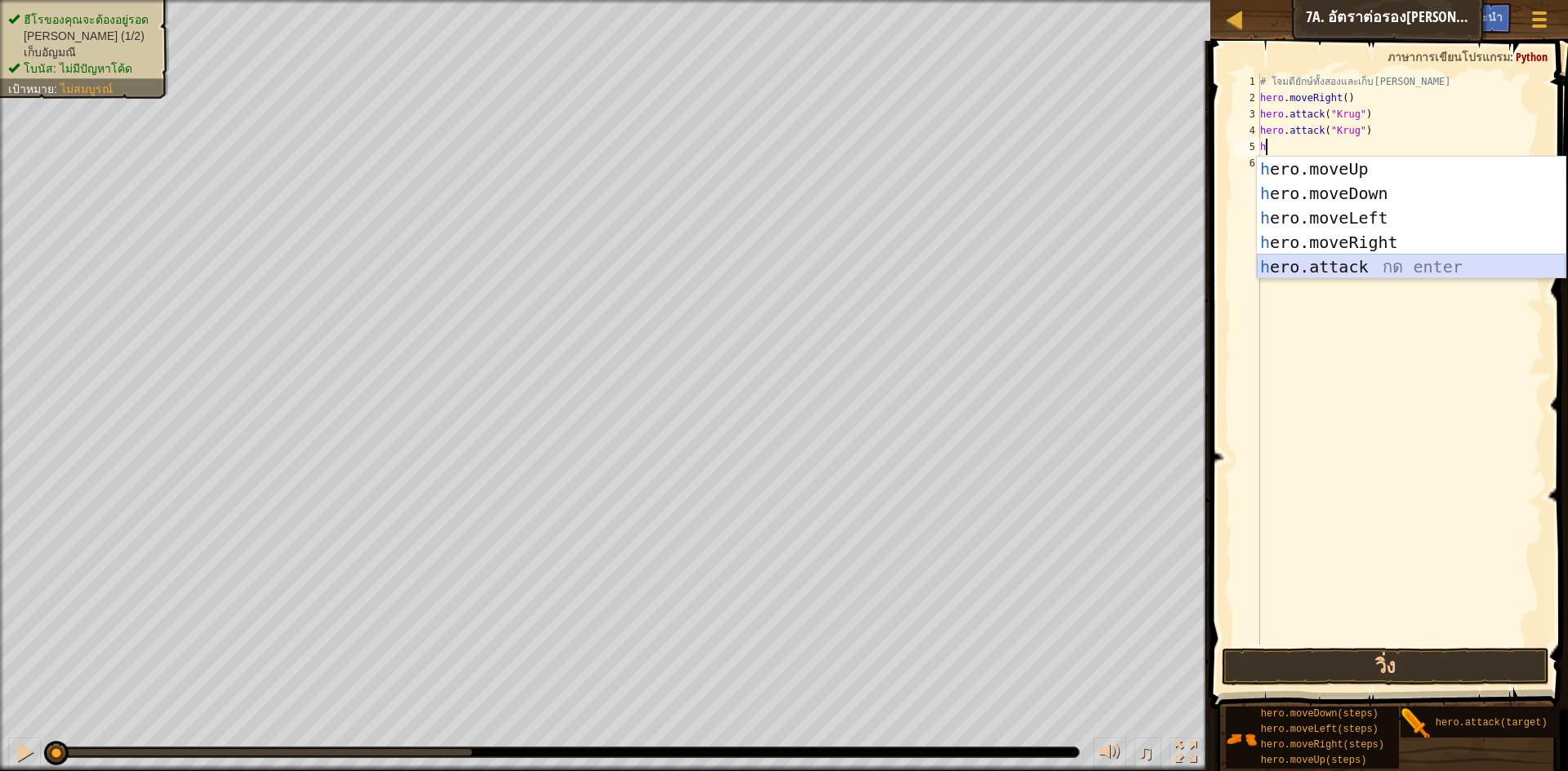
click at [1414, 275] on div "h ero.moveUp กด enter h ero.moveDown กด enter h ero.moveLeft กด enter h ero.mov…" at bounding box center [1411, 243] width 309 height 172
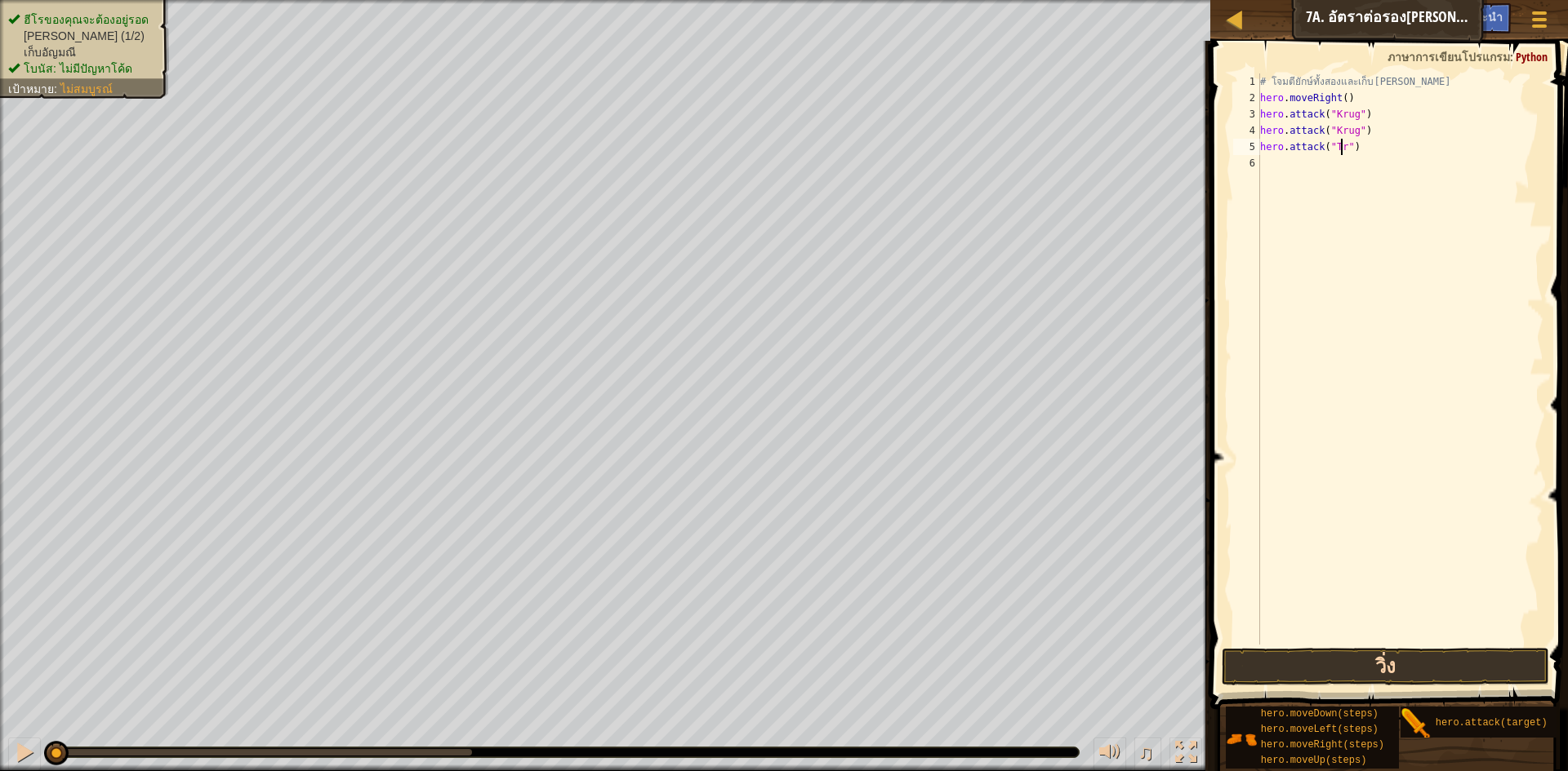
scroll to position [7, 7]
click at [1454, 657] on button "วิ่ง" at bounding box center [1385, 667] width 327 height 37
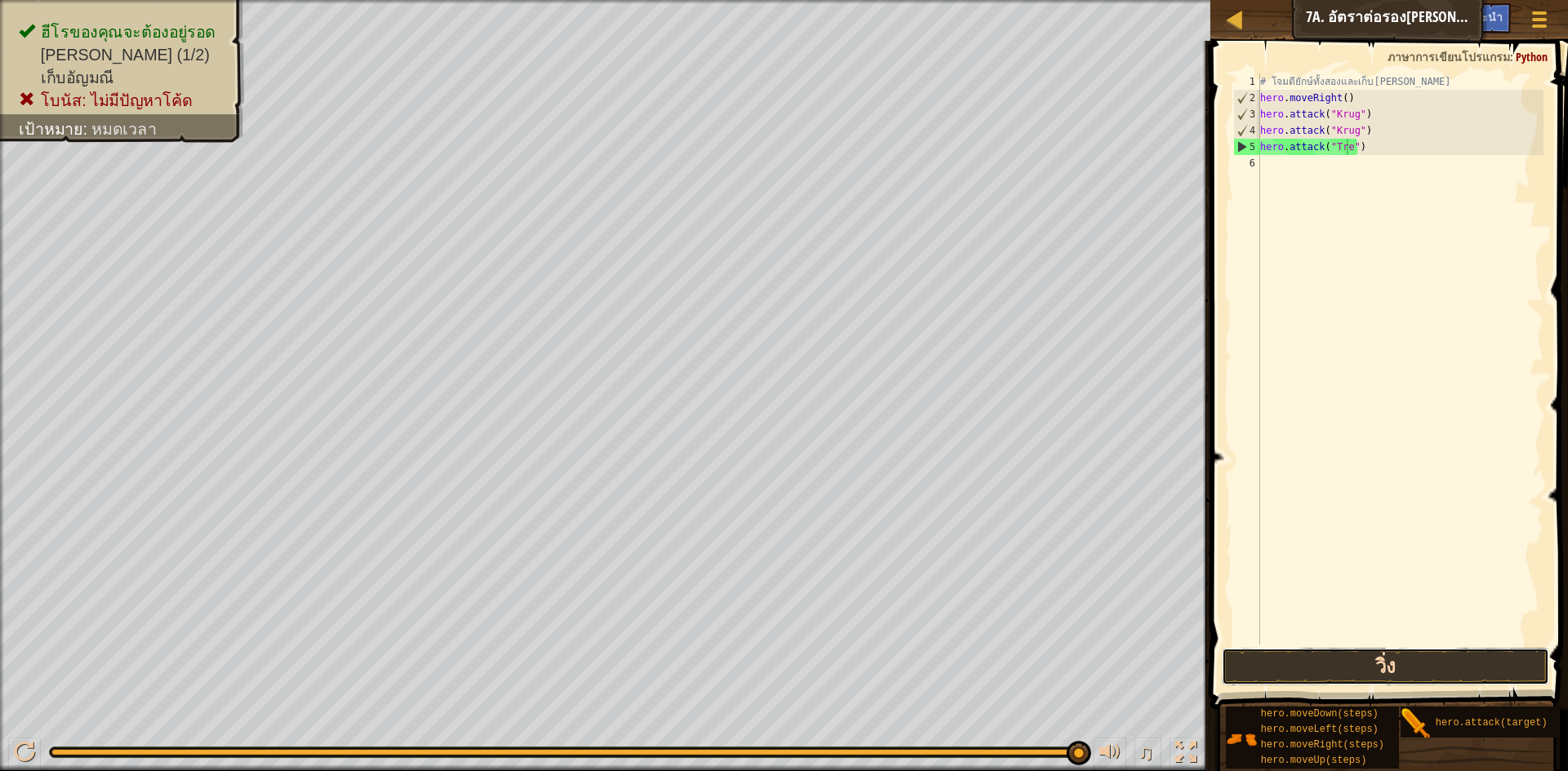
drag, startPoint x: 1452, startPoint y: 669, endPoint x: 1459, endPoint y: 672, distance: 7.6
click at [1457, 672] on button "วิ่ง" at bounding box center [1385, 667] width 327 height 37
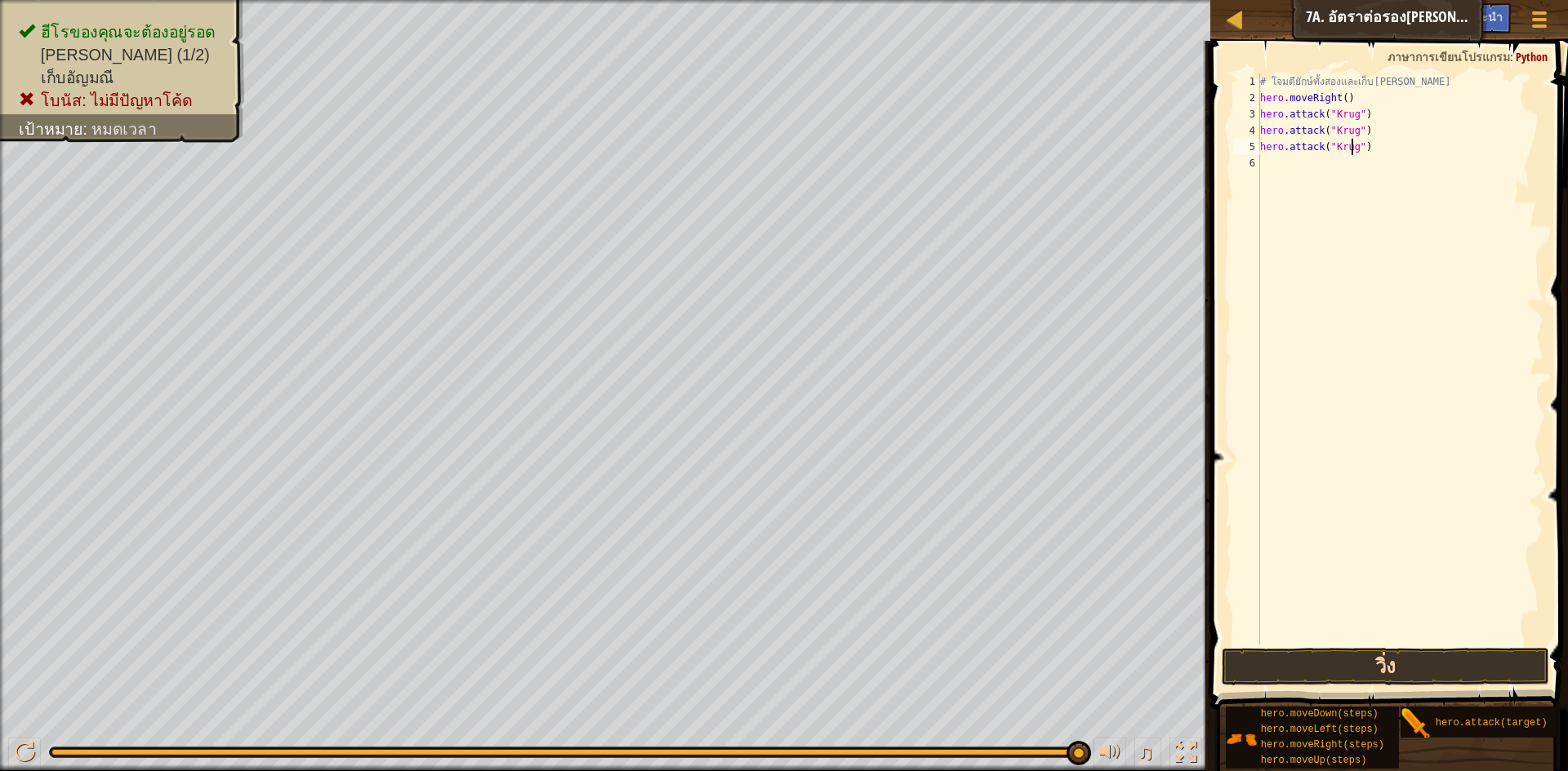
type textarea "hero.attack("Krug")"
click at [1443, 657] on button "วิ่ง" at bounding box center [1385, 667] width 327 height 37
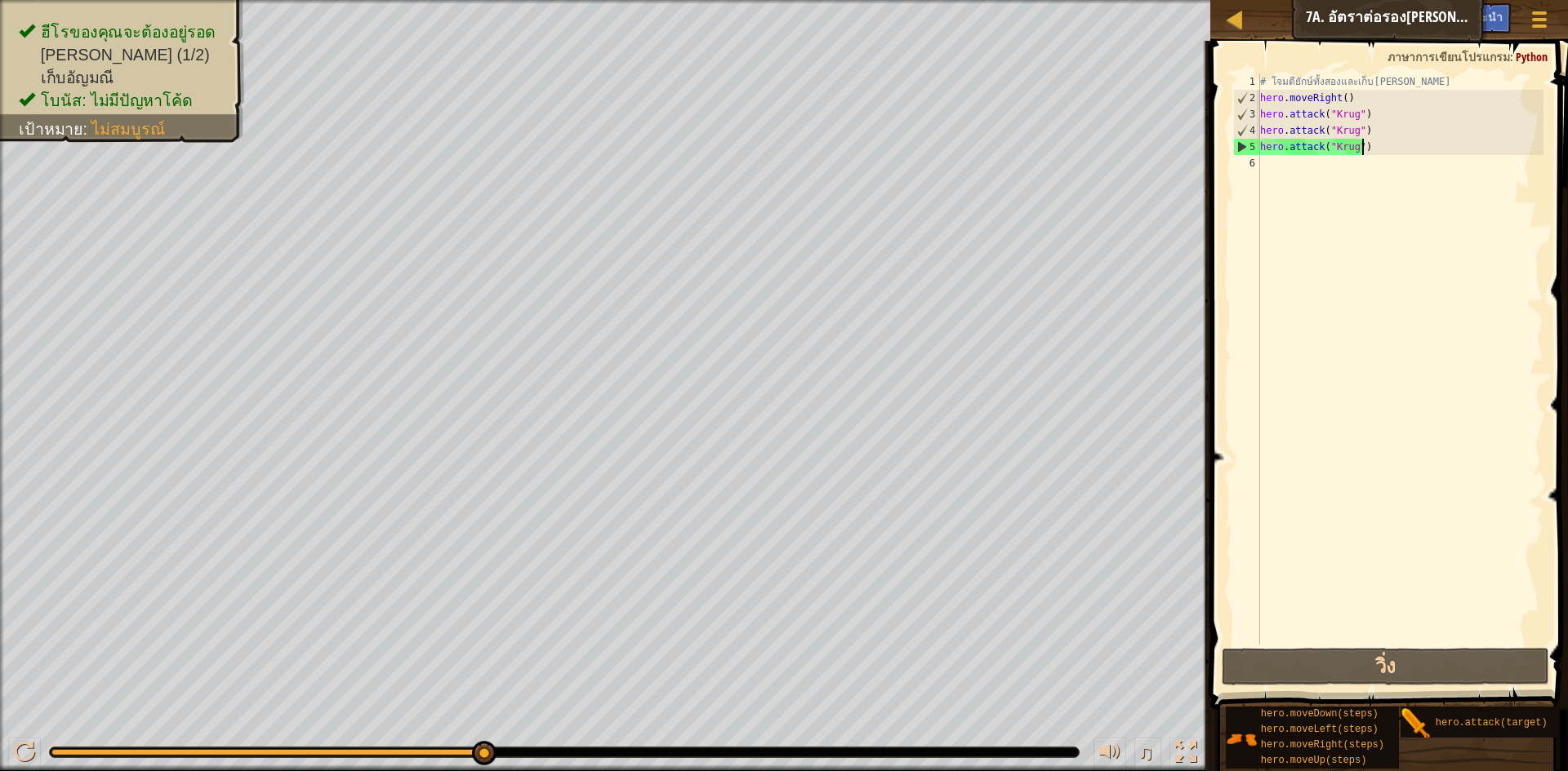
click at [1396, 149] on div "# โจมตียักษ์ทั้งสองและเก็บ[PERSON_NAME] hero . moveRight ( ) hero . attack ( "K…" at bounding box center [1400, 375] width 287 height 604
click at [1291, 173] on div "# โจมตียักษ์ทั้งสองและเก็บ[PERSON_NAME] hero . moveRight ( ) hero . attack ( "K…" at bounding box center [1400, 375] width 287 height 604
type textarea "h"
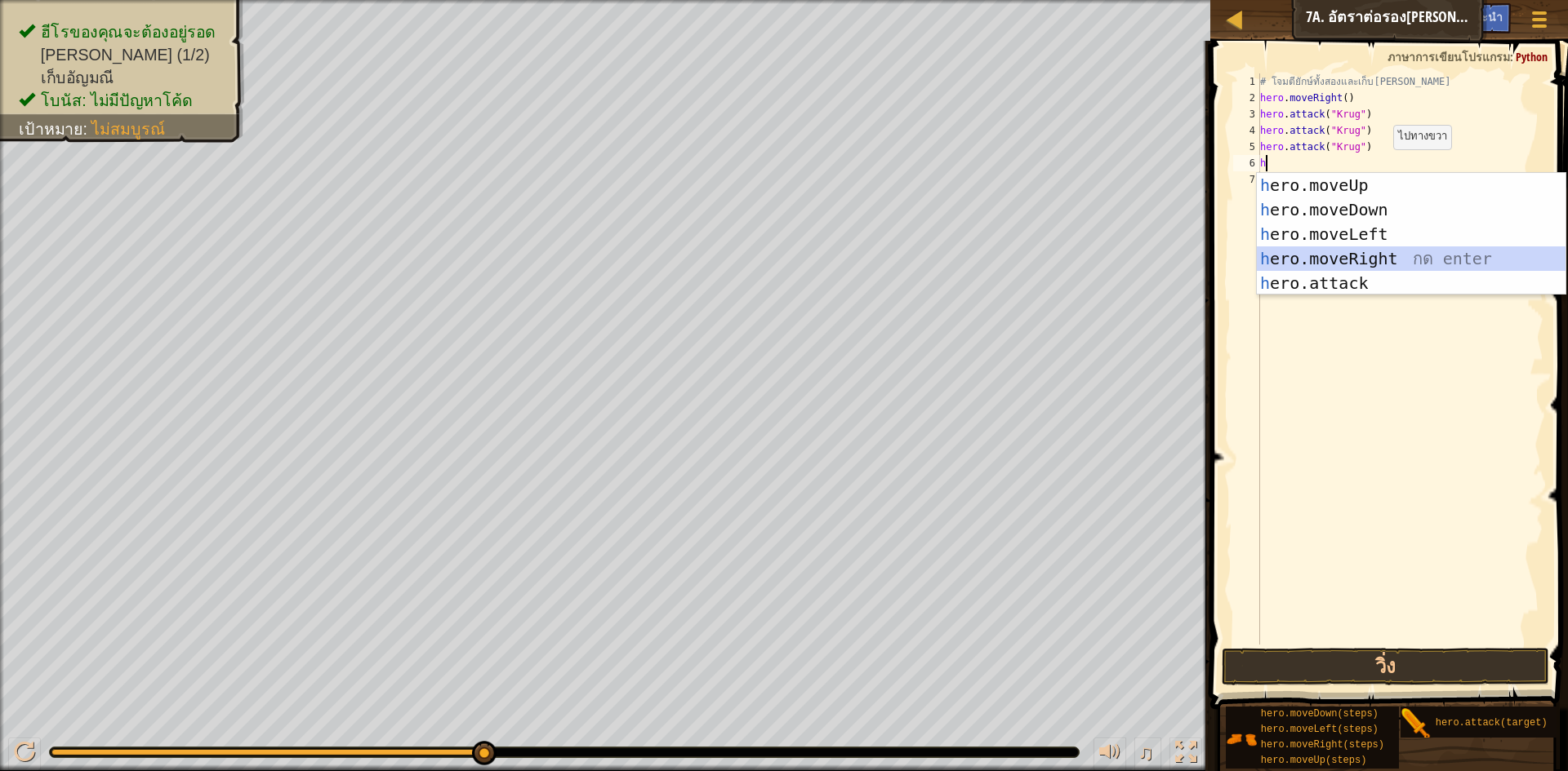
click at [1402, 257] on div "h ero.moveUp กด enter h ero.moveDown กด enter h ero.moveLeft กด enter h ero.mov…" at bounding box center [1411, 259] width 309 height 172
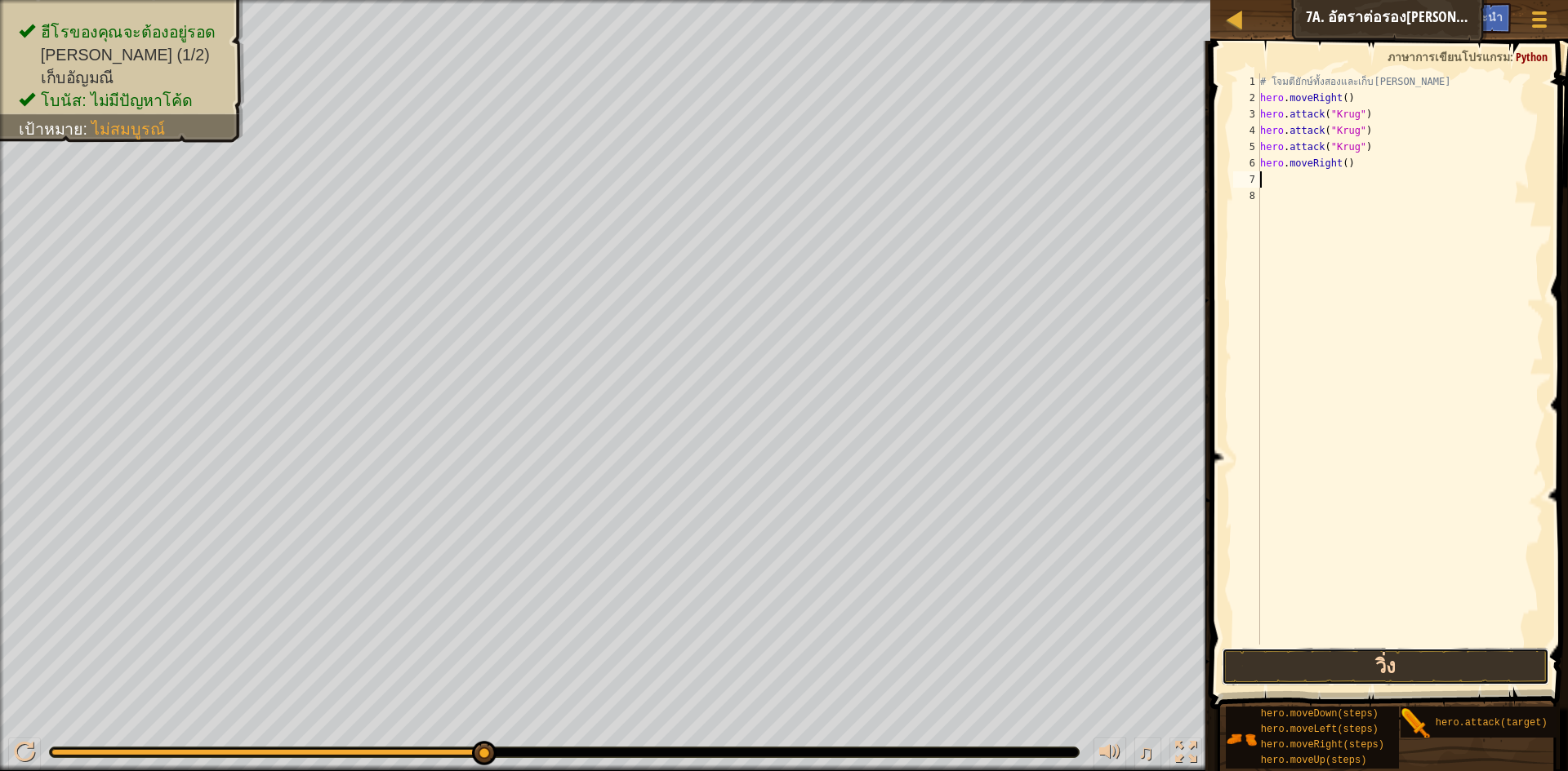
click at [1320, 673] on button "วิ่ง" at bounding box center [1385, 667] width 327 height 37
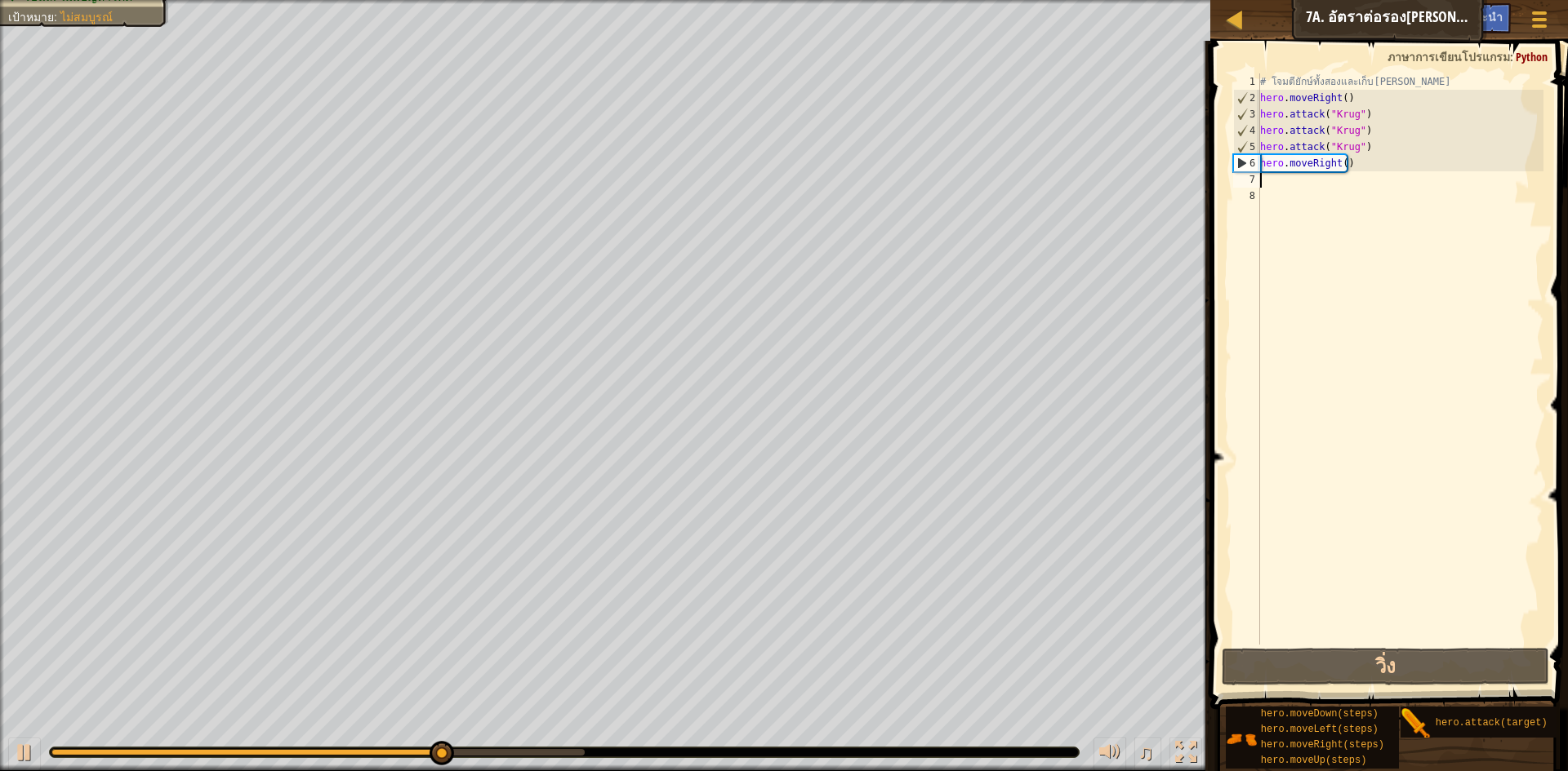
type textarea "h"
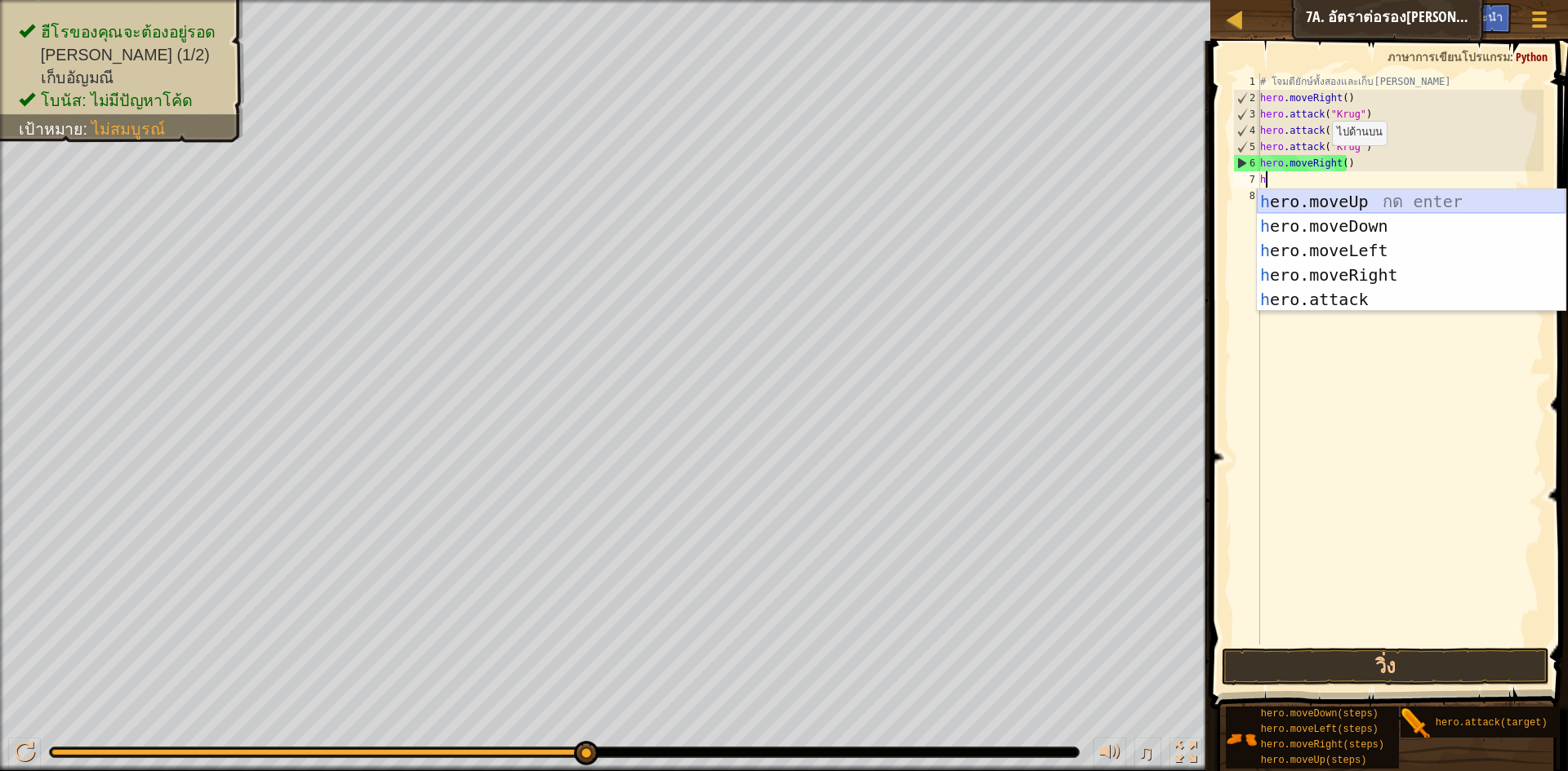
click at [1333, 202] on div "h ero.moveUp กด enter h ero.moveDown กด enter h ero.moveLeft กด enter h ero.mov…" at bounding box center [1411, 275] width 309 height 172
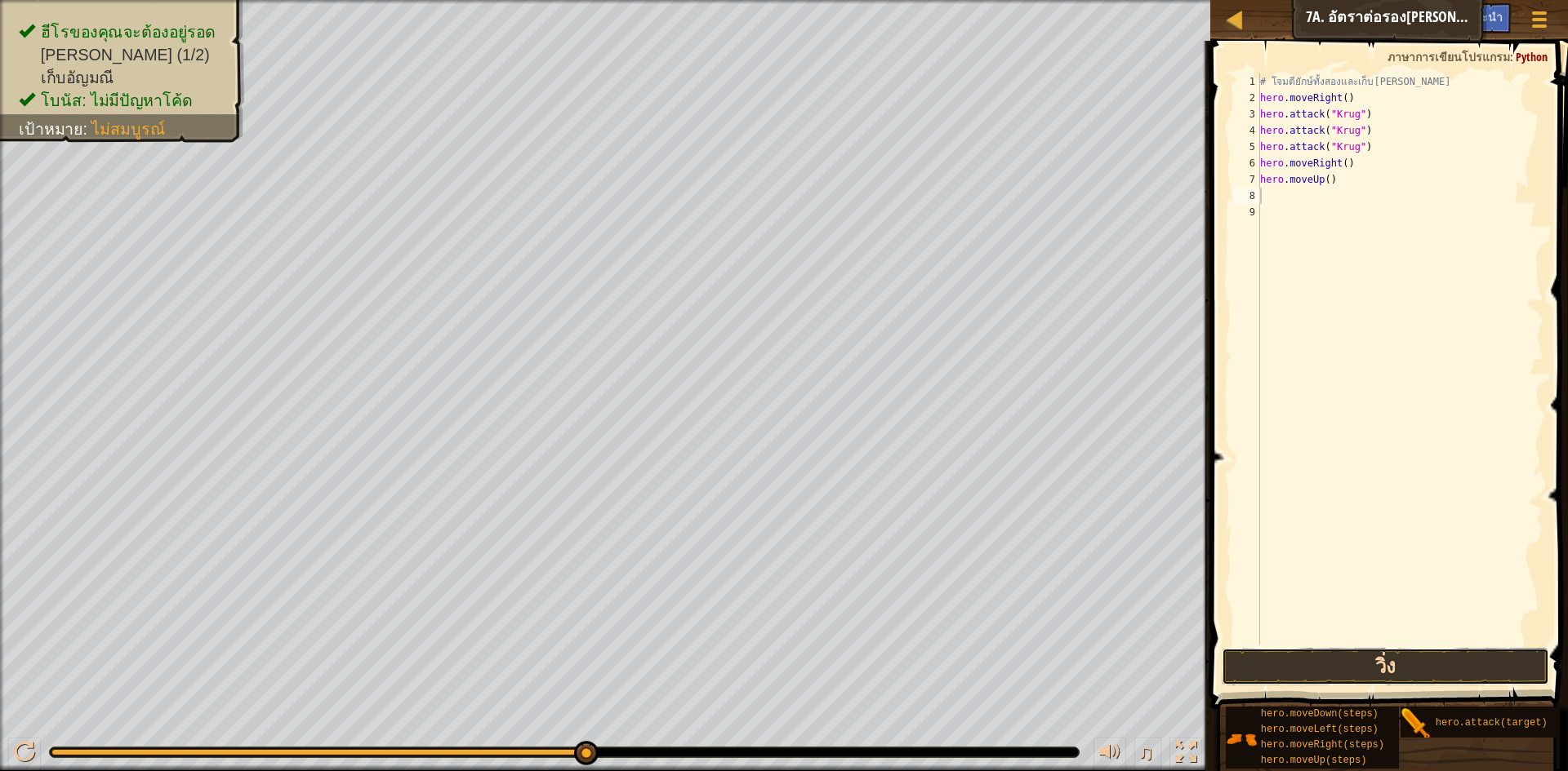
click at [1435, 671] on button "วิ่ง" at bounding box center [1385, 667] width 327 height 37
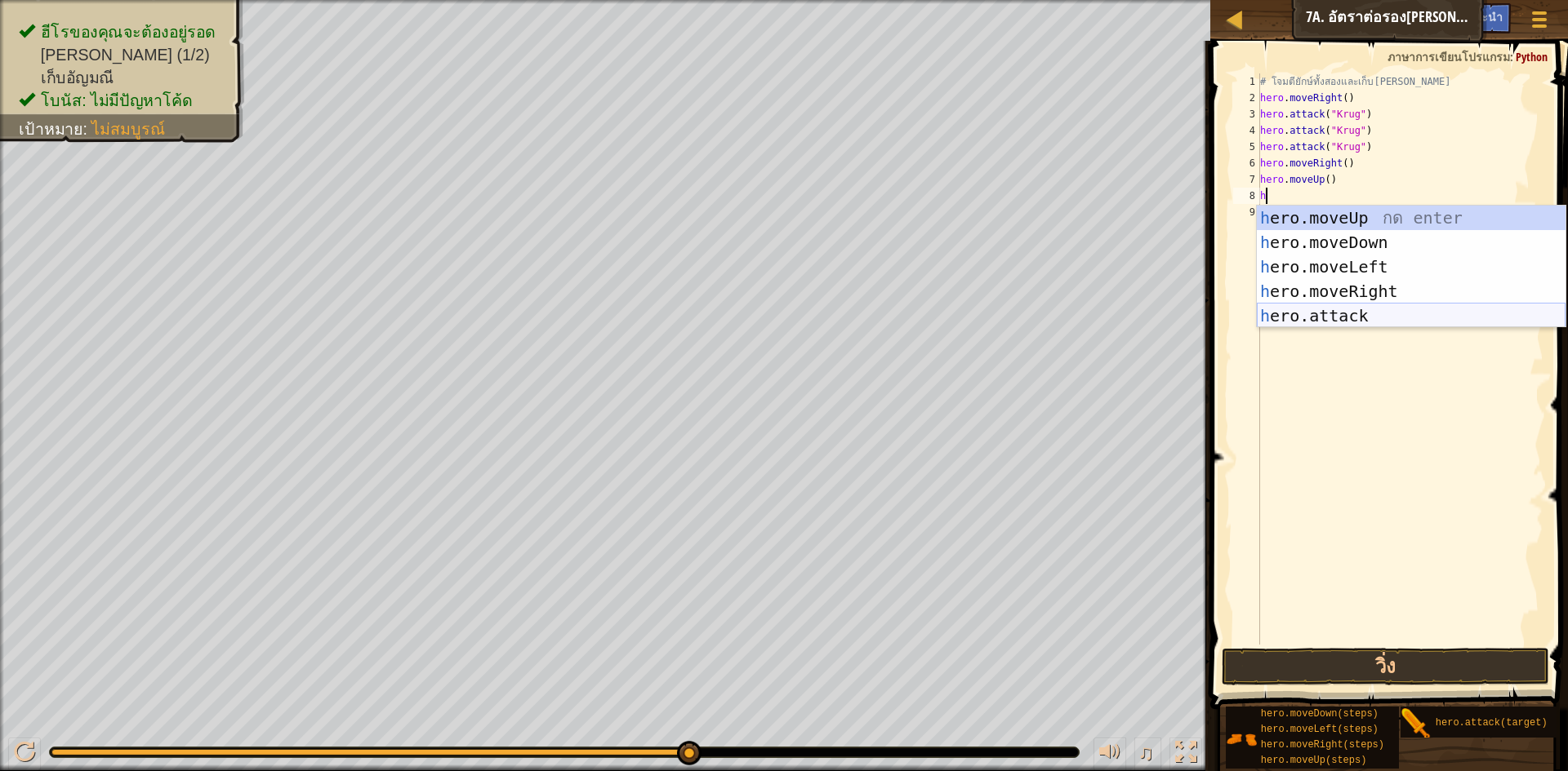
click at [1327, 312] on div "h ero.moveUp กด enter h ero.moveDown กด enter h ero.moveLeft กด enter h ero.mov…" at bounding box center [1411, 291] width 309 height 172
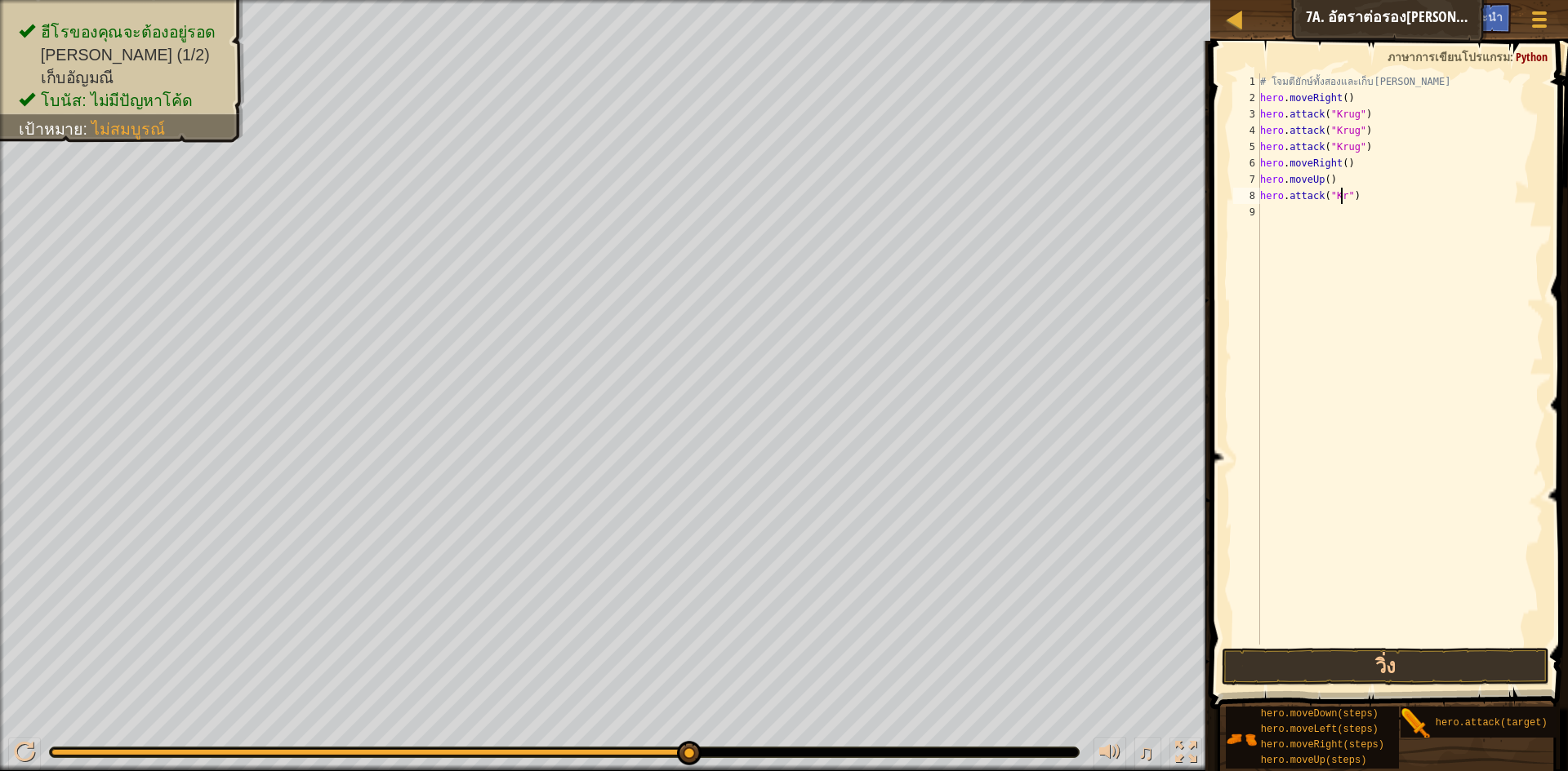
scroll to position [7, 7]
type textarea "hero.attack("Krug")"
drag, startPoint x: 1498, startPoint y: 659, endPoint x: 1493, endPoint y: 624, distance: 35.4
click at [1496, 660] on button "วิ่ง" at bounding box center [1385, 667] width 327 height 37
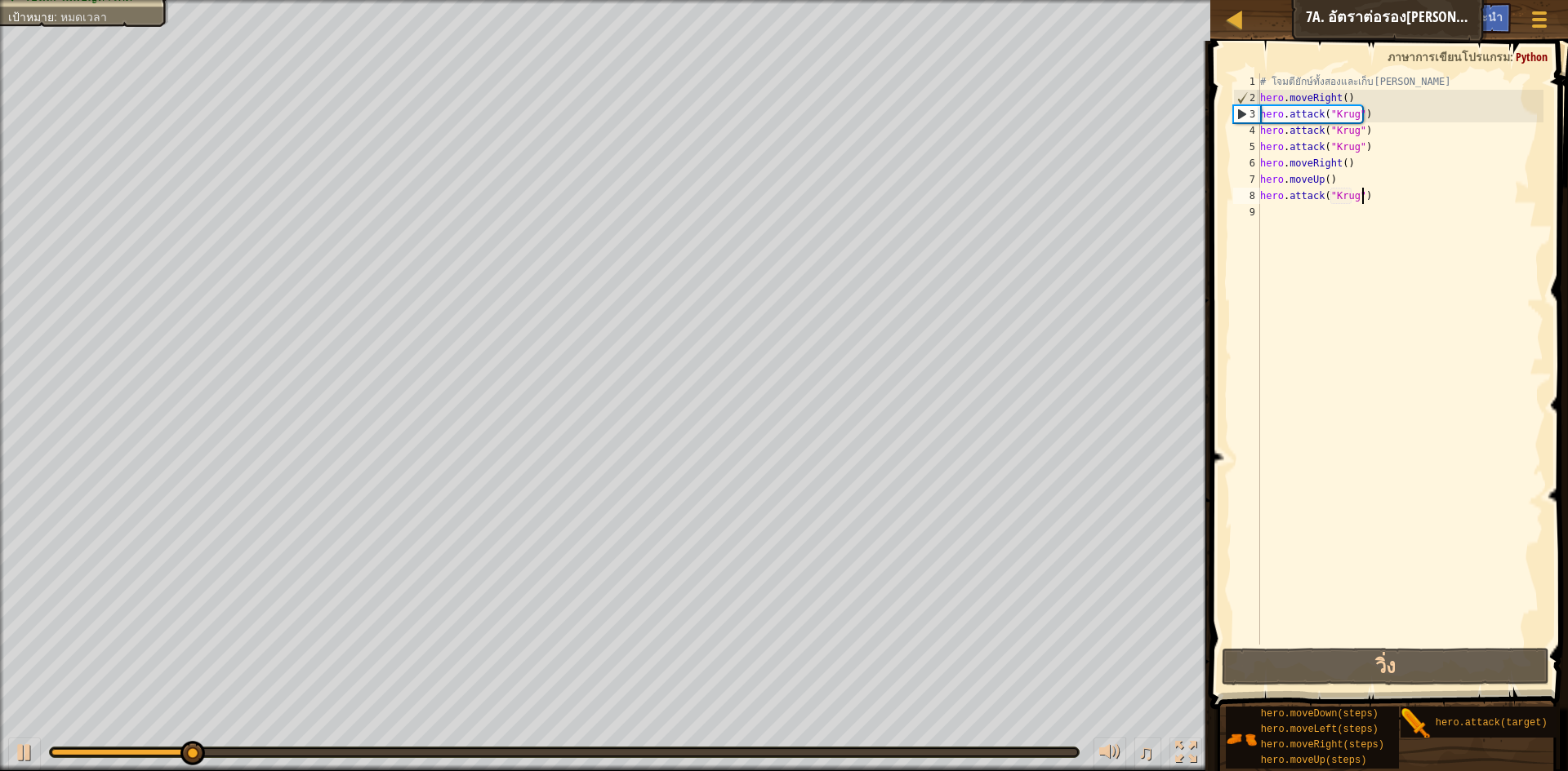
click at [1415, 197] on div "# โจมตียักษ์ทั้งสองและเก็บ[PERSON_NAME] hero . moveRight ( ) hero . attack ( "K…" at bounding box center [1400, 375] width 287 height 604
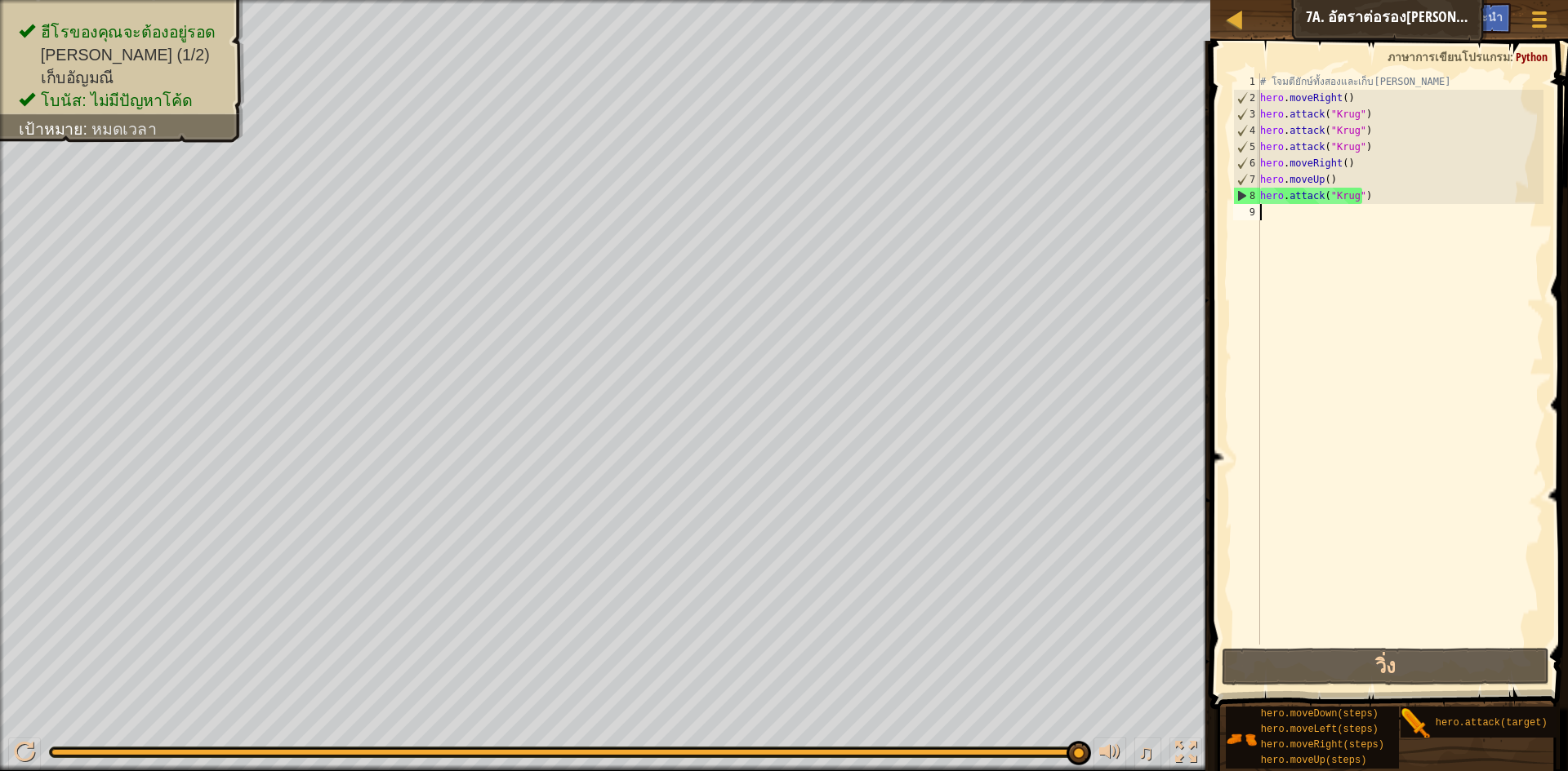
click at [1264, 217] on div "# โจมตียักษ์ทั้งสองและเก็บ[PERSON_NAME] hero . moveRight ( ) hero . attack ( "K…" at bounding box center [1400, 375] width 287 height 604
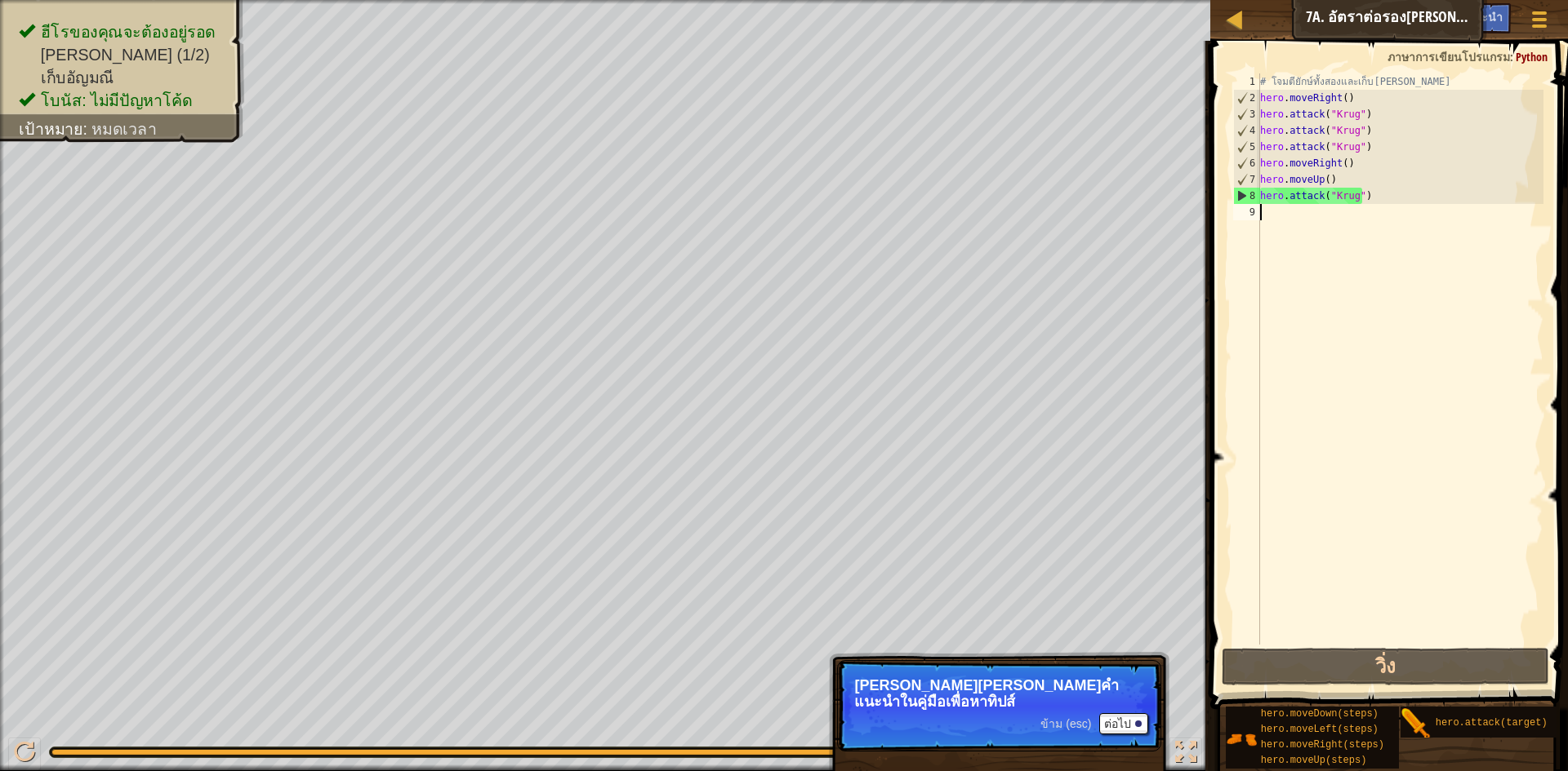
type textarea "h"
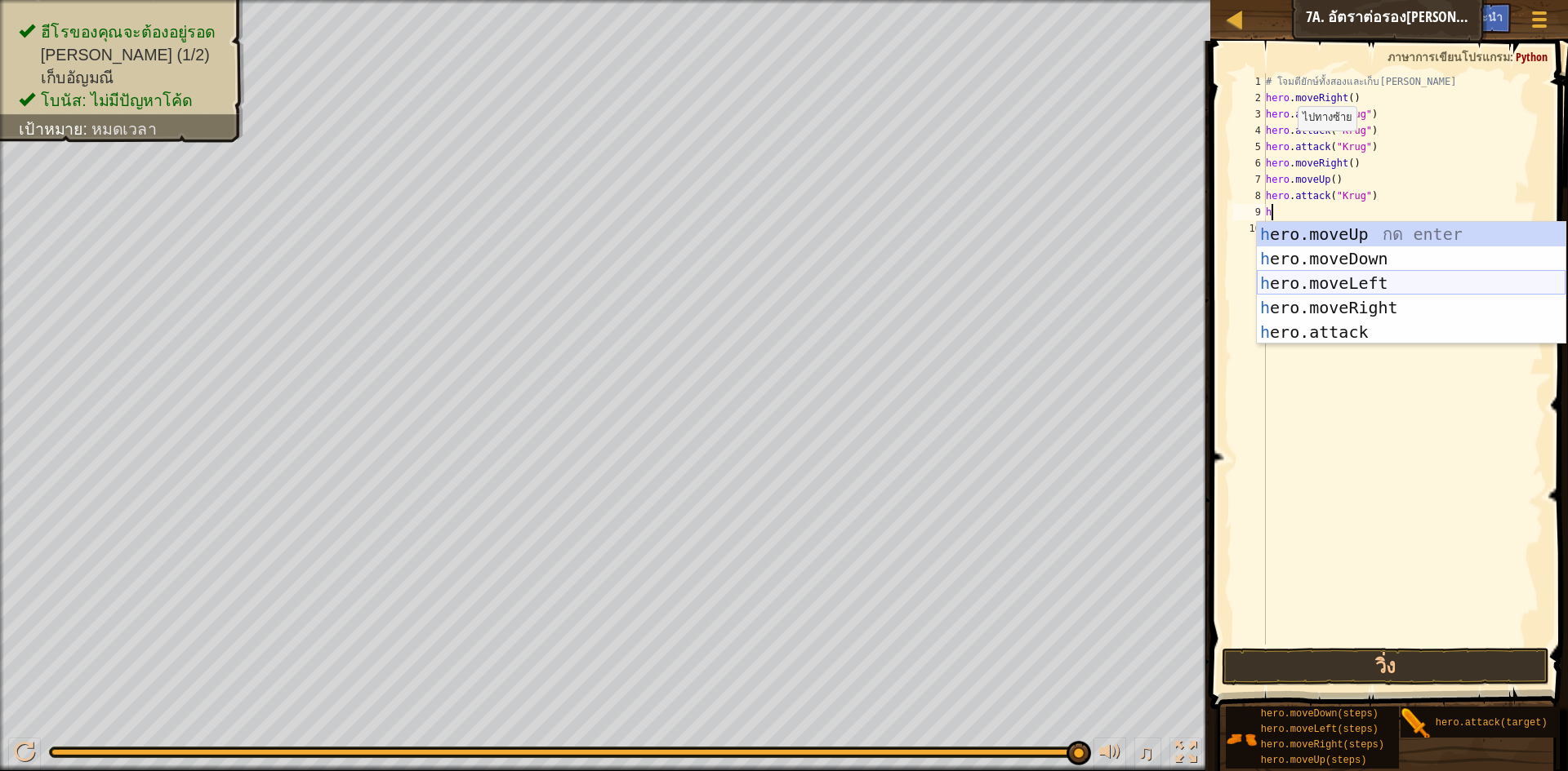
click at [1430, 282] on div "h ero.moveUp กด enter h ero.moveDown กด enter h ero.moveLeft กด enter h ero.mov…" at bounding box center [1411, 308] width 309 height 172
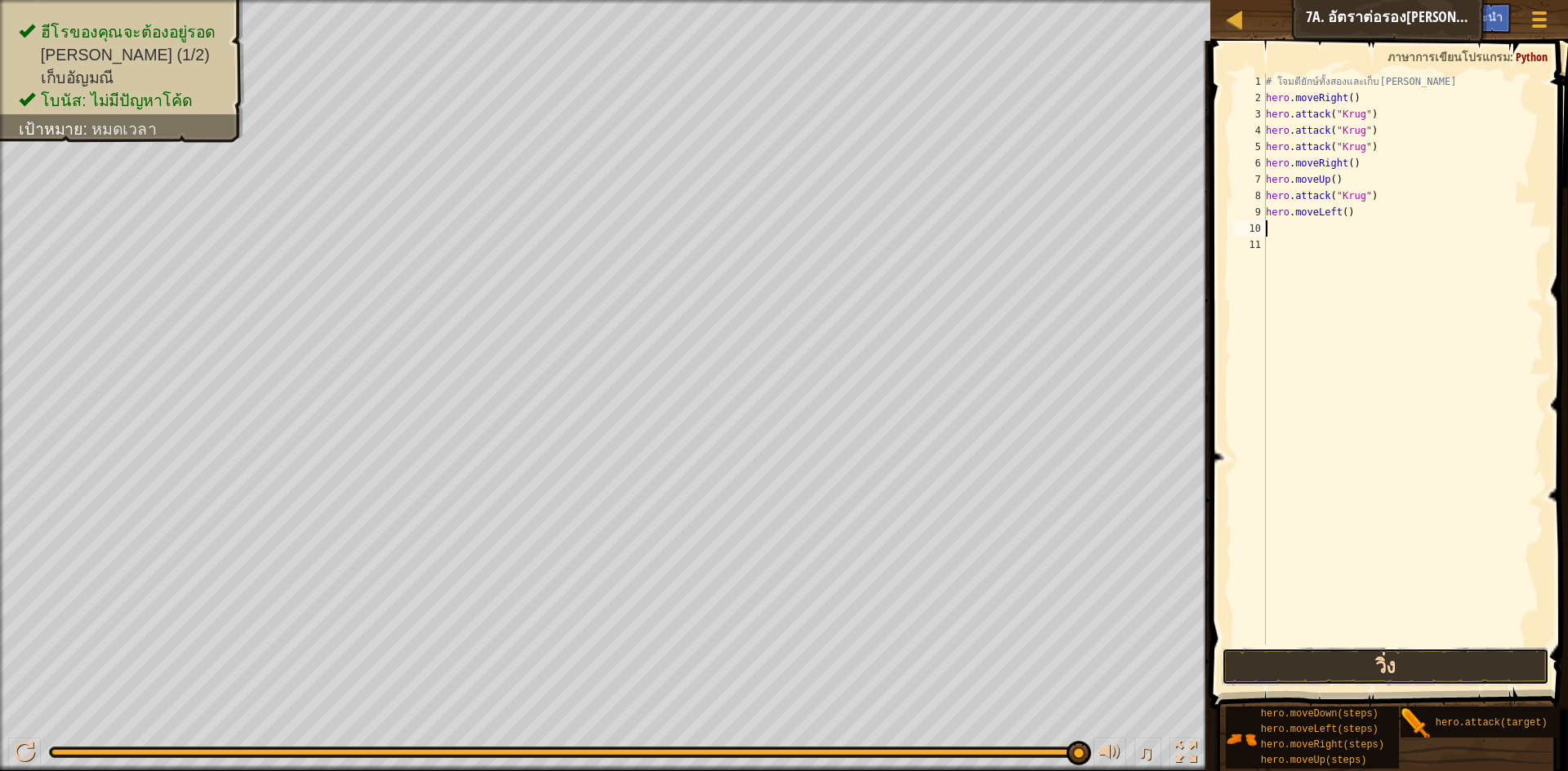
click at [1378, 660] on button "วิ่ง" at bounding box center [1385, 667] width 327 height 37
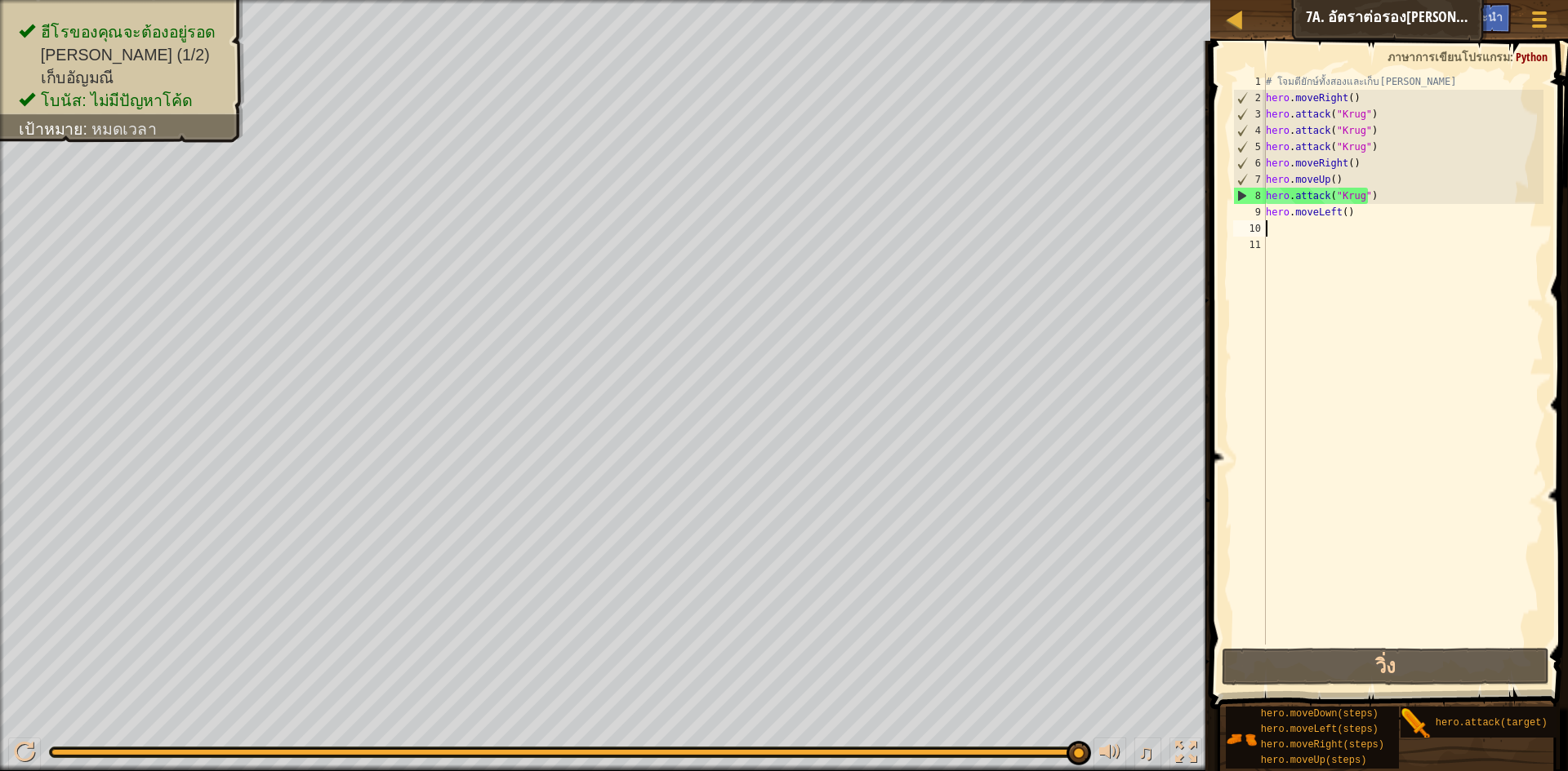
click at [1365, 219] on div "# โจมตียักษ์ทั้งสองและเก็บ[PERSON_NAME] hero . moveRight ( ) hero . attack ( "K…" at bounding box center [1404, 375] width 281 height 604
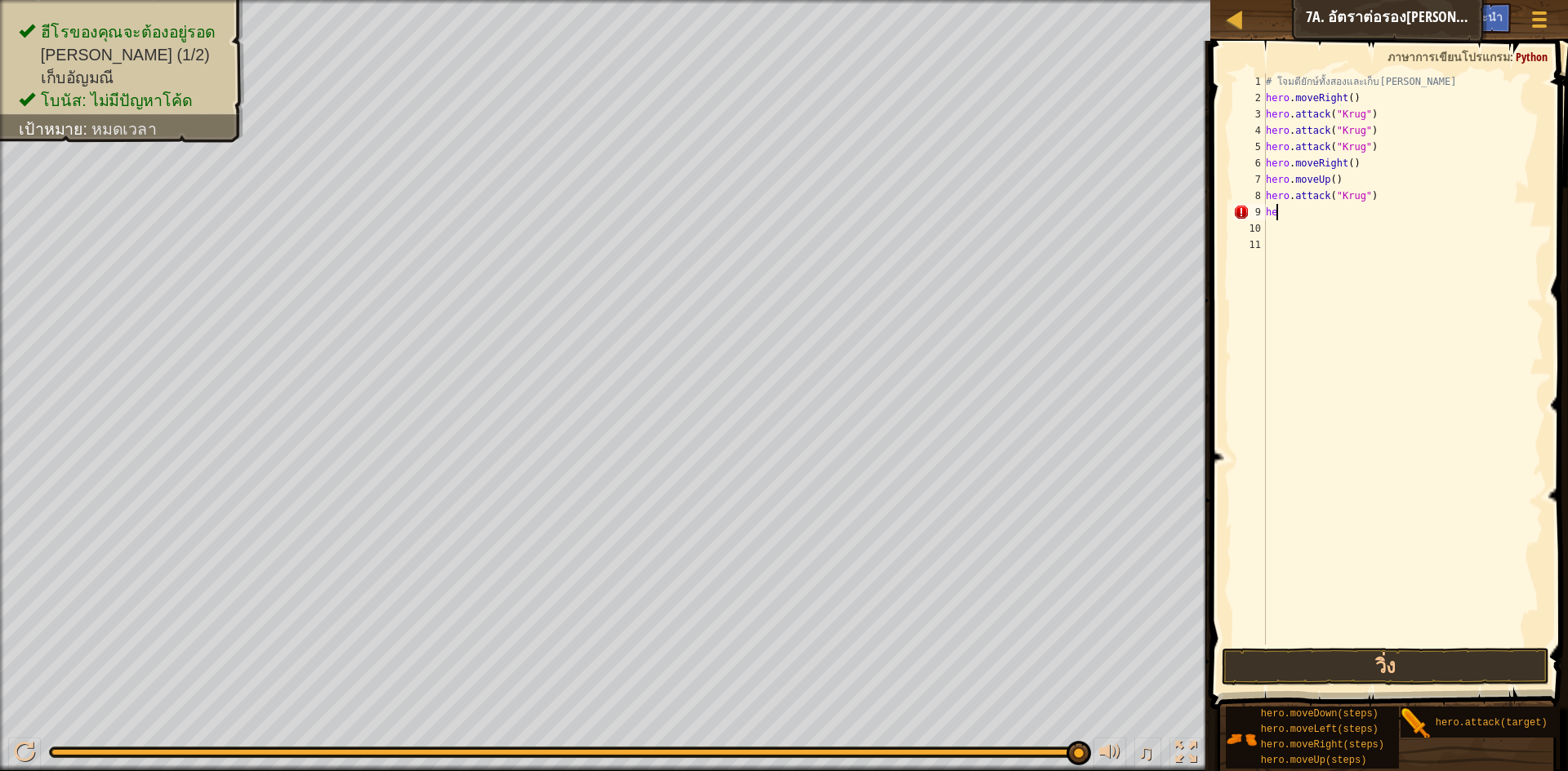
type textarea "h"
click at [1351, 656] on button "วิ่ง" at bounding box center [1385, 667] width 327 height 37
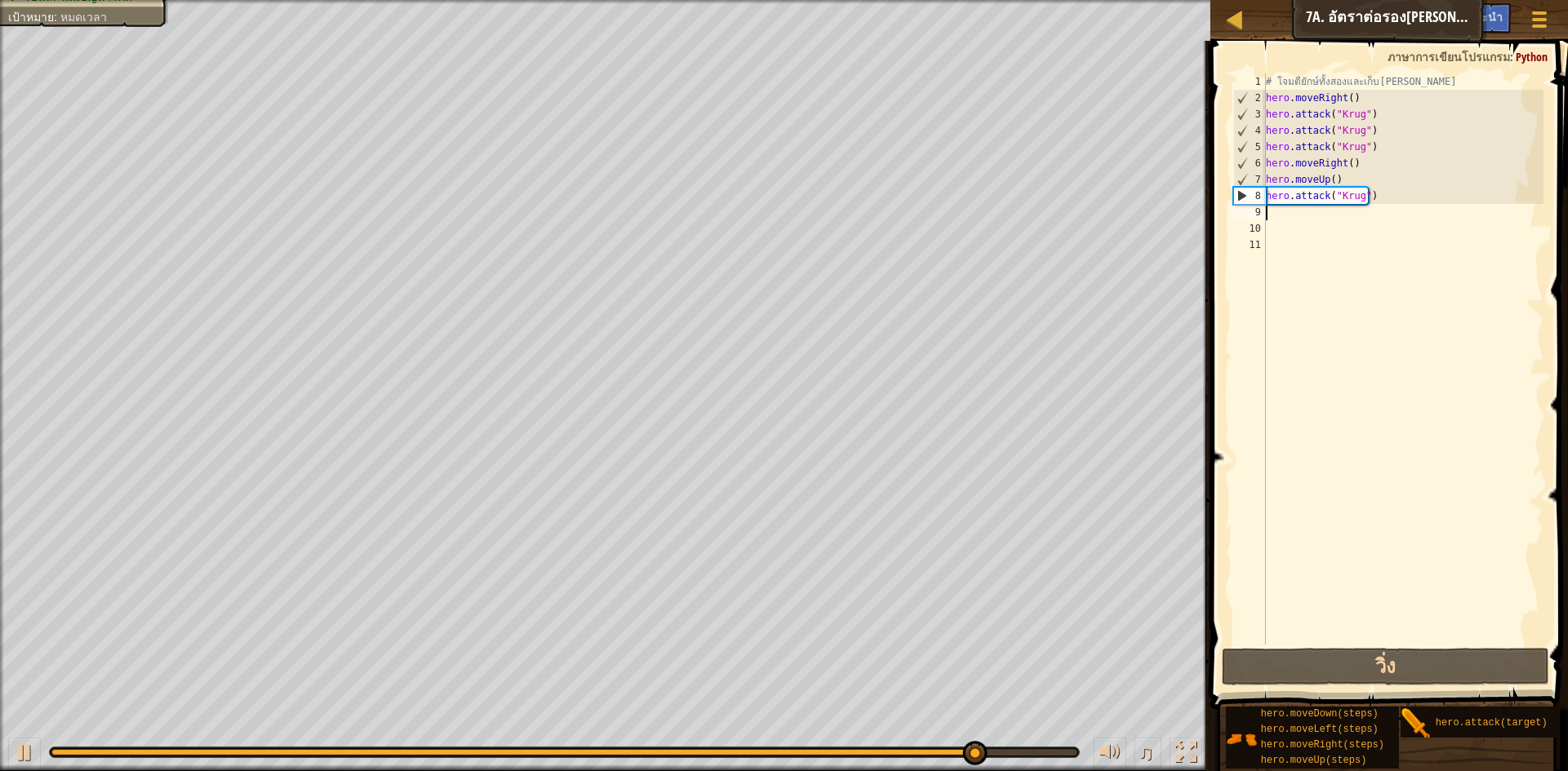
click at [1395, 200] on div "# โจมตียักษ์ทั้งสองและเก็บ[PERSON_NAME] hero . moveRight ( ) hero . attack ( "K…" at bounding box center [1404, 375] width 281 height 604
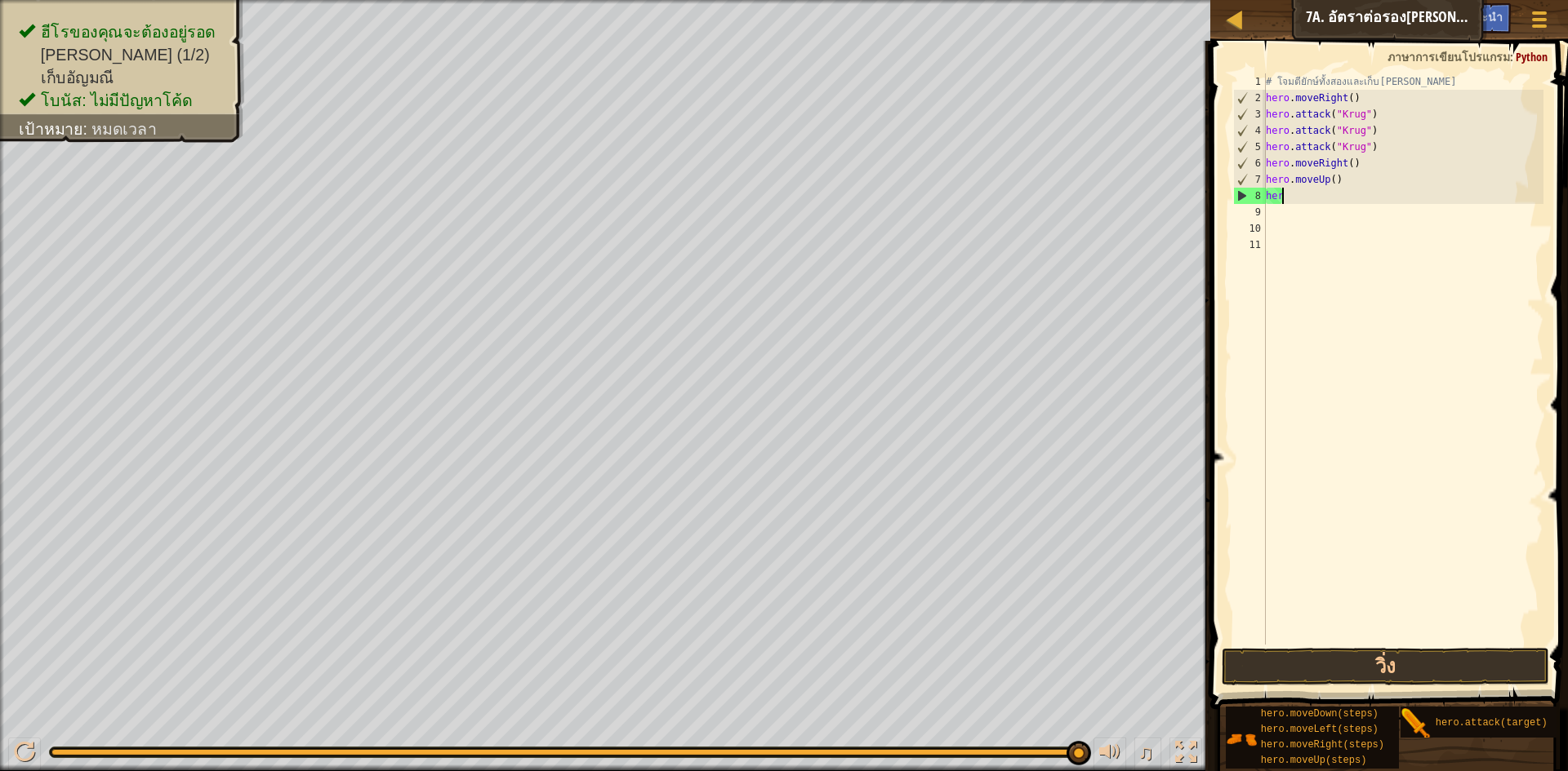
type textarea "h"
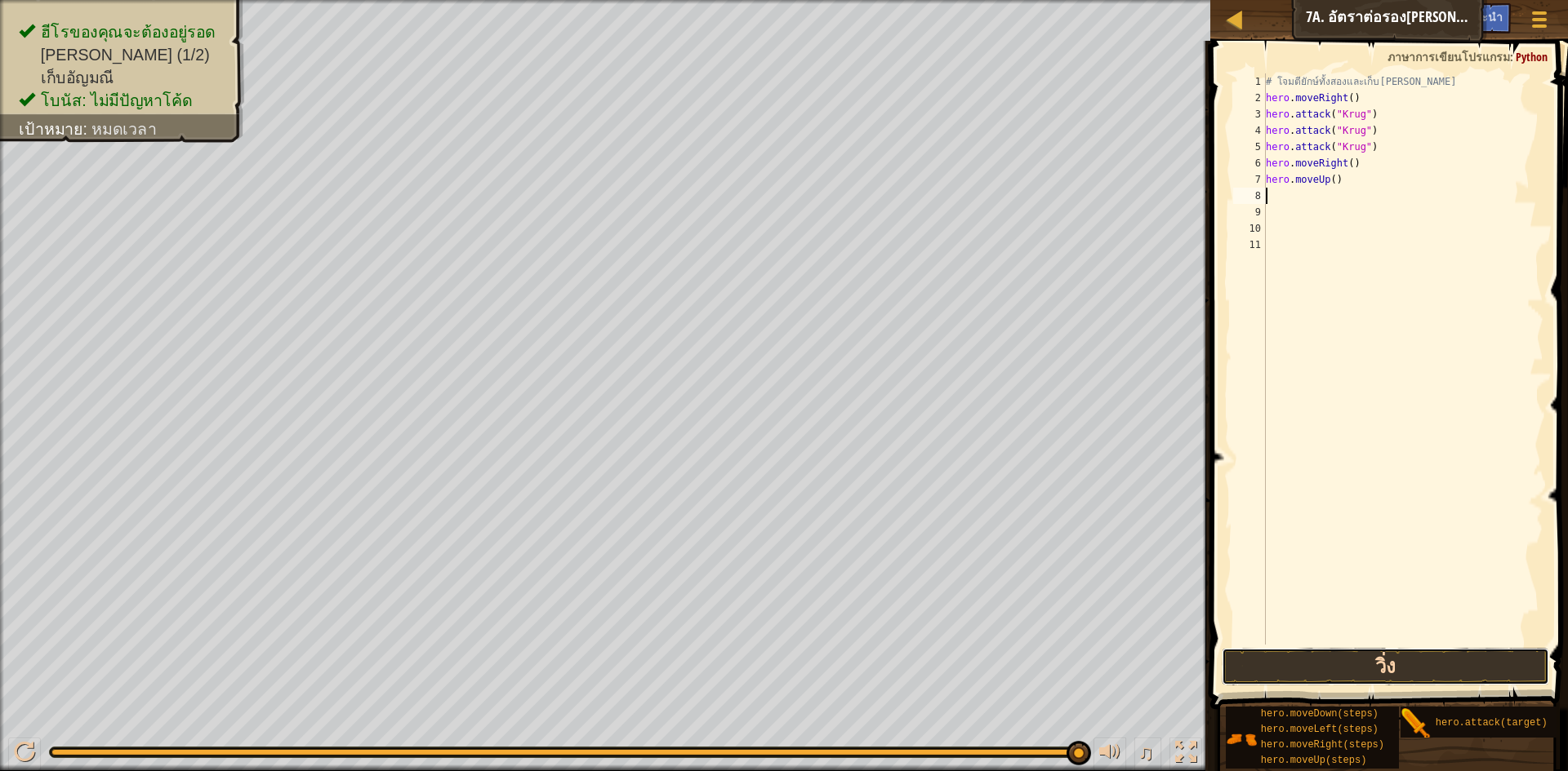
click at [1446, 659] on button "วิ่ง" at bounding box center [1385, 667] width 327 height 37
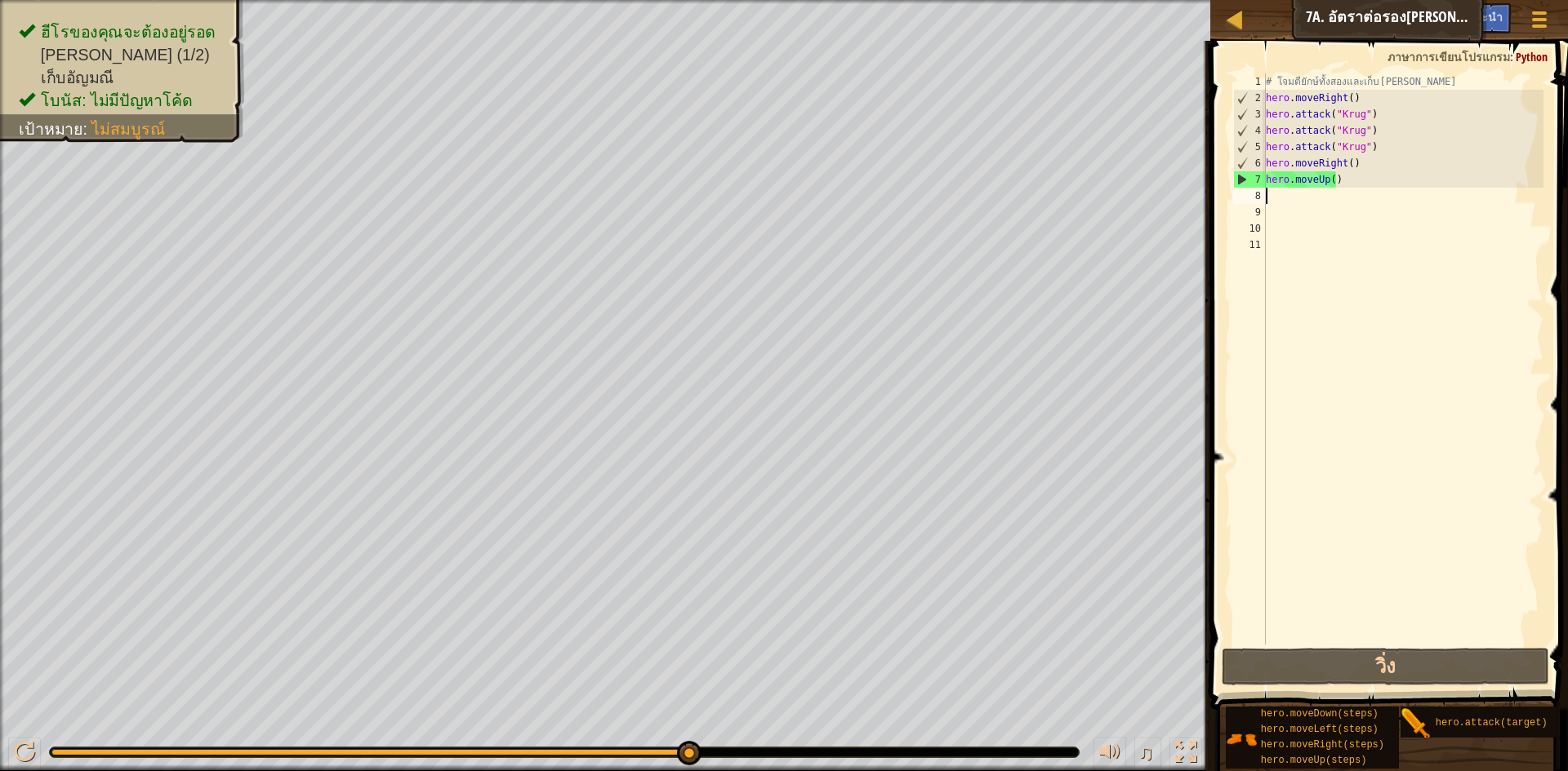
type textarea "h"
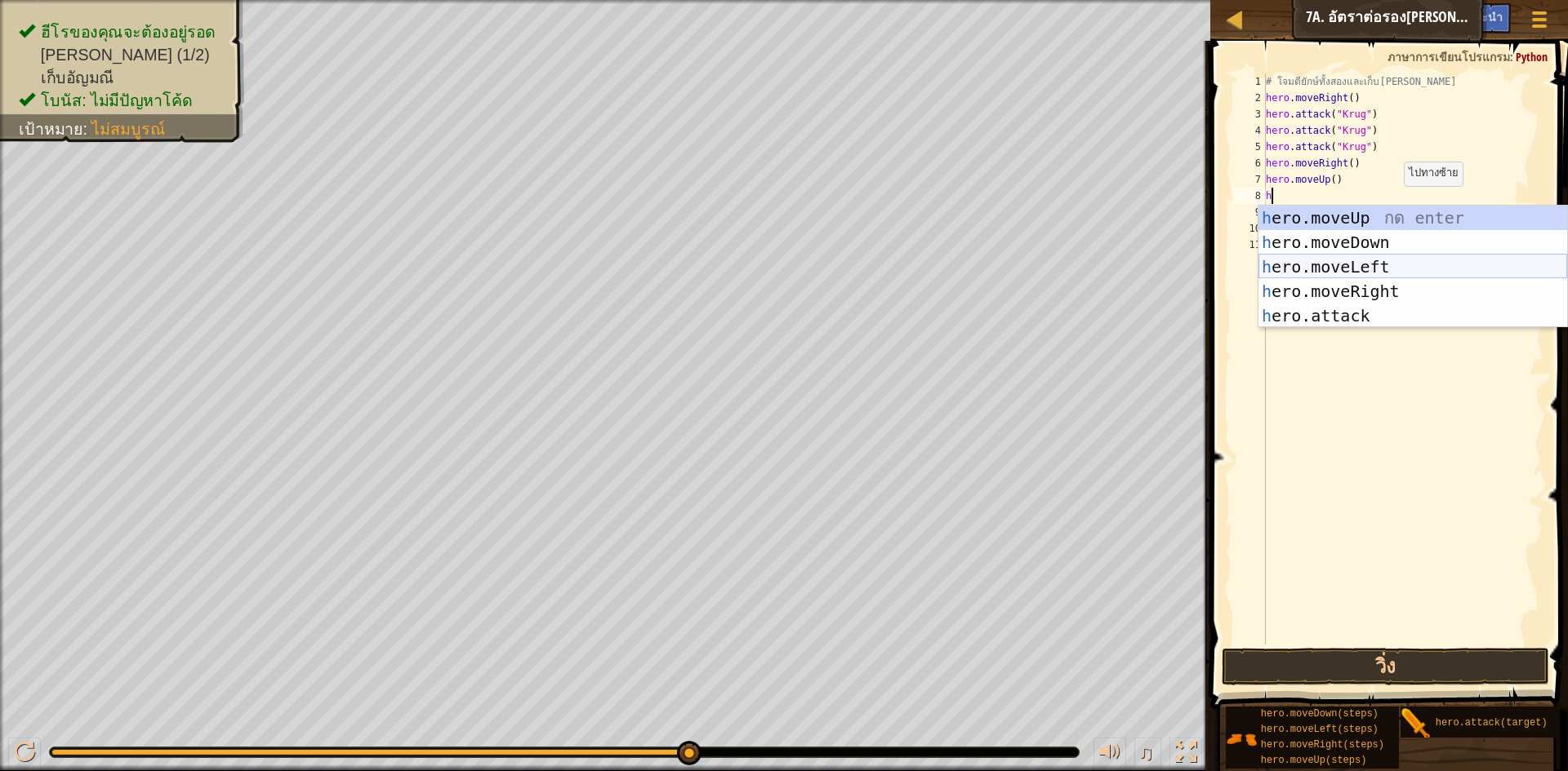
click at [1427, 263] on div "h ero.moveUp กด enter h ero.moveDown กด enter h ero.moveLeft กด enter h ero.mov…" at bounding box center [1413, 291] width 309 height 172
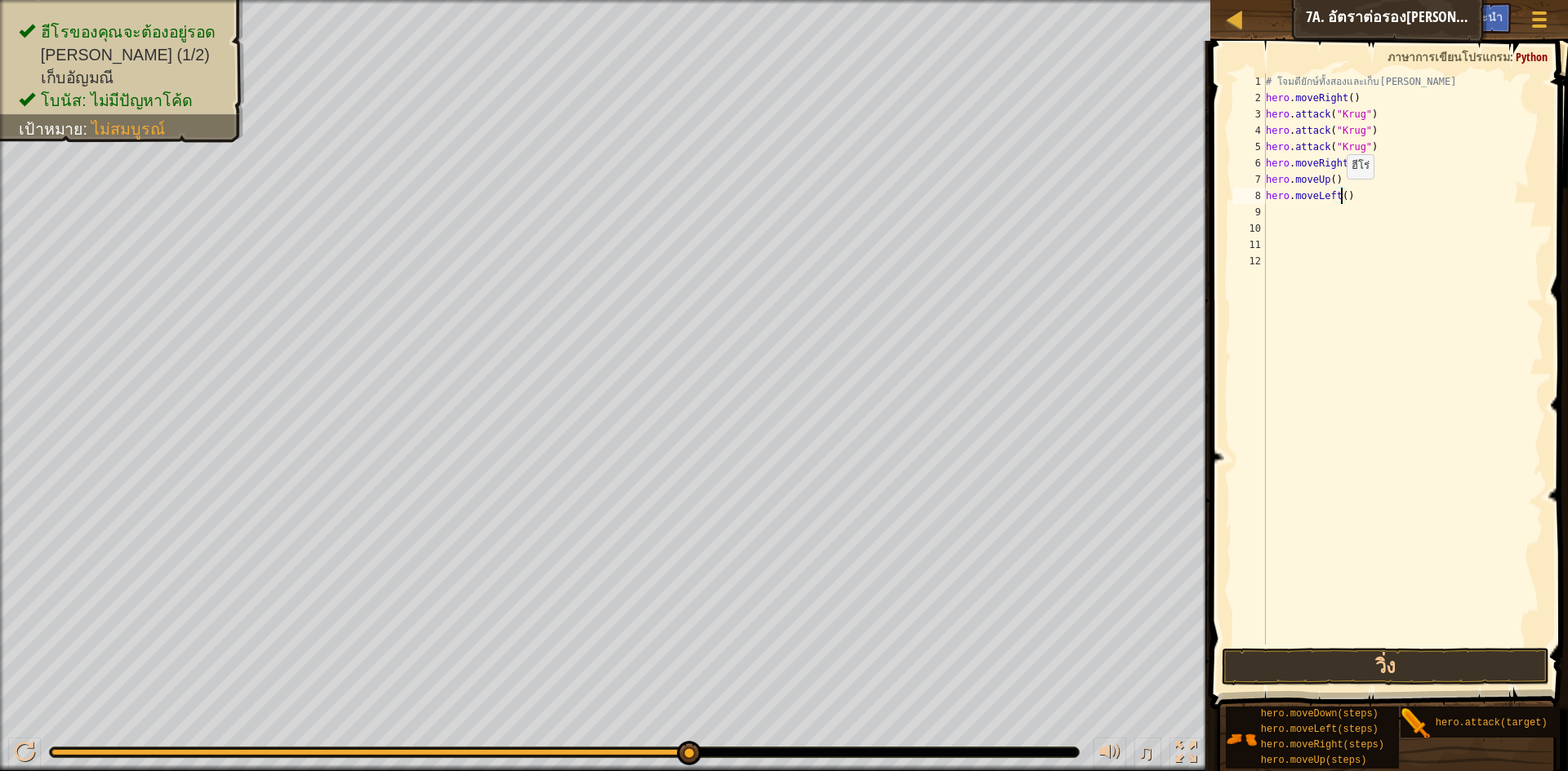
click at [1338, 195] on div "# โจมตียักษ์ทั้งสองและเก็บ[PERSON_NAME] hero . moveRight ( ) hero . attack ( "K…" at bounding box center [1404, 375] width 281 height 604
click at [1339, 194] on div "# โจมตียักษ์ทั้งสองและเก็บ[PERSON_NAME] hero . moveRight ( ) hero . attack ( "K…" at bounding box center [1403, 359] width 281 height 572
type textarea "hero.moveLeft(2)"
click at [1398, 643] on div "# โจมตียักษ์ทั้งสองและเก็บ[PERSON_NAME] hero . moveRight ( ) hero . attack ( "K…" at bounding box center [1404, 375] width 281 height 604
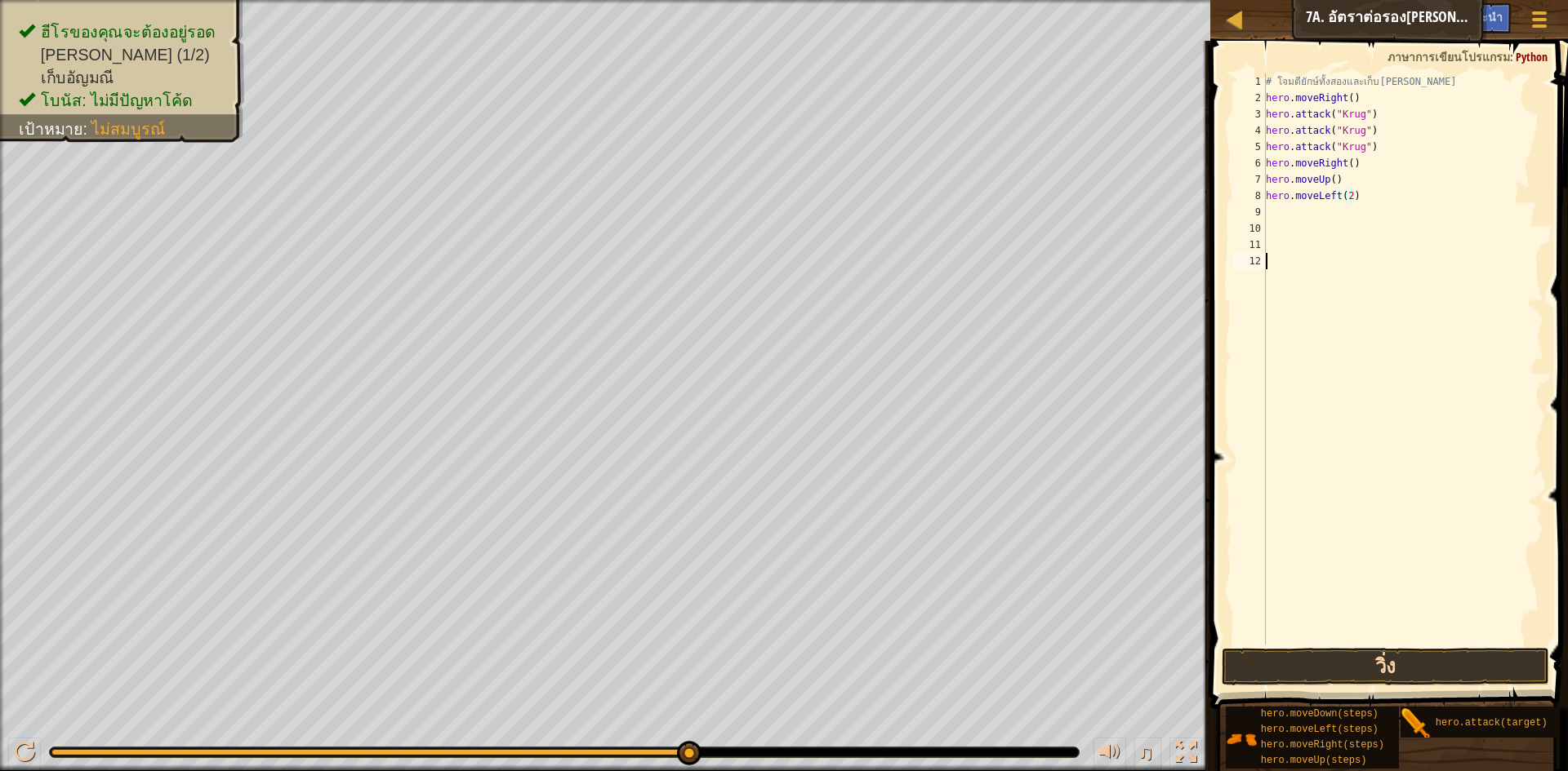
scroll to position [7, 0]
click at [1399, 656] on button "วิ่ง" at bounding box center [1385, 667] width 327 height 37
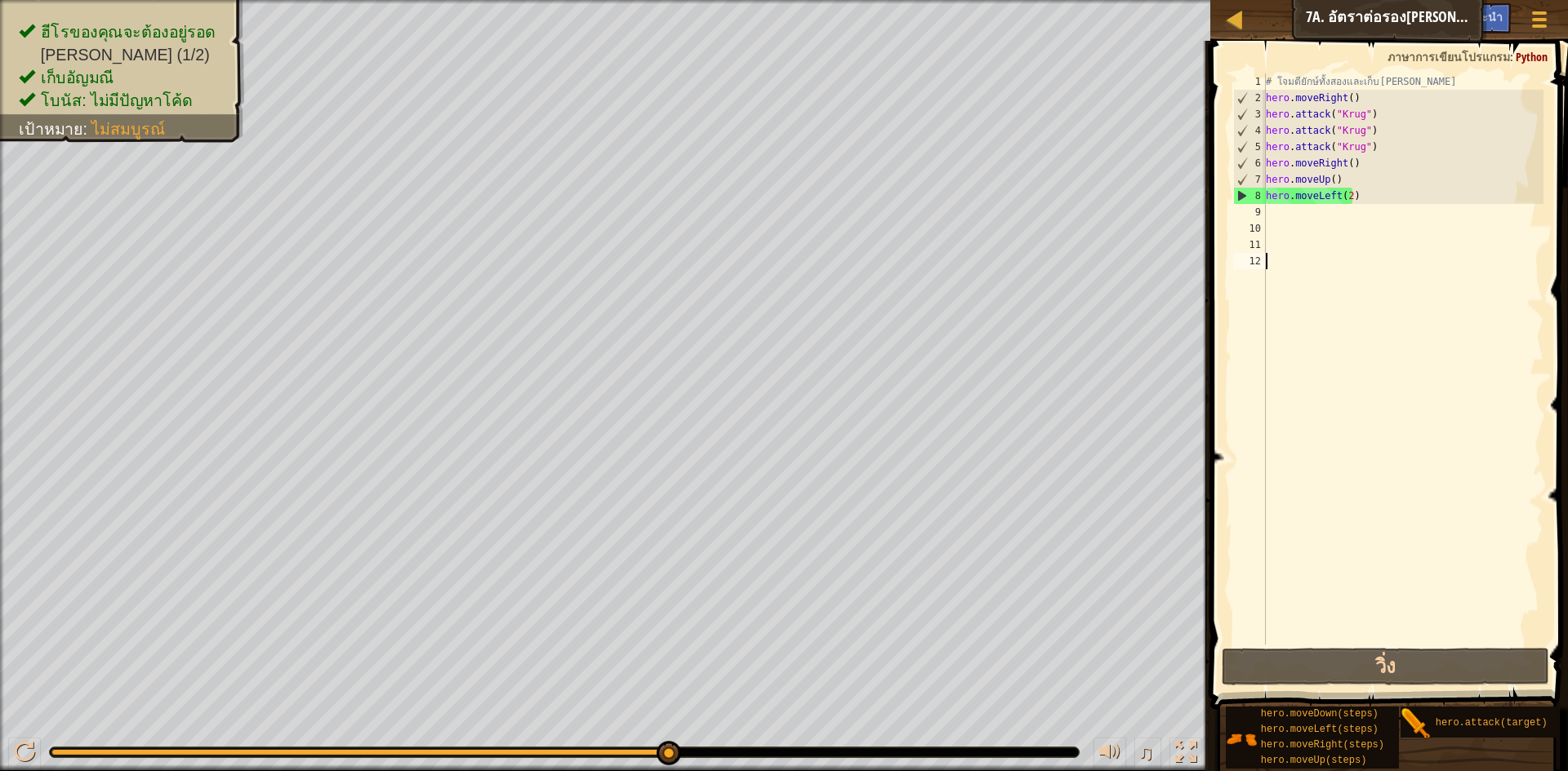
click at [1316, 561] on div "# โจมตียักษ์ทั้งสองและเก็บ[PERSON_NAME] hero . moveRight ( ) hero . attack ( "K…" at bounding box center [1404, 375] width 281 height 604
click at [1393, 660] on button "วิ่ง" at bounding box center [1385, 667] width 327 height 37
click at [1330, 176] on div "# โจมตียักษ์ทั้งสองและเก็บ[PERSON_NAME] hero . moveRight ( ) hero . attack ( "K…" at bounding box center [1404, 375] width 281 height 604
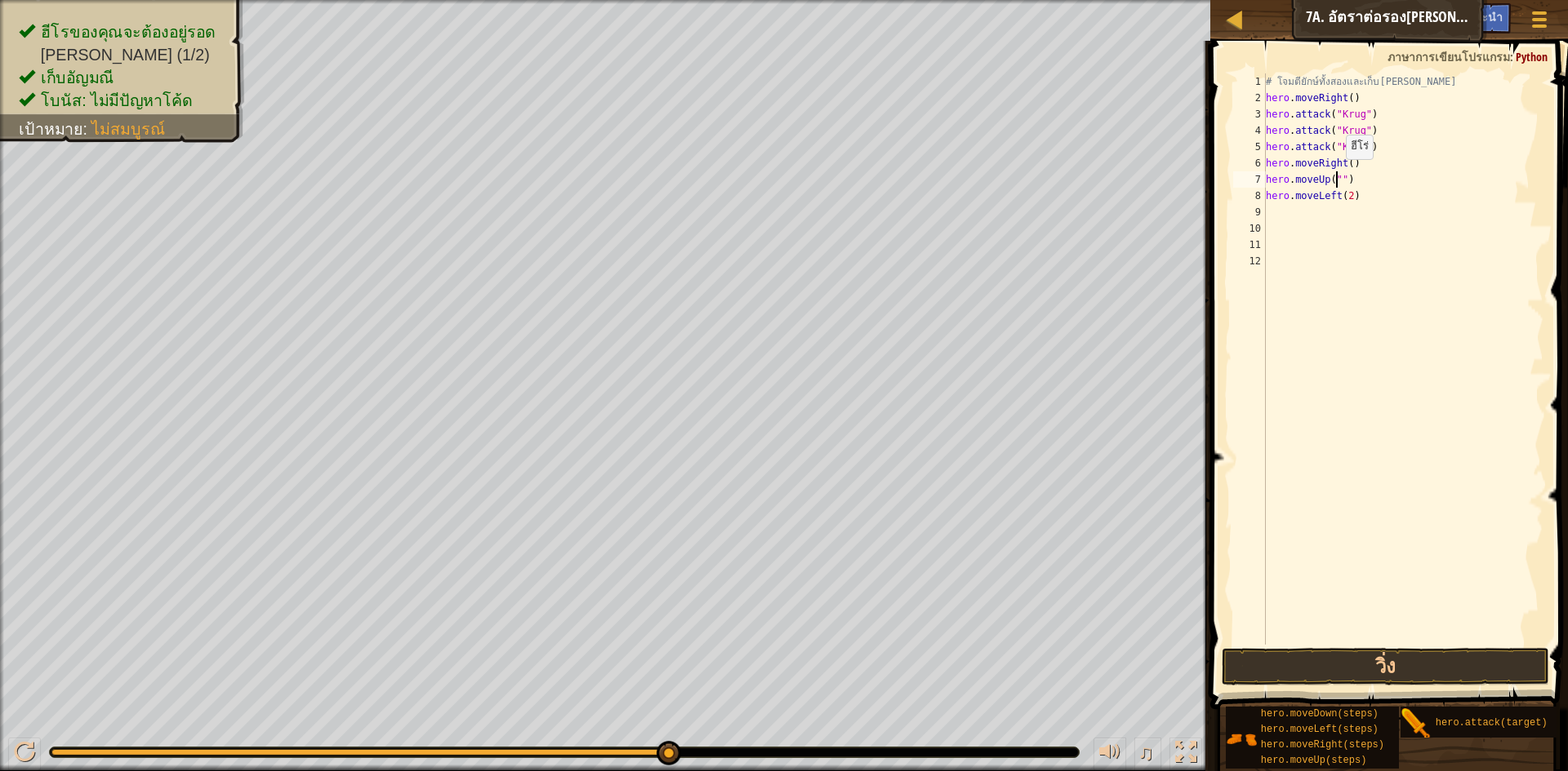
click at [1338, 175] on div "# โจมตียักษ์ทั้งสองและเก็บ[PERSON_NAME] hero . moveRight ( ) hero . attack ( "K…" at bounding box center [1404, 375] width 281 height 604
type textarea "hero.moveUp("Krug")"
click at [1437, 662] on button "วิ่ง" at bounding box center [1385, 667] width 327 height 37
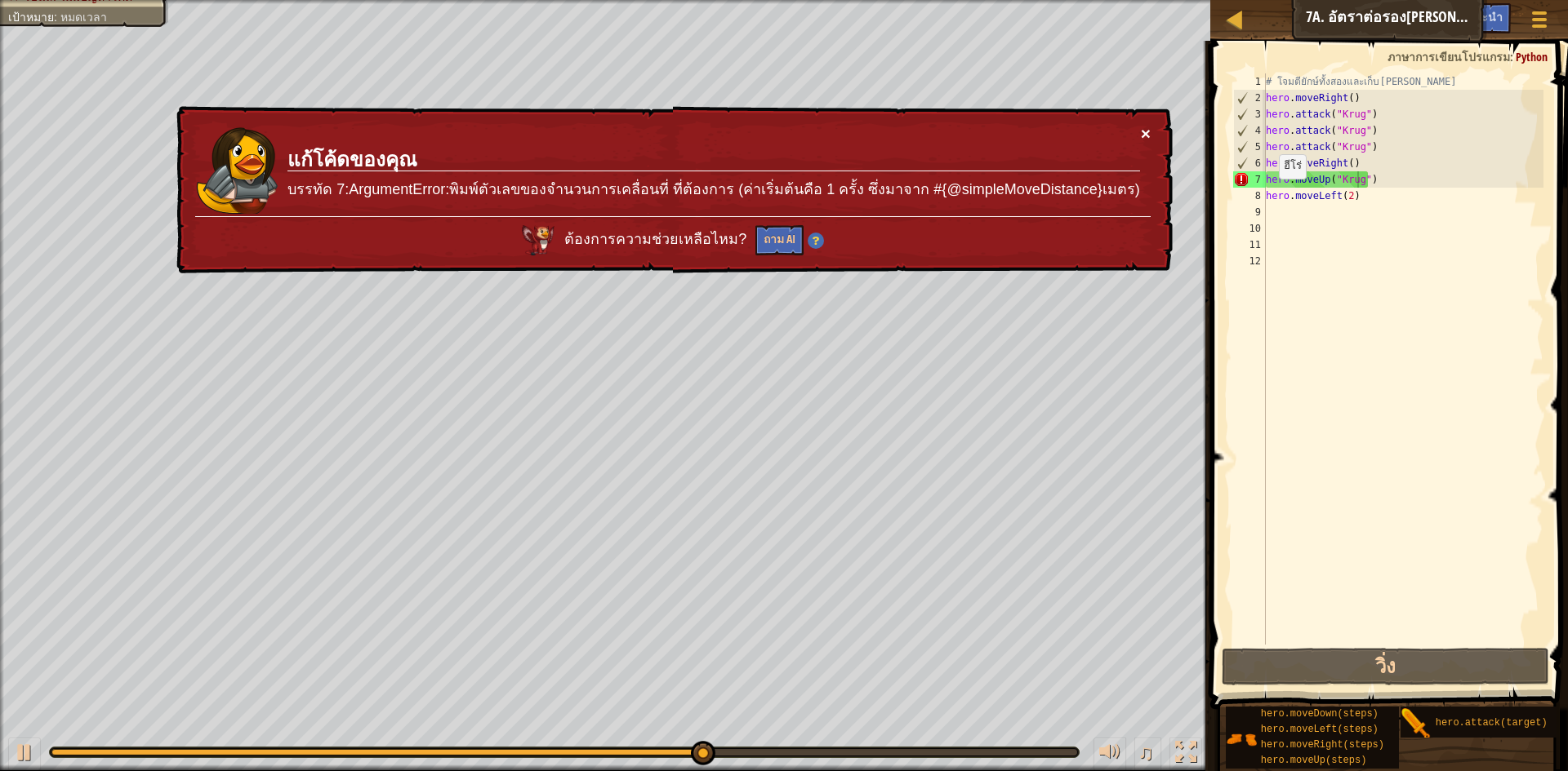
click at [1148, 132] on button "×" at bounding box center [1146, 139] width 11 height 17
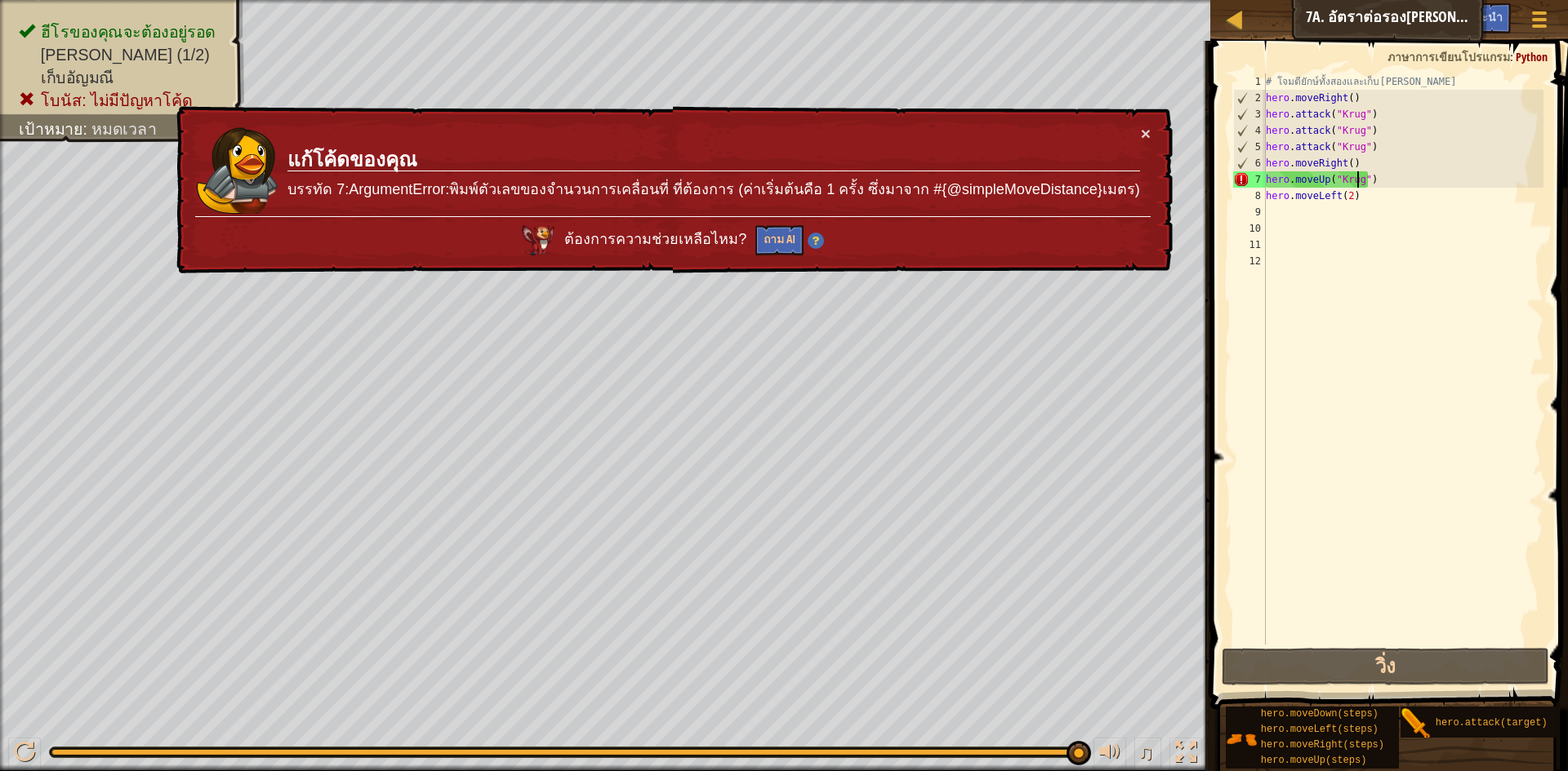
drag, startPoint x: 1386, startPoint y: 205, endPoint x: 1410, endPoint y: 205, distance: 24.0
click at [1395, 205] on div "# โจมตียักษ์ทั้งสองและเก็บ[PERSON_NAME] hero . moveRight ( ) hero . attack ( "K…" at bounding box center [1404, 375] width 281 height 604
click at [1405, 205] on div "# โจมตียักษ์ทั้งสองและเก็บ[PERSON_NAME] hero . moveRight ( ) hero . attack ( "K…" at bounding box center [1404, 375] width 281 height 604
click at [1367, 199] on div "# โจมตียักษ์ทั้งสองและเก็บ[PERSON_NAME] hero . moveRight ( ) hero . attack ( "K…" at bounding box center [1404, 375] width 281 height 604
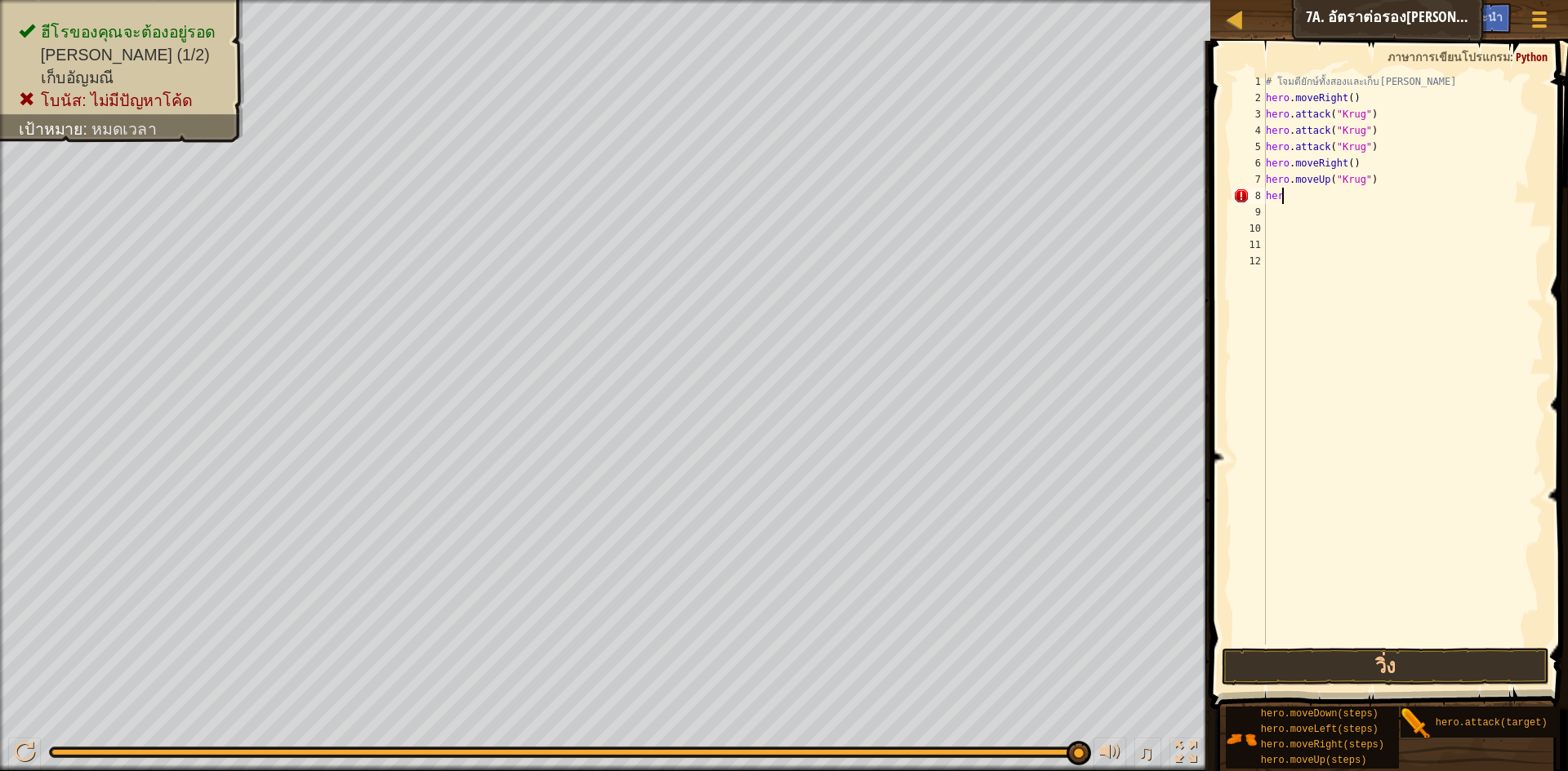
type textarea "h"
click at [1475, 658] on button "วิ่ง" at bounding box center [1385, 667] width 327 height 37
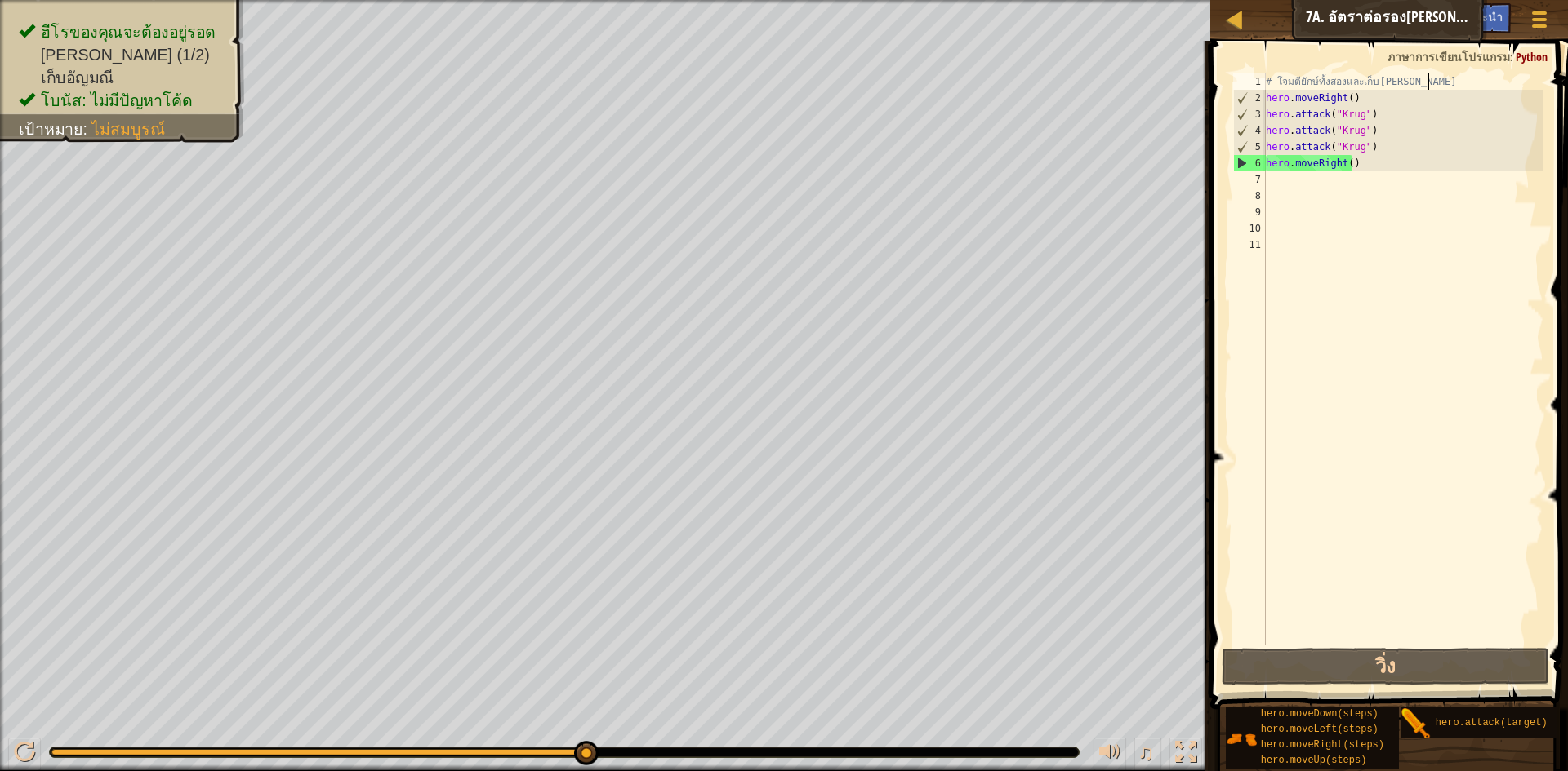
click at [1426, 86] on div "# โจมตียักษ์ทั้งสองและเก็บ[PERSON_NAME] hero . moveRight ( ) hero . attack ( "K…" at bounding box center [1404, 375] width 281 height 604
click at [1364, 166] on div "# โจมตียักษ์ทั้งสองและเก็บ[PERSON_NAME] hero . moveRight ( ) hero . attack ( "K…" at bounding box center [1404, 375] width 281 height 604
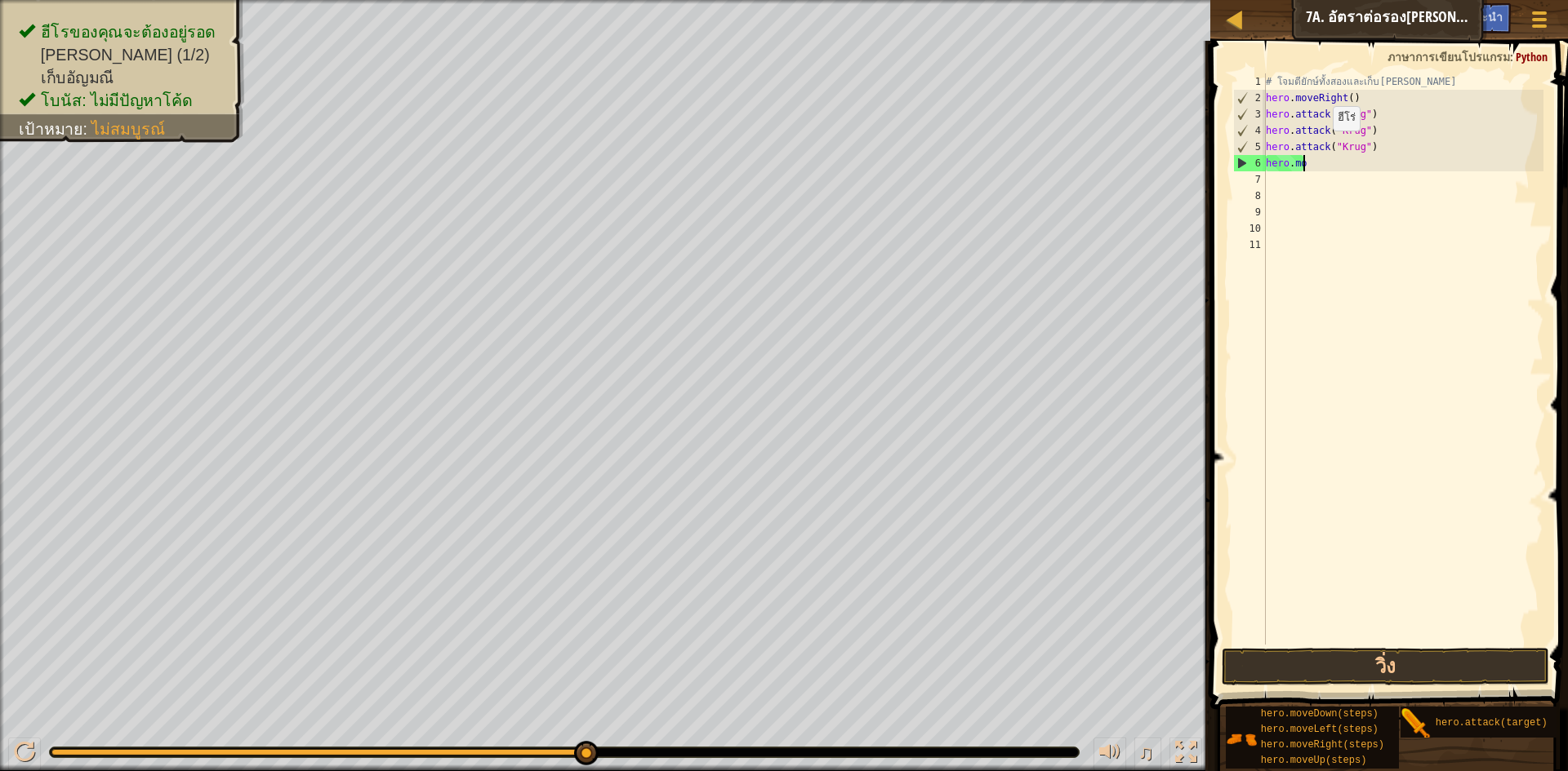
type textarea "h"
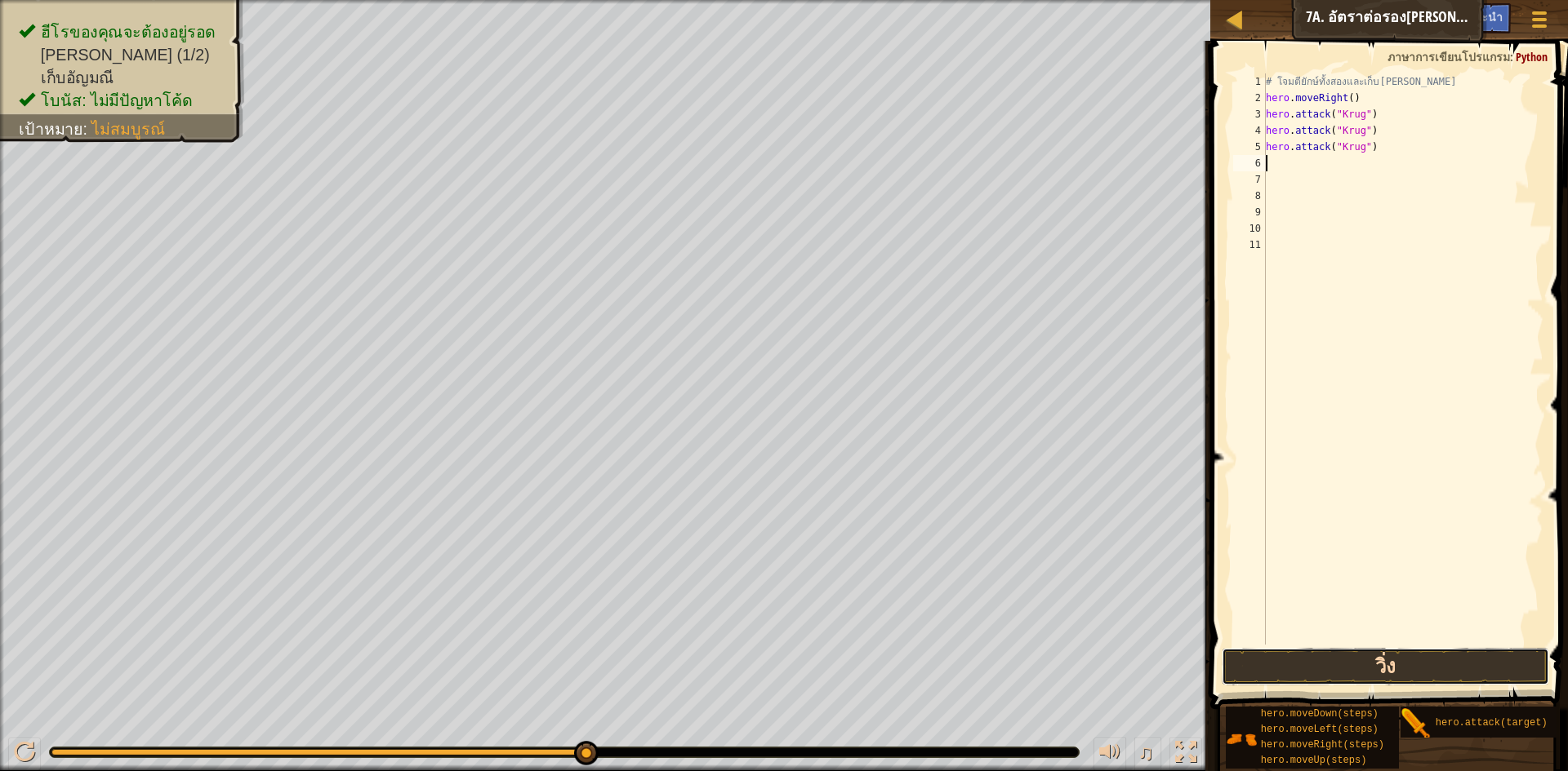
click at [1461, 655] on button "วิ่ง" at bounding box center [1385, 667] width 327 height 37
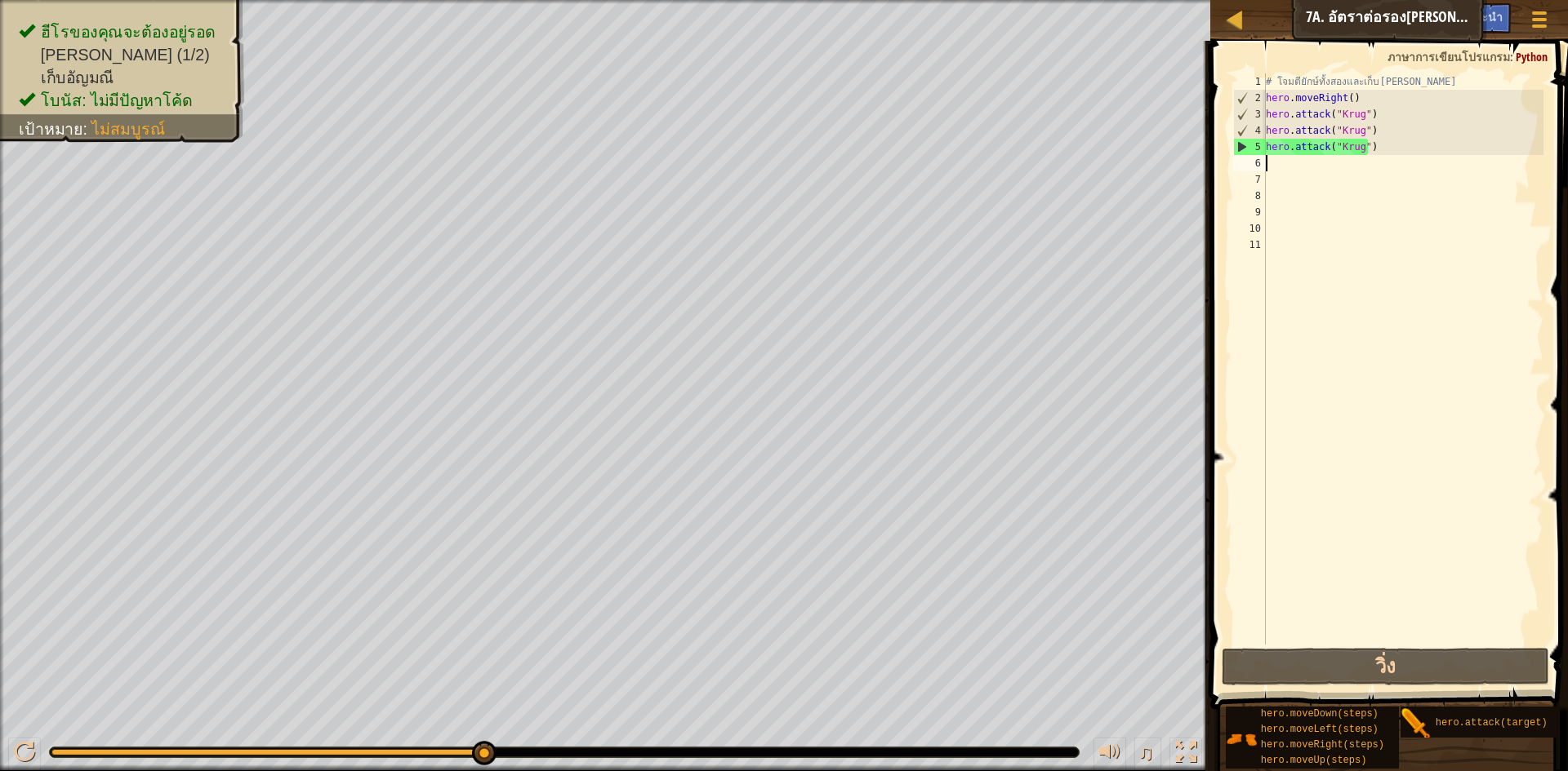
click at [1367, 158] on div "# โจมตียักษ์ทั้งสองและเก็บ[PERSON_NAME] hero . moveRight ( ) hero . attack ( "K…" at bounding box center [1404, 375] width 281 height 604
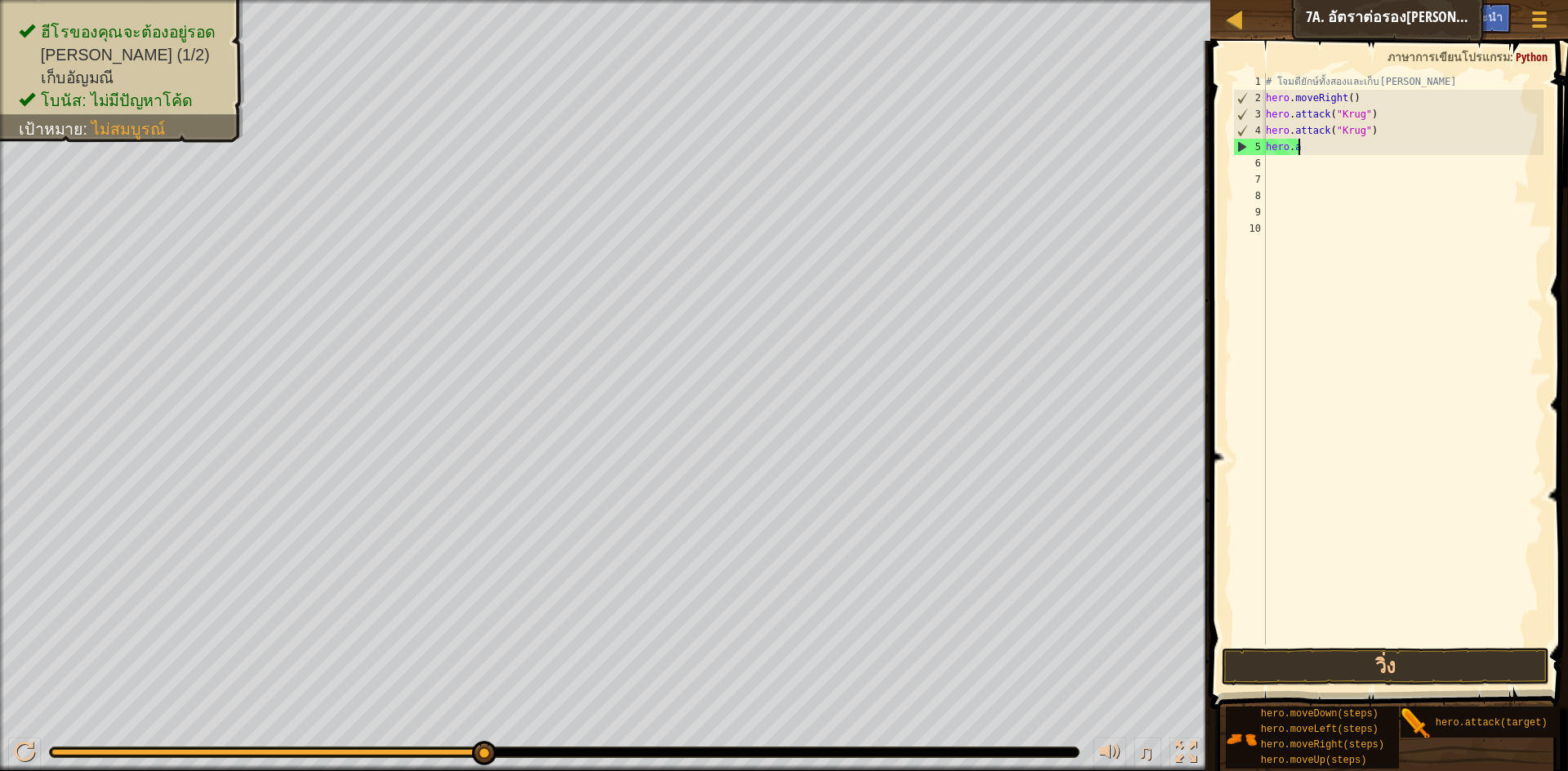
type textarea "h"
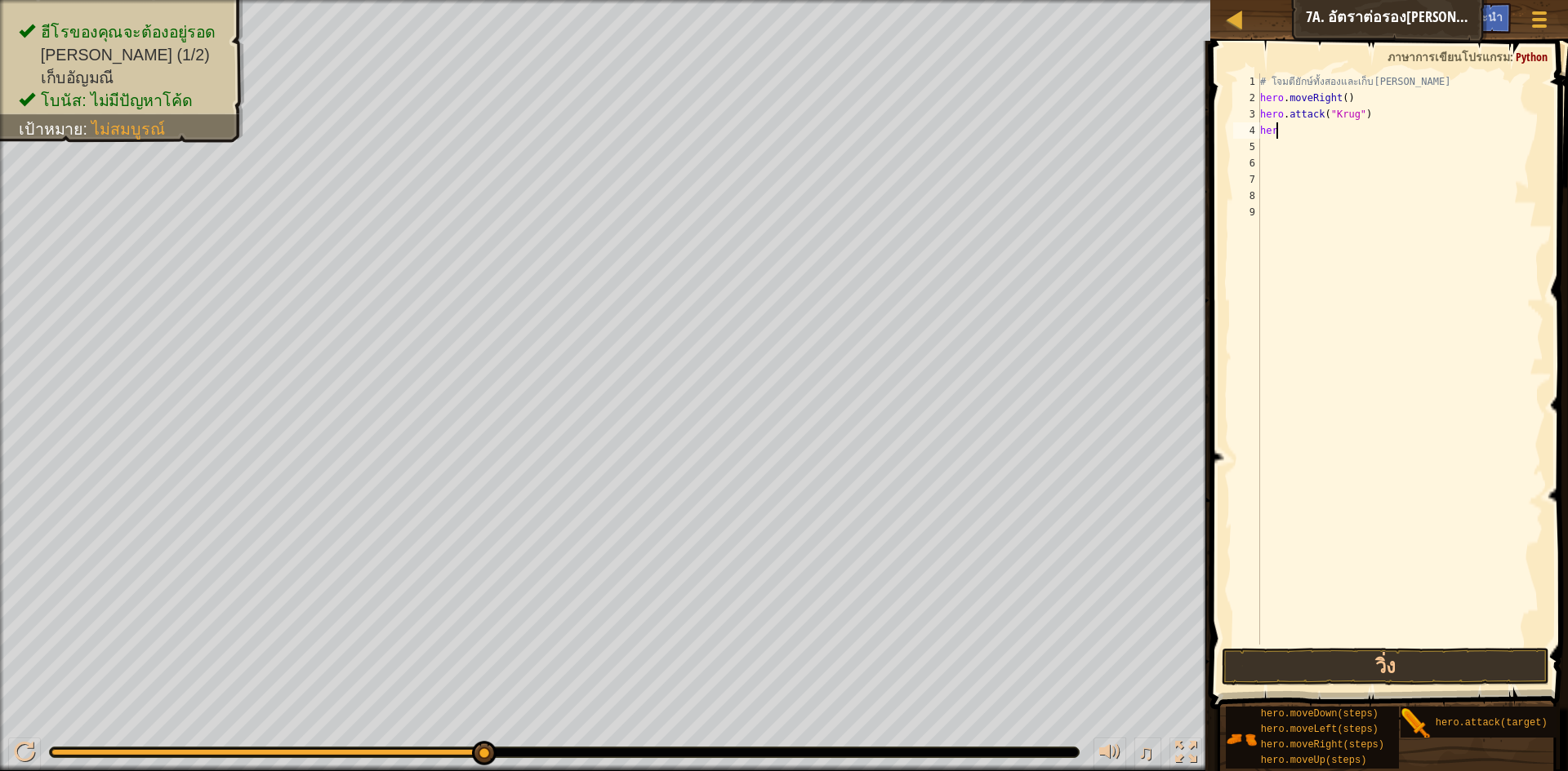
type textarea "h"
type textarea "#"
type textarea "h"
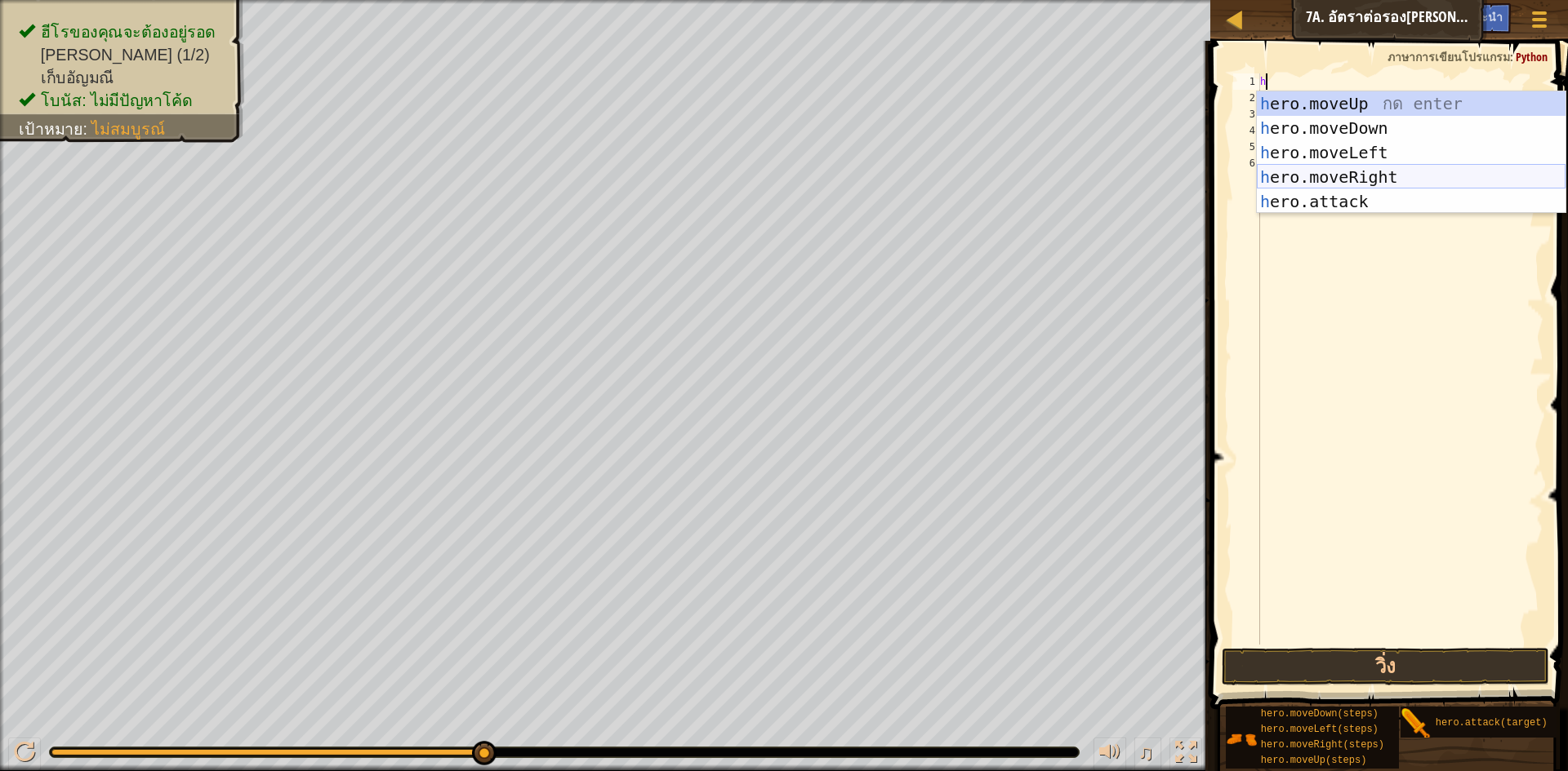
click at [1389, 174] on div "h ero.moveUp กด enter h ero.moveDown กด enter h ero.moveLeft กด enter h ero.mov…" at bounding box center [1411, 177] width 309 height 172
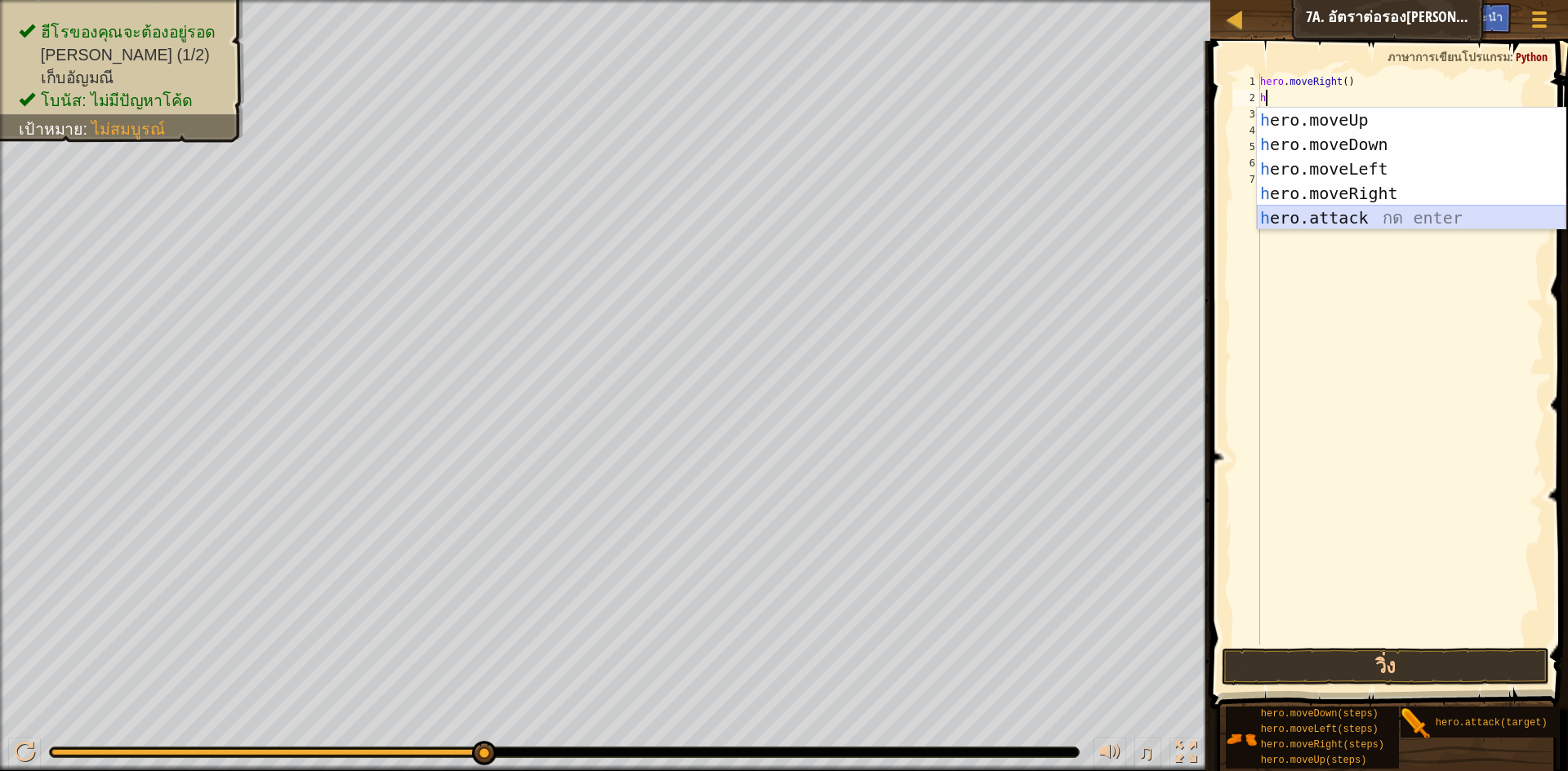
click at [1317, 225] on div "h ero.moveUp กด enter h ero.moveDown กด enter h ero.moveLeft กด enter h ero.mov…" at bounding box center [1411, 194] width 309 height 172
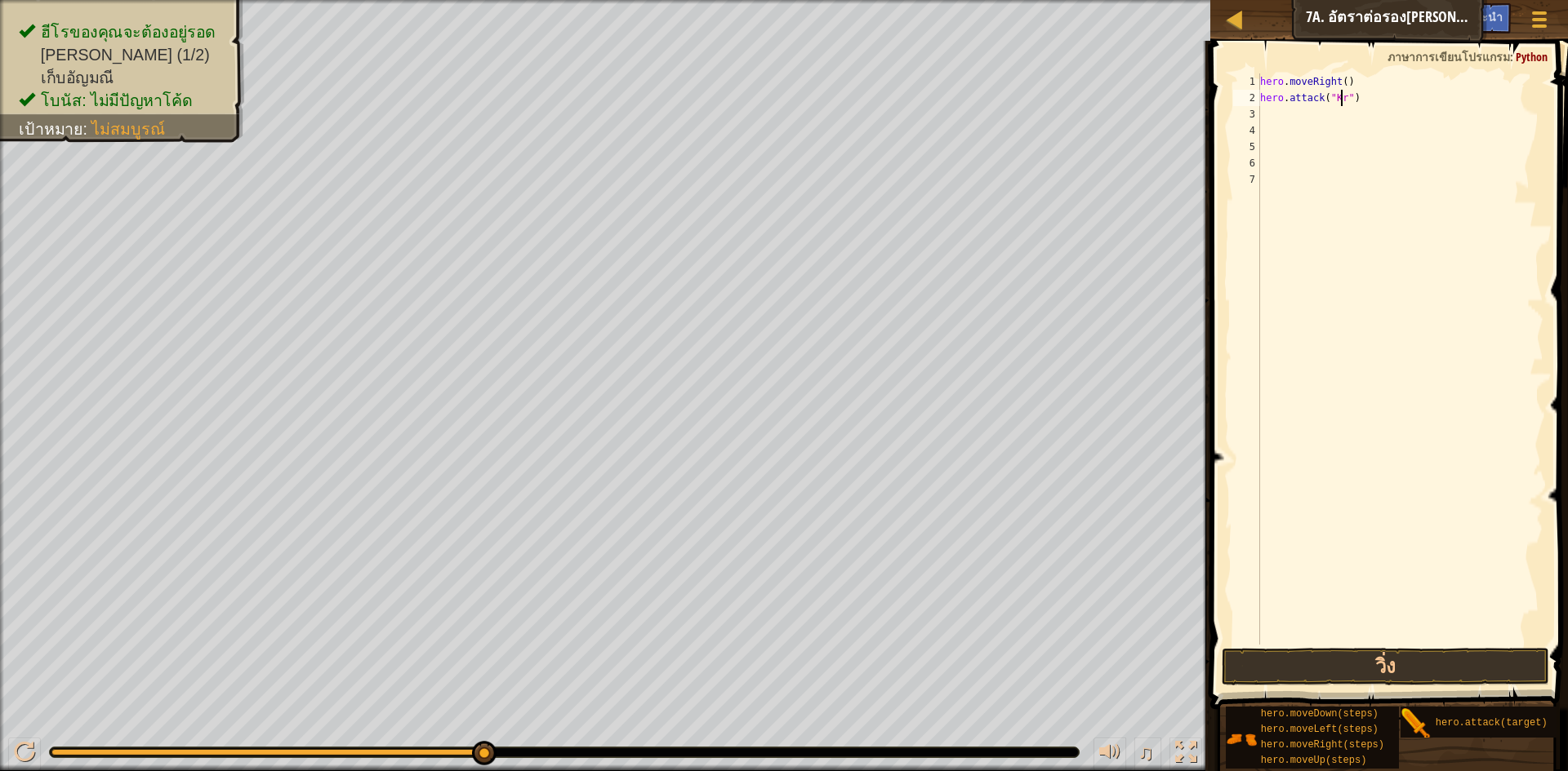
scroll to position [7, 7]
type textarea "hero.attack("Krug")"
click at [1379, 98] on div "hero . moveRight ( ) hero . attack ( "Krug" )" at bounding box center [1400, 375] width 287 height 604
click at [1264, 111] on div "hero . moveRight ( ) hero . attack ( "Krug" )" at bounding box center [1400, 375] width 287 height 604
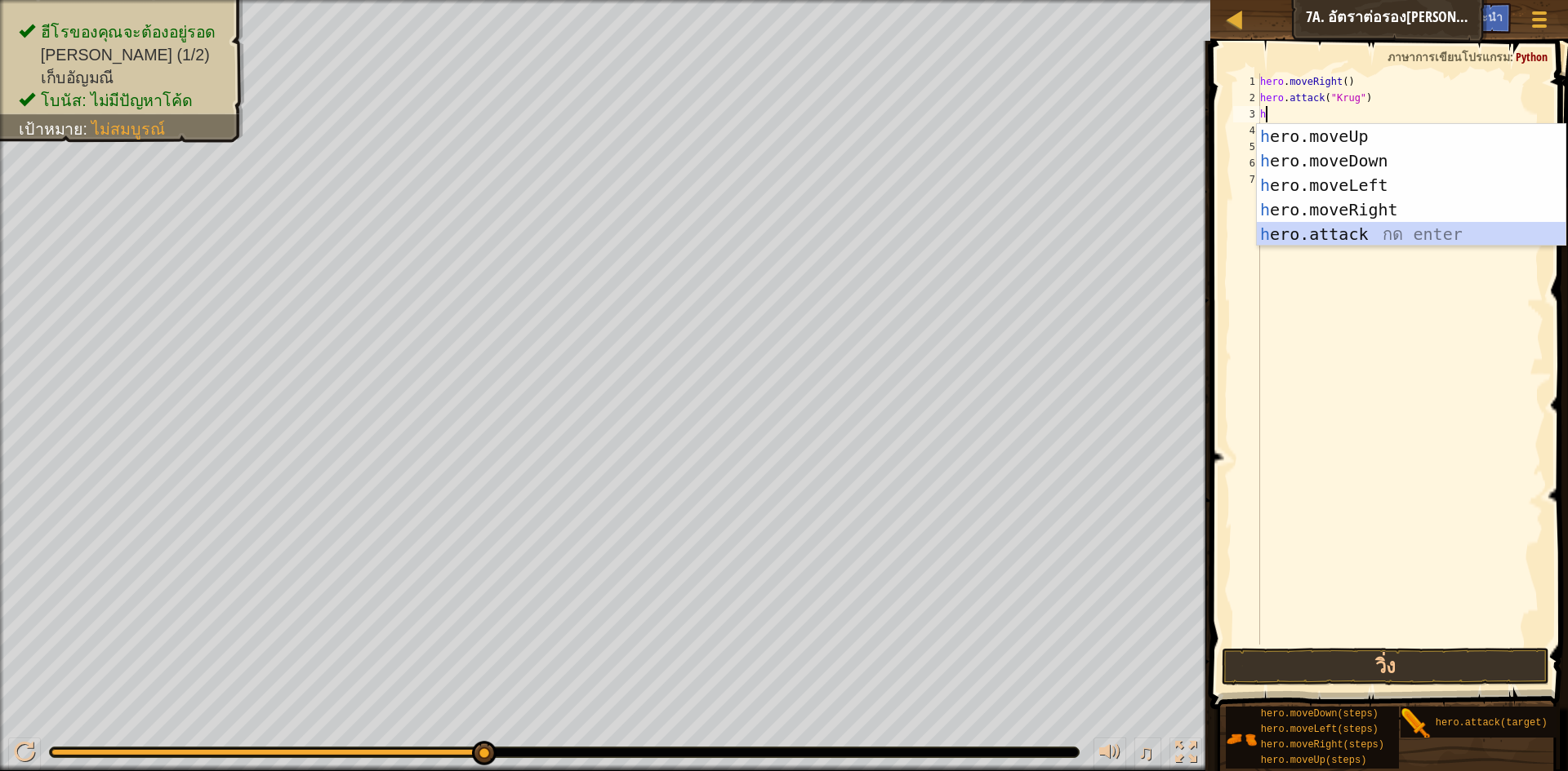
click at [1401, 236] on div "h ero.moveUp กด enter h ero.moveDown กด enter h ero.moveLeft กด enter h ero.mov…" at bounding box center [1411, 210] width 309 height 172
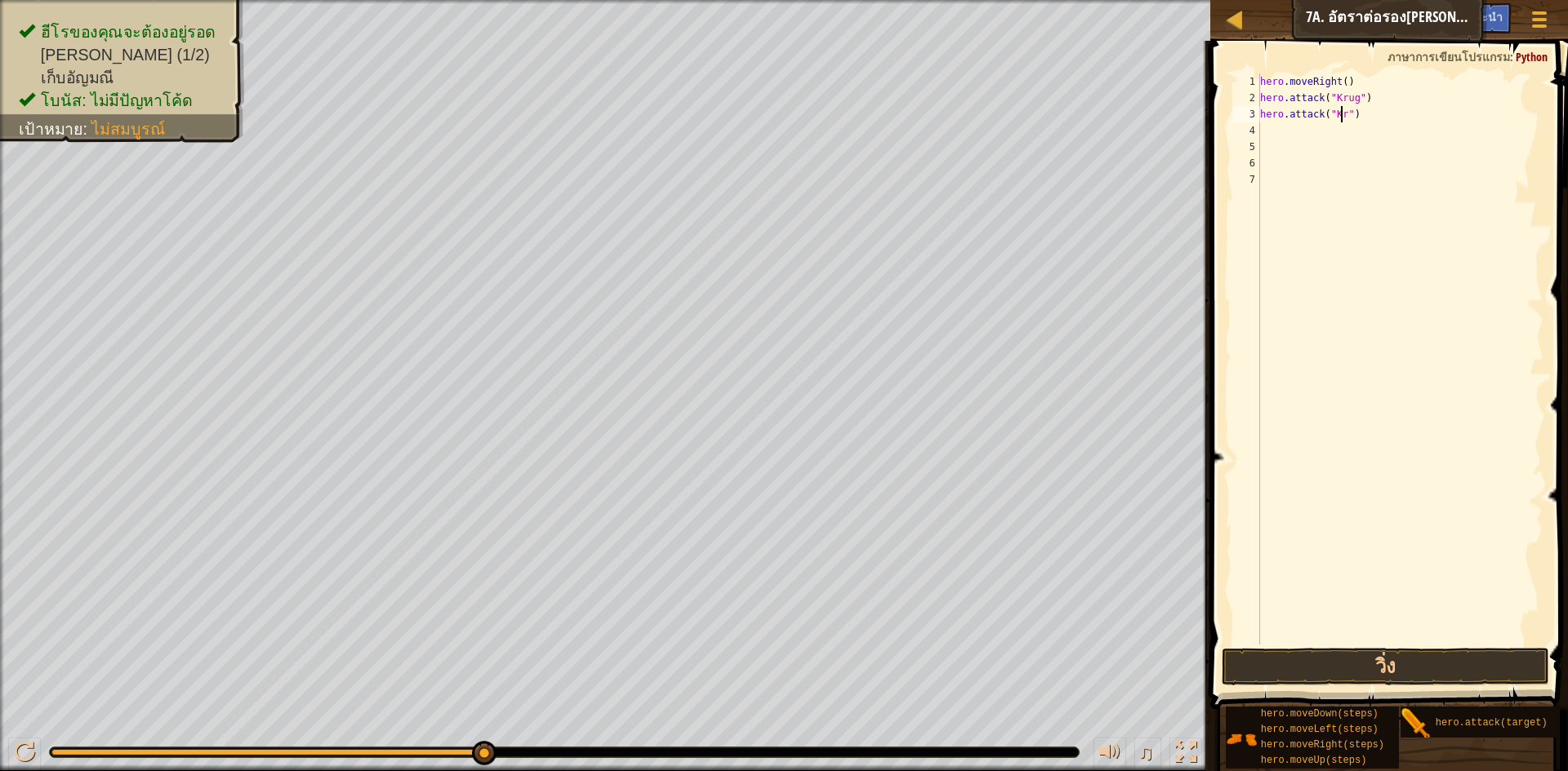
scroll to position [7, 7]
drag, startPoint x: 1262, startPoint y: 119, endPoint x: 1278, endPoint y: 144, distance: 29.7
click at [1266, 127] on div "hero . moveRight ( ) hero . attack ( "Krug" ) hero . attack ( "Krug" )" at bounding box center [1400, 375] width 287 height 604
type textarea "hero.attack("Krug")"
click at [1277, 134] on div "hero . moveRight ( ) hero . attack ( "Krug" ) hero . attack ( "Krug" )" at bounding box center [1400, 359] width 287 height 572
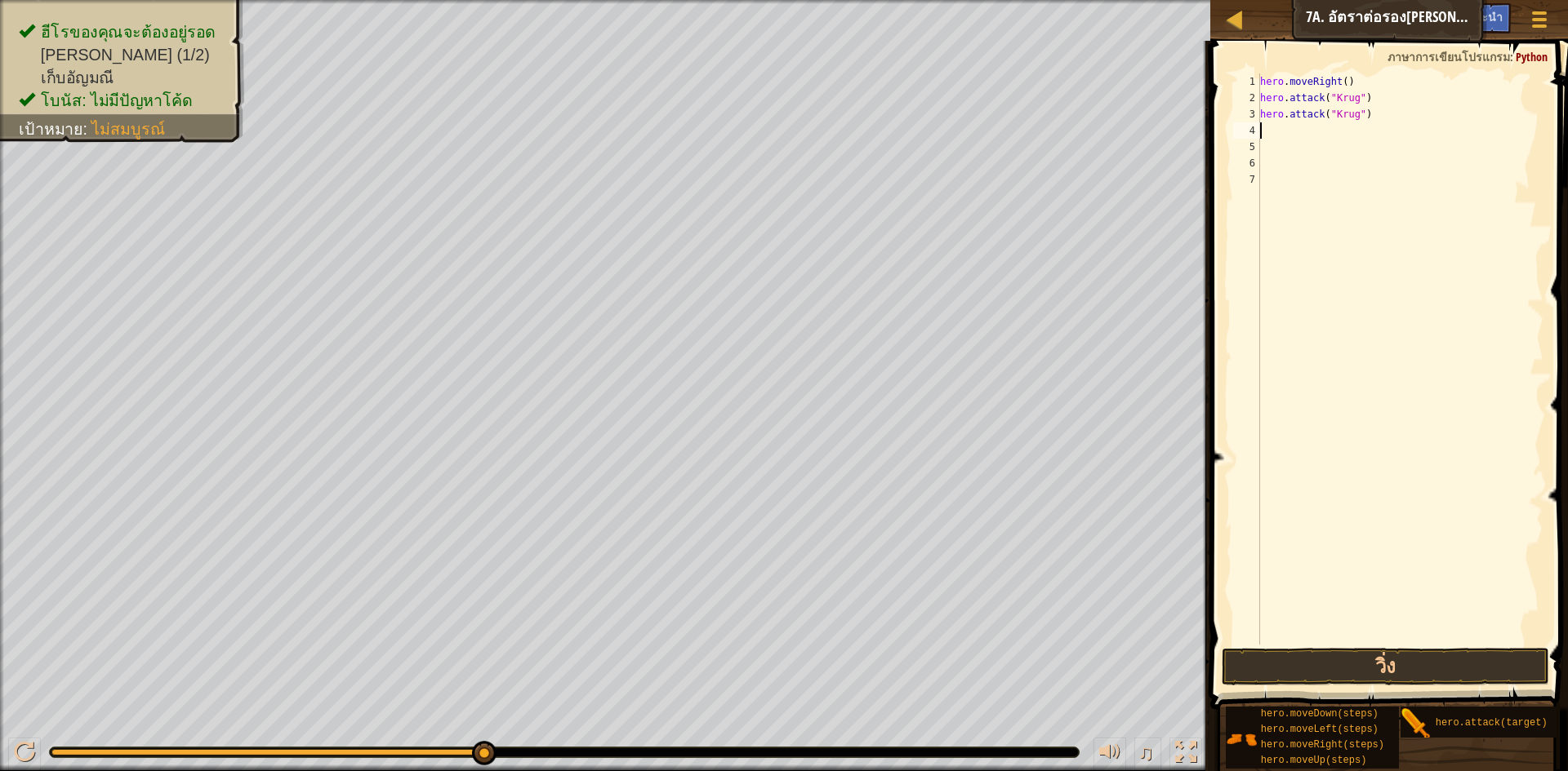
scroll to position [7, 0]
click at [1287, 666] on button "วิ่ง" at bounding box center [1385, 667] width 327 height 37
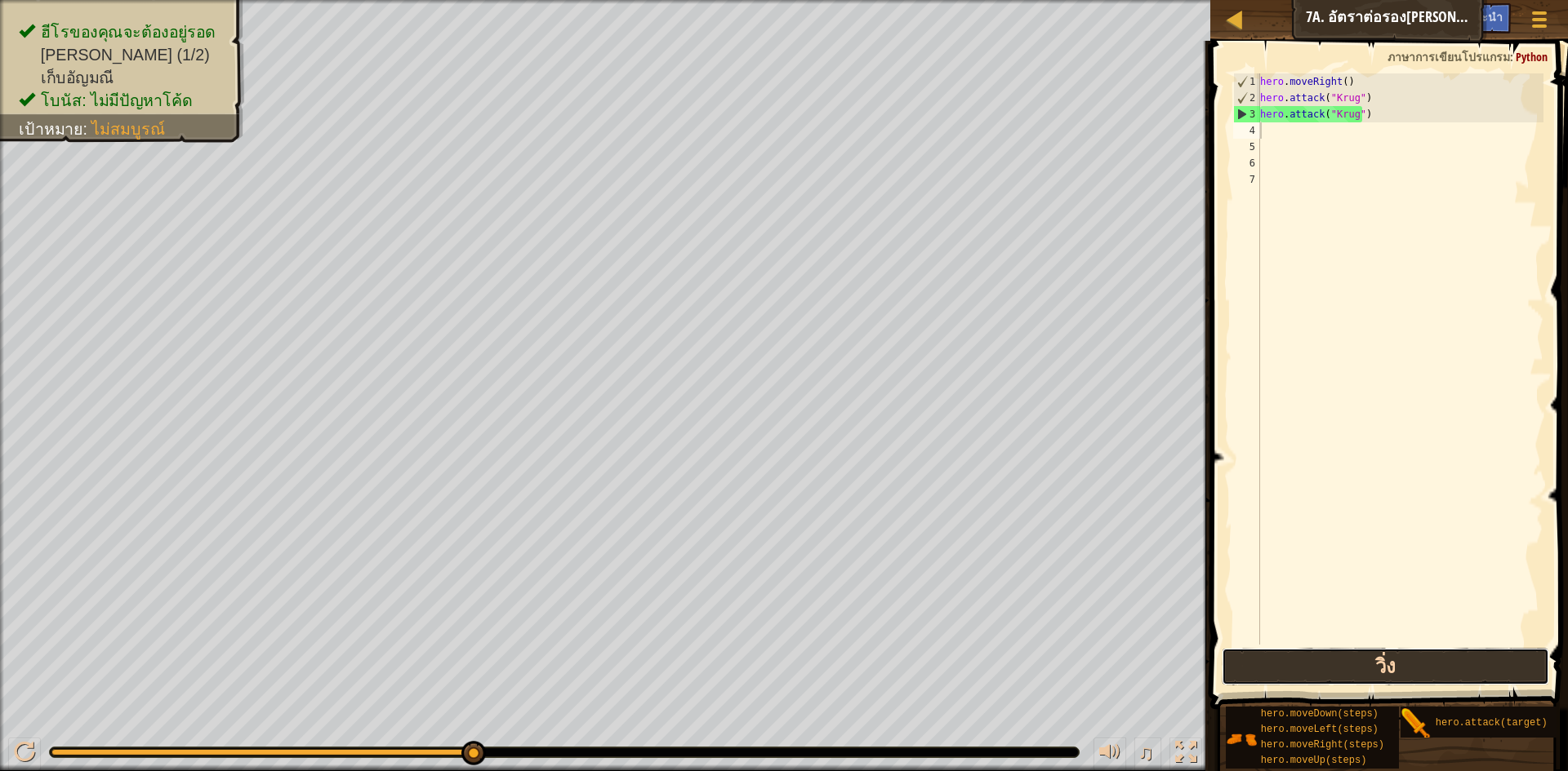
drag, startPoint x: 1370, startPoint y: 669, endPoint x: 1311, endPoint y: 565, distance: 119.6
click at [1370, 668] on button "วิ่ง" at bounding box center [1385, 667] width 327 height 37
type textarea "h"
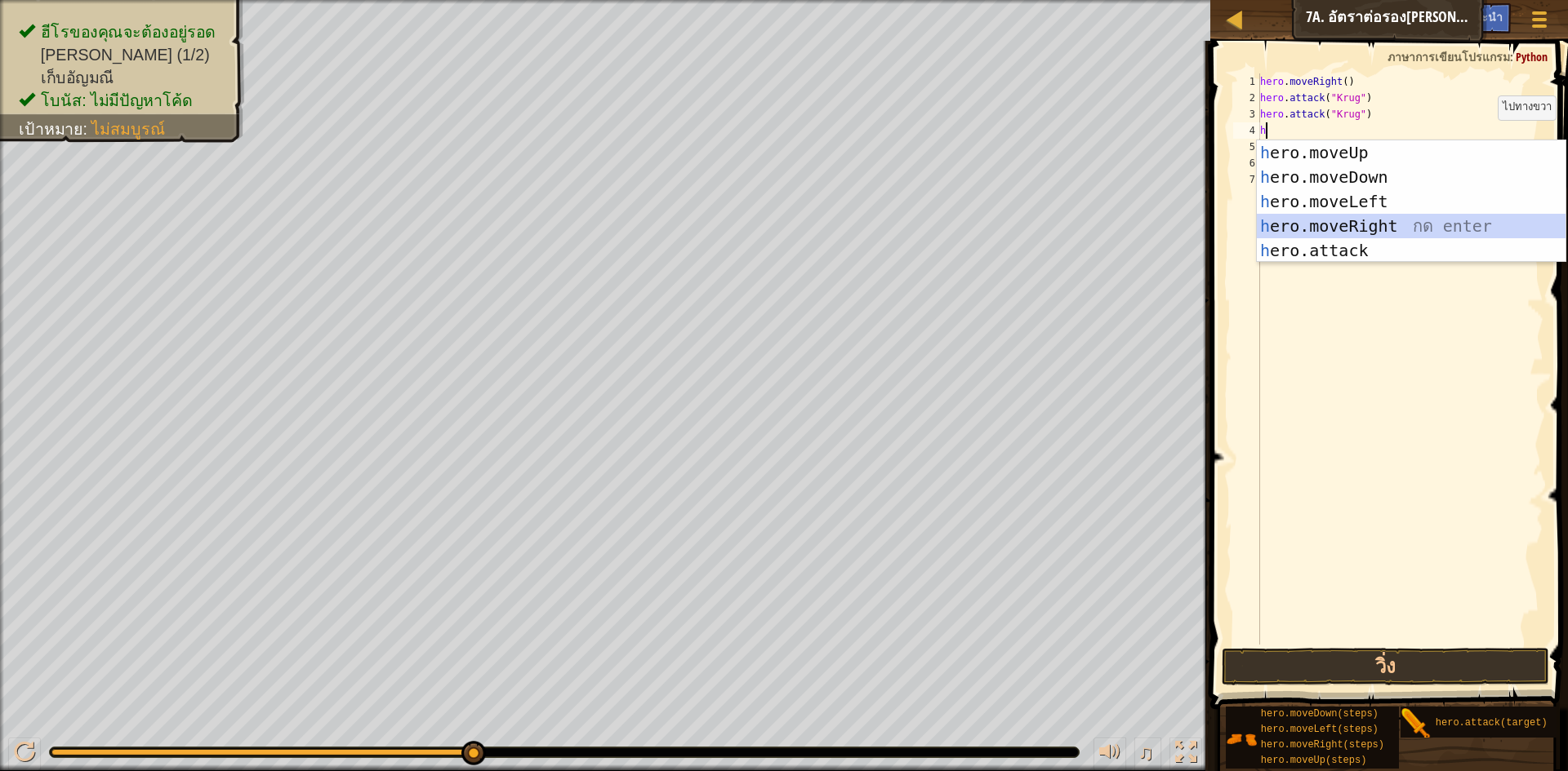
click at [1472, 223] on div "h ero.moveUp กด enter h ero.moveDown กด enter h ero.moveLeft กด enter h ero.mov…" at bounding box center [1411, 227] width 309 height 172
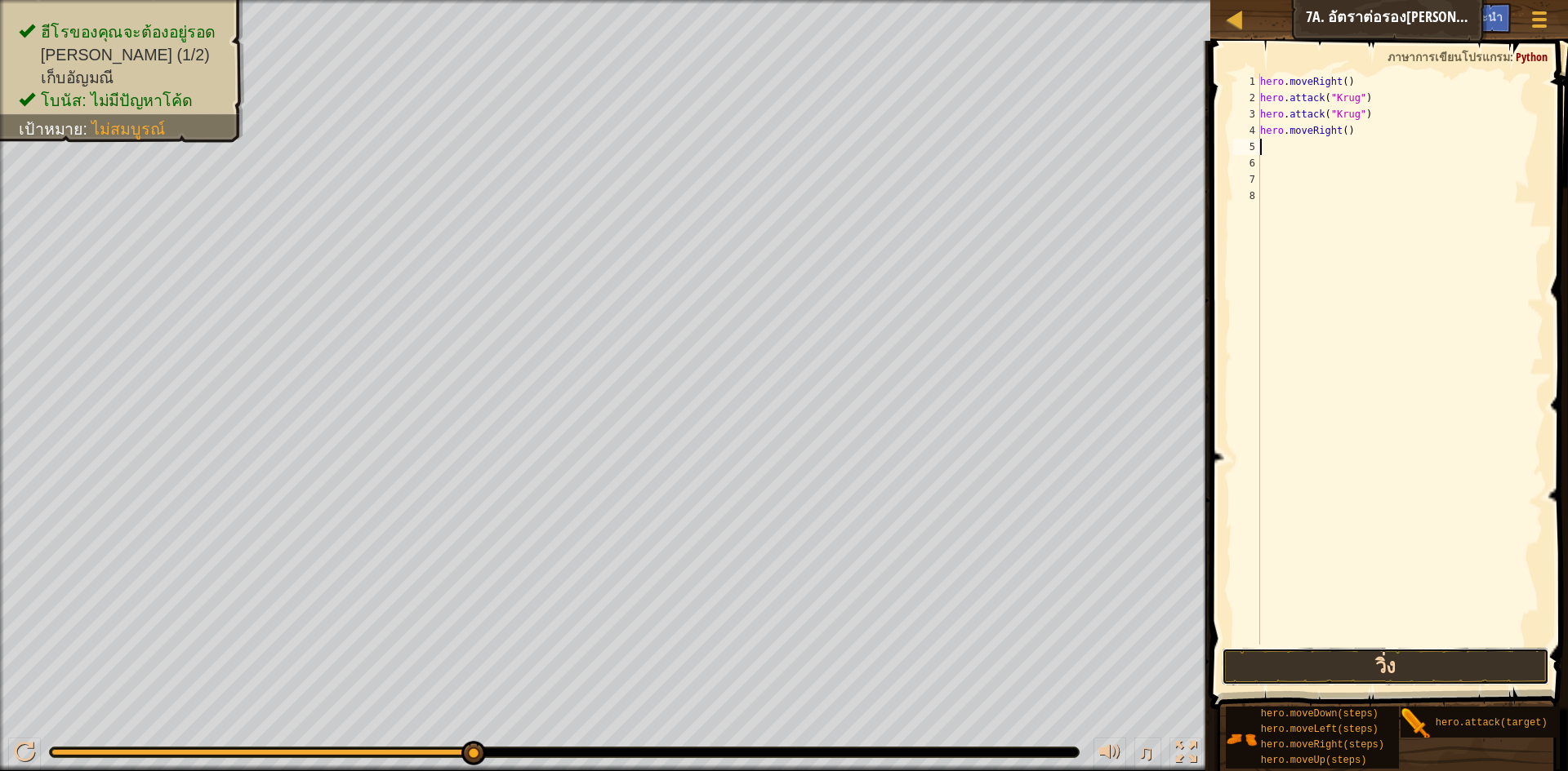
click at [1293, 650] on button "วิ่ง" at bounding box center [1385, 667] width 327 height 37
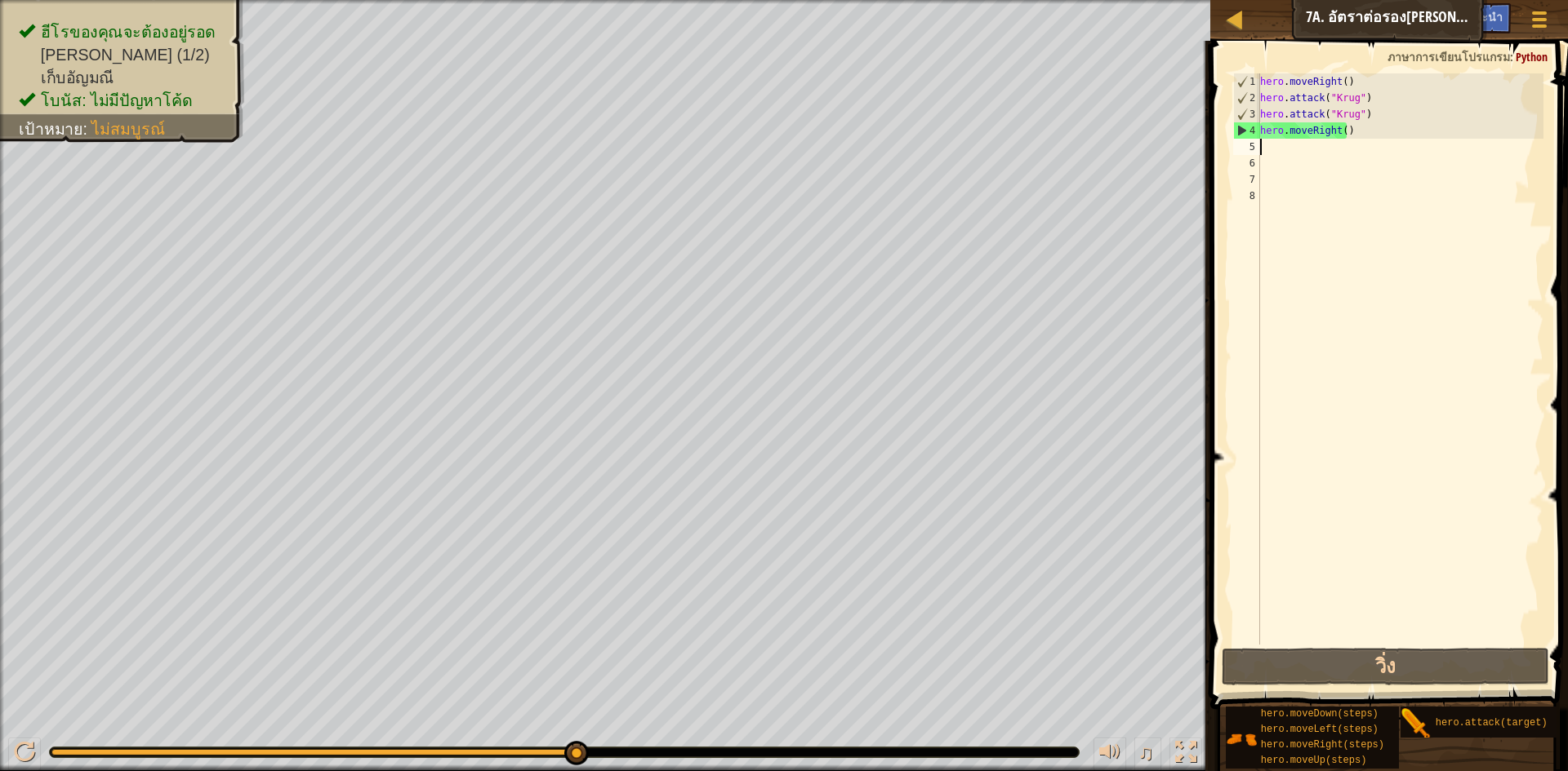
type textarea "h"
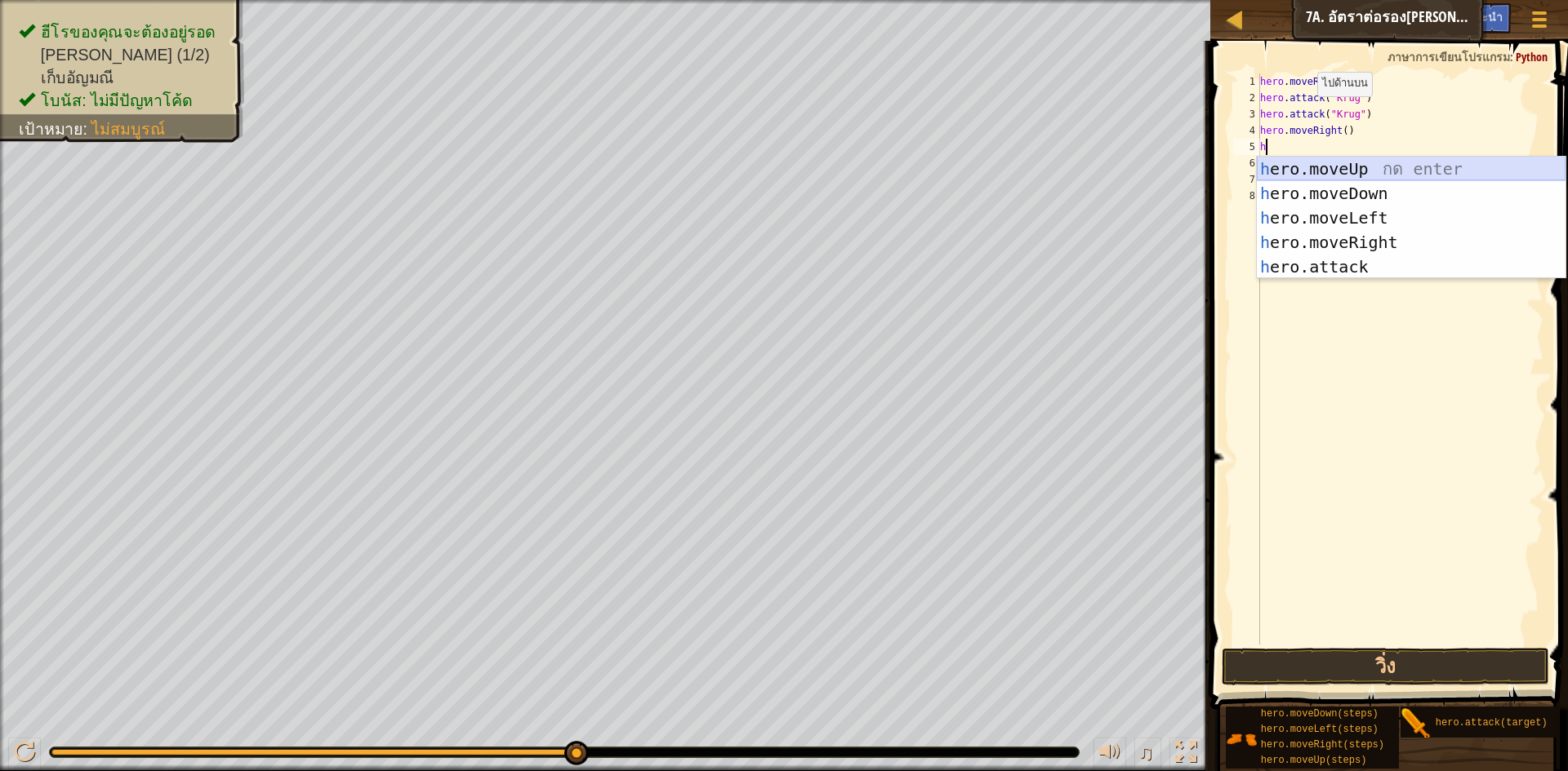
click at [1319, 157] on div "h ero.moveUp กด enter h ero.moveDown กด enter h ero.moveLeft กด enter h ero.mov…" at bounding box center [1411, 243] width 309 height 172
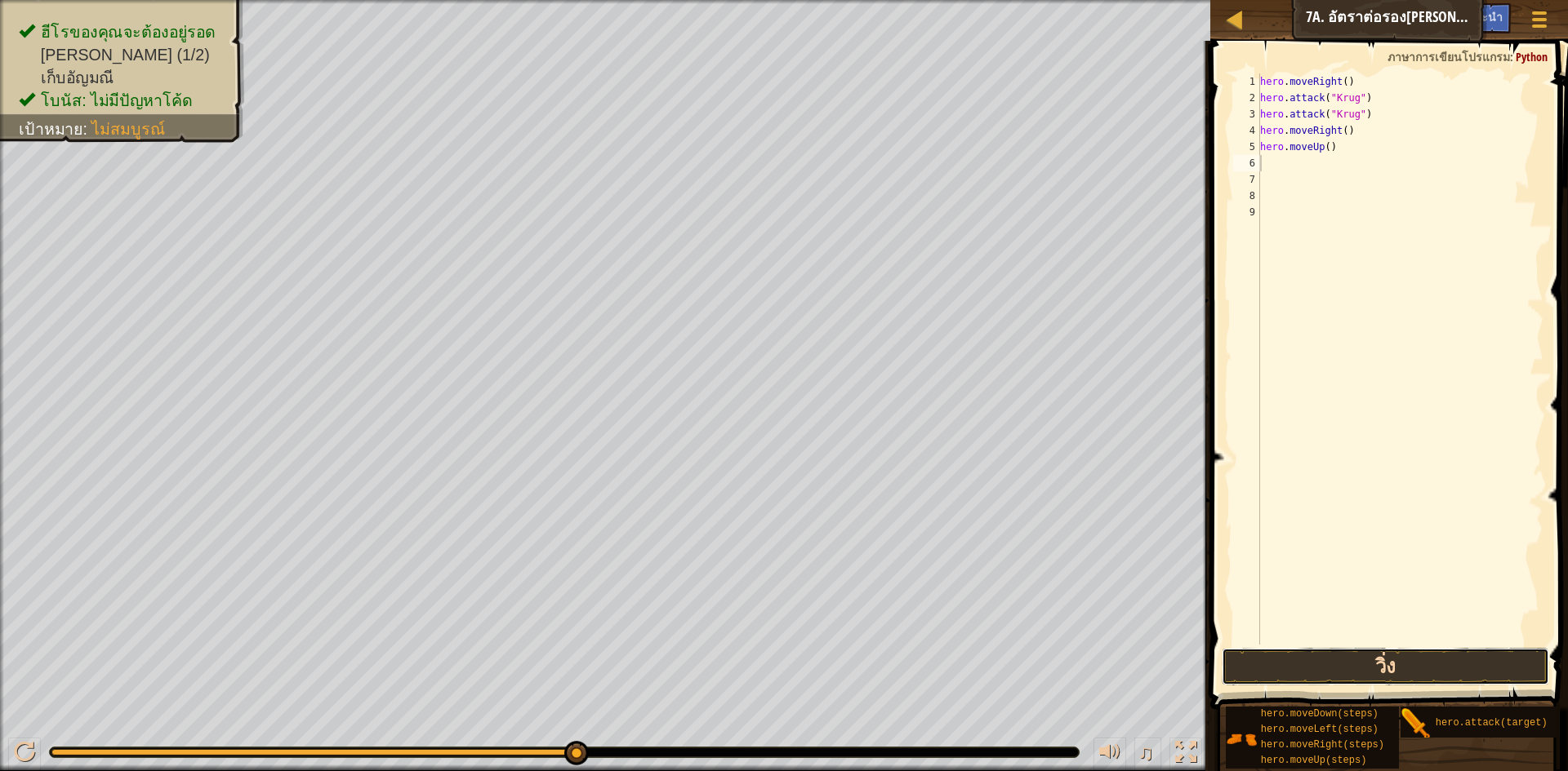
click at [1395, 669] on button "วิ่ง" at bounding box center [1385, 667] width 327 height 37
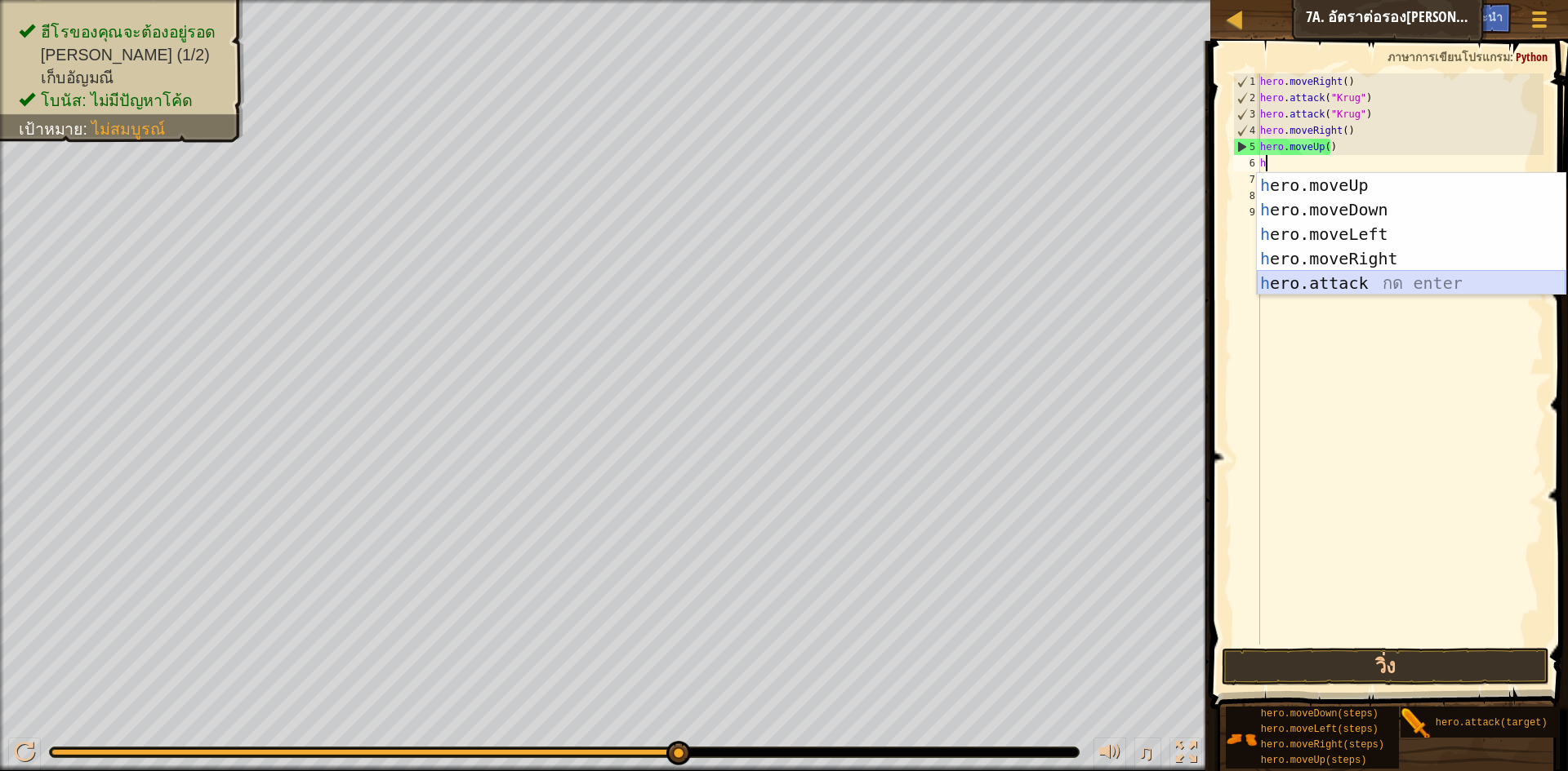
click at [1326, 276] on div "h ero.moveUp กด enter h ero.moveDown กด enter h ero.moveLeft กด enter h ero.mov…" at bounding box center [1411, 259] width 309 height 172
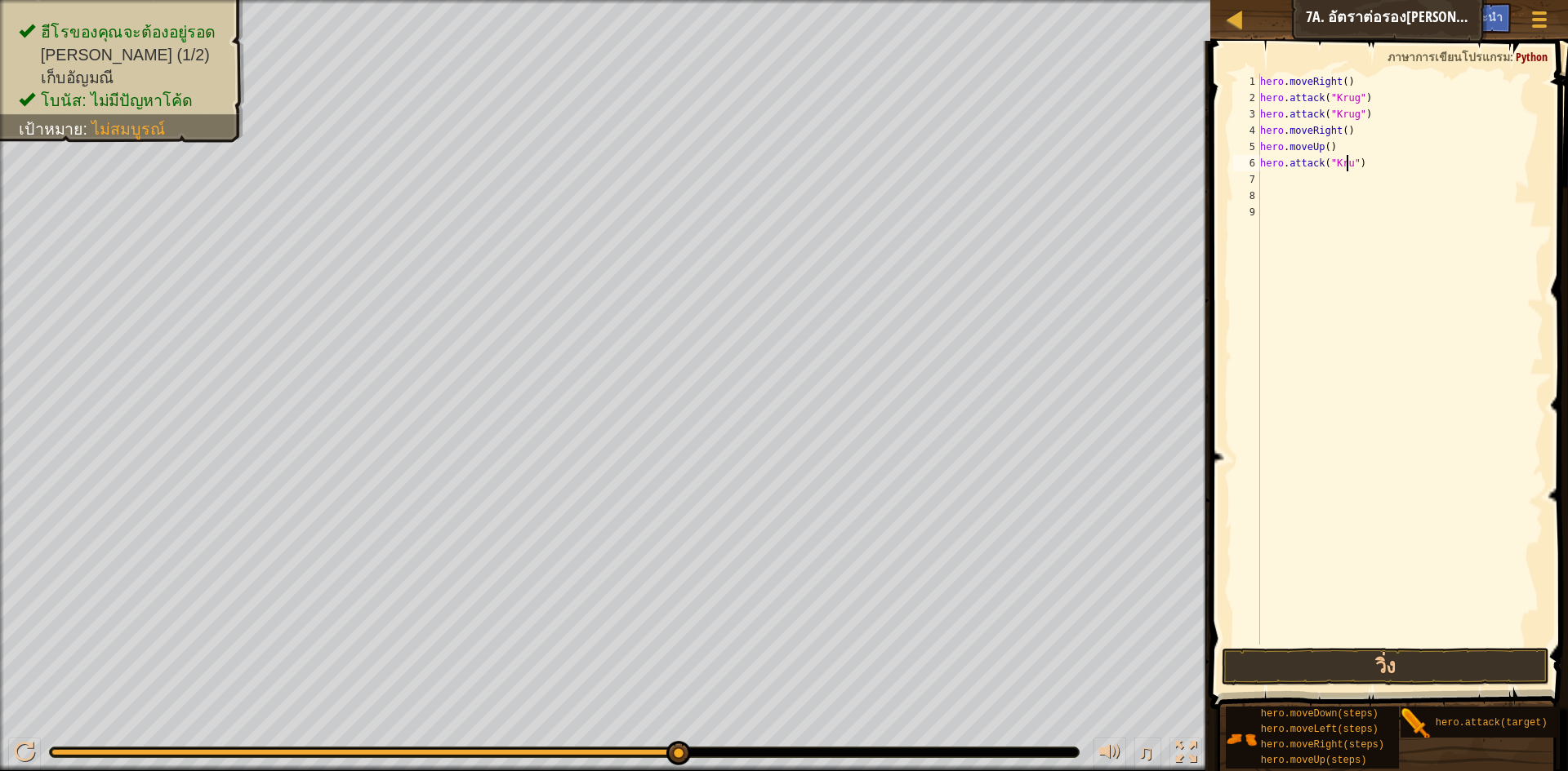
scroll to position [7, 7]
drag, startPoint x: 1418, startPoint y: 172, endPoint x: 1414, endPoint y: 194, distance: 22.4
click at [1417, 177] on div "hero . moveRight ( ) hero . attack ( "Krug" ) hero . attack ( "Krug" ) hero . m…" at bounding box center [1400, 375] width 287 height 604
type textarea "hero.attack("Krug")"
click at [1276, 188] on div "hero . moveRight ( ) hero . attack ( "Krug" ) hero . attack ( "Krug" ) hero . m…" at bounding box center [1400, 375] width 287 height 604
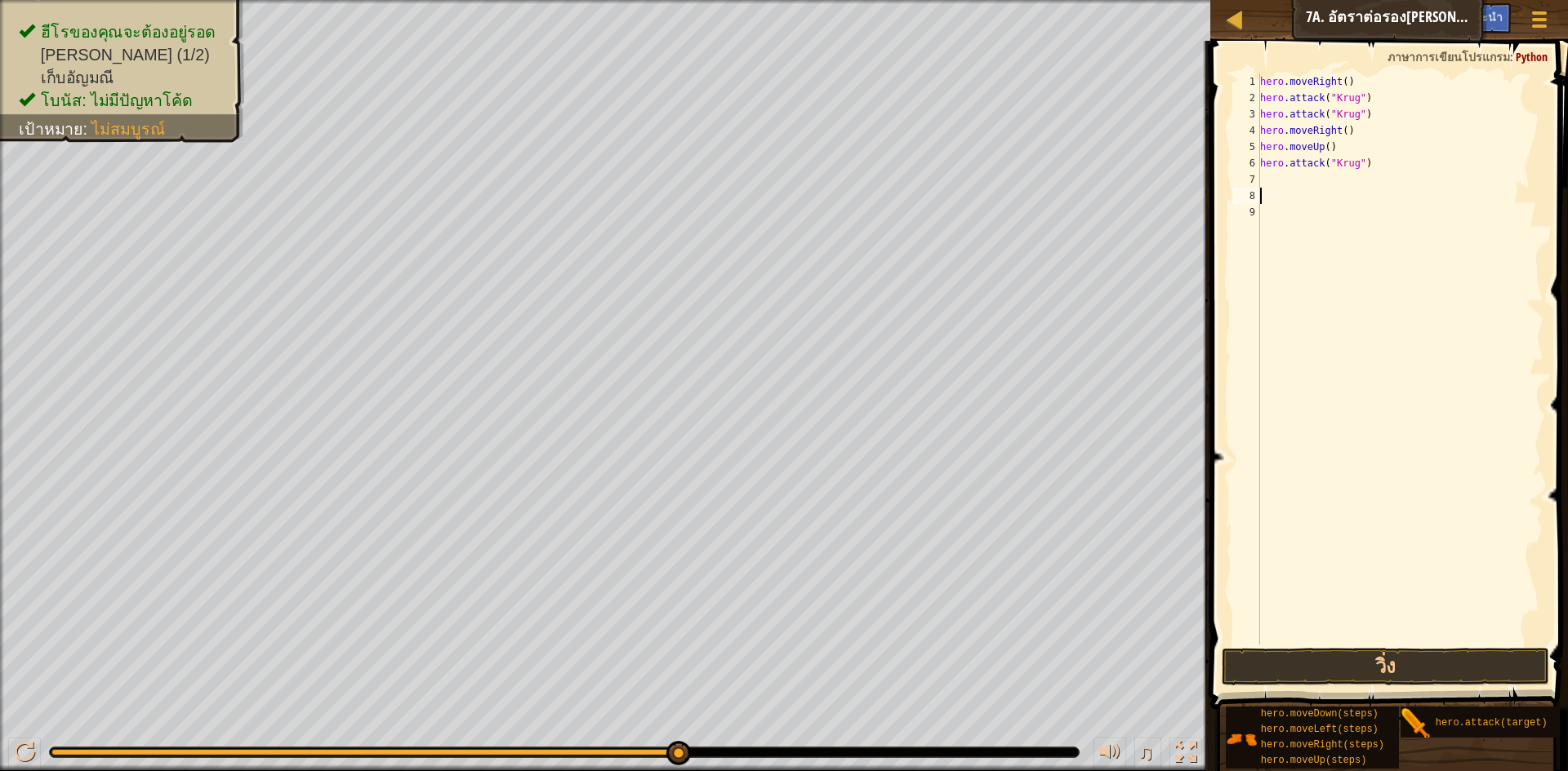
scroll to position [7, 0]
click at [1281, 186] on div "hero . moveRight ( ) hero . attack ( "Krug" ) hero . attack ( "Krug" ) hero . m…" at bounding box center [1400, 375] width 287 height 604
drag, startPoint x: 1514, startPoint y: 671, endPoint x: 1562, endPoint y: 620, distance: 70.0
click at [1523, 668] on button "วิ่ง" at bounding box center [1385, 667] width 327 height 37
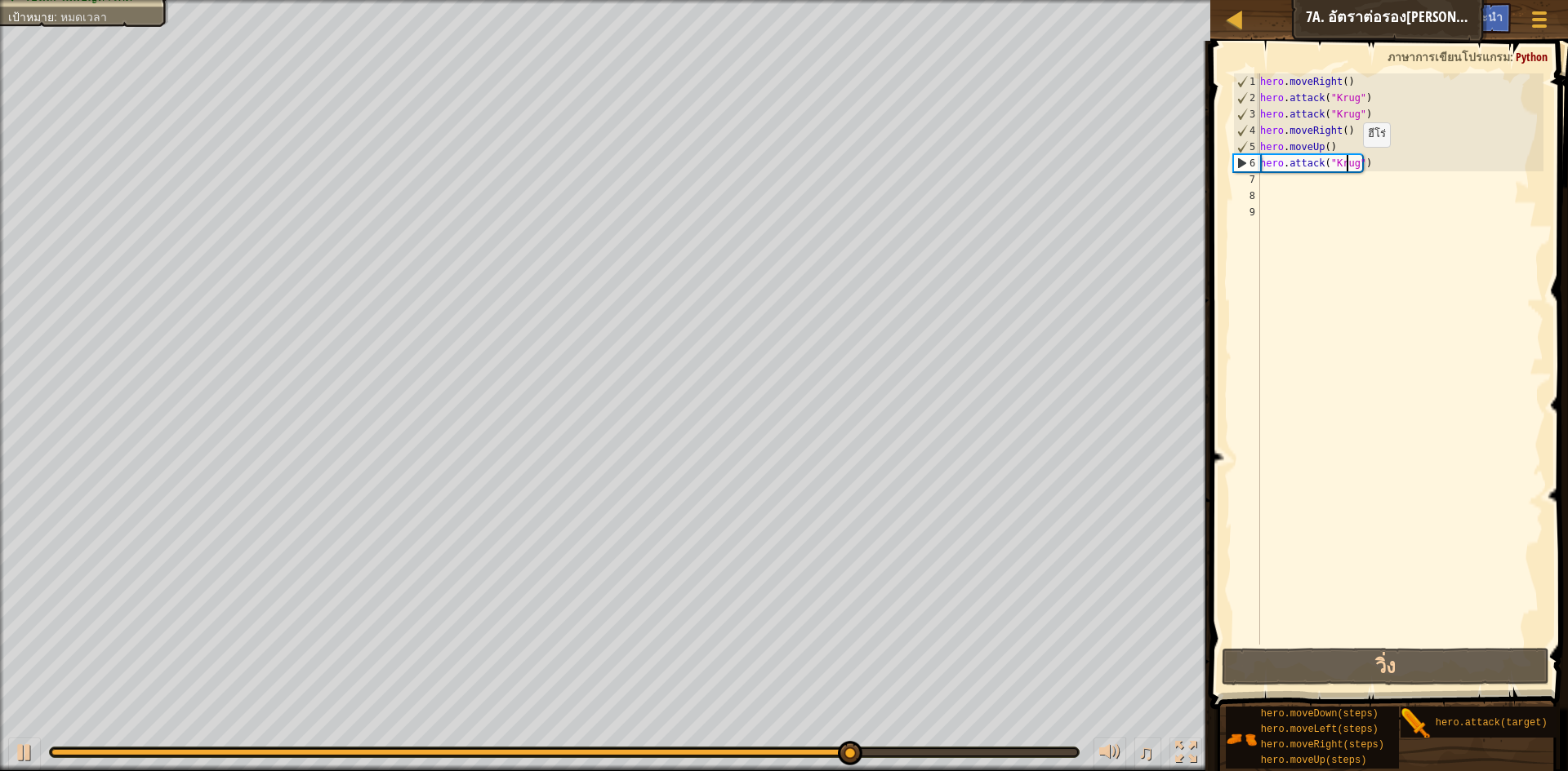
click at [1349, 164] on div "hero . moveRight ( ) hero . attack ( "Krug" ) hero . attack ( "Krug" ) hero . m…" at bounding box center [1400, 375] width 287 height 604
click at [1354, 164] on div "hero . moveRight ( ) hero . attack ( "Krug" ) hero . attack ( "Krug" ) hero . m…" at bounding box center [1400, 375] width 287 height 604
drag, startPoint x: 1385, startPoint y: 160, endPoint x: 1374, endPoint y: 157, distance: 11.4
click at [1374, 157] on div "hero . moveRight ( ) hero . attack ( "Krug" ) hero . attack ( "Krug" ) hero . m…" at bounding box center [1400, 375] width 287 height 604
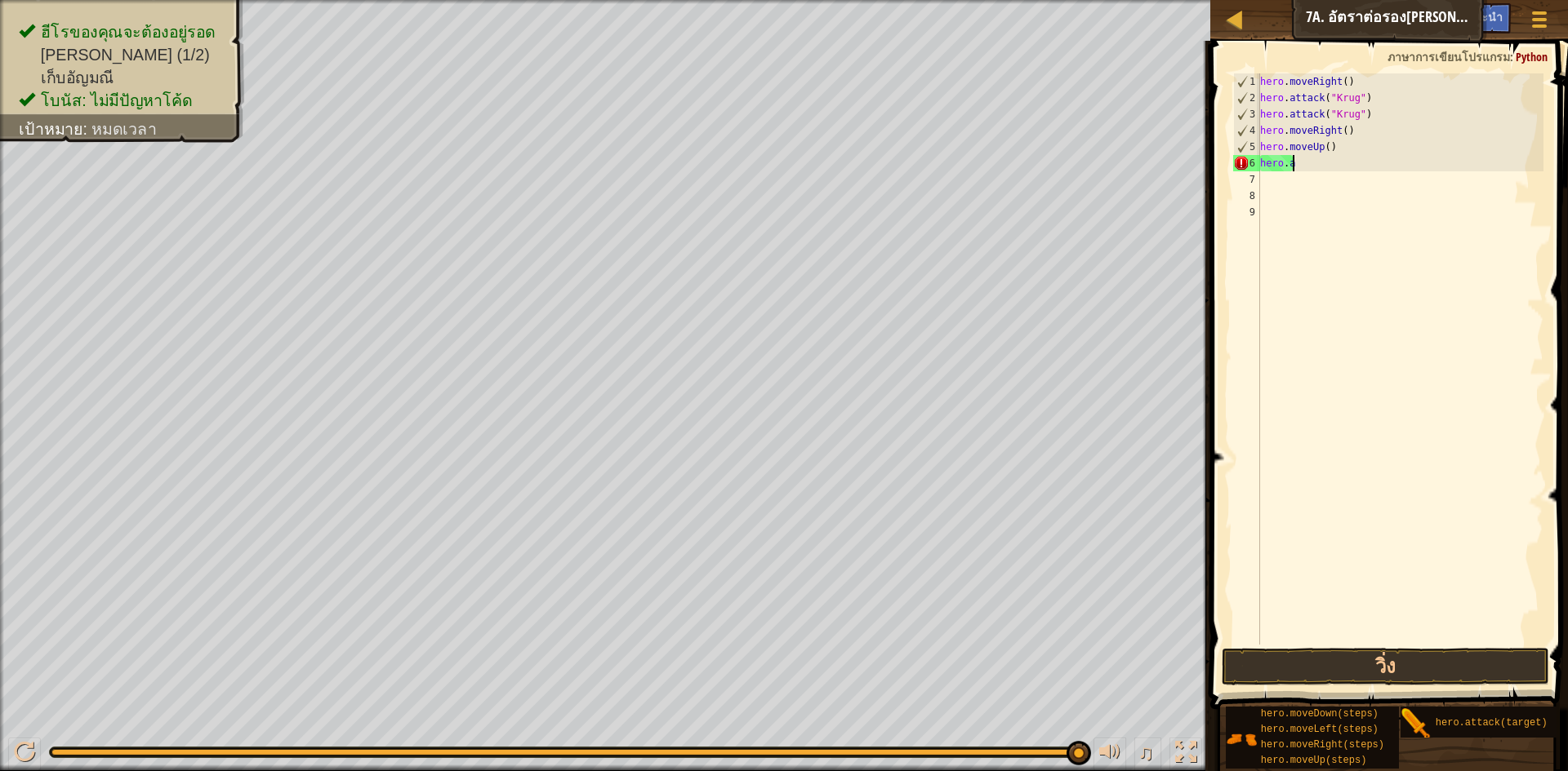
type textarea "h"
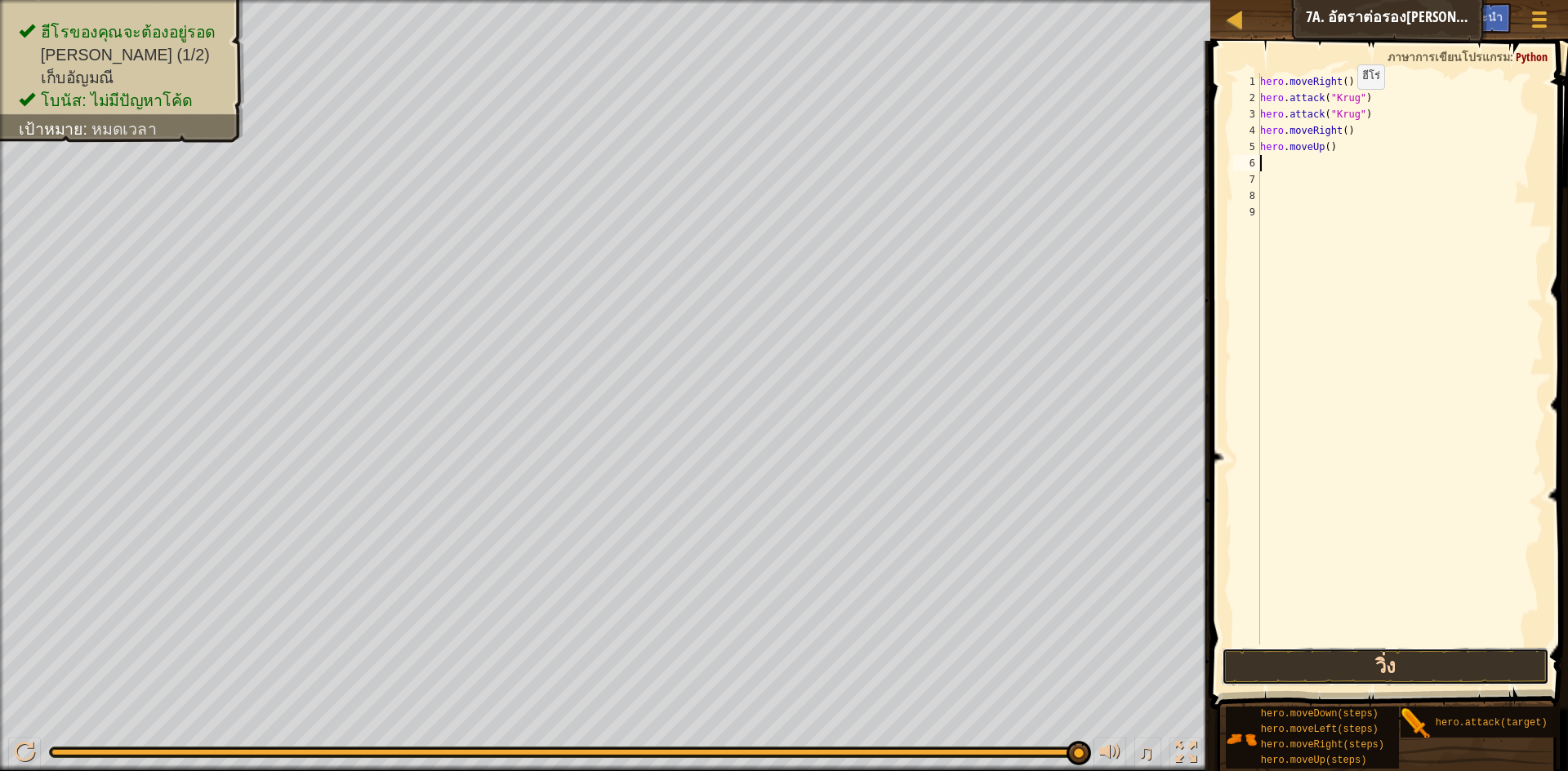
click at [1301, 660] on button "วิ่ง" at bounding box center [1385, 667] width 327 height 37
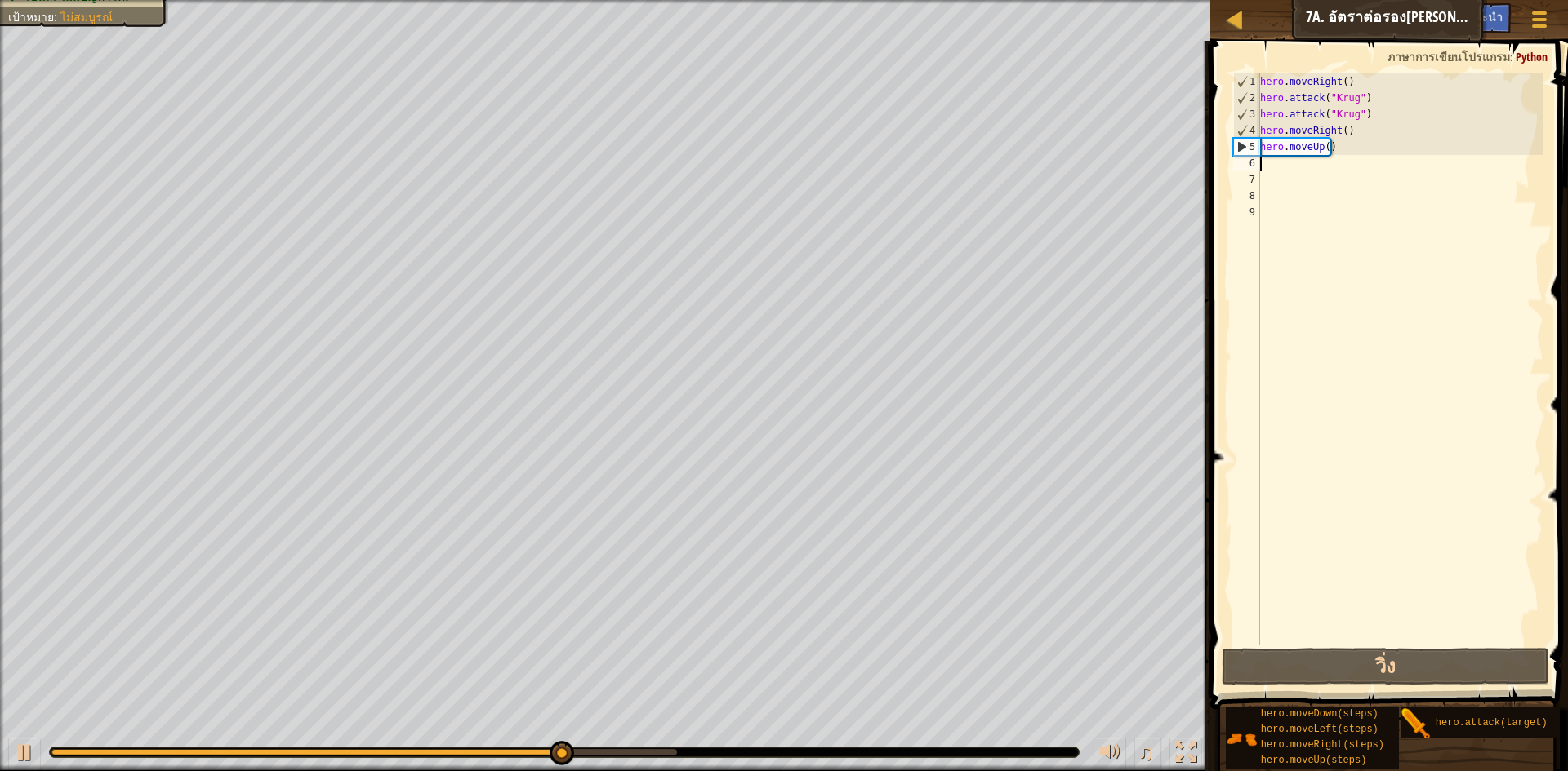
type textarea "h"
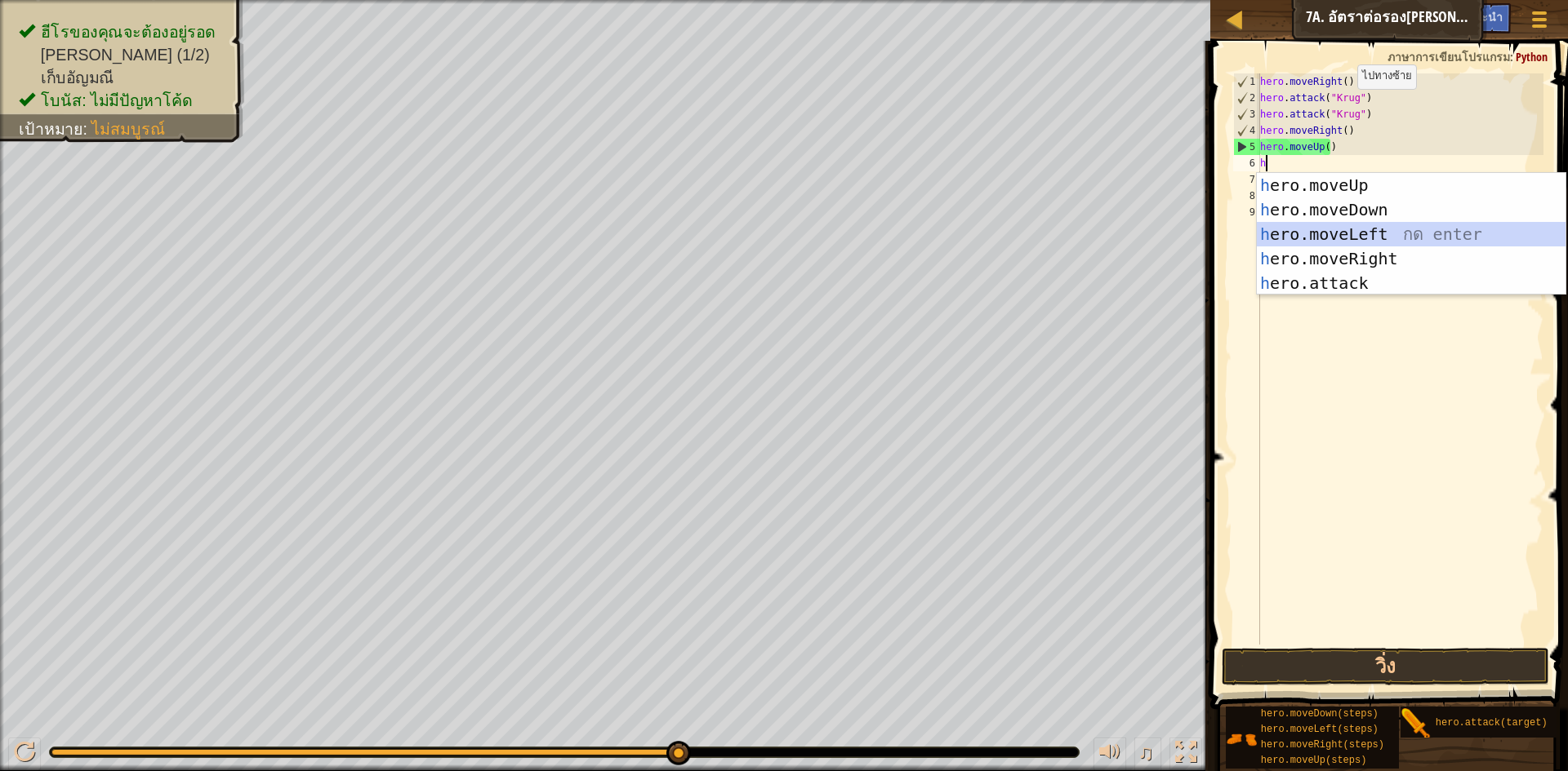
click at [1379, 227] on div "h ero.moveUp กด enter h ero.moveDown กด enter h ero.moveLeft กด enter h ero.mov…" at bounding box center [1411, 259] width 309 height 172
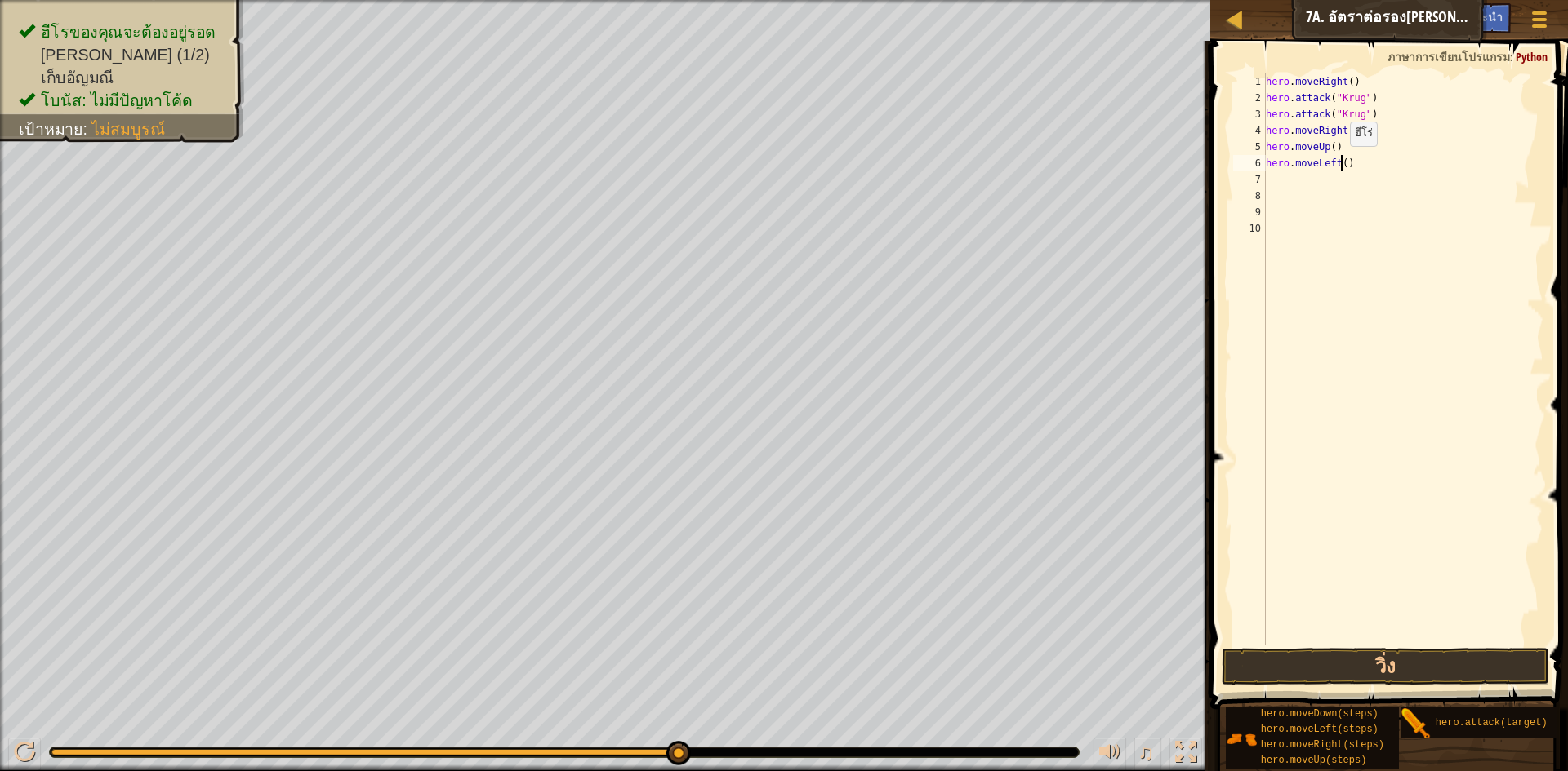
click at [1341, 163] on div "hero . moveRight ( ) hero . attack ( "Krug" ) hero . attack ( "Krug" ) hero . m…" at bounding box center [1404, 375] width 281 height 604
click at [1457, 675] on button "วิ่ง" at bounding box center [1385, 667] width 327 height 37
click at [1467, 669] on button "วิ่ง" at bounding box center [1385, 667] width 327 height 37
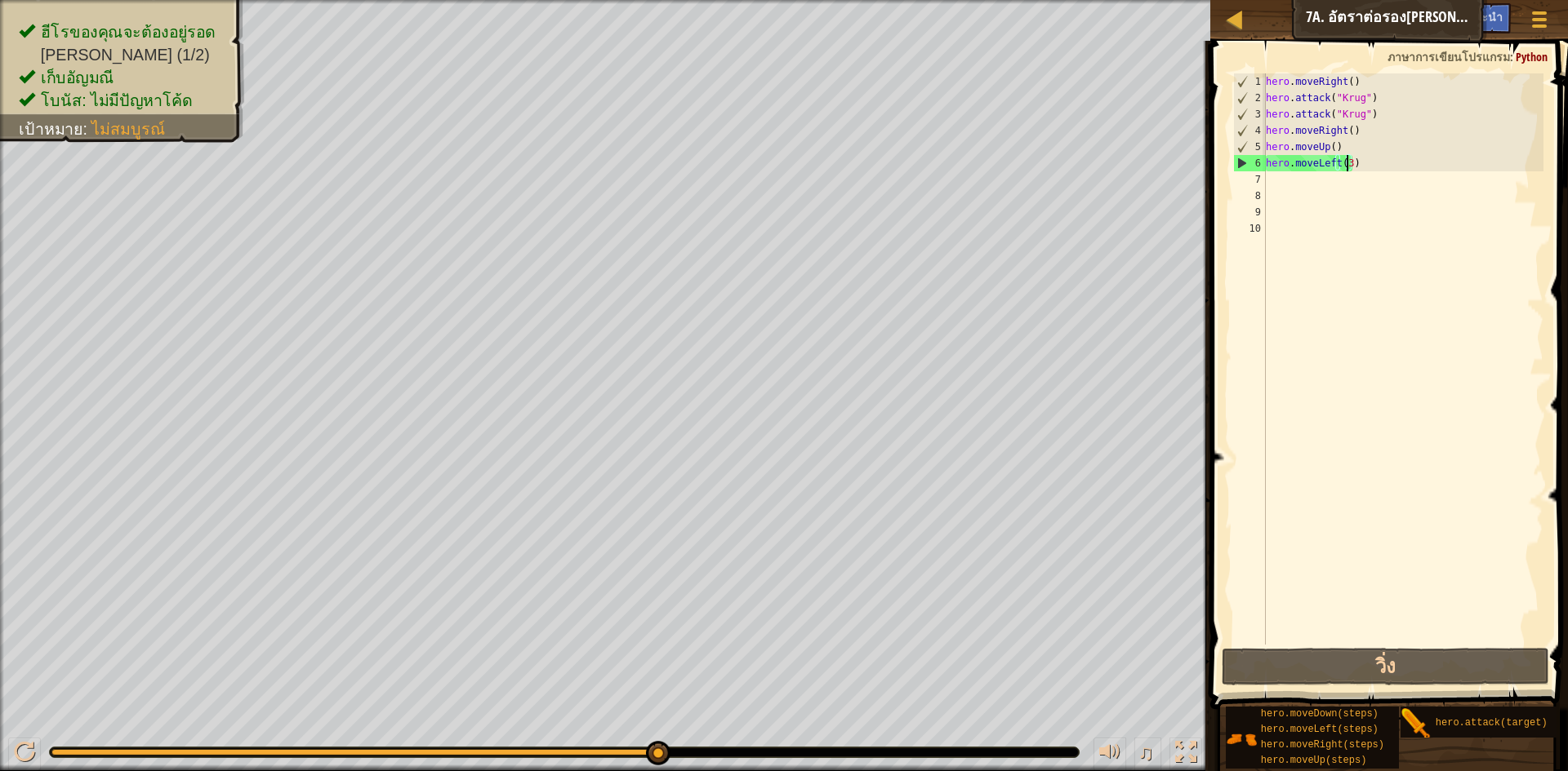
click at [709, 745] on div "♫" at bounding box center [605, 749] width 1210 height 49
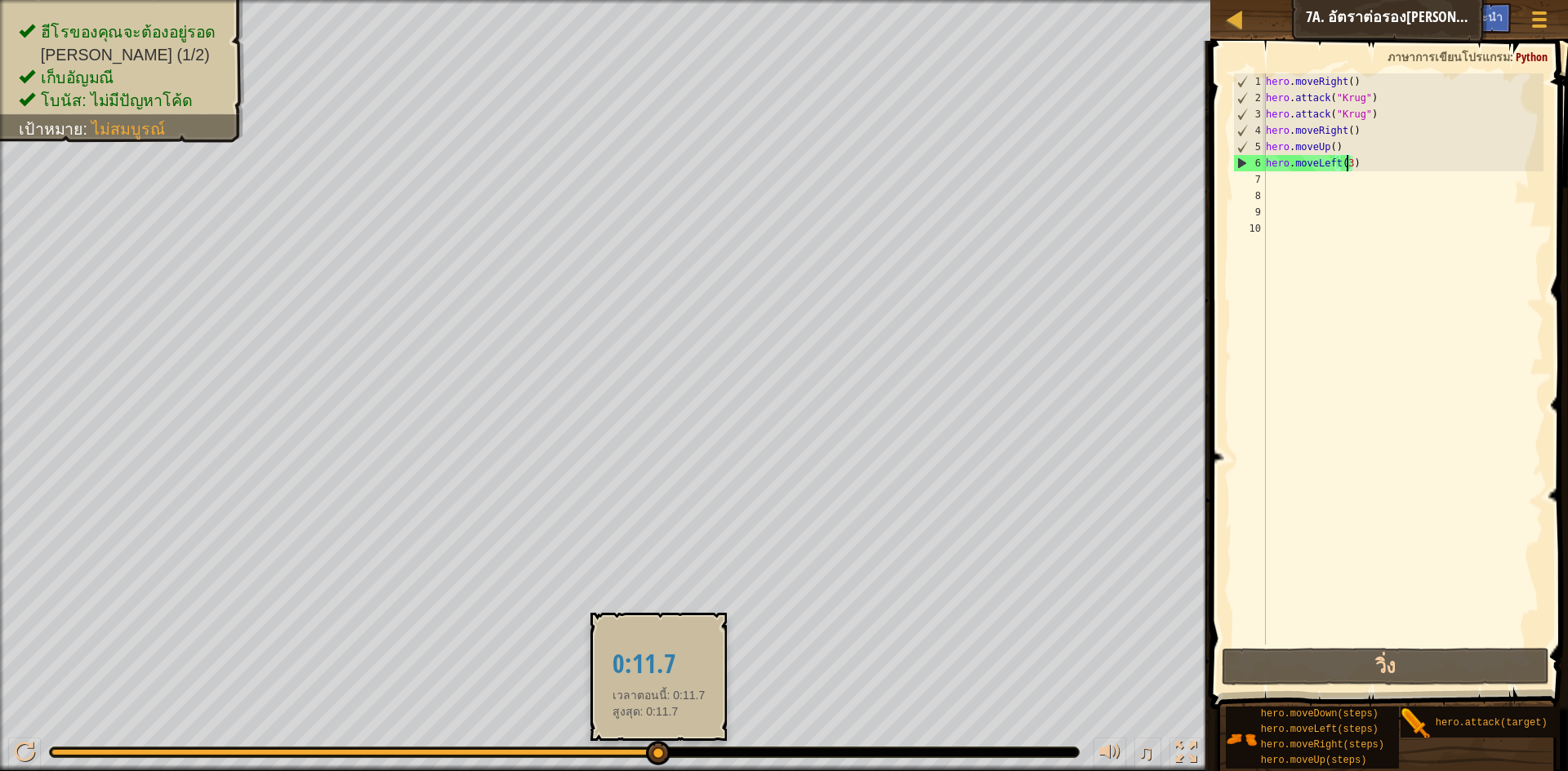
click at [653, 745] on div at bounding box center [658, 753] width 25 height 25
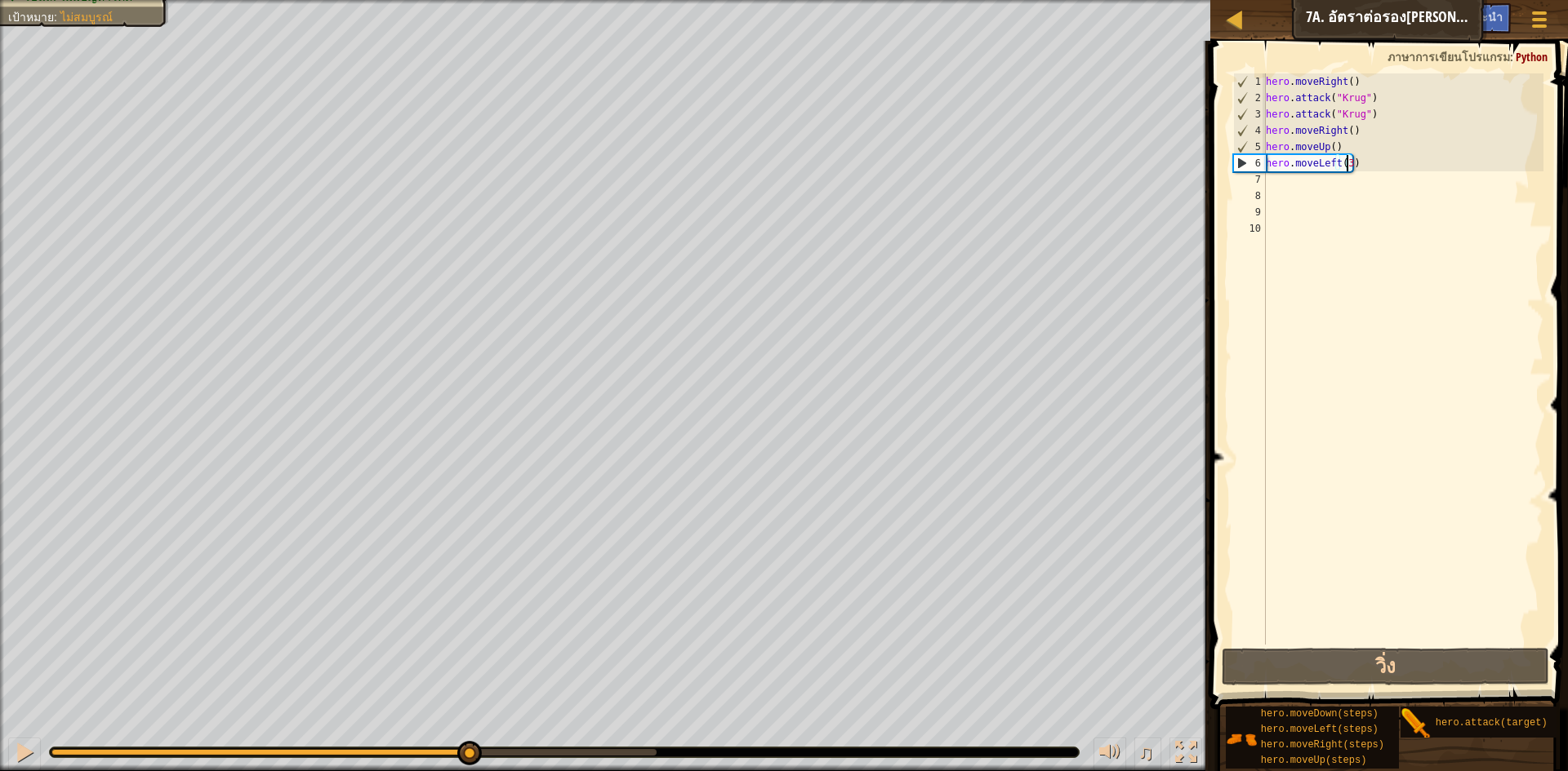
click at [472, 716] on div "ฮีโรของคุณจะต้อง[PERSON_NAME] โจมตียักษ์ทั้งสองตัว (1/2) เก็บ[PERSON_NAME] โบนั…" at bounding box center [784, 386] width 1568 height 771
click at [1277, 663] on button "วิ่ง" at bounding box center [1385, 667] width 327 height 37
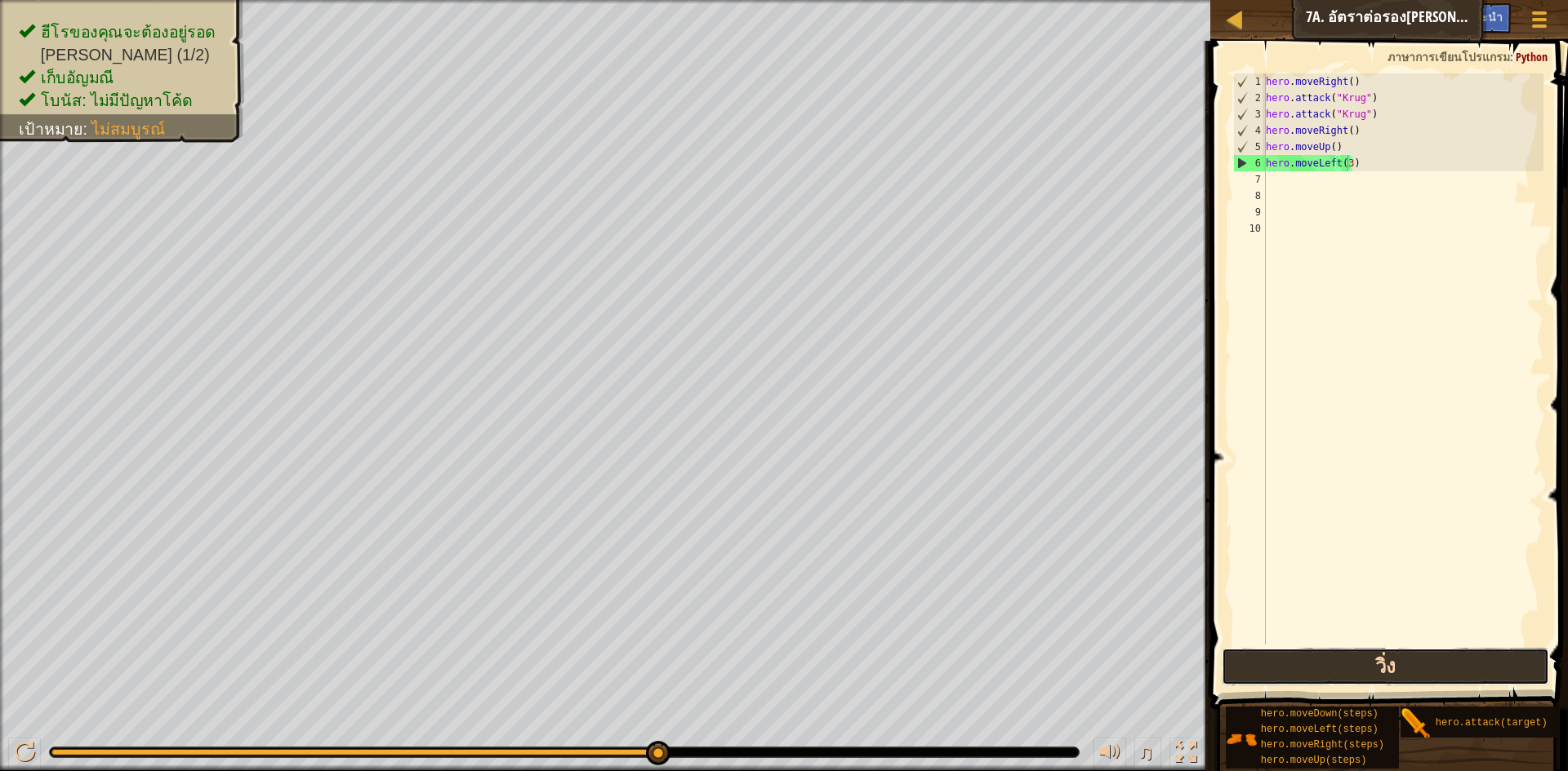
click at [1411, 670] on button "วิ่ง" at bounding box center [1385, 667] width 327 height 37
click at [1383, 166] on div "hero . moveRight ( ) hero . attack ( "Krug" ) hero . attack ( "Krug" ) hero . m…" at bounding box center [1404, 375] width 281 height 604
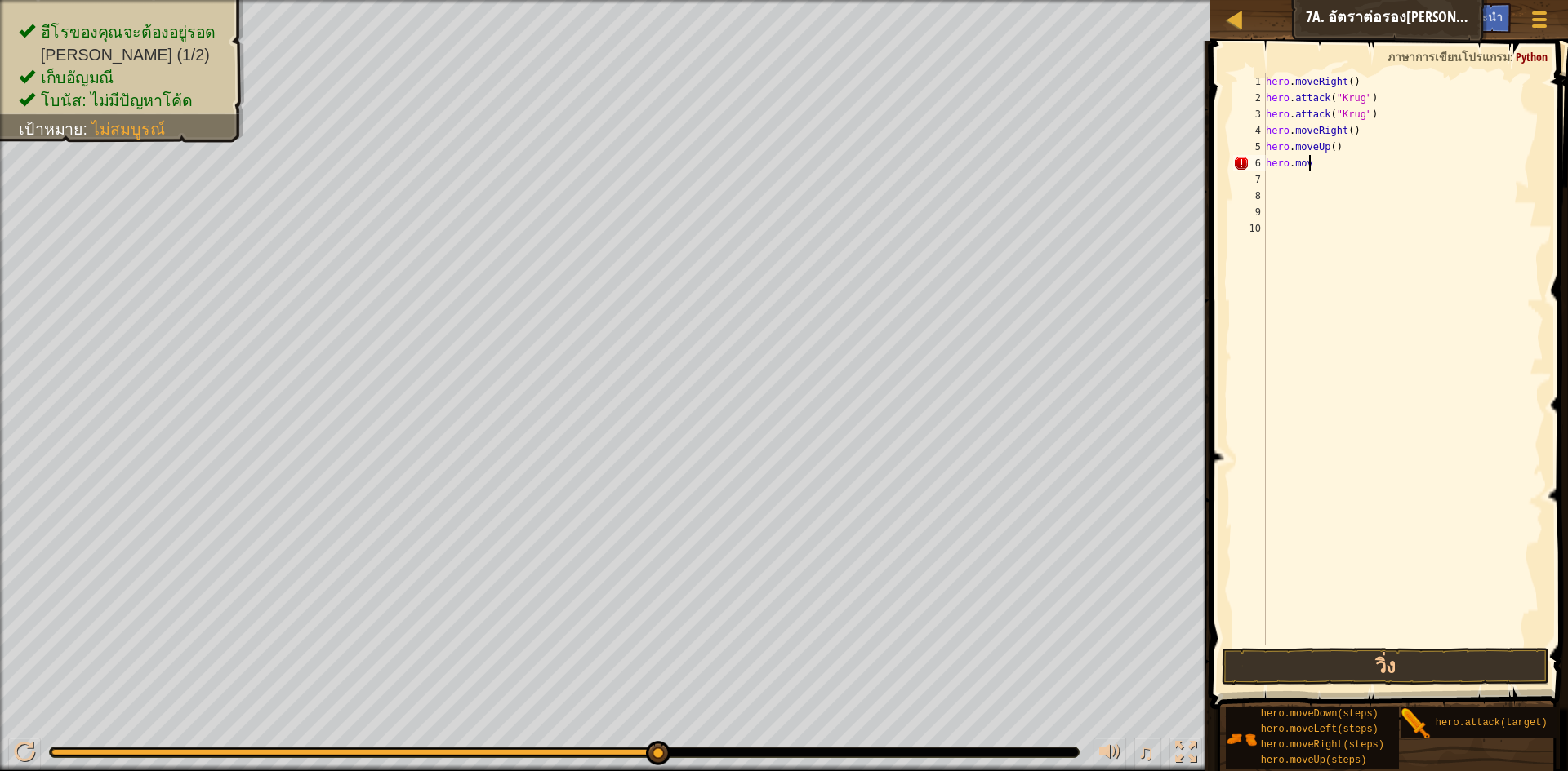
scroll to position [7, 0]
type textarea "h"
drag, startPoint x: 1387, startPoint y: 663, endPoint x: 1401, endPoint y: 650, distance: 19.1
click at [1389, 659] on button "วิ่ง" at bounding box center [1385, 667] width 327 height 37
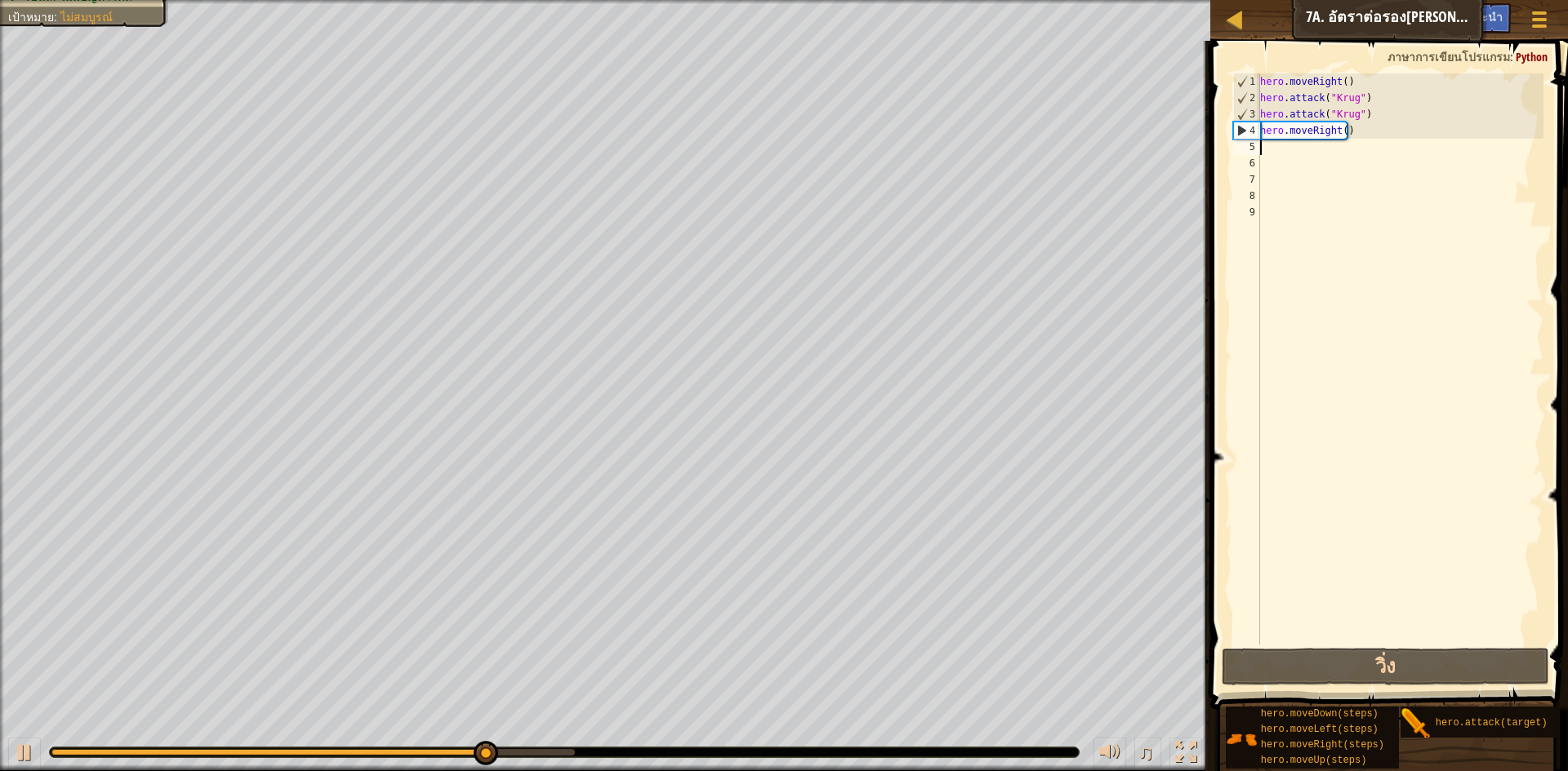
type textarea "h"
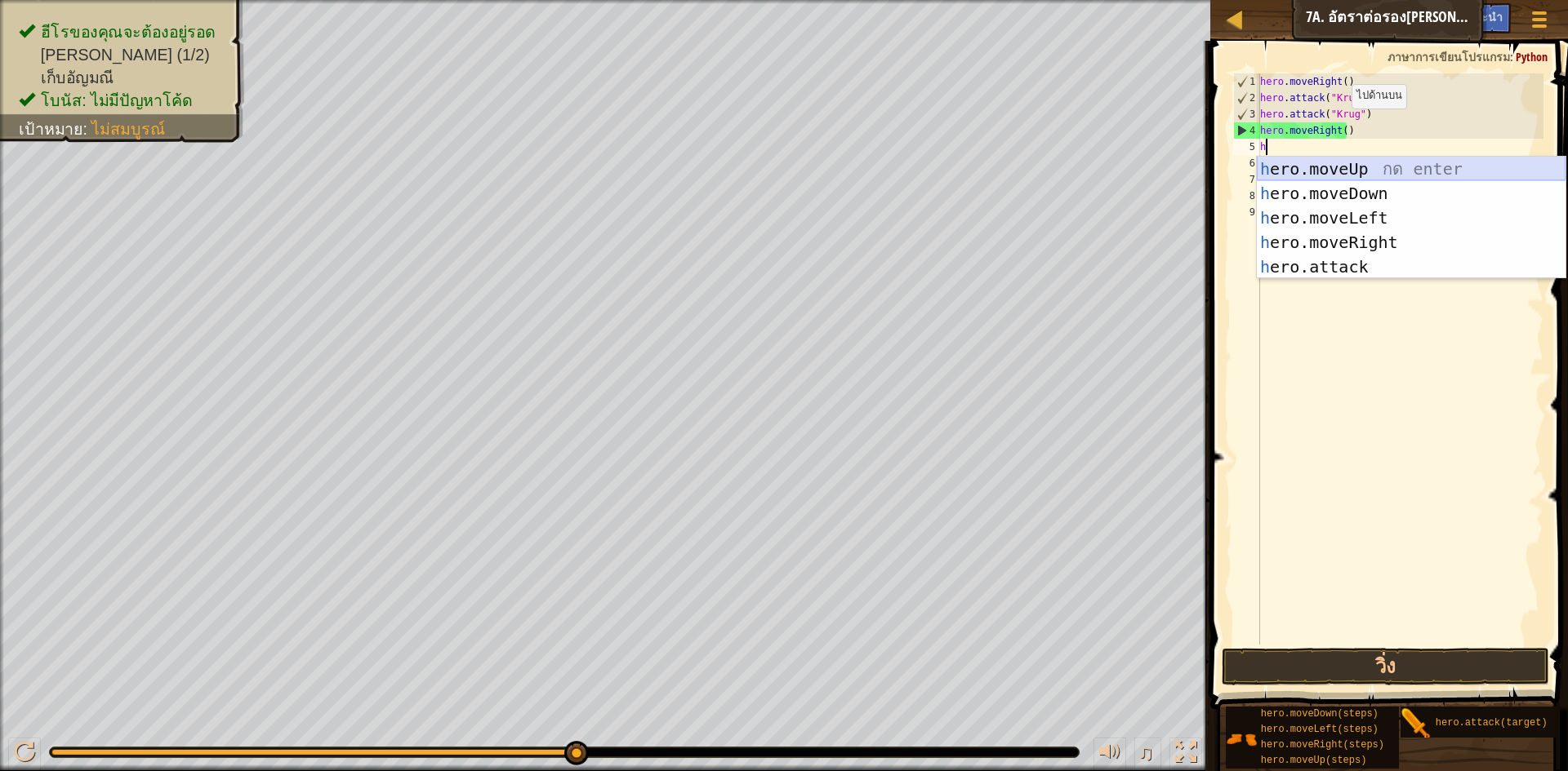
click at [1374, 170] on div "h ero.moveUp กด enter h ero.moveDown กด enter h ero.moveLeft กด enter h ero.mov…" at bounding box center [1411, 243] width 309 height 172
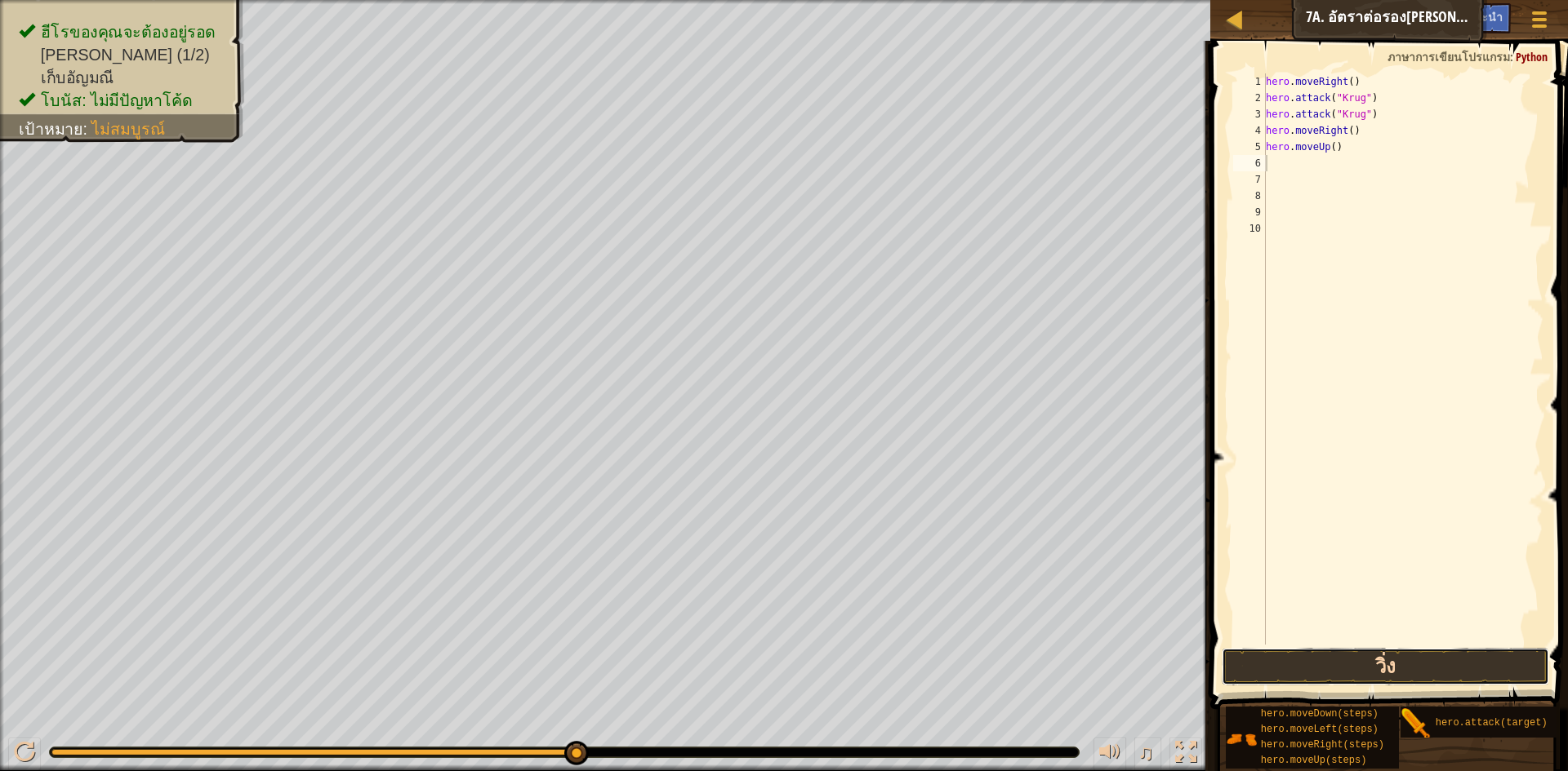
click at [1345, 664] on button "วิ่ง" at bounding box center [1385, 667] width 327 height 37
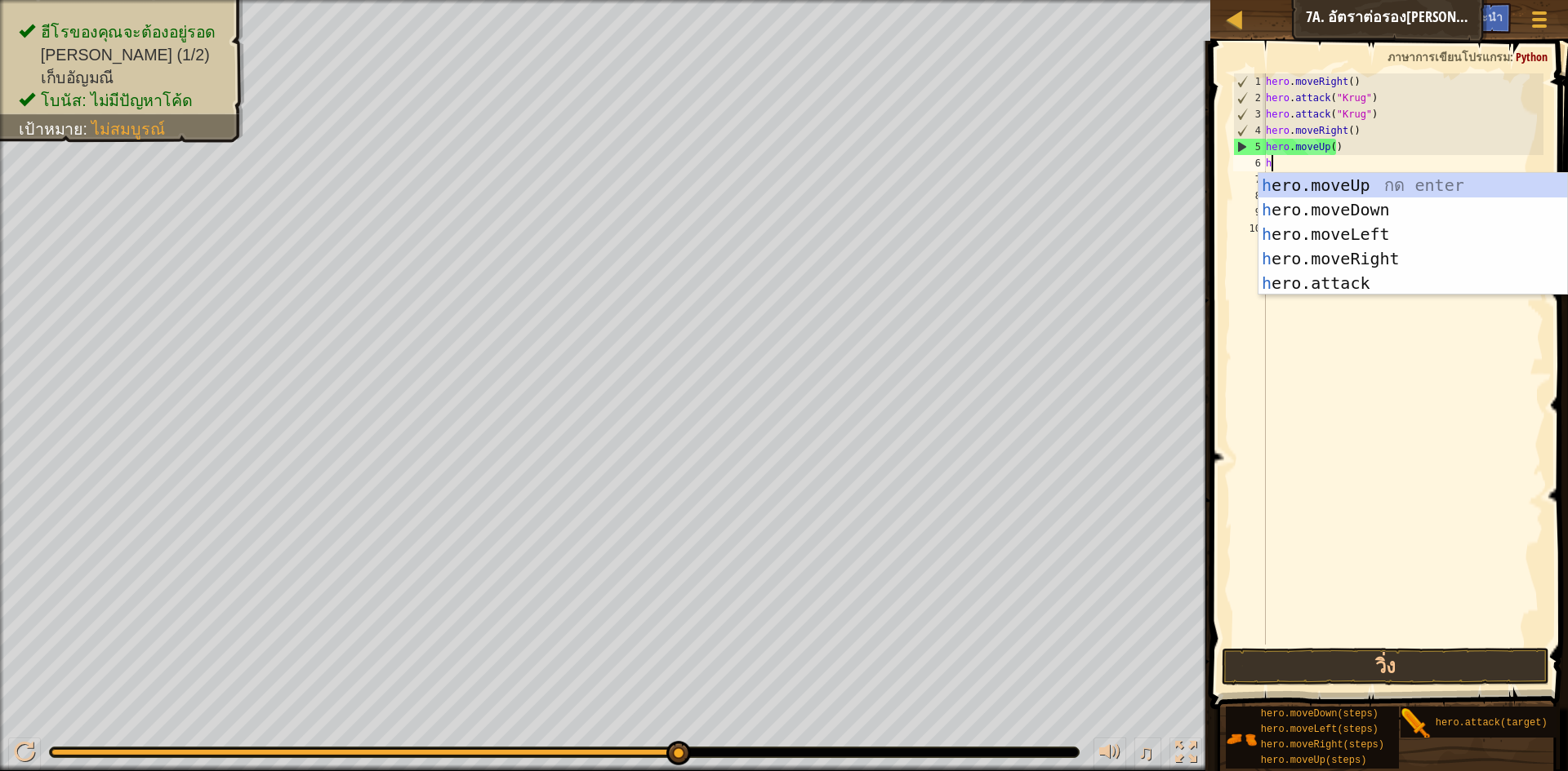
type textarea "h"
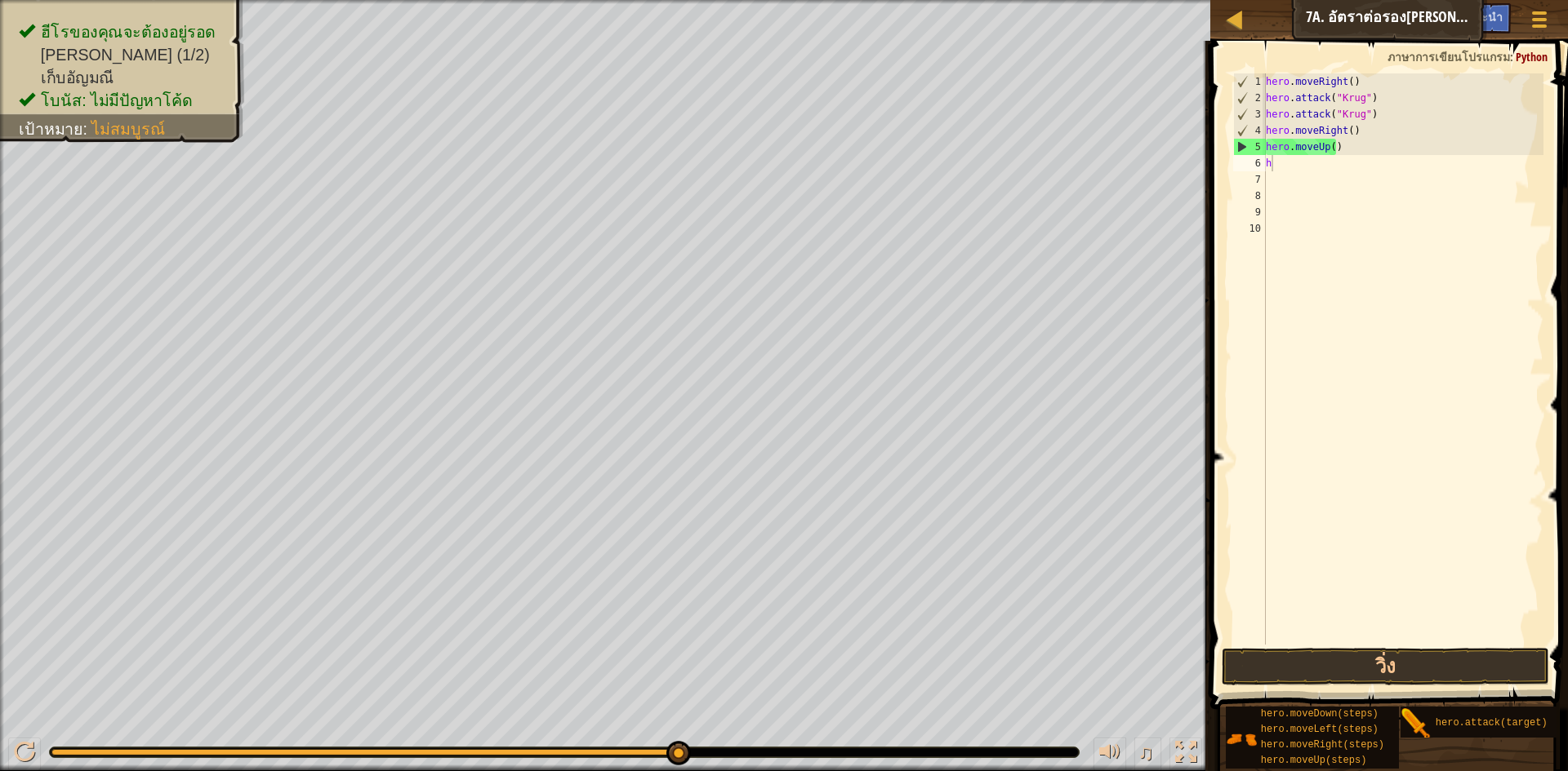
click at [1294, 0] on body "แผนที่ วิทยาการคอมพิวเตอร์ เบื้องต้น 7a. อัตราต่อรอง[PERSON_NAME] เมนูเกม เสร็จ…" at bounding box center [784, 0] width 1568 height 0
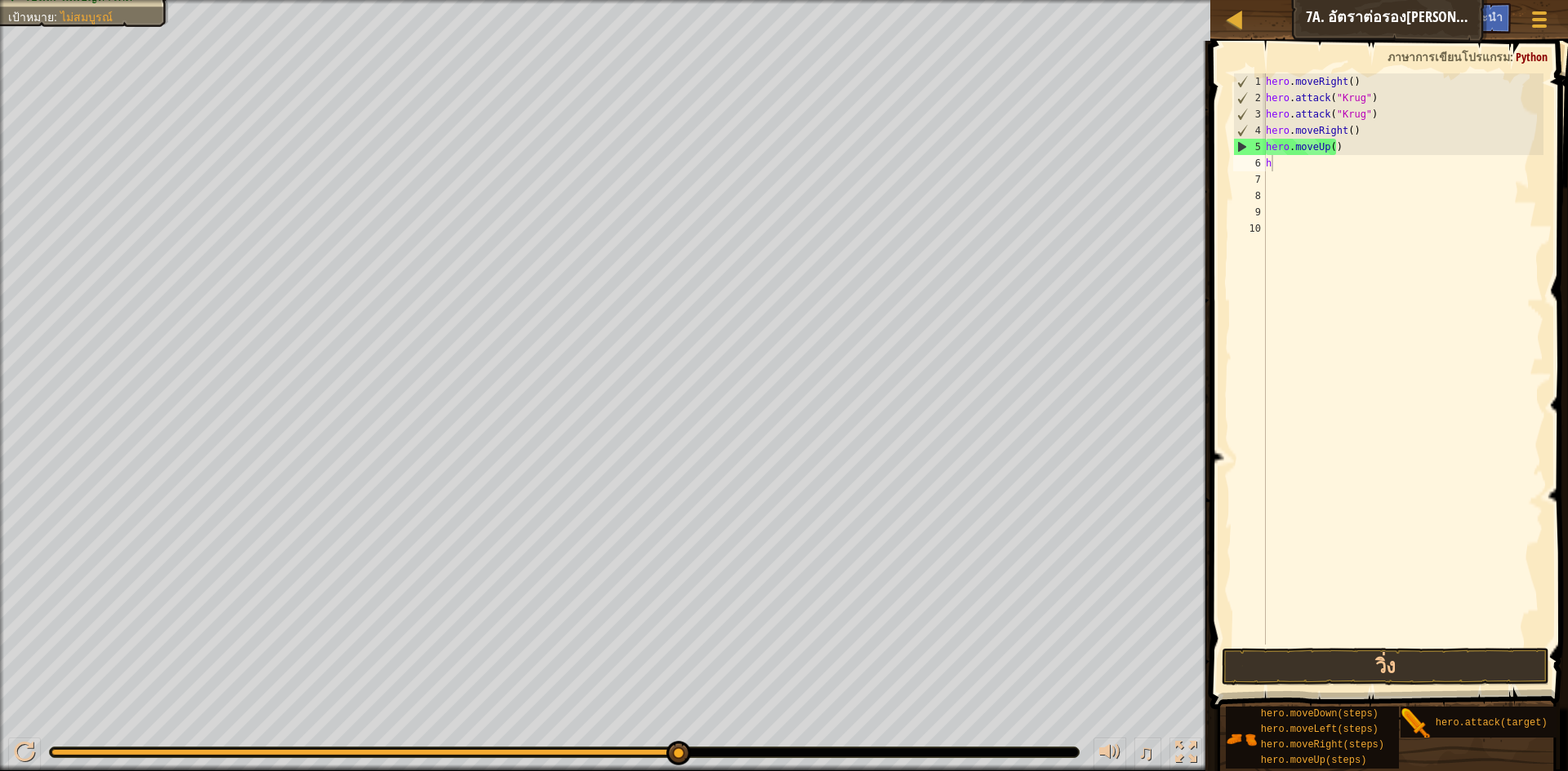
click at [1301, 174] on div "hero . moveRight ( ) hero . attack ( "Krug" ) hero . attack ( "Krug" ) hero . m…" at bounding box center [1404, 375] width 281 height 604
click at [1302, 162] on div "hero . moveRight ( ) hero . attack ( "Krug" ) hero . attack ( "Krug" ) hero . m…" at bounding box center [1404, 375] width 281 height 604
type textarea "h"
type textarea "้"
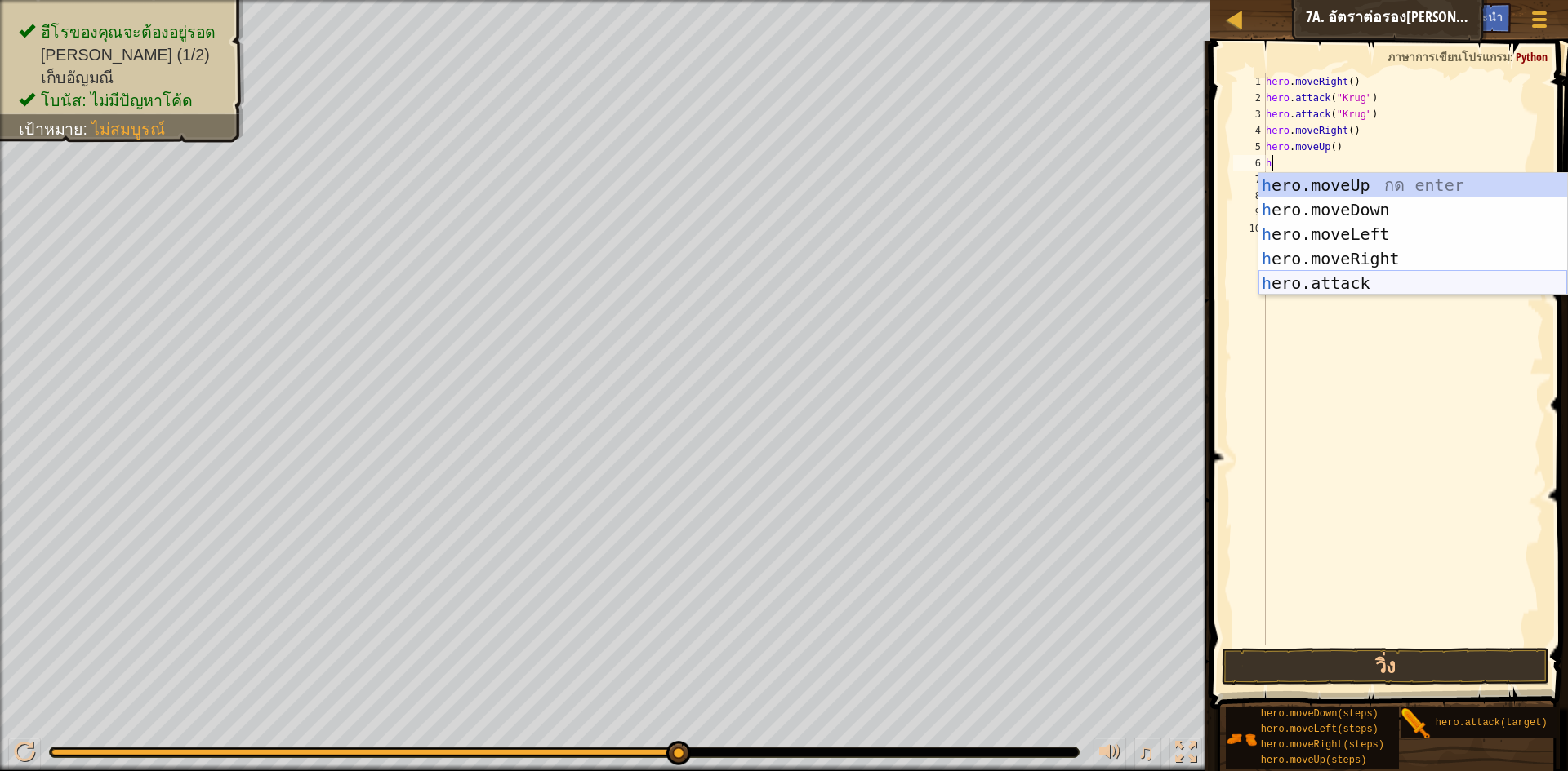
click at [1340, 287] on div "h ero.moveUp กด enter h ero.moveDown กด enter h ero.moveLeft กด enter h ero.mov…" at bounding box center [1413, 259] width 309 height 172
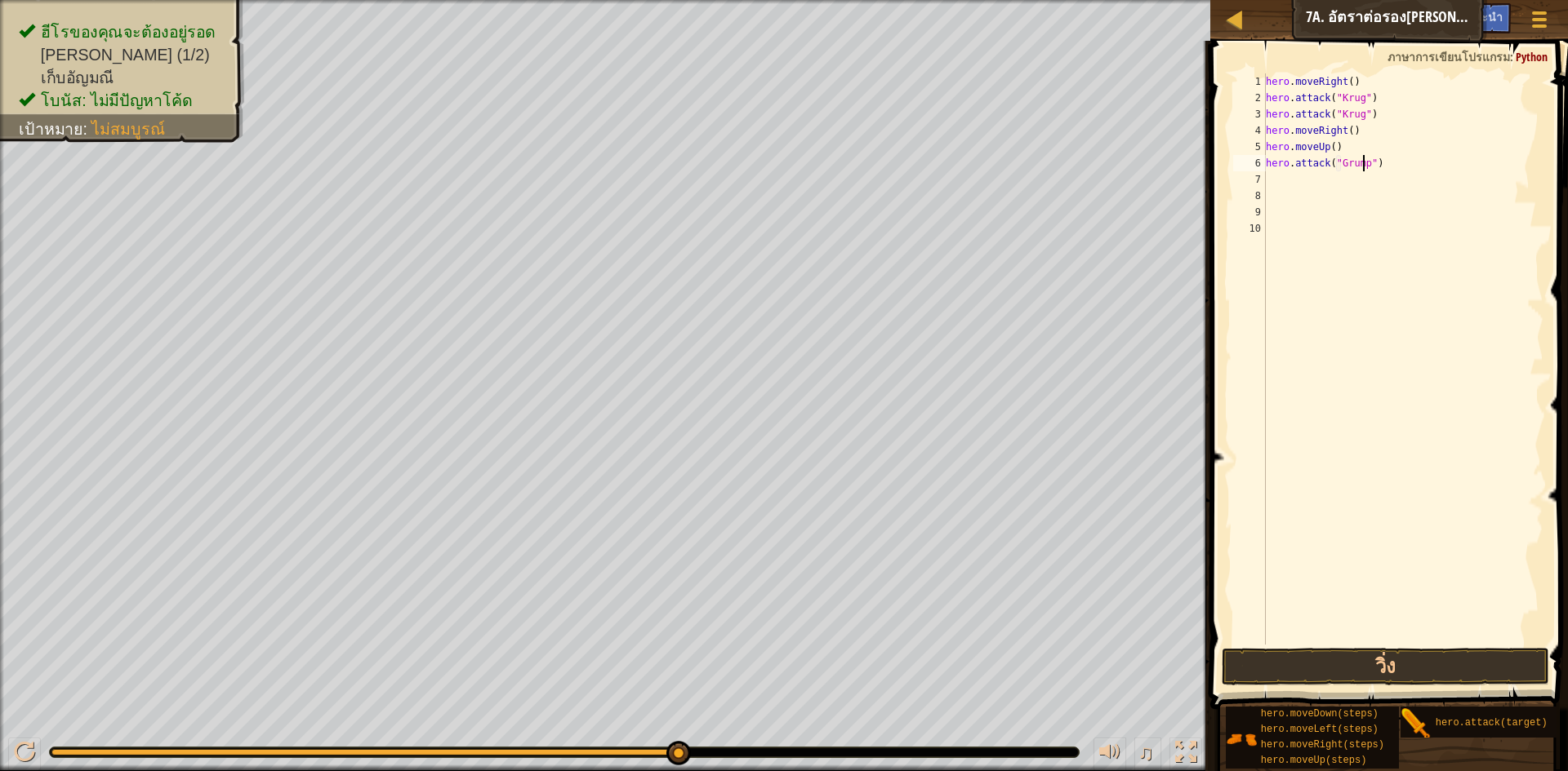
scroll to position [7, 8]
type textarea "hero.attack("Grump")"
click at [1425, 656] on button "วิ่ง" at bounding box center [1385, 667] width 327 height 37
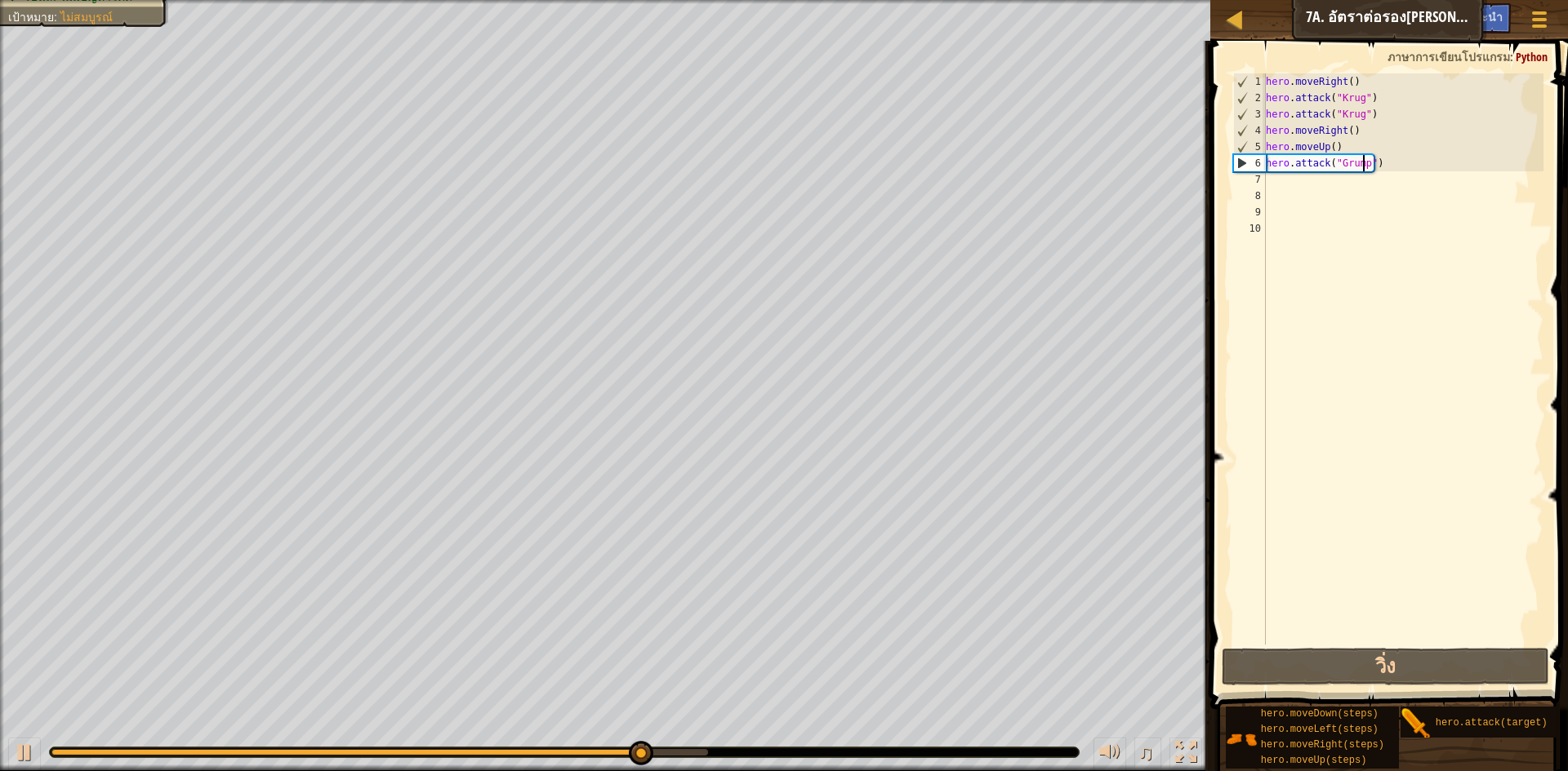
click at [1403, 155] on div "hero . moveRight ( ) hero . attack ( "Krug" ) hero . attack ( "Krug" ) hero . m…" at bounding box center [1404, 375] width 281 height 604
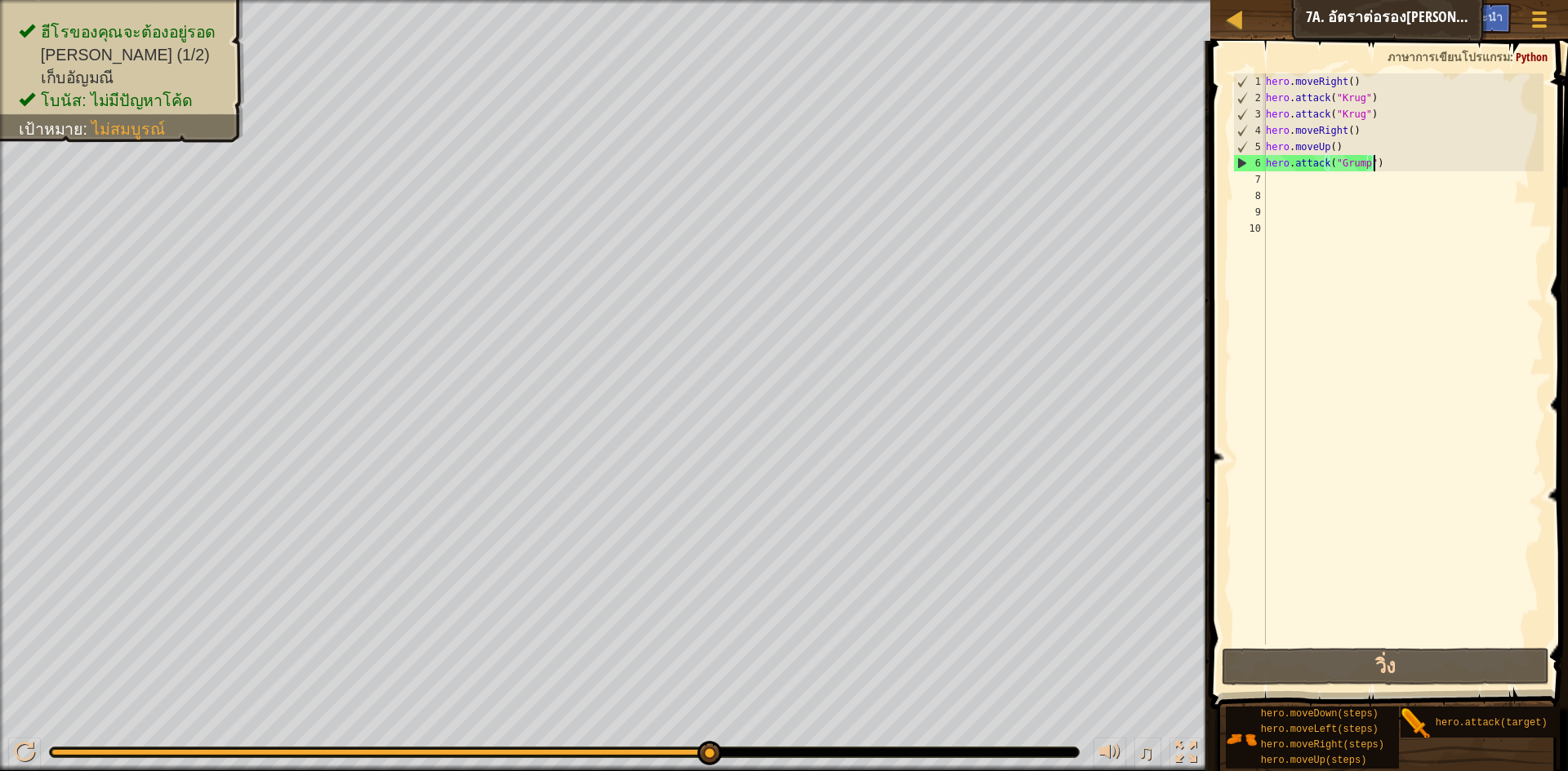
click at [1288, 188] on div "hero . moveRight ( ) hero . attack ( "Krug" ) hero . attack ( "Krug" ) hero . m…" at bounding box center [1404, 375] width 281 height 604
click at [1289, 182] on div "hero . moveRight ( ) hero . attack ( "Krug" ) hero . attack ( "Krug" ) hero . m…" at bounding box center [1404, 375] width 281 height 604
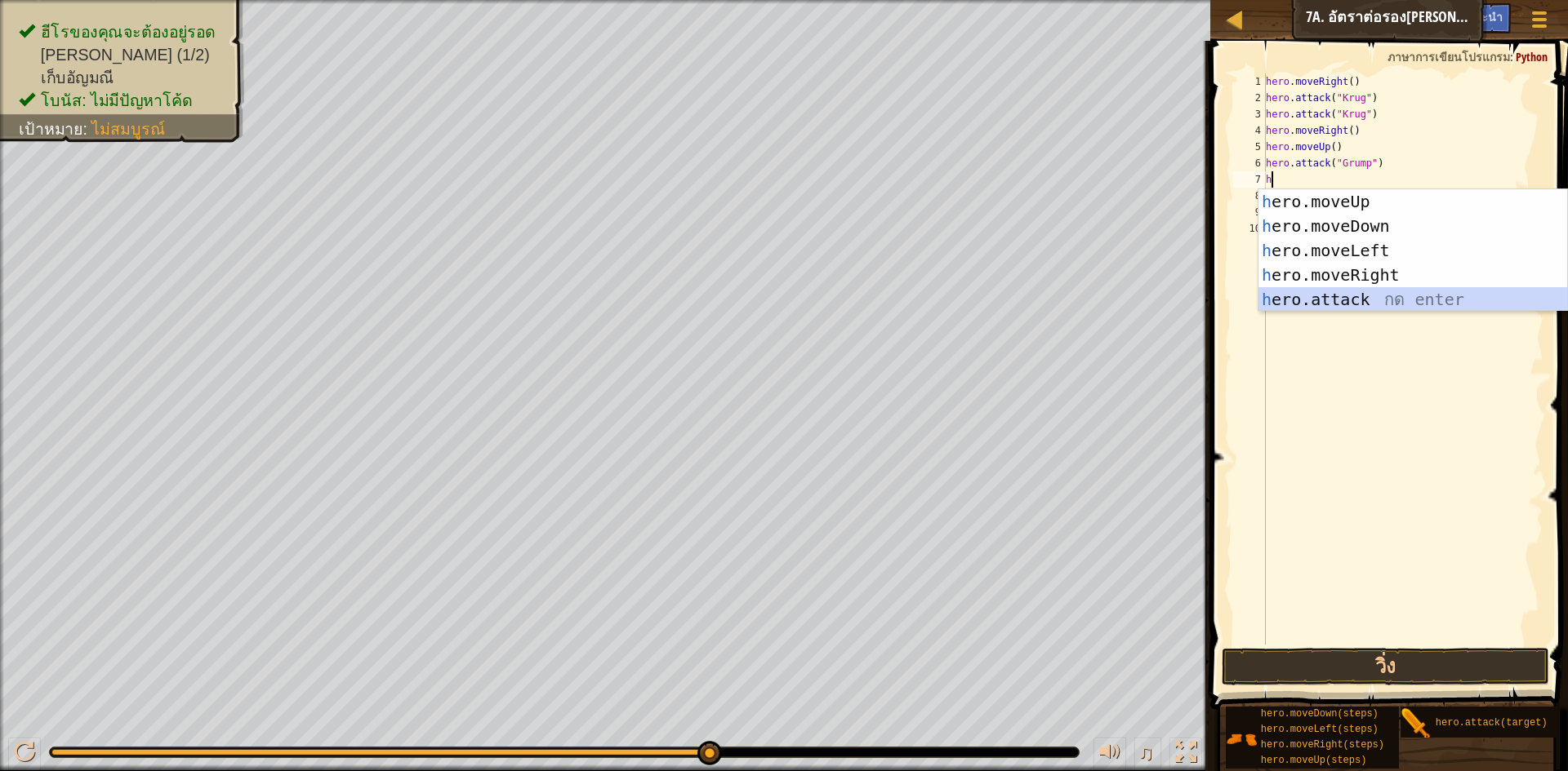
click at [1347, 291] on div "h ero.moveUp กด enter h ero.moveDown กด enter h ero.moveLeft กด enter h ero.mov…" at bounding box center [1413, 275] width 309 height 172
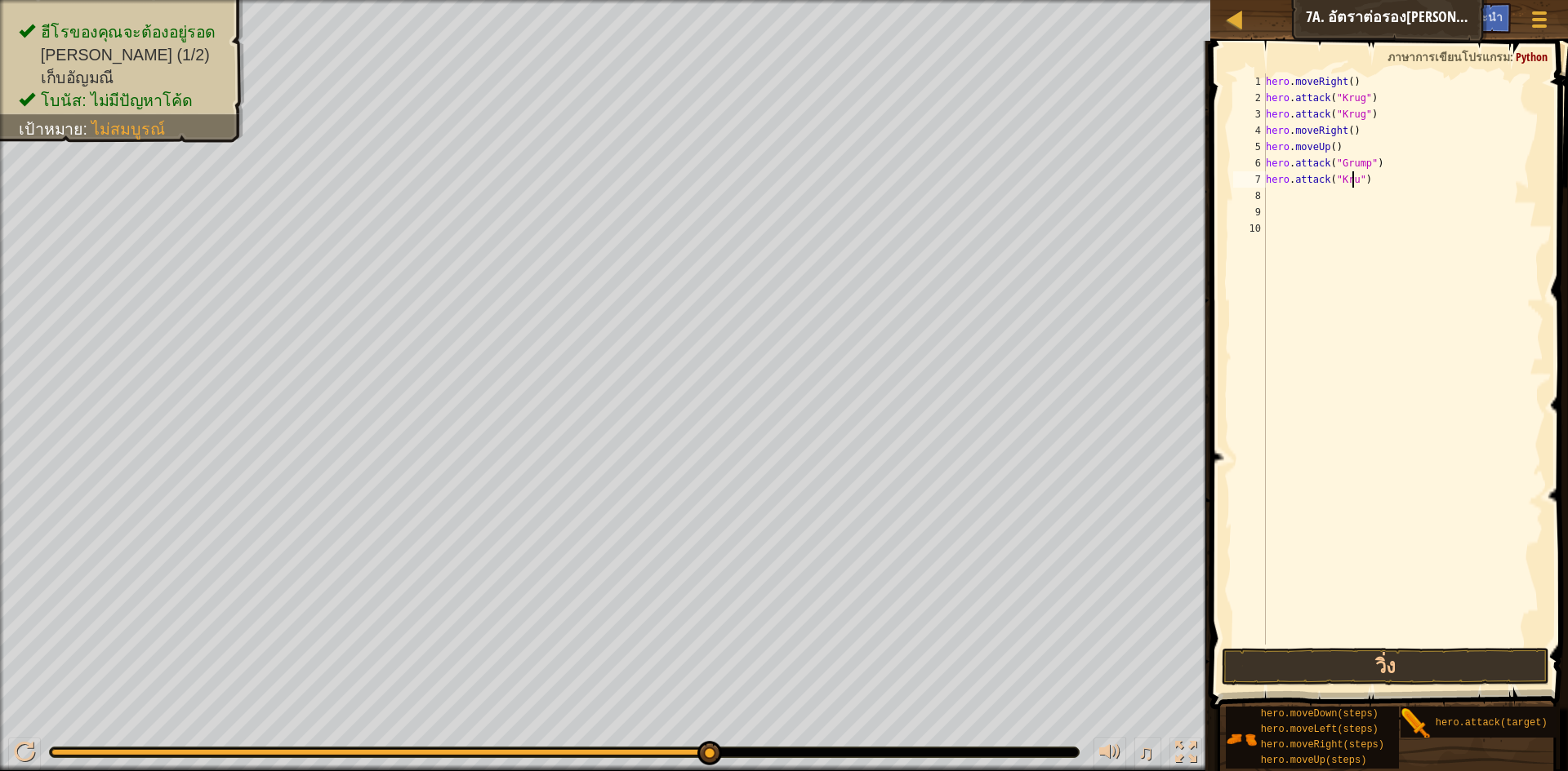
scroll to position [7, 7]
click at [1446, 663] on button "วิ่ง" at bounding box center [1385, 667] width 327 height 37
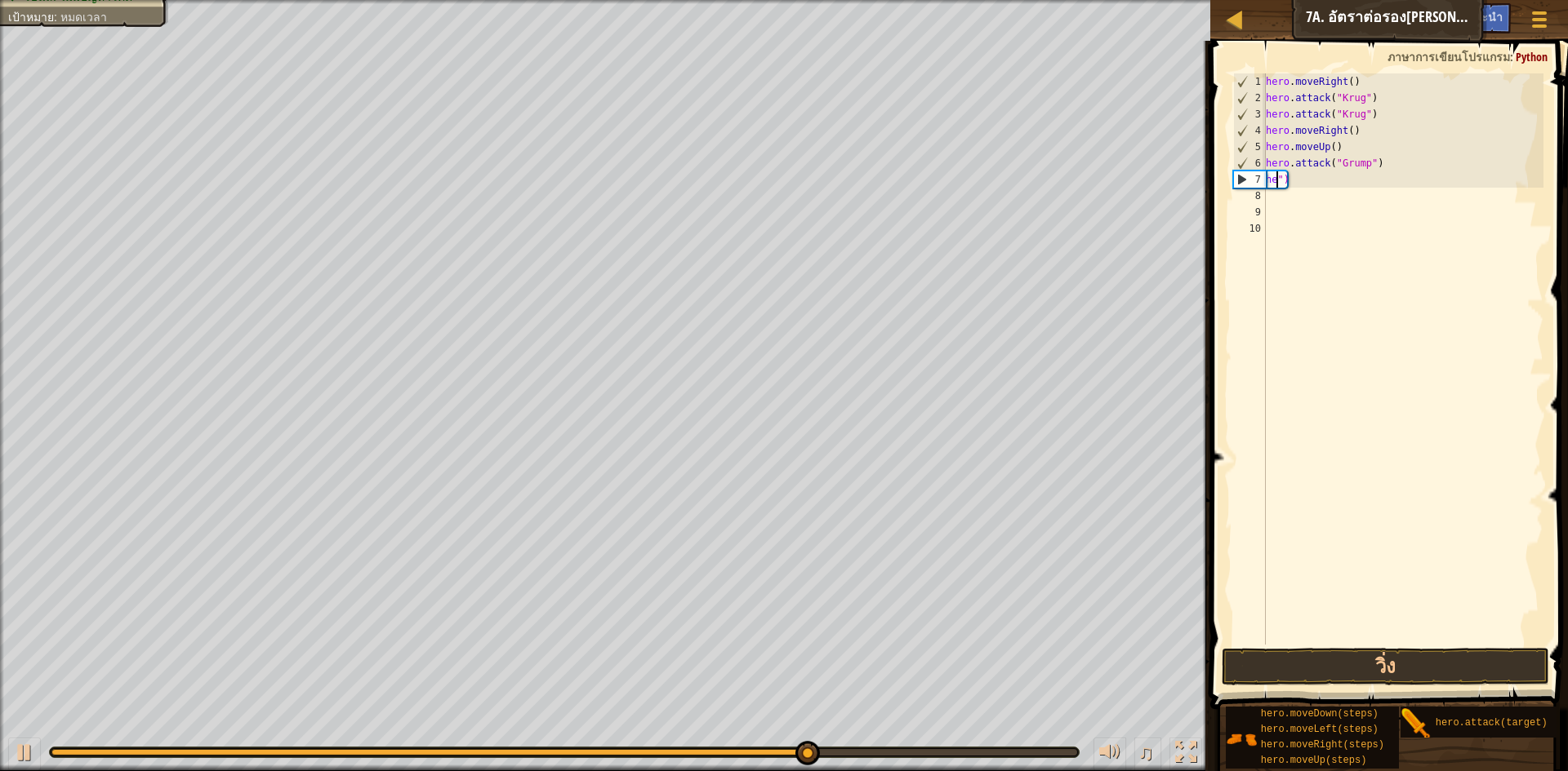
scroll to position [7, 0]
click at [1312, 183] on div "hero . moveRight ( ) hero . attack ( "Krug" ) hero . attack ( "Krug" ) hero . m…" at bounding box center [1404, 375] width 281 height 604
type textarea """
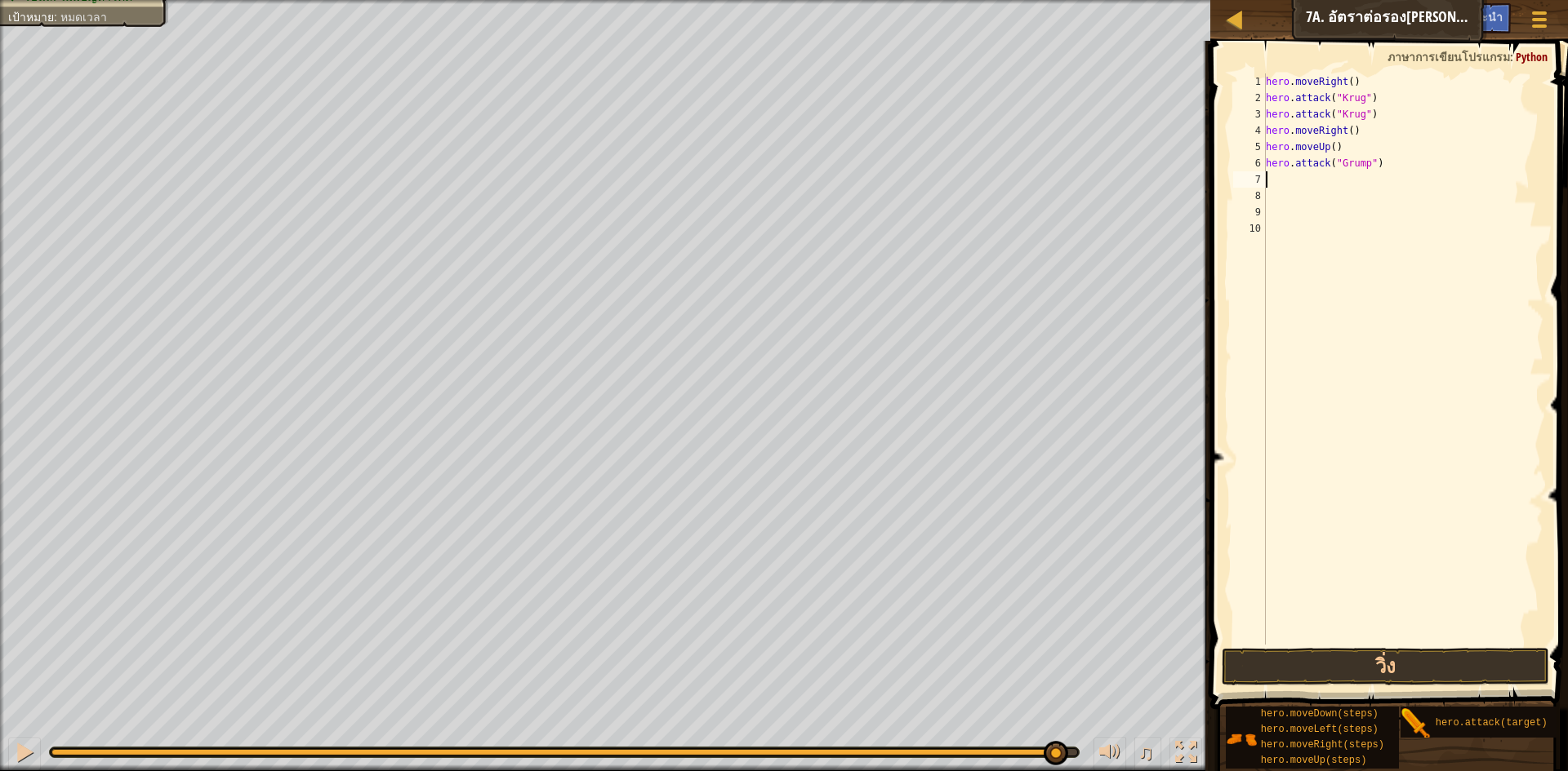
type textarea "hero.attack("Grump")"
click at [1424, 656] on button "วิ่ง" at bounding box center [1385, 667] width 327 height 37
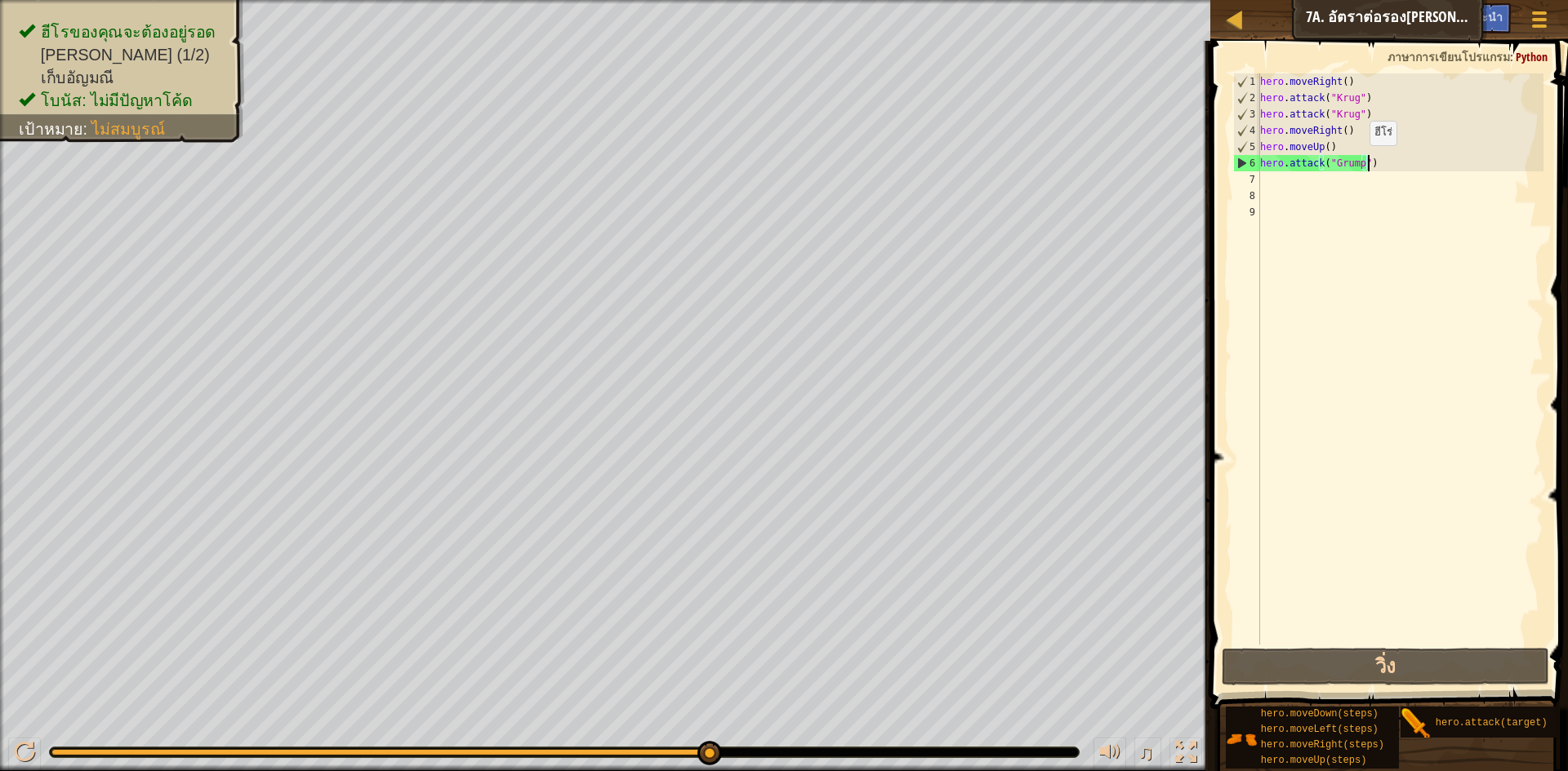
click at [1355, 162] on div "hero . moveRight ( ) hero . attack ( "Krug" ) hero . attack ( "Krug" ) hero . m…" at bounding box center [1400, 375] width 287 height 604
click at [1383, 312] on div "hero . moveRight ( ) hero . attack ( "Krug" ) hero . attack ( "Krug" ) hero . m…" at bounding box center [1400, 375] width 287 height 604
click at [1469, 656] on button "วิ่ง" at bounding box center [1385, 667] width 327 height 37
drag, startPoint x: 1455, startPoint y: 662, endPoint x: 1442, endPoint y: 670, distance: 15.3
click at [1445, 670] on button "วิ่ง" at bounding box center [1385, 667] width 327 height 37
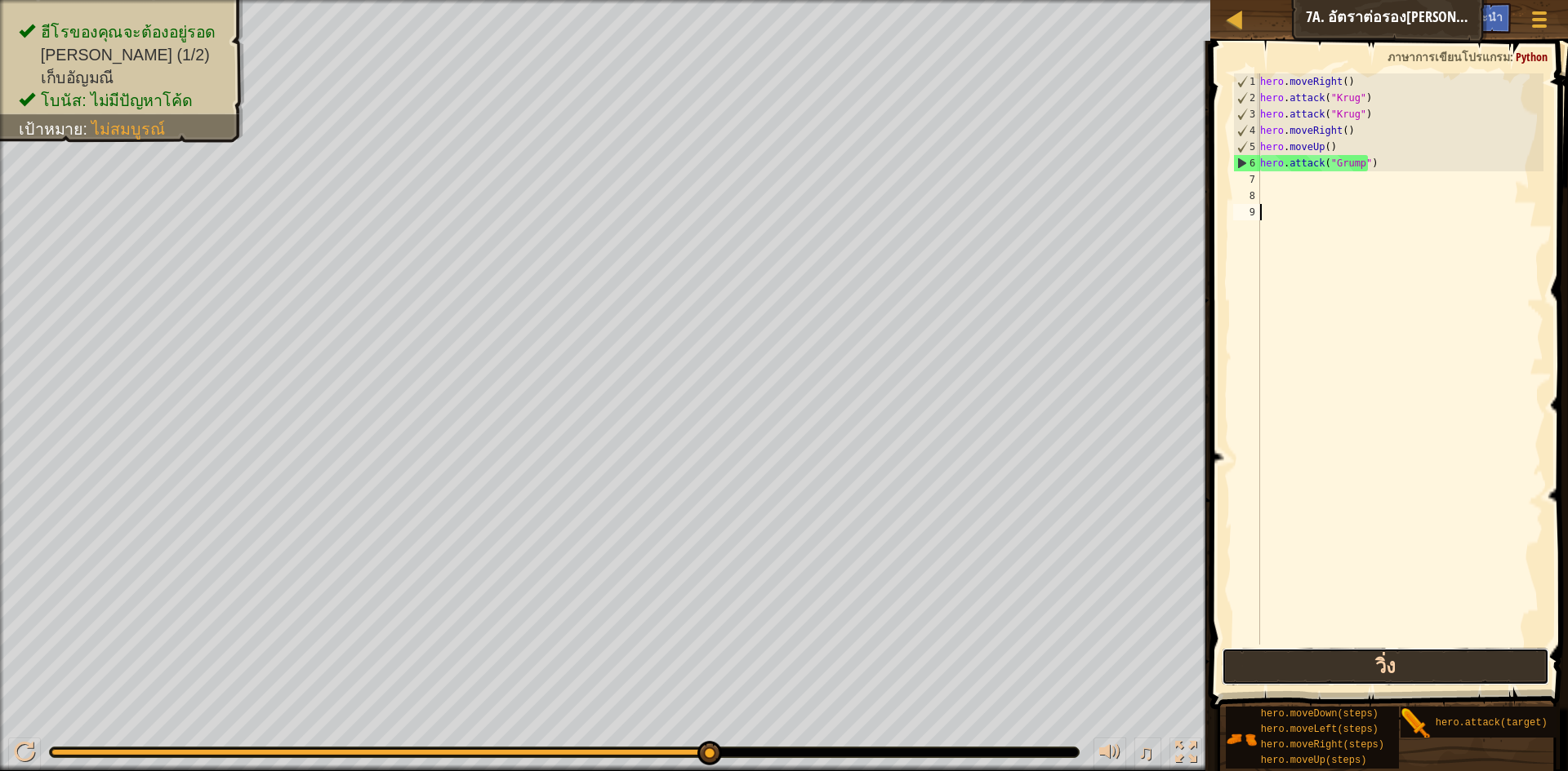
click at [1411, 673] on button "วิ่ง" at bounding box center [1385, 667] width 327 height 37
drag, startPoint x: 1377, startPoint y: 658, endPoint x: 1372, endPoint y: 645, distance: 13.9
click at [1377, 657] on button "วิ่ง" at bounding box center [1385, 667] width 327 height 37
click at [1374, 646] on div "1 2 3 4 5 6 7 8 9 hero . moveRight ( ) hero . attack ( "Krug" ) hero . attack (…" at bounding box center [1386, 407] width 363 height 717
click at [1353, 658] on button "วิ่ง" at bounding box center [1385, 667] width 327 height 37
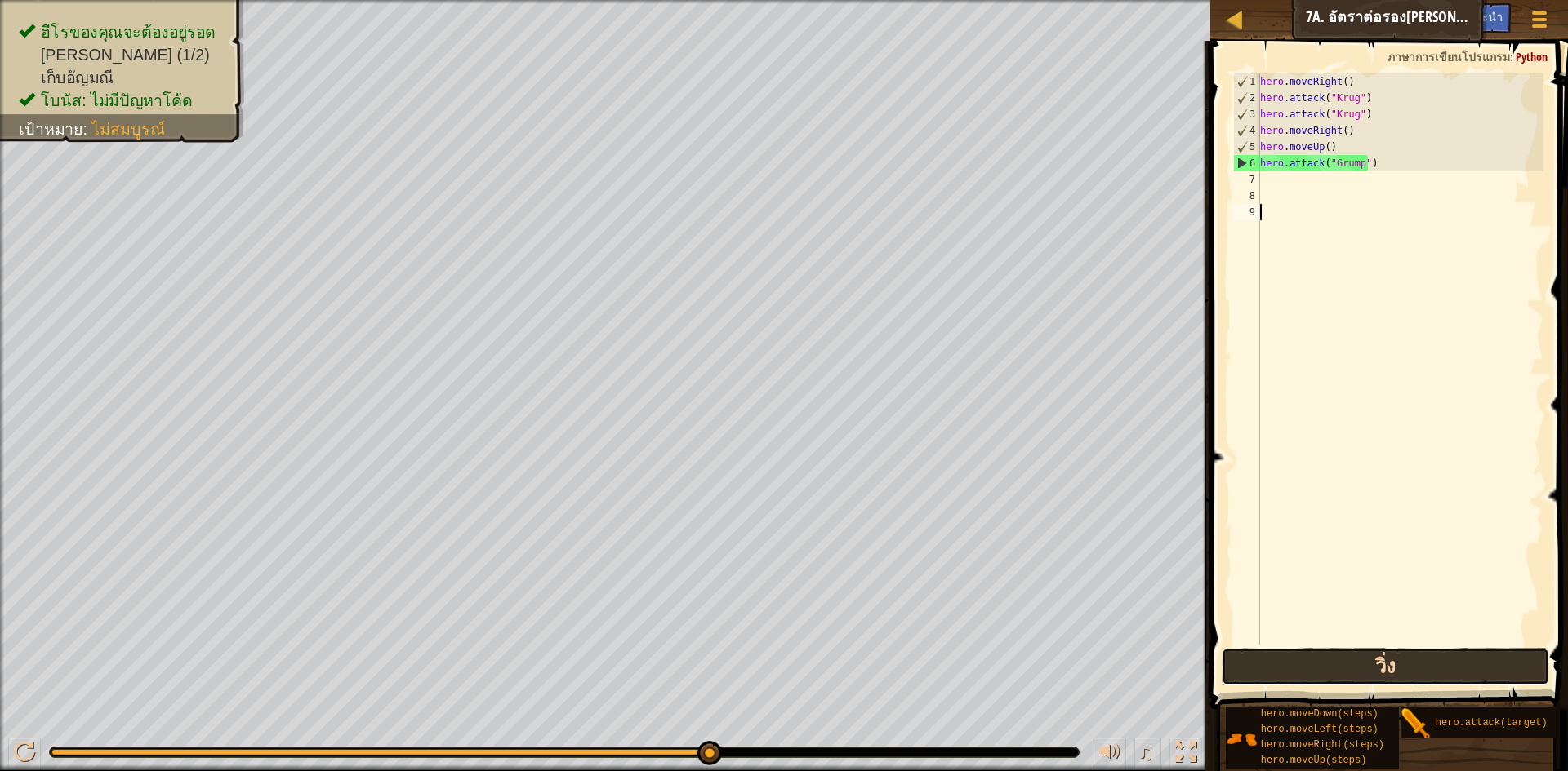
click at [1358, 664] on button "วิ่ง" at bounding box center [1385, 667] width 327 height 37
click at [1351, 670] on button "วิ่ง" at bounding box center [1385, 667] width 327 height 37
click at [1269, 188] on div "hero . moveRight ( ) hero . attack ( "Krug" ) hero . attack ( "Krug" ) hero . m…" at bounding box center [1400, 375] width 287 height 604
click at [1271, 180] on div "hero . moveRight ( ) hero . attack ( "Krug" ) hero . attack ( "Krug" ) hero . m…" at bounding box center [1400, 375] width 287 height 604
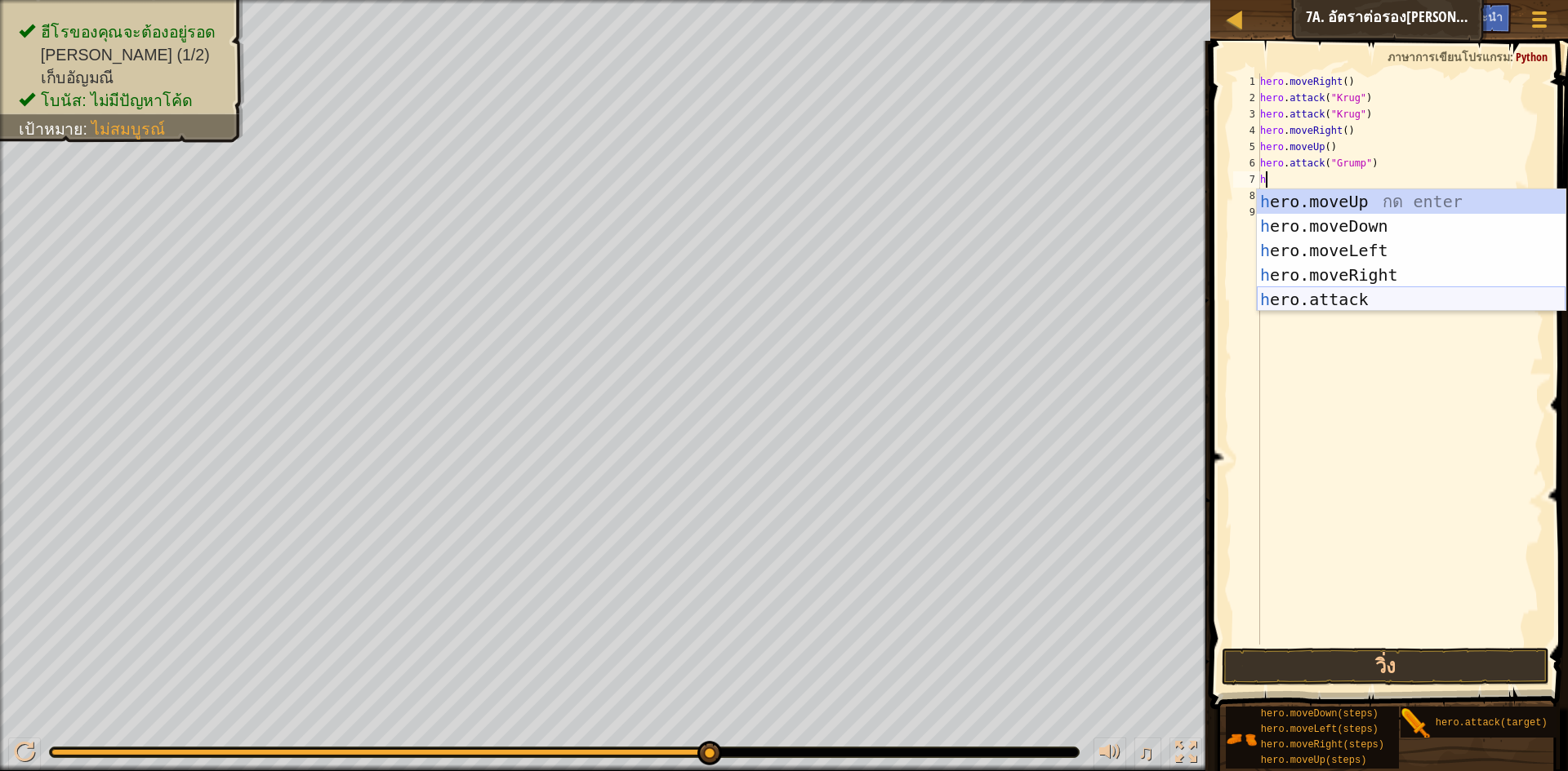
click at [1353, 294] on div "h ero.moveUp กด enter h ero.moveDown กด enter h ero.moveLeft กด enter h ero.mov…" at bounding box center [1411, 275] width 309 height 172
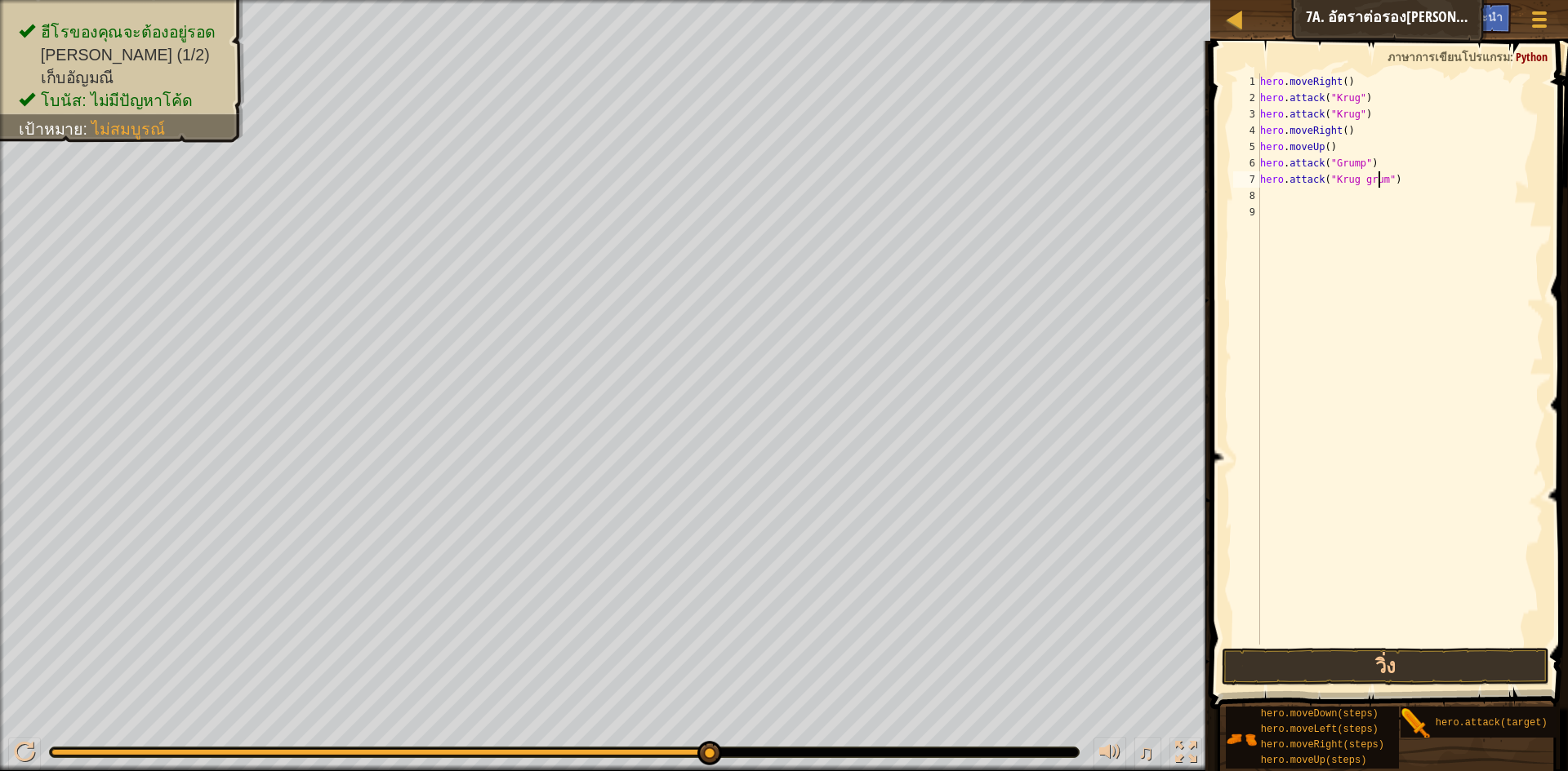
scroll to position [7, 11]
click at [1360, 673] on button "วิ่ง" at bounding box center [1385, 667] width 327 height 37
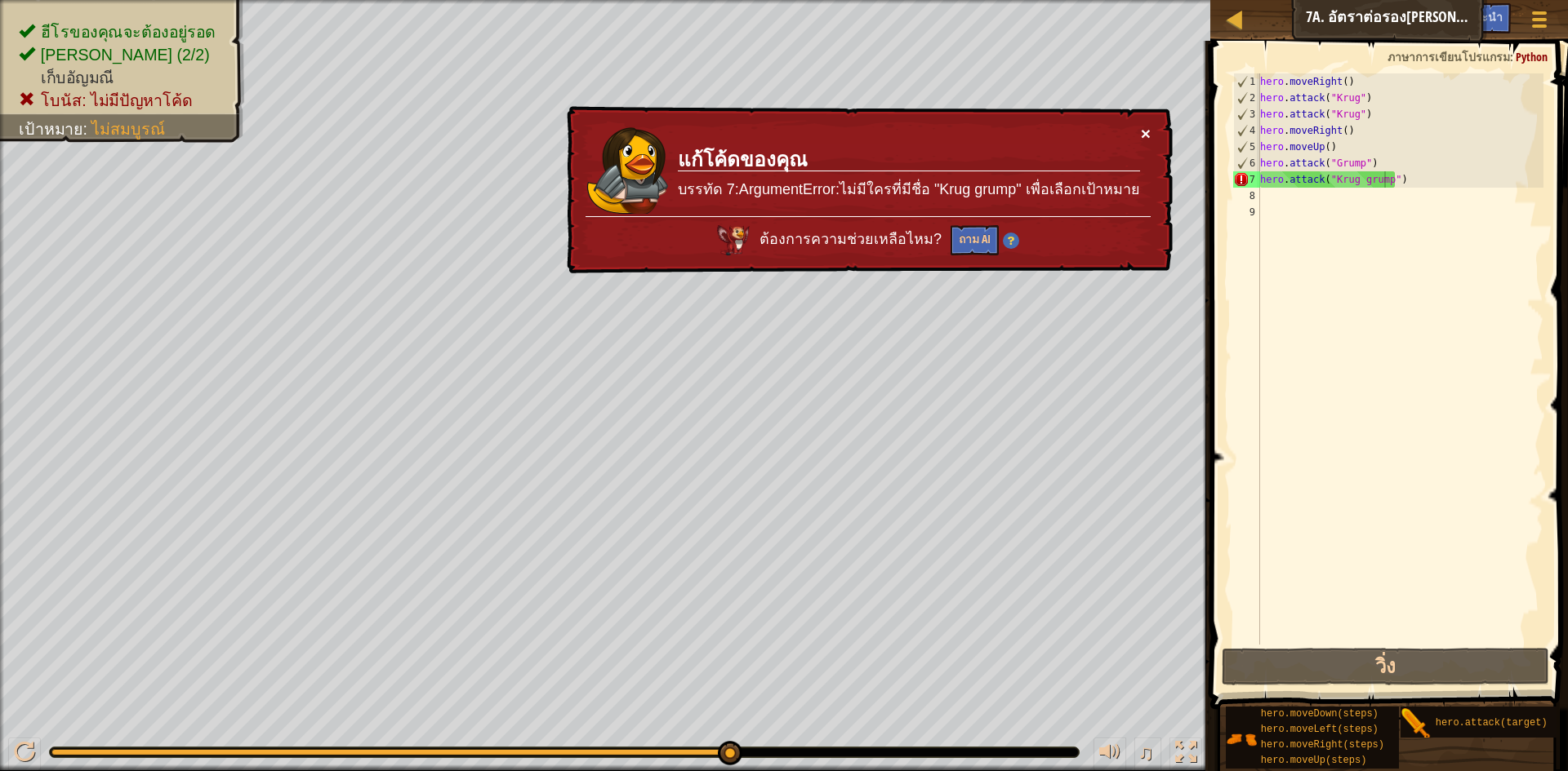
click at [1147, 129] on button "×" at bounding box center [1145, 135] width 10 height 17
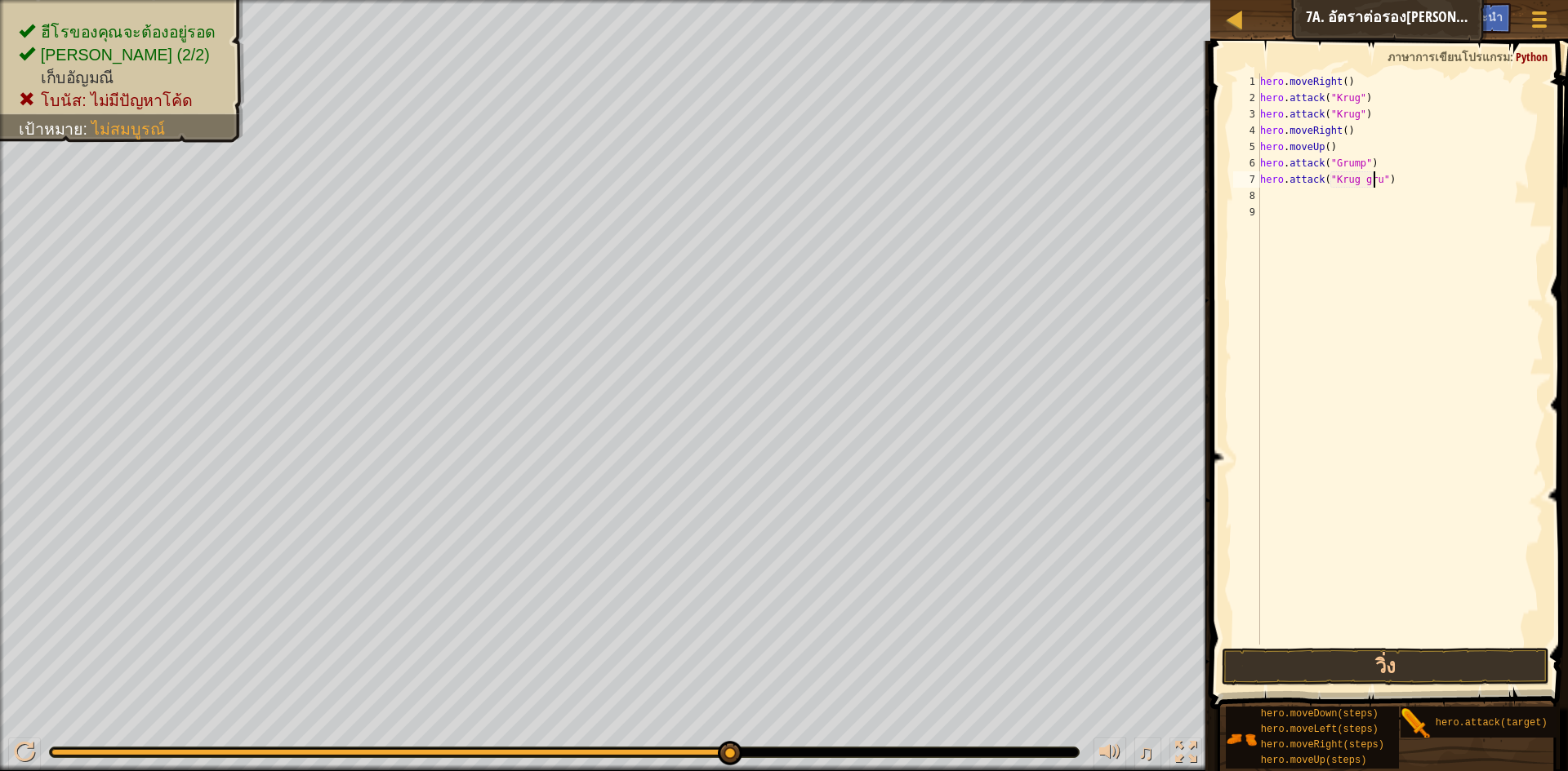
scroll to position [7, 7]
click at [1311, 671] on button "วิ่ง" at bounding box center [1385, 667] width 327 height 37
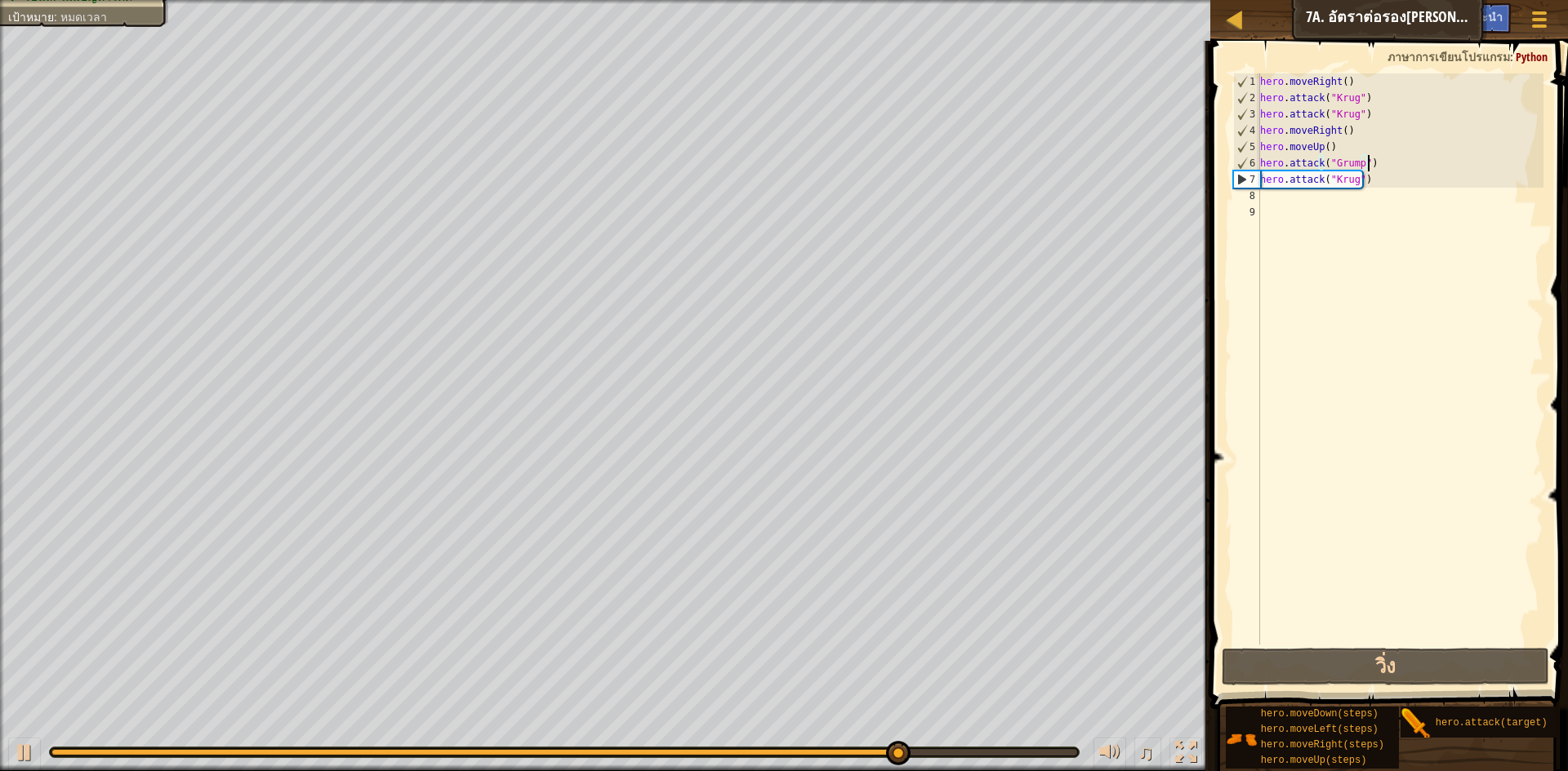
drag, startPoint x: 1437, startPoint y: 169, endPoint x: 1405, endPoint y: 225, distance: 64.5
click at [1436, 171] on div "hero . moveRight ( ) hero . attack ( "Krug" ) hero . attack ( "Krug" ) hero . m…" at bounding box center [1400, 375] width 287 height 604
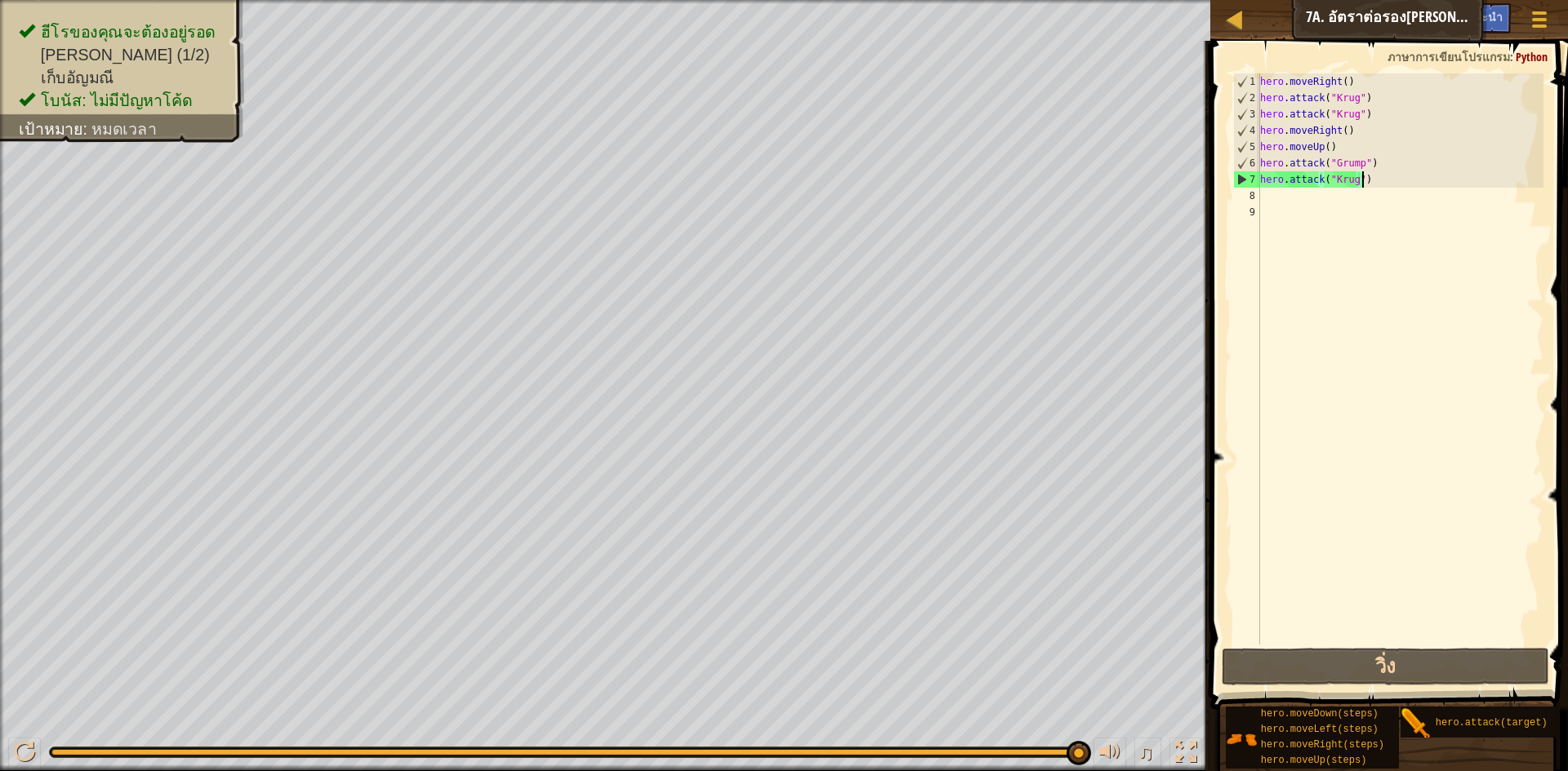
click at [1370, 185] on div "hero . moveRight ( ) hero . attack ( "Krug" ) hero . attack ( "Krug" ) hero . m…" at bounding box center [1400, 375] width 287 height 604
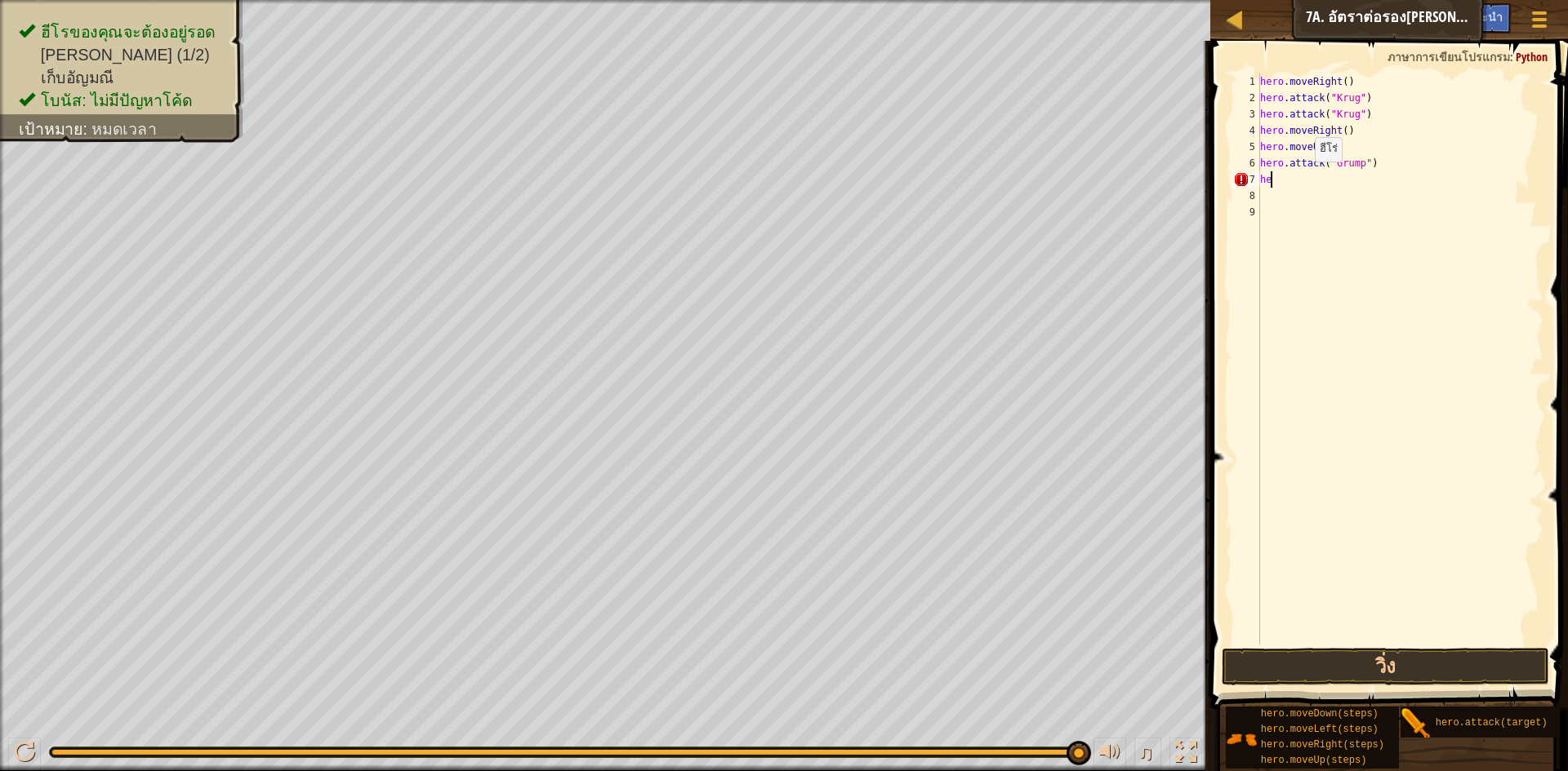
scroll to position [7, 0]
type textarea "h"
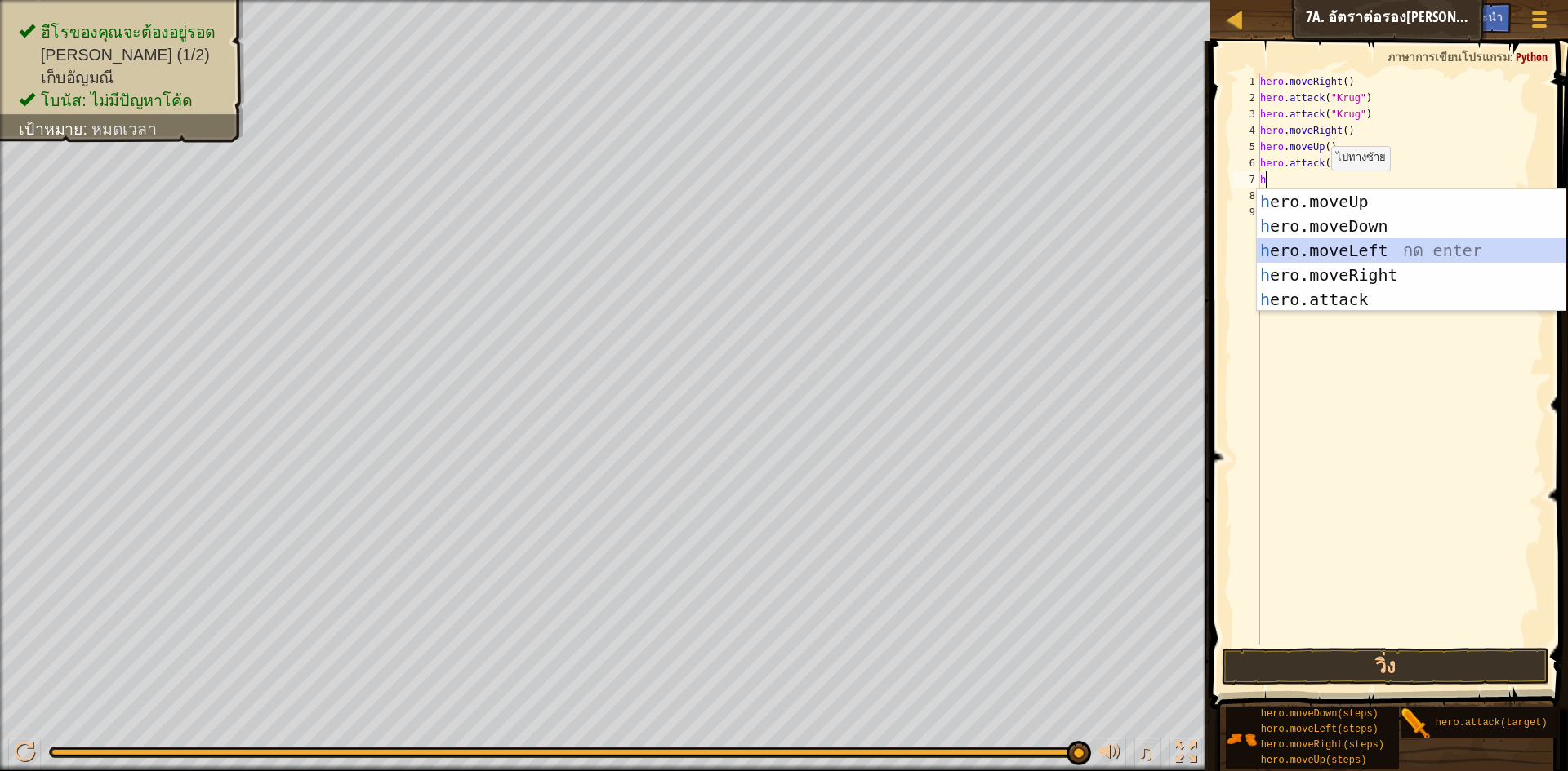
click at [1360, 245] on div "h ero.moveUp กด enter h ero.moveDown กด enter h ero.moveLeft กด enter h ero.mov…" at bounding box center [1411, 275] width 309 height 172
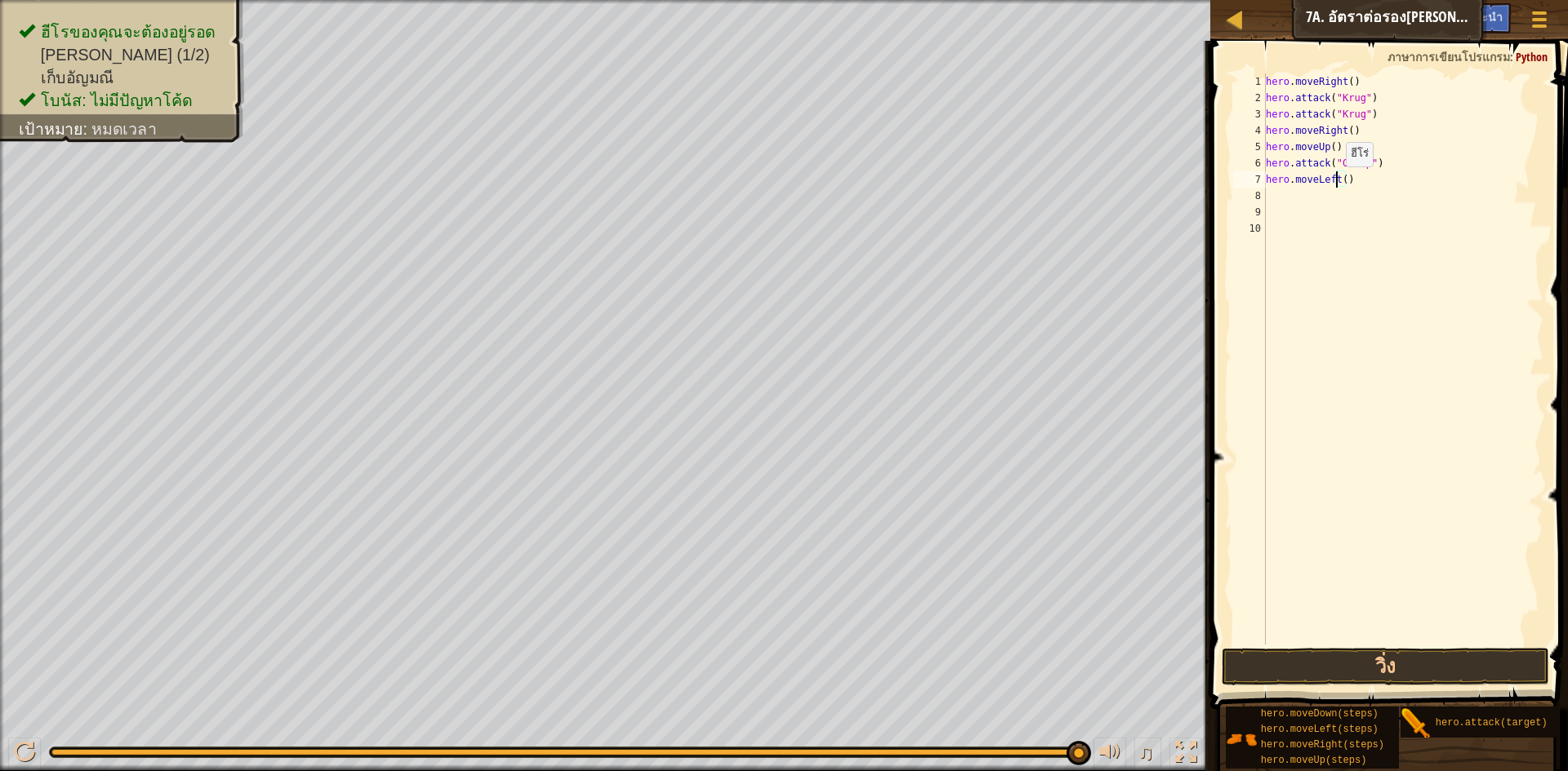
click at [1338, 183] on div "hero . moveRight ( ) hero . attack ( "Krug" ) hero . attack ( "Krug" ) hero . m…" at bounding box center [1404, 375] width 281 height 604
click at [1341, 181] on div "hero . moveRight ( ) hero . attack ( "Krug" ) hero . attack ( "Krug" ) hero . m…" at bounding box center [1404, 375] width 281 height 604
click at [1489, 670] on button "วิ่ง" at bounding box center [1385, 667] width 327 height 37
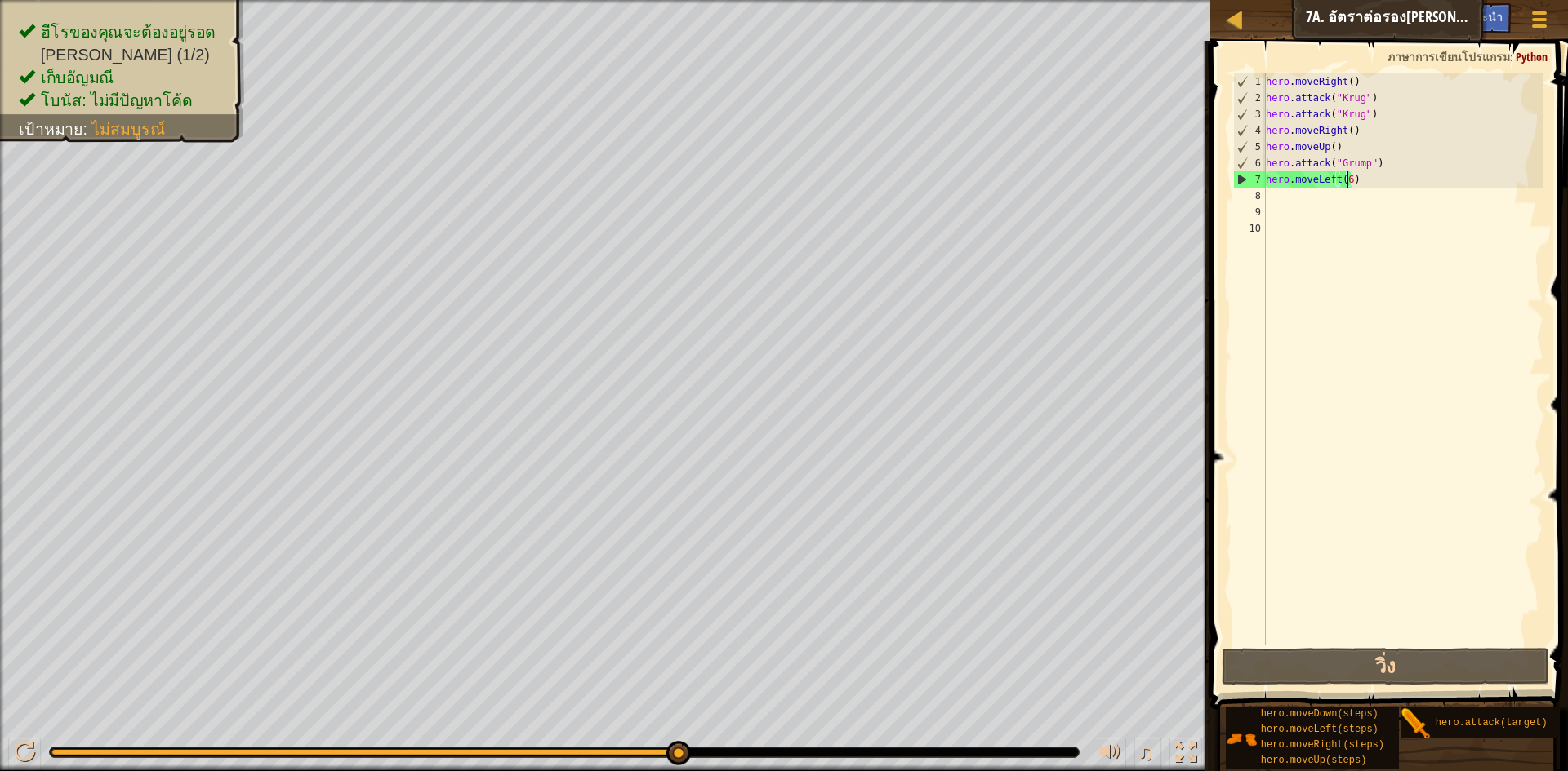
click at [1356, 180] on div "hero . moveRight ( ) hero . attack ( "Krug" ) hero . attack ( "Krug" ) hero . m…" at bounding box center [1404, 375] width 281 height 604
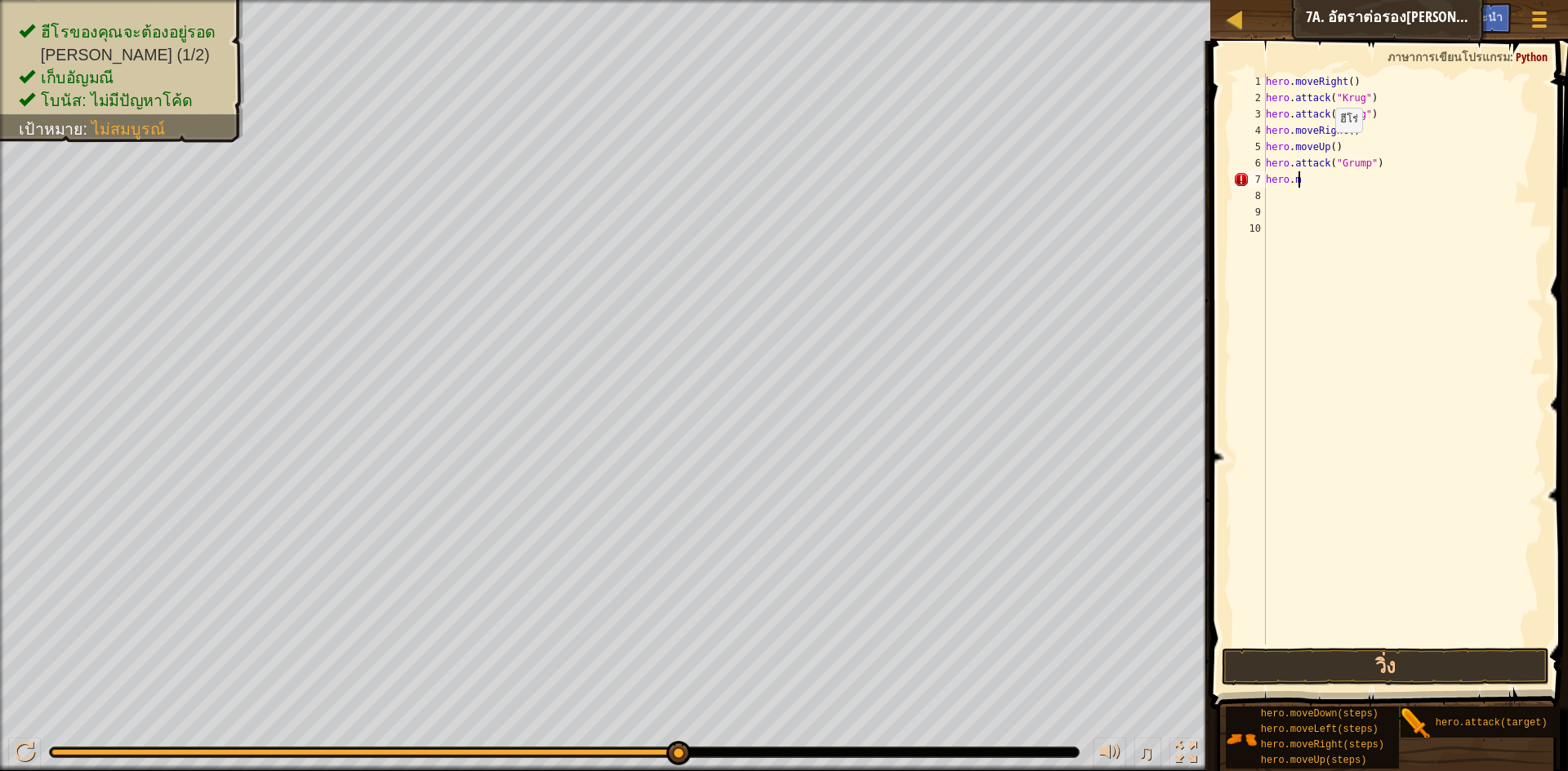
scroll to position [7, 0]
type textarea "h"
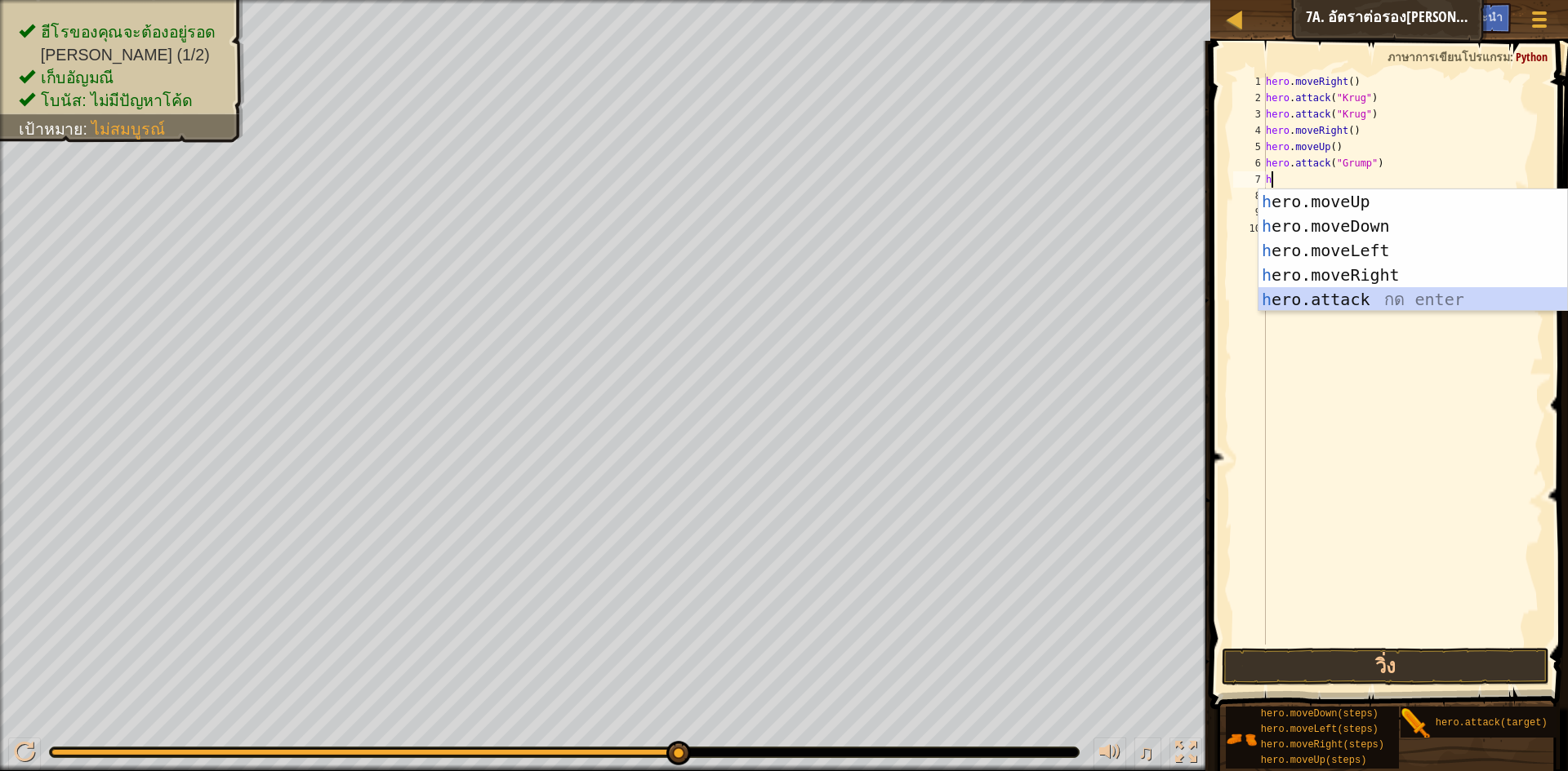
click at [1375, 291] on div "h ero.moveUp กด enter h ero.moveDown กด enter h ero.moveLeft กด enter h ero.mov…" at bounding box center [1413, 275] width 309 height 172
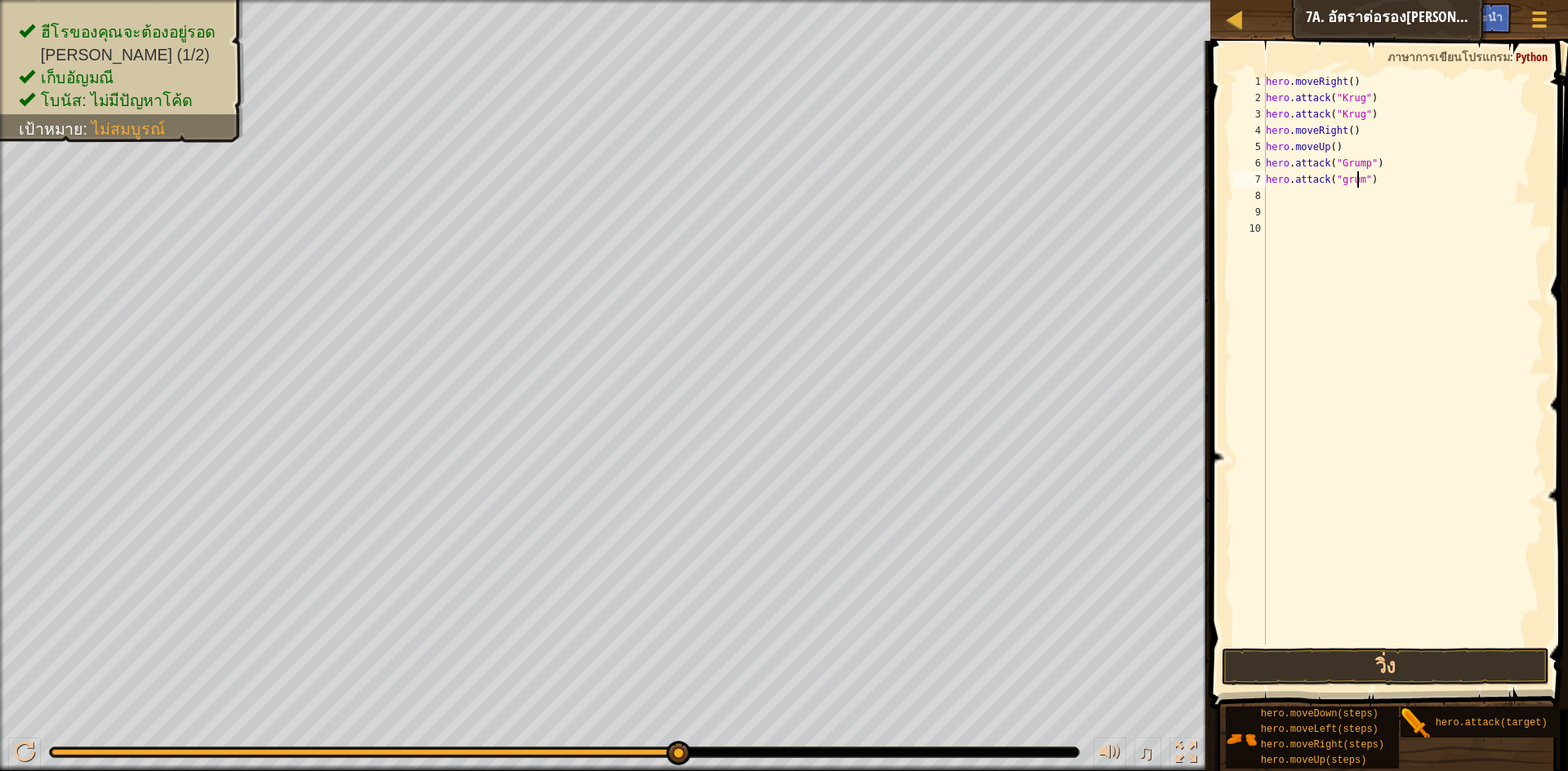
scroll to position [7, 8]
drag, startPoint x: 1413, startPoint y: 664, endPoint x: 1430, endPoint y: 661, distance: 17.3
click at [1416, 664] on button "วิ่ง" at bounding box center [1385, 667] width 327 height 37
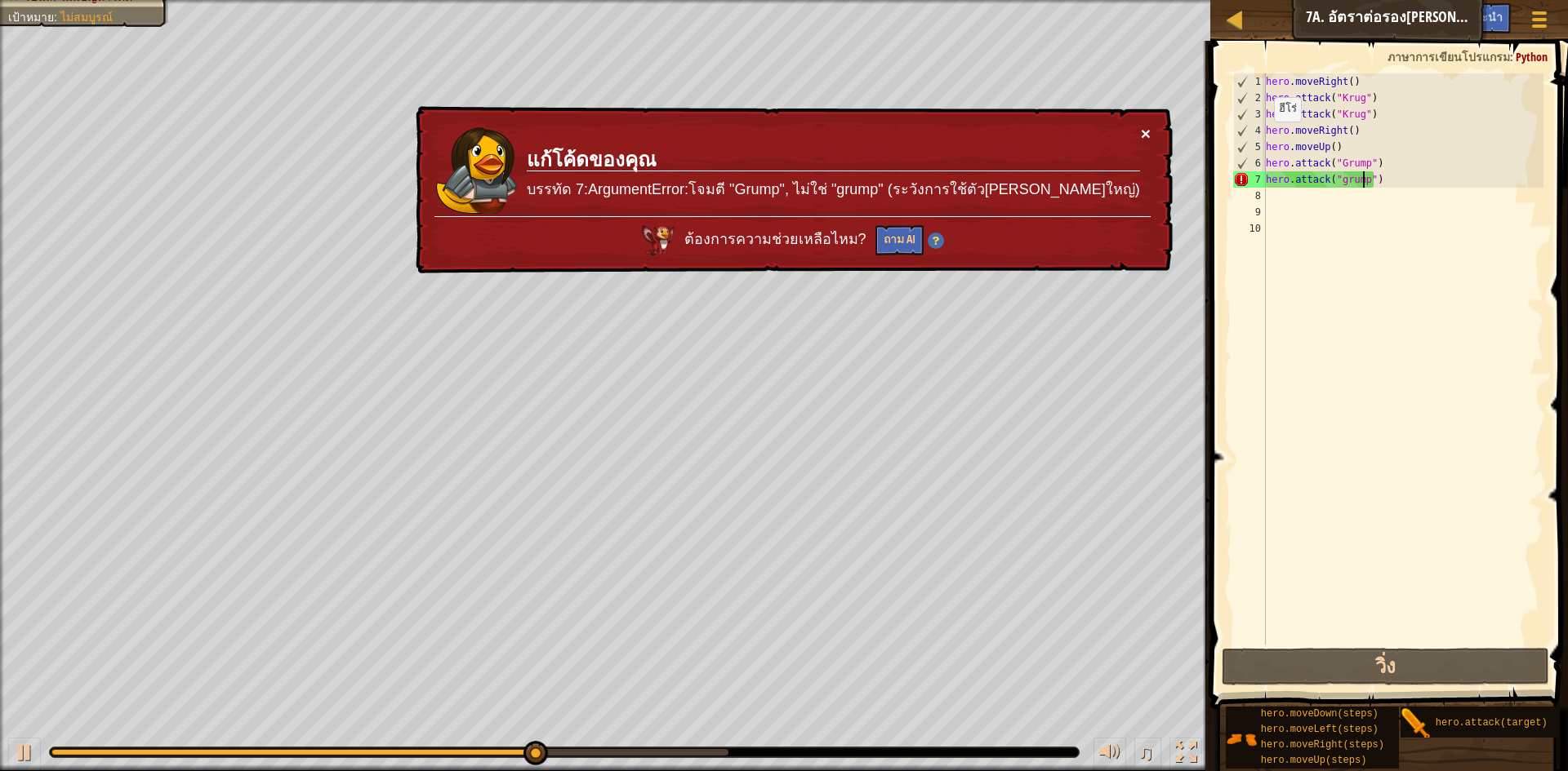
click at [1144, 128] on button "×" at bounding box center [1145, 135] width 10 height 17
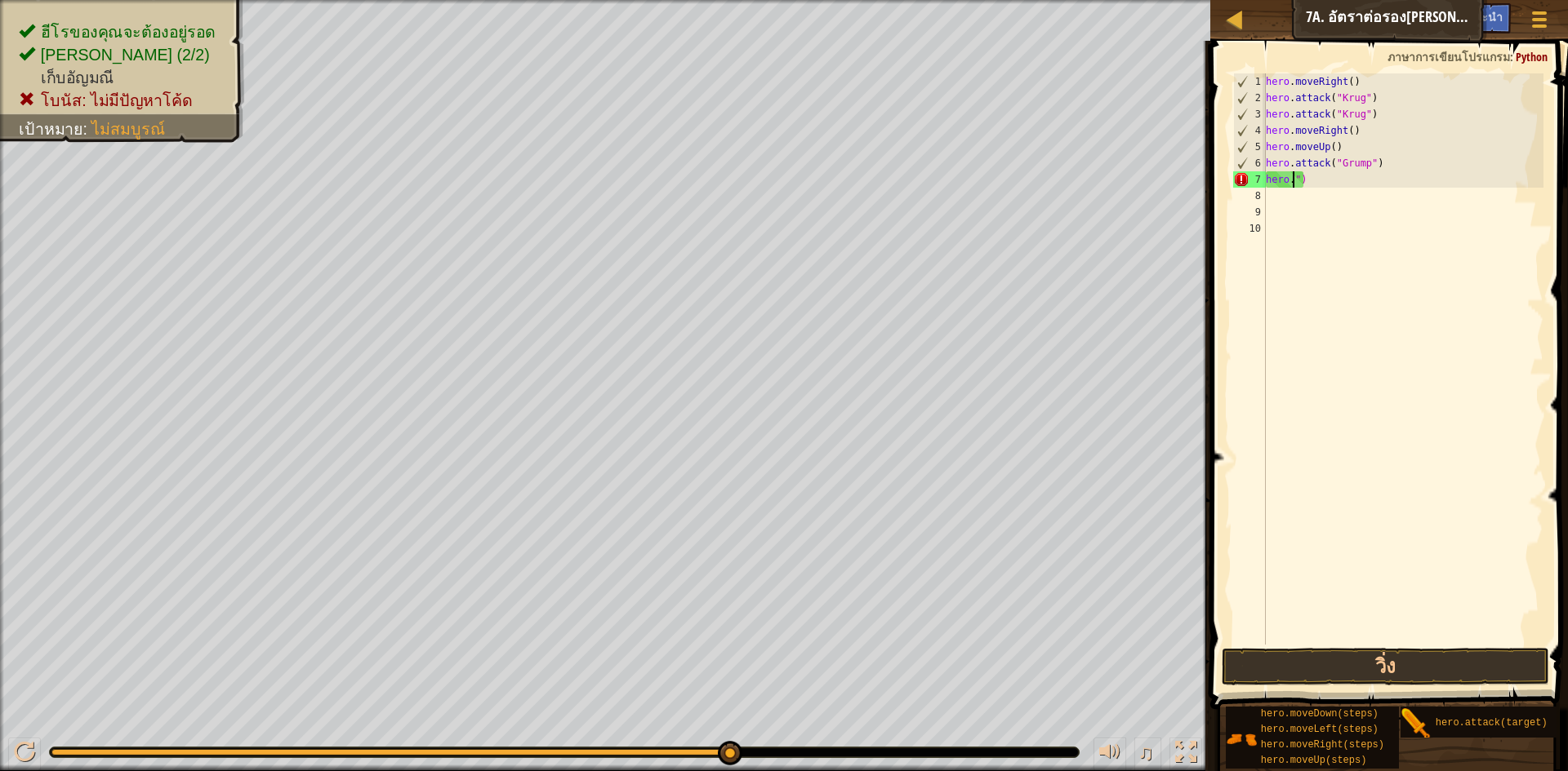
scroll to position [7, 0]
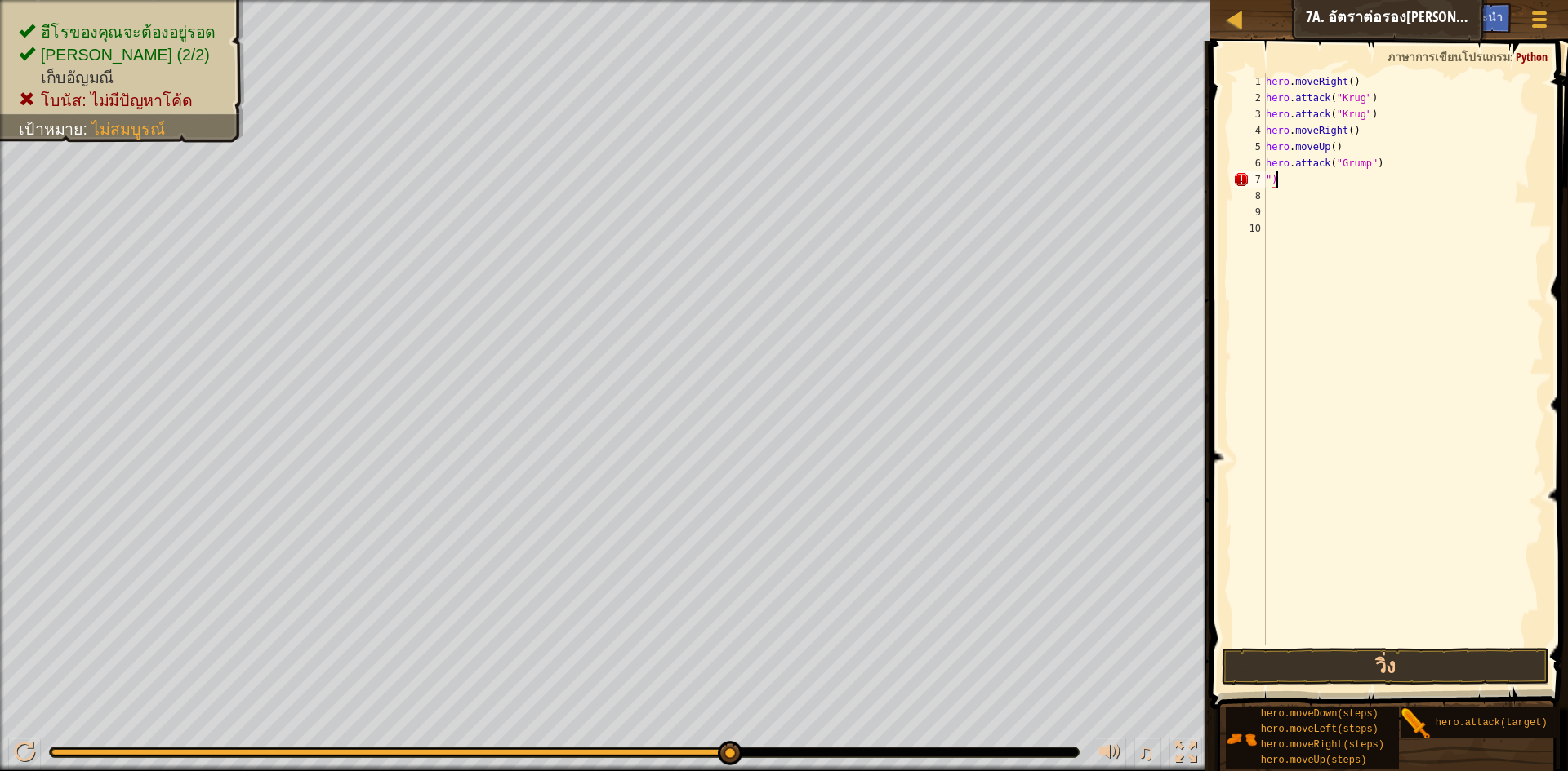
click at [1303, 183] on div "hero . moveRight ( ) hero . attack ( "Krug" ) hero . attack ( "Krug" ) hero . m…" at bounding box center [1404, 375] width 281 height 604
type textarea """
click at [1345, 143] on div "hero . moveRight ( ) hero . attack ( "Krug" ) hero . attack ( "Krug" ) hero . m…" at bounding box center [1404, 375] width 281 height 604
type textarea "h"
drag, startPoint x: 1438, startPoint y: 184, endPoint x: 1433, endPoint y: 162, distance: 22.6
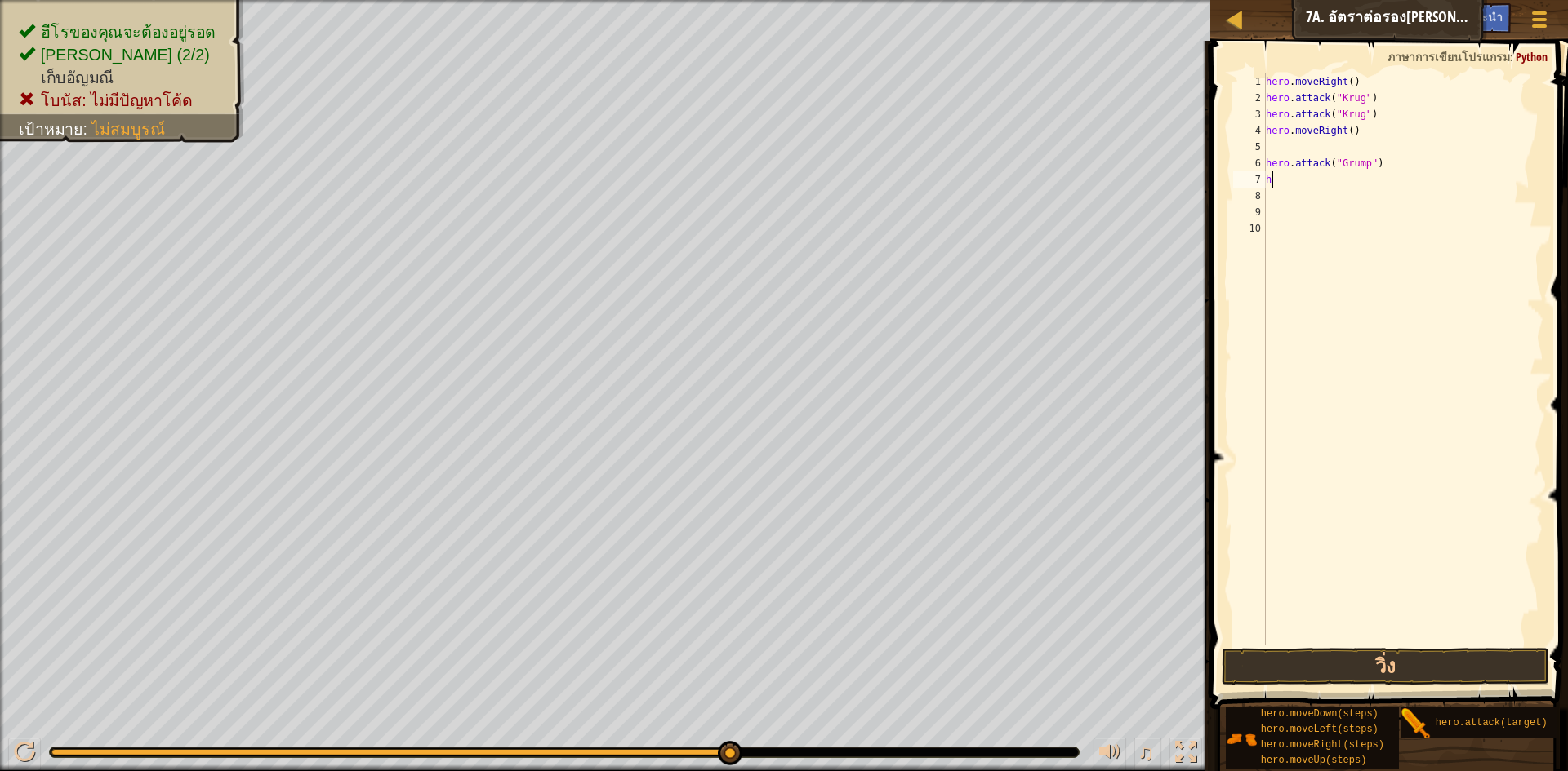
click at [1438, 183] on div "hero . moveRight ( ) hero . attack ( "Krug" ) hero . attack ( "Krug" ) hero . m…" at bounding box center [1404, 375] width 281 height 604
click at [1432, 160] on div "hero . moveRight ( ) hero . attack ( "Krug" ) hero . attack ( "Krug" ) hero . m…" at bounding box center [1404, 375] width 281 height 604
type textarea "h"
click at [1286, 178] on div "hero . moveRight ( ) hero . attack ( "Krug" ) hero . attack ( "Krug" ) hero . m…" at bounding box center [1404, 375] width 281 height 604
type textarea "h"
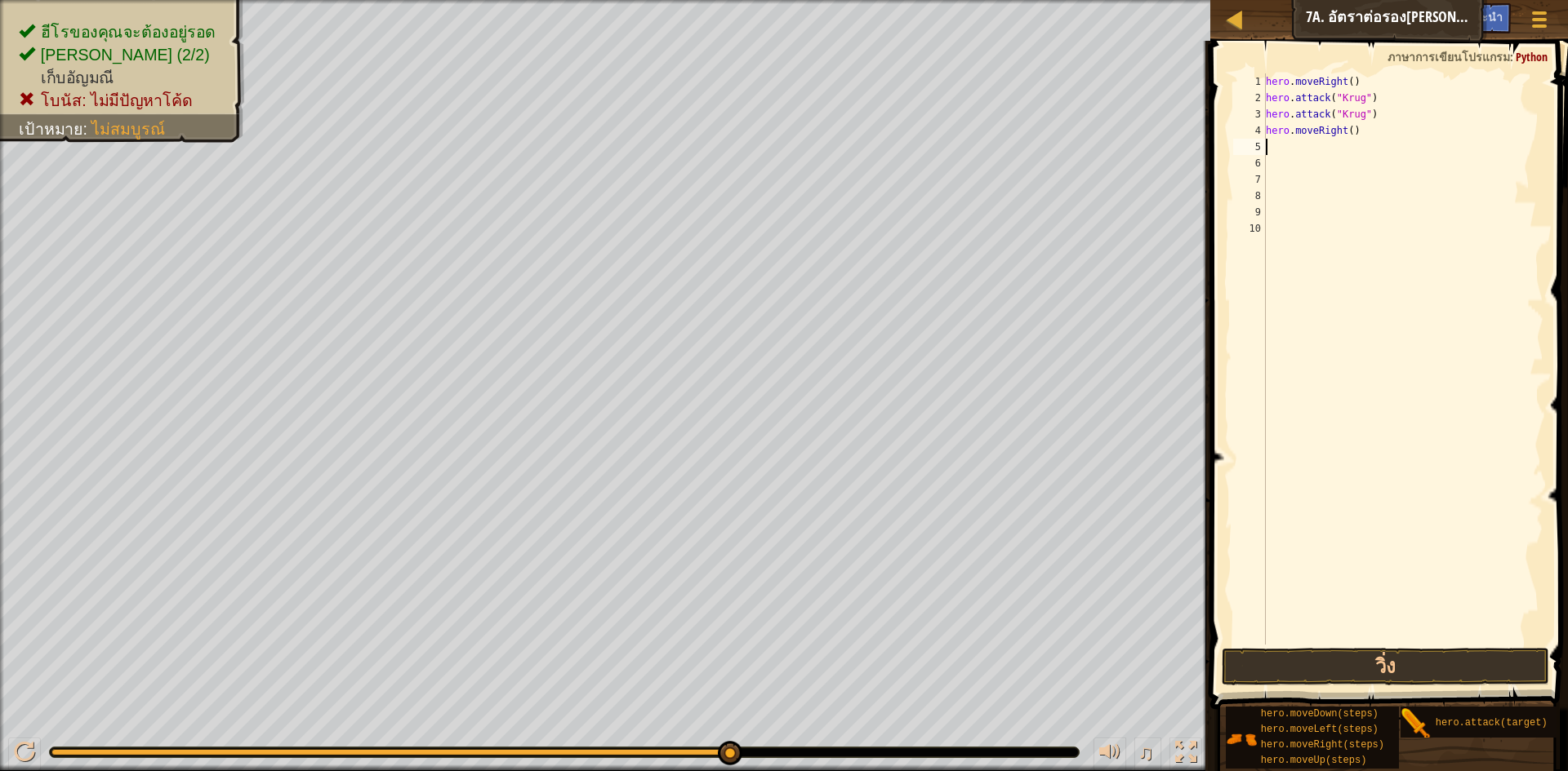
click at [1296, 142] on div "hero . moveRight ( ) hero . attack ( "Krug" ) hero . attack ( "Krug" ) hero . m…" at bounding box center [1404, 375] width 281 height 604
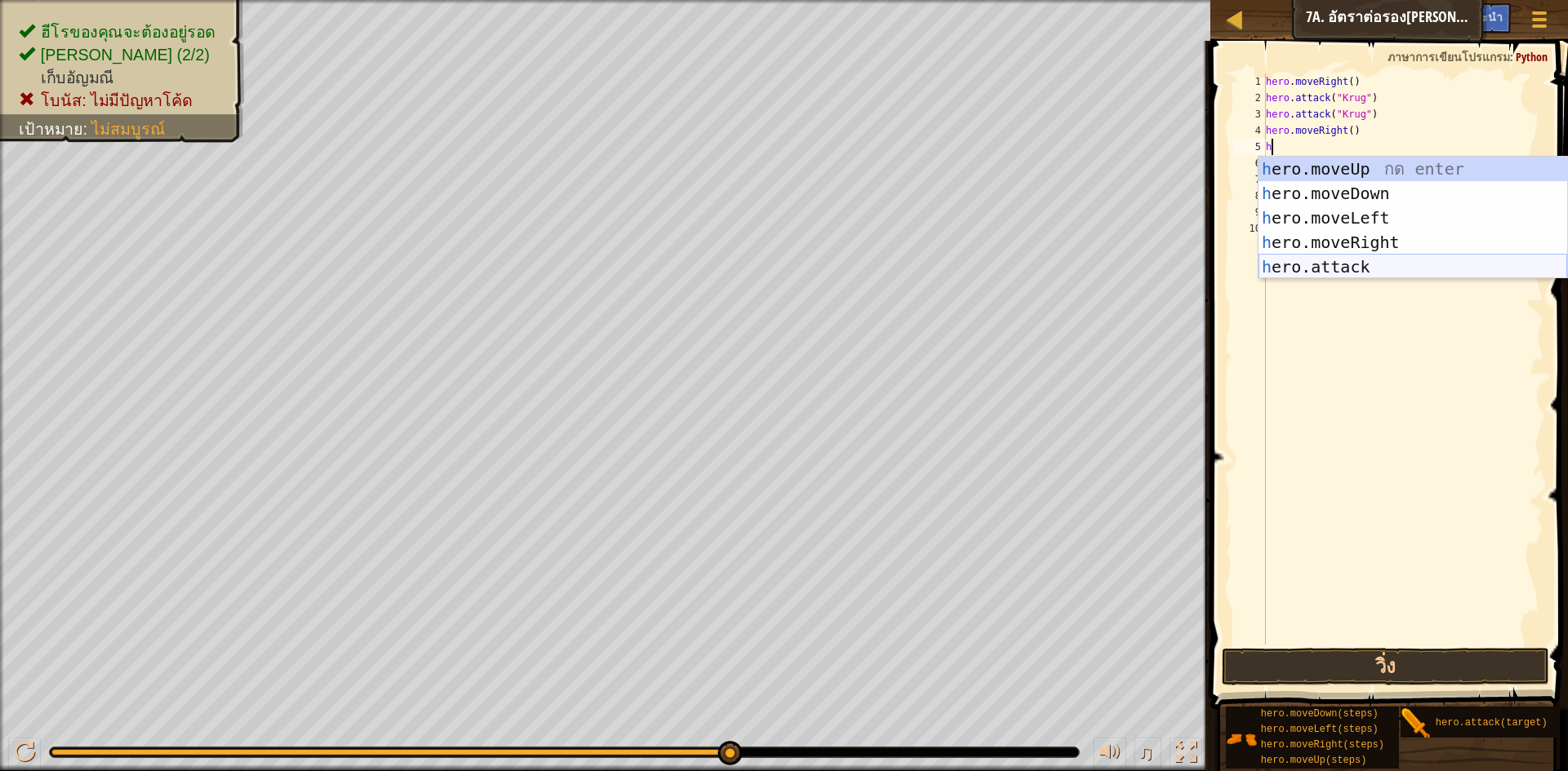
click at [1330, 257] on div "h ero.moveUp กด enter h ero.moveDown กด enter h ero.moveLeft กด enter h ero.mov…" at bounding box center [1413, 243] width 309 height 172
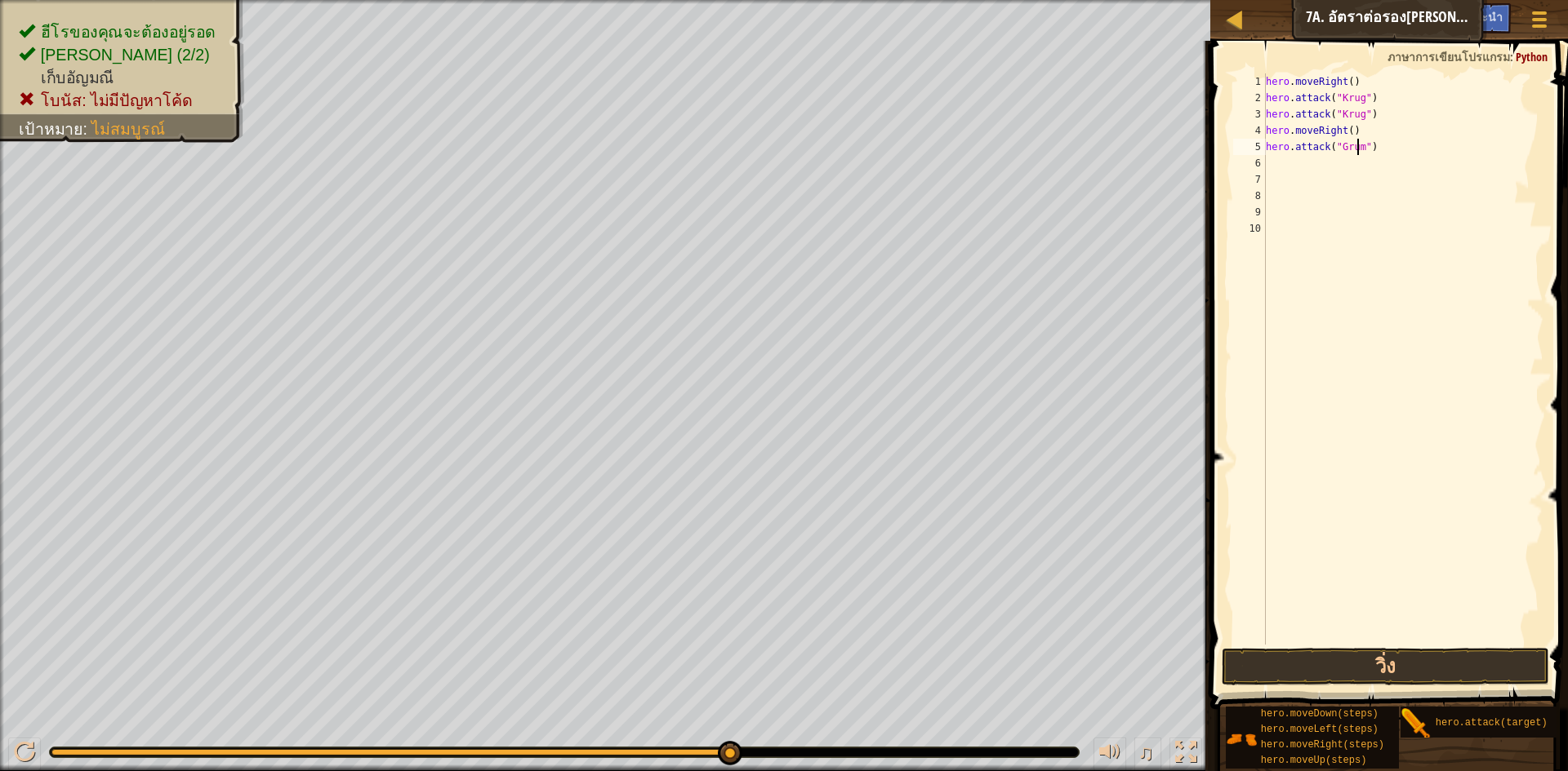
scroll to position [7, 8]
click at [1263, 665] on button "วิ่ง" at bounding box center [1385, 667] width 327 height 37
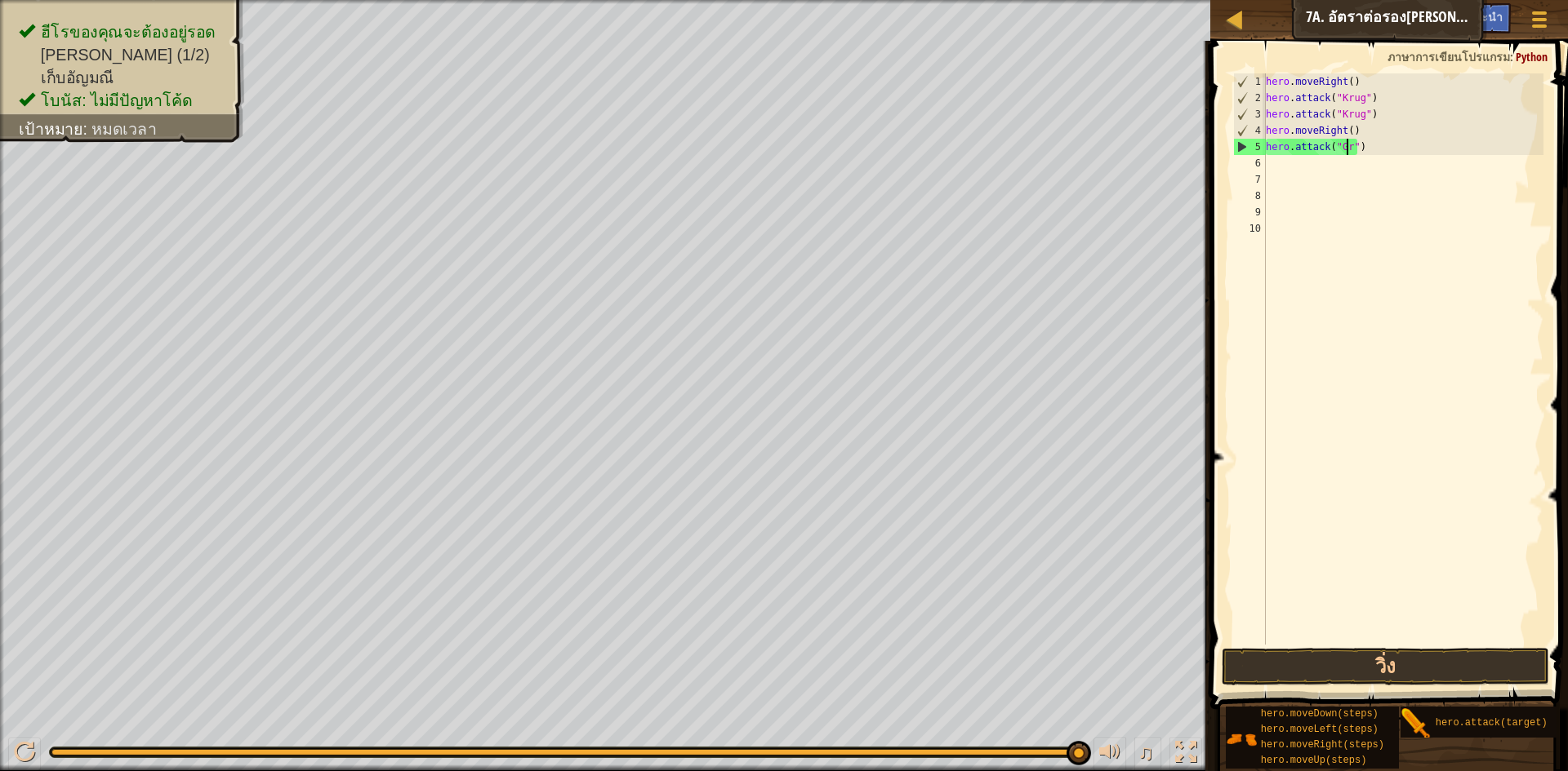
scroll to position [7, 6]
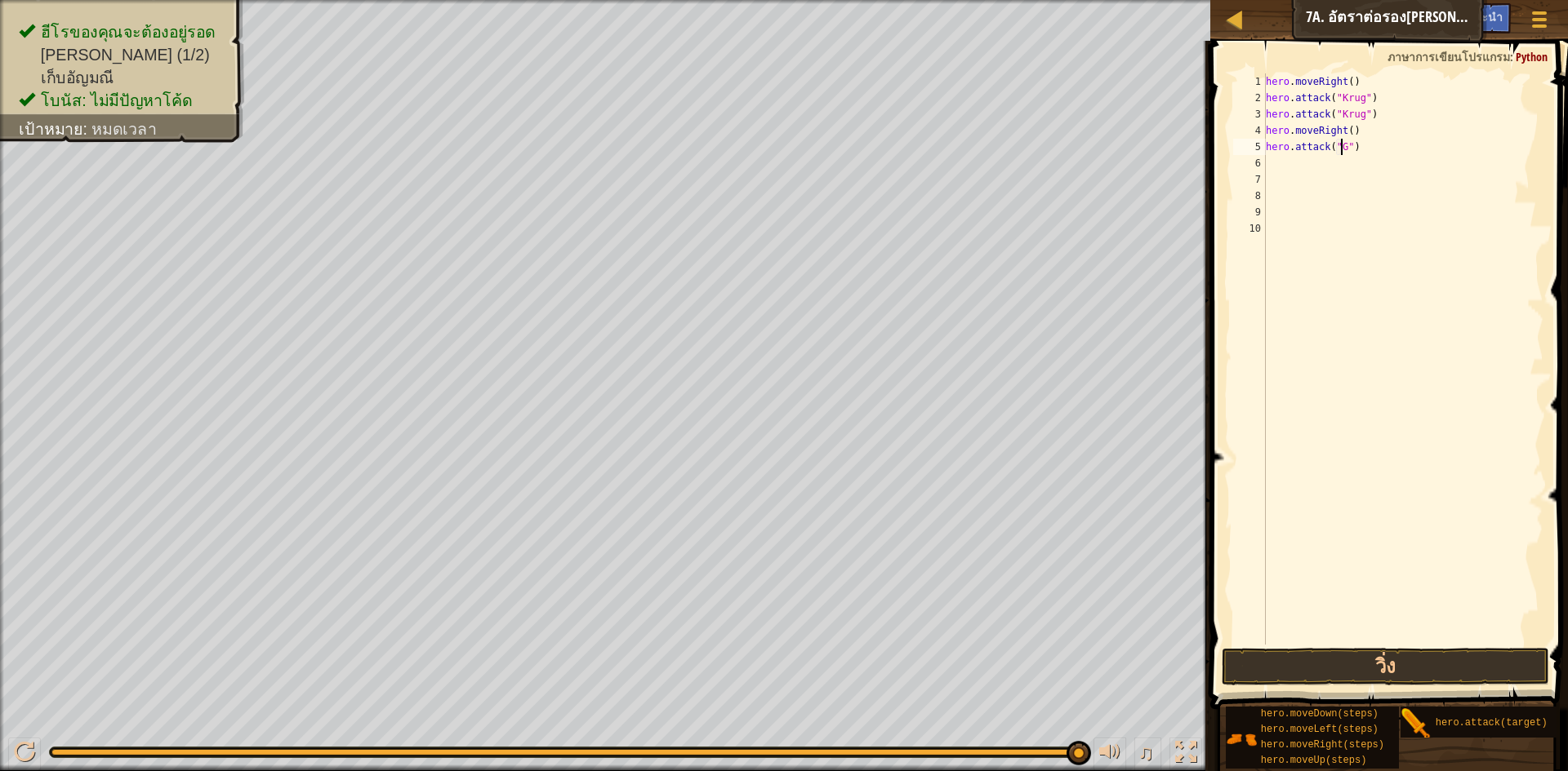
click at [1378, 150] on div "hero . moveRight ( ) hero . attack ( "Krug" ) hero . attack ( "Krug" ) hero . m…" at bounding box center [1404, 375] width 281 height 604
type textarea "h"
drag, startPoint x: 1278, startPoint y: 652, endPoint x: 1291, endPoint y: 648, distance: 13.6
click at [1281, 652] on button "วิ่ง" at bounding box center [1385, 667] width 327 height 37
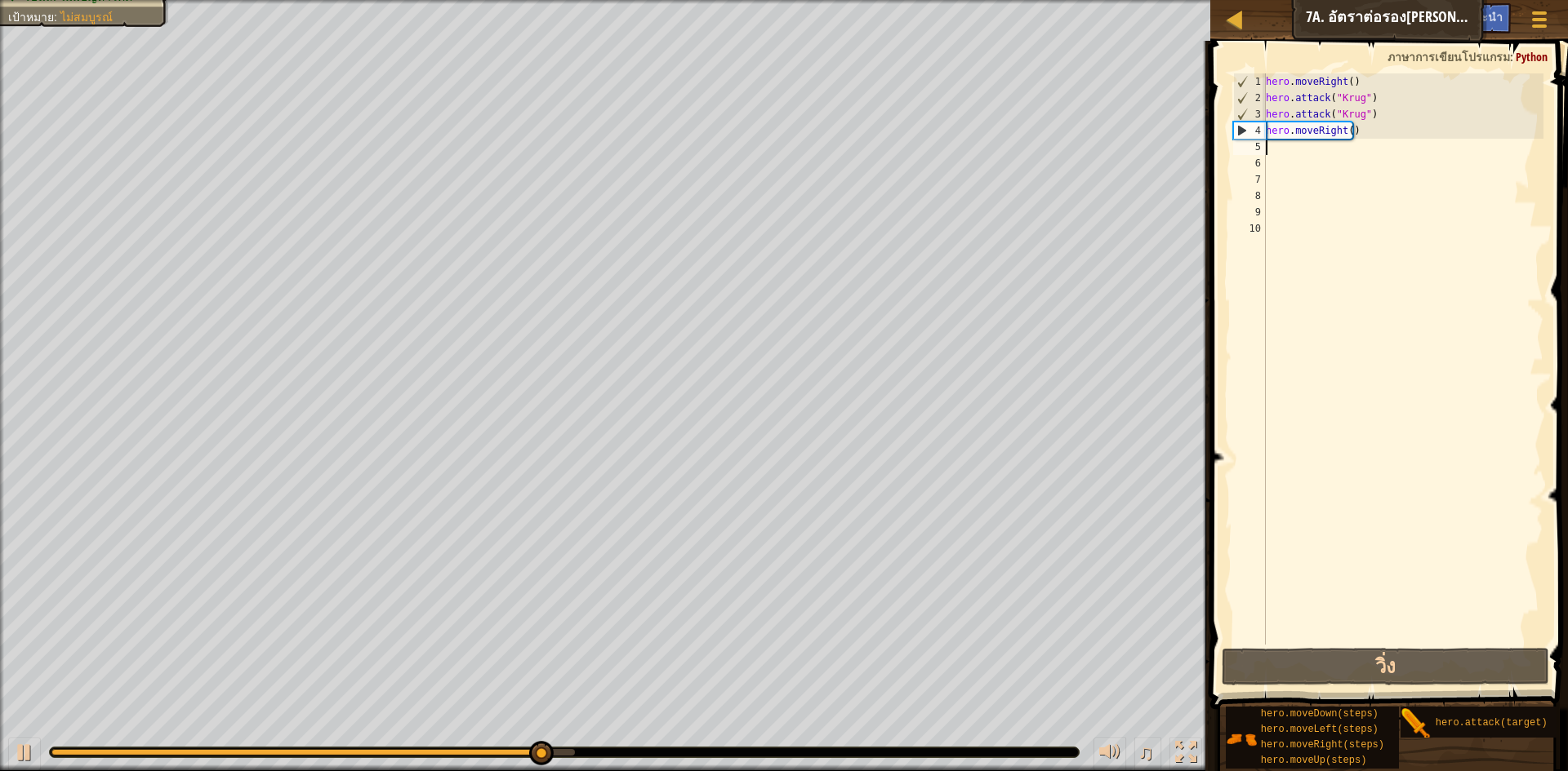
type textarea "h"
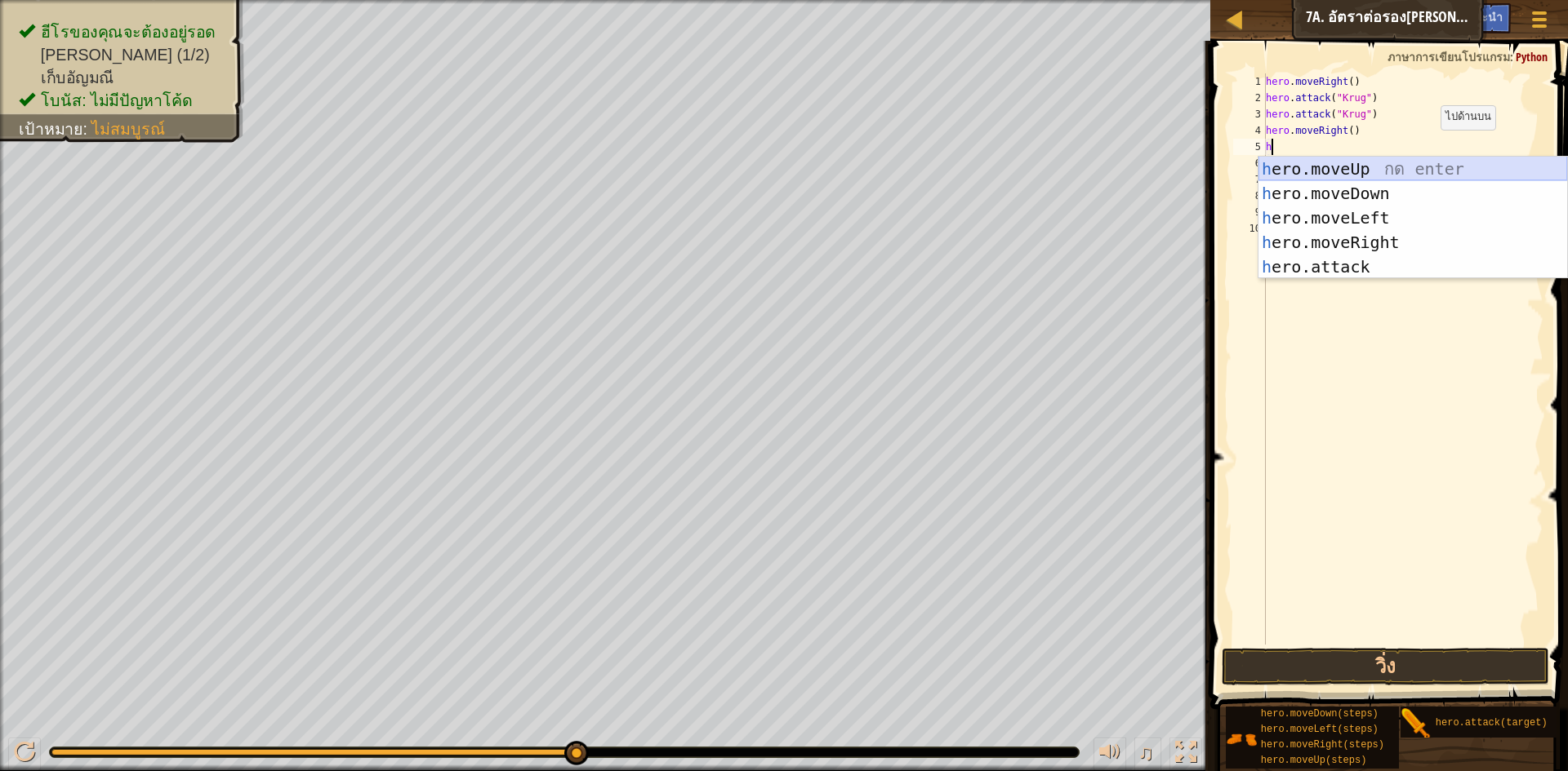
click at [1405, 160] on div "h ero.moveUp กด enter h ero.moveDown กด enter h ero.moveLeft กด enter h ero.mov…" at bounding box center [1413, 243] width 309 height 172
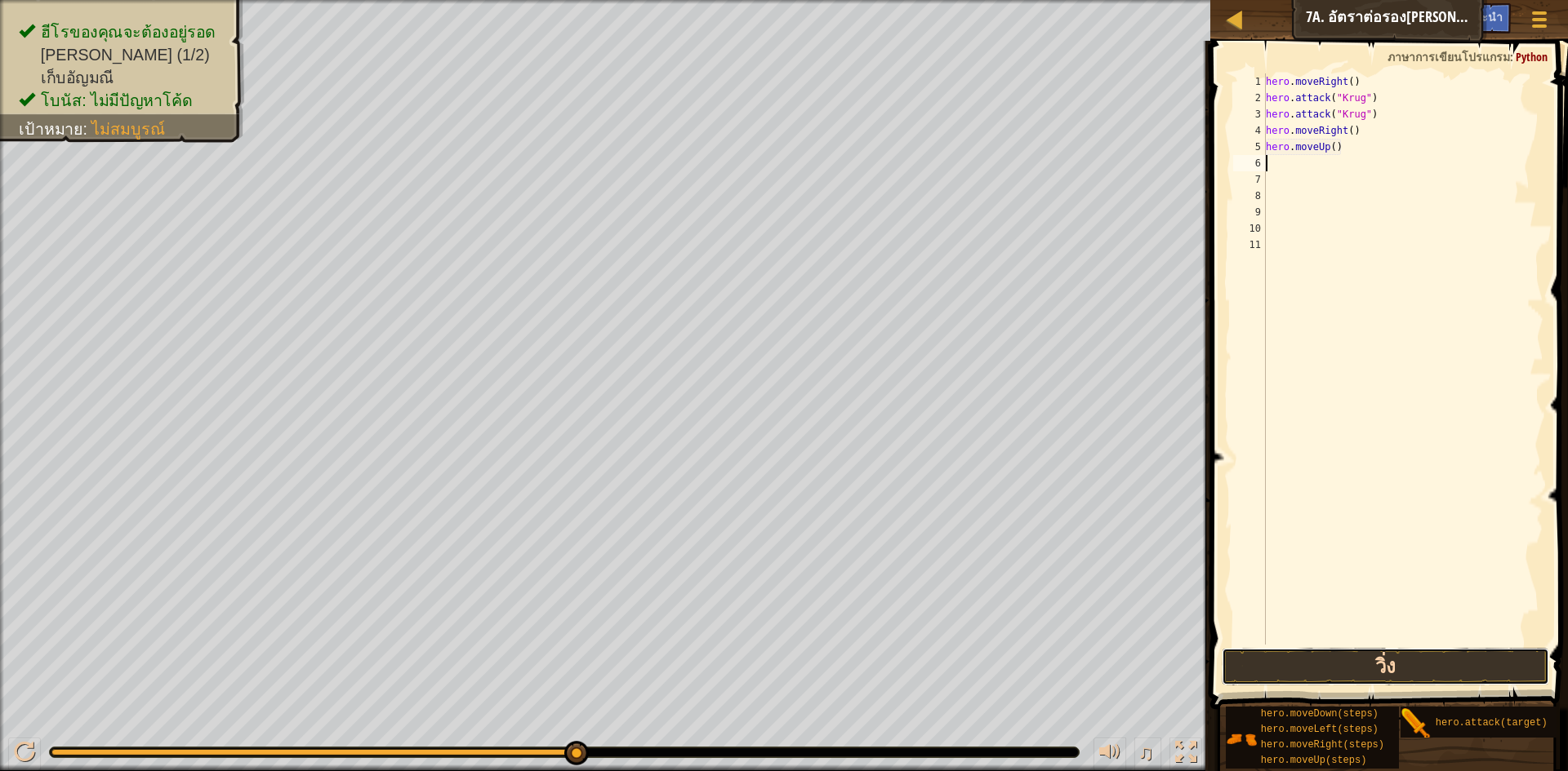
click at [1499, 665] on button "วิ่ง" at bounding box center [1385, 667] width 327 height 37
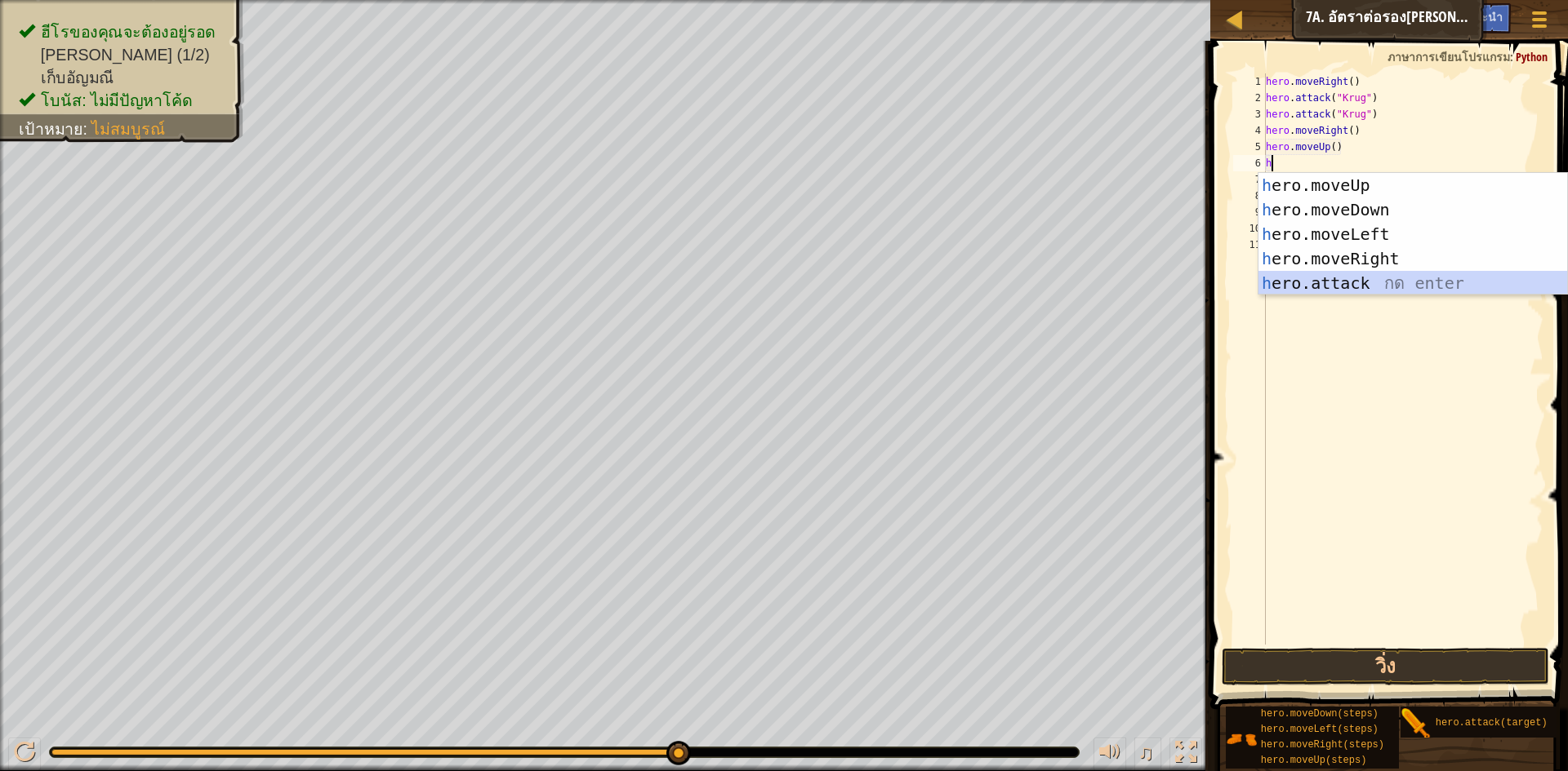
click at [1376, 280] on div "h ero.moveUp กด enter h ero.moveDown กด enter h ero.moveLeft กด enter h ero.mov…" at bounding box center [1413, 259] width 309 height 172
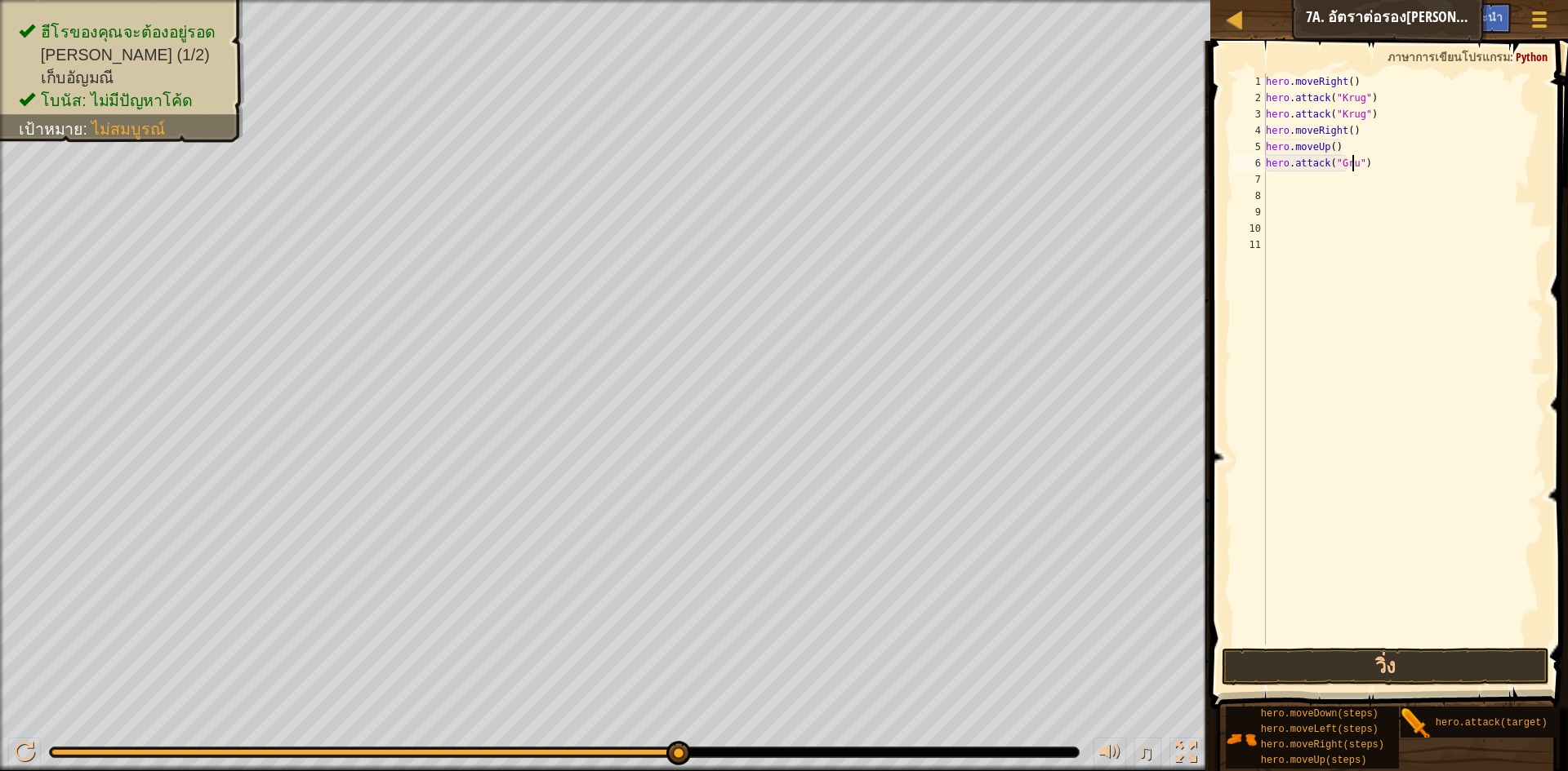
scroll to position [7, 7]
type textarea "hero.attack("Grump")"
click at [1269, 179] on div "hero . moveRight ( ) hero . attack ( "Krug" ) hero . attack ( "Krug" ) hero . m…" at bounding box center [1404, 375] width 281 height 604
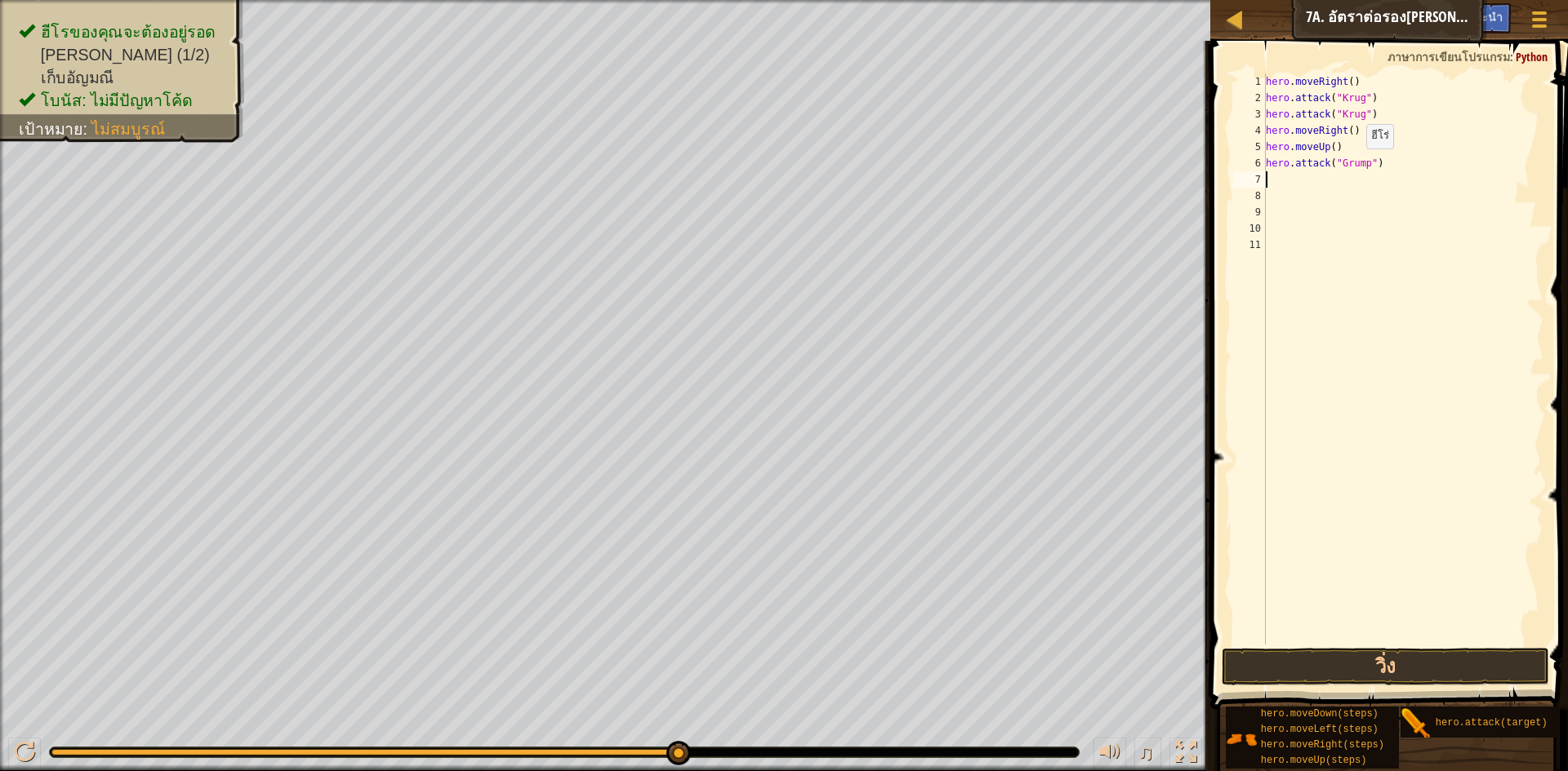
type textarea "m"
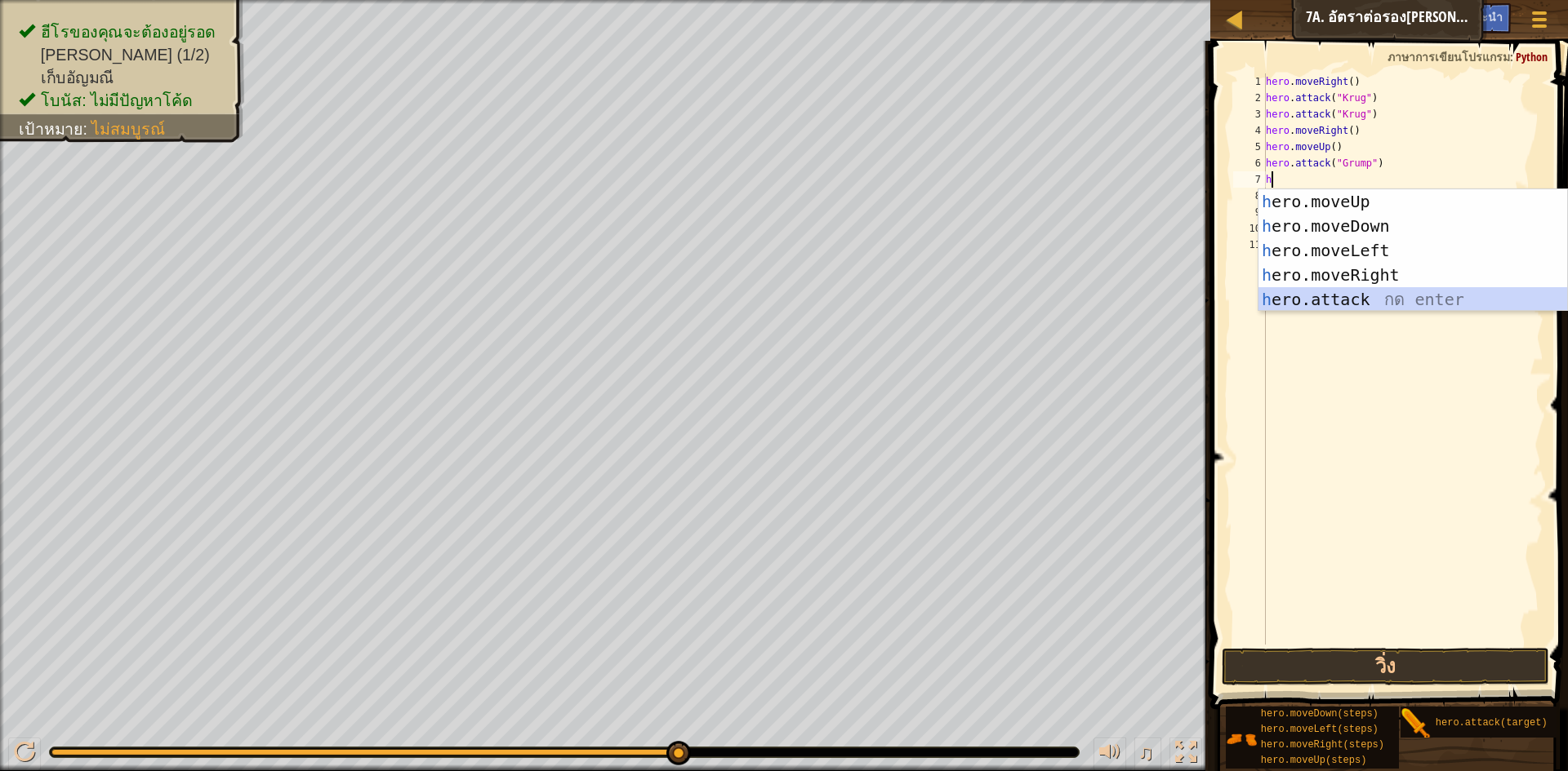
click at [1357, 297] on div "h ero.moveUp กด enter h ero.moveDown กด enter h ero.moveLeft กด enter h ero.mov…" at bounding box center [1413, 275] width 309 height 172
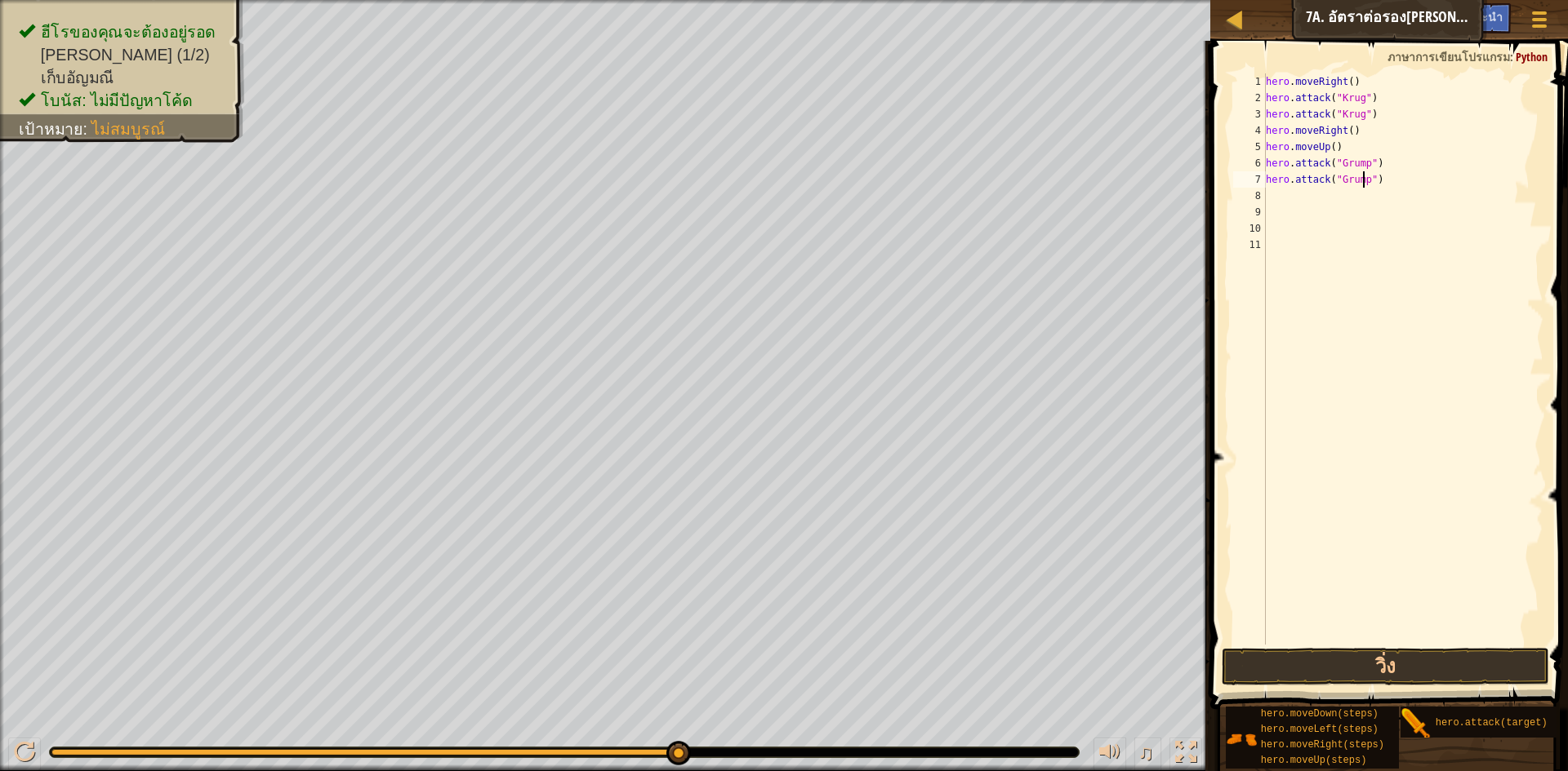
scroll to position [7, 8]
type textarea "hero.attack("Grump")"
click at [1408, 652] on button "วิ่ง" at bounding box center [1385, 667] width 327 height 37
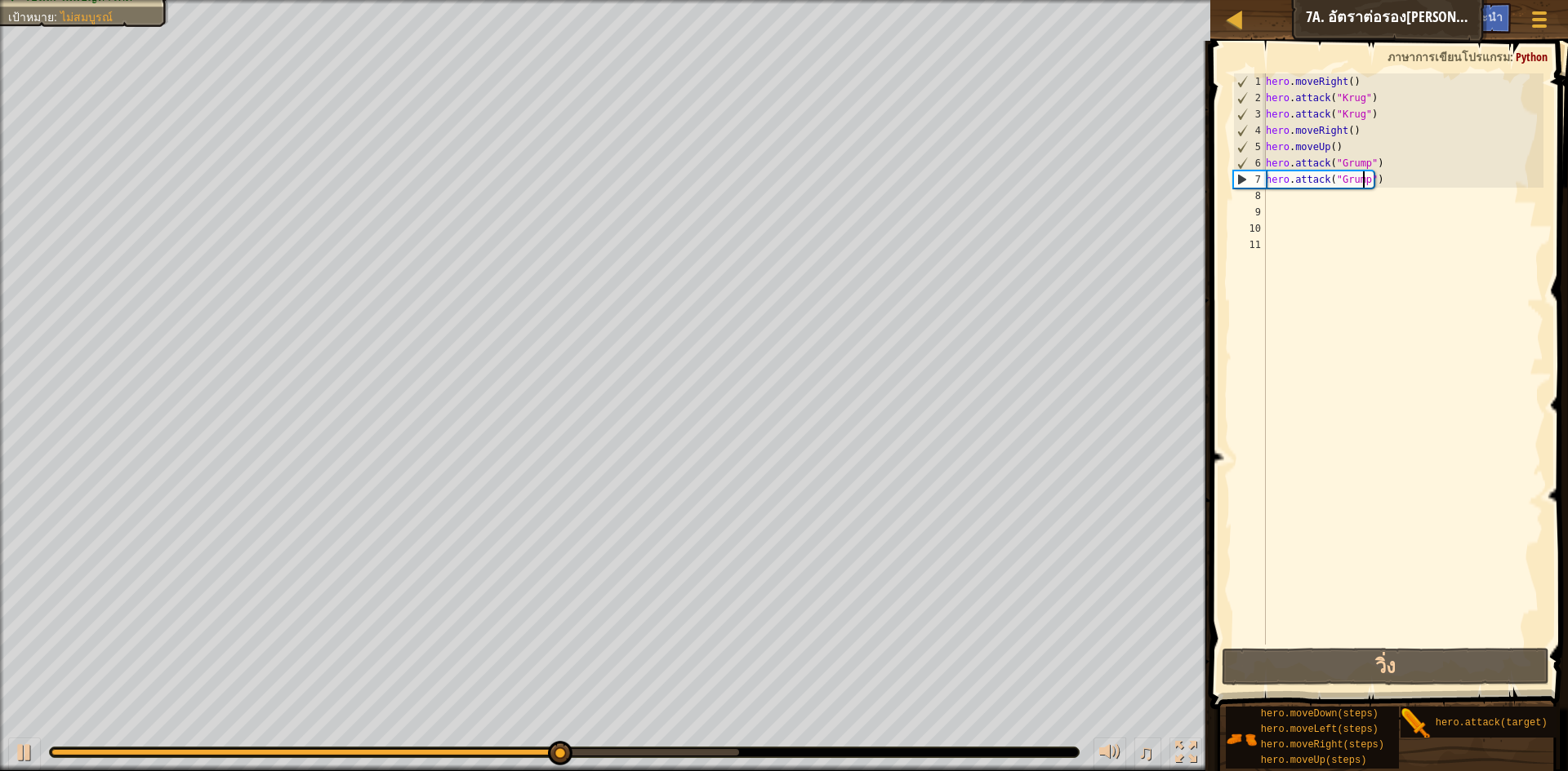
click at [1270, 191] on div "hero . moveRight ( ) hero . attack ( "Krug" ) hero . attack ( "Krug" ) hero . m…" at bounding box center [1404, 375] width 281 height 604
type textarea "h"
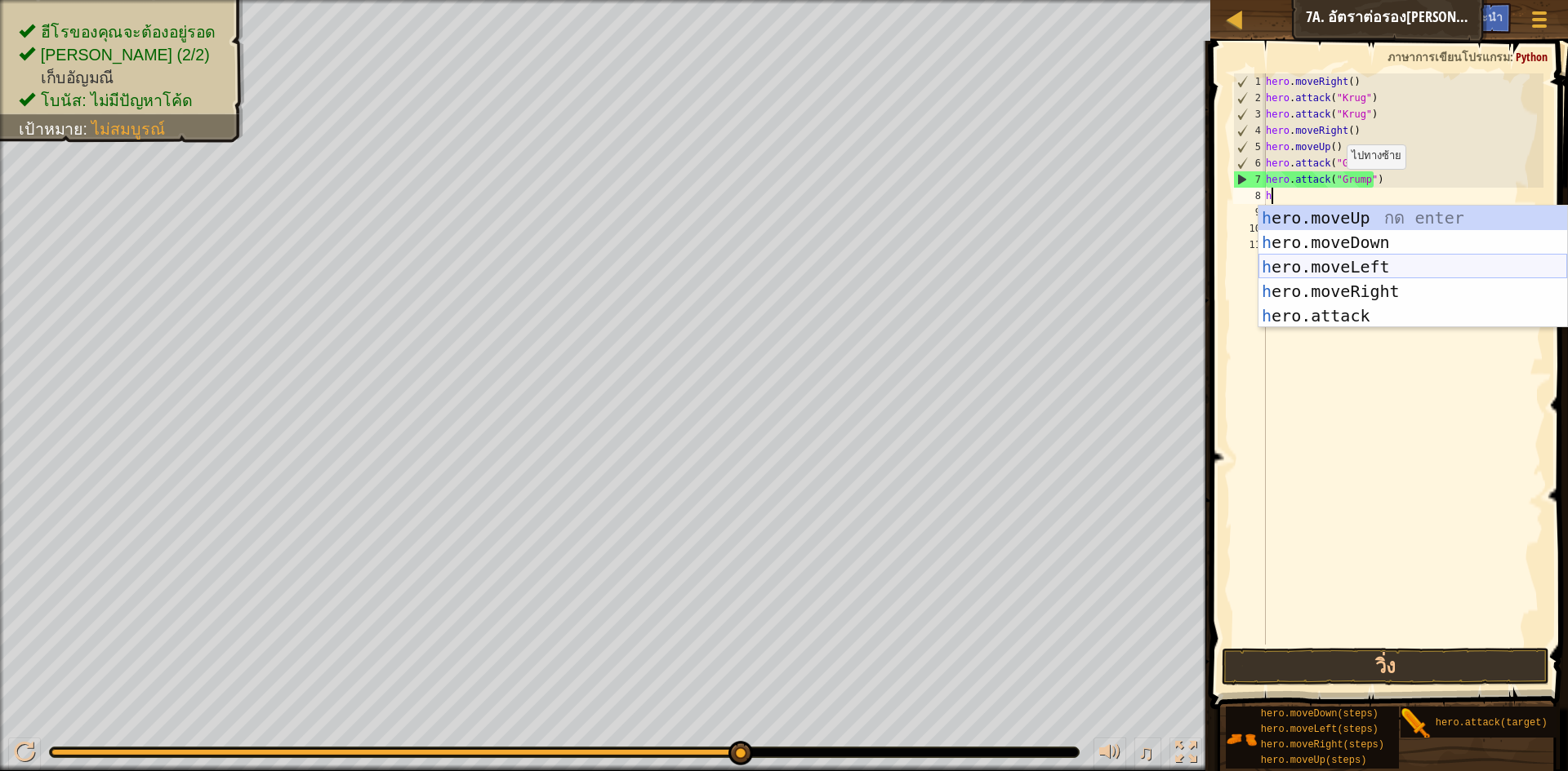
click at [1386, 255] on div "h ero.moveUp กด enter h ero.moveDown กด enter h ero.moveLeft กด enter h ero.mov…" at bounding box center [1413, 291] width 309 height 172
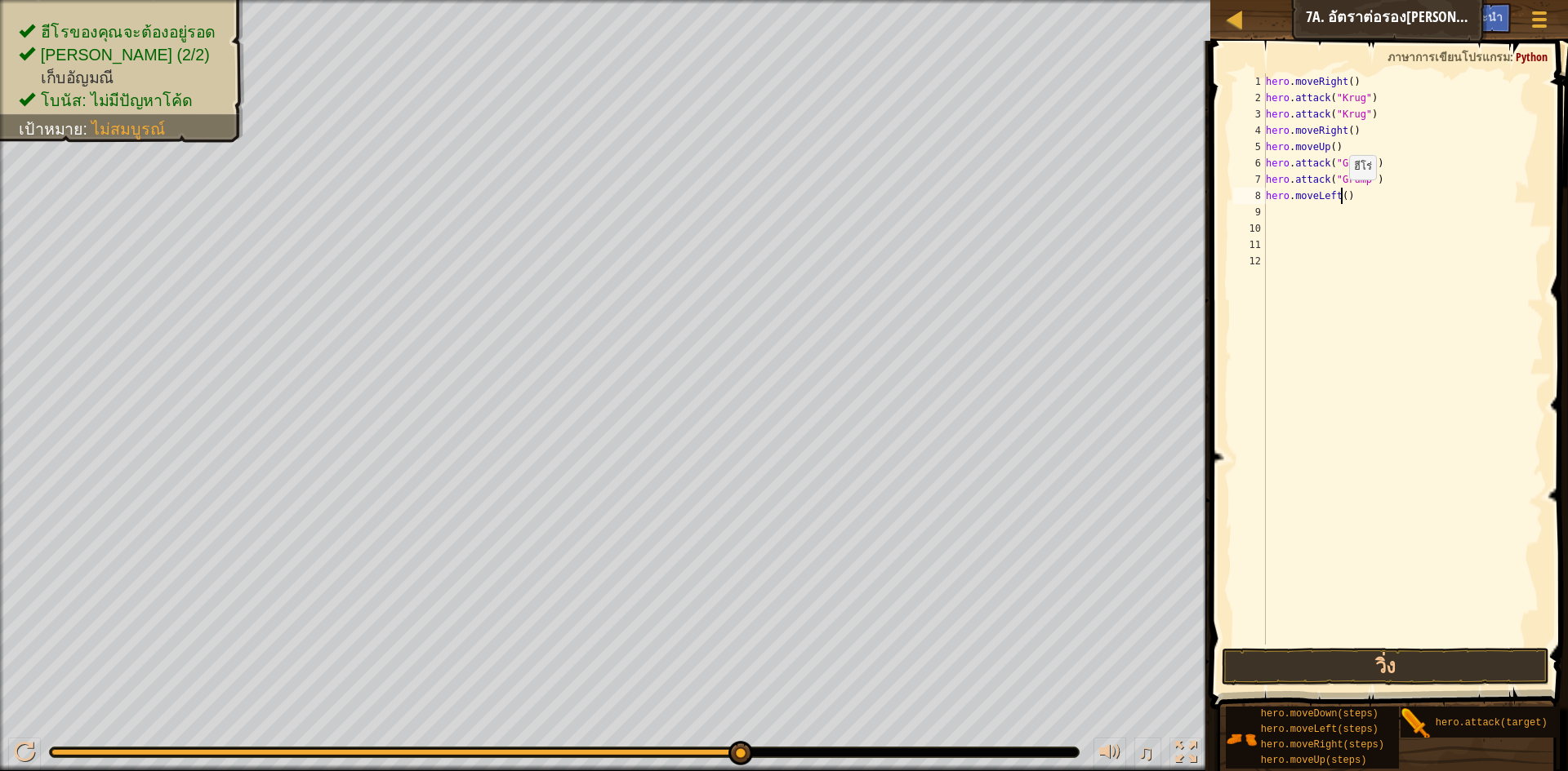
click at [1340, 195] on div "hero . moveRight ( ) hero . attack ( "Krug" ) hero . attack ( "Krug" ) hero . m…" at bounding box center [1404, 375] width 281 height 604
type textarea "hero.moveLeft(3)"
click at [1384, 649] on button "วิ่ง" at bounding box center [1385, 667] width 327 height 37
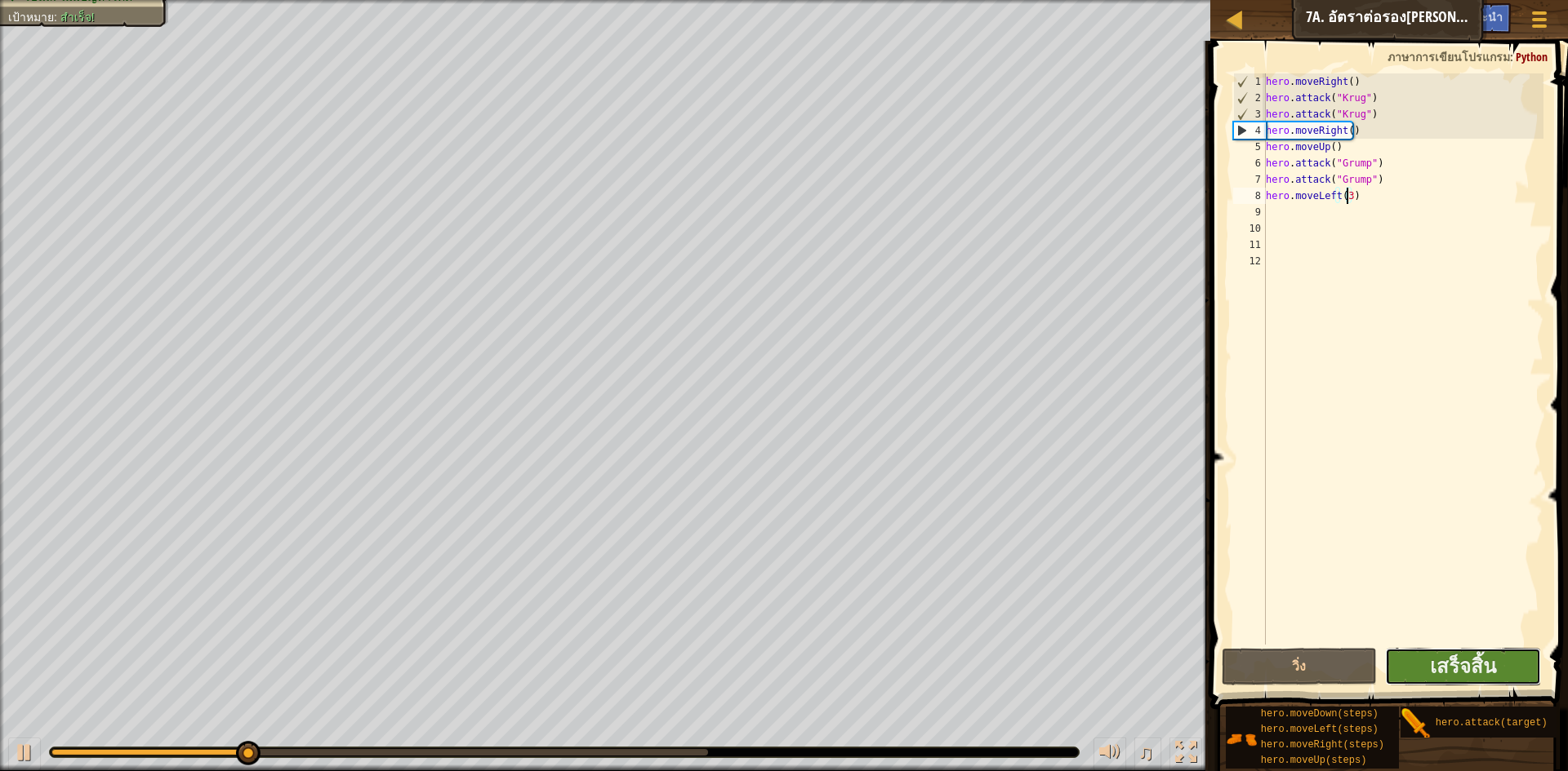
click at [1421, 664] on button "เสร็จสิ้น" at bounding box center [1463, 667] width 156 height 37
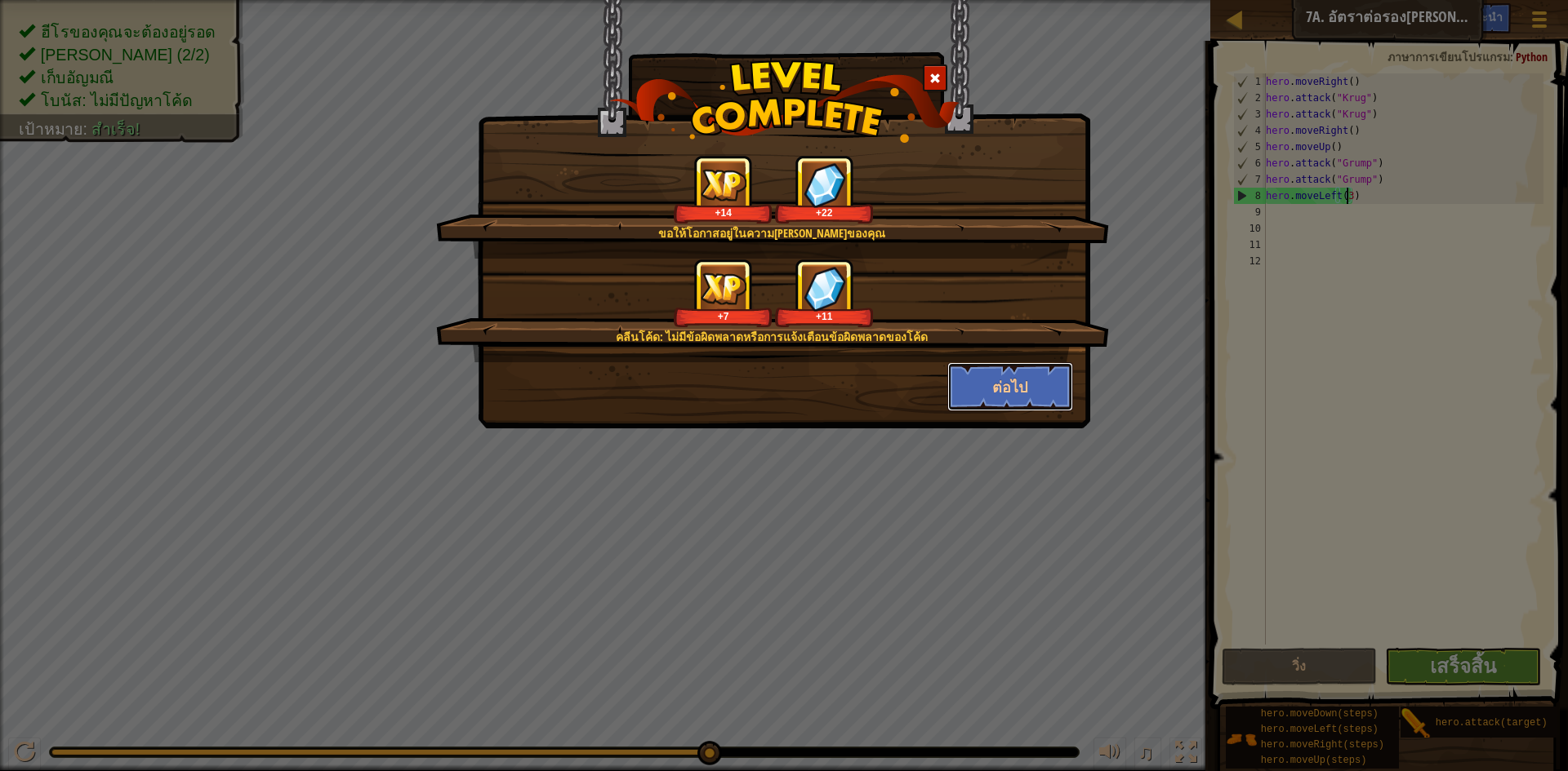
drag, startPoint x: 1024, startPoint y: 372, endPoint x: 1557, endPoint y: 239, distance: 549.3
click at [1022, 372] on button "ต่อไป" at bounding box center [1011, 387] width 127 height 49
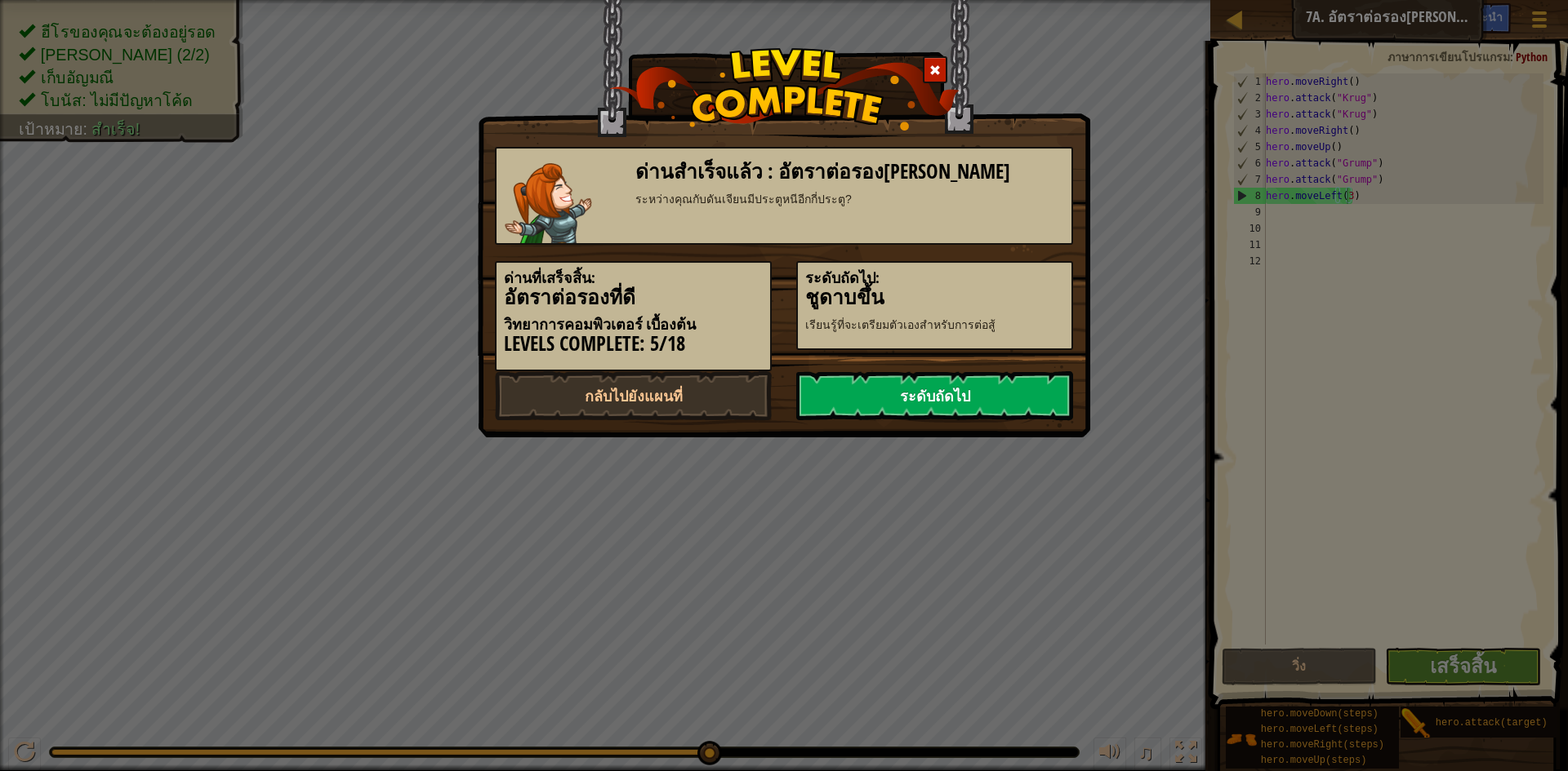
drag, startPoint x: 953, startPoint y: 391, endPoint x: 1034, endPoint y: 418, distance: 85.4
click at [954, 391] on link "ระดับถัดไป" at bounding box center [934, 396] width 277 height 49
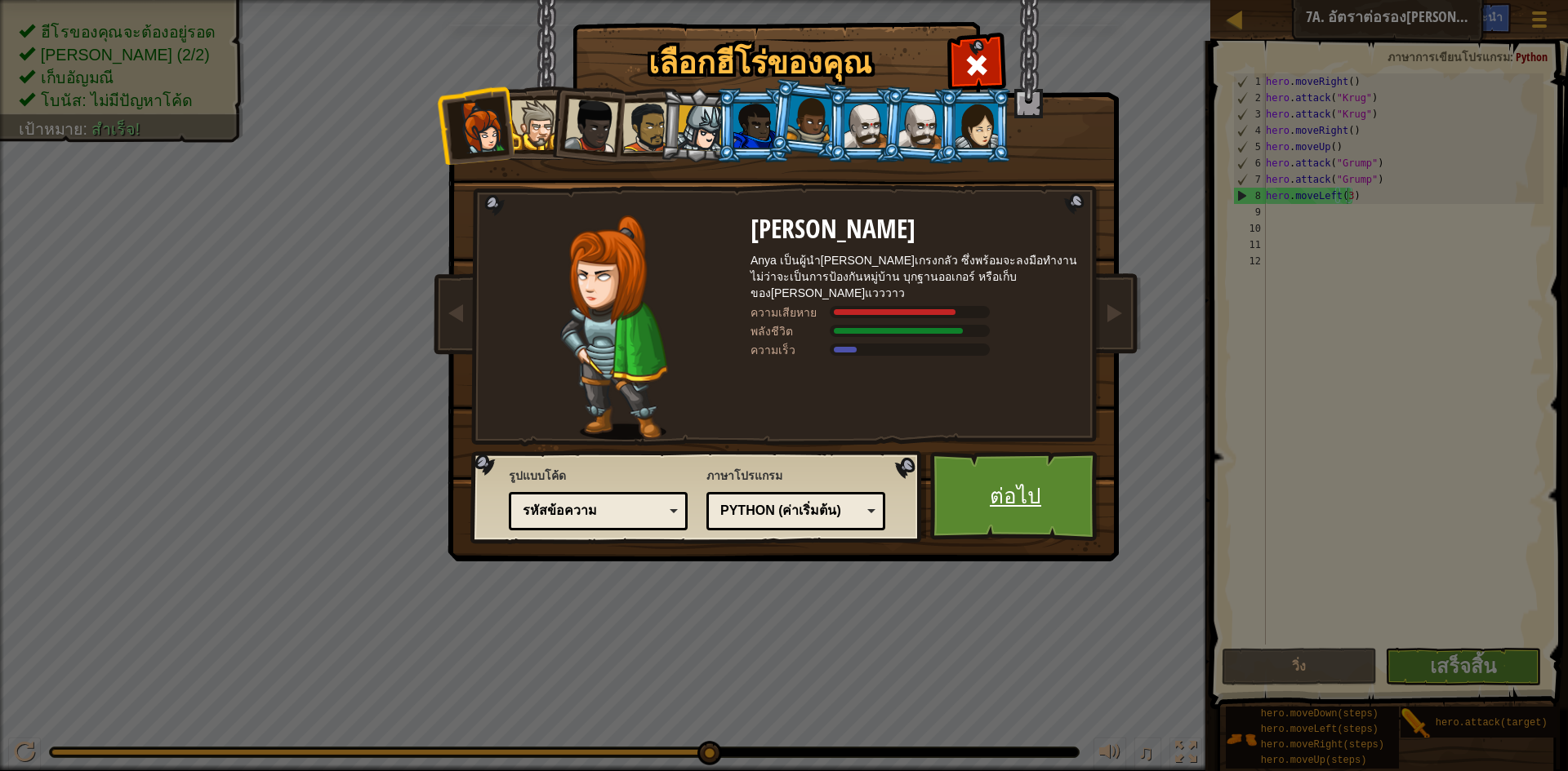
click at [1015, 507] on link "ต่อไป" at bounding box center [1015, 496] width 171 height 90
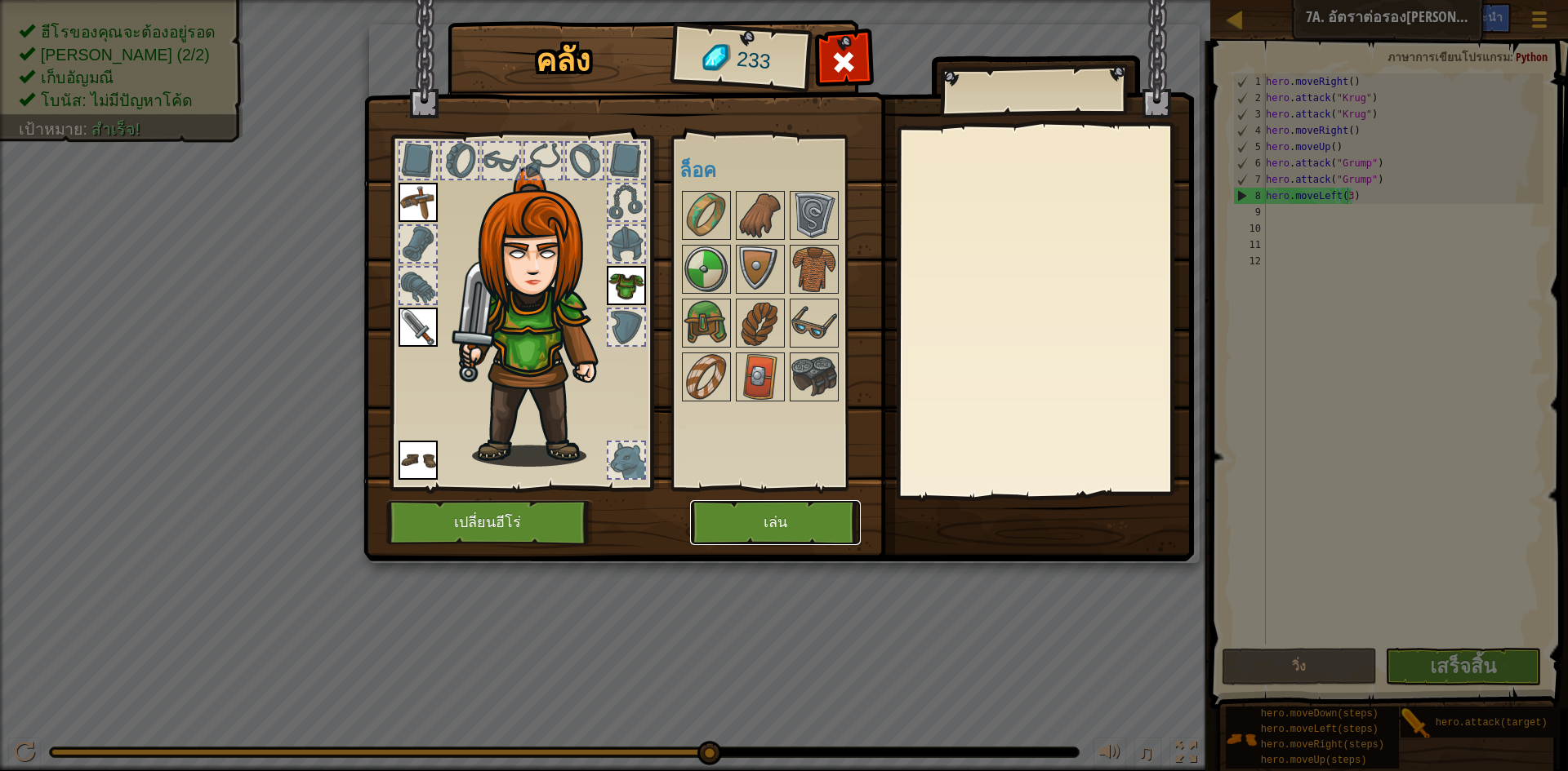
click at [836, 515] on button "เล่น" at bounding box center [775, 523] width 171 height 45
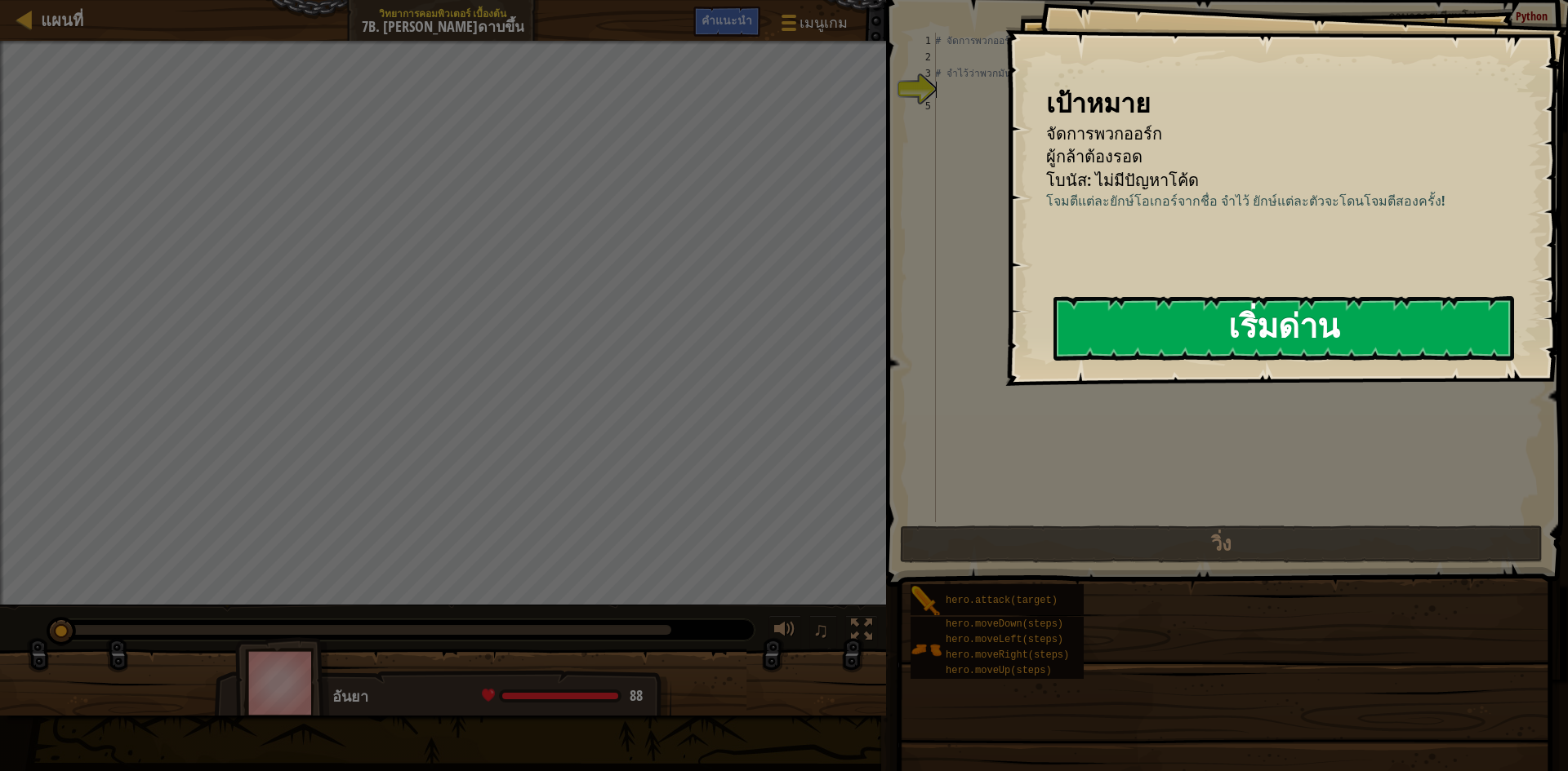
click at [1166, 344] on button "เริ่มด่าน" at bounding box center [1284, 328] width 461 height 65
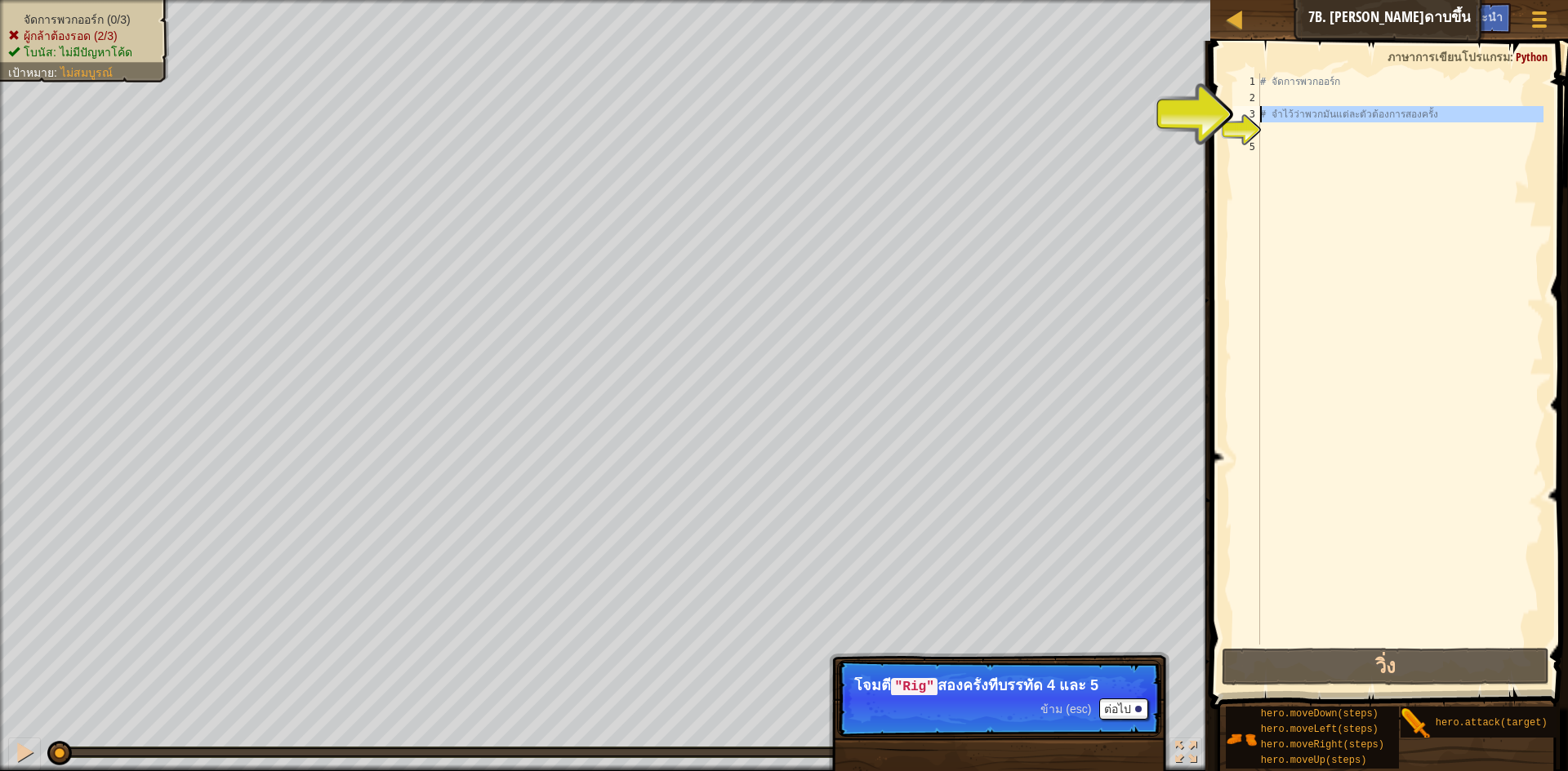
drag, startPoint x: 1245, startPoint y: 113, endPoint x: 1266, endPoint y: 120, distance: 22.1
type textarea "# จำไว้ว่าพวกมันแต่ละตัวต้องการสองครั้ง"
click at [1285, 127] on div "# จัดการพวกออร์ก # จำไว้ว่าพวกมันแต่ละตัวต้องการสองครั้ง" at bounding box center [1400, 375] width 287 height 604
type textarea "h"
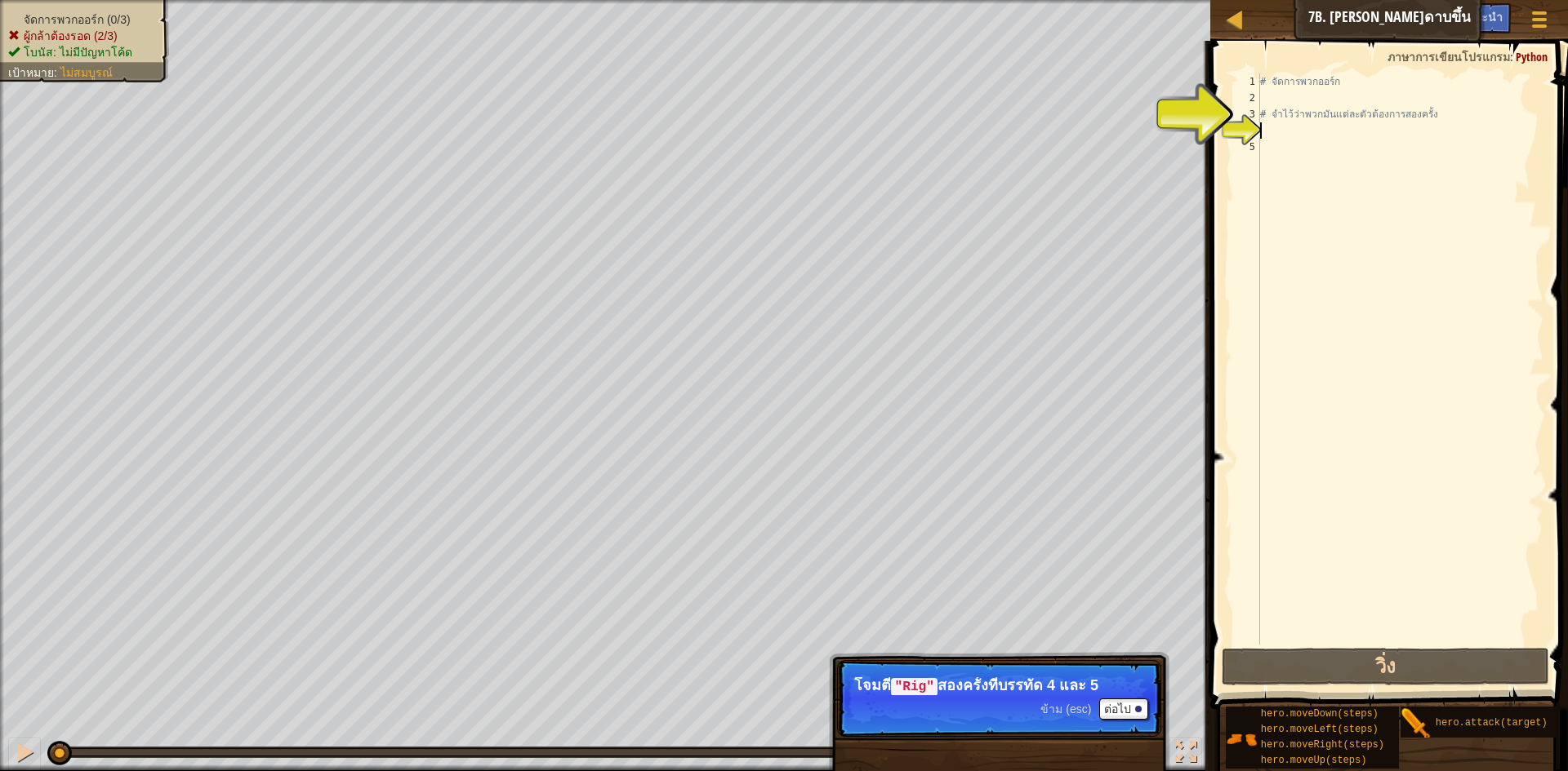
scroll to position [7, 0]
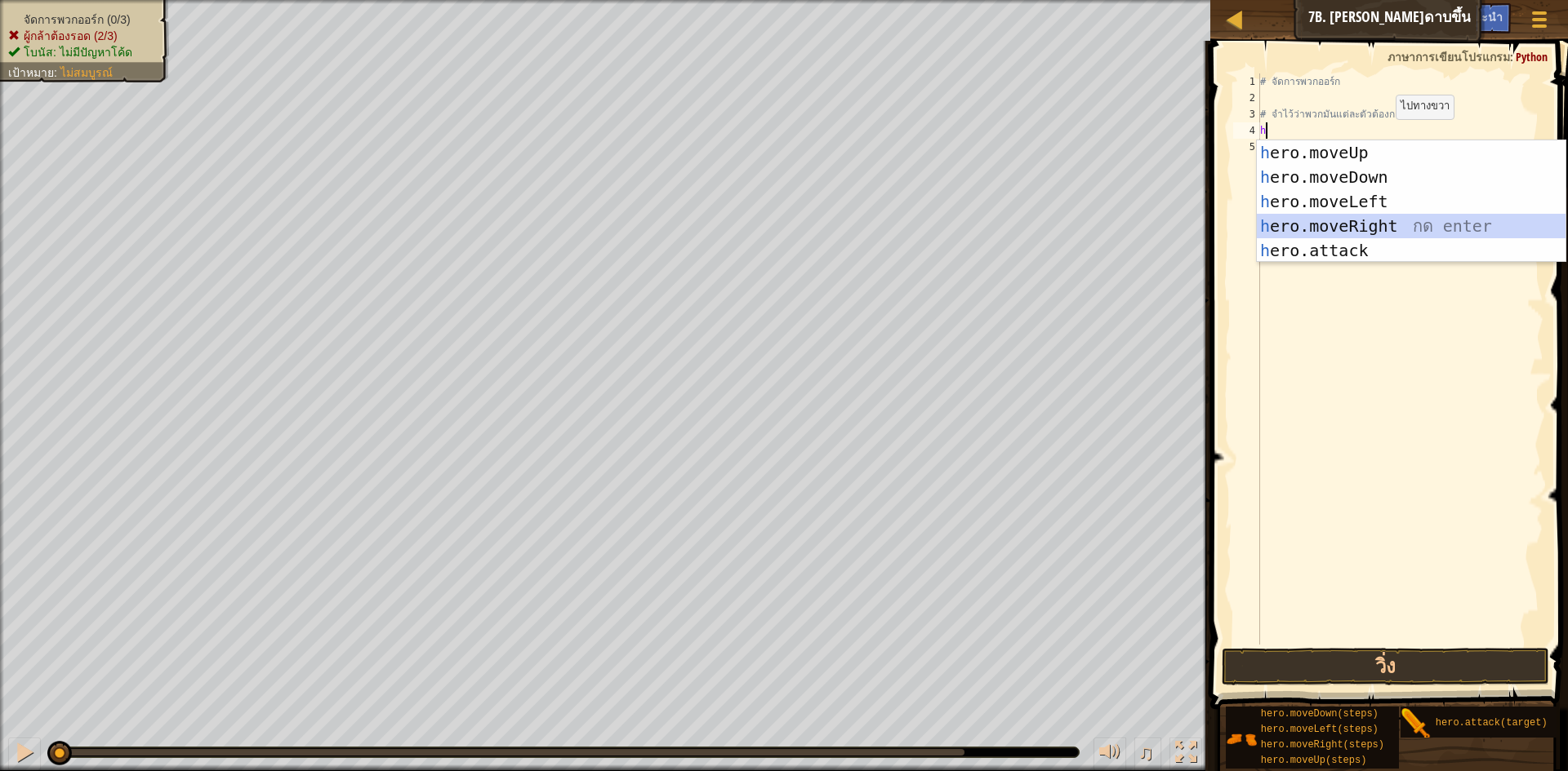
click at [1403, 220] on div "h ero.moveUp กด enter h ero.moveDown กด enter h ero.moveLeft กด enter h ero.mov…" at bounding box center [1411, 227] width 309 height 172
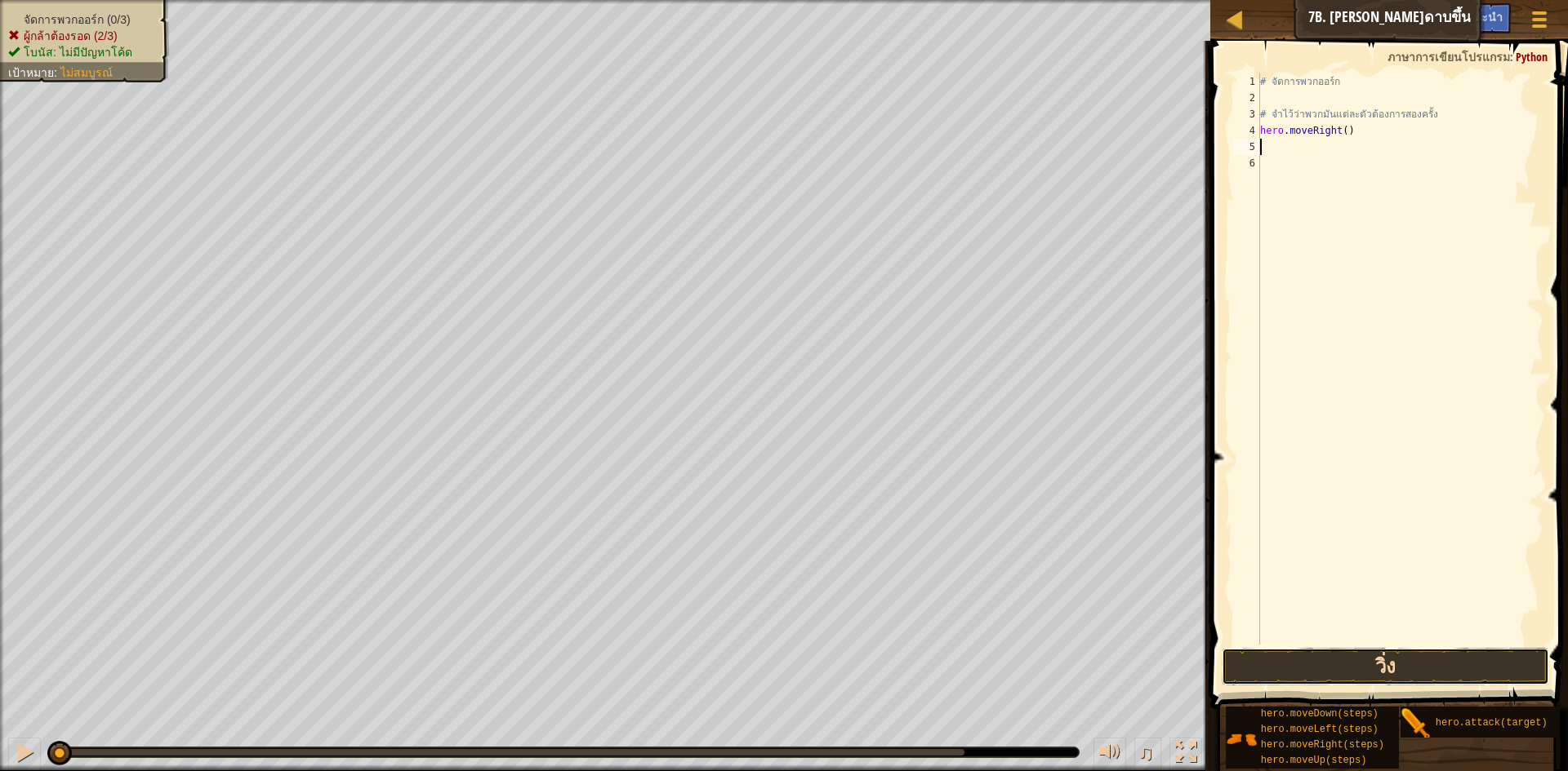
click at [1324, 671] on button "วิ่ง" at bounding box center [1385, 667] width 327 height 37
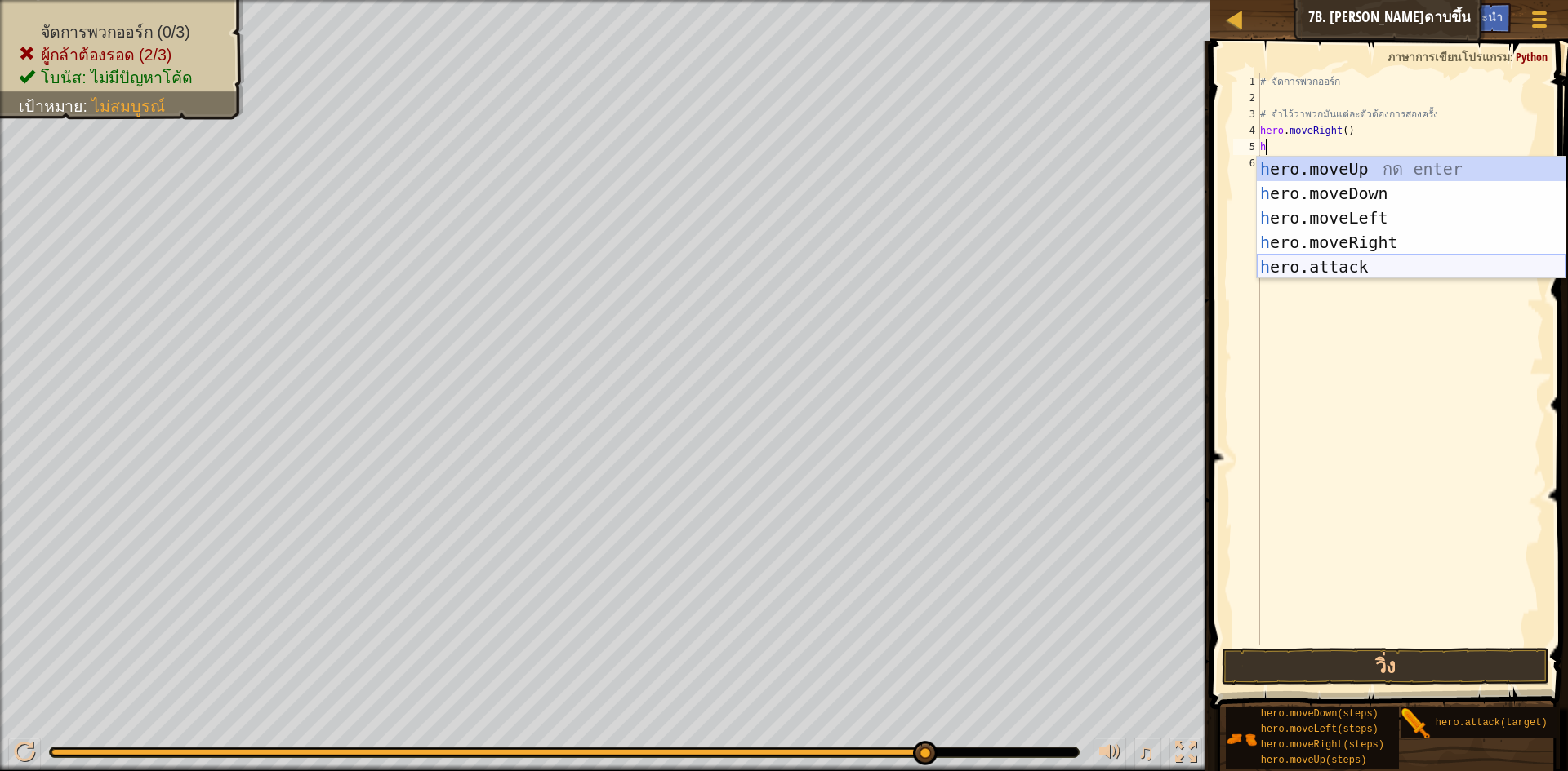
click at [1384, 271] on div "h ero.moveUp กด enter h ero.moveDown กด enter h ero.moveLeft กด enter h ero.mov…" at bounding box center [1411, 243] width 309 height 172
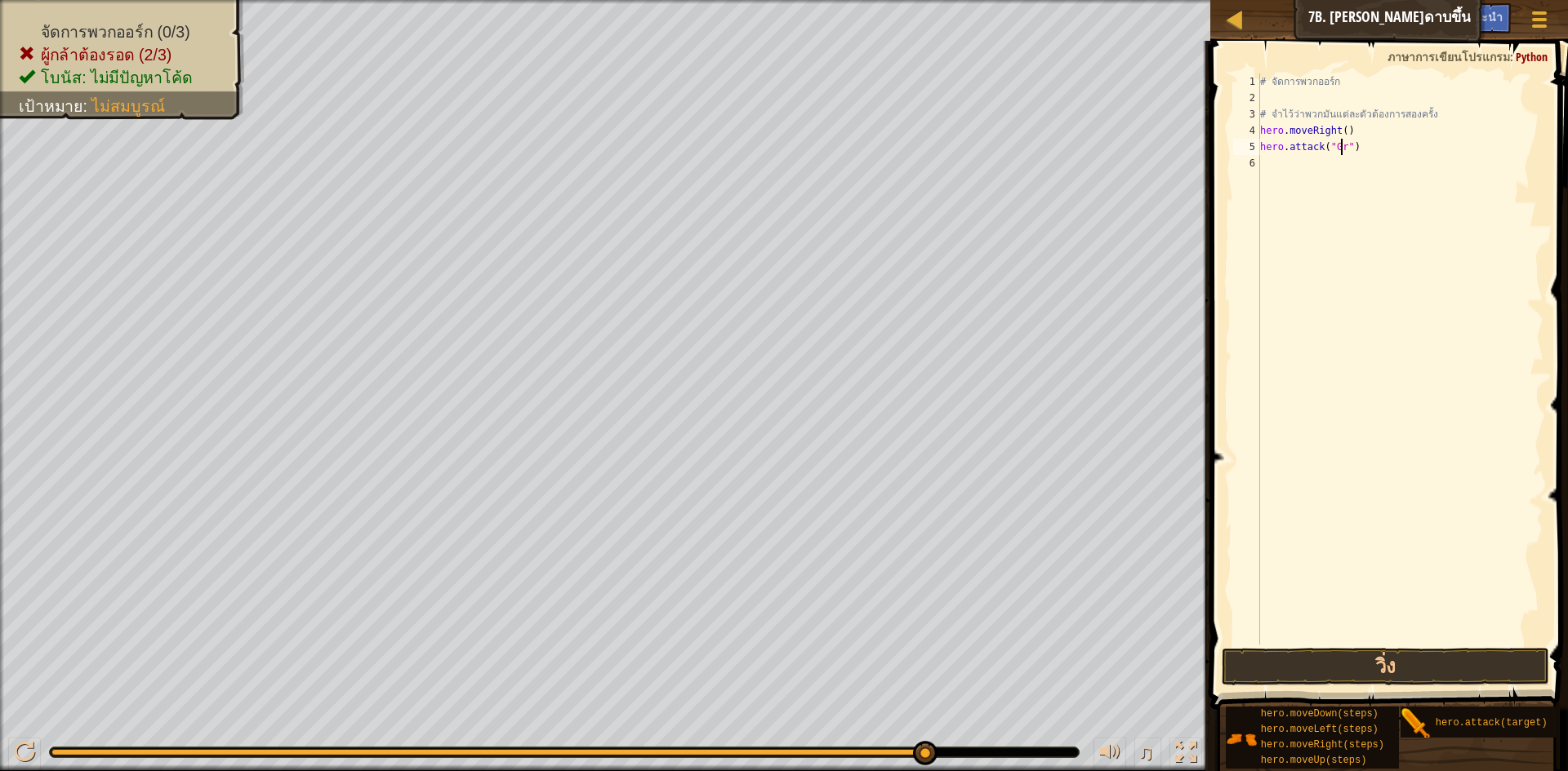
scroll to position [7, 7]
drag, startPoint x: 1362, startPoint y: 666, endPoint x: 1349, endPoint y: 627, distance: 41.1
click at [1363, 664] on button "วิ่ง" at bounding box center [1385, 667] width 327 height 37
click at [1359, 132] on div "# จัดการพวกออร์ก # จำไว้ว่าพวกมันแต่ละตัวต้องการสองครั้ง hero . moveRight ( ) h…" at bounding box center [1400, 375] width 287 height 604
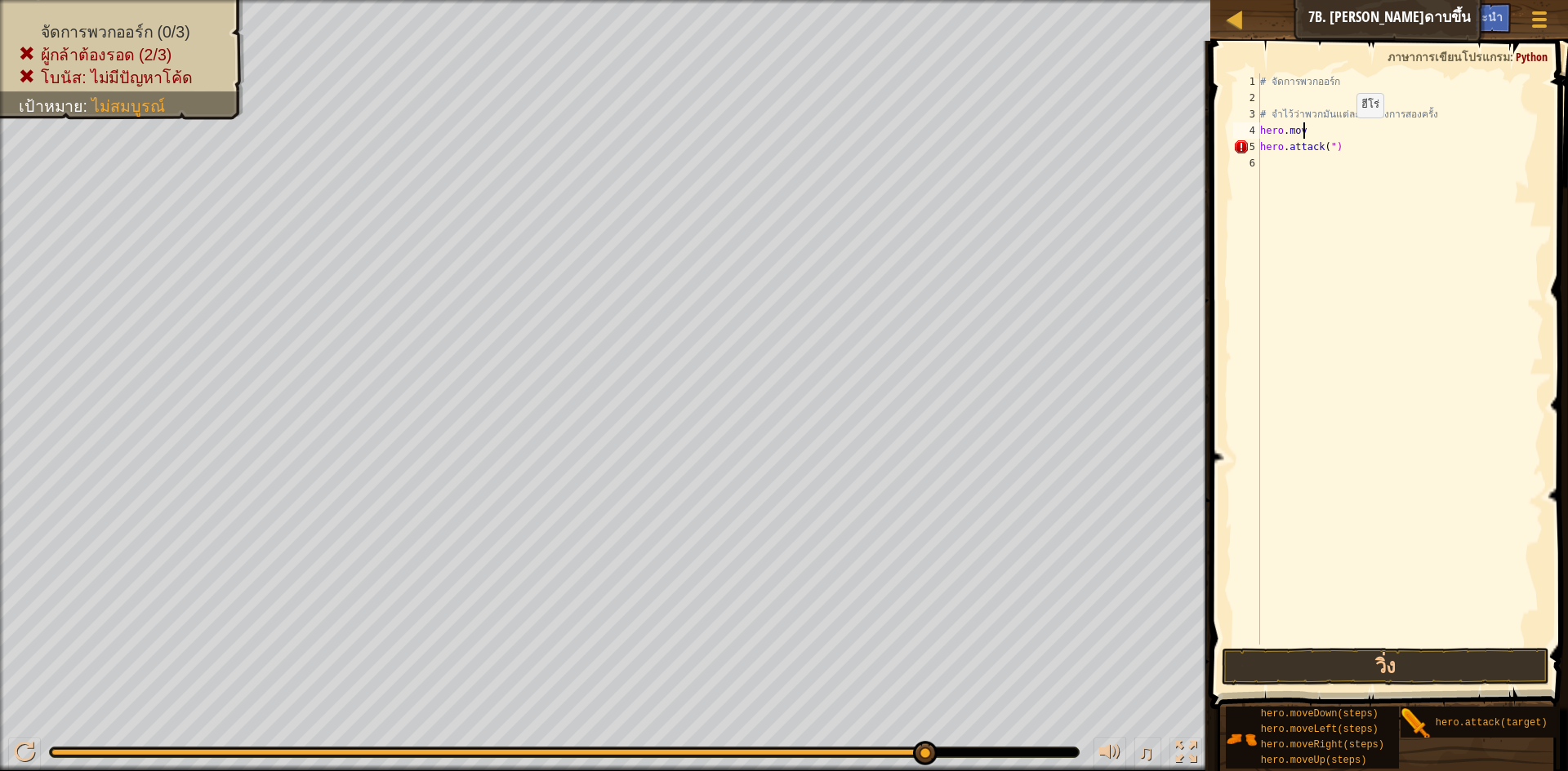
scroll to position [7, 1]
type textarea "h"
click at [1362, 138] on div "# จัดการพวกออร์ก # จำไว้ว่าพวกมันแต่ละตัวต้องการสองครั้ง hero . attack ( ")" at bounding box center [1400, 375] width 287 height 604
click at [1345, 146] on div "# จัดการพวกออร์ก # จำไว้ว่าพวกมันแต่ละตัวต้องการสองครั้ง hero . attack ( ")" at bounding box center [1400, 375] width 287 height 604
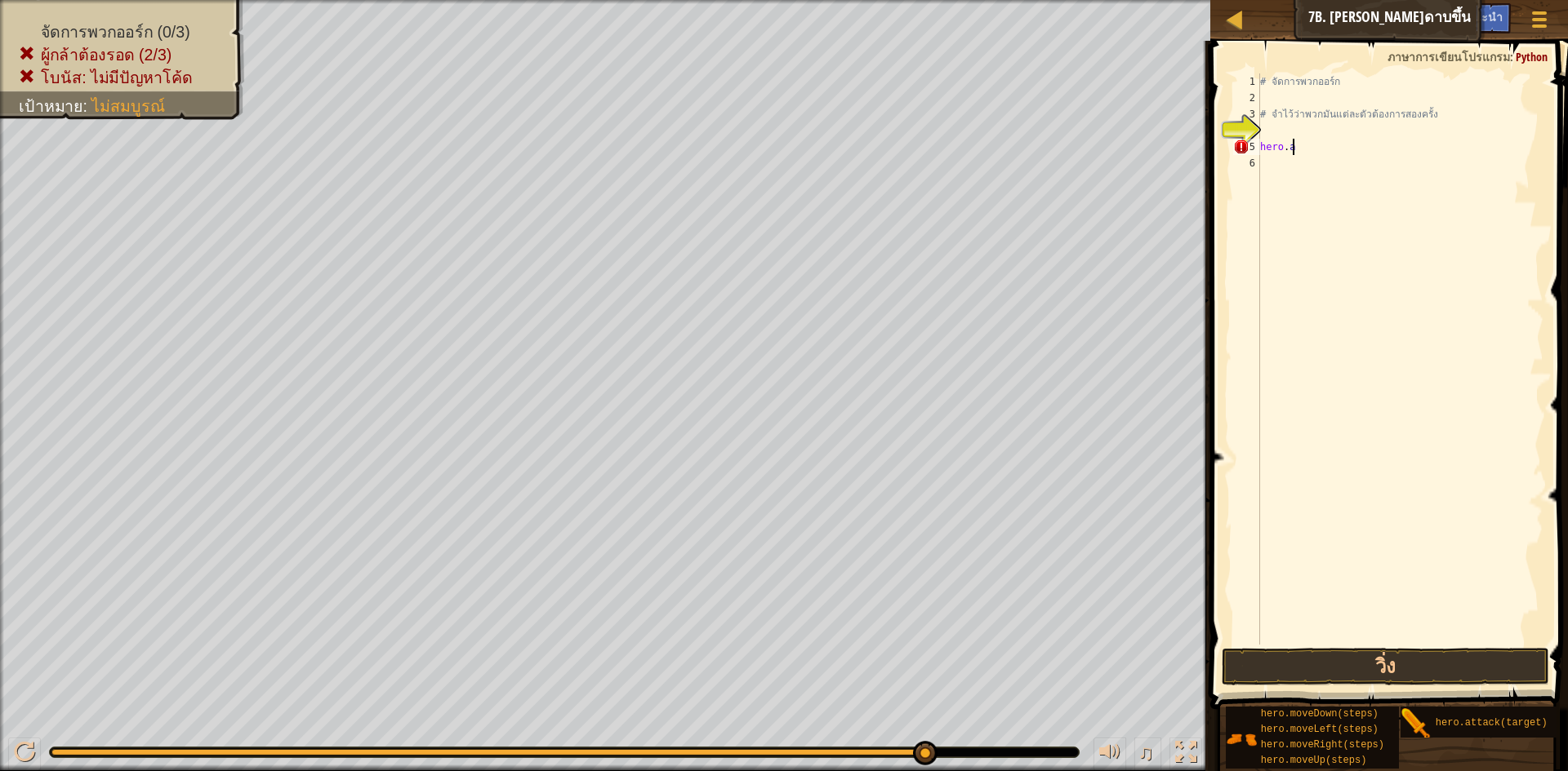
type textarea "h"
click at [1275, 132] on div "# จัดการพวกออร์ก # จำไว้ว่าพวกมันแต่ละตัวต้องการสองครั้ง" at bounding box center [1400, 375] width 287 height 604
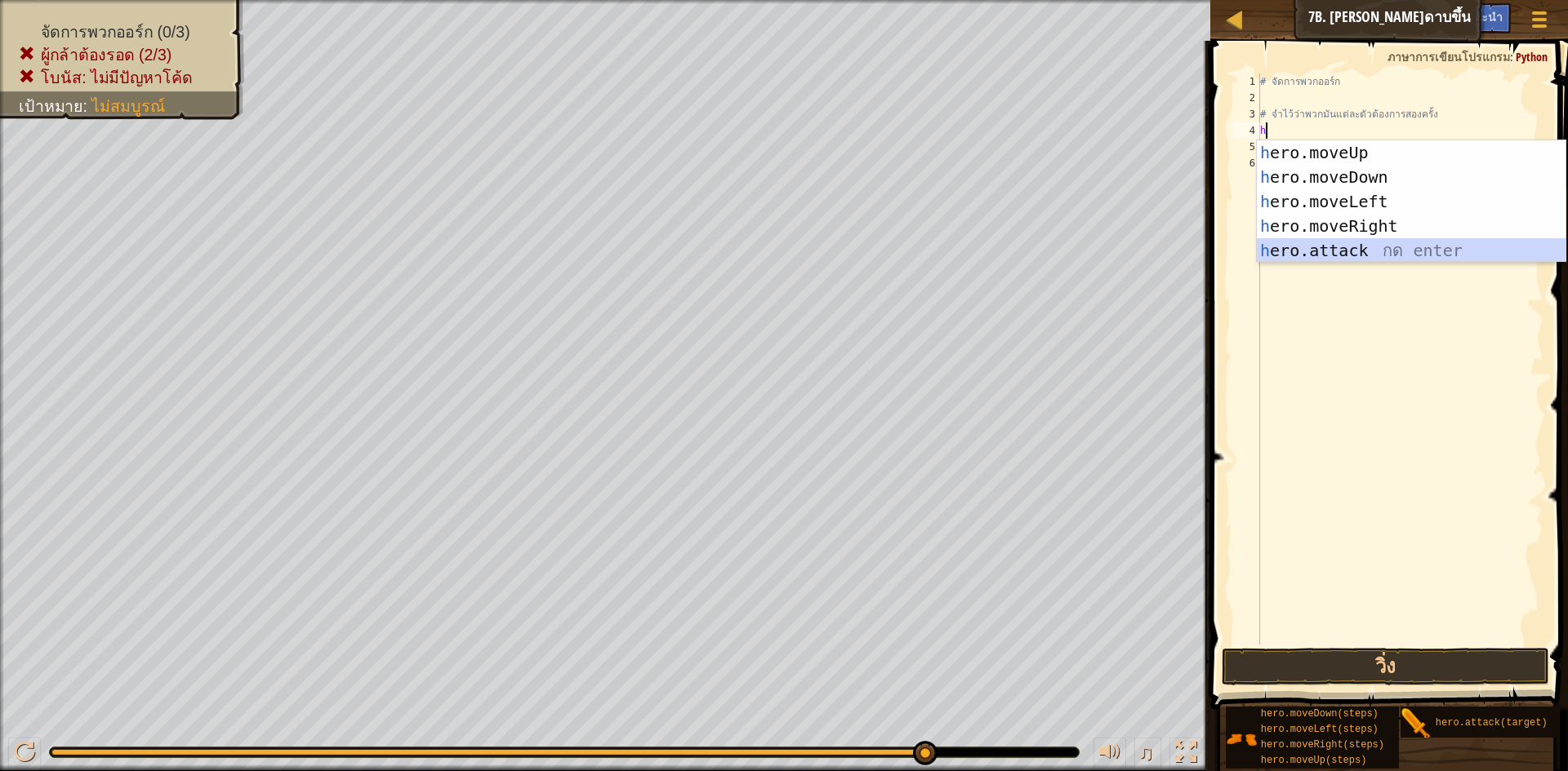
click at [1322, 246] on div "h ero.moveUp กด enter h ero.moveDown กด enter h ero.moveLeft กด enter h ero.mov…" at bounding box center [1411, 227] width 309 height 172
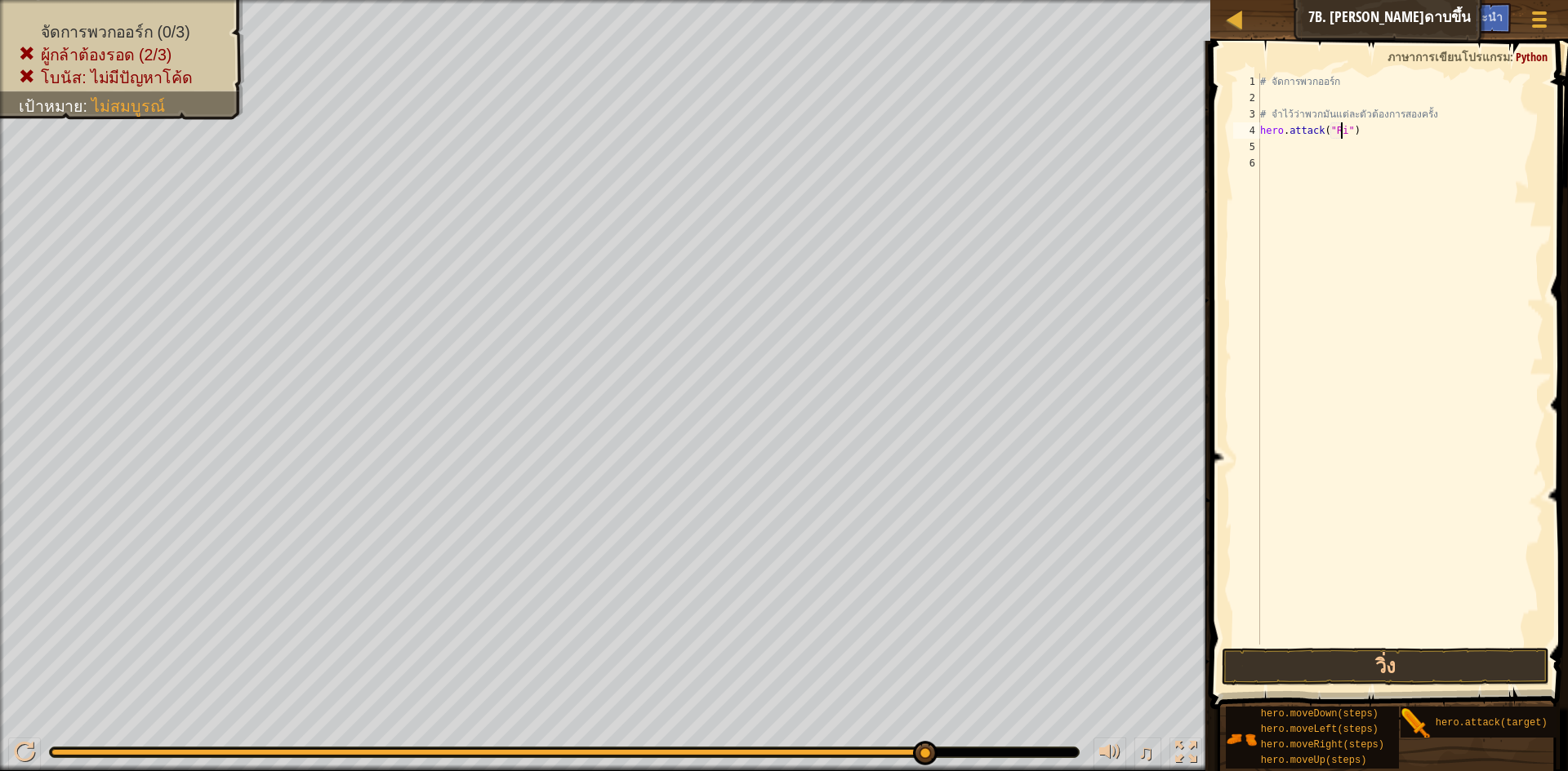
scroll to position [7, 7]
type textarea "hero.attack("Rig")"
click at [1367, 133] on div "# จัดการพวกออร์ก # จำไว้ว่าพวกมันแต่ละตัวต้องการสองครั้ง hero . attack ( "Rig" )" at bounding box center [1400, 375] width 287 height 604
click at [1277, 144] on div "# จัดการพวกออร์ก # จำไว้ว่าพวกมันแต่ละตัวต้องการสองครั้ง hero . attack ( "Rig" )" at bounding box center [1400, 375] width 287 height 604
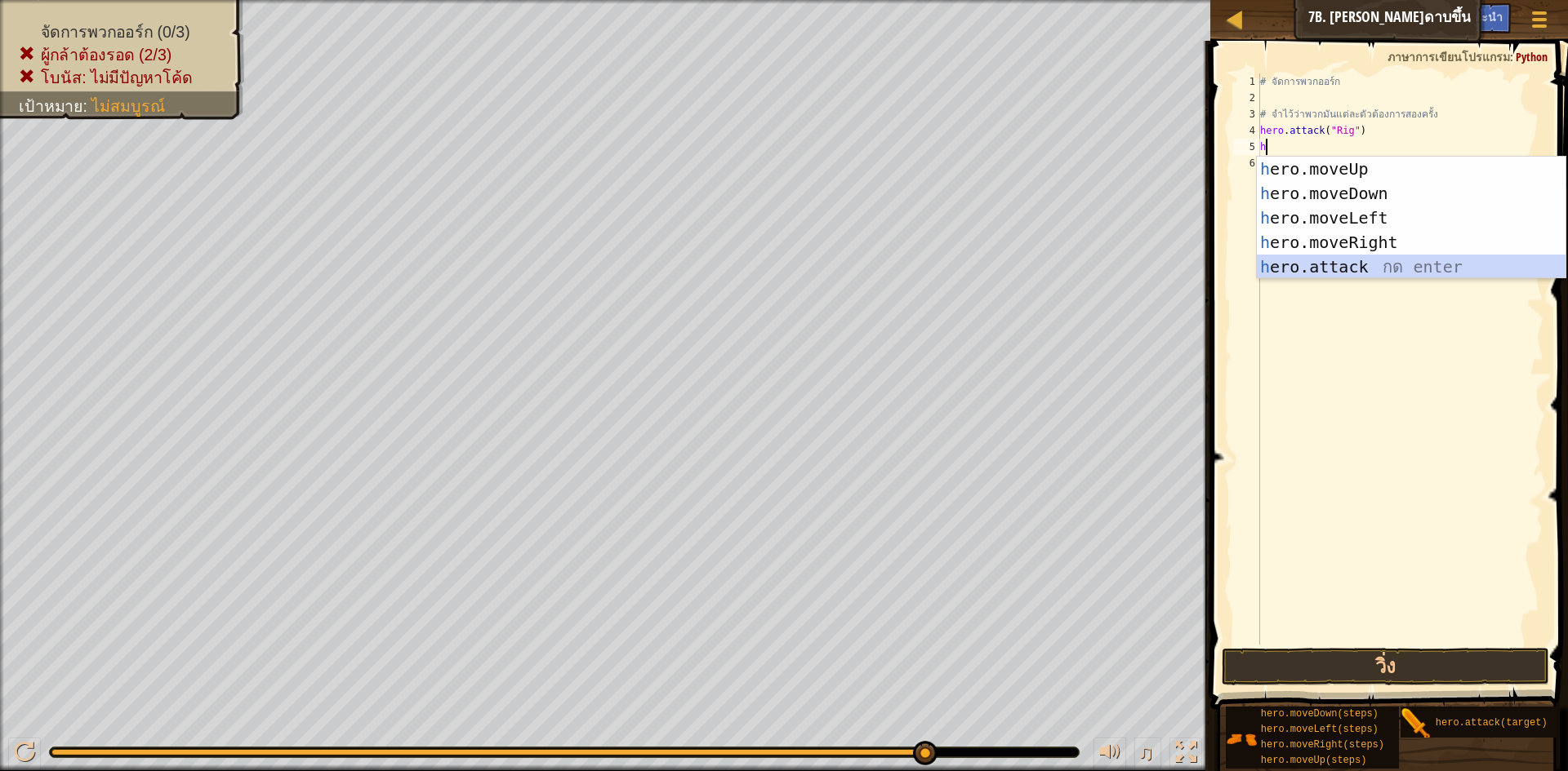
click at [1356, 265] on div "h ero.moveUp กด enter h ero.moveDown กด enter h ero.moveLeft กด enter h ero.mov…" at bounding box center [1411, 243] width 309 height 172
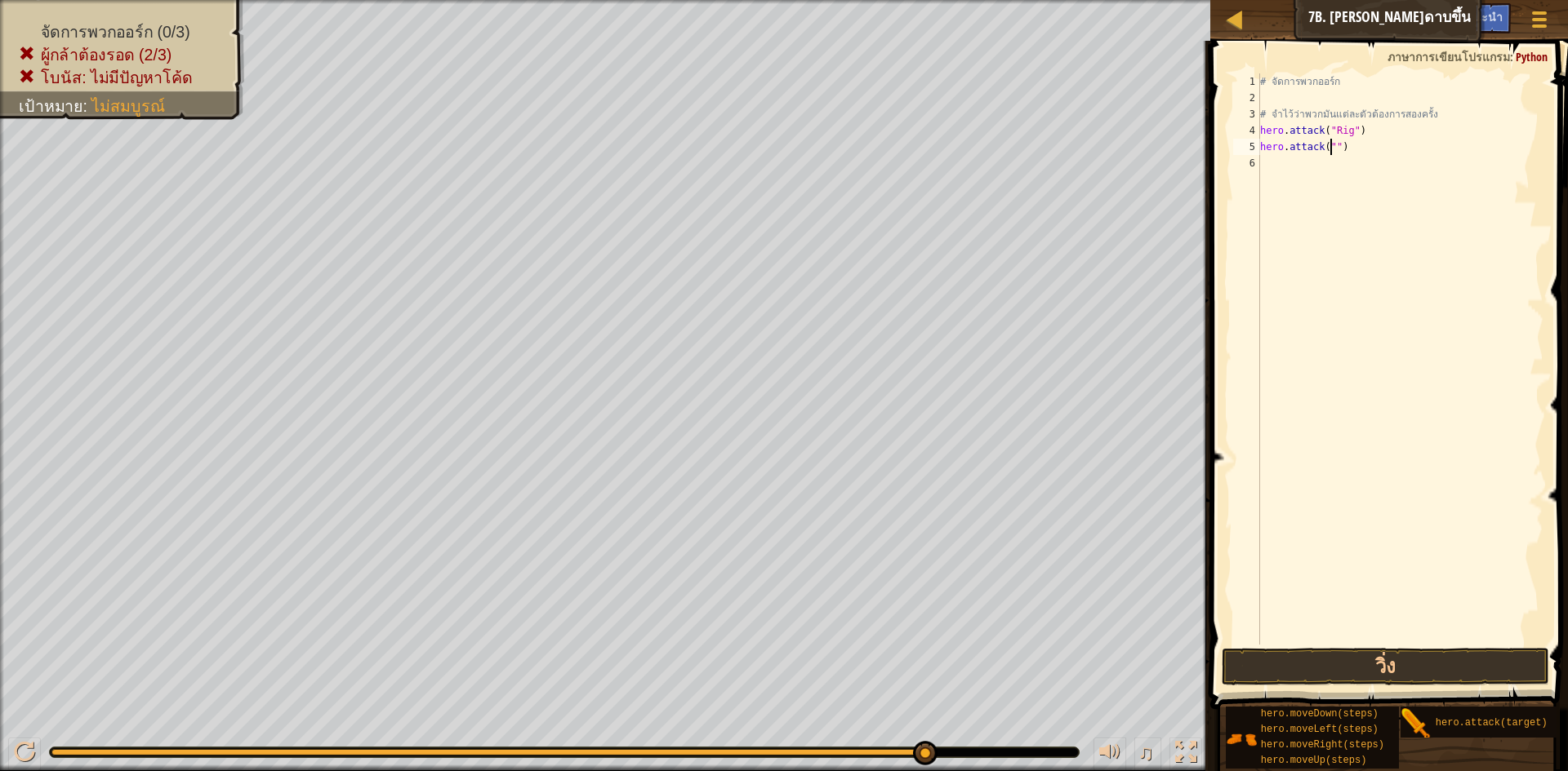
scroll to position [7, 6]
type textarea "hero.attack("Rig")"
click at [1307, 162] on div "# จัดการพวกออร์ก # จำไว้ว่าพวกมันแต่ละตัวต้องการสองครั้ง hero . attack ( "Rig" …" at bounding box center [1400, 375] width 287 height 604
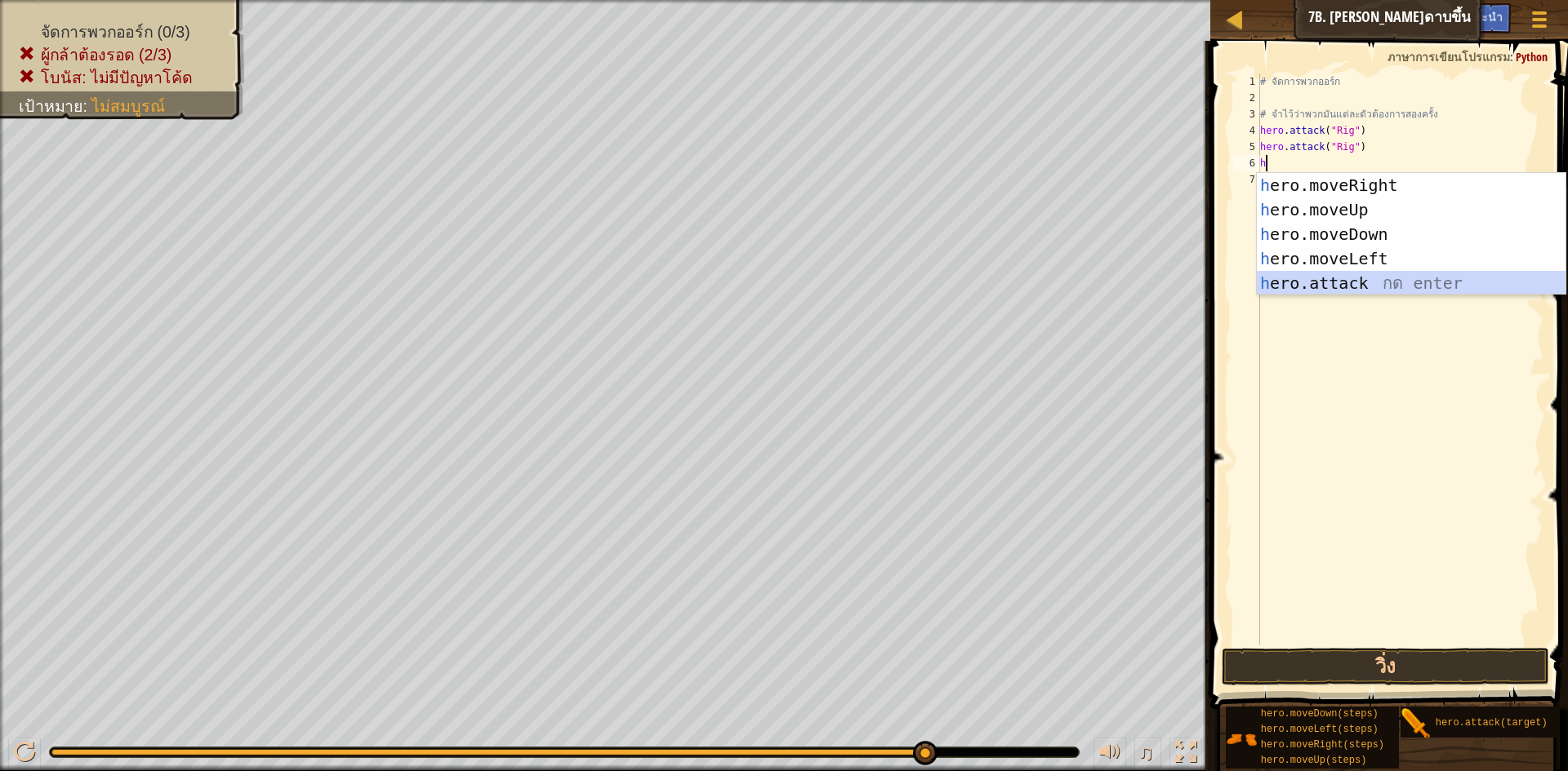
click at [1340, 272] on div "h ero.moveRight กด enter h ero.moveUp กด enter h ero.moveDown กด enter h ero.mo…" at bounding box center [1411, 259] width 309 height 172
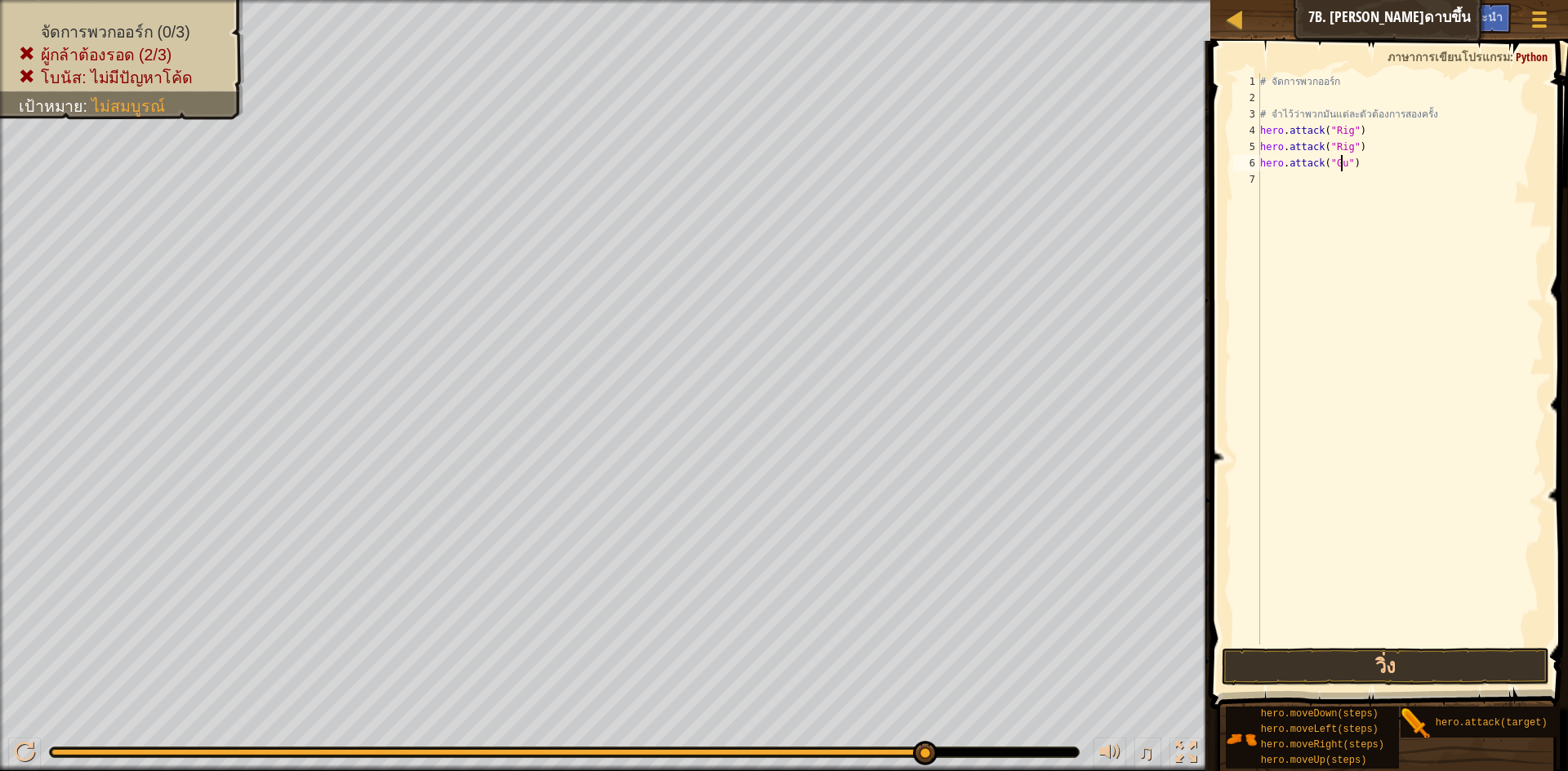
scroll to position [7, 7]
type textarea "hero.attack("Gurt")"
click at [1280, 167] on div "# จัดการพวกออร์ก # จำไว้ว่าพวกมันแต่ละตัวต้องการสองครั้ง hero . attack ( "Rig" …" at bounding box center [1400, 375] width 287 height 604
click at [1276, 181] on div "# จัดการพวกออร์ก # จำไว้ว่าพวกมันแต่ละตัวต้องการสองครั้ง hero . attack ( "Rig" …" at bounding box center [1400, 375] width 287 height 604
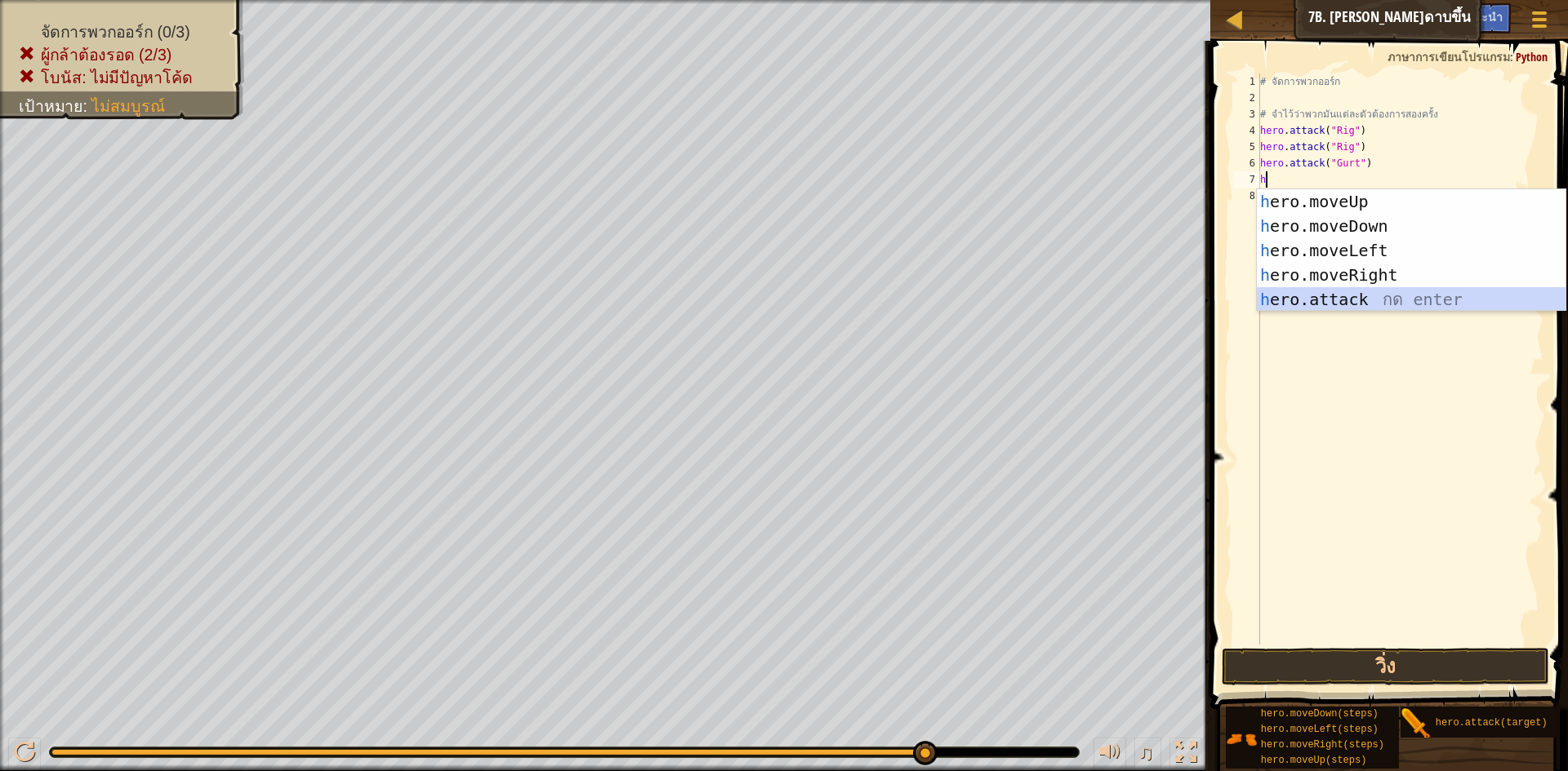
drag, startPoint x: 1362, startPoint y: 291, endPoint x: 1379, endPoint y: 254, distance: 40.7
click at [1367, 289] on div "h ero.moveUp กด enter h ero.moveDown กด enter h ero.moveLeft กด enter h ero.mov…" at bounding box center [1411, 275] width 309 height 172
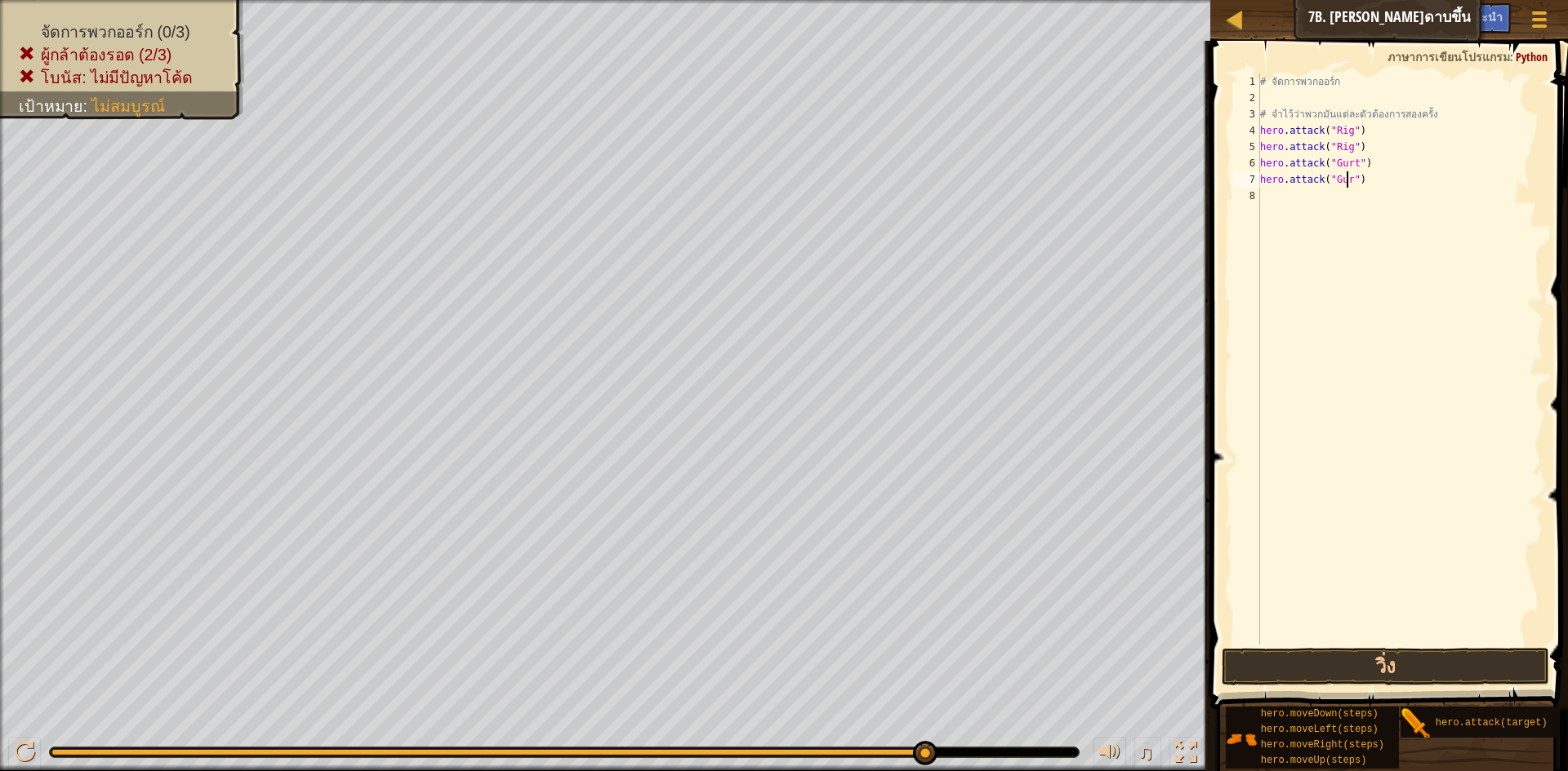
scroll to position [7, 7]
type textarea "hero.attack("Gurt")"
drag, startPoint x: 1278, startPoint y: 195, endPoint x: 1277, endPoint y: 206, distance: 11.0
click at [1277, 198] on div "# จัดการพวกออร์ก # จำไว้ว่าพวกมันแต่ละตัวต้องการสองครั้ง hero . attack ( "Rig" …" at bounding box center [1400, 375] width 287 height 604
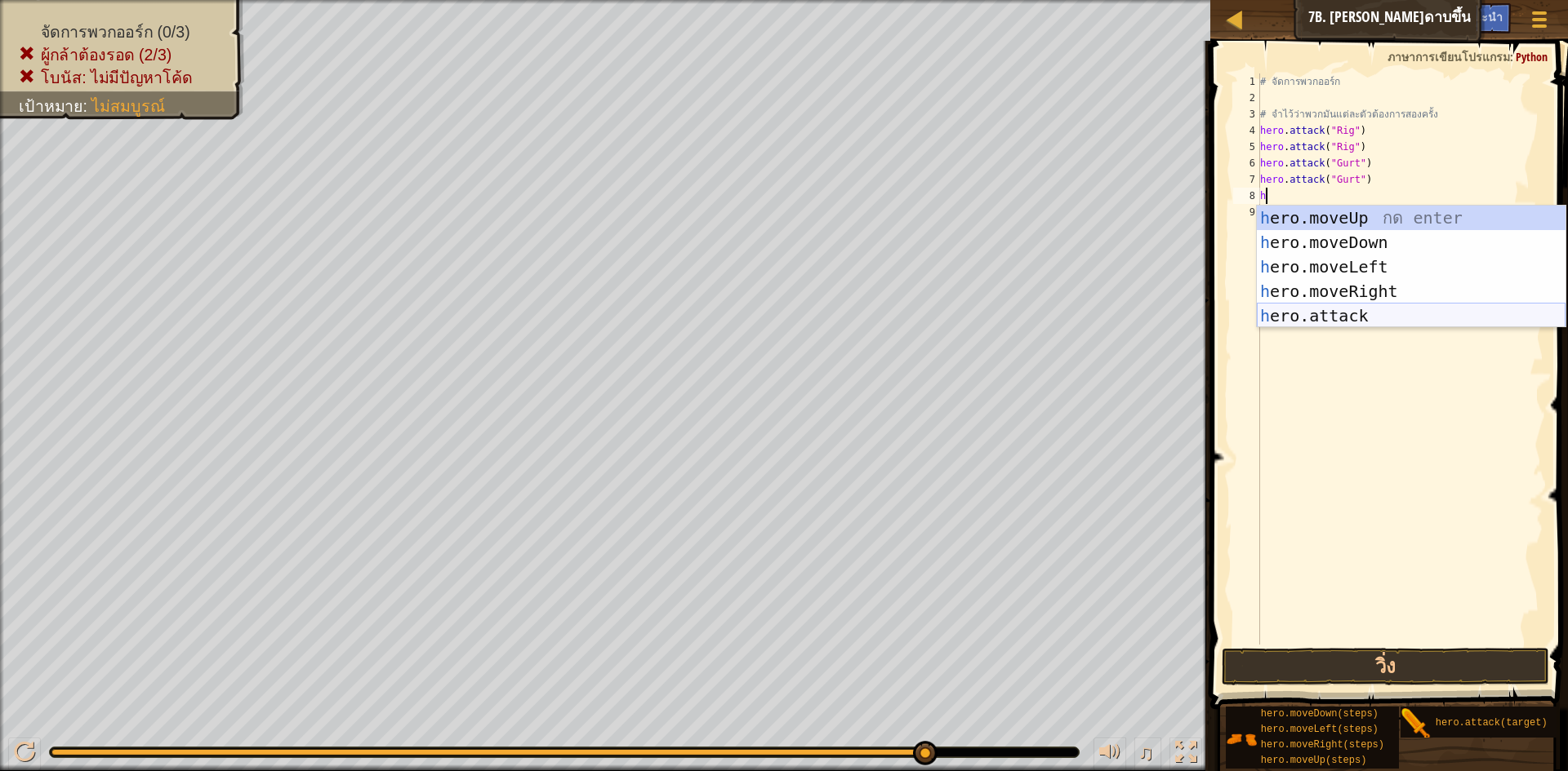
click at [1321, 312] on div "h ero.moveUp กด enter h ero.moveDown กด enter h ero.moveLeft กด enter h ero.mov…" at bounding box center [1411, 291] width 309 height 172
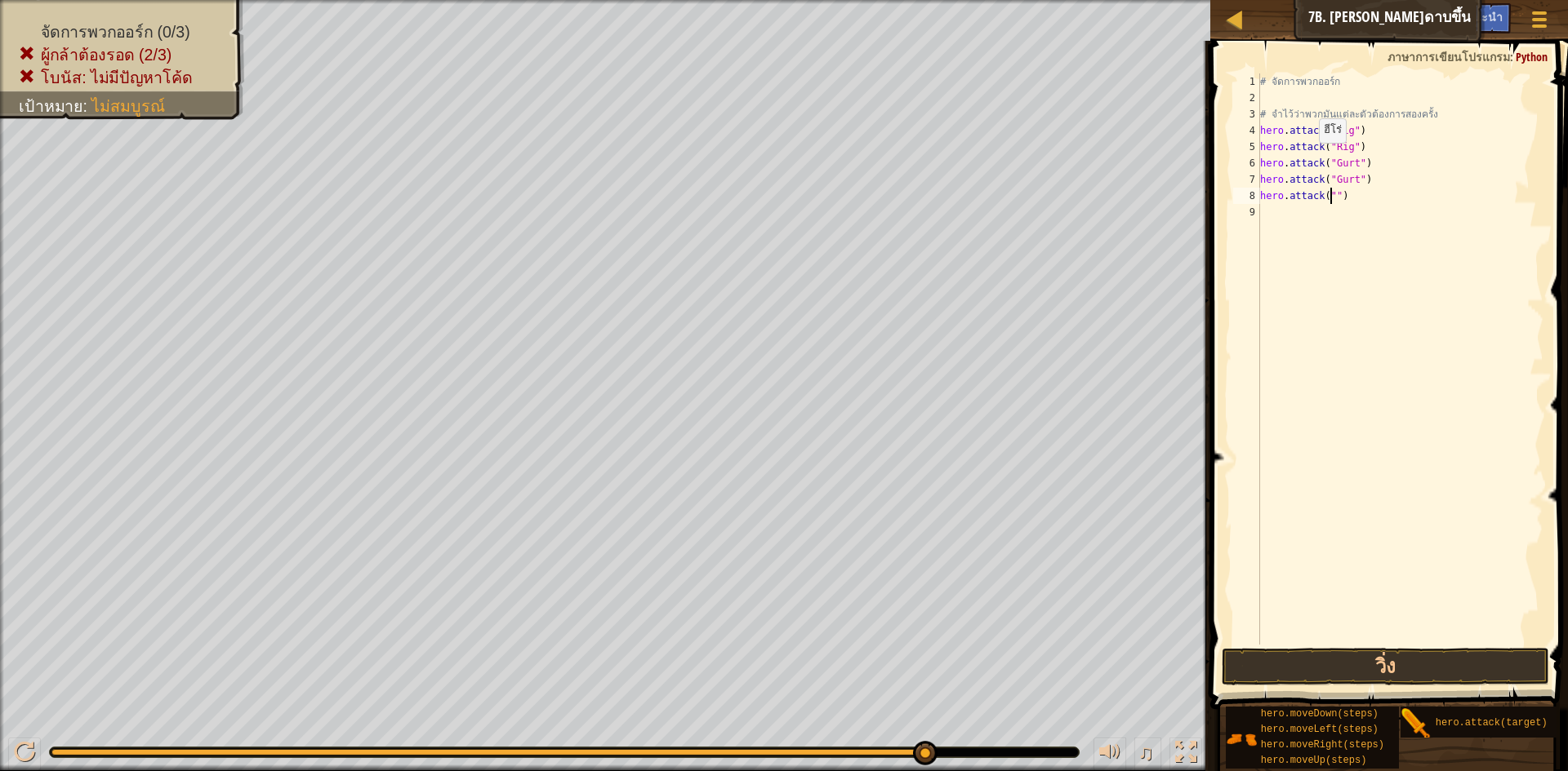
scroll to position [7, 6]
type textarea "hero.attack("Ack")"
click at [1263, 212] on div "# จัดการพวกออร์ก # จำไว้ว่าพวกมันแต่ละตัวต้องการสองครั้ง hero . attack ( "Rig" …" at bounding box center [1400, 375] width 287 height 604
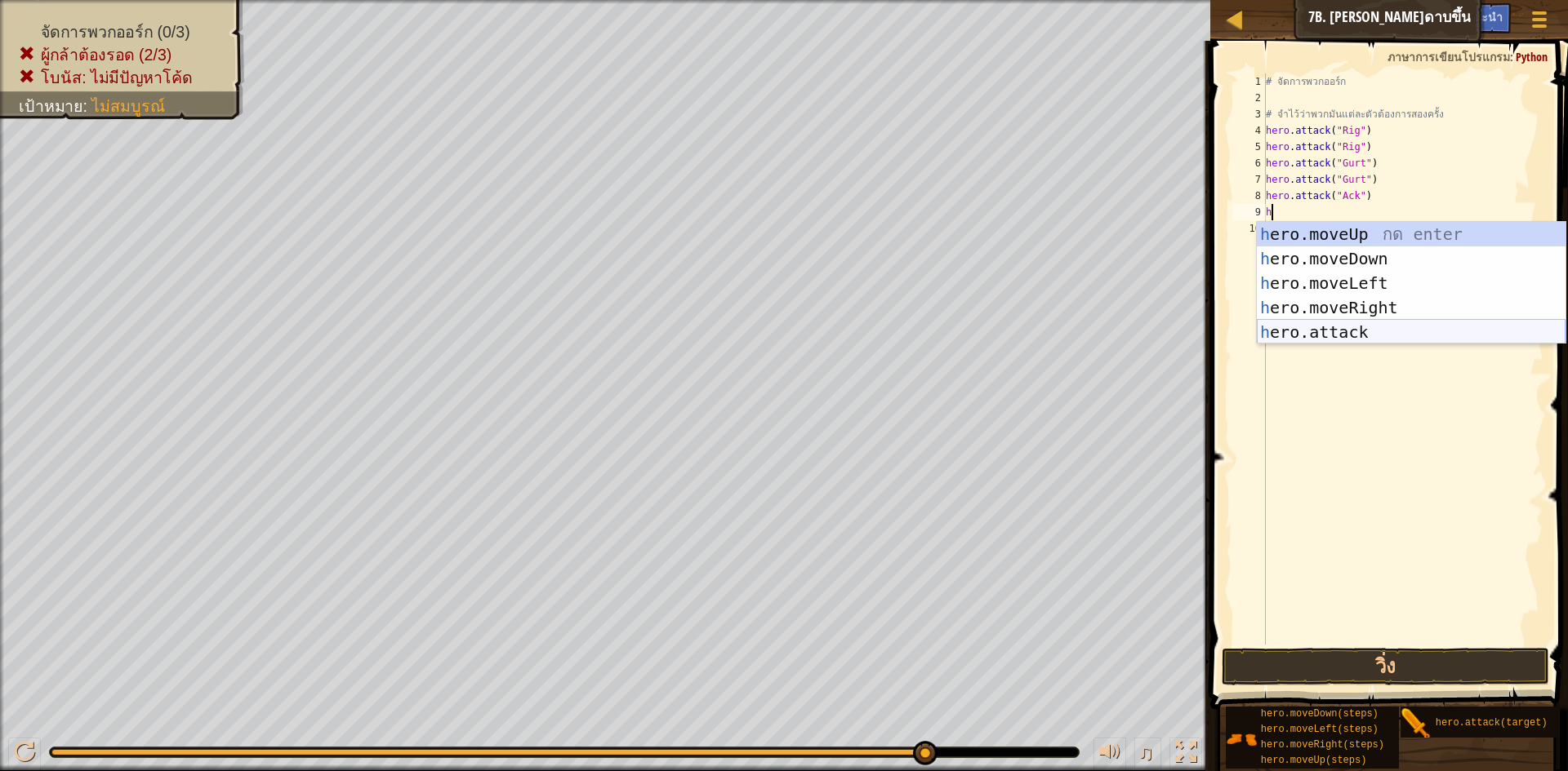
click at [1276, 331] on div "h ero.moveUp กด enter h ero.moveDown กด enter h ero.moveLeft กด enter h ero.mov…" at bounding box center [1411, 308] width 309 height 172
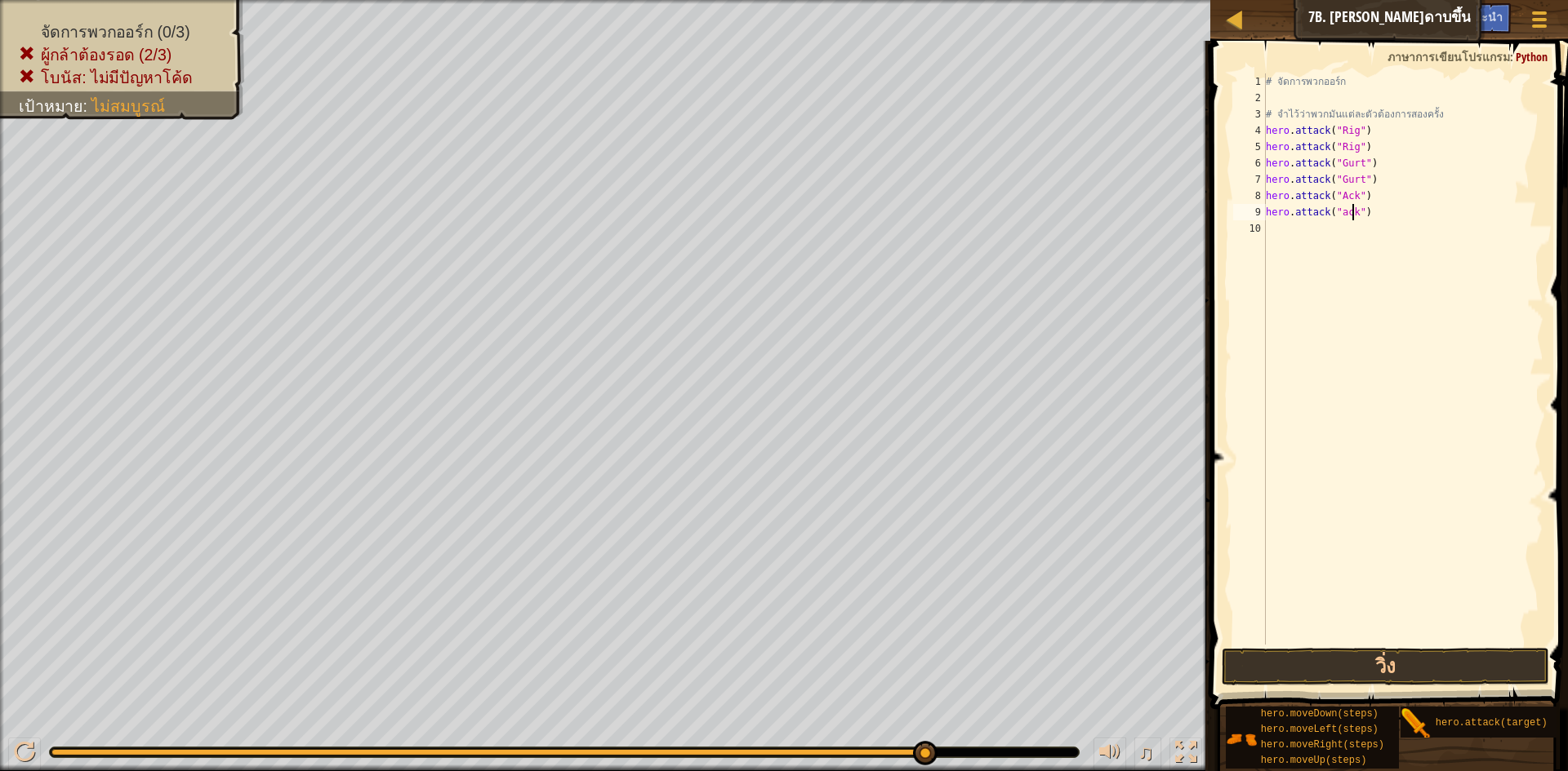
scroll to position [7, 7]
drag, startPoint x: 1365, startPoint y: 653, endPoint x: 1373, endPoint y: 649, distance: 8.9
click at [1370, 651] on button "วิ่ง" at bounding box center [1385, 667] width 327 height 37
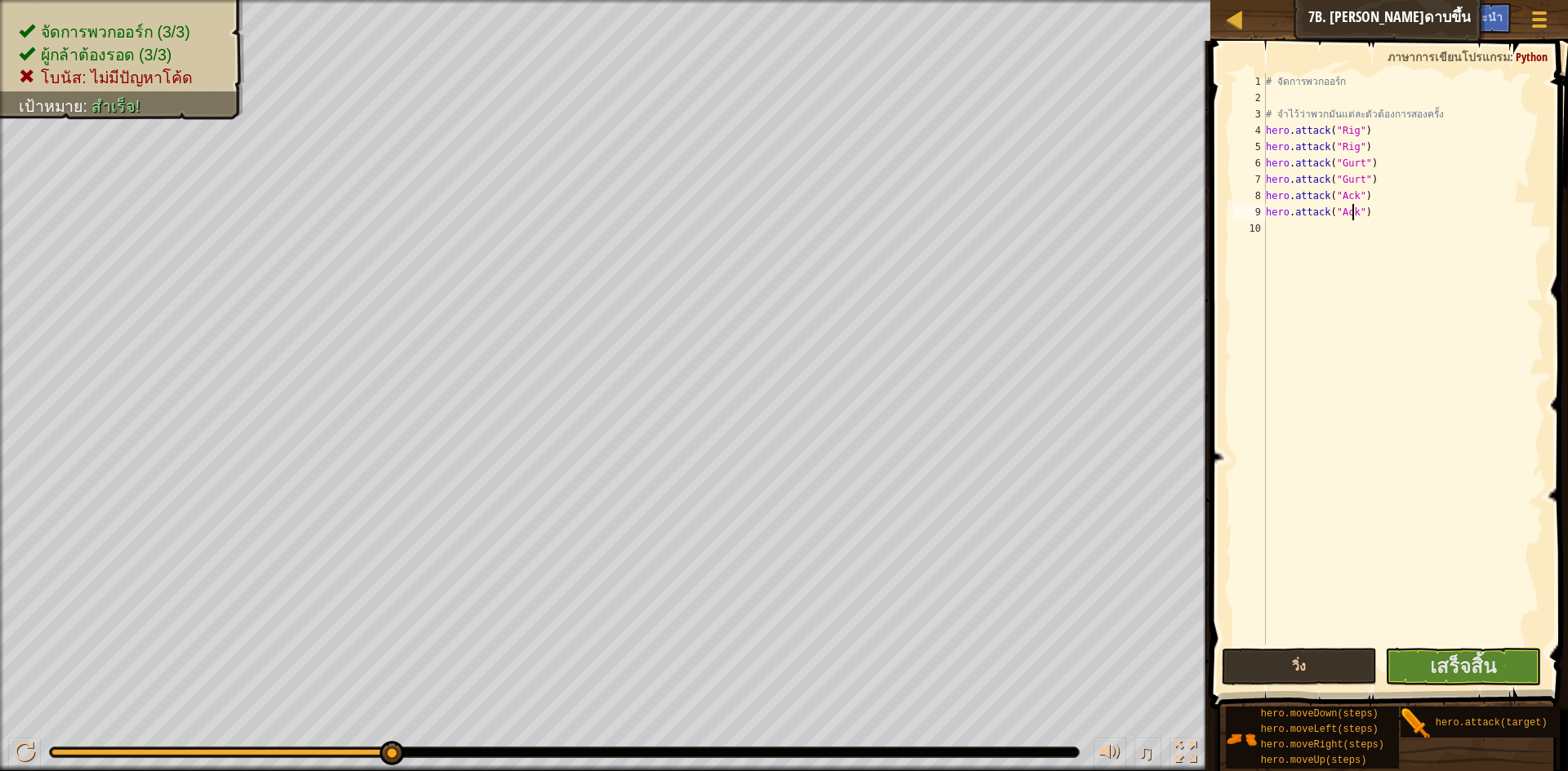
type textarea "hero.attack("Ack")"
click at [1319, 664] on button "วิ่ง" at bounding box center [1299, 667] width 156 height 37
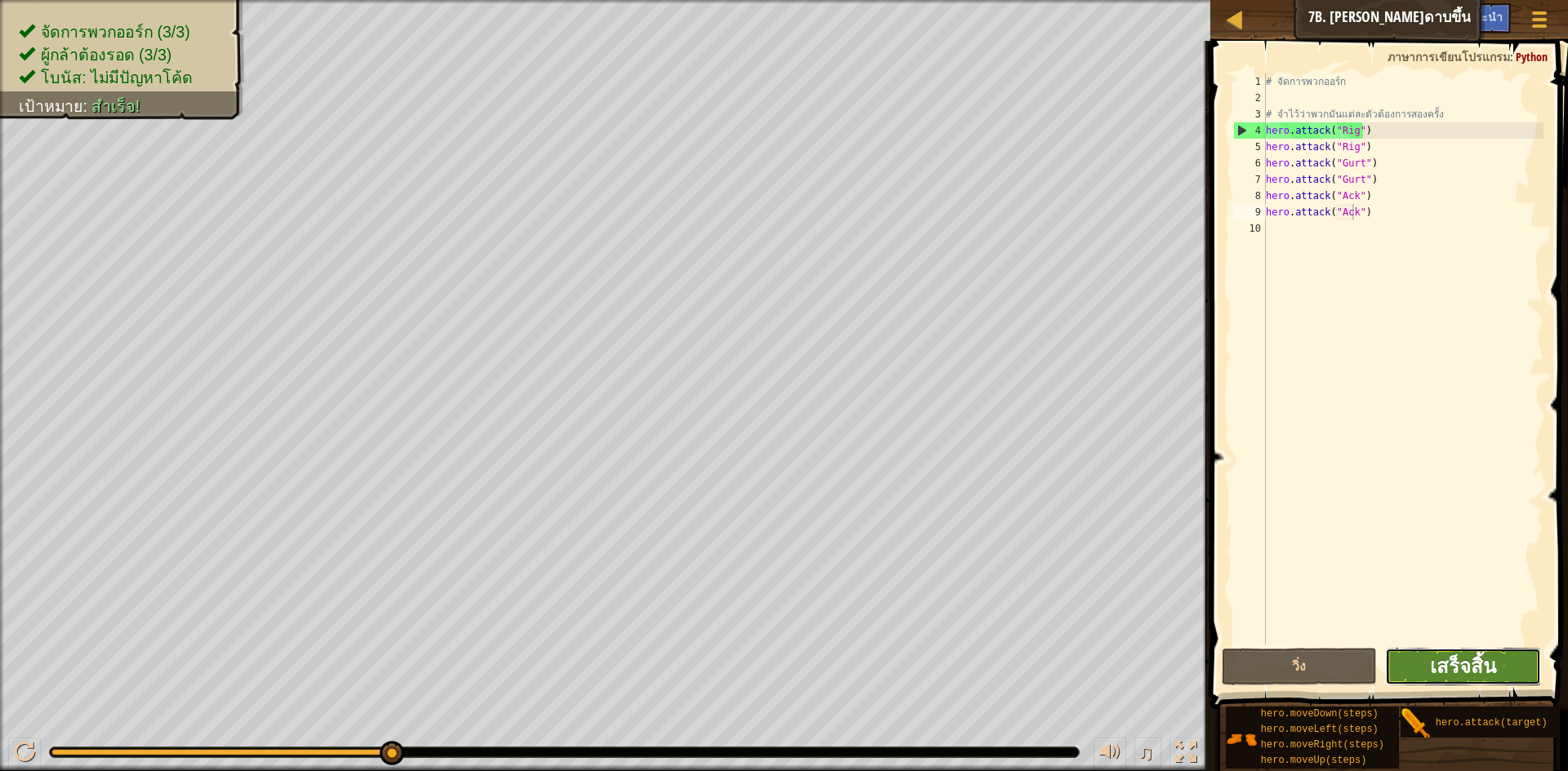
click at [1430, 664] on span "เสร็จสิ้น" at bounding box center [1463, 666] width 66 height 26
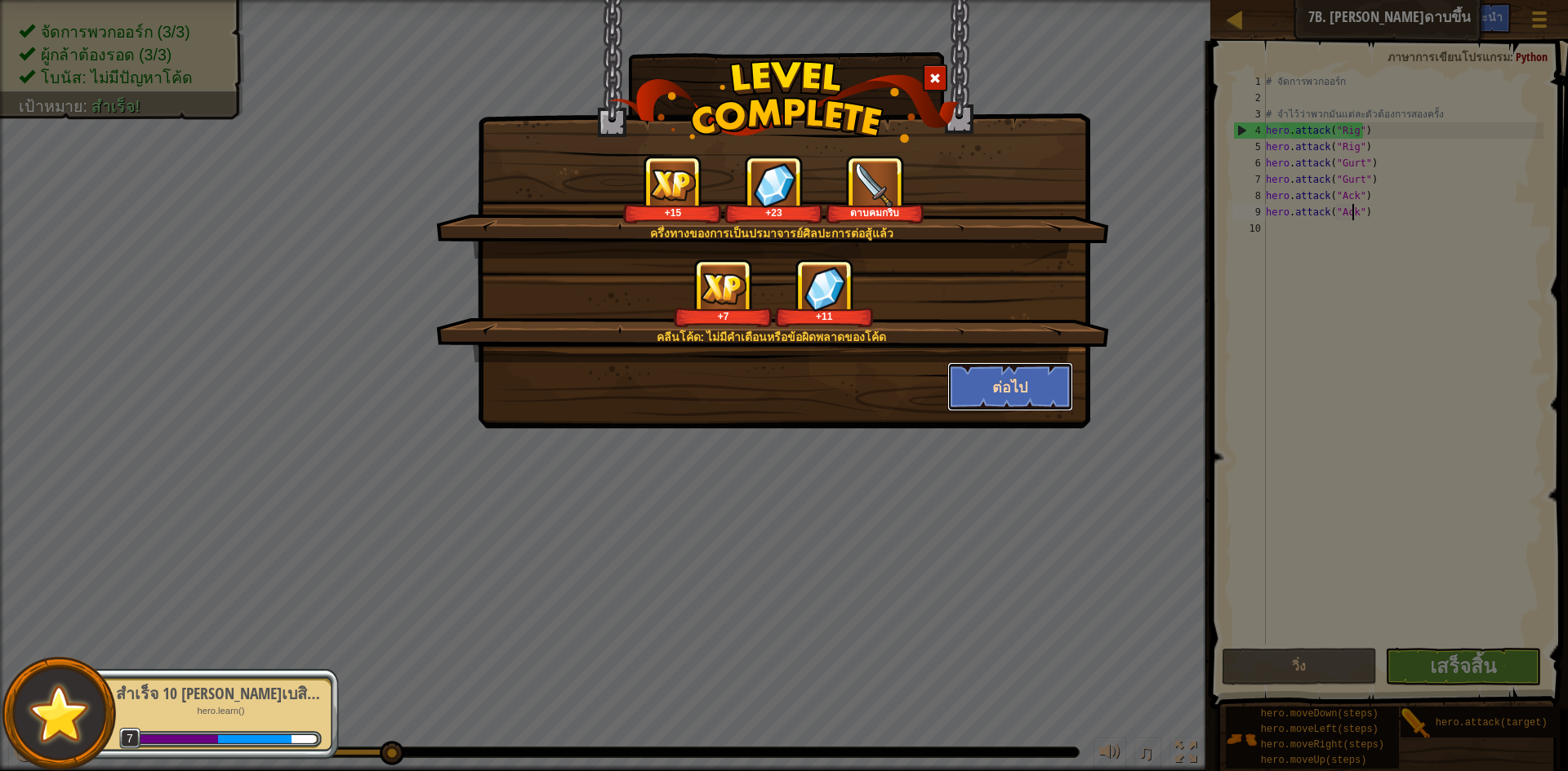
click at [999, 380] on button "ต่อไป" at bounding box center [1011, 387] width 127 height 49
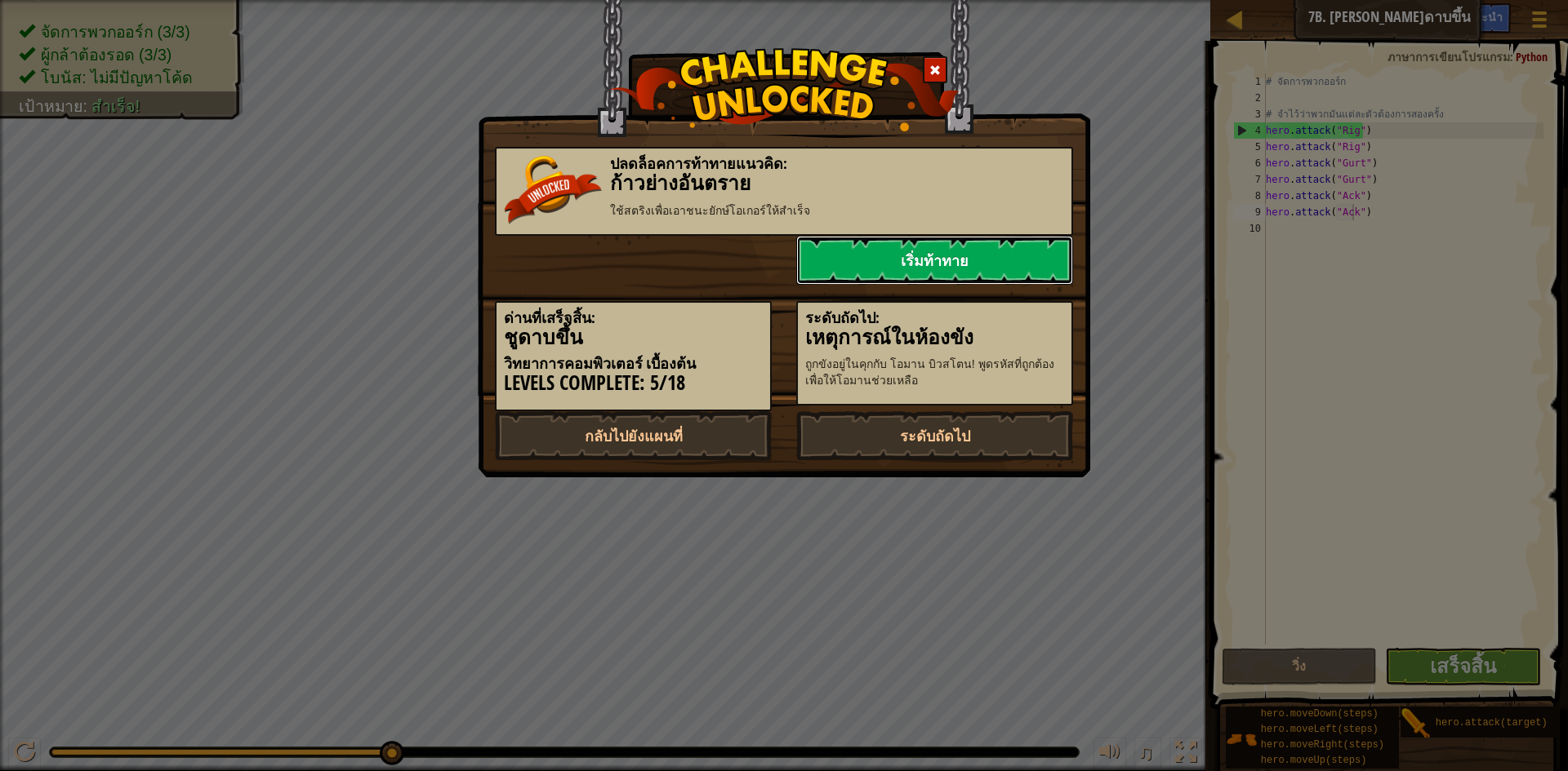
click at [912, 267] on link "เริ่มท้าทาย" at bounding box center [934, 260] width 277 height 49
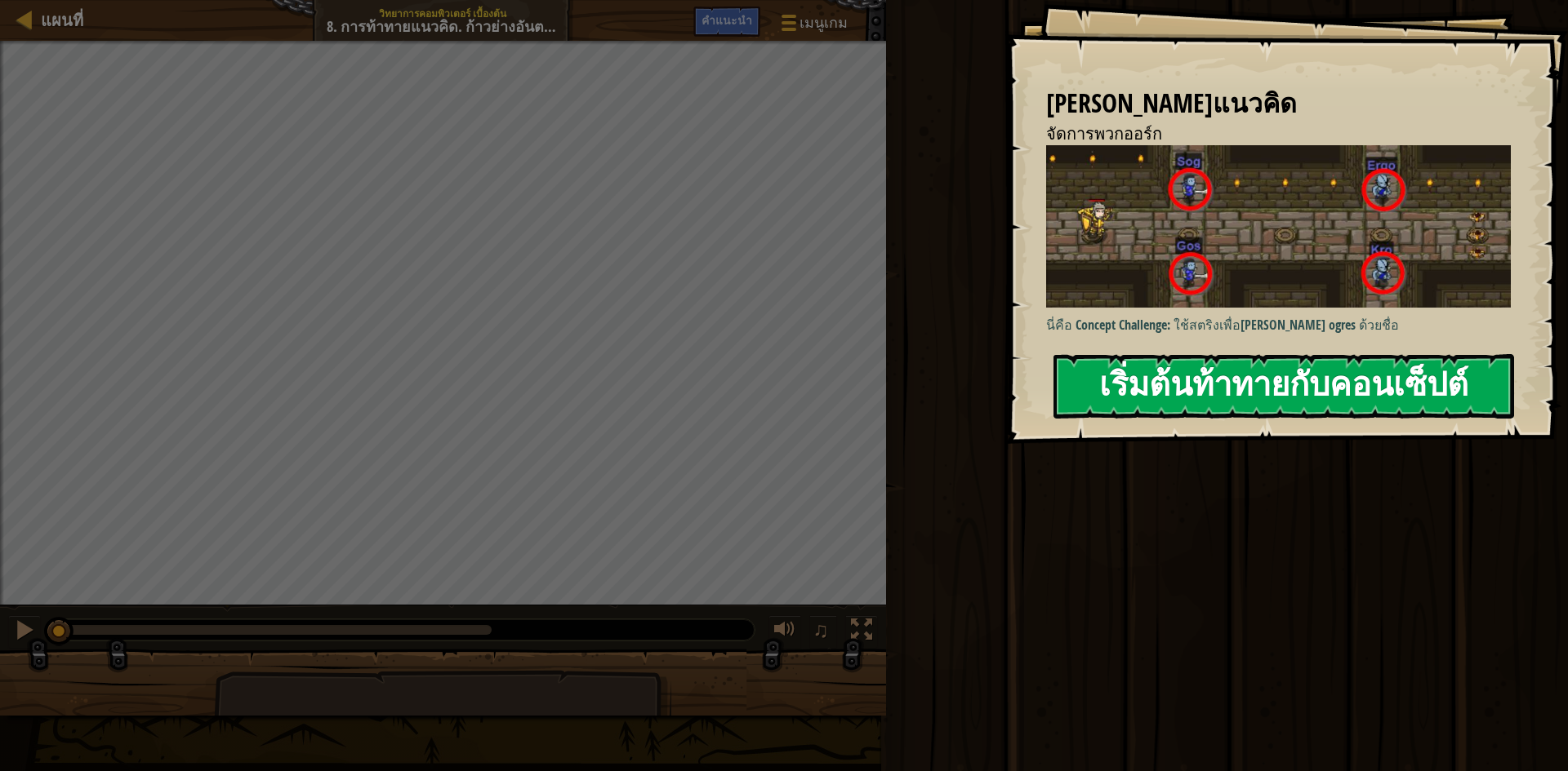
click at [1187, 400] on button "เริ่มต้นท้าทายกับคอนเซ็ปต์" at bounding box center [1284, 386] width 461 height 65
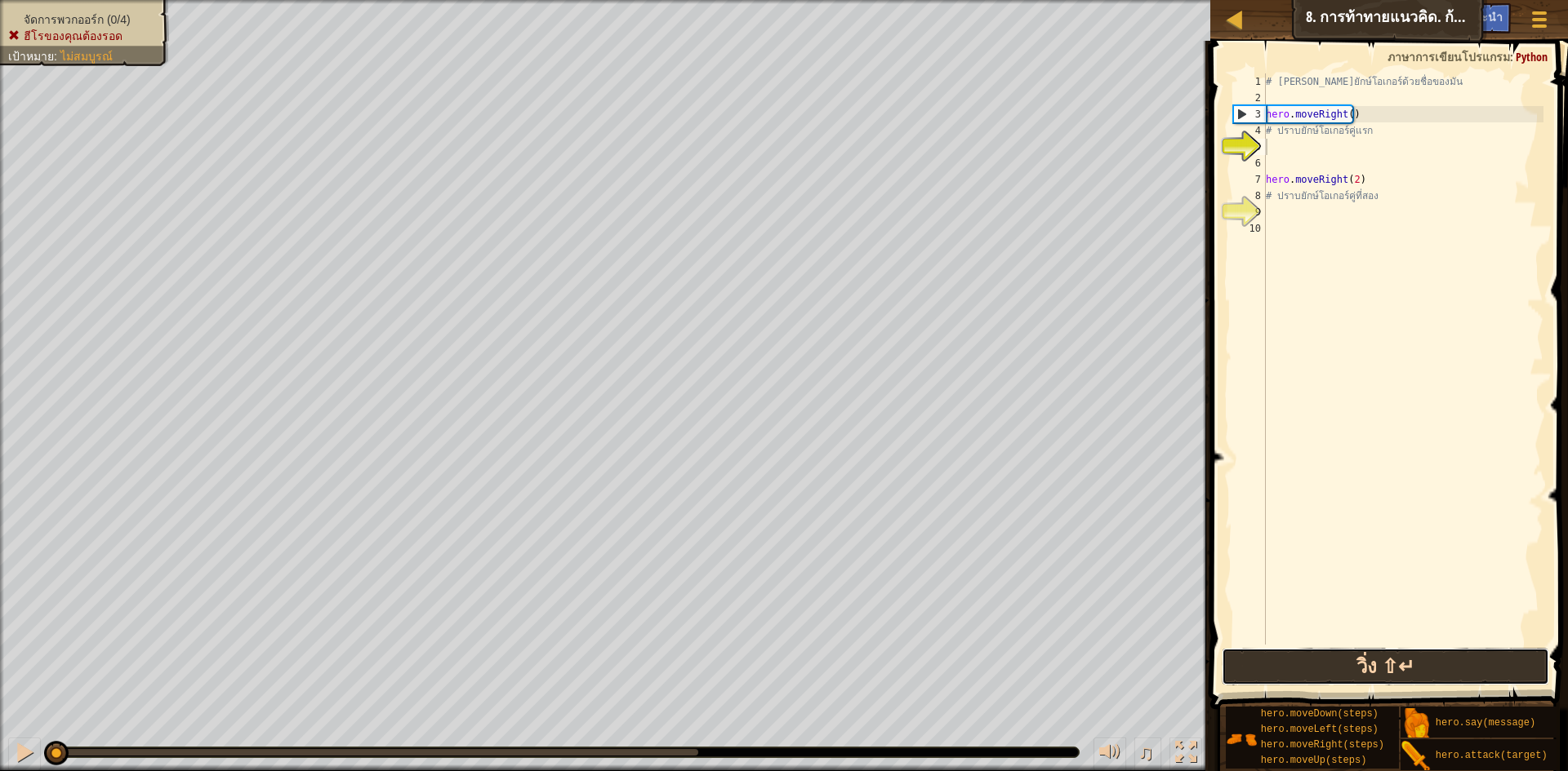
click at [1476, 655] on button "วิ่ง ⇧↵" at bounding box center [1385, 667] width 327 height 37
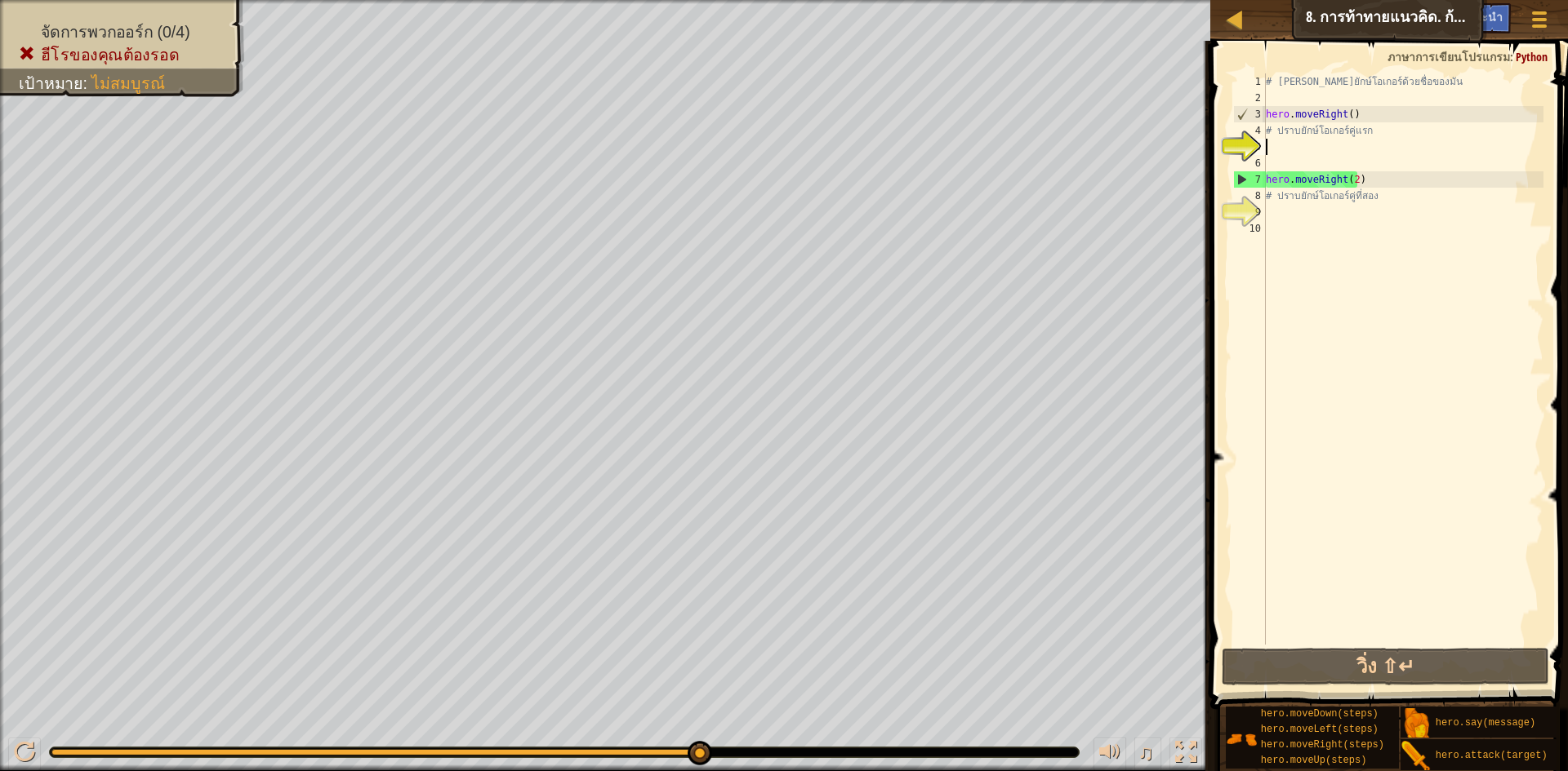
scroll to position [7, 0]
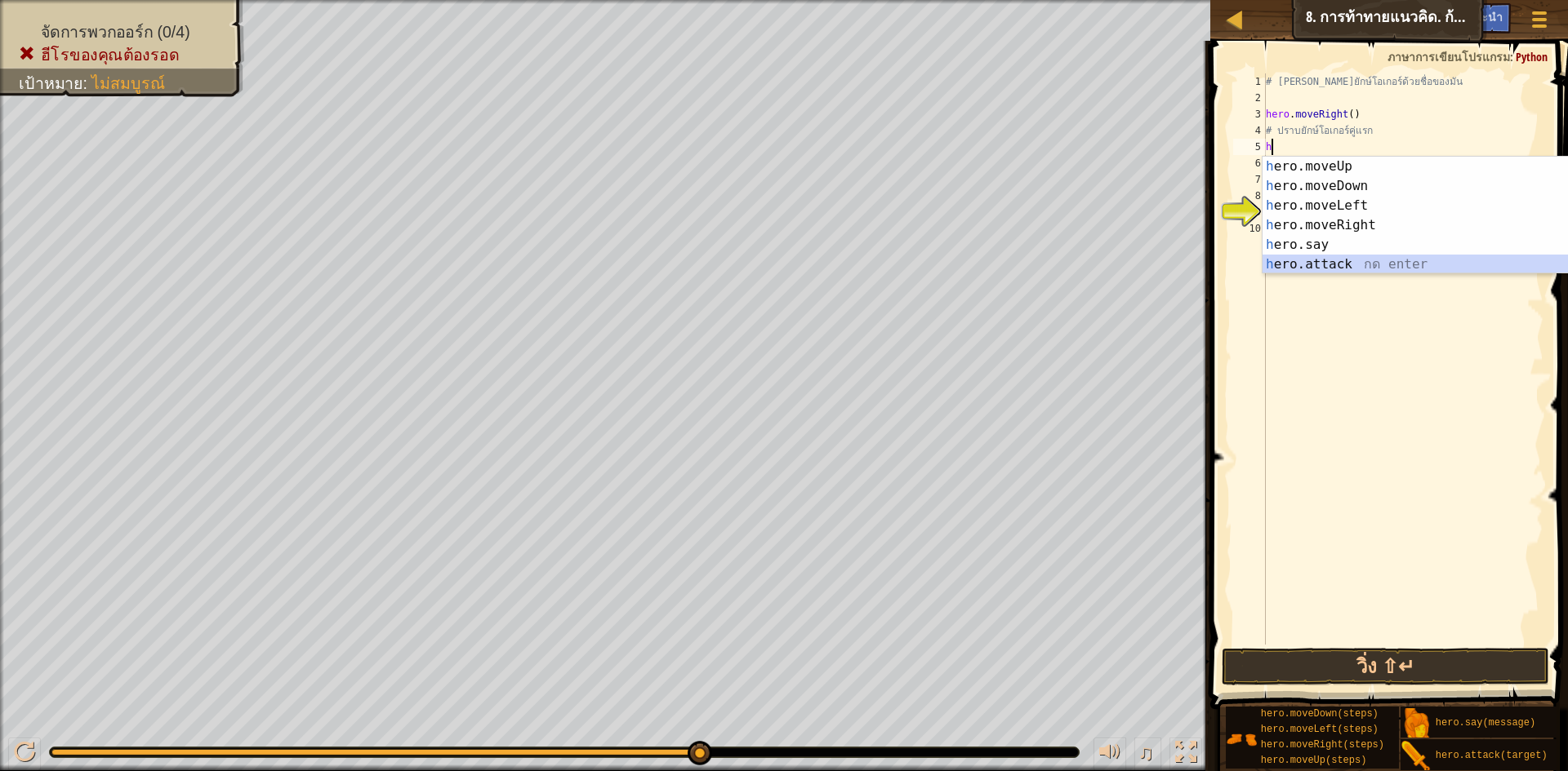
click at [1351, 268] on div "h ero.moveUp กด enter h ero.moveDown กด enter h ero.moveLeft กด enter h ero.mov…" at bounding box center [1417, 236] width 309 height 157
type textarea "hero.attack("Enemy Name")"
